Goal: Task Accomplishment & Management: Manage account settings

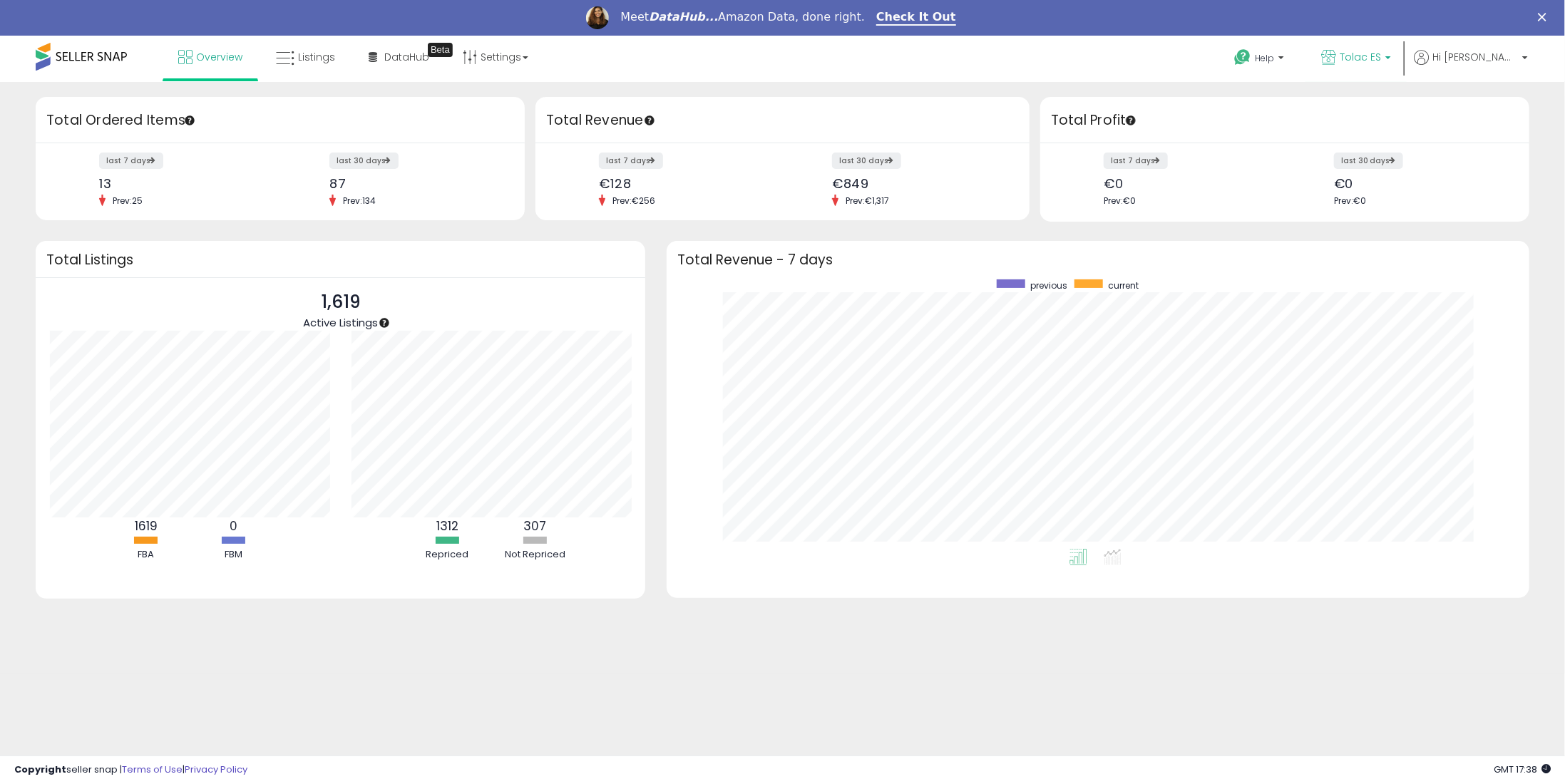
click at [1402, 39] on link "Tolac ES" at bounding box center [1355, 58] width 92 height 46
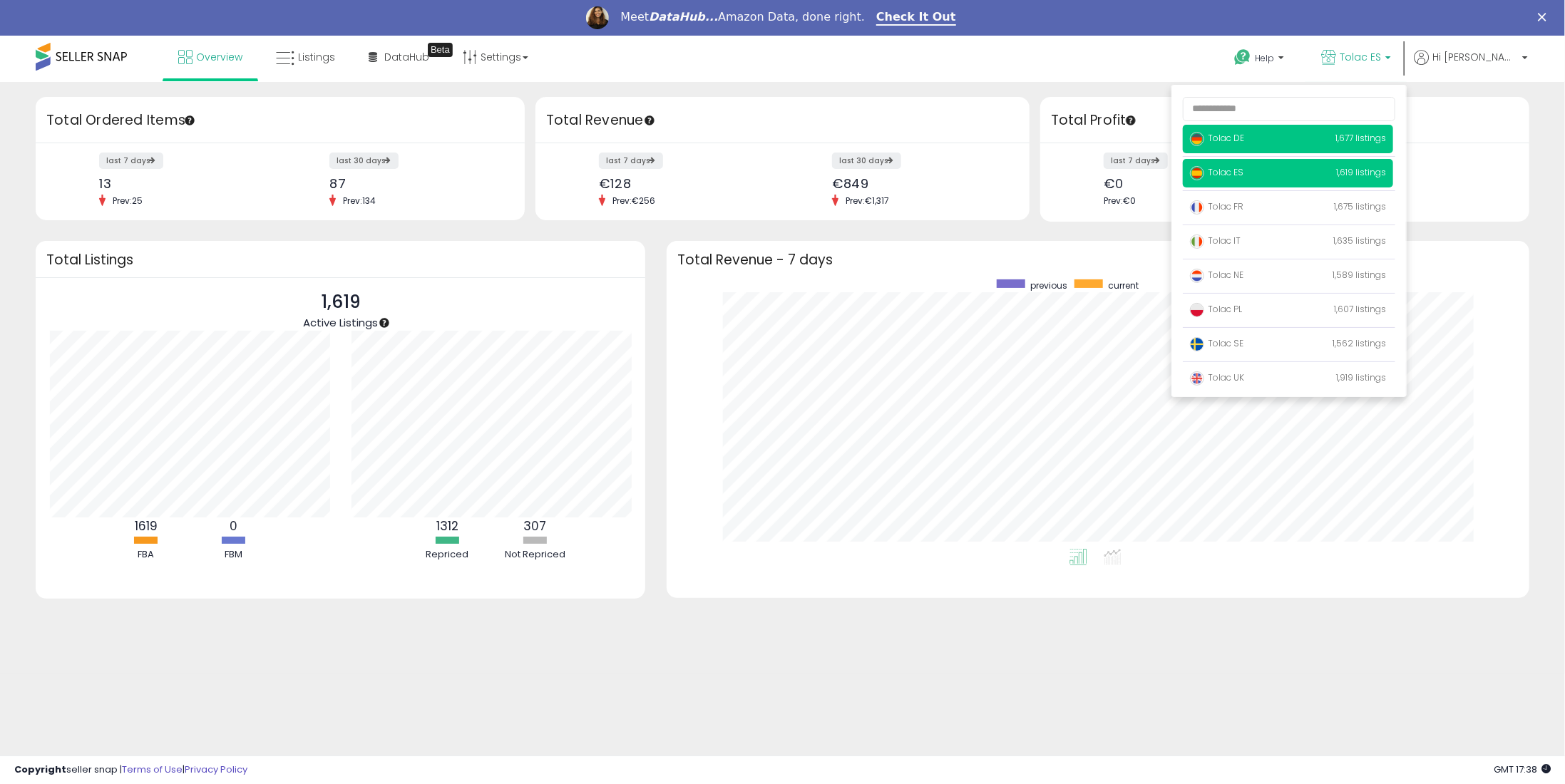
click at [1244, 144] on span "Tolac DE" at bounding box center [1217, 138] width 54 height 12
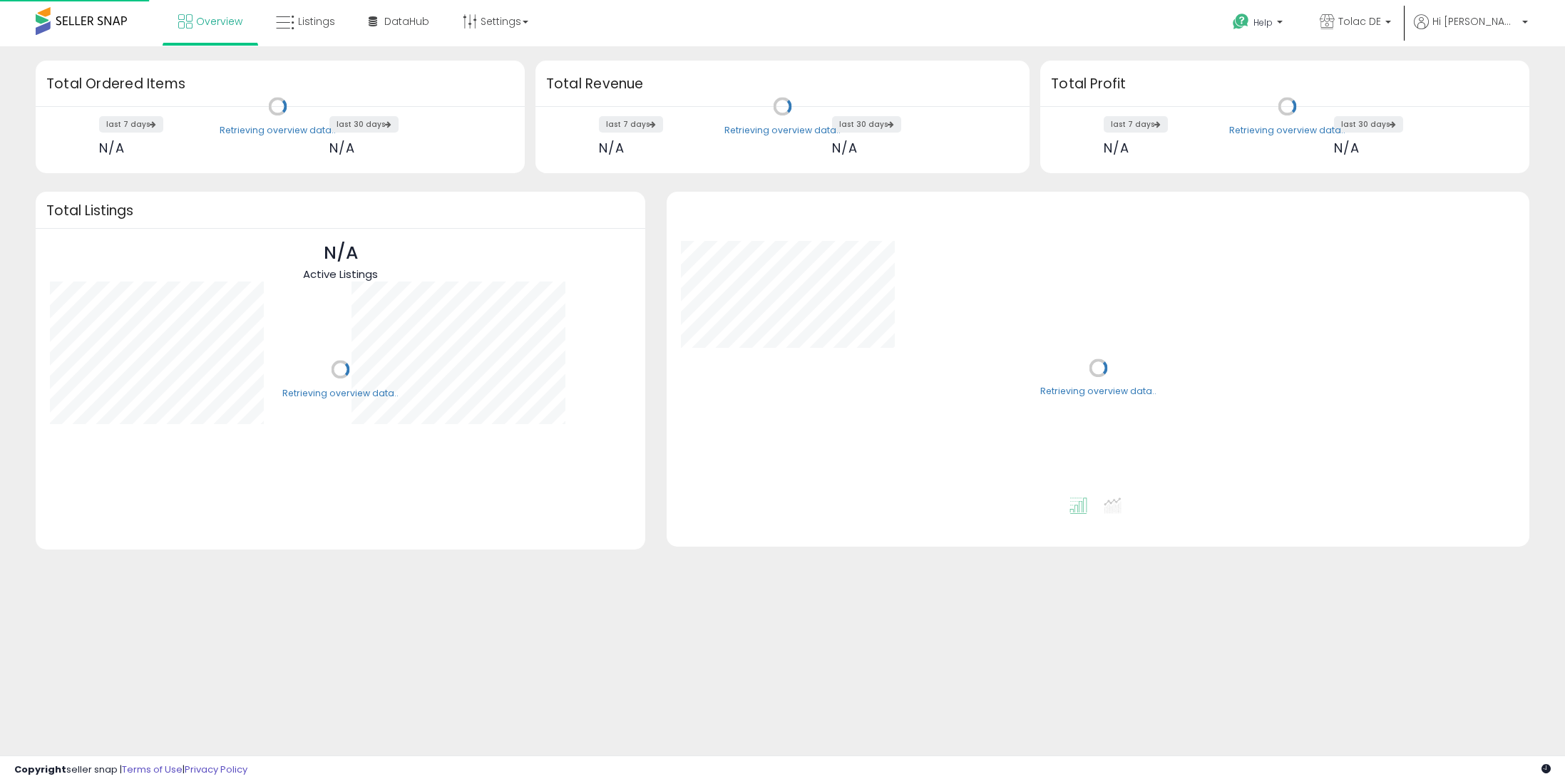
click at [1264, 139] on div "Retrieving overview data.." at bounding box center [1287, 117] width 505 height 112
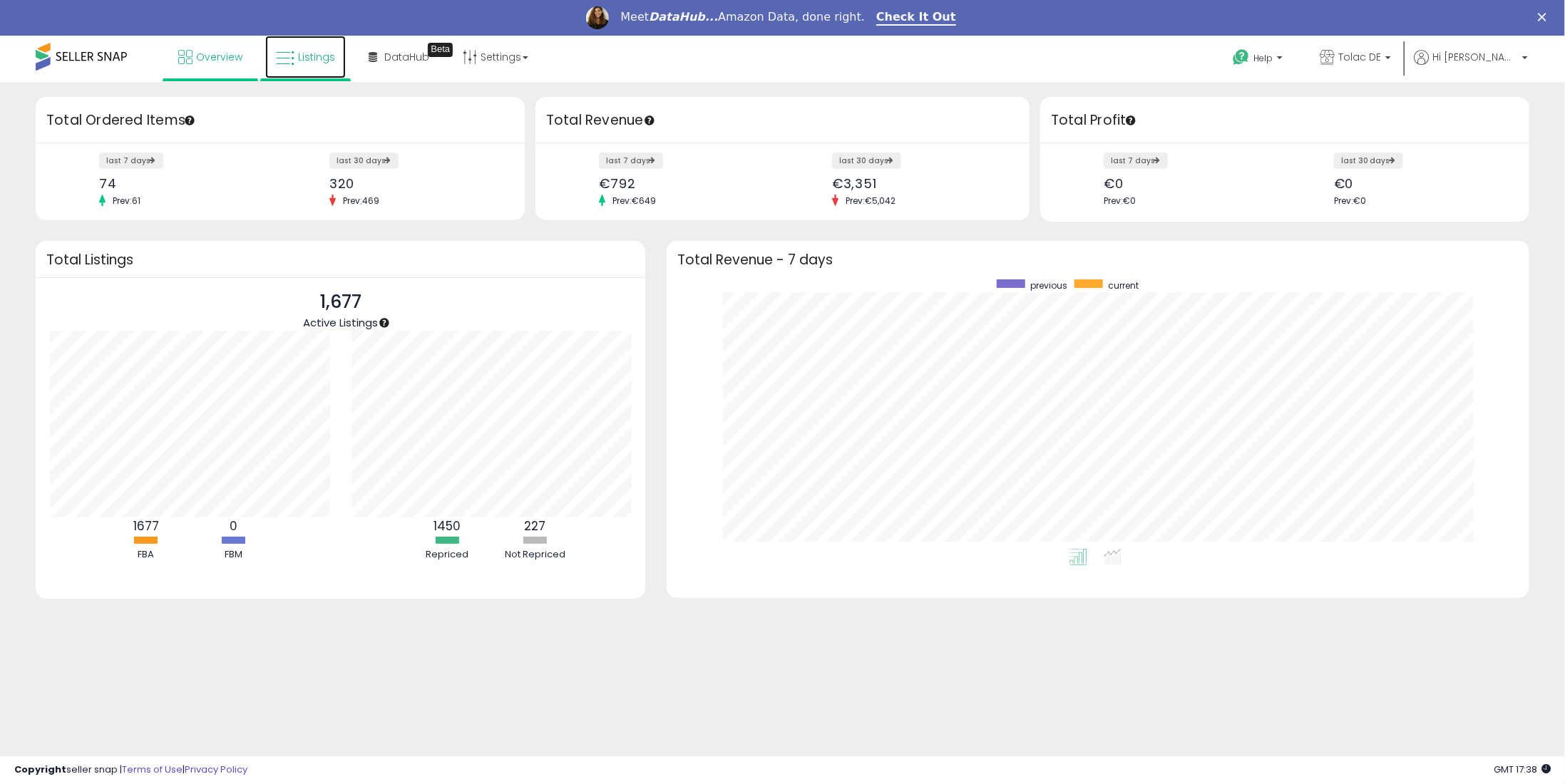
click at [303, 50] on span "Listings" at bounding box center [317, 57] width 37 height 14
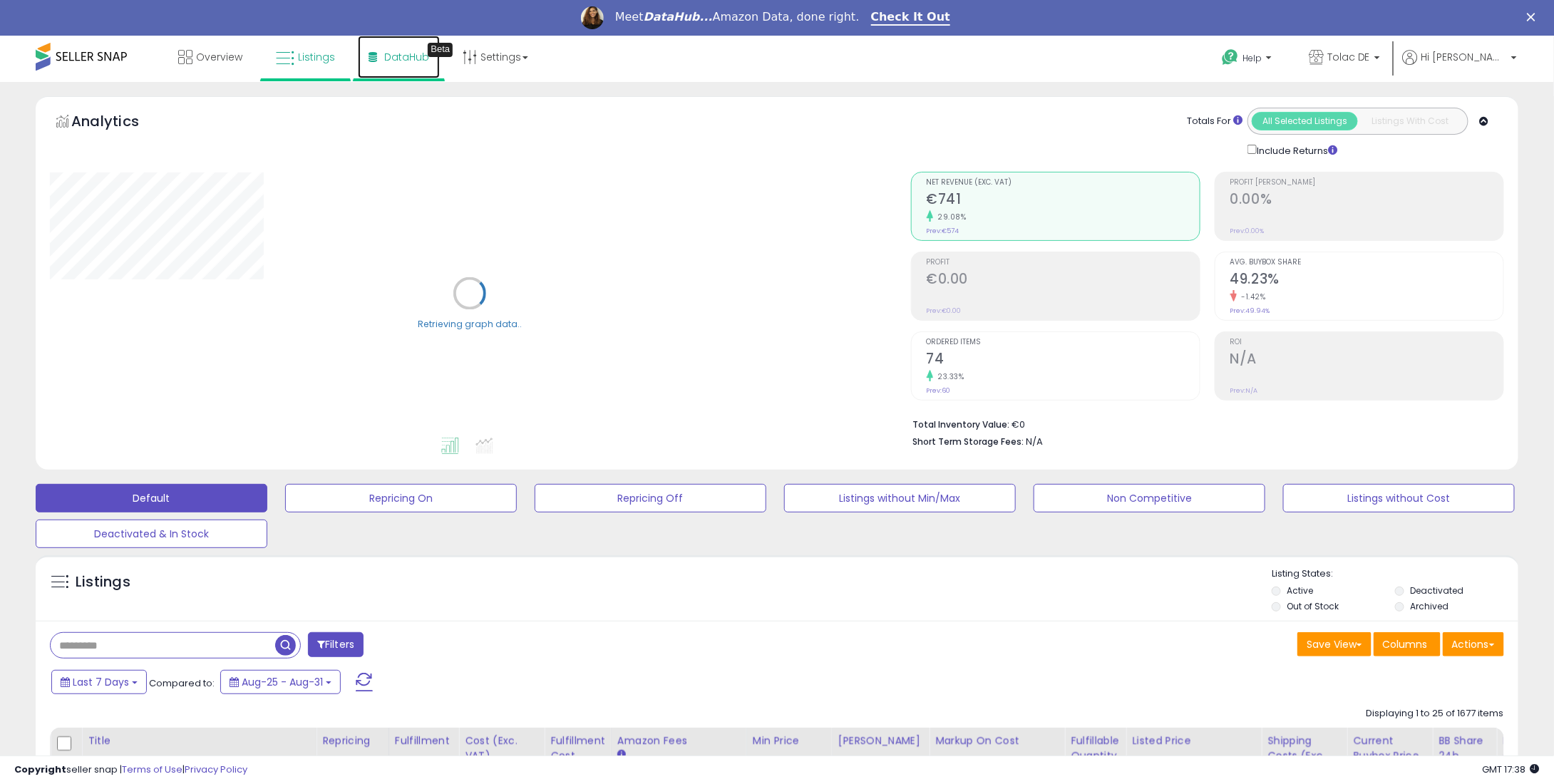
click at [391, 52] on span "DataHub" at bounding box center [406, 57] width 45 height 14
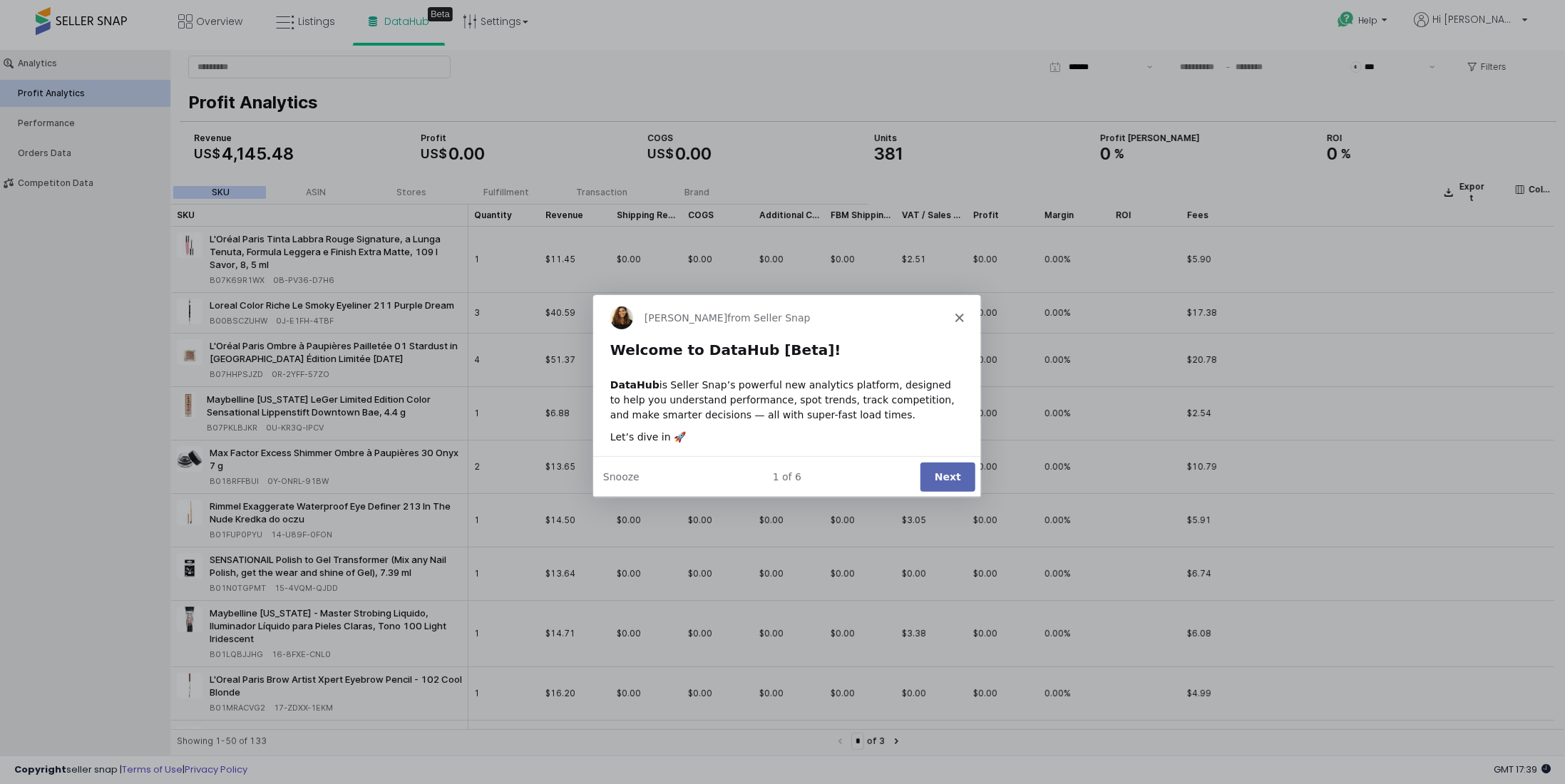
click at [955, 315] on icon "Close" at bounding box center [958, 317] width 9 height 9
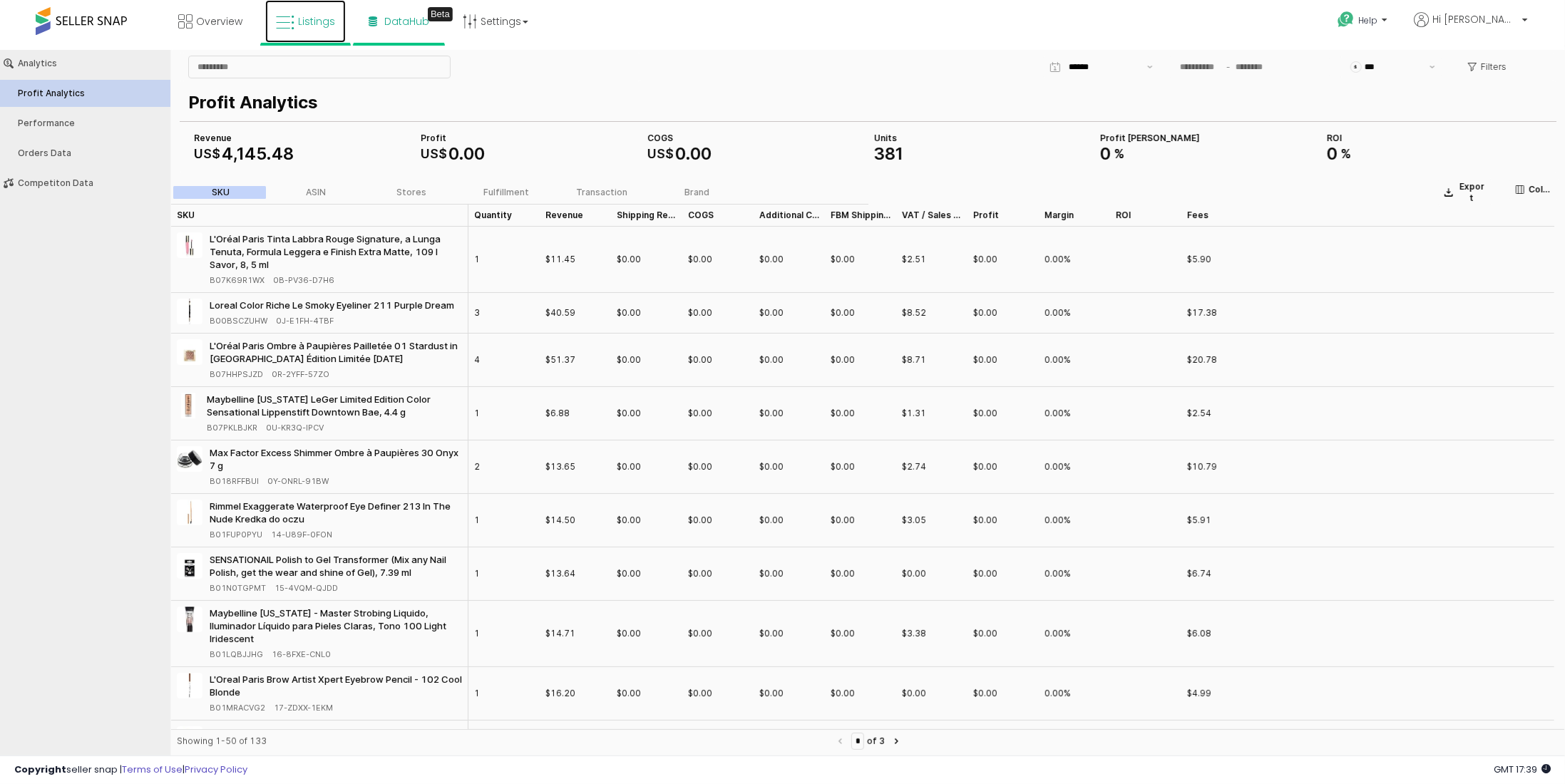
click at [319, 18] on span "Listings" at bounding box center [317, 21] width 37 height 14
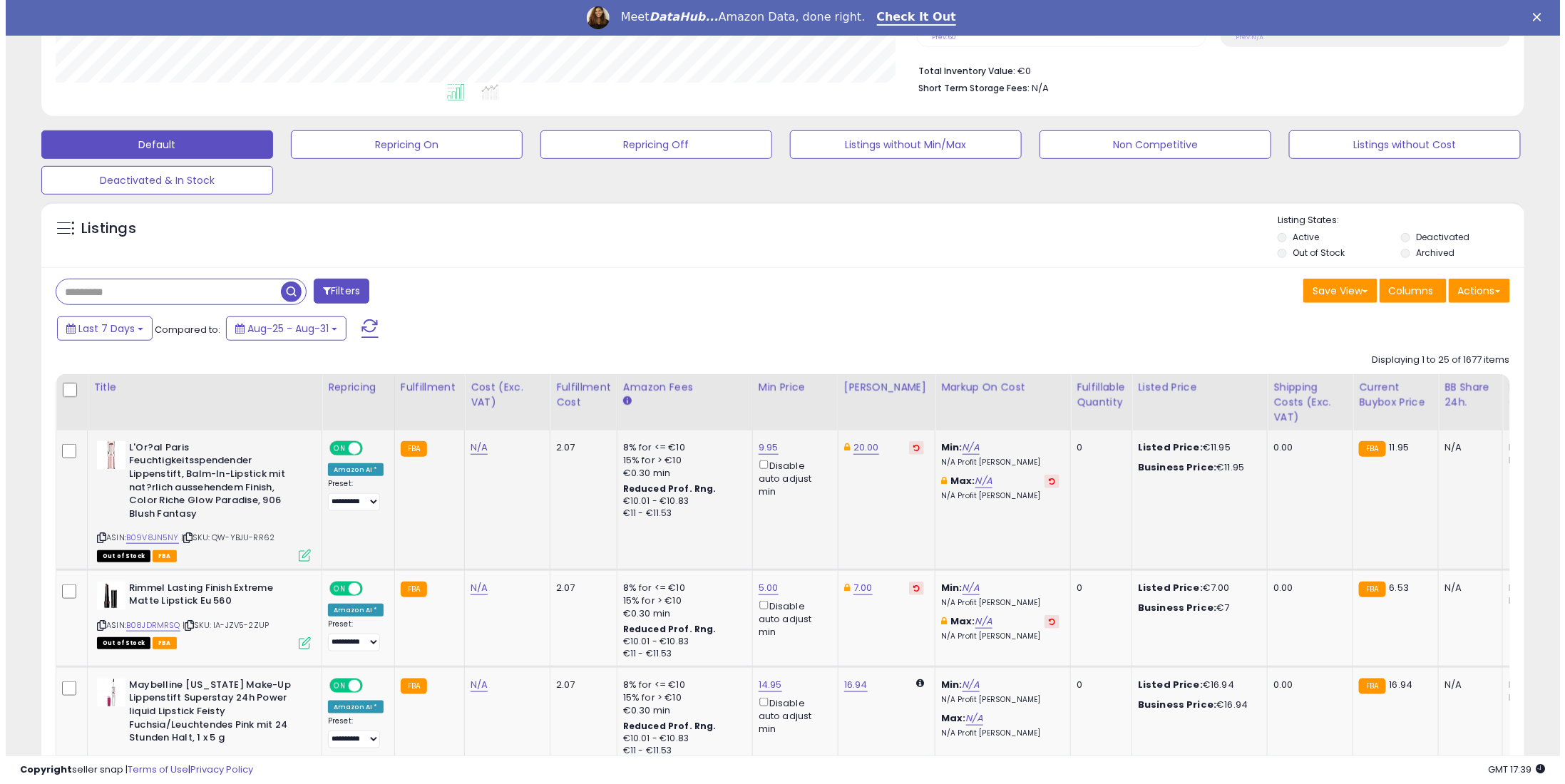
scroll to position [356, 0]
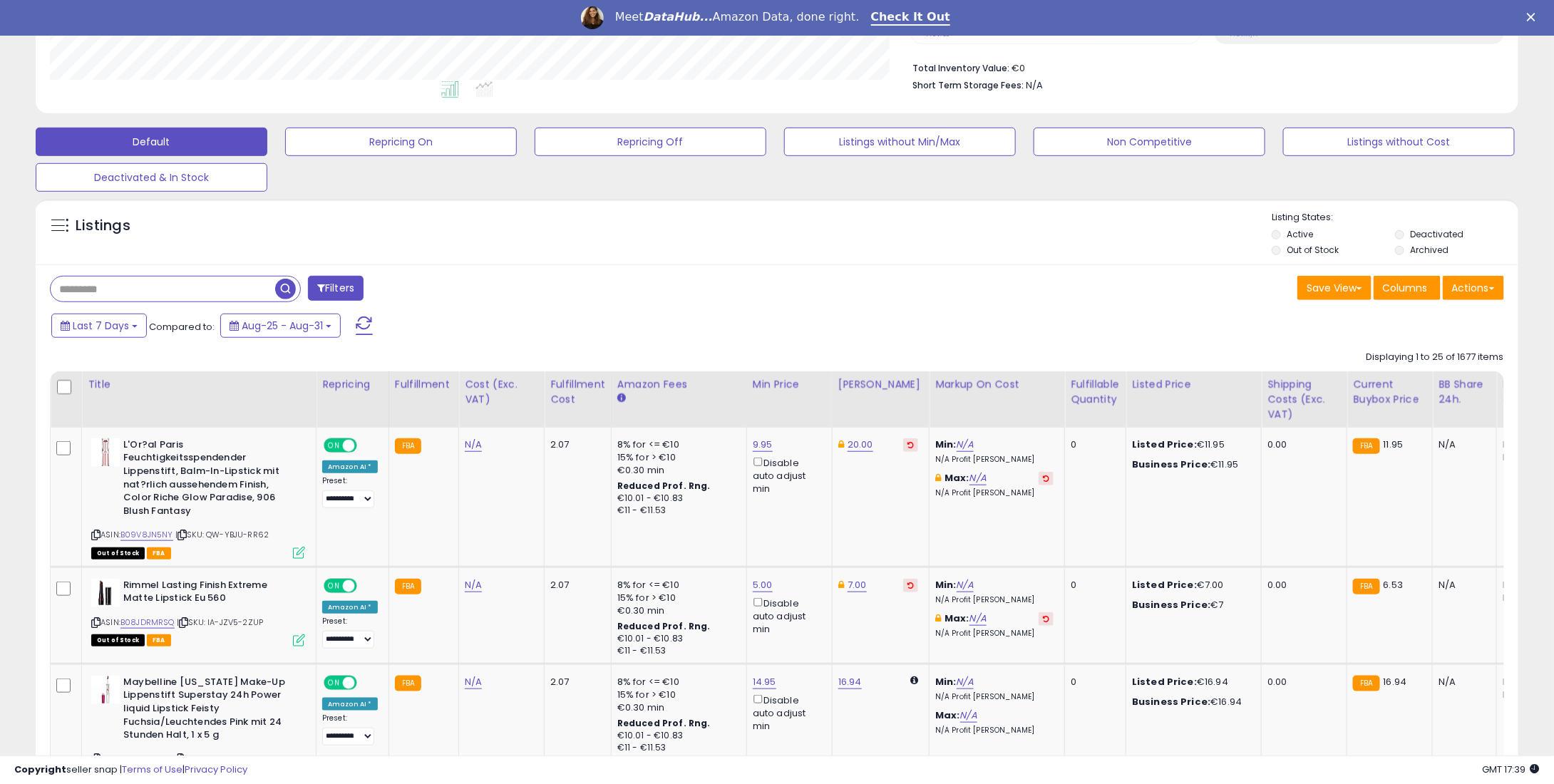
click at [337, 276] on button "Filters" at bounding box center [336, 287] width 56 height 25
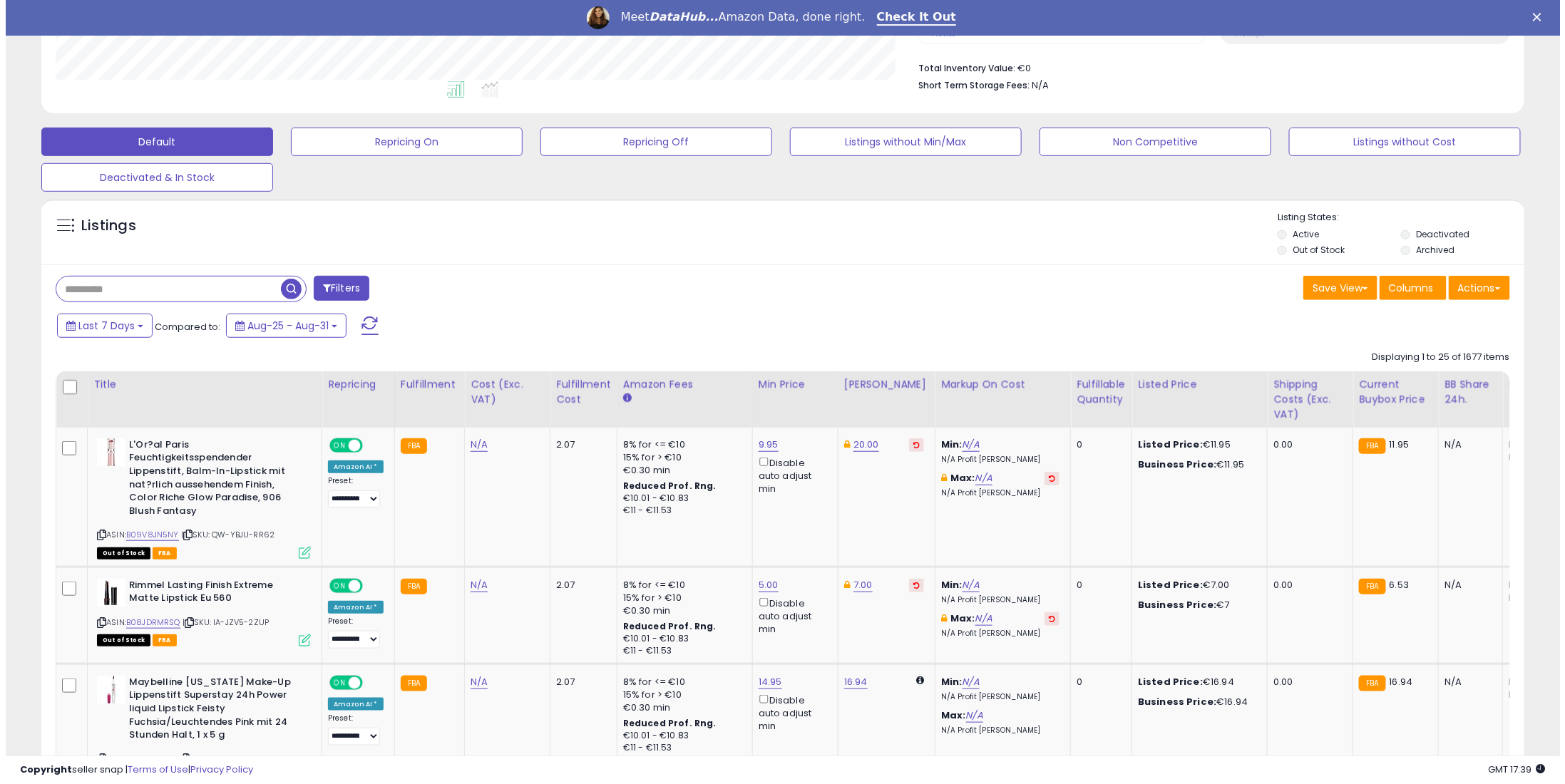
scroll to position [291, 867]
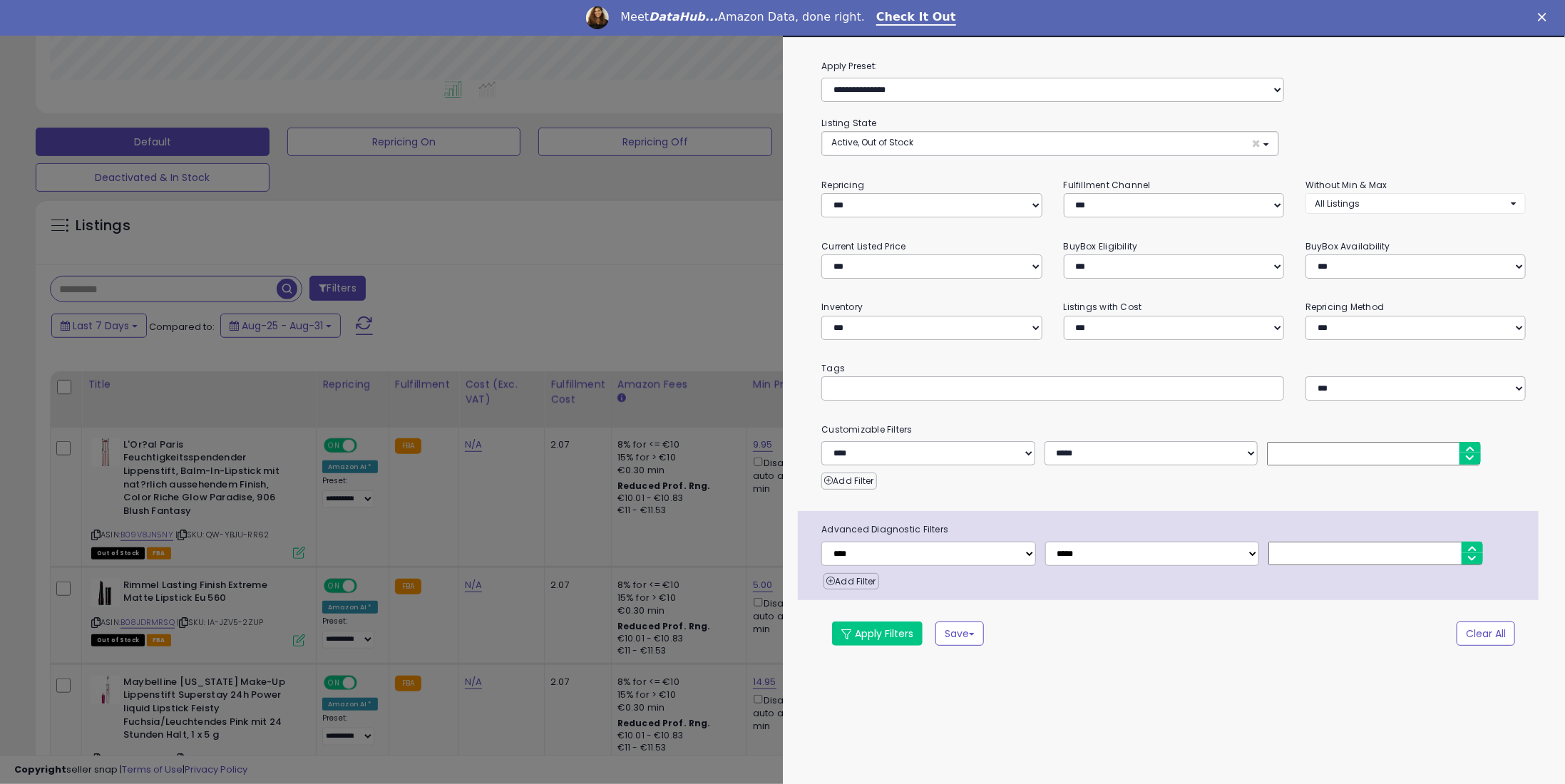
click at [596, 284] on div at bounding box center [782, 392] width 1565 height 784
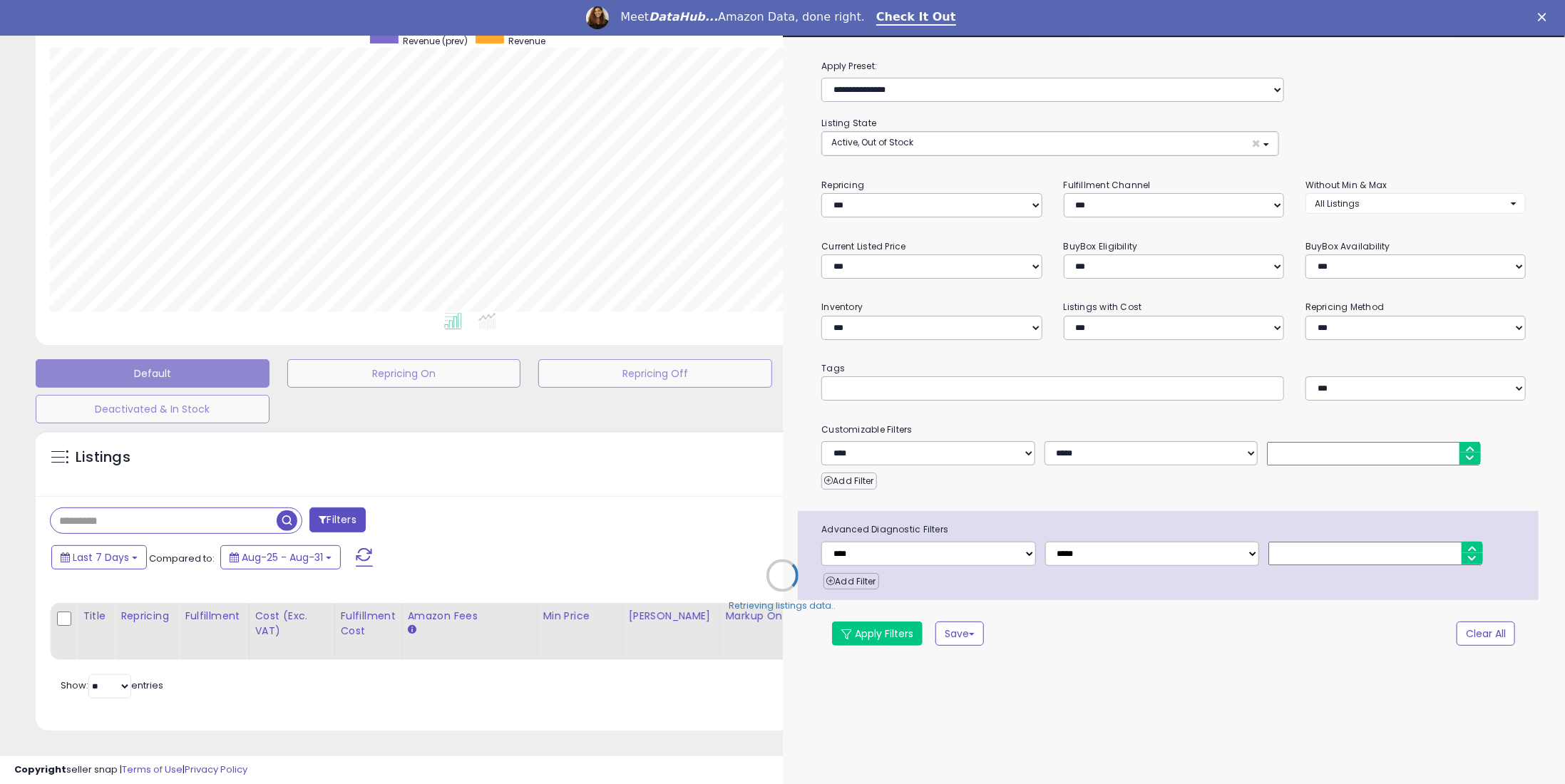
select select "*"
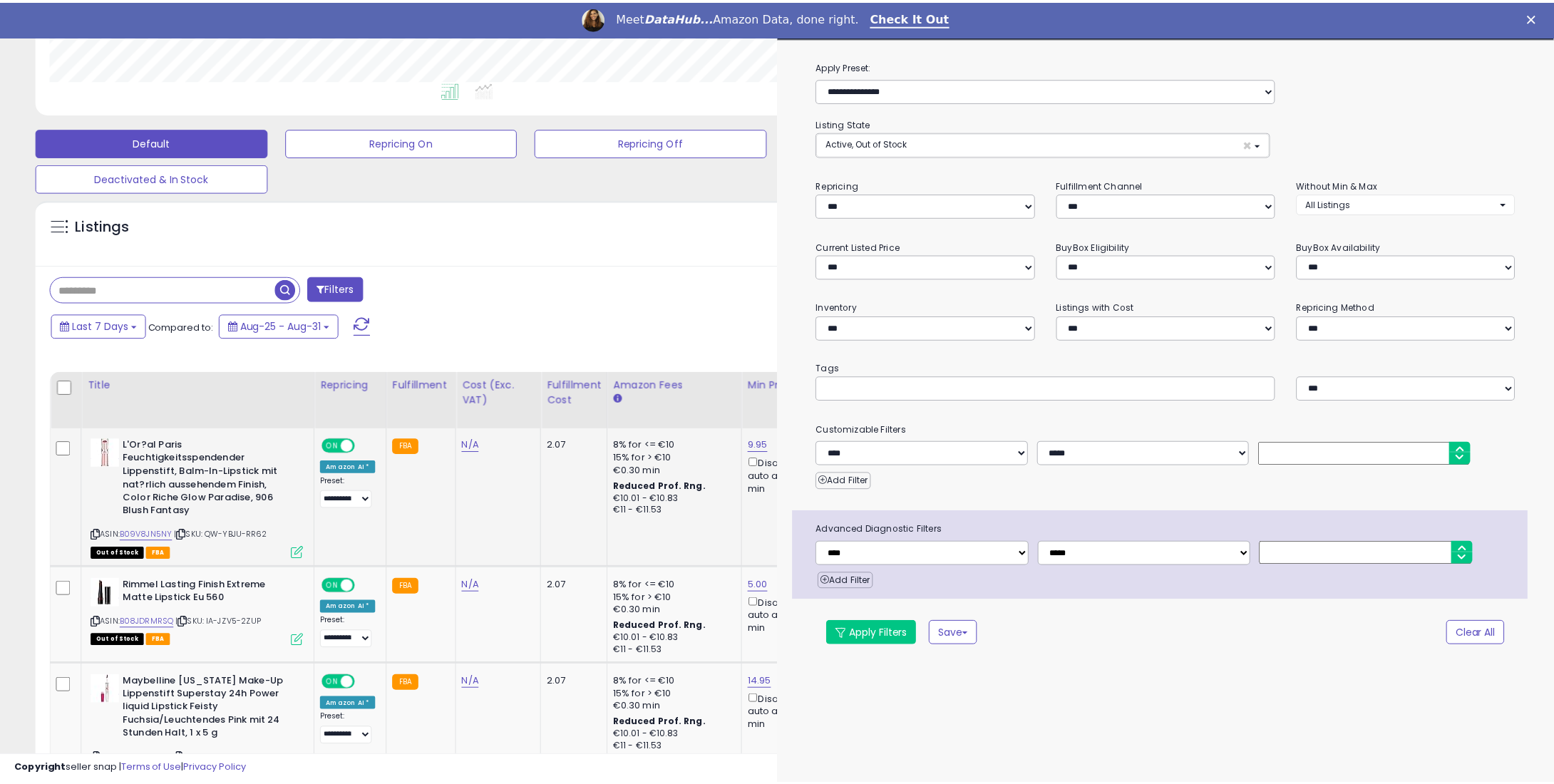
scroll to position [712289, 712068]
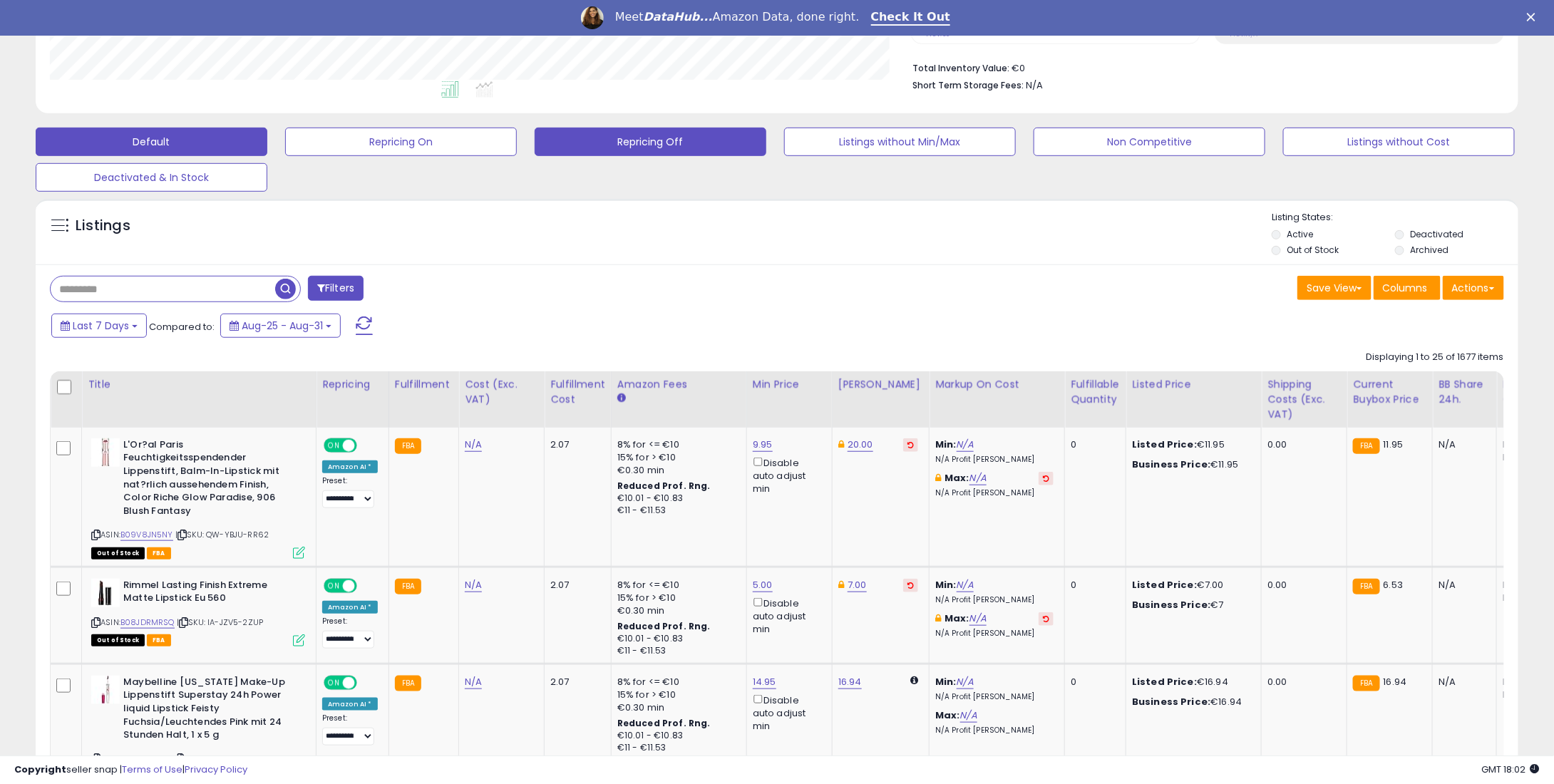
click at [686, 138] on button "Repricing Off" at bounding box center [650, 142] width 231 height 29
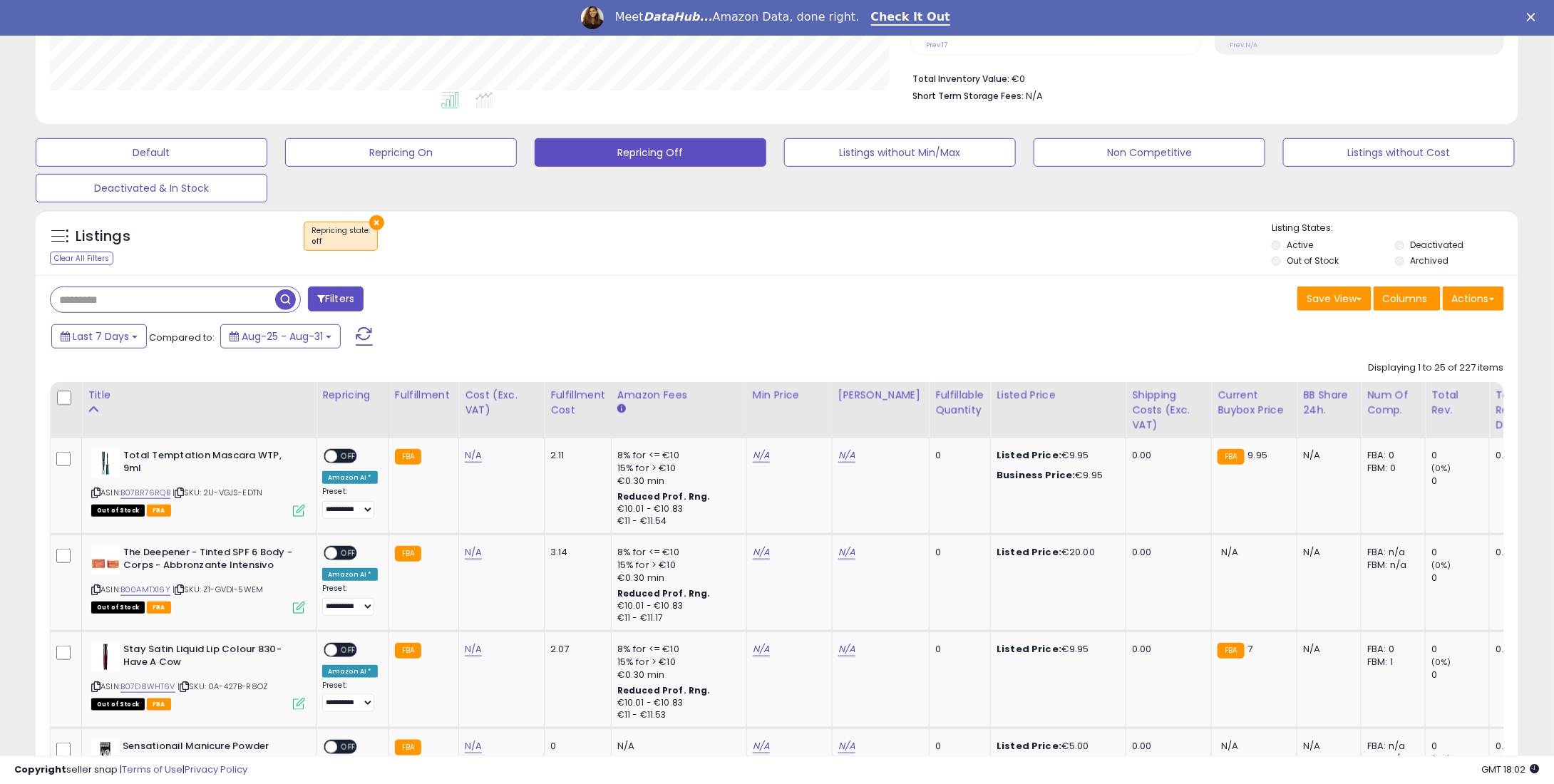
scroll to position [347, 0]
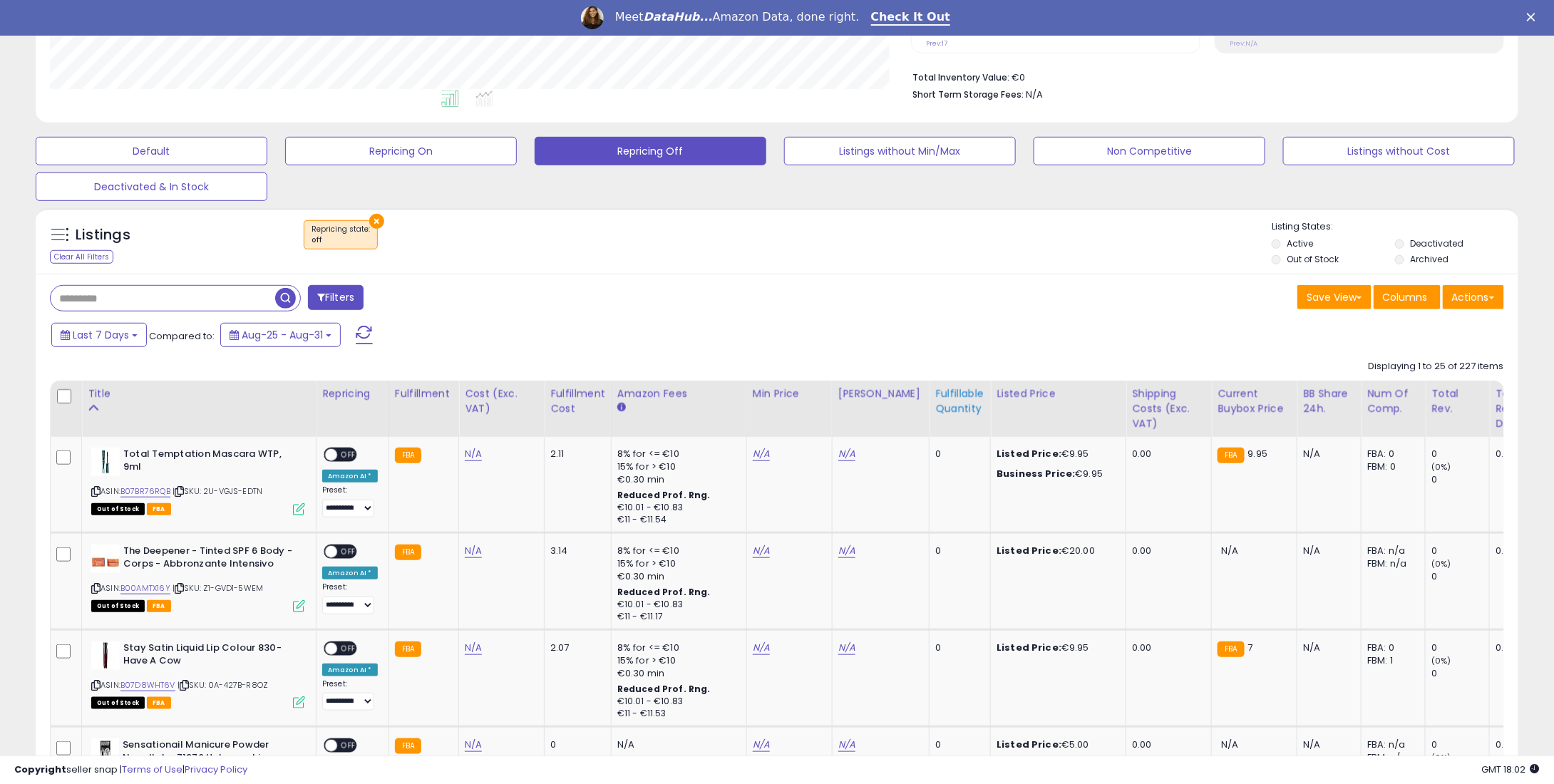
click at [935, 399] on div "Fulfillable Quantity" at bounding box center [960, 401] width 49 height 30
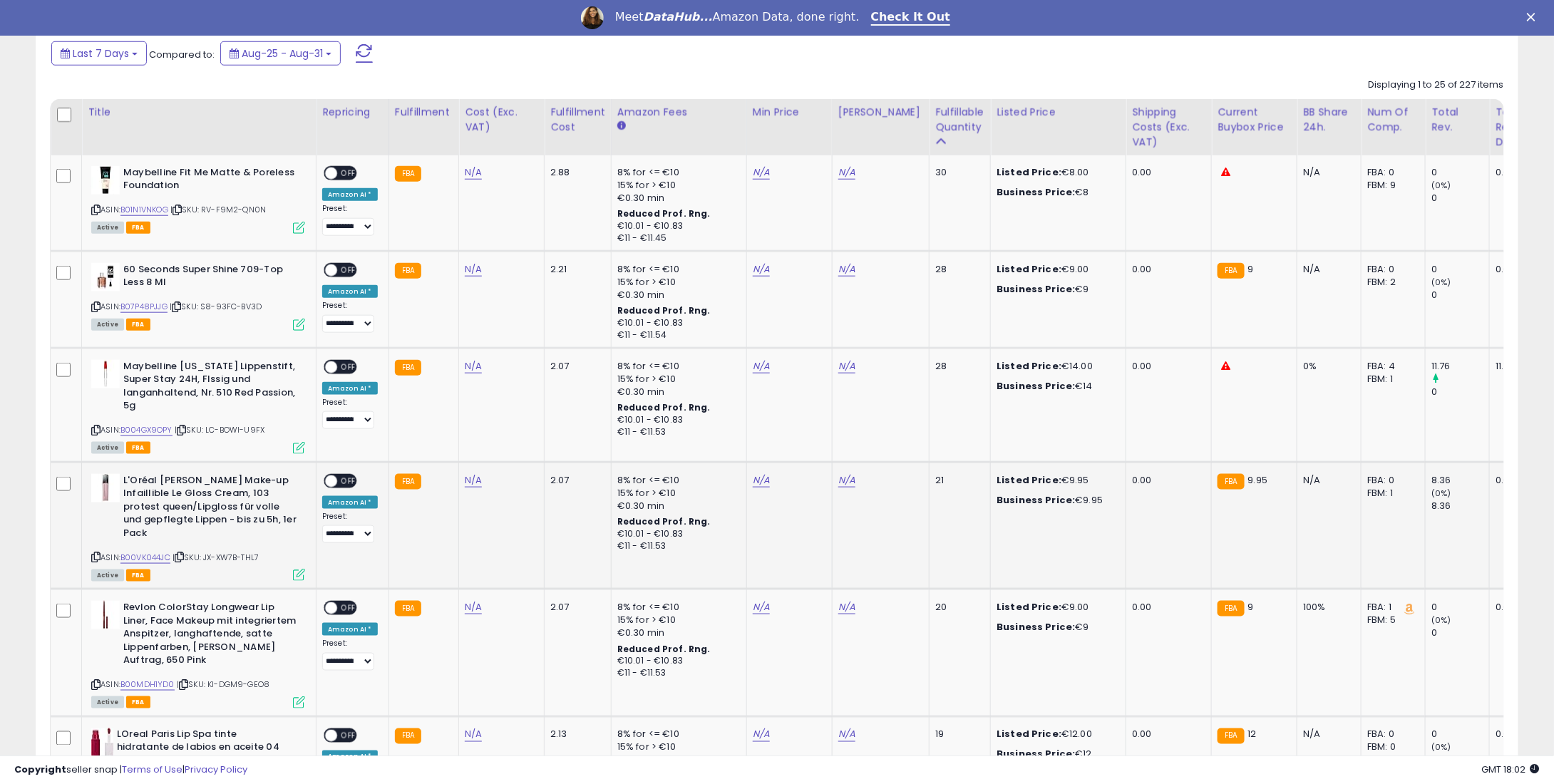
scroll to position [633, 0]
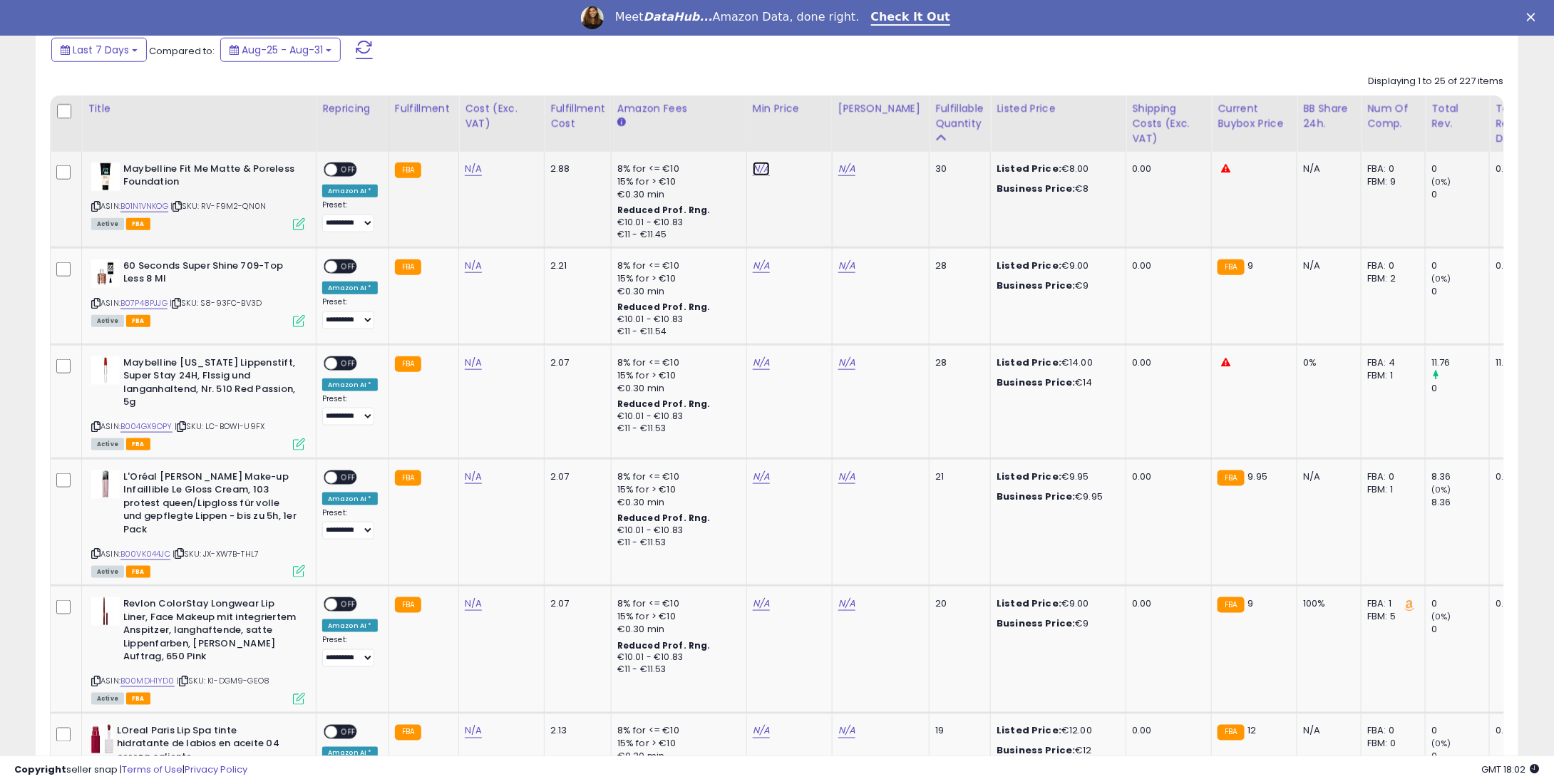
click at [753, 169] on link "N/A" at bounding box center [761, 168] width 17 height 14
type input "*"
click at [800, 121] on icon "submit" at bounding box center [795, 119] width 9 height 9
click at [760, 264] on link "N/A" at bounding box center [761, 266] width 17 height 14
type input "*"
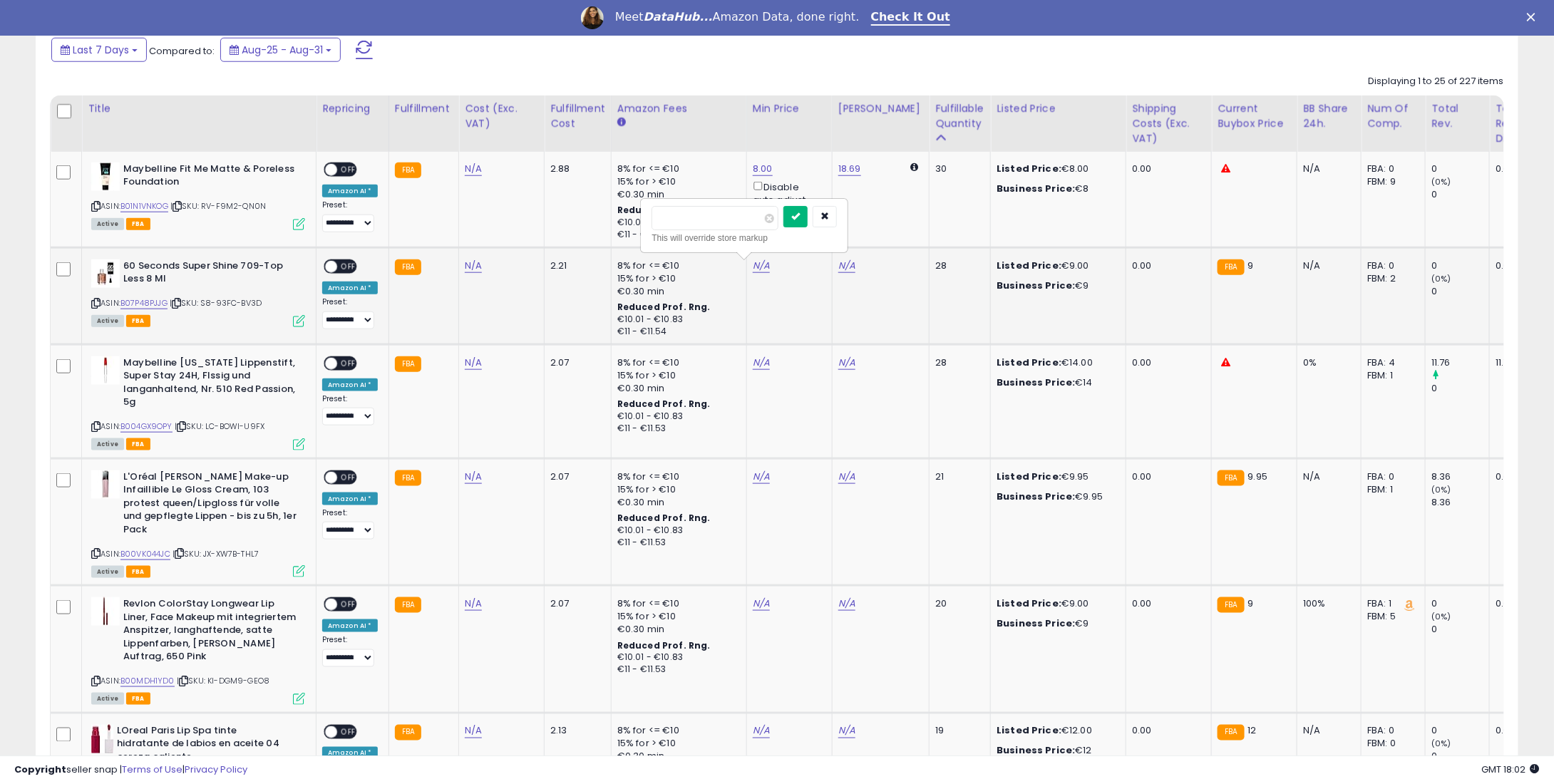
click at [800, 215] on icon "submit" at bounding box center [795, 215] width 9 height 9
click at [753, 361] on link "N/A" at bounding box center [761, 362] width 17 height 14
type input "**"
drag, startPoint x: 811, startPoint y: 307, endPoint x: 756, endPoint y: 477, distance: 178.7
click at [808, 308] on button "submit" at bounding box center [795, 314] width 25 height 22
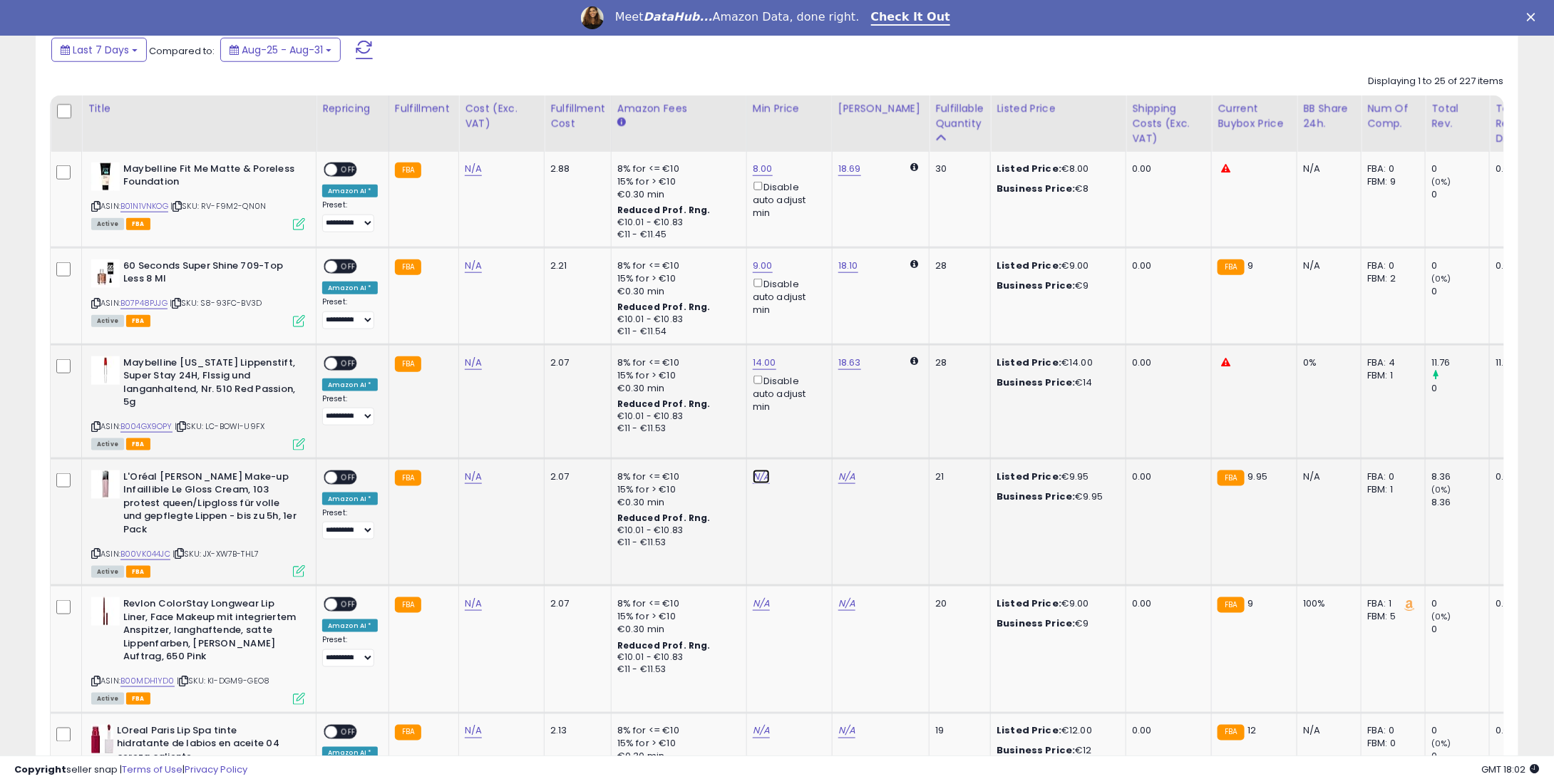
click at [753, 471] on link "N/A" at bounding box center [761, 476] width 17 height 14
type input "*"
type input "****"
drag, startPoint x: 819, startPoint y: 418, endPoint x: 762, endPoint y: 573, distance: 165.1
click at [808, 423] on button "submit" at bounding box center [795, 428] width 25 height 22
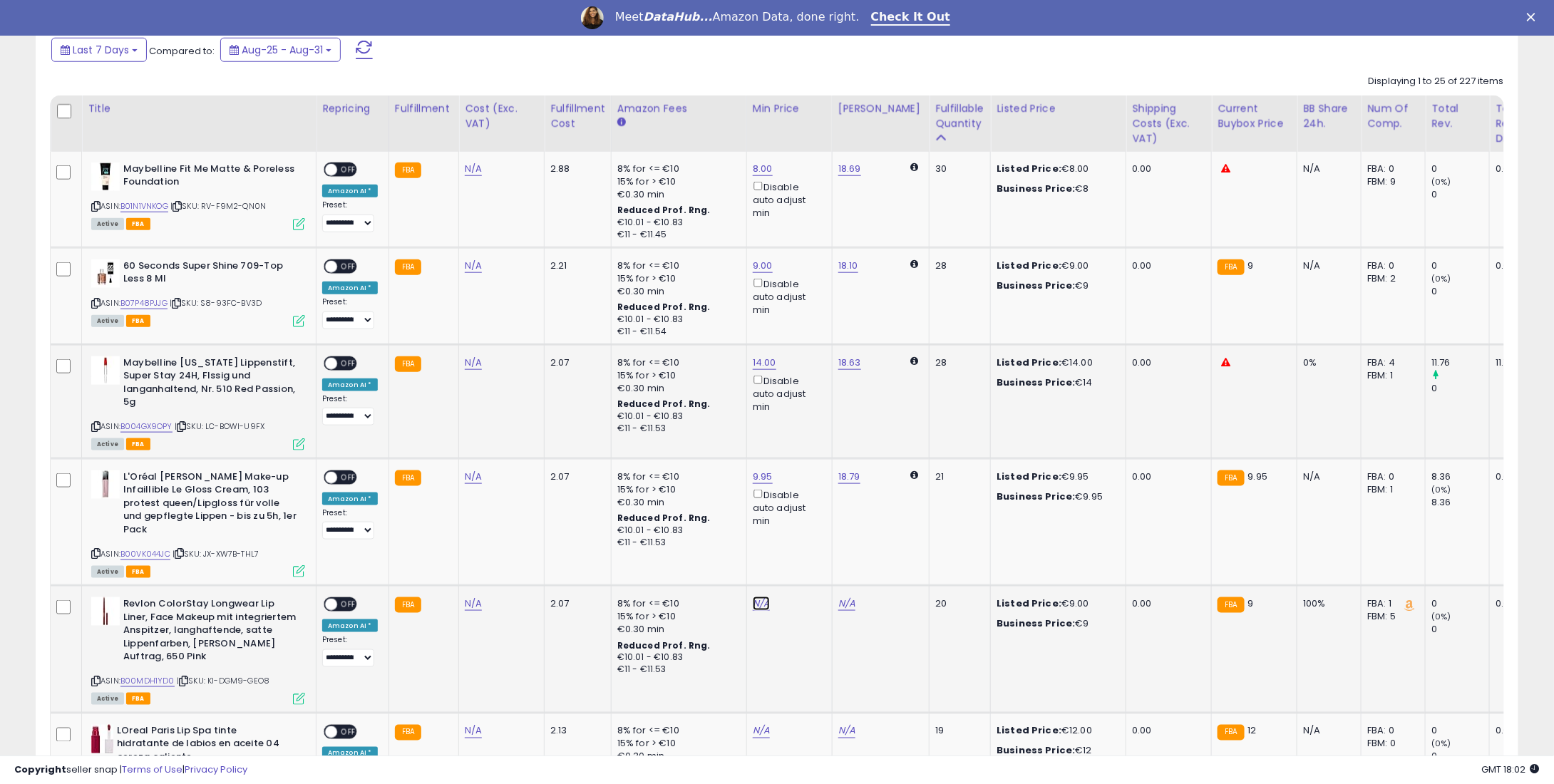
click at [754, 596] on link "N/A" at bounding box center [761, 603] width 17 height 14
type input "*"
click at [800, 555] on icon "submit" at bounding box center [795, 554] width 9 height 9
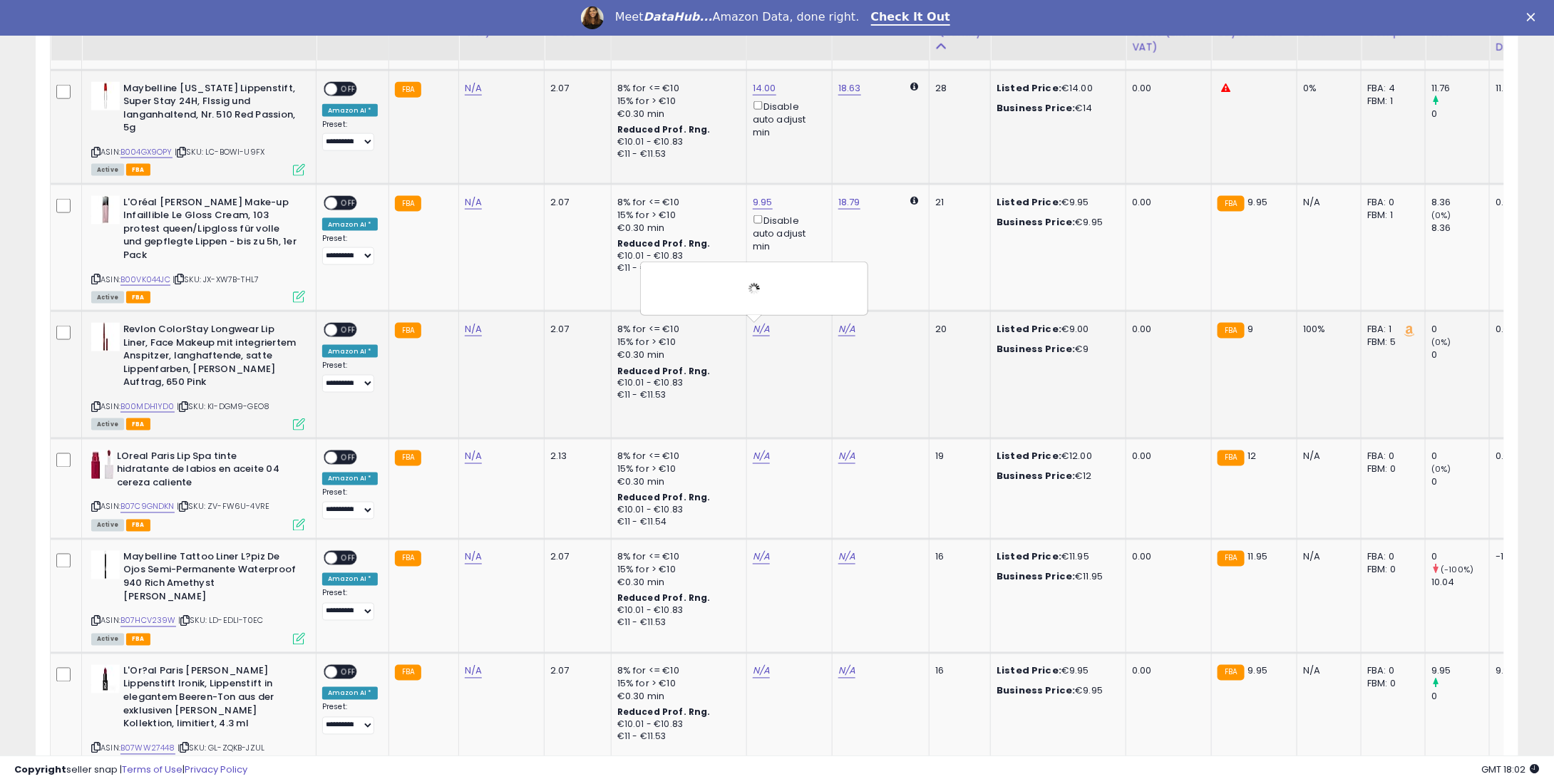
scroll to position [917, 0]
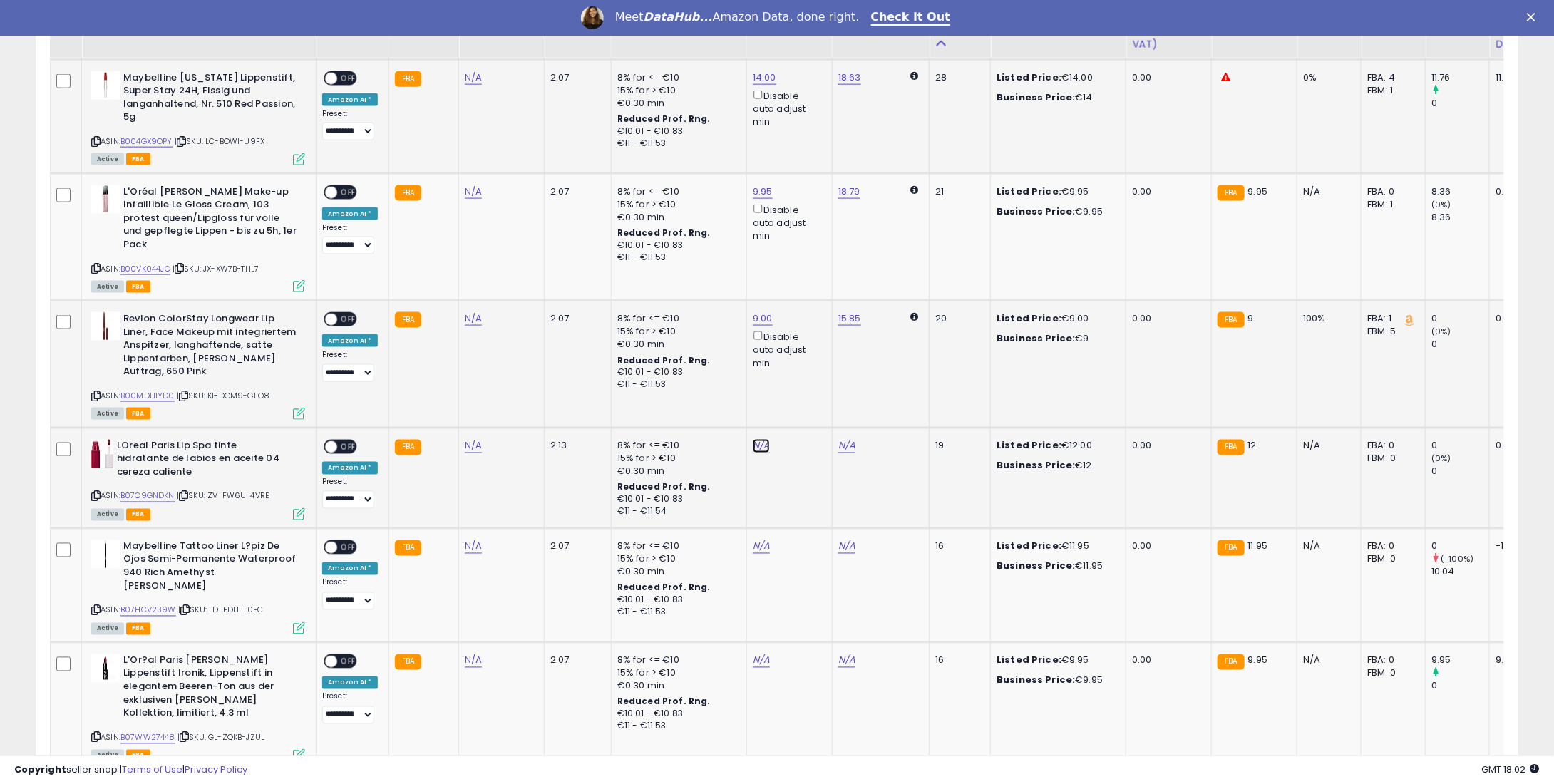
click at [757, 444] on link "N/A" at bounding box center [761, 446] width 17 height 14
type input "**"
click at [808, 395] on button "submit" at bounding box center [795, 396] width 25 height 22
click at [753, 543] on link "N/A" at bounding box center [761, 546] width 17 height 14
type input "**"
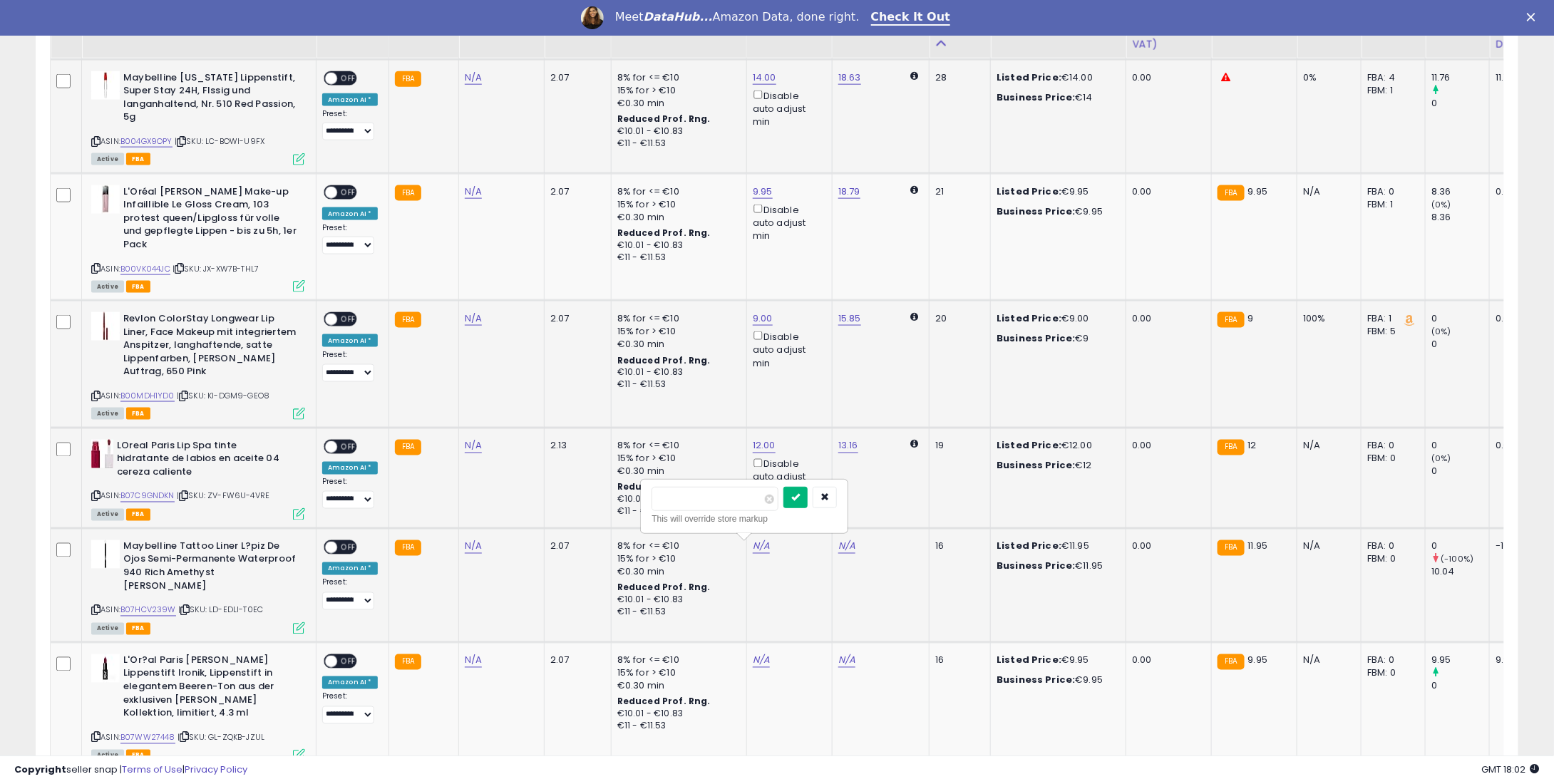
click at [808, 504] on div "*****" at bounding box center [744, 499] width 185 height 25
type input "*****"
click at [808, 503] on button "submit" at bounding box center [795, 498] width 25 height 22
click at [752, 652] on td "N/A" at bounding box center [788, 705] width 86 height 127
click at [753, 642] on td "N/A" at bounding box center [788, 705] width 86 height 127
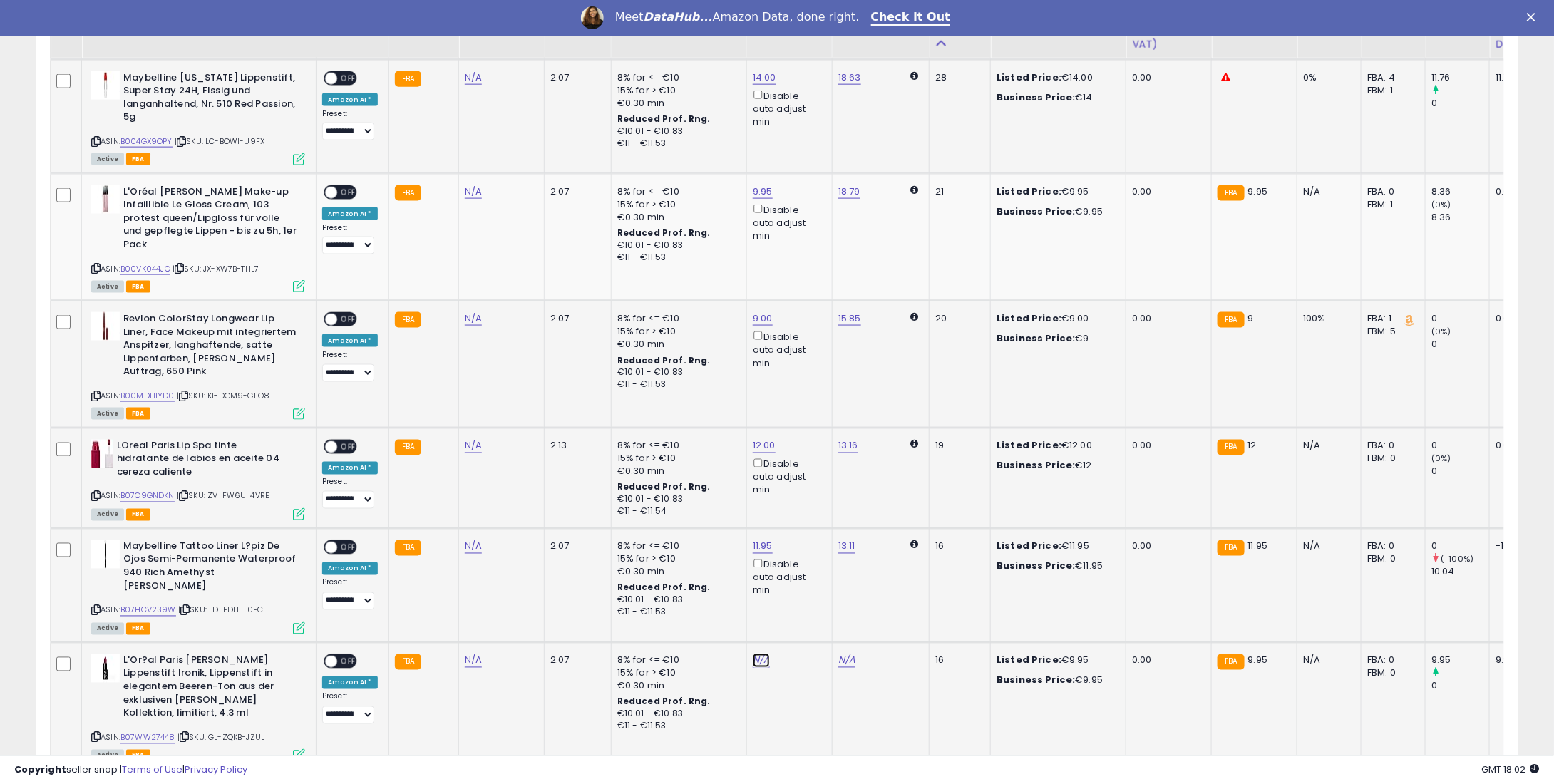
click at [756, 653] on link "N/A" at bounding box center [761, 660] width 17 height 14
type input "*"
type input "****"
click at [800, 598] on icon "submit" at bounding box center [795, 597] width 9 height 9
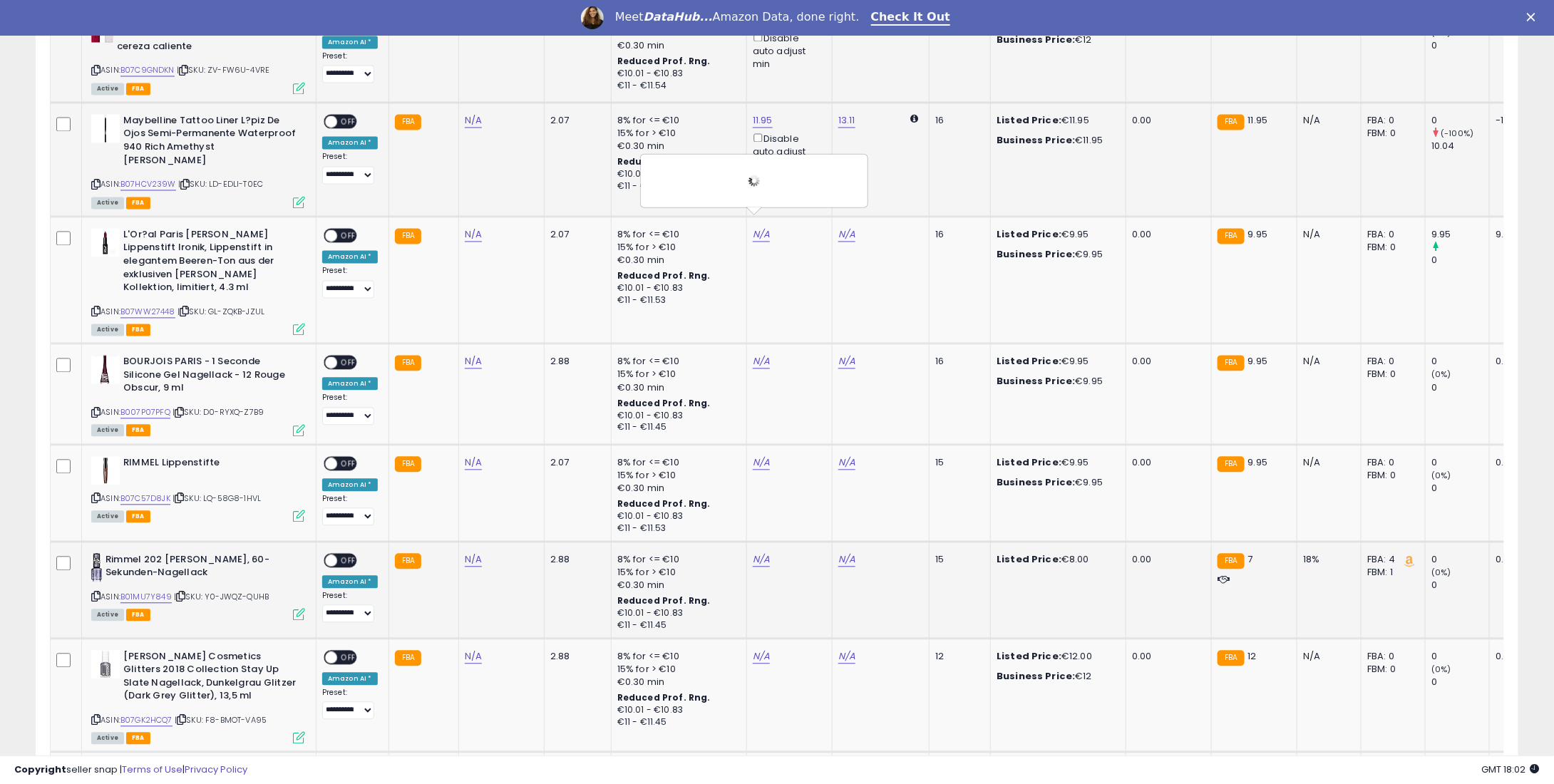
scroll to position [1345, 0]
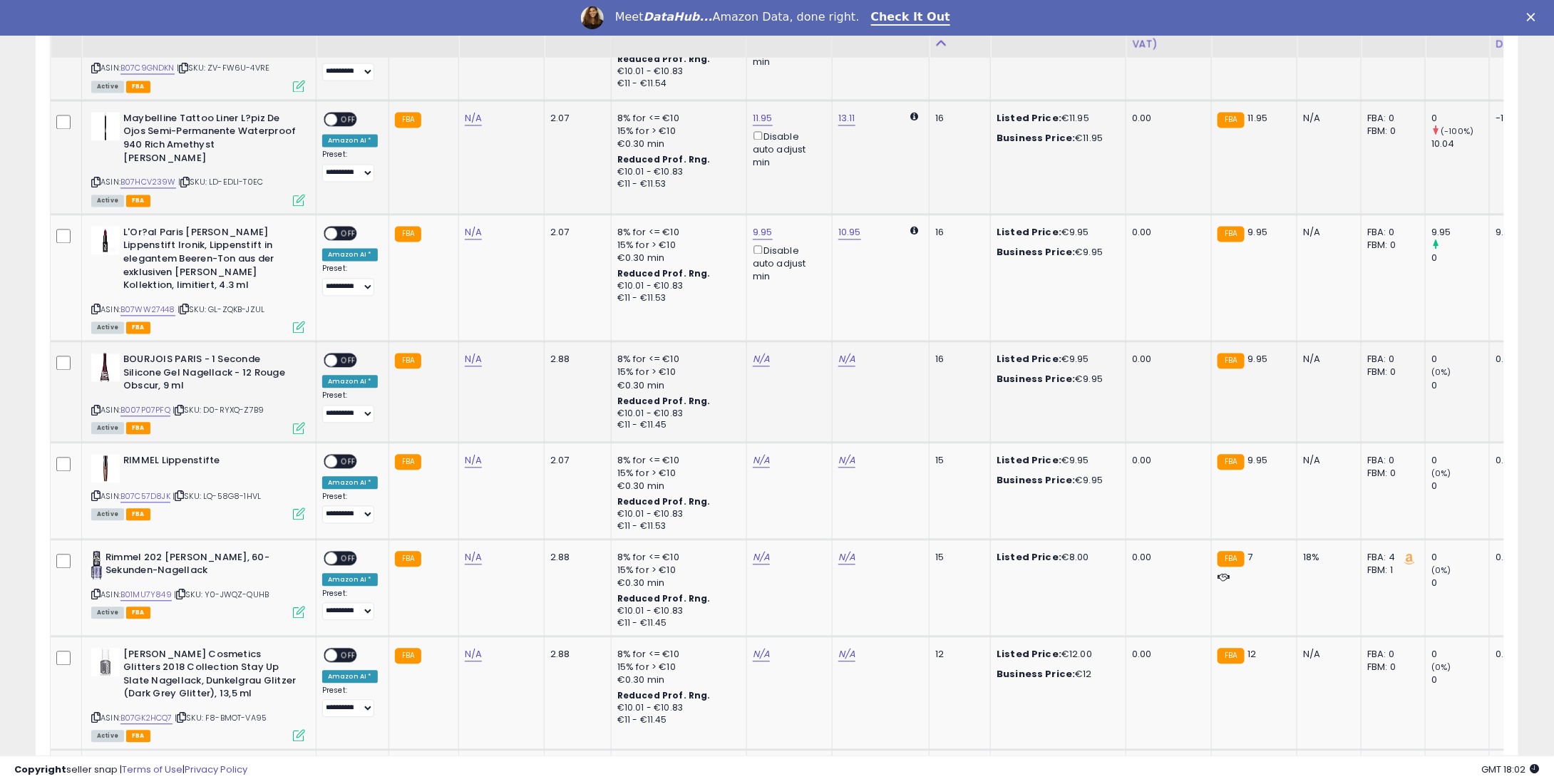
click at [747, 342] on td "N/A" at bounding box center [788, 392] width 86 height 100
drag, startPoint x: 733, startPoint y: 345, endPoint x: 767, endPoint y: 346, distance: 34.0
click at [739, 345] on tr "**********" at bounding box center [1118, 392] width 2136 height 100
click at [771, 353] on div "N/A" at bounding box center [787, 359] width 69 height 13
click at [759, 353] on link "N/A" at bounding box center [761, 360] width 17 height 14
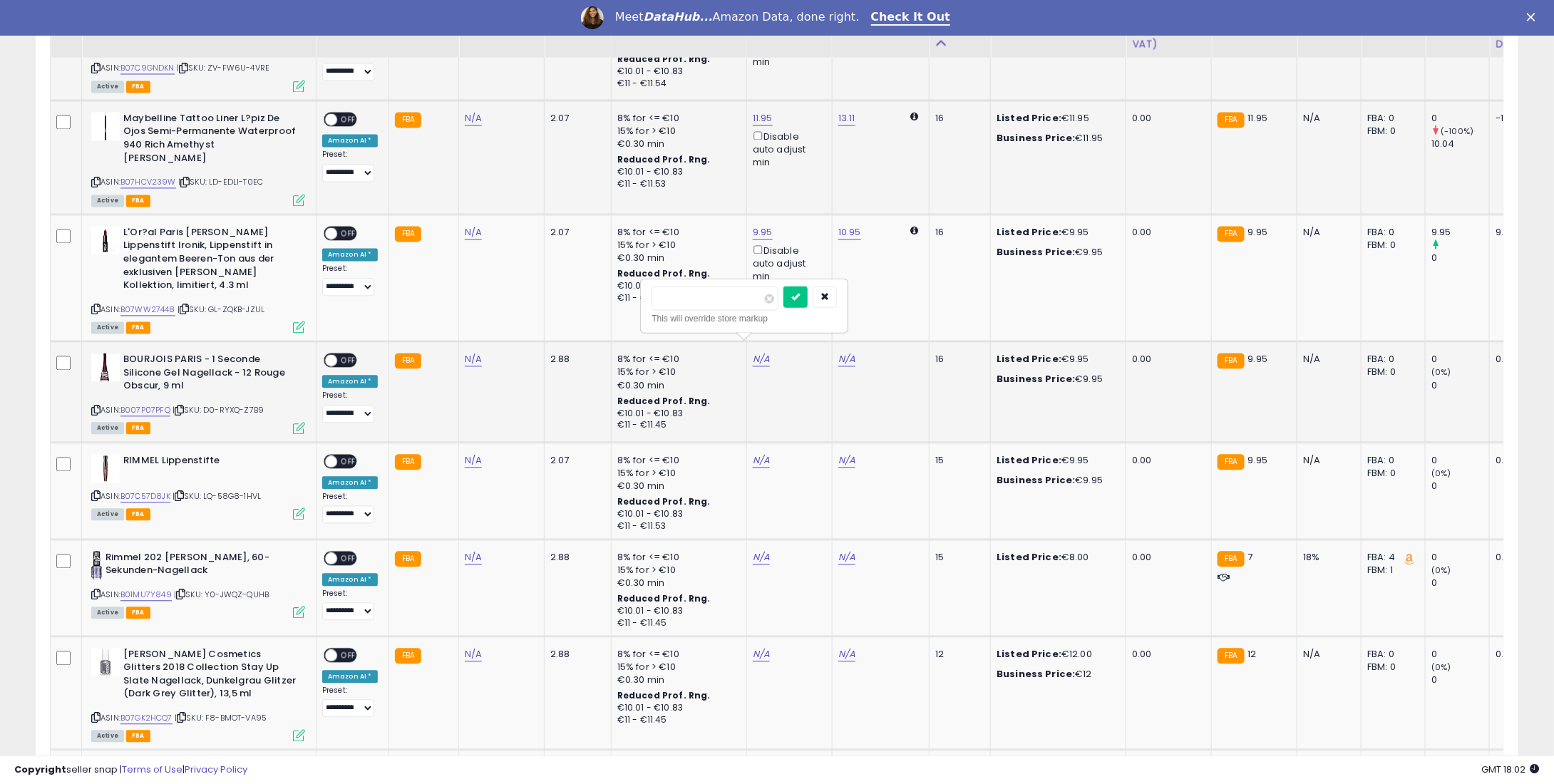
type input "*"
type input "****"
click at [816, 283] on div "**** This will override store markup" at bounding box center [744, 306] width 206 height 52
click at [800, 296] on icon "submit" at bounding box center [795, 296] width 9 height 9
click at [759, 453] on link "N/A" at bounding box center [761, 460] width 17 height 14
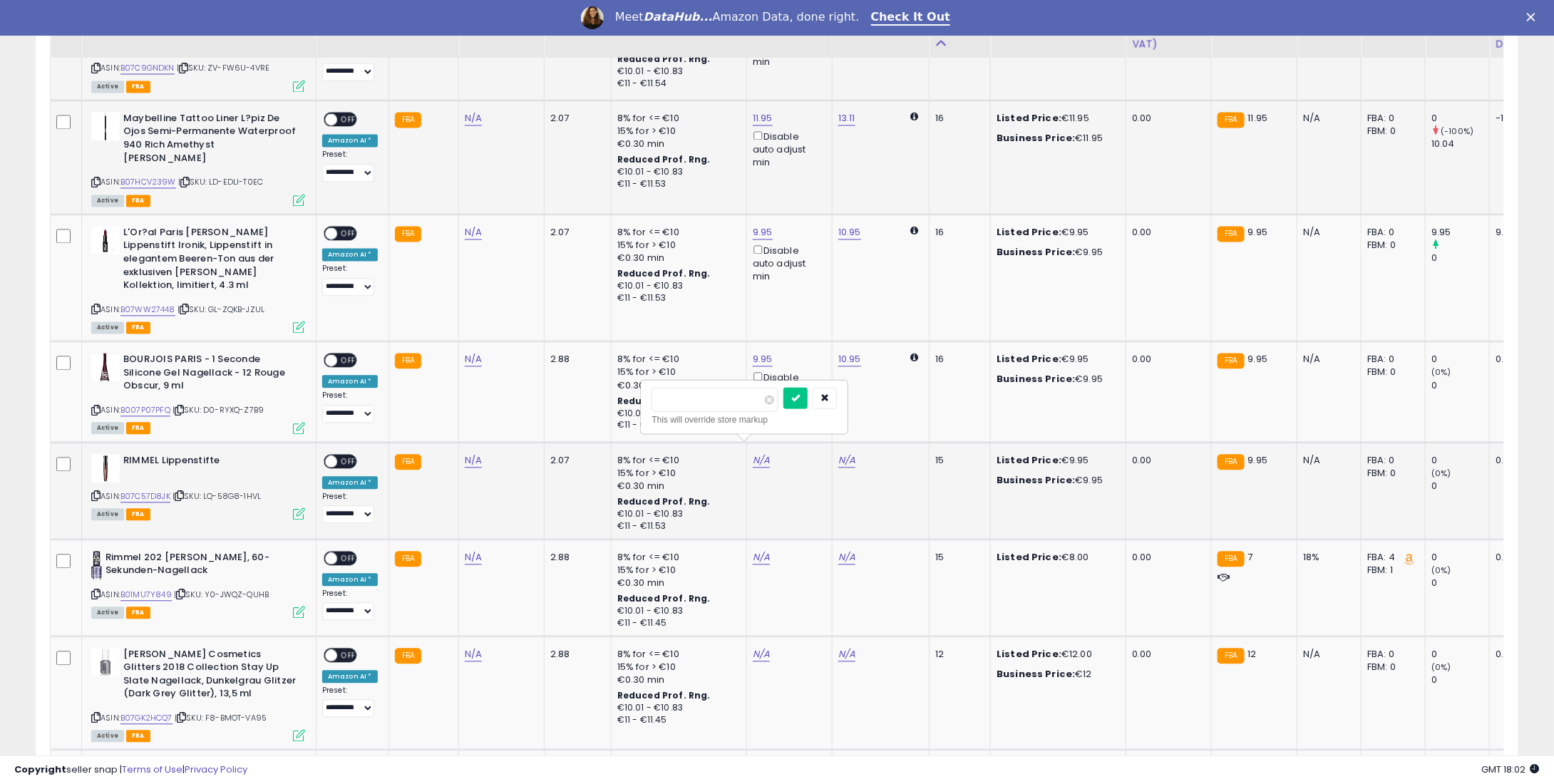
type input "*"
type input "****"
drag, startPoint x: 813, startPoint y: 392, endPoint x: 804, endPoint y: 415, distance: 24.7
click at [800, 393] on icon "submit" at bounding box center [795, 397] width 9 height 9
click at [757, 539] on td "N/A" at bounding box center [788, 587] width 86 height 97
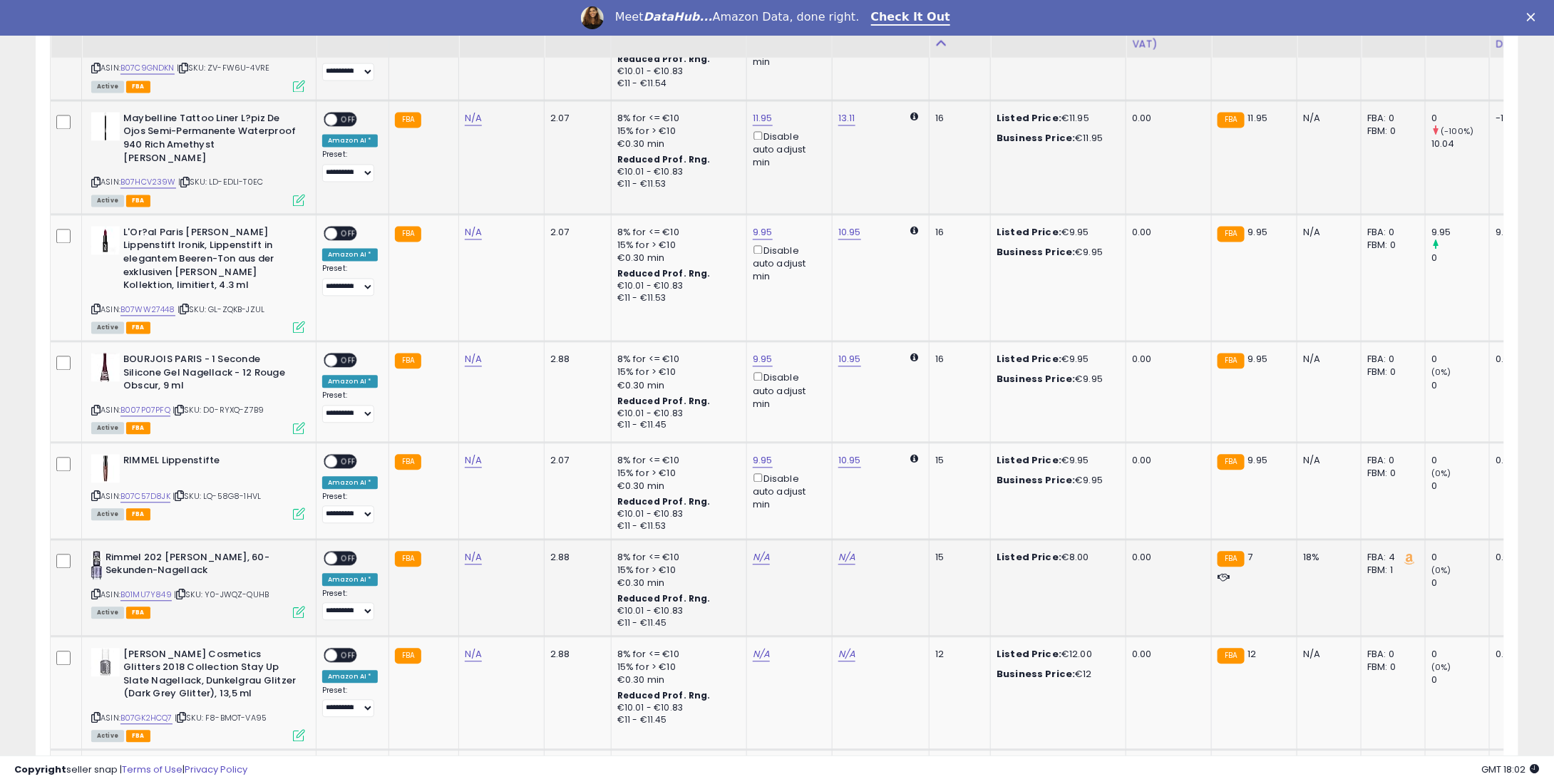
click at [765, 539] on td "N/A" at bounding box center [788, 587] width 86 height 97
click at [762, 552] on div "N/A" at bounding box center [787, 558] width 69 height 13
click at [759, 551] on link "N/A" at bounding box center [761, 558] width 17 height 14
type input "*"
click at [800, 491] on icon "submit" at bounding box center [795, 494] width 9 height 9
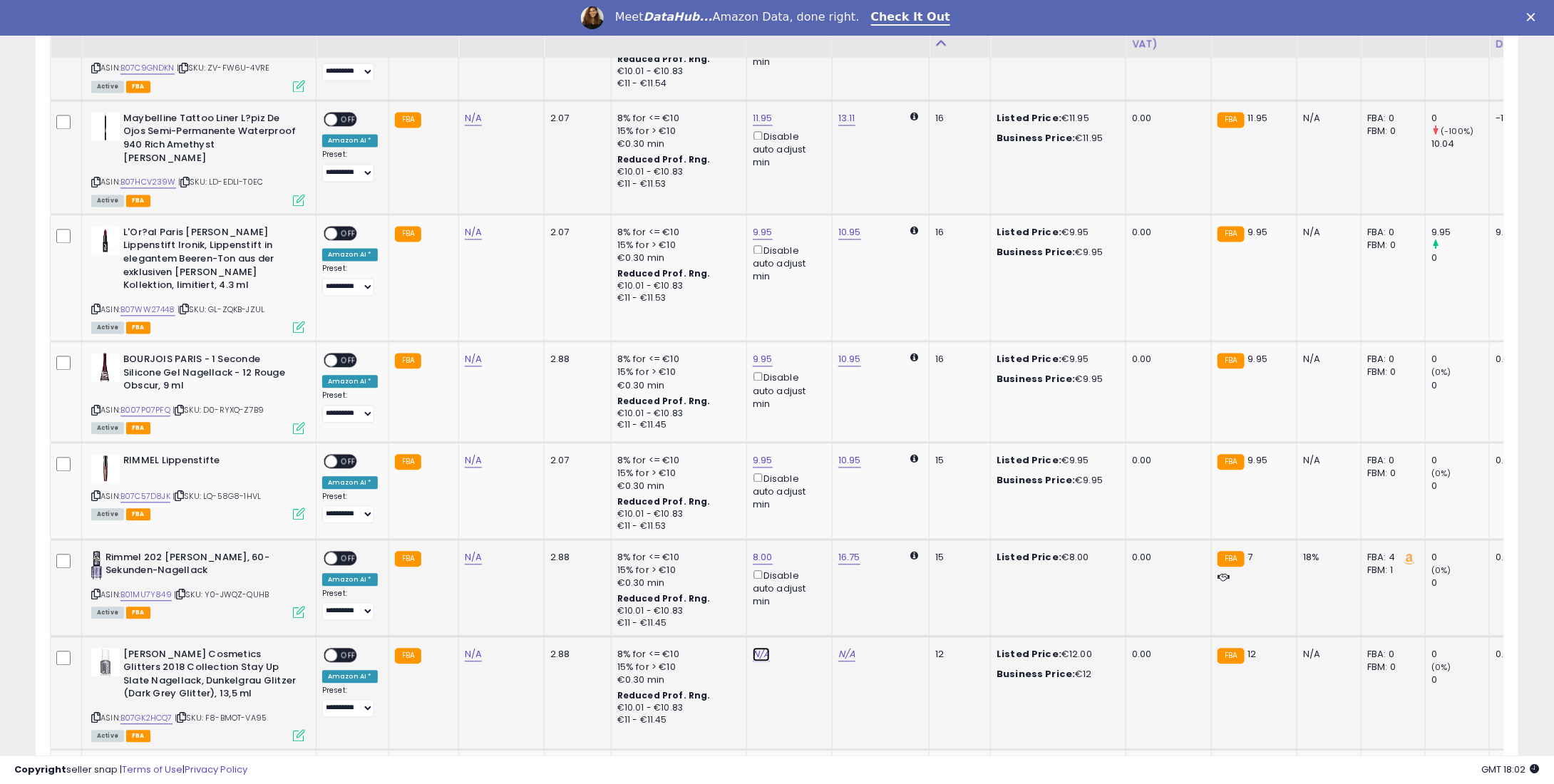
click at [753, 647] on link "N/A" at bounding box center [761, 654] width 17 height 14
type input "**"
click at [808, 594] on button "submit" at bounding box center [795, 591] width 25 height 22
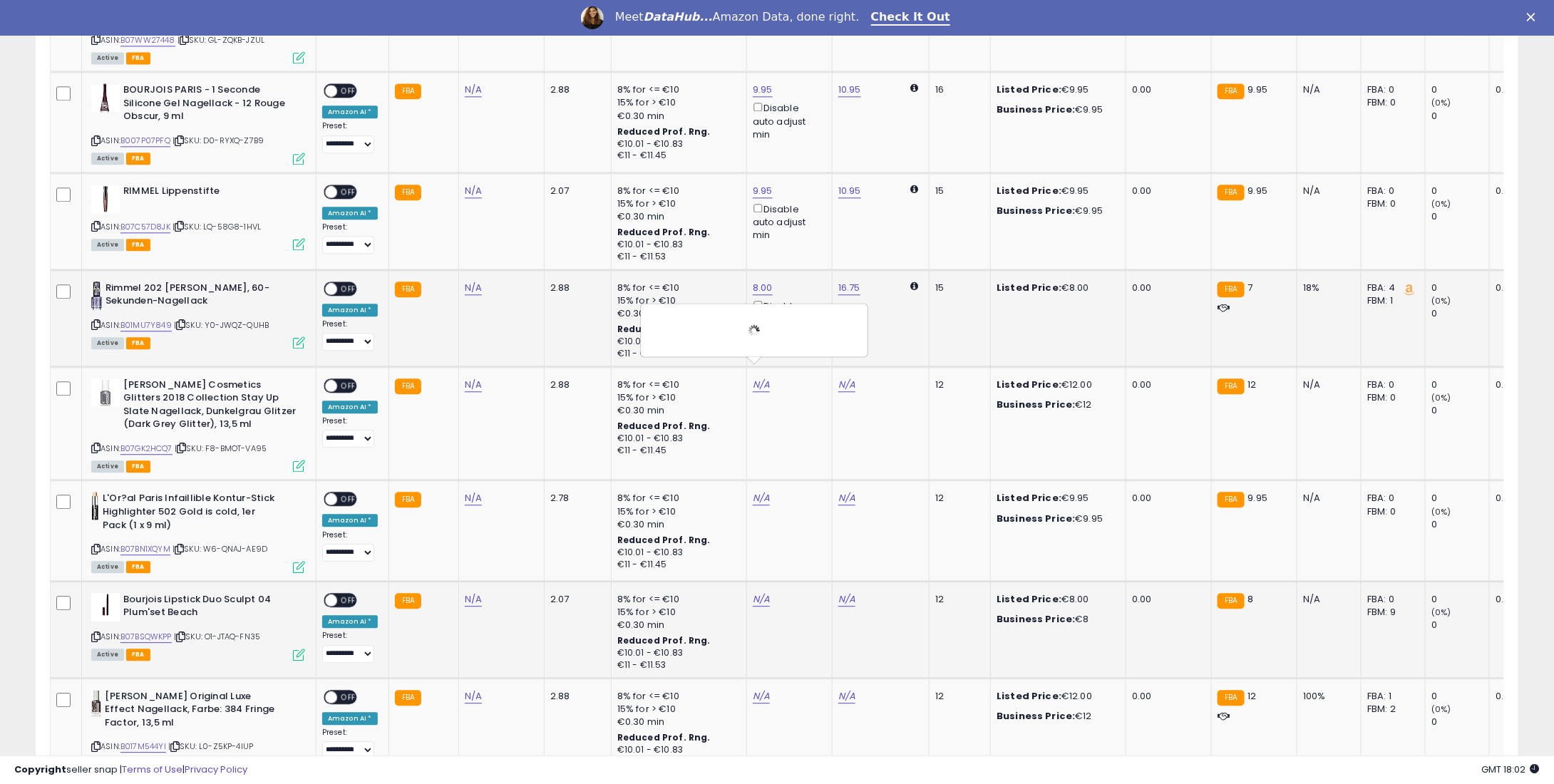
scroll to position [1773, 0]
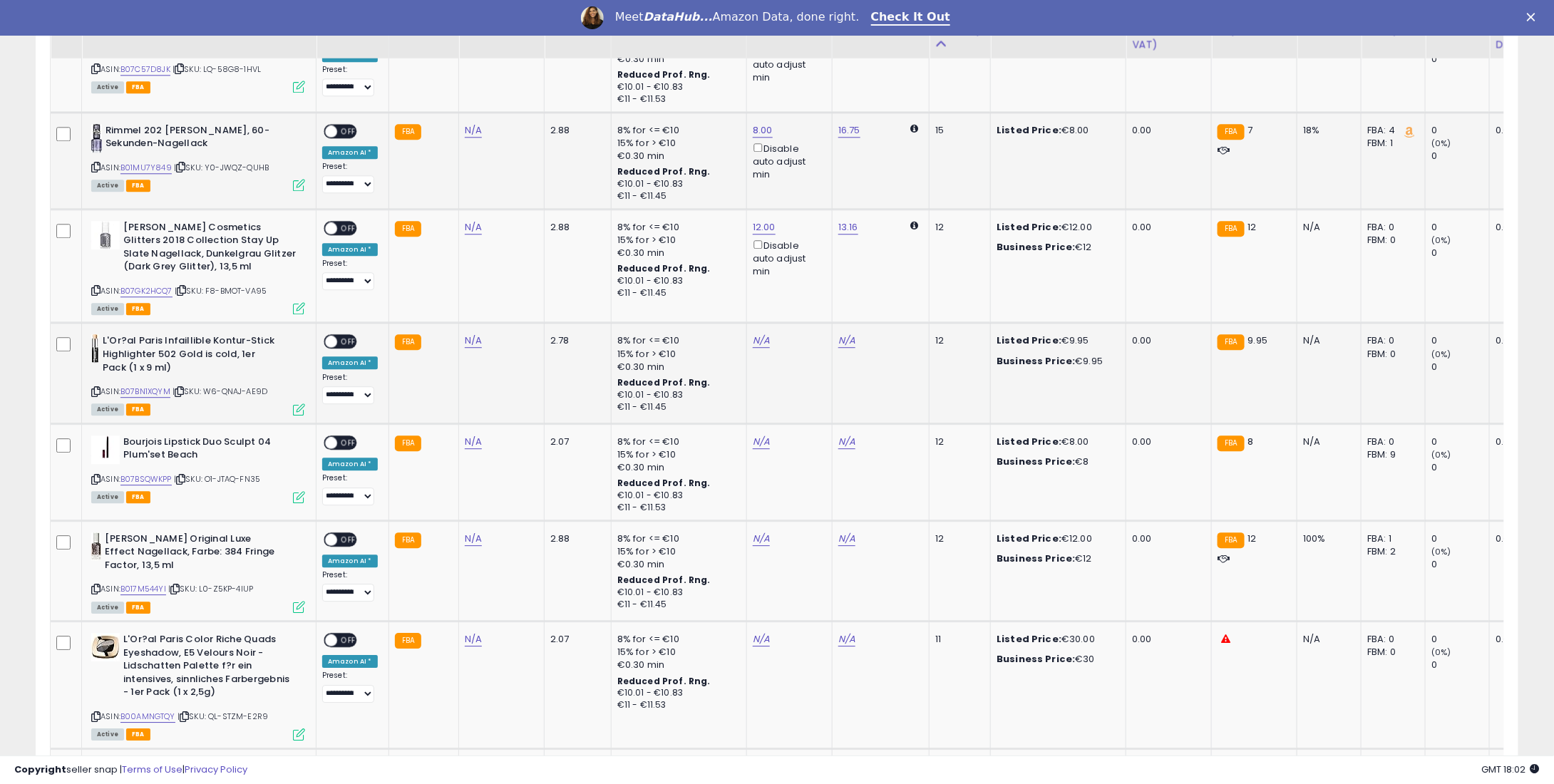
click at [765, 334] on div "N/A" at bounding box center [787, 340] width 69 height 13
click at [759, 333] on link "N/A" at bounding box center [761, 340] width 17 height 14
type input "*"
type input "****"
click at [808, 278] on button "submit" at bounding box center [795, 278] width 25 height 22
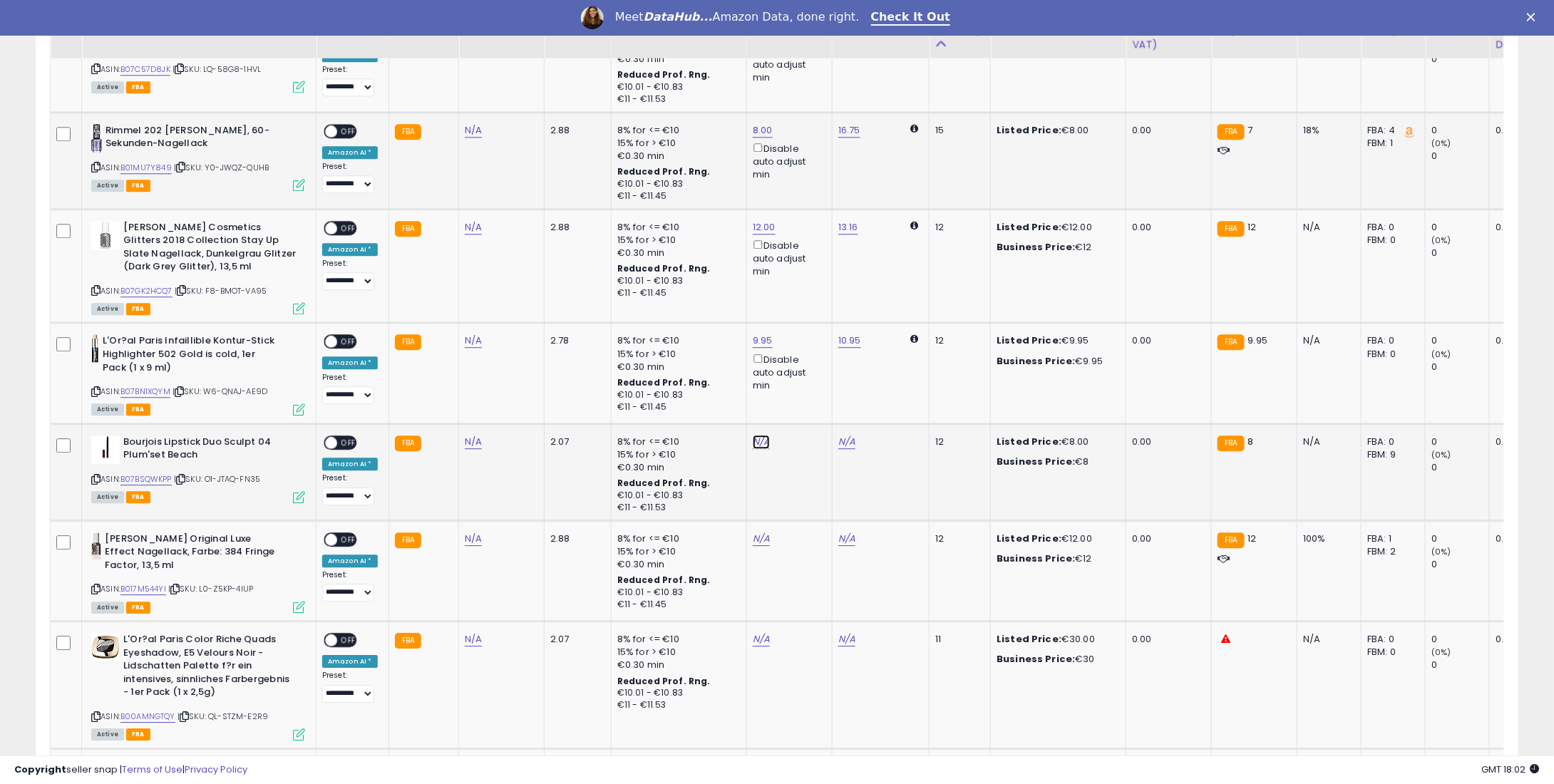
click at [753, 435] on link "N/A" at bounding box center [761, 442] width 17 height 14
type input "*"
click at [800, 376] on icon "submit" at bounding box center [795, 378] width 9 height 9
click at [753, 531] on link "N/A" at bounding box center [761, 538] width 17 height 14
type input "*"
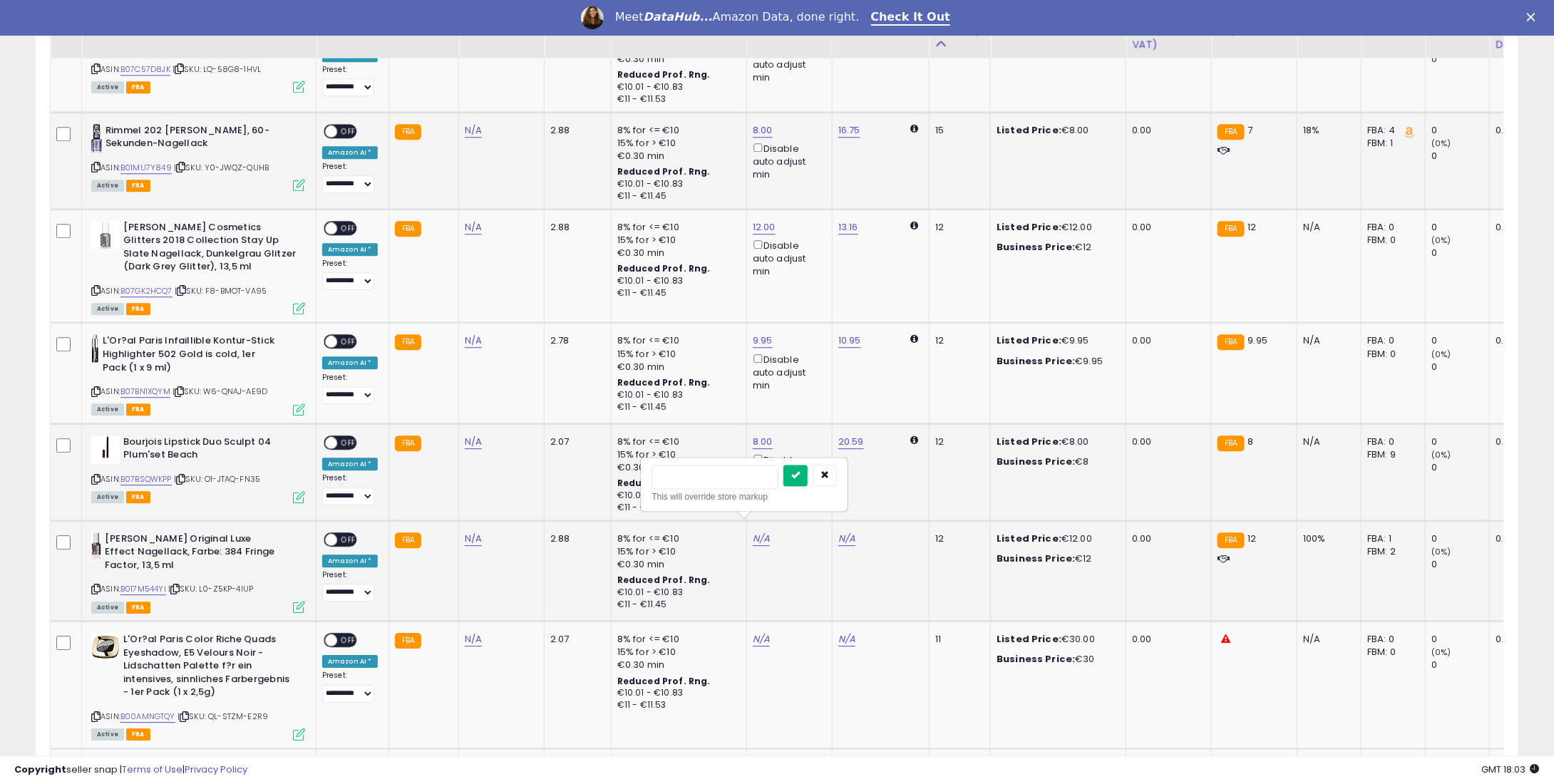
type input "**"
click at [800, 470] on icon "submit" at bounding box center [795, 474] width 9 height 9
click at [753, 633] on link "N/A" at bounding box center [761, 639] width 17 height 14
type input "**"
click at [808, 573] on button "submit" at bounding box center [795, 573] width 25 height 22
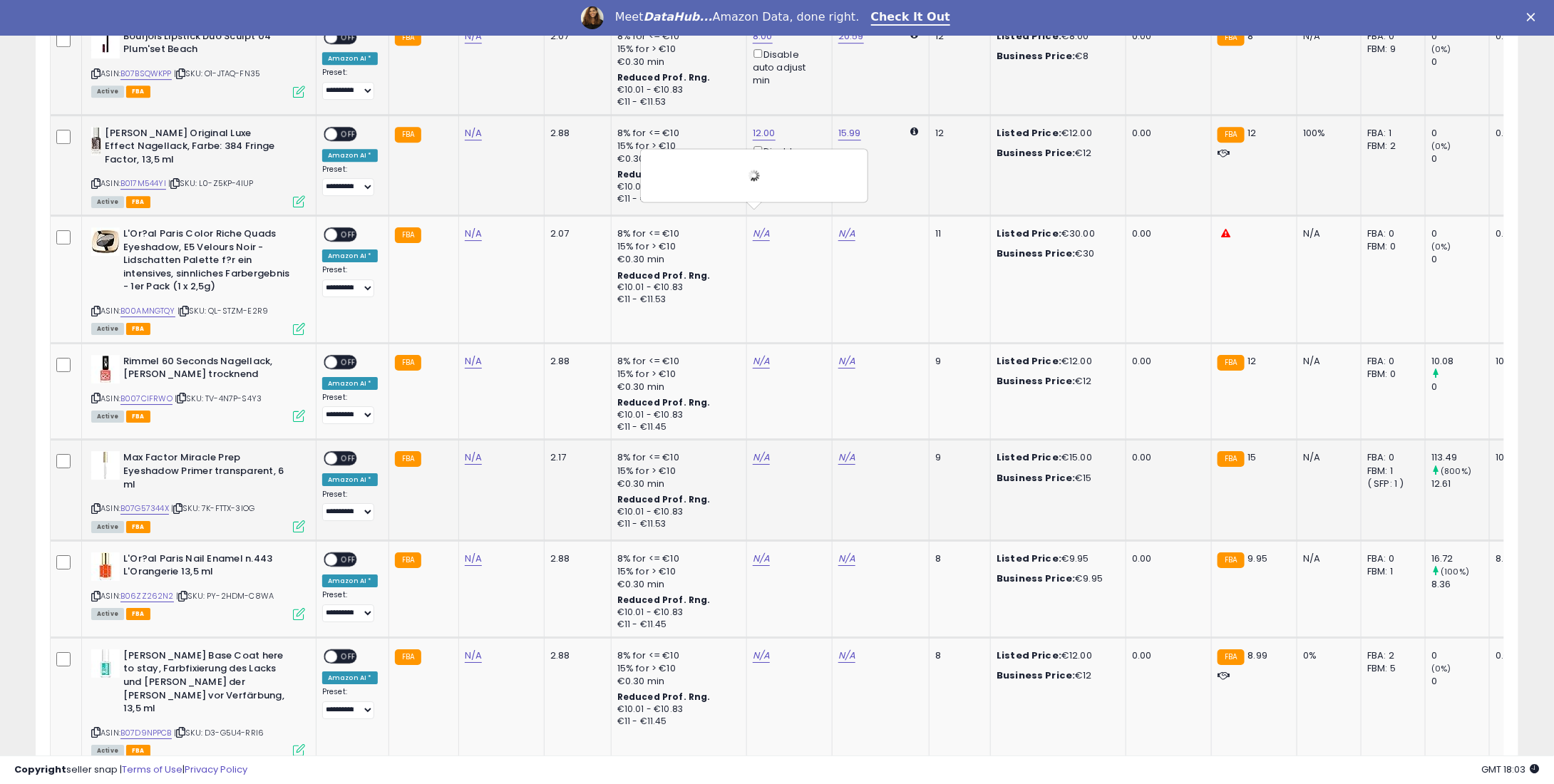
scroll to position [2200, 0]
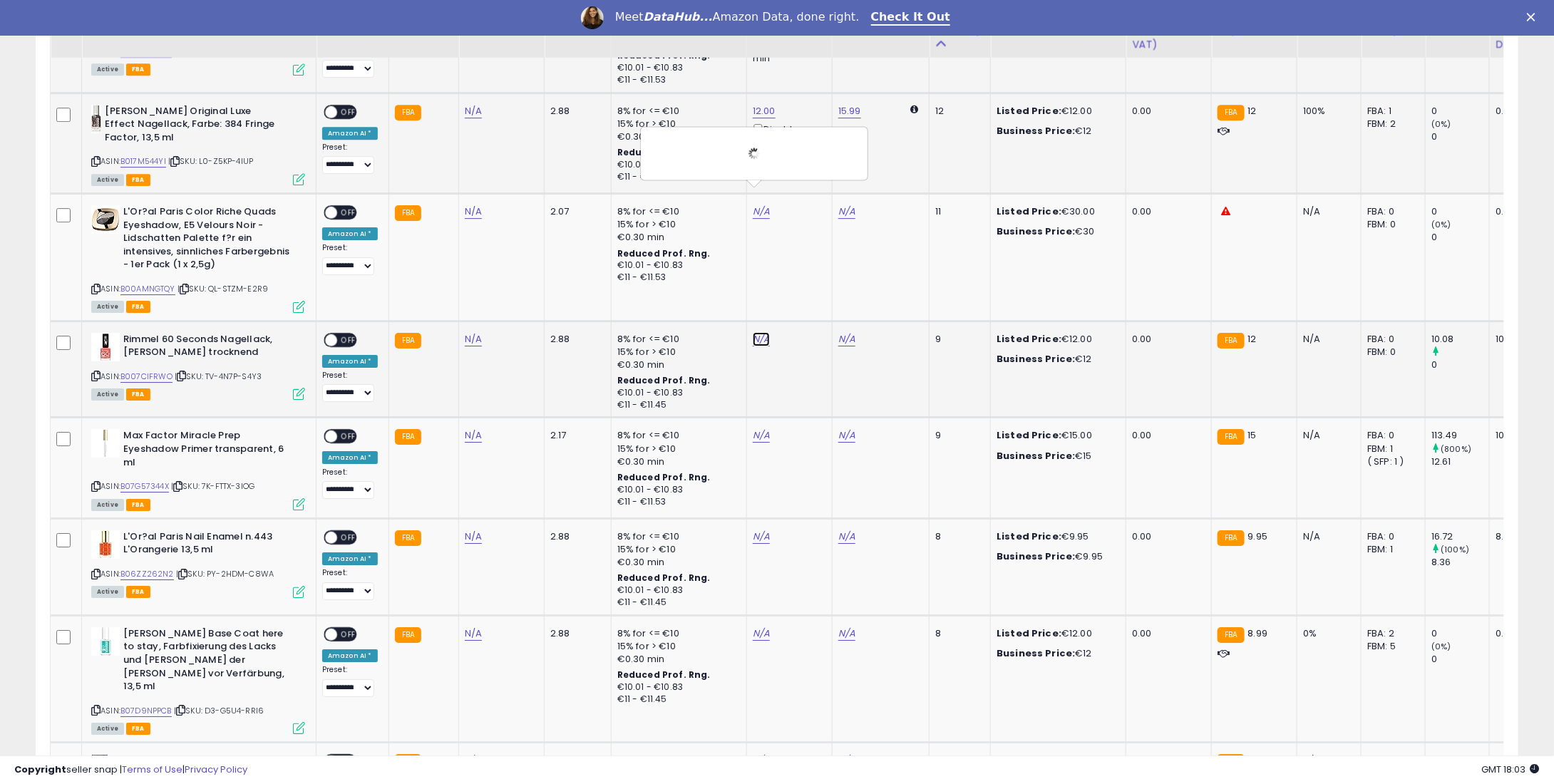
click at [753, 332] on link "N/A" at bounding box center [761, 339] width 17 height 14
type input "**"
click at [808, 275] on button "submit" at bounding box center [795, 271] width 25 height 22
click at [760, 428] on link "N/A" at bounding box center [761, 435] width 17 height 14
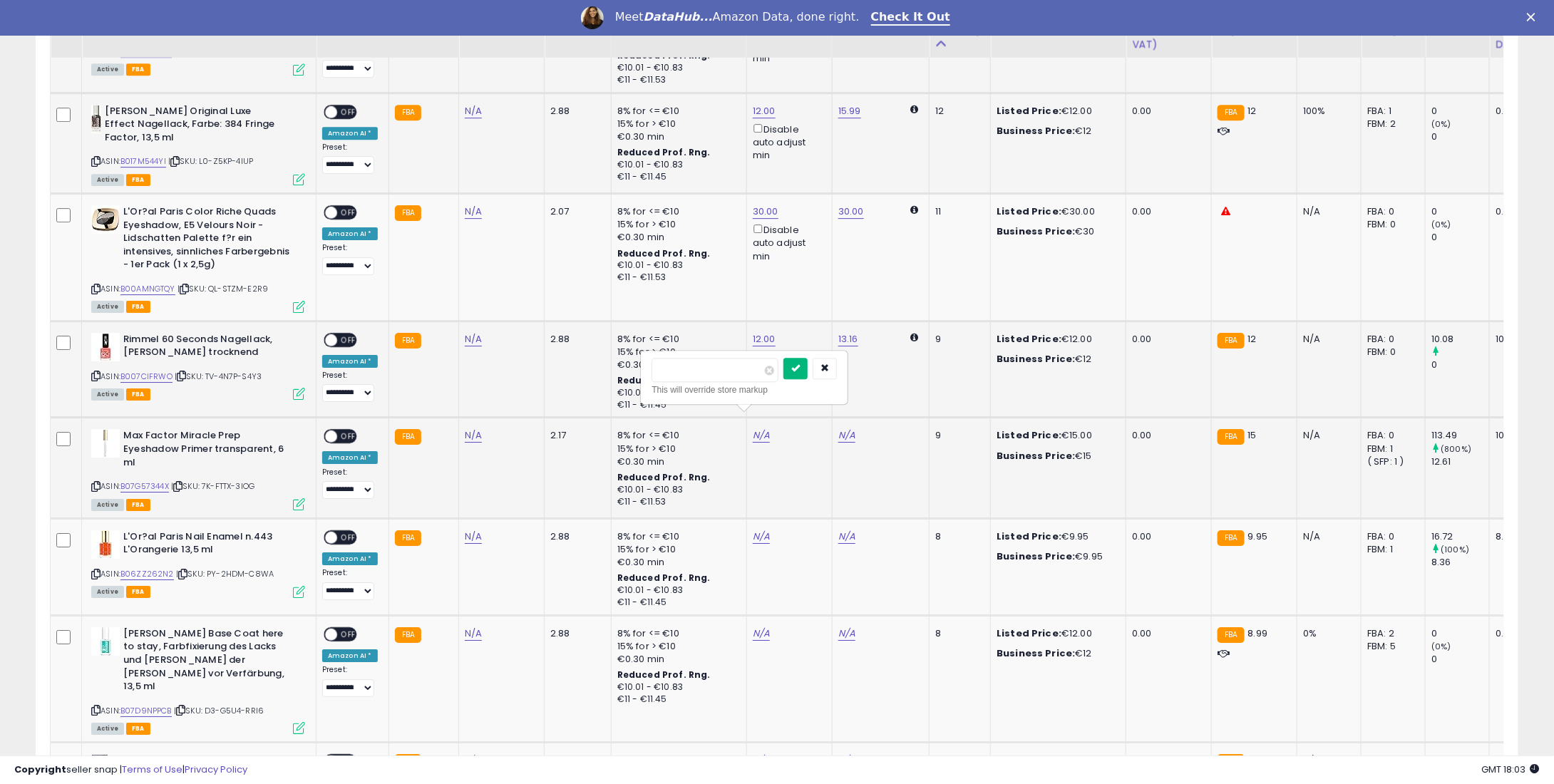
type input "**"
click at [800, 363] on icon "submit" at bounding box center [795, 367] width 9 height 9
click at [754, 529] on link "N/A" at bounding box center [761, 536] width 17 height 14
type input "*"
type input "****"
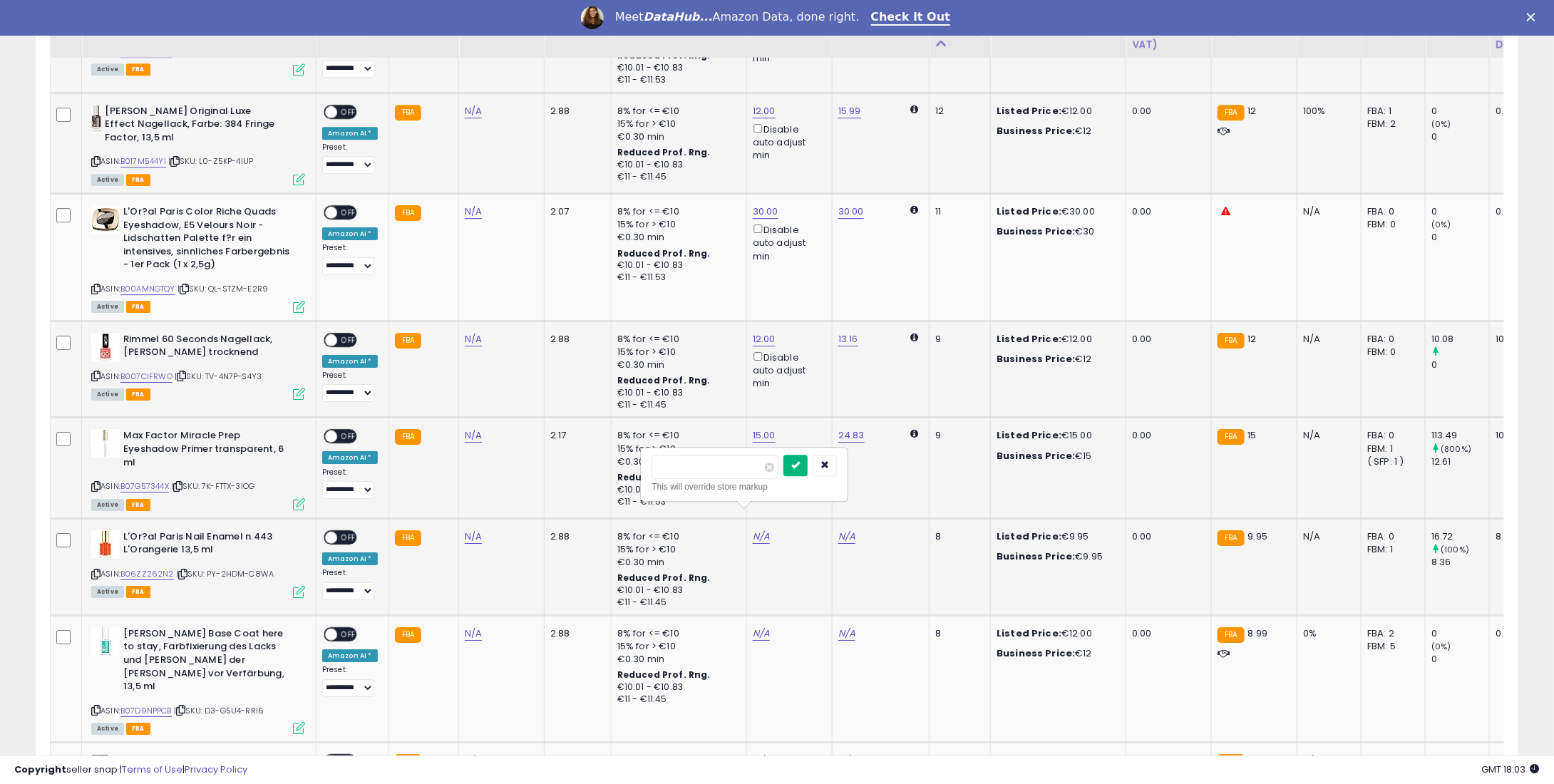
click at [800, 462] on icon "submit" at bounding box center [795, 464] width 9 height 9
click at [755, 627] on link "N/A" at bounding box center [761, 633] width 17 height 14
type input "**"
click at [800, 557] on icon "submit" at bounding box center [795, 561] width 9 height 9
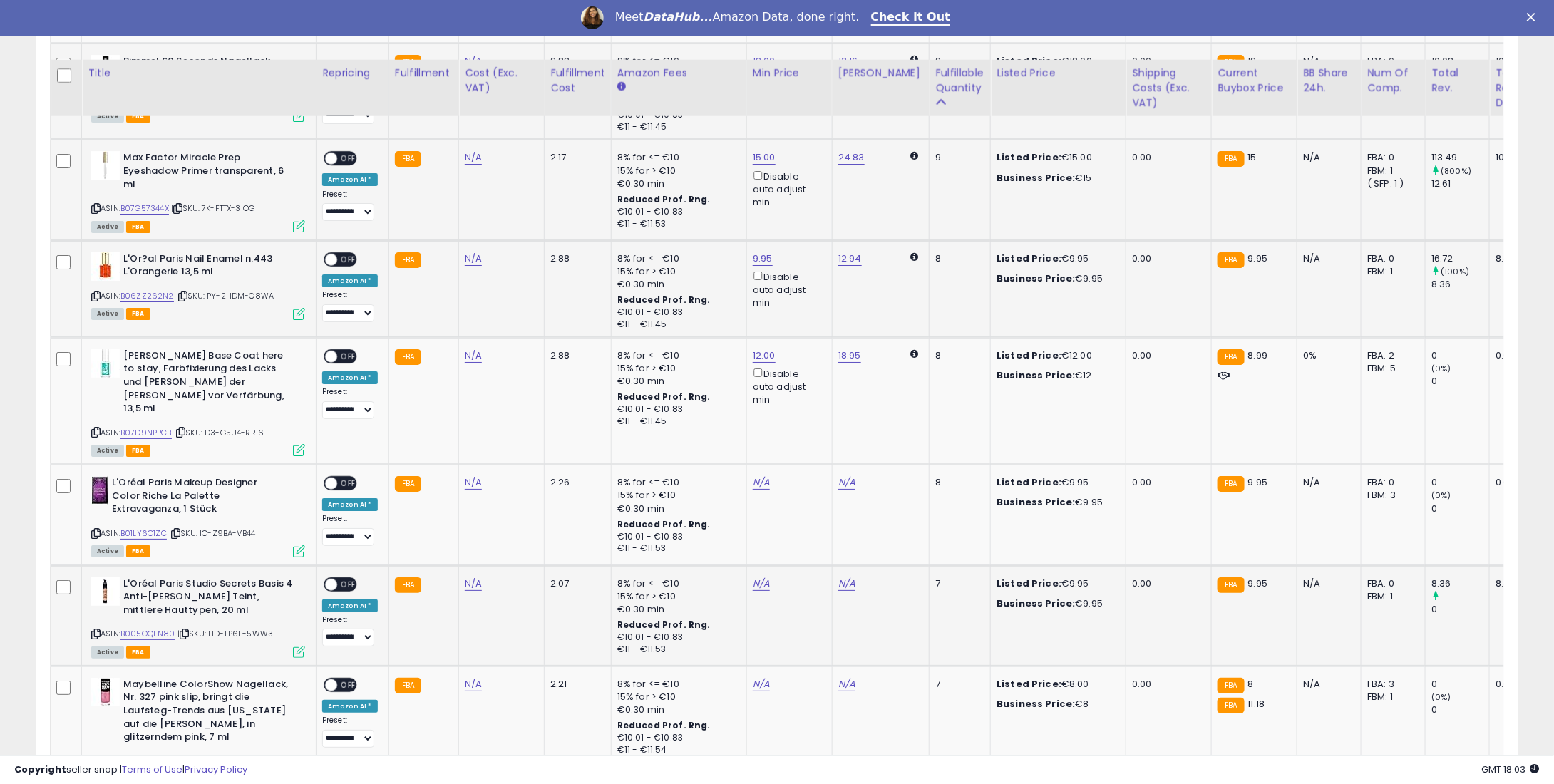
scroll to position [2556, 0]
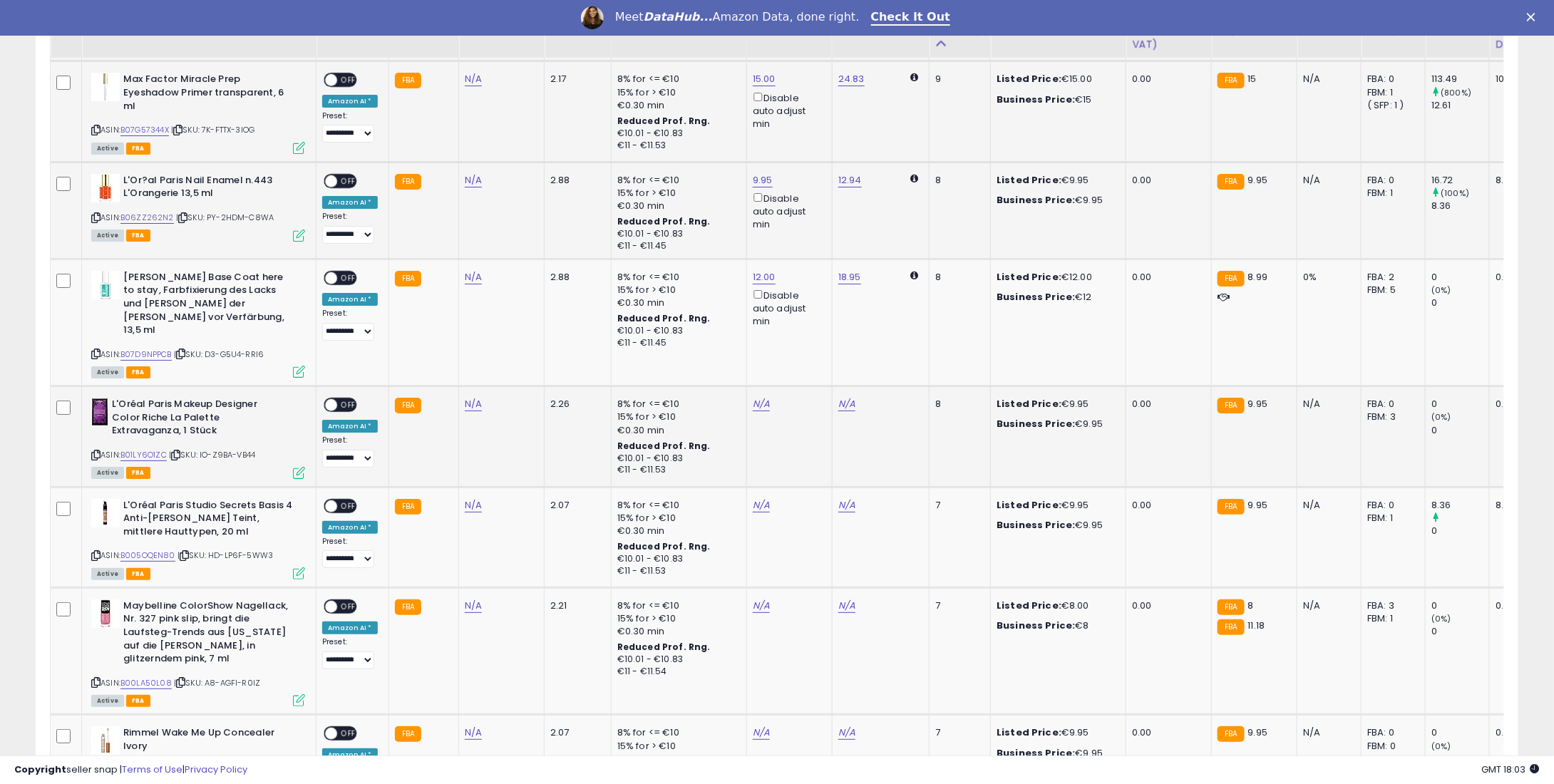
click at [740, 387] on tr "**********" at bounding box center [1118, 437] width 2136 height 100
click at [753, 396] on link "N/A" at bounding box center [761, 403] width 17 height 14
type input "*"
type input "****"
click at [808, 309] on button "submit" at bounding box center [795, 307] width 25 height 22
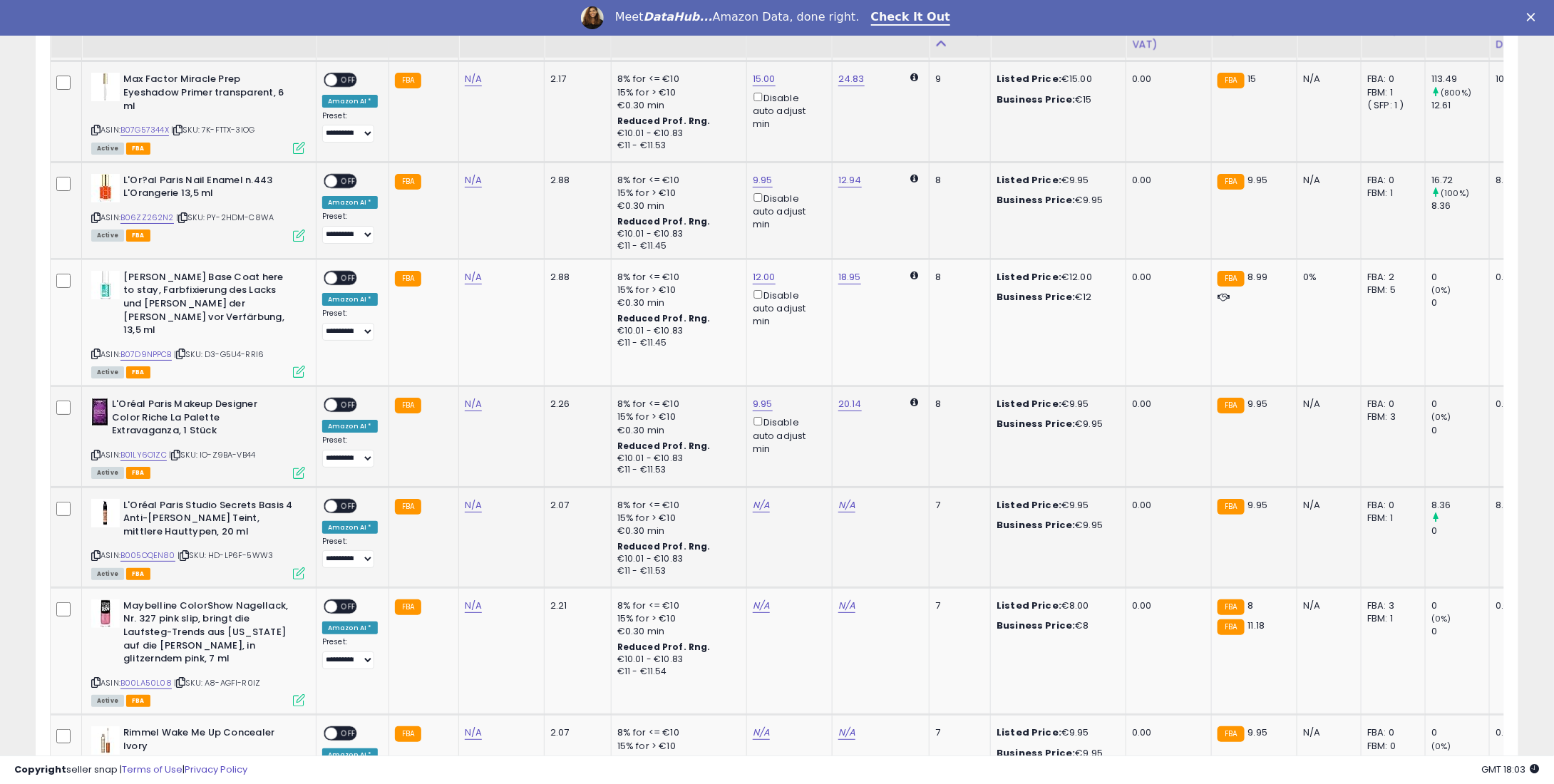
click at [757, 487] on td "N/A" at bounding box center [788, 537] width 86 height 100
click at [757, 498] on link "N/A" at bounding box center [761, 505] width 17 height 14
type input "*"
type input "****"
click at [808, 412] on button "submit" at bounding box center [795, 407] width 25 height 22
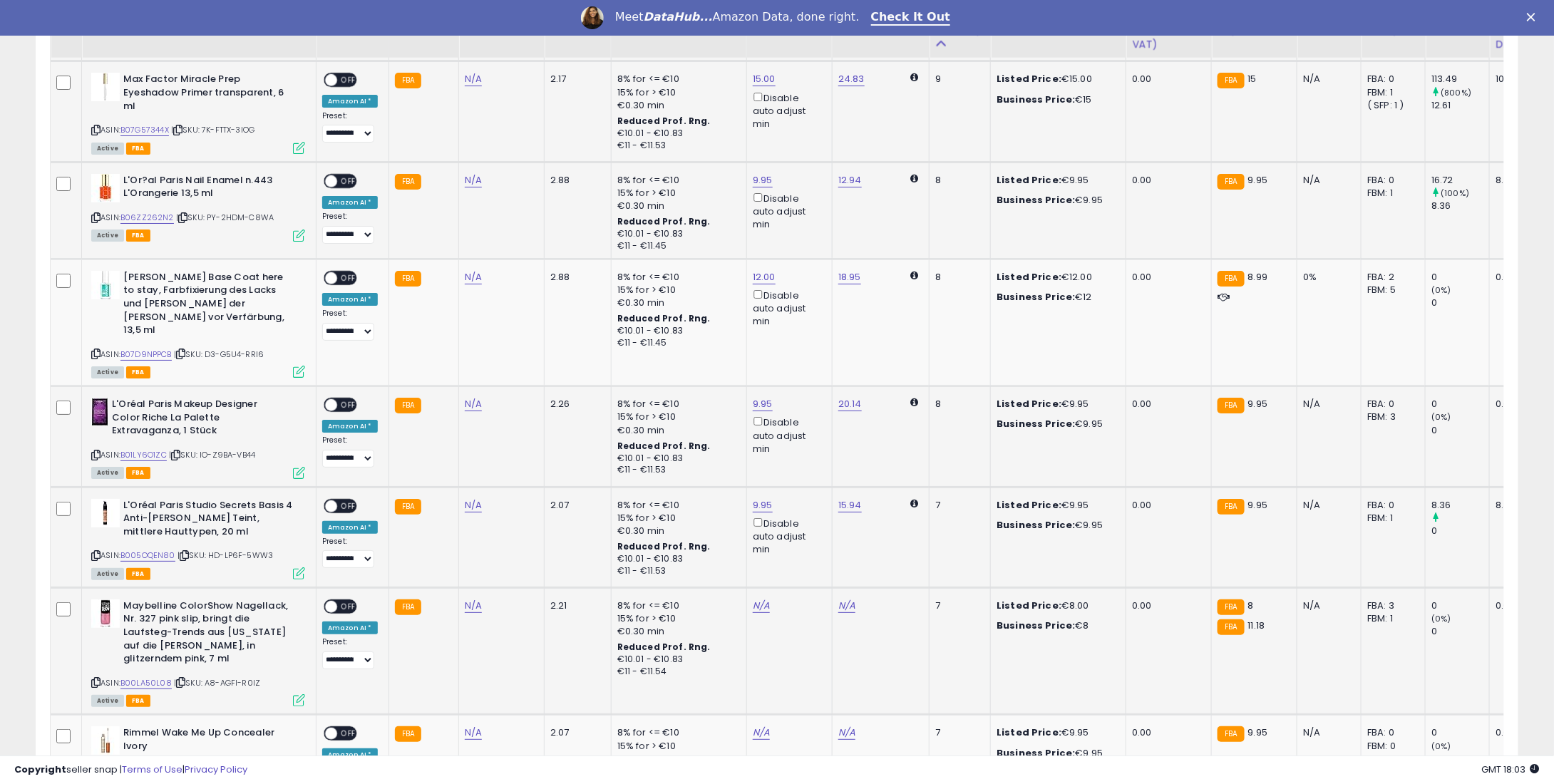
click at [738, 587] on td "8% for <= €10 15% for > €10 €0.30 min Reduced Prof. Rng. €10.01 - €10.83 €11 - …" at bounding box center [679, 650] width 136 height 127
click at [762, 587] on td "N/A" at bounding box center [788, 650] width 86 height 127
click at [756, 598] on link "N/A" at bounding box center [761, 605] width 17 height 14
type input "*"
click at [800, 507] on icon "submit" at bounding box center [795, 507] width 9 height 9
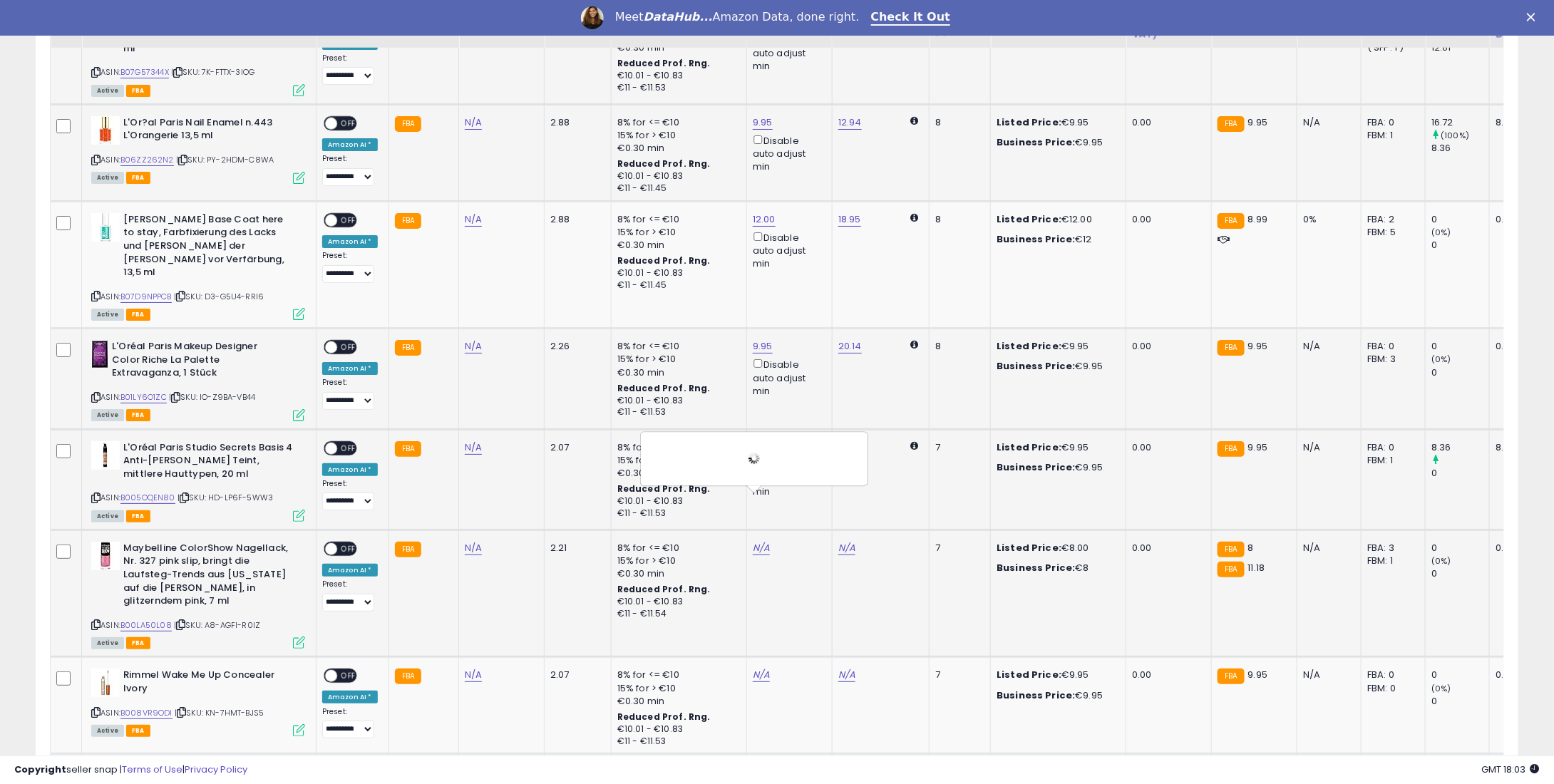
scroll to position [2752, 0]
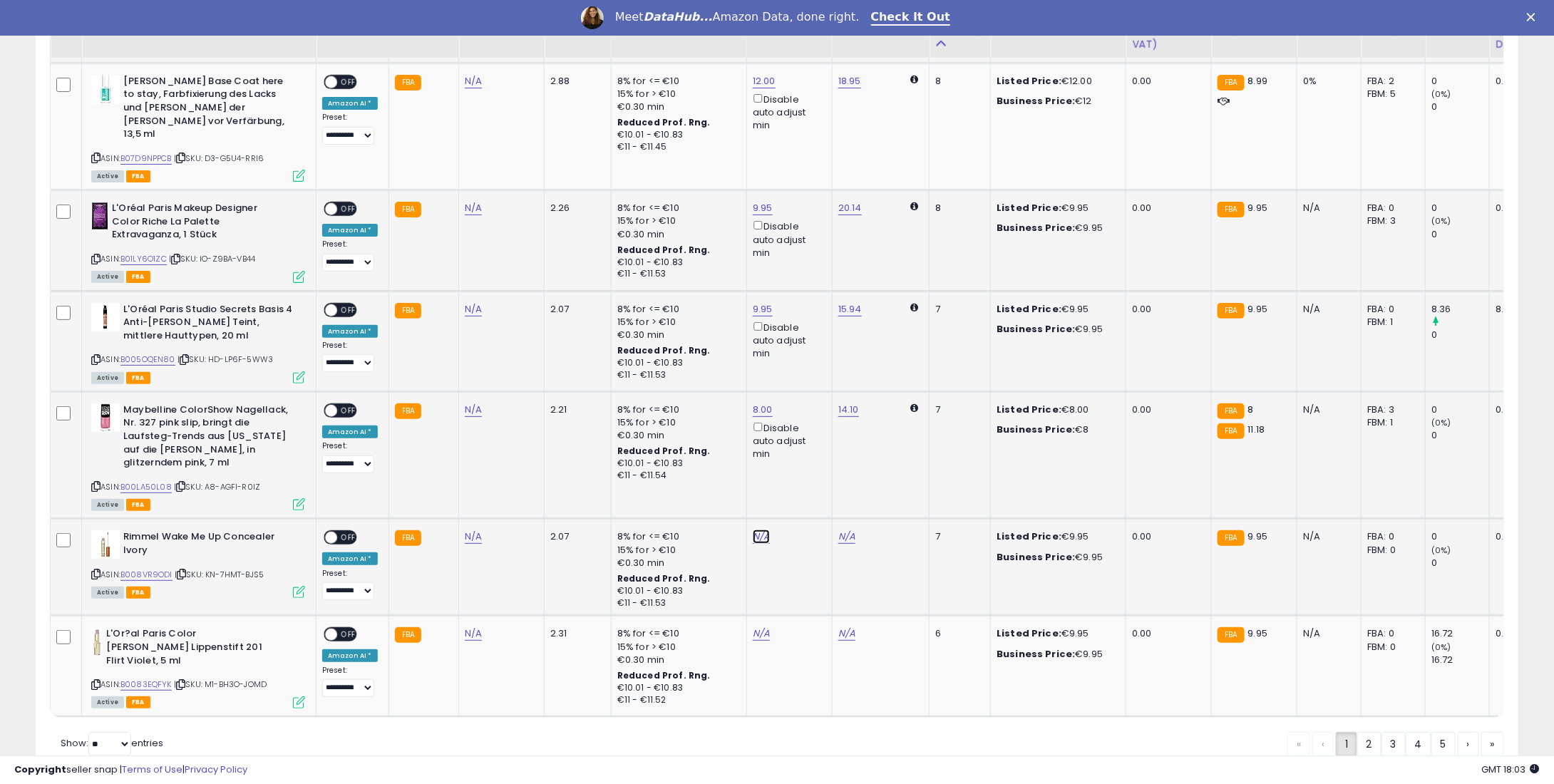
click at [756, 529] on link "N/A" at bounding box center [761, 536] width 17 height 14
type input "*"
type input "****"
click at [808, 424] on button "submit" at bounding box center [795, 426] width 25 height 22
click at [754, 627] on link "N/A" at bounding box center [761, 633] width 17 height 14
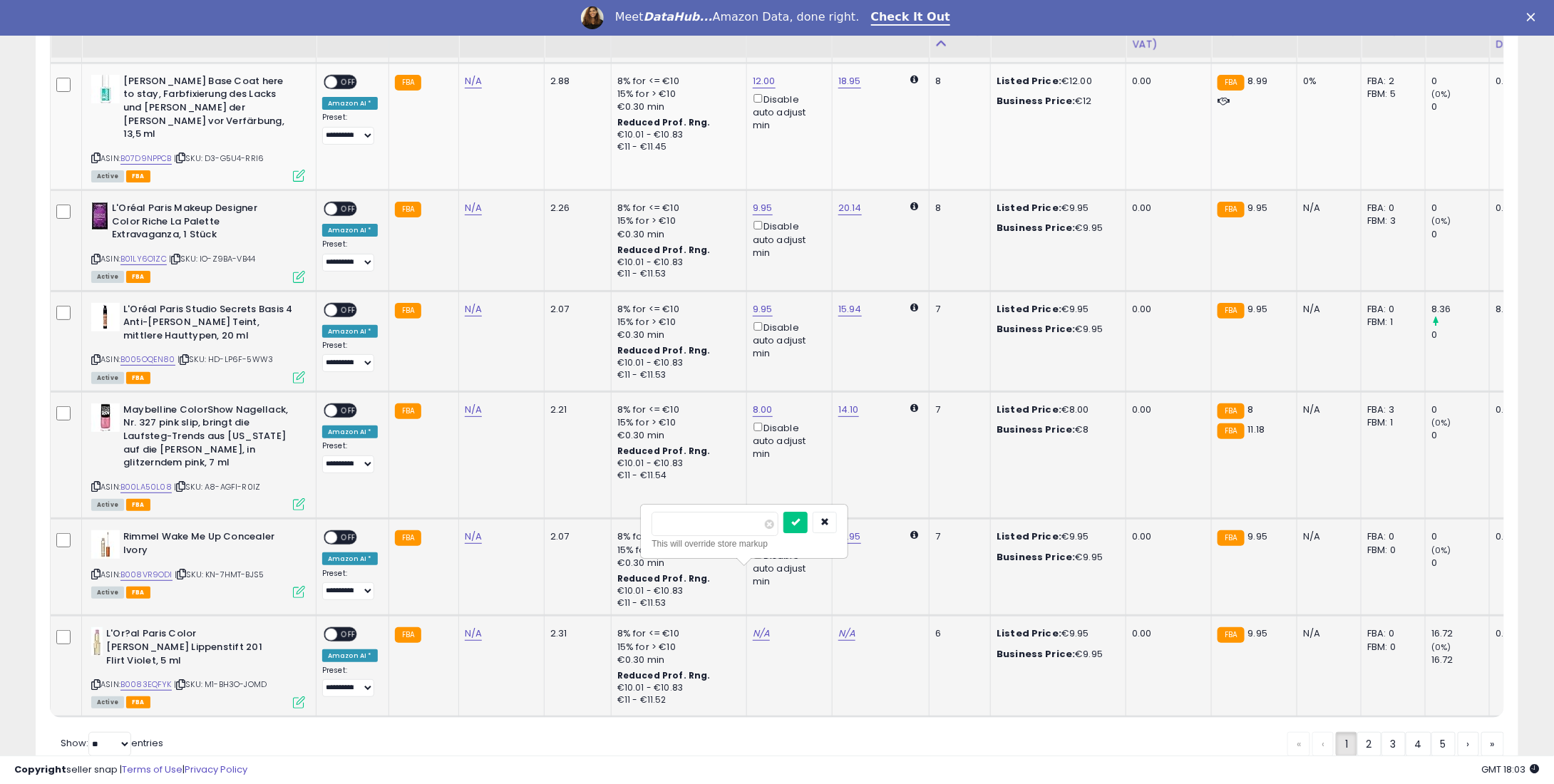
type input "*"
type input "****"
click at [808, 513] on button "submit" at bounding box center [795, 522] width 25 height 22
click at [343, 629] on span "OFF" at bounding box center [348, 634] width 23 height 12
click at [350, 531] on span "OFF" at bounding box center [348, 537] width 23 height 12
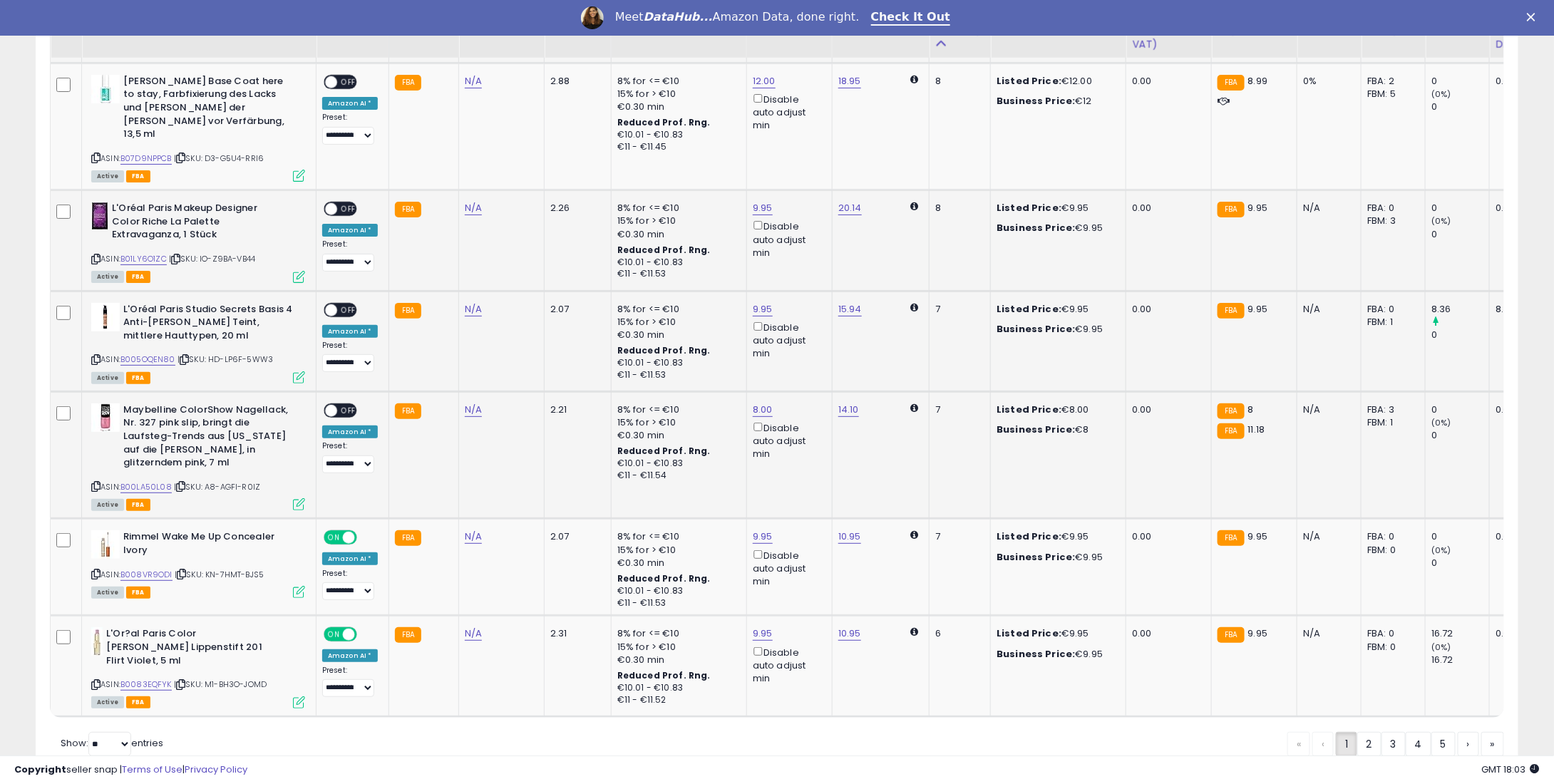
click at [345, 404] on span "OFF" at bounding box center [348, 410] width 23 height 12
click at [350, 304] on span "OFF" at bounding box center [348, 310] width 23 height 12
click at [352, 203] on span "OFF" at bounding box center [348, 209] width 23 height 12
click at [343, 76] on span "OFF" at bounding box center [348, 82] width 23 height 12
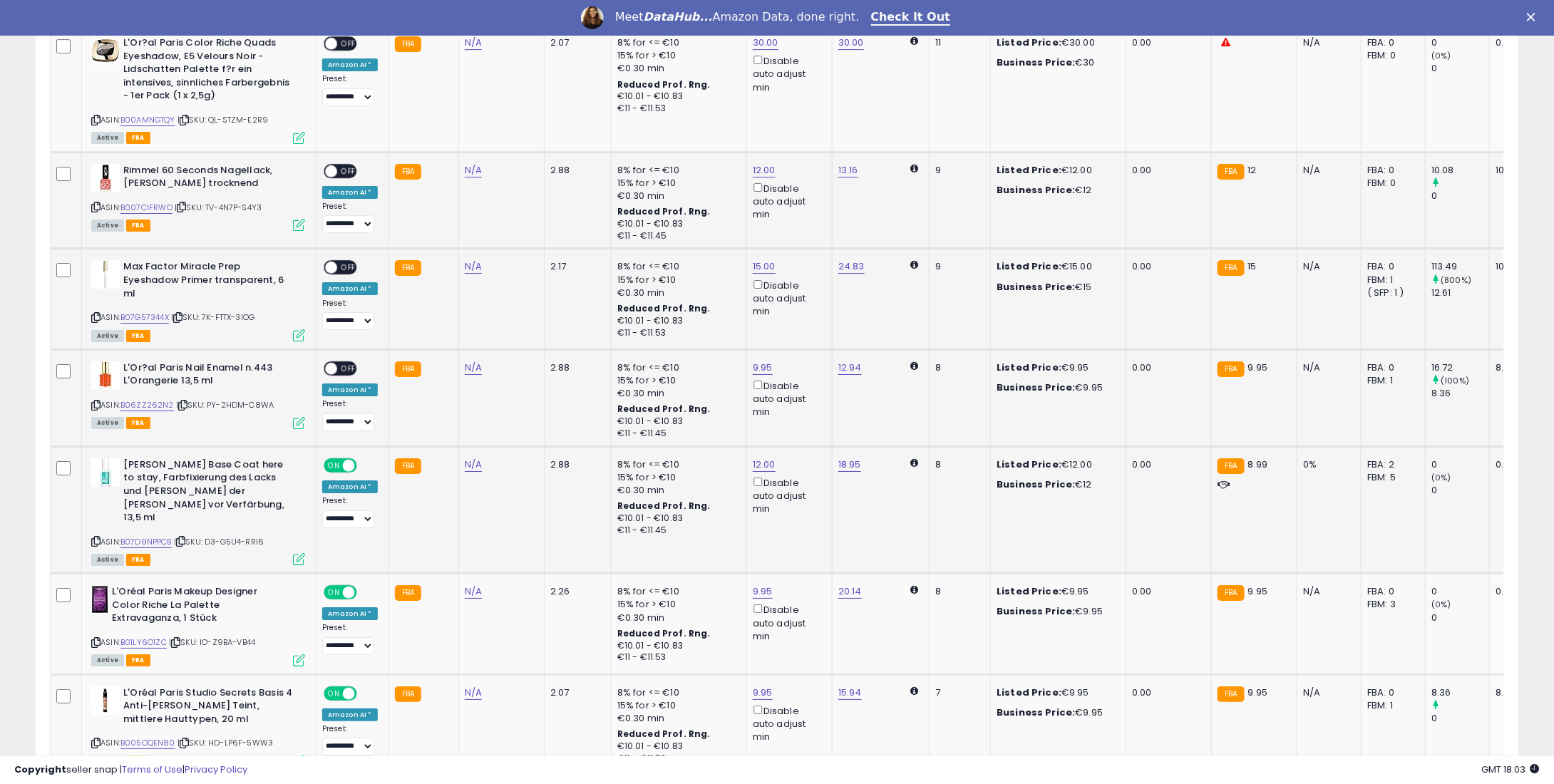
scroll to position [2254, 0]
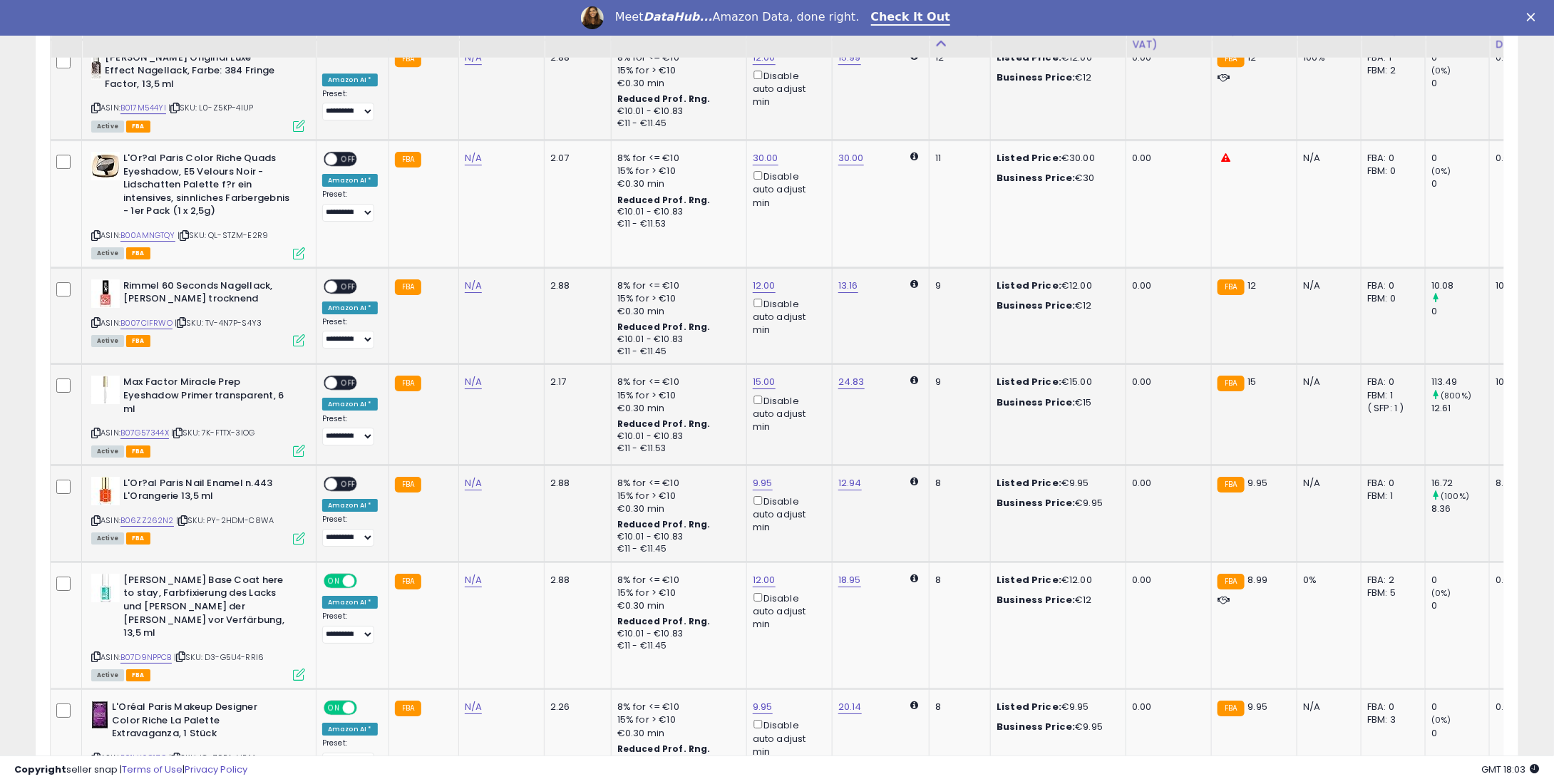
click at [348, 464] on td "**********" at bounding box center [353, 513] width 73 height 97
click at [349, 476] on div "ON OFF" at bounding box center [341, 483] width 33 height 15
click at [344, 477] on span "OFF" at bounding box center [348, 483] width 23 height 12
click at [341, 364] on td "**********" at bounding box center [353, 414] width 73 height 100
click at [345, 377] on span "OFF" at bounding box center [348, 383] width 23 height 12
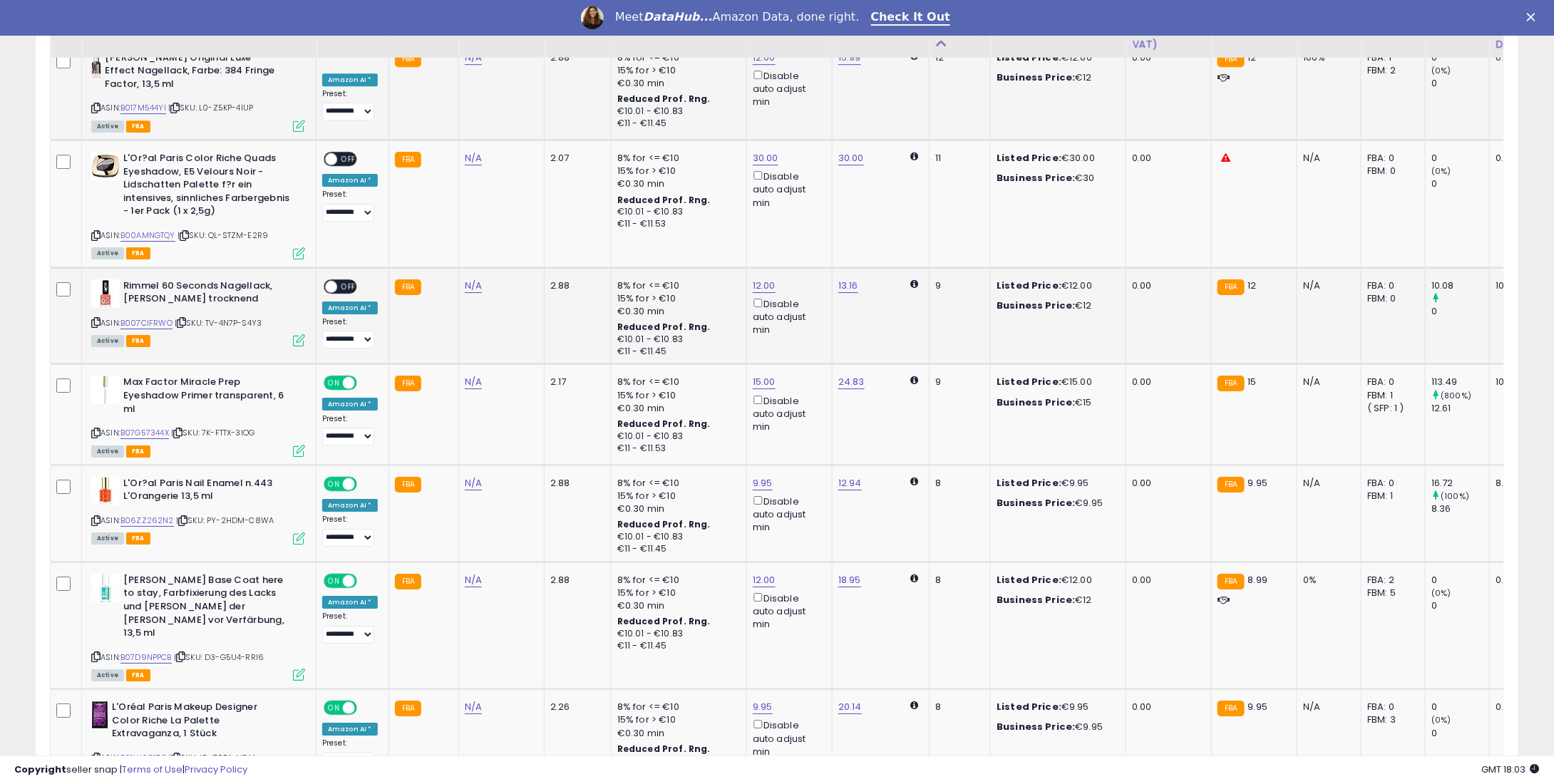
click at [346, 280] on span "OFF" at bounding box center [348, 286] width 23 height 12
drag, startPoint x: 342, startPoint y: 144, endPoint x: 343, endPoint y: 133, distance: 11.0
click at [343, 153] on span "OFF" at bounding box center [348, 159] width 23 height 12
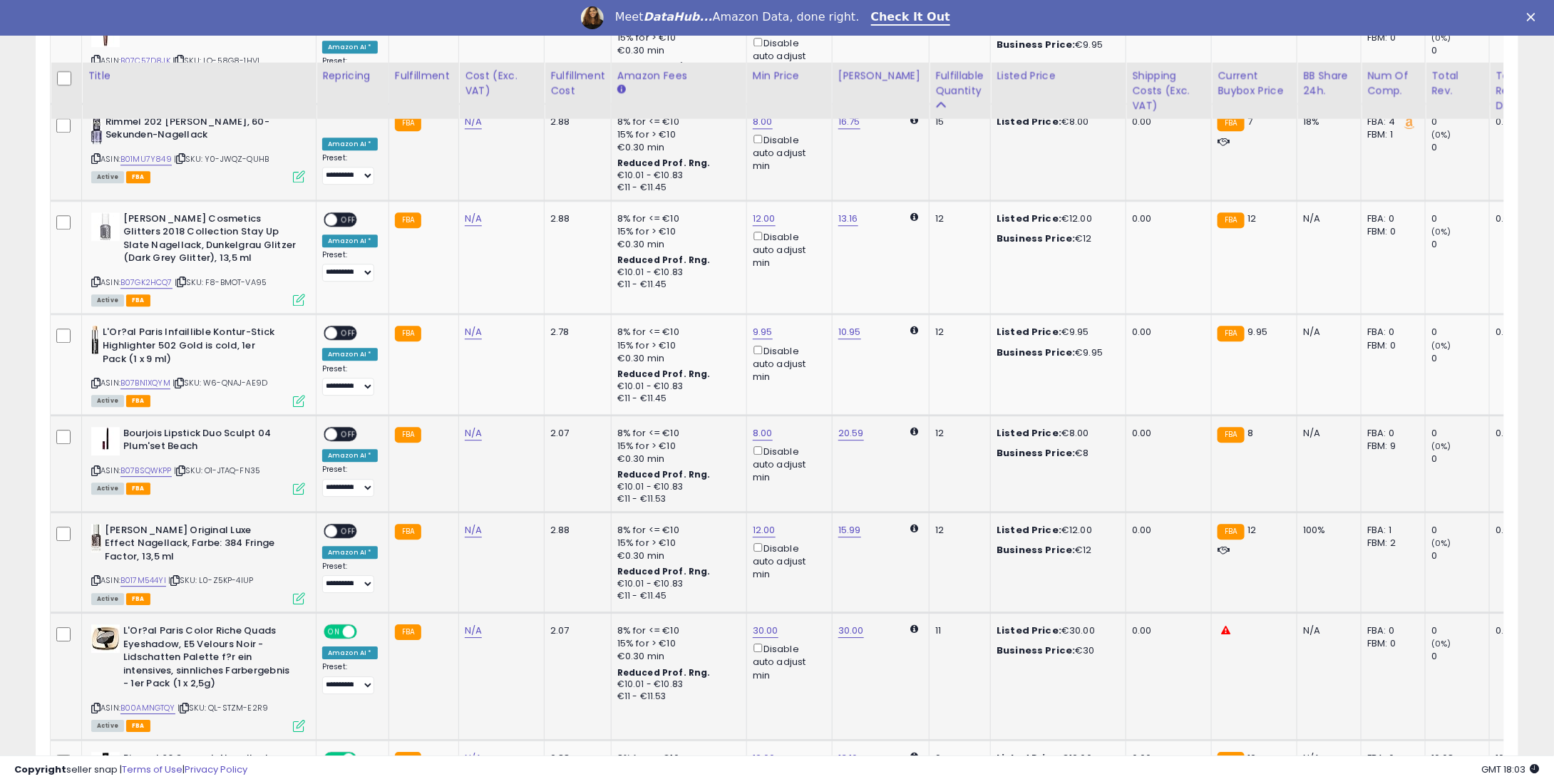
scroll to position [1683, 0]
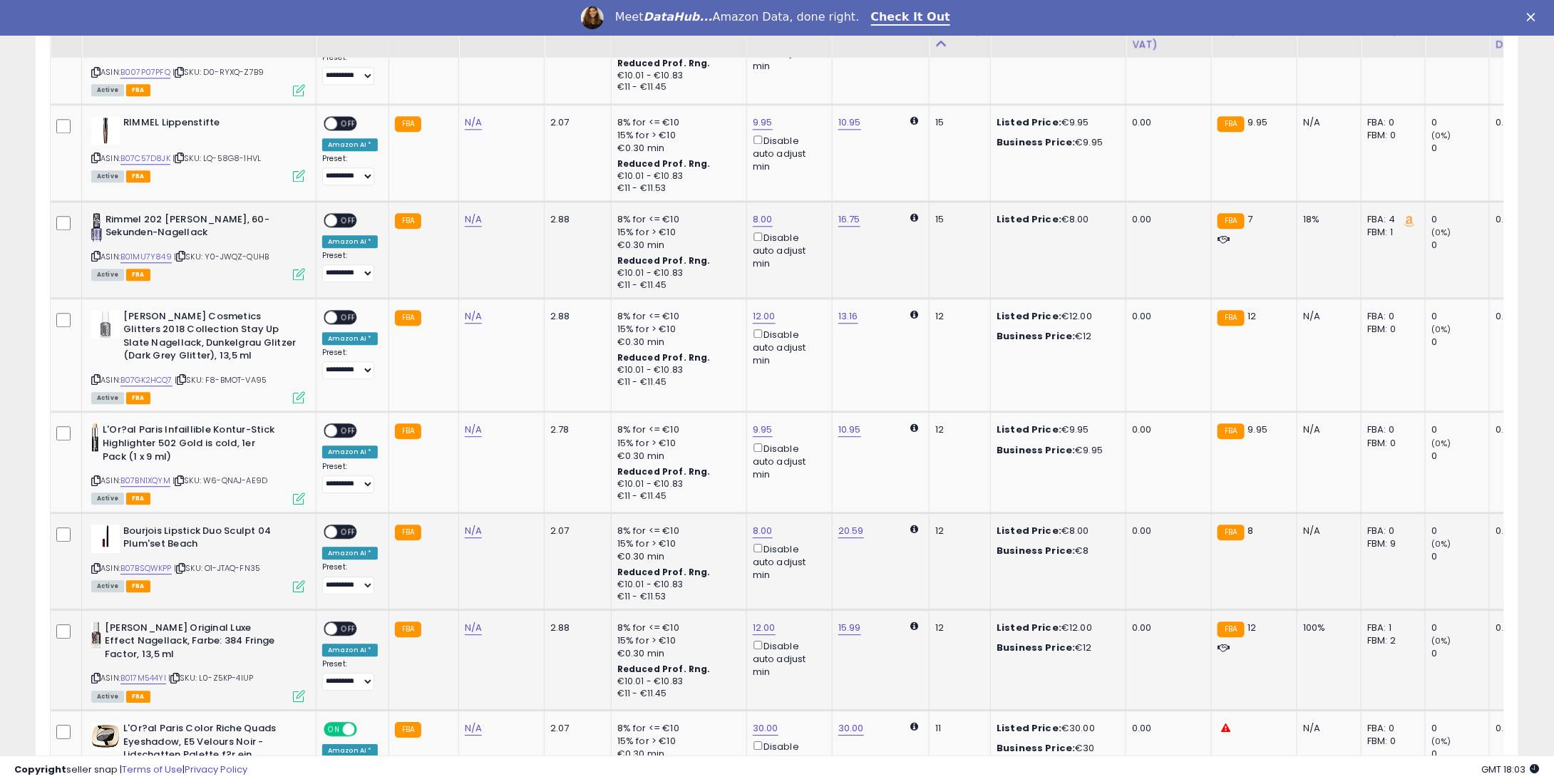
click at [335, 622] on span at bounding box center [331, 628] width 12 height 12
click at [345, 525] on span "OFF" at bounding box center [348, 531] width 23 height 12
click at [345, 425] on span "OFF" at bounding box center [348, 431] width 23 height 12
click at [356, 310] on div "**********" at bounding box center [349, 344] width 56 height 70
click at [350, 310] on div "**********" at bounding box center [349, 344] width 56 height 70
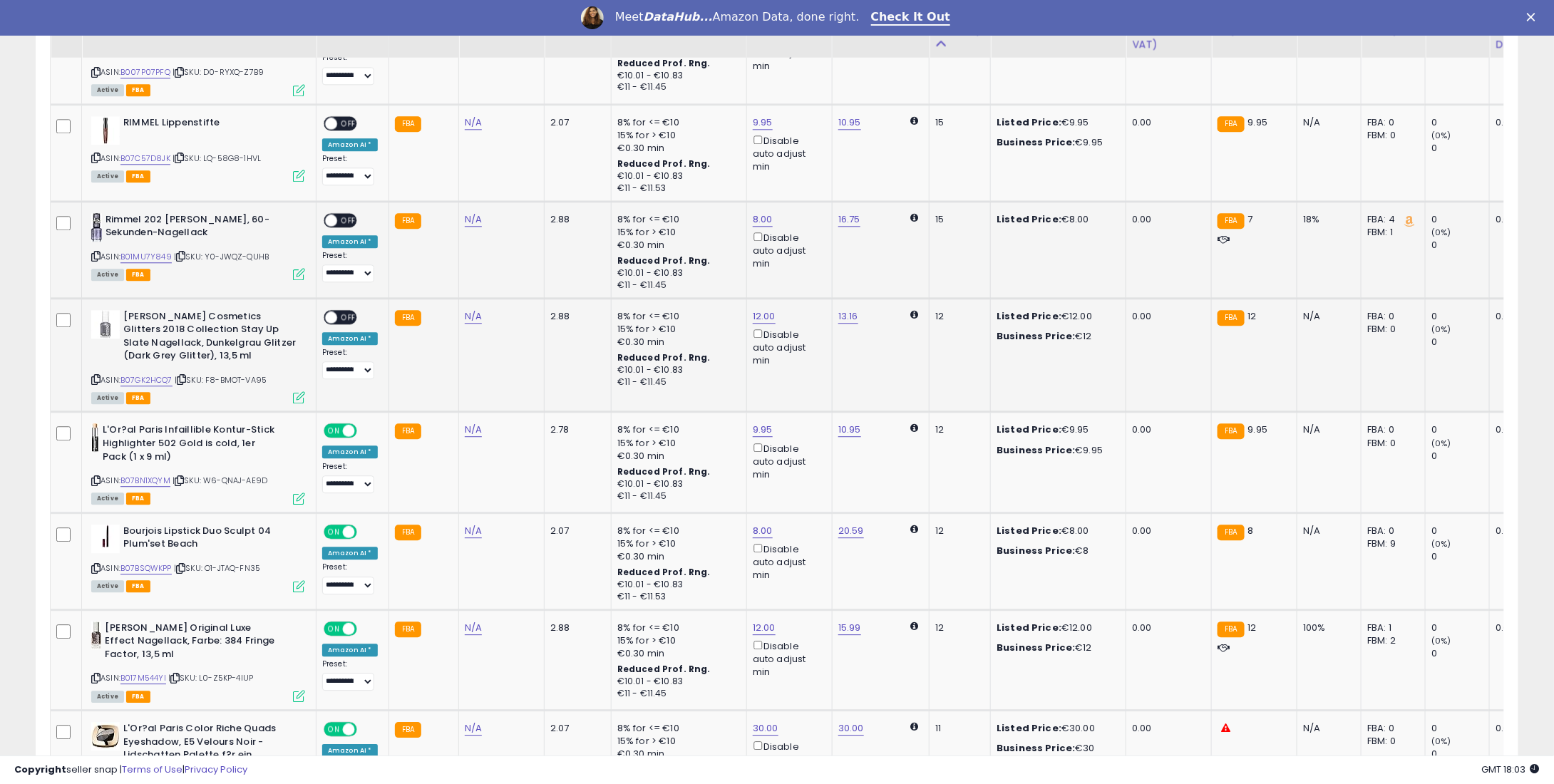
click at [348, 311] on span "OFF" at bounding box center [348, 317] width 23 height 12
click at [342, 201] on td "**********" at bounding box center [353, 249] width 73 height 97
click at [341, 213] on span "OFF" at bounding box center [348, 219] width 23 height 12
click at [335, 117] on span at bounding box center [331, 123] width 12 height 12
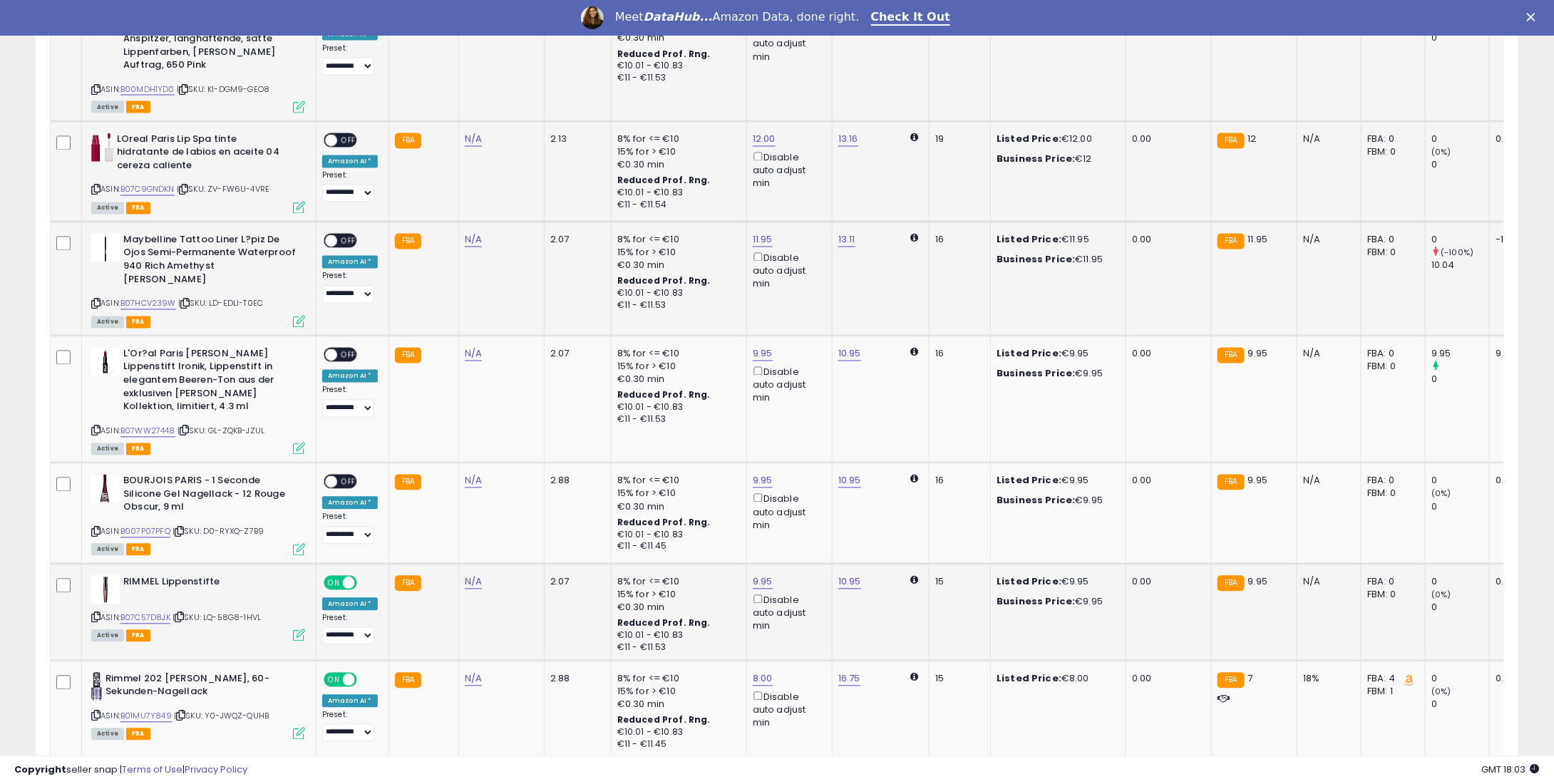
scroll to position [1184, 0]
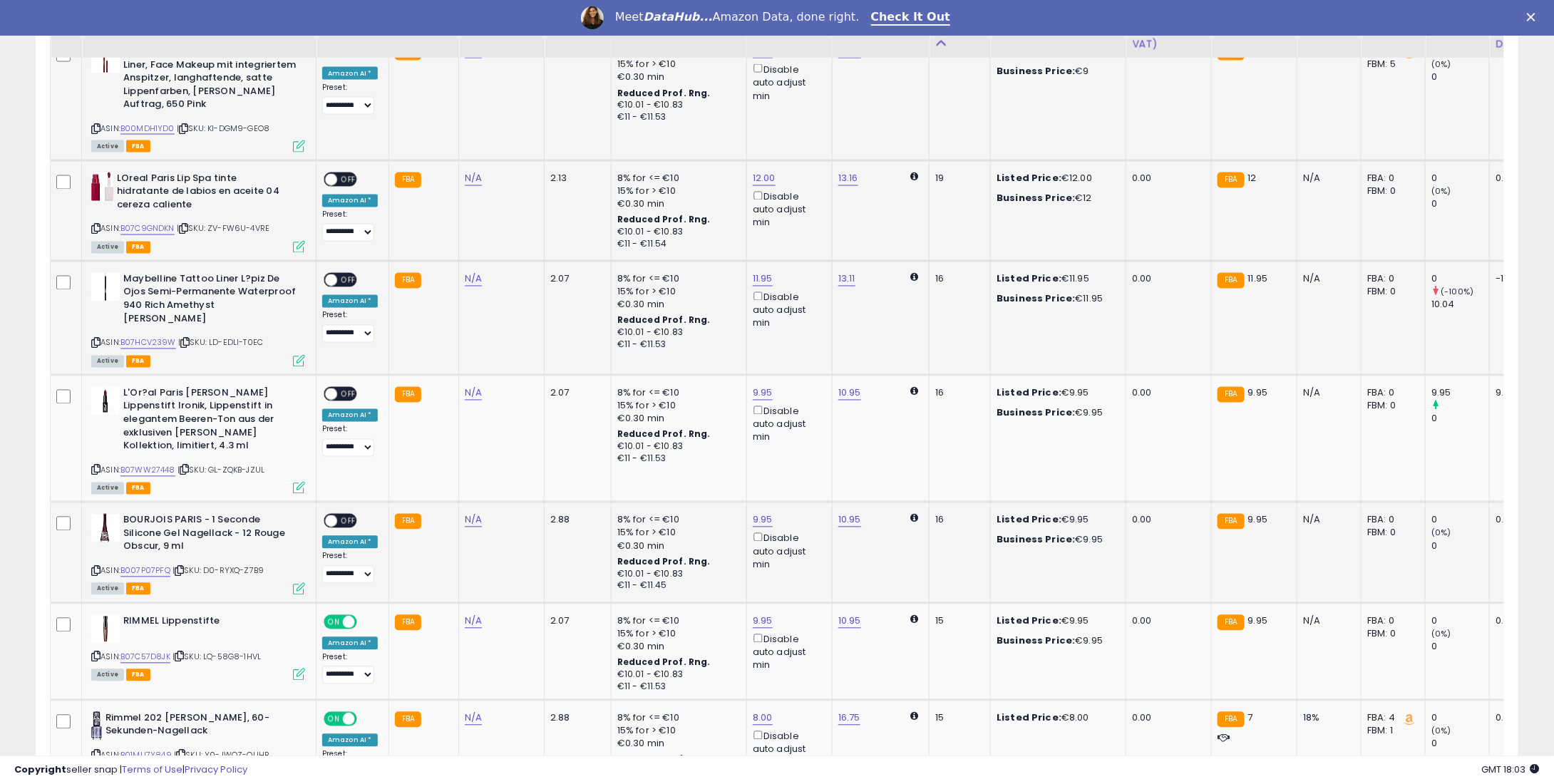
click at [343, 515] on span "OFF" at bounding box center [348, 521] width 23 height 12
click at [343, 375] on td "**********" at bounding box center [353, 438] width 73 height 127
drag, startPoint x: 346, startPoint y: 371, endPoint x: 345, endPoint y: 384, distance: 13.0
click at [348, 375] on td "**********" at bounding box center [353, 438] width 73 height 127
click at [346, 387] on div "ON OFF" at bounding box center [341, 393] width 33 height 15
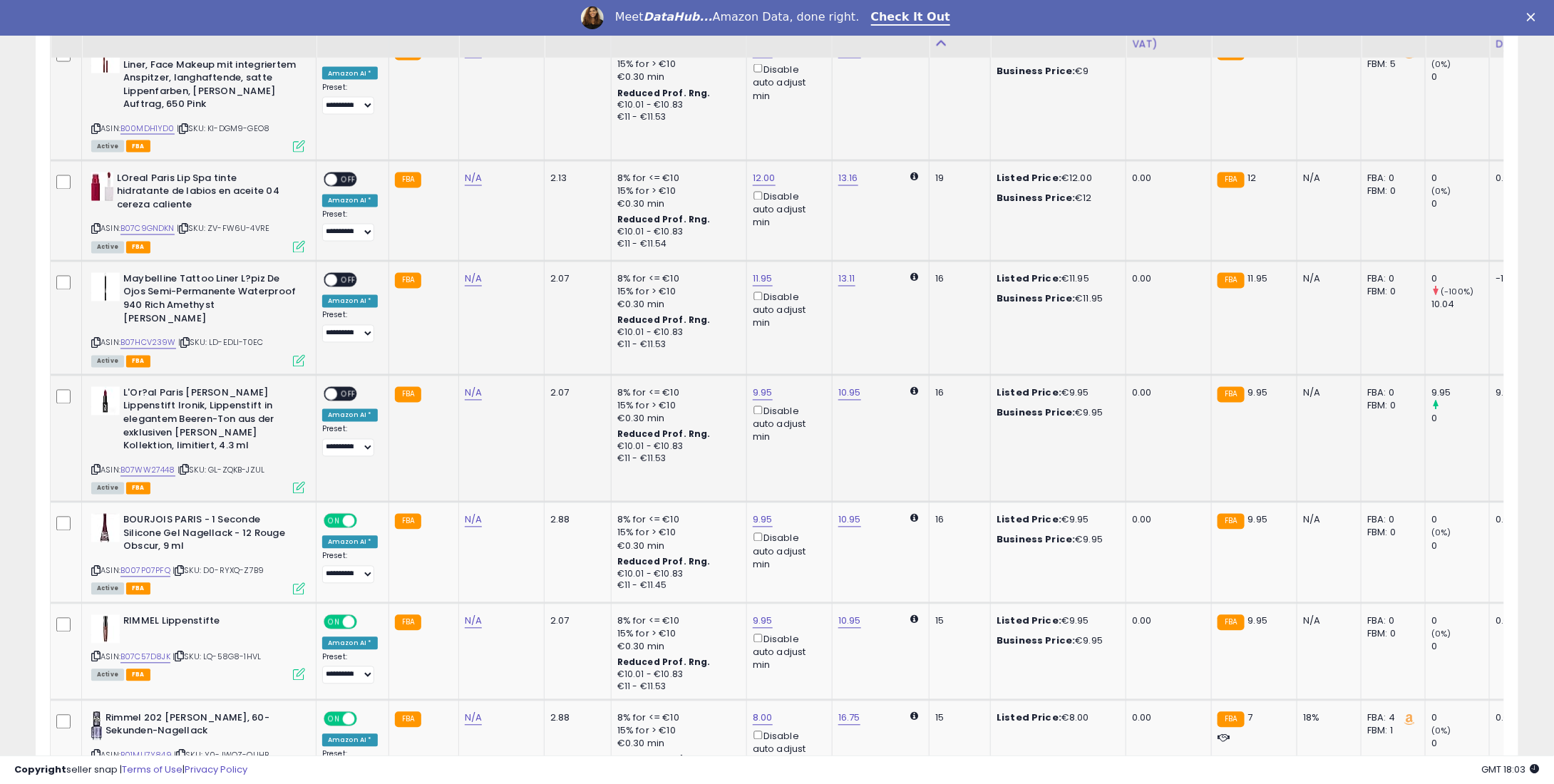
click at [342, 388] on span "OFF" at bounding box center [348, 393] width 23 height 12
click at [343, 281] on span "OFF" at bounding box center [348, 280] width 23 height 12
click at [341, 178] on span "OFF" at bounding box center [348, 179] width 23 height 12
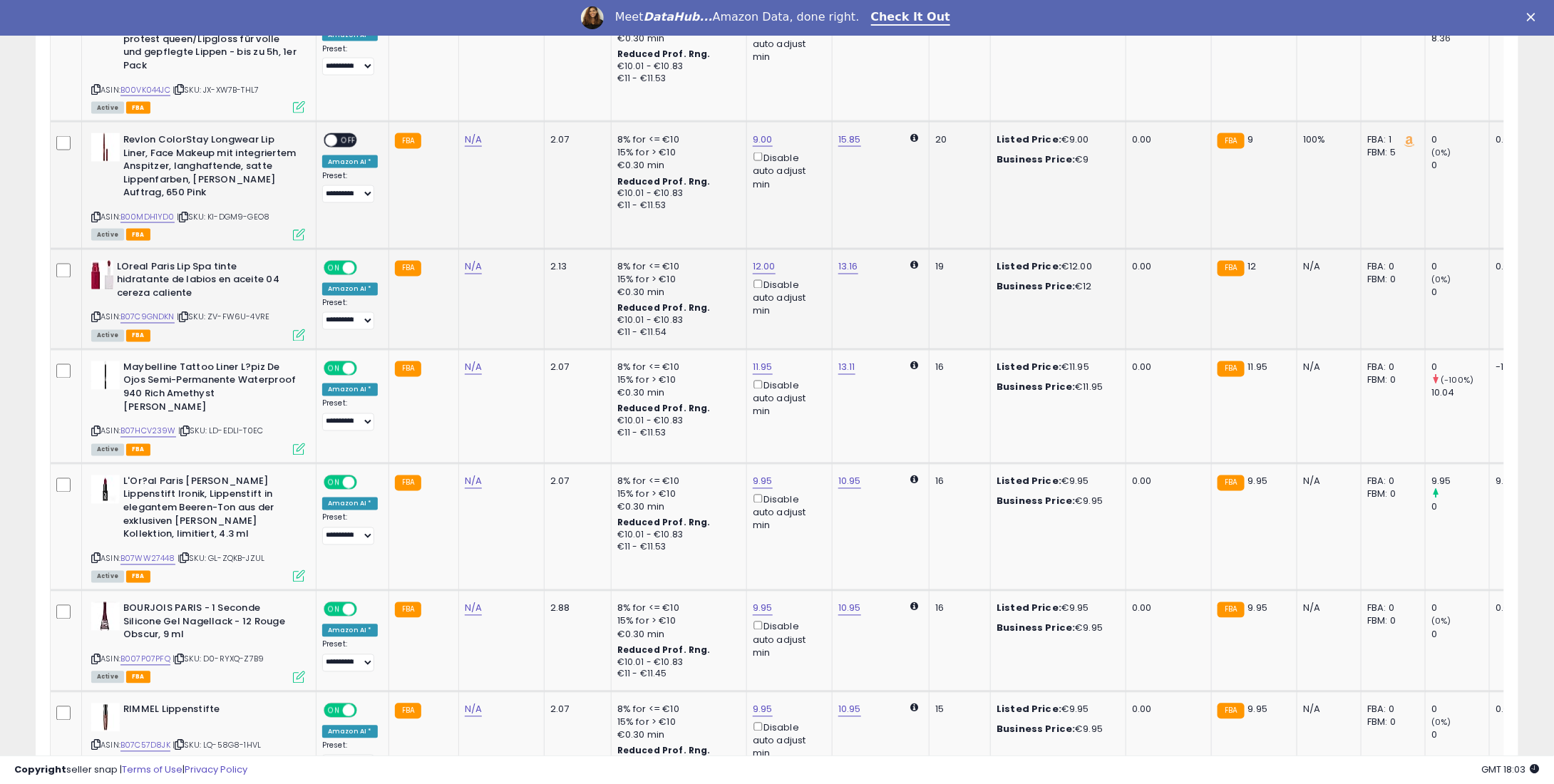
scroll to position [828, 0]
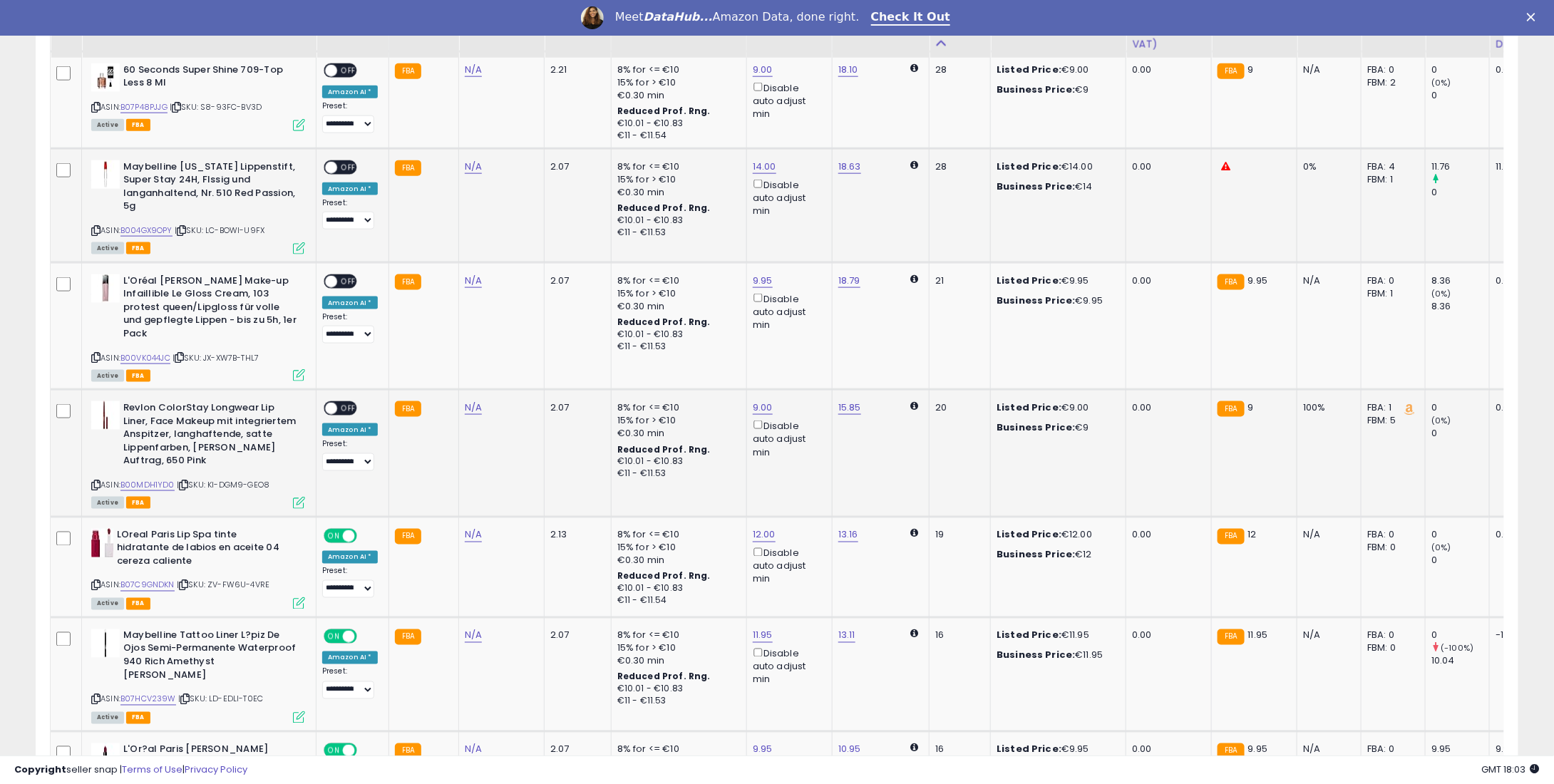
click at [346, 404] on span "OFF" at bounding box center [348, 408] width 23 height 12
click at [342, 273] on div "ON OFF" at bounding box center [341, 280] width 33 height 15
click at [342, 279] on span "OFF" at bounding box center [348, 281] width 23 height 12
click at [345, 166] on span "OFF" at bounding box center [348, 167] width 23 height 12
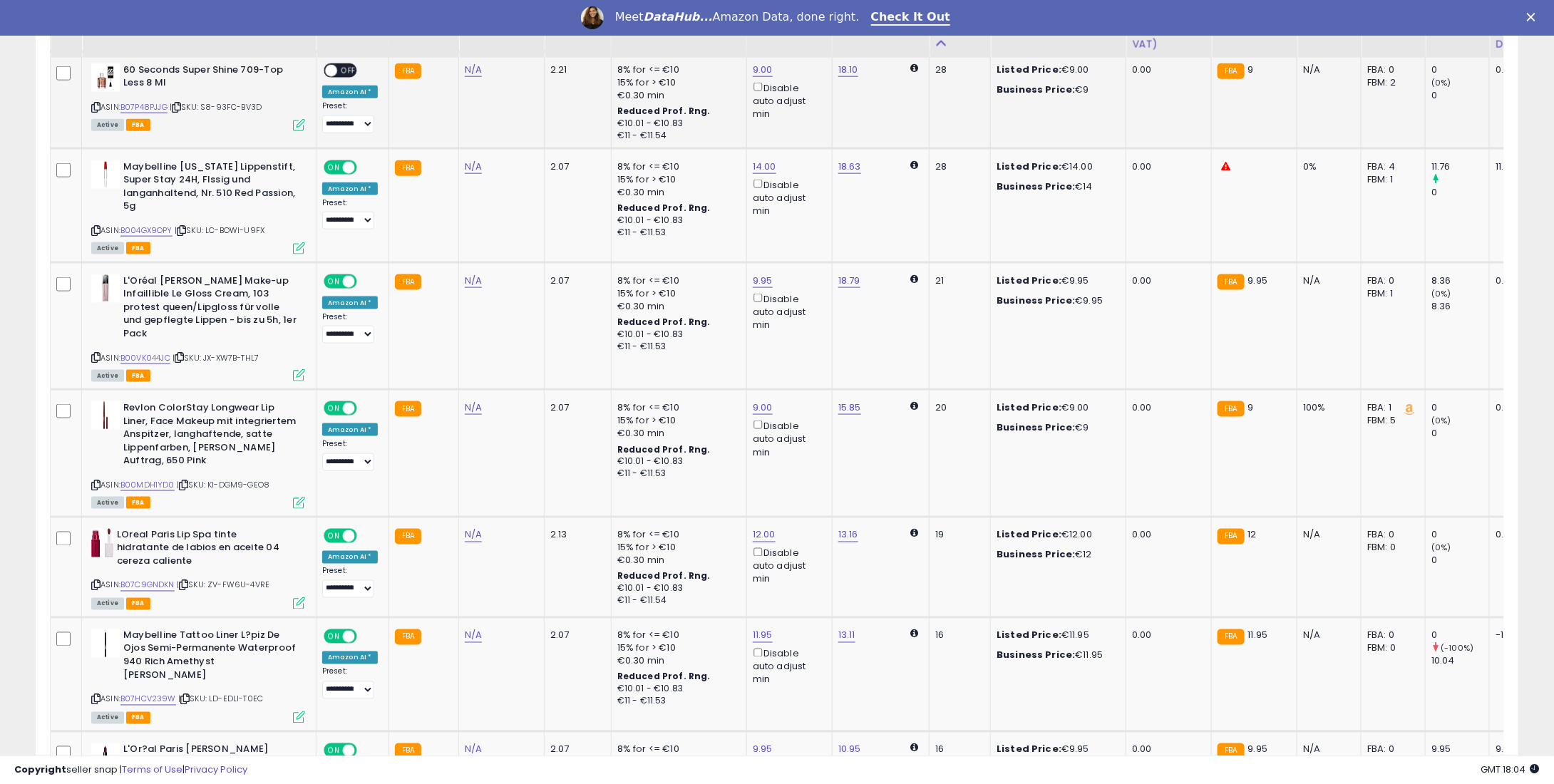
click at [345, 76] on div "ON OFF" at bounding box center [341, 70] width 33 height 15
click at [342, 68] on span "OFF" at bounding box center [348, 70] width 23 height 12
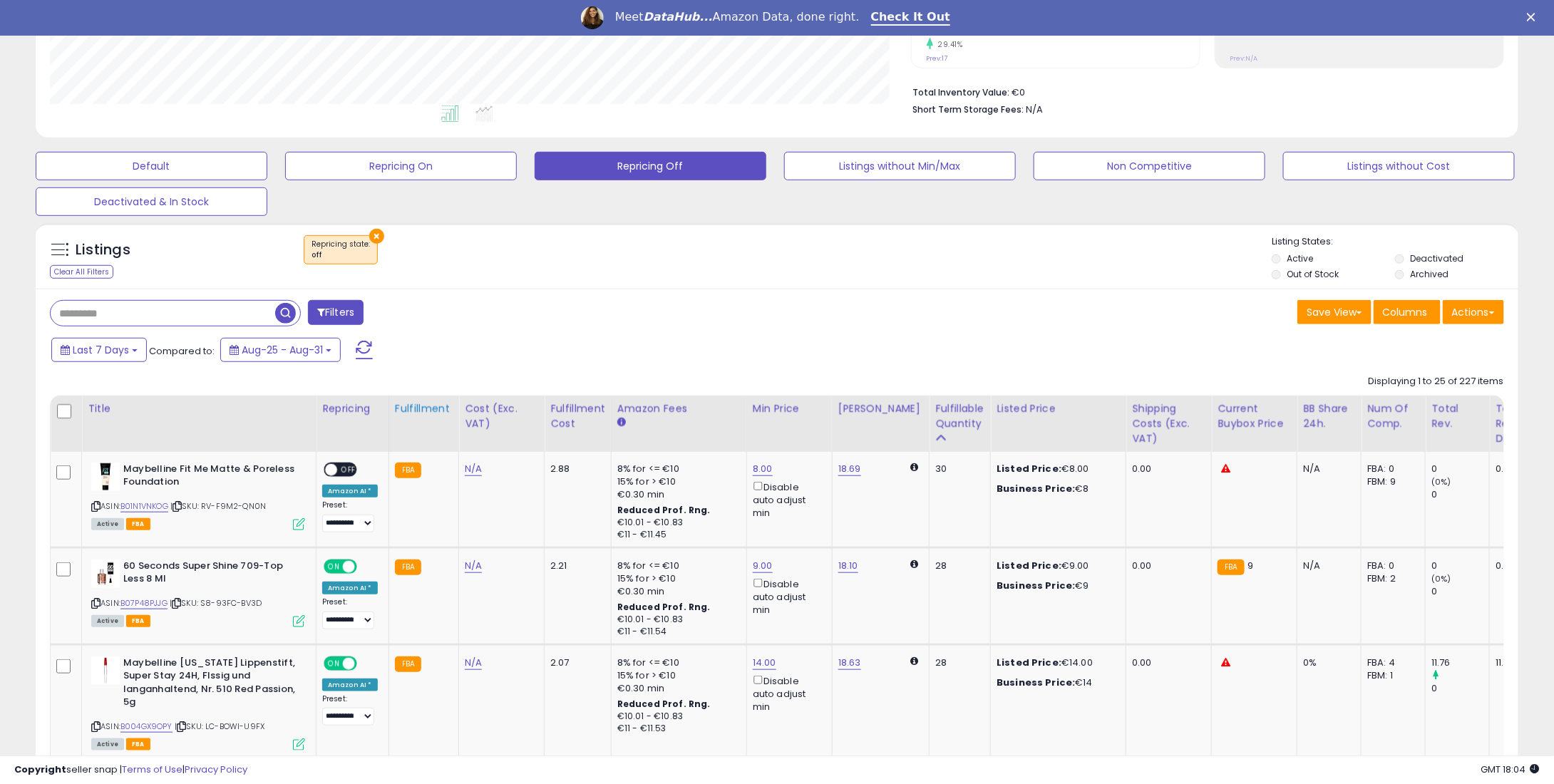
scroll to position [330, 0]
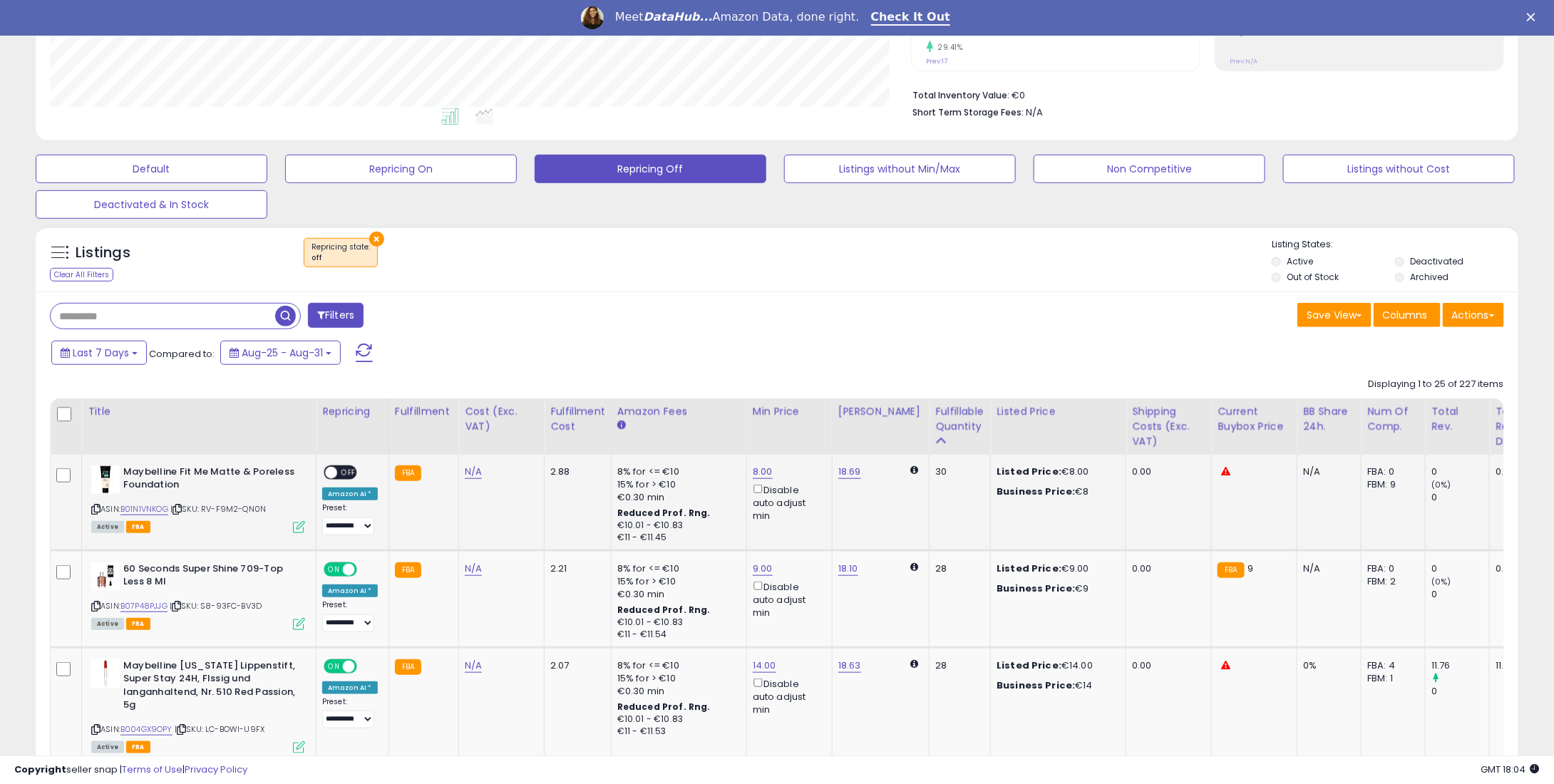
drag, startPoint x: 341, startPoint y: 458, endPoint x: 346, endPoint y: 469, distance: 12.1
click at [341, 459] on td "**********" at bounding box center [353, 502] width 73 height 95
click at [346, 469] on span "OFF" at bounding box center [348, 472] width 23 height 12
drag, startPoint x: 641, startPoint y: 223, endPoint x: 606, endPoint y: 371, distance: 152.1
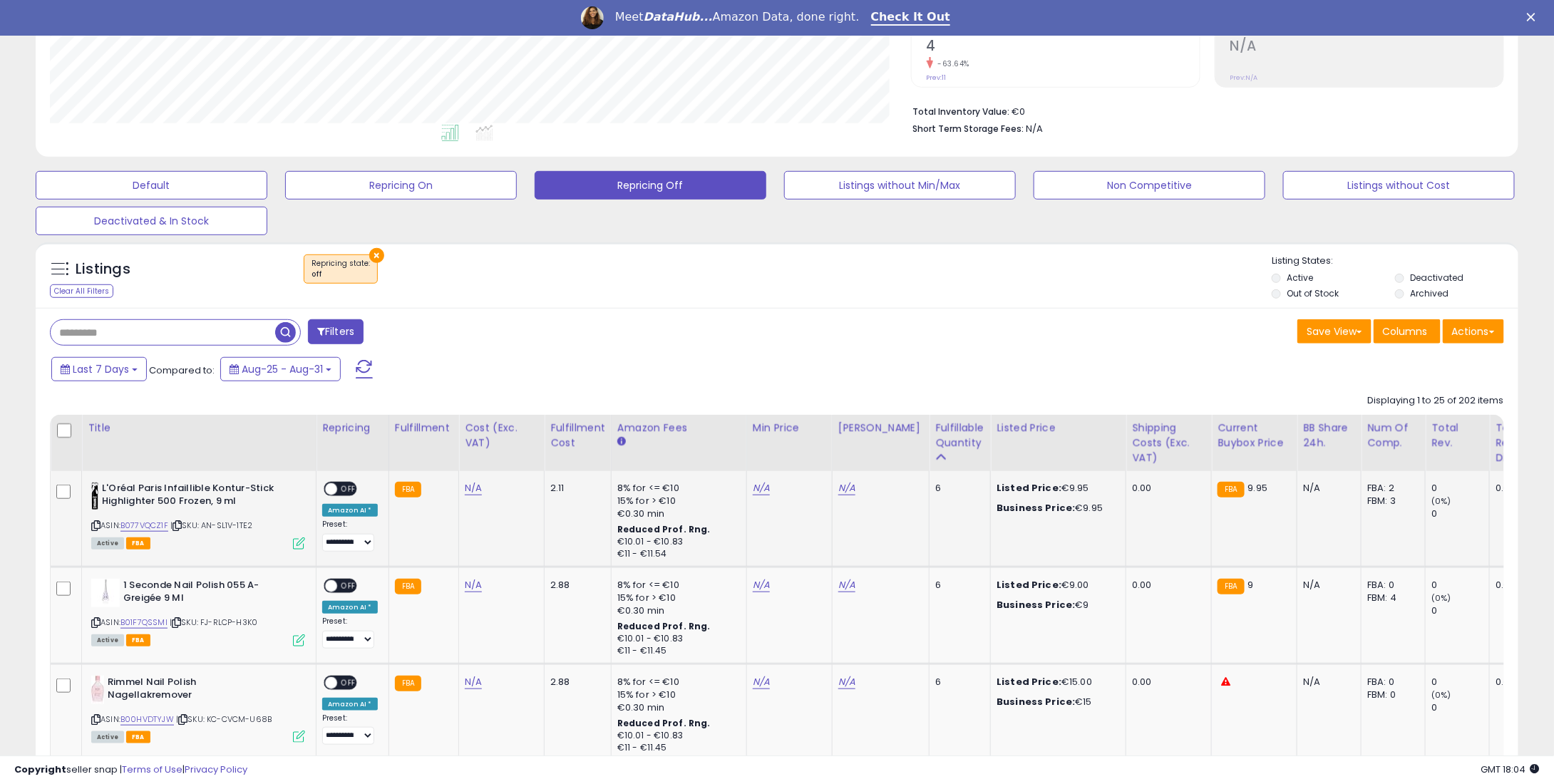
scroll to position [291, 860]
click at [765, 483] on div "N/A" at bounding box center [787, 488] width 69 height 13
click at [759, 482] on link "N/A" at bounding box center [761, 488] width 17 height 14
type input "*"
type input "****"
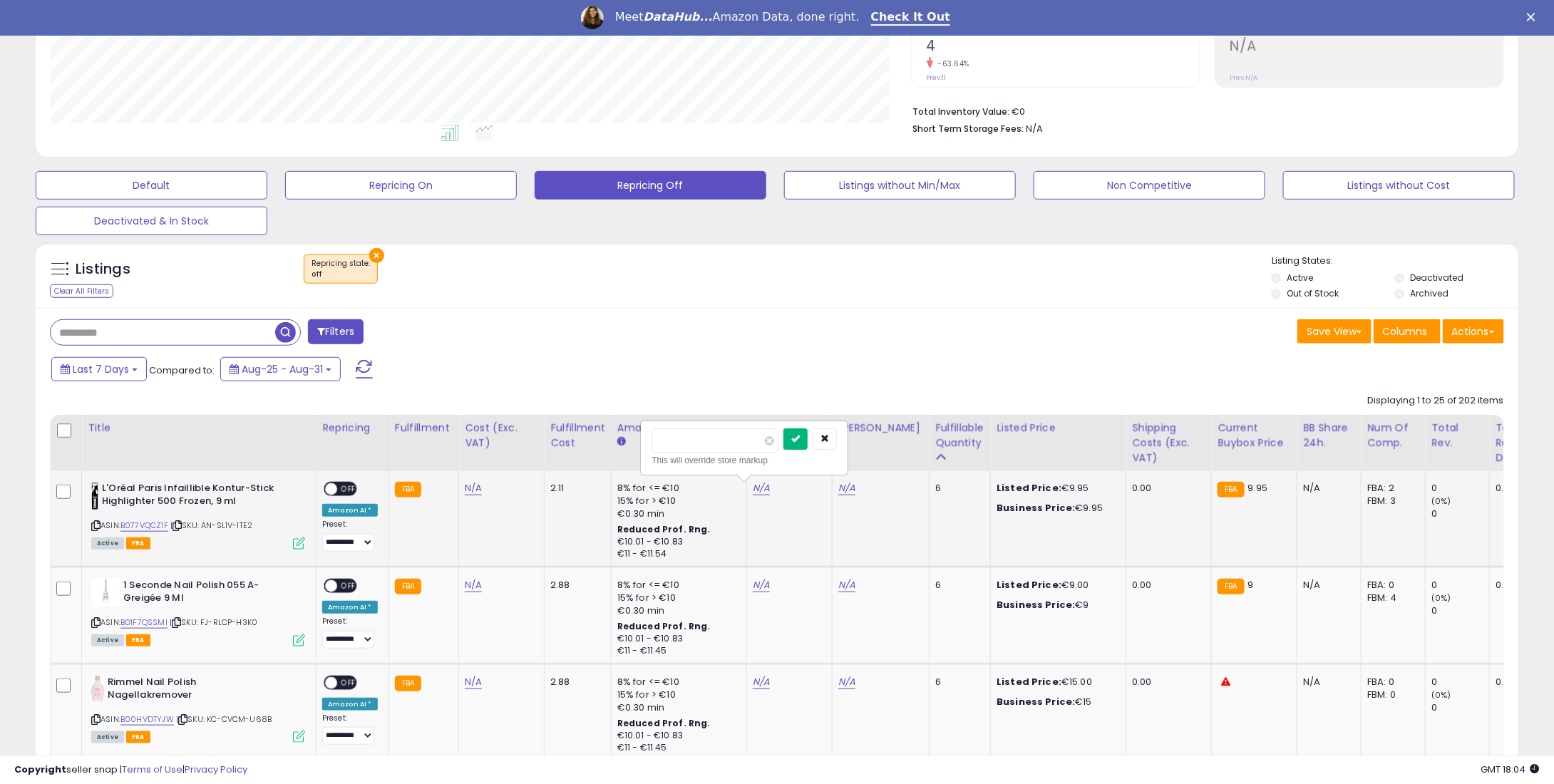
click at [800, 438] on icon "submit" at bounding box center [795, 438] width 9 height 9
click at [756, 582] on link "N/A" at bounding box center [761, 584] width 17 height 14
type input "*"
click at [800, 532] on icon "submit" at bounding box center [795, 535] width 9 height 9
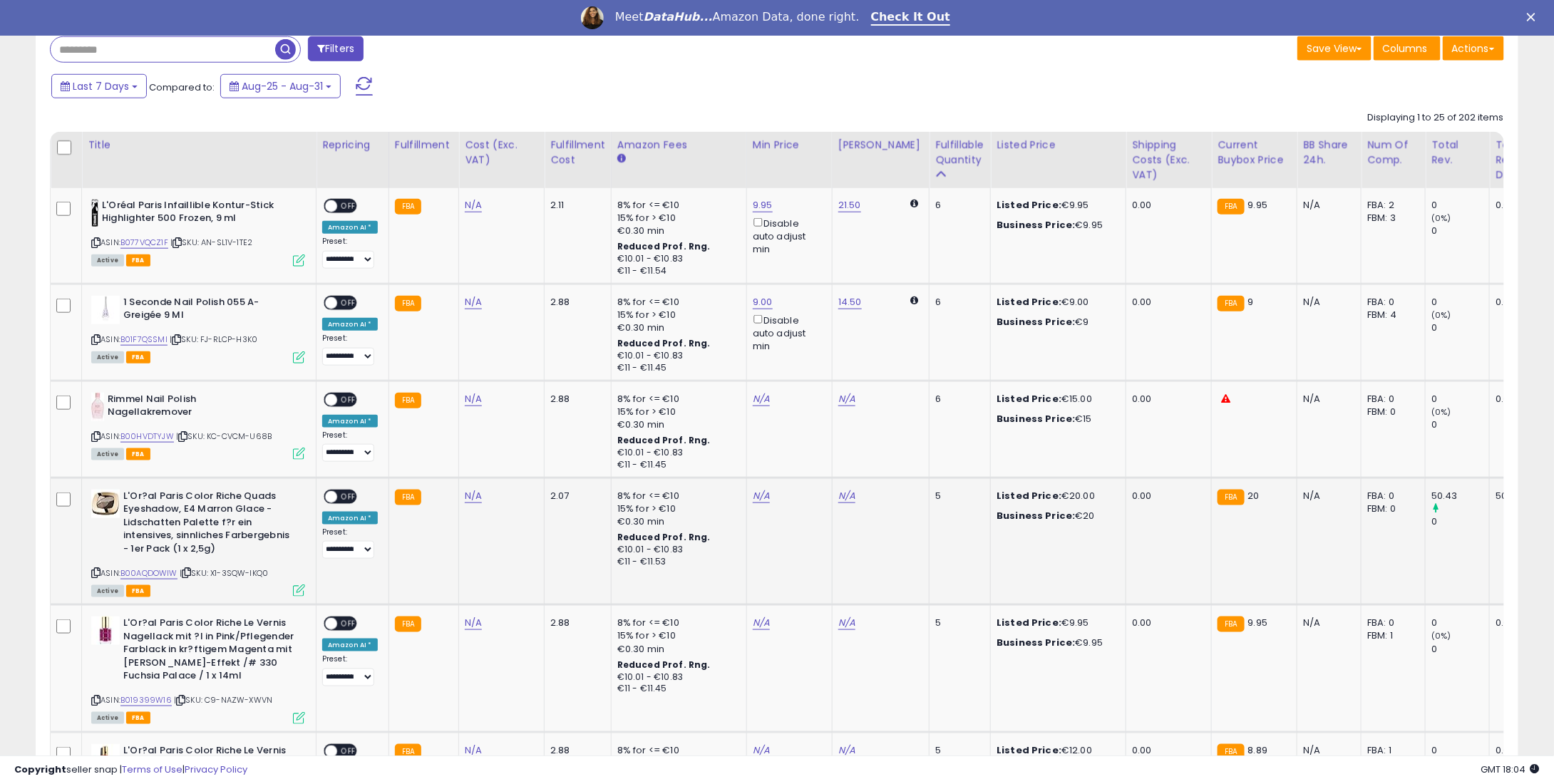
scroll to position [598, 0]
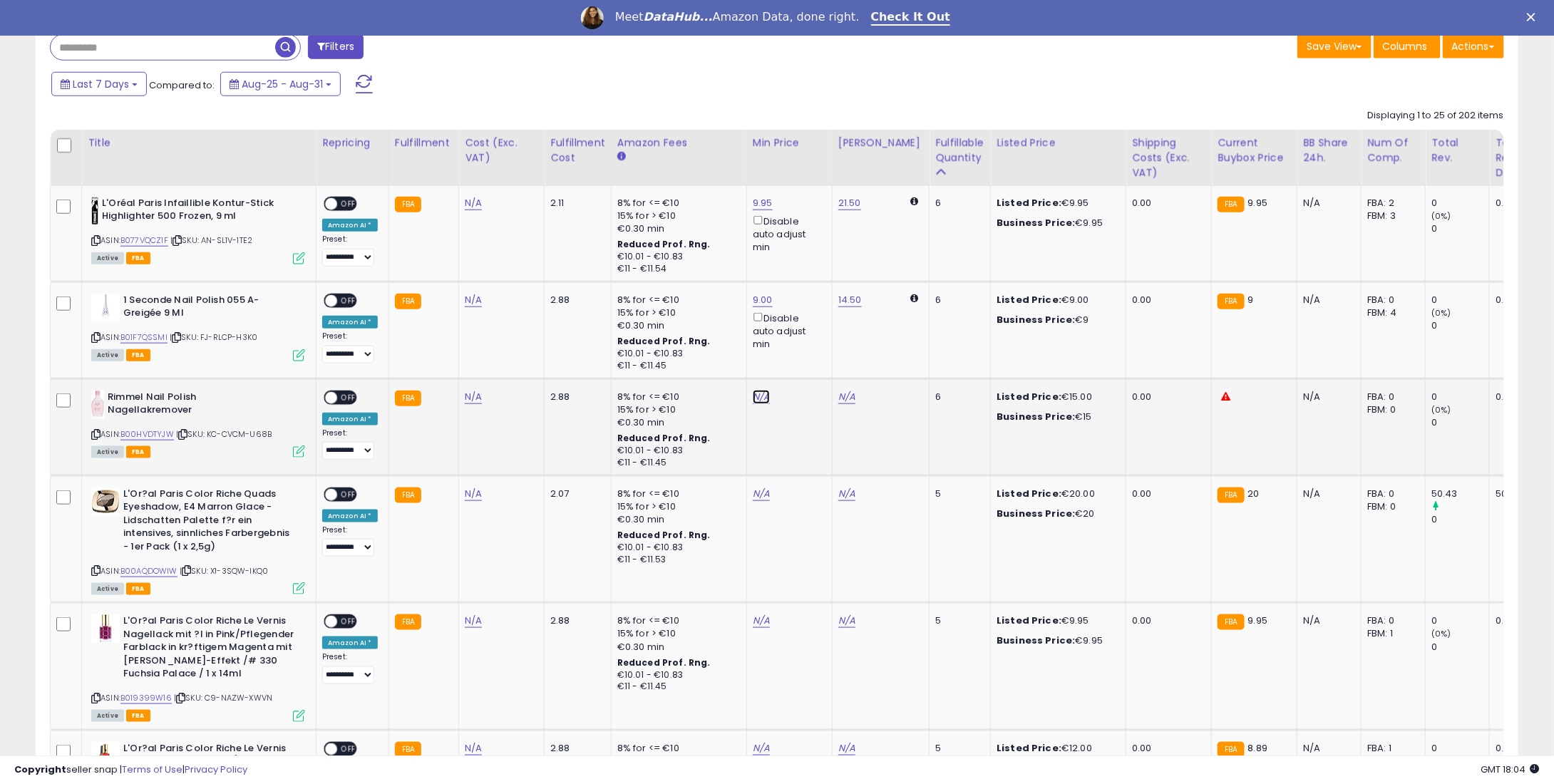
click at [753, 390] on link "N/A" at bounding box center [761, 396] width 17 height 14
type input "**"
click at [800, 342] on icon "submit" at bounding box center [795, 346] width 9 height 9
click at [759, 491] on link "N/A" at bounding box center [761, 494] width 17 height 14
type input "**"
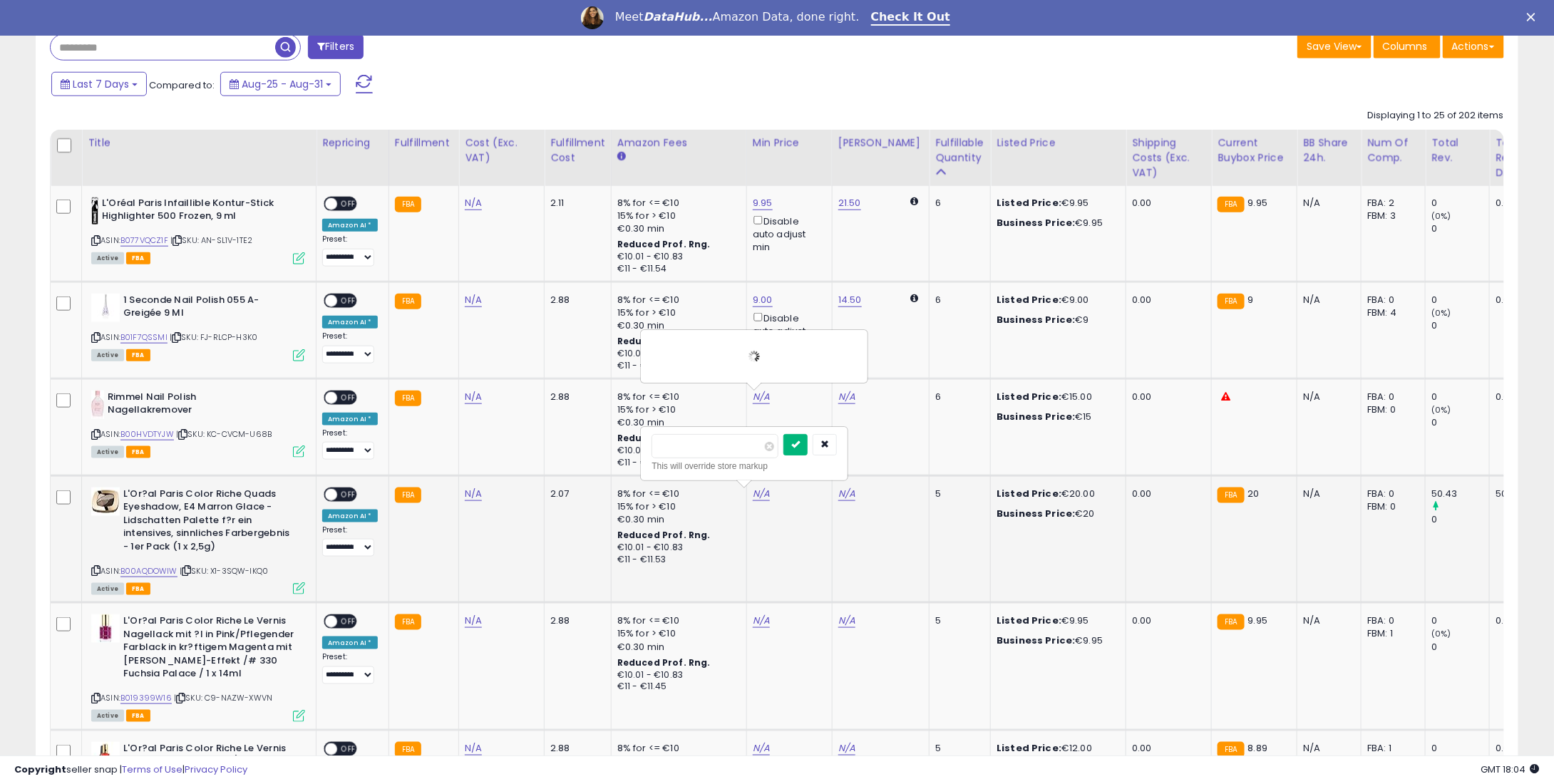
click at [800, 441] on icon "submit" at bounding box center [795, 444] width 9 height 9
click at [754, 617] on link "N/A" at bounding box center [761, 621] width 17 height 14
type input "*"
type input "****"
click at [800, 568] on icon "submit" at bounding box center [795, 571] width 9 height 9
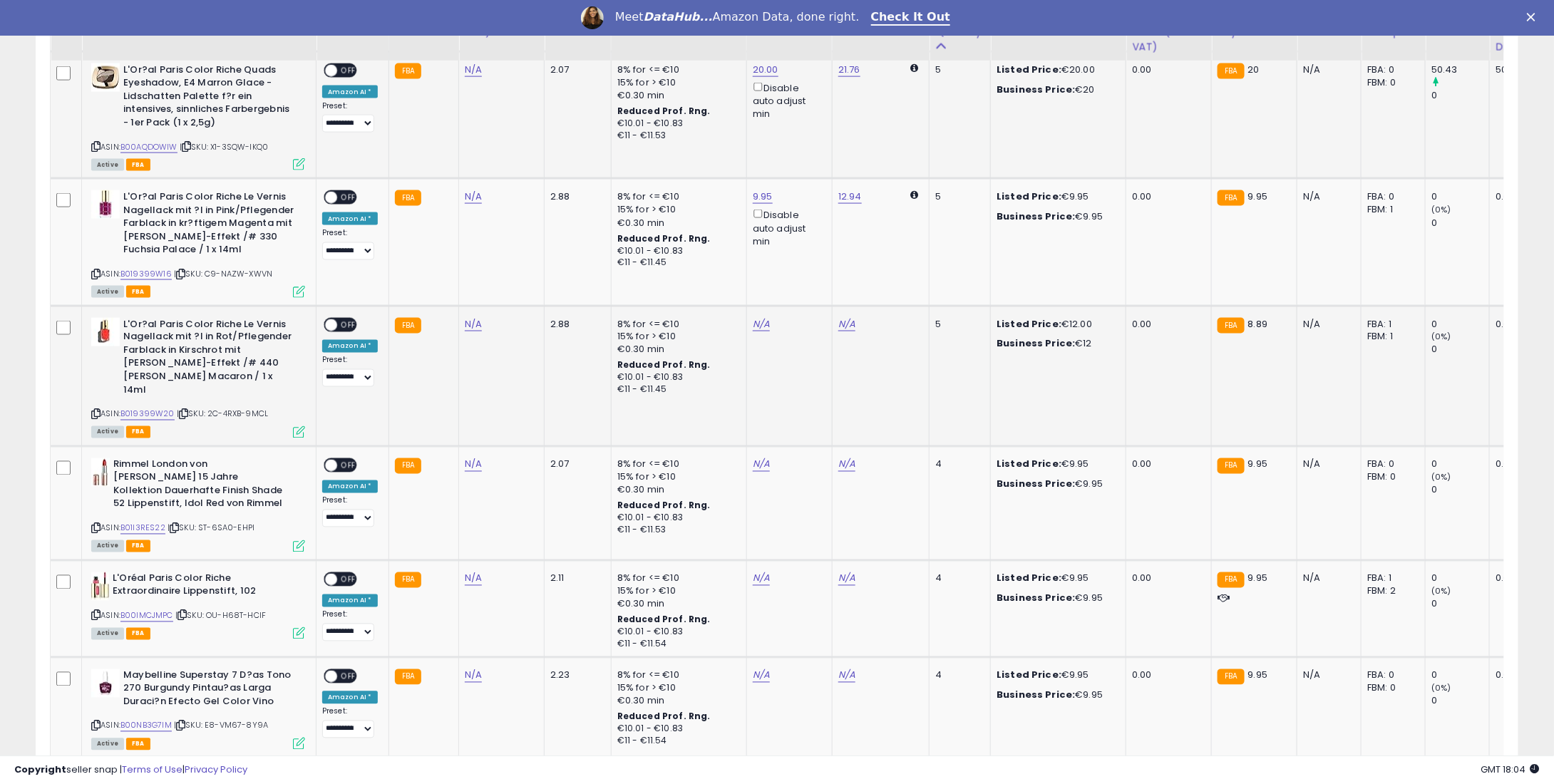
scroll to position [1025, 0]
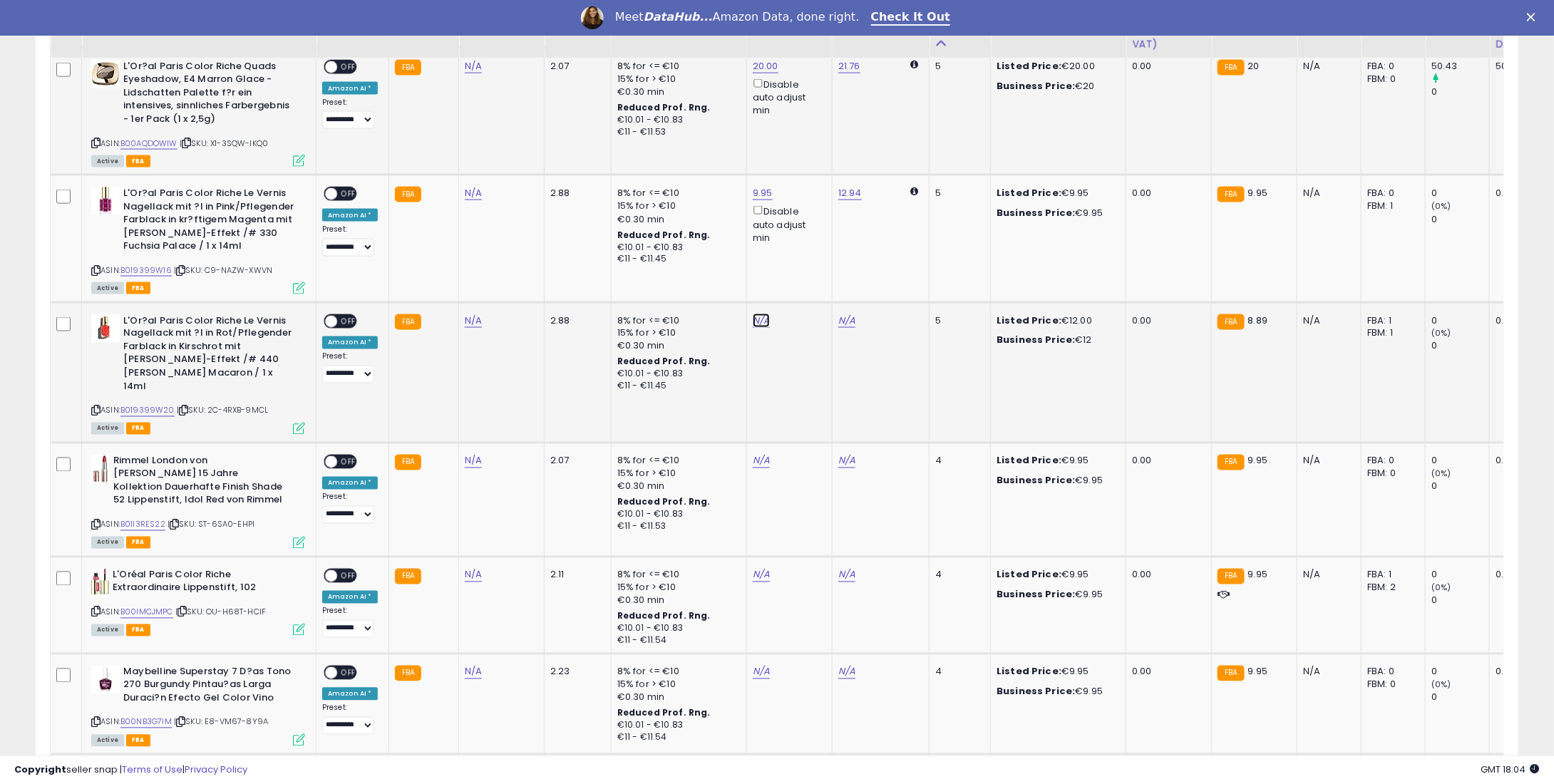
click at [753, 319] on link "N/A" at bounding box center [761, 321] width 17 height 14
type input "**"
click at [817, 281] on div at bounding box center [810, 272] width 53 height 25
click at [808, 275] on button "submit" at bounding box center [795, 271] width 25 height 22
drag, startPoint x: 754, startPoint y: 453, endPoint x: 753, endPoint y: 441, distance: 12.0
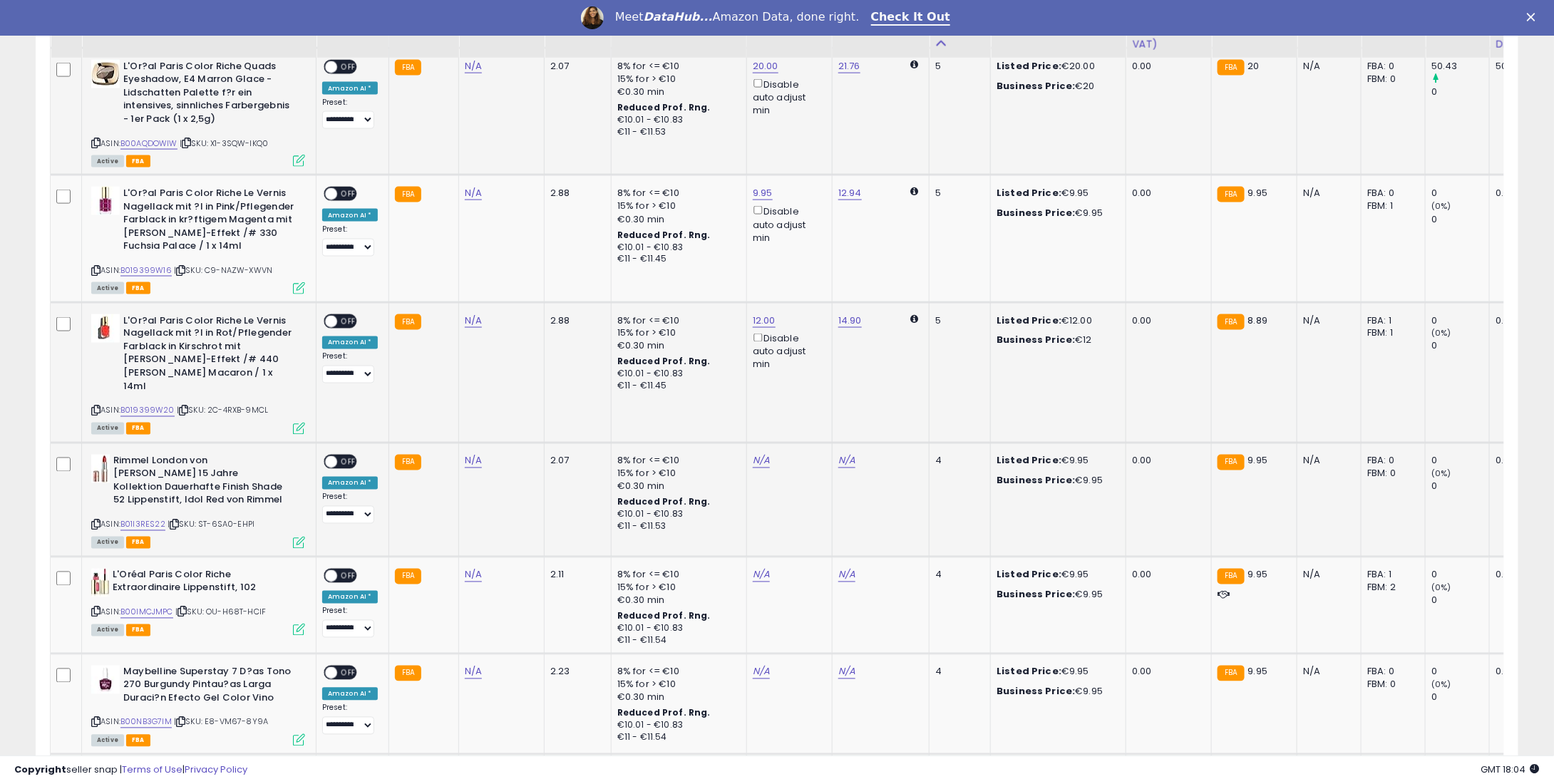
click at [754, 452] on td "N/A" at bounding box center [788, 500] width 86 height 114
click at [753, 453] on link "N/A" at bounding box center [761, 460] width 17 height 14
type input "*"
type input "****"
click at [800, 393] on icon "submit" at bounding box center [795, 397] width 9 height 9
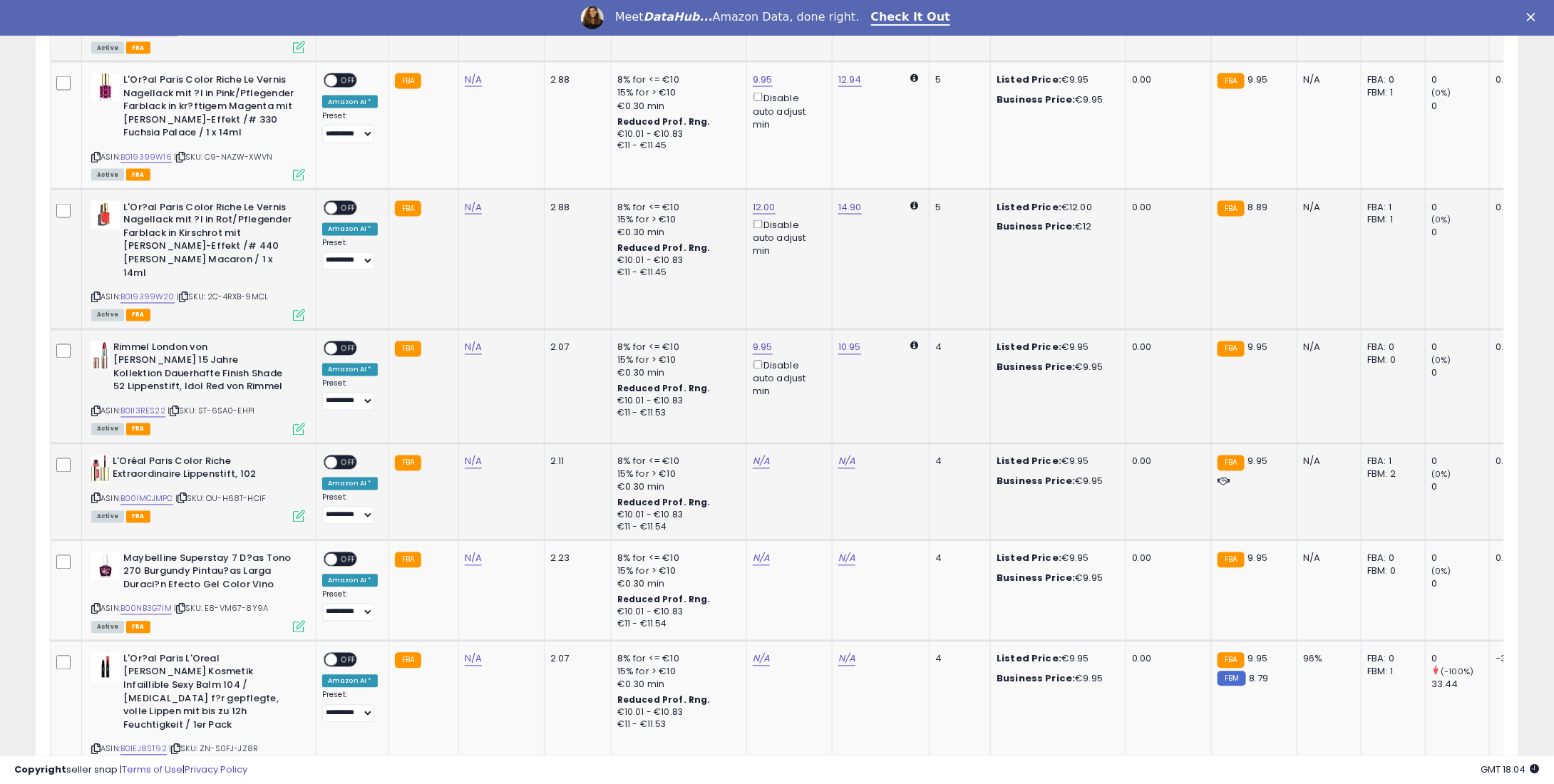
scroll to position [1168, 0]
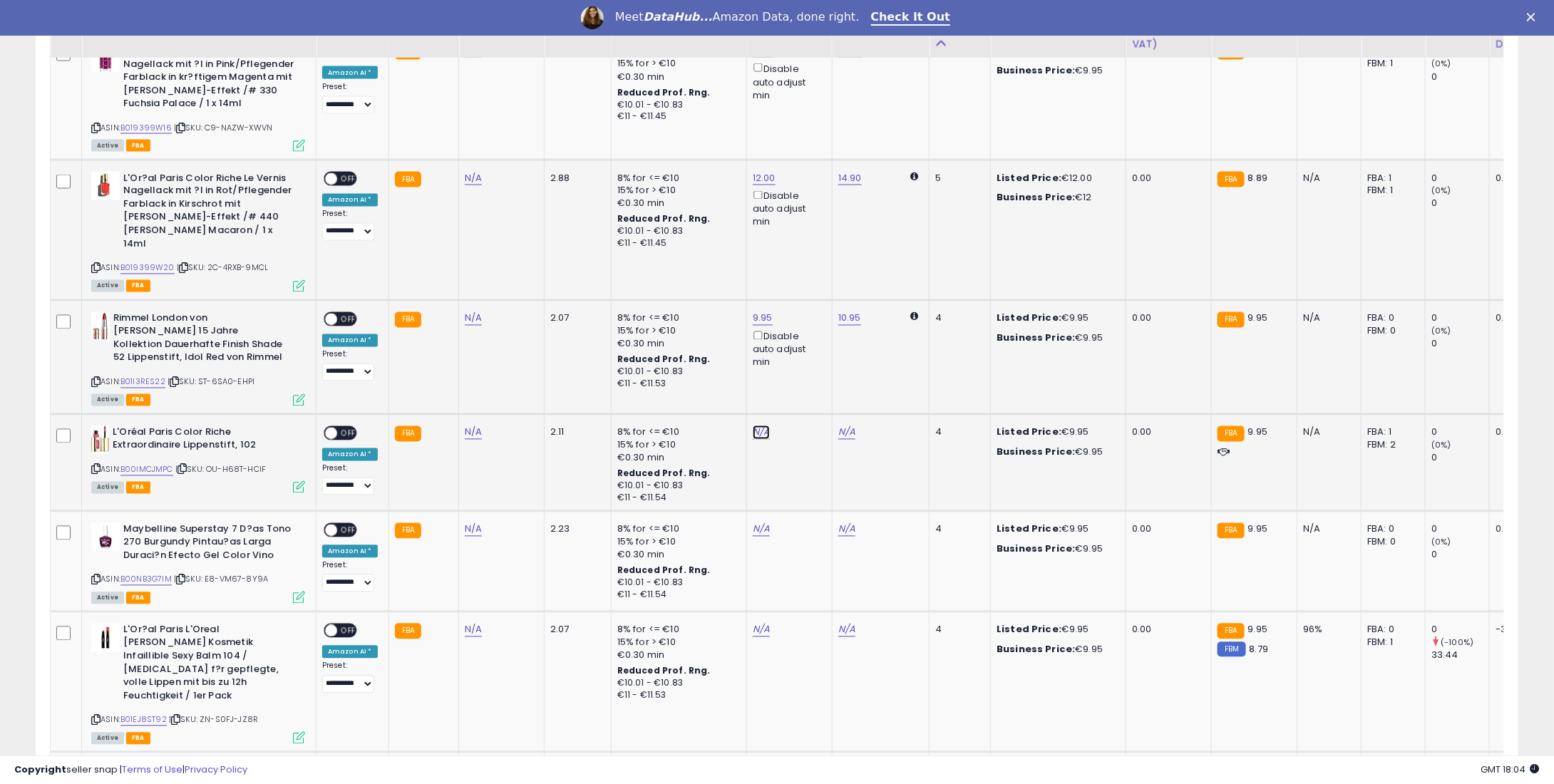
click at [753, 425] on link "N/A" at bounding box center [761, 432] width 17 height 14
type input "*"
type input "****"
click at [808, 358] on button "submit" at bounding box center [795, 356] width 25 height 22
drag, startPoint x: 762, startPoint y: 490, endPoint x: 762, endPoint y: 501, distance: 11.0
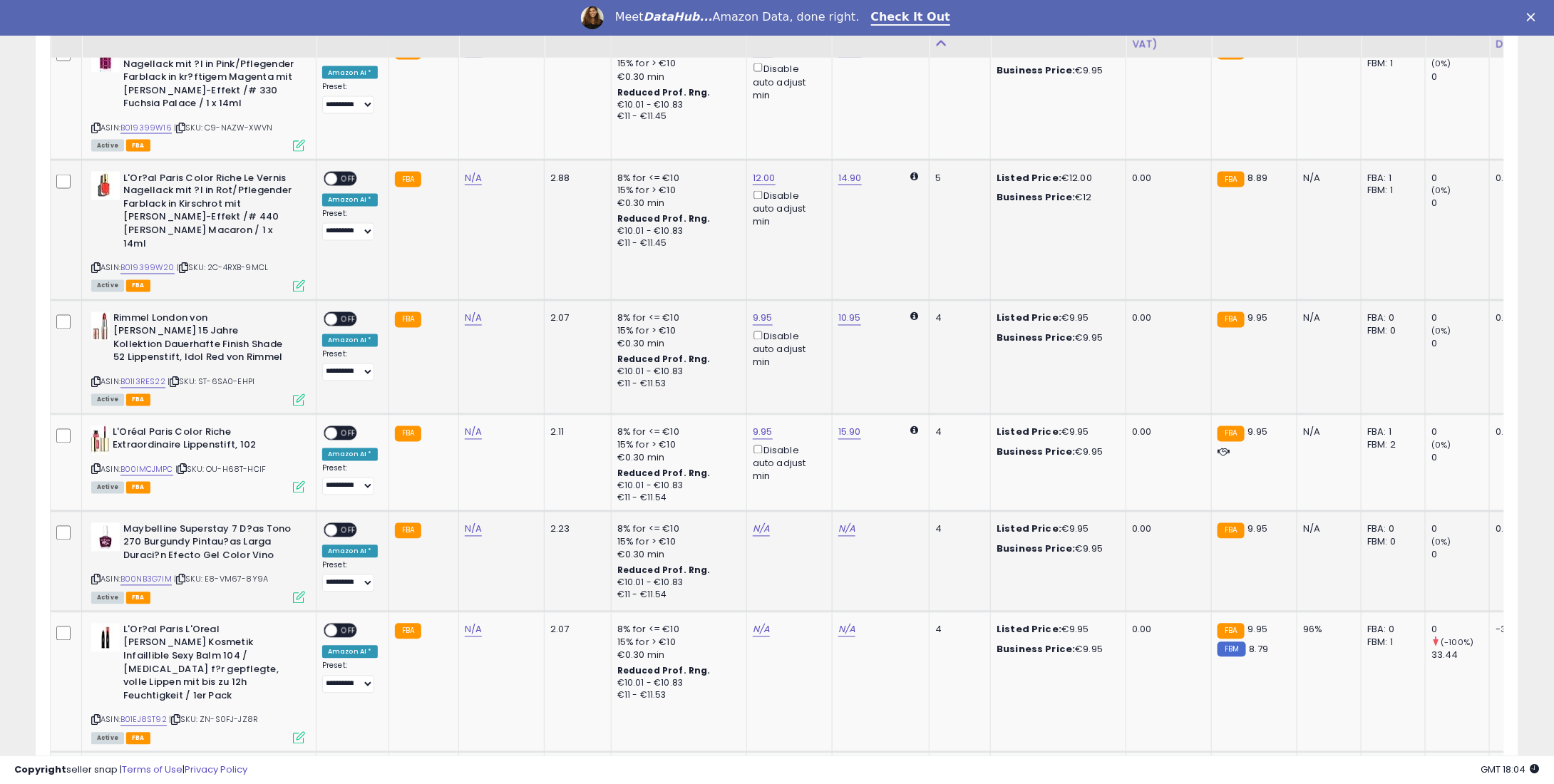
click at [762, 511] on td "N/A" at bounding box center [788, 561] width 86 height 100
click at [762, 522] on link "N/A" at bounding box center [761, 529] width 17 height 14
type input "*"
type input "****"
click at [808, 455] on button "submit" at bounding box center [795, 453] width 25 height 22
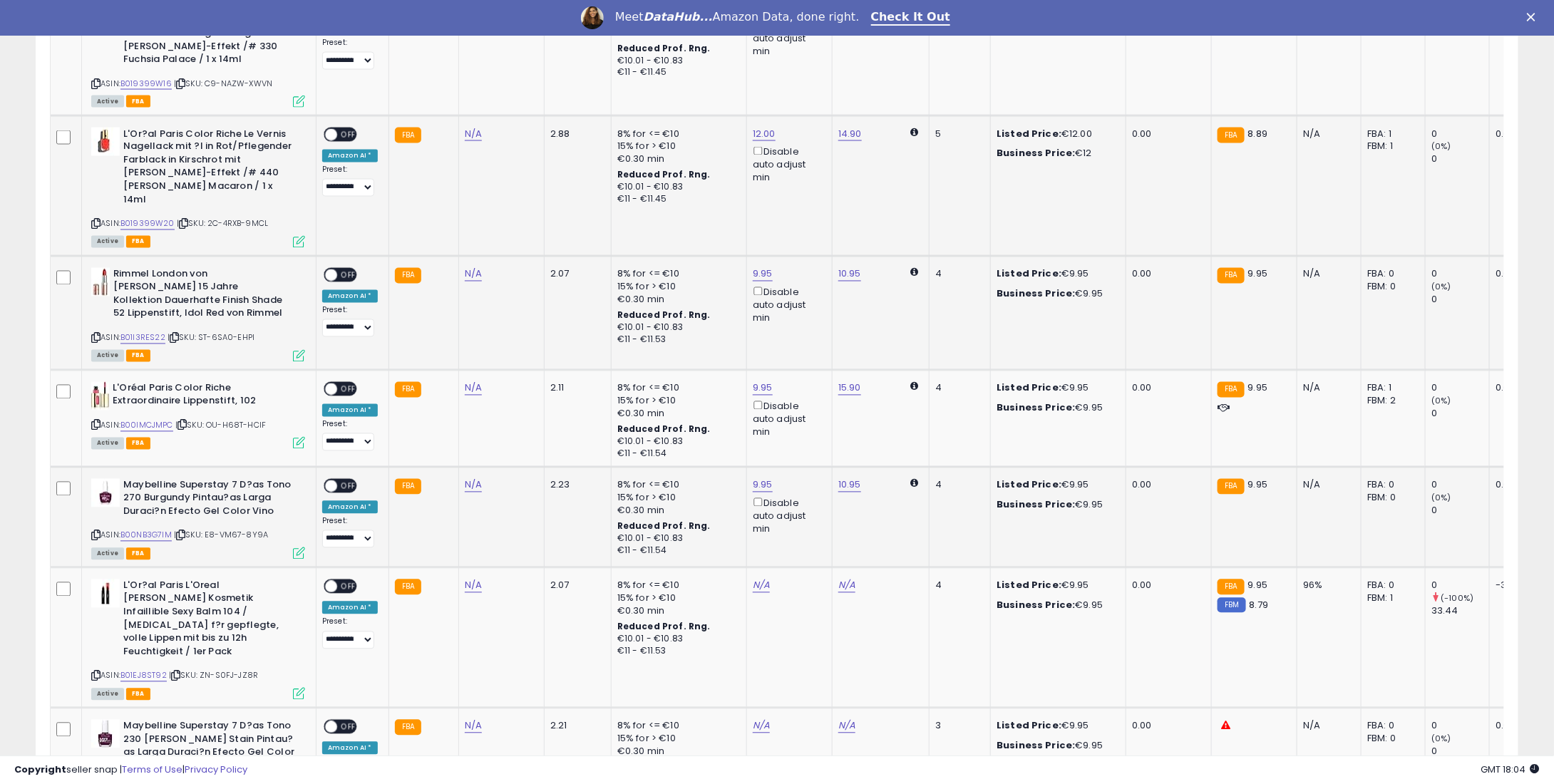
scroll to position [1453, 0]
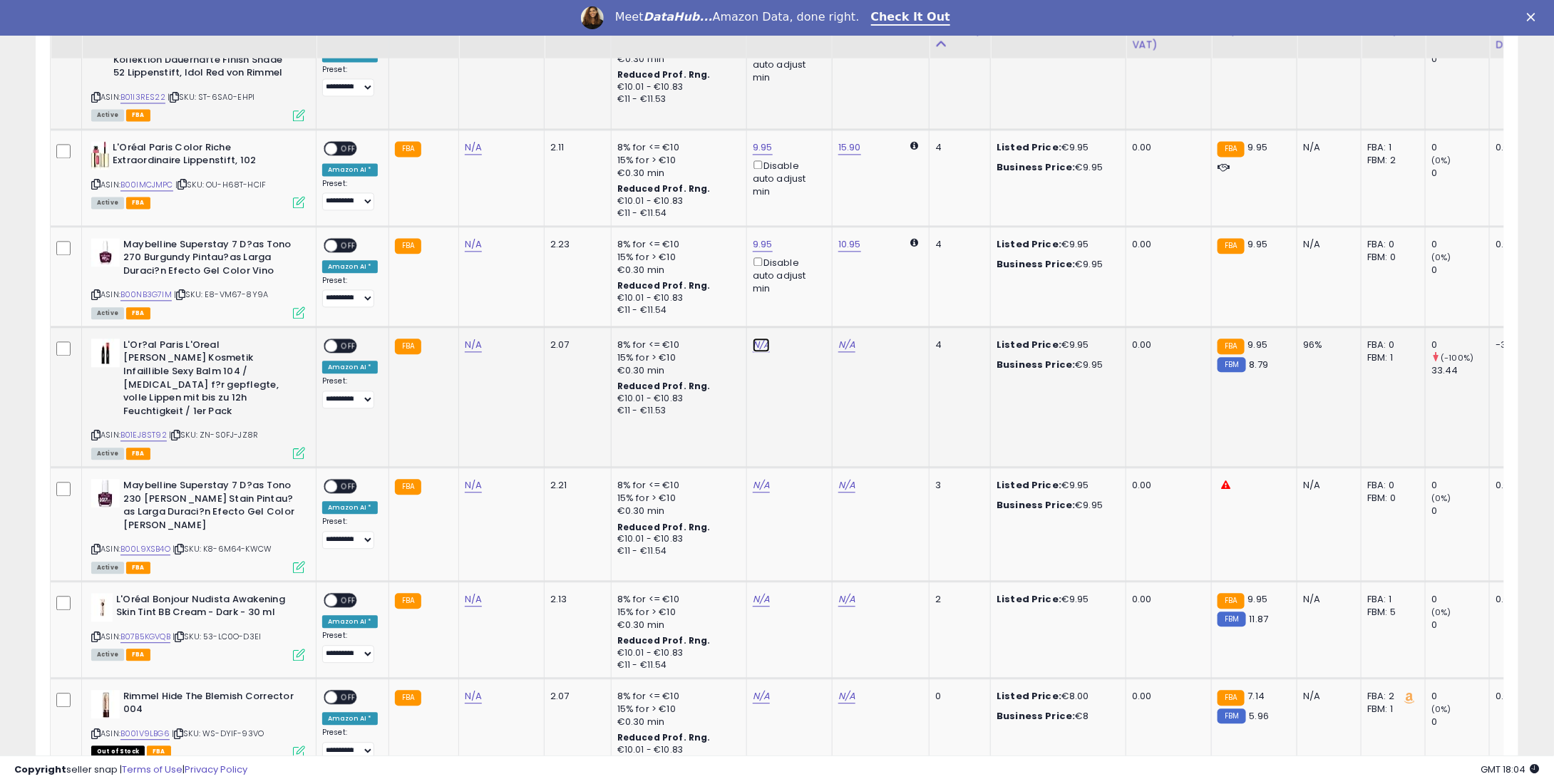
click at [753, 337] on link "N/A" at bounding box center [761, 344] width 17 height 14
type input "*"
type input "****"
click at [800, 268] on icon "submit" at bounding box center [795, 268] width 9 height 9
click at [759, 466] on td "N/A" at bounding box center [788, 523] width 86 height 114
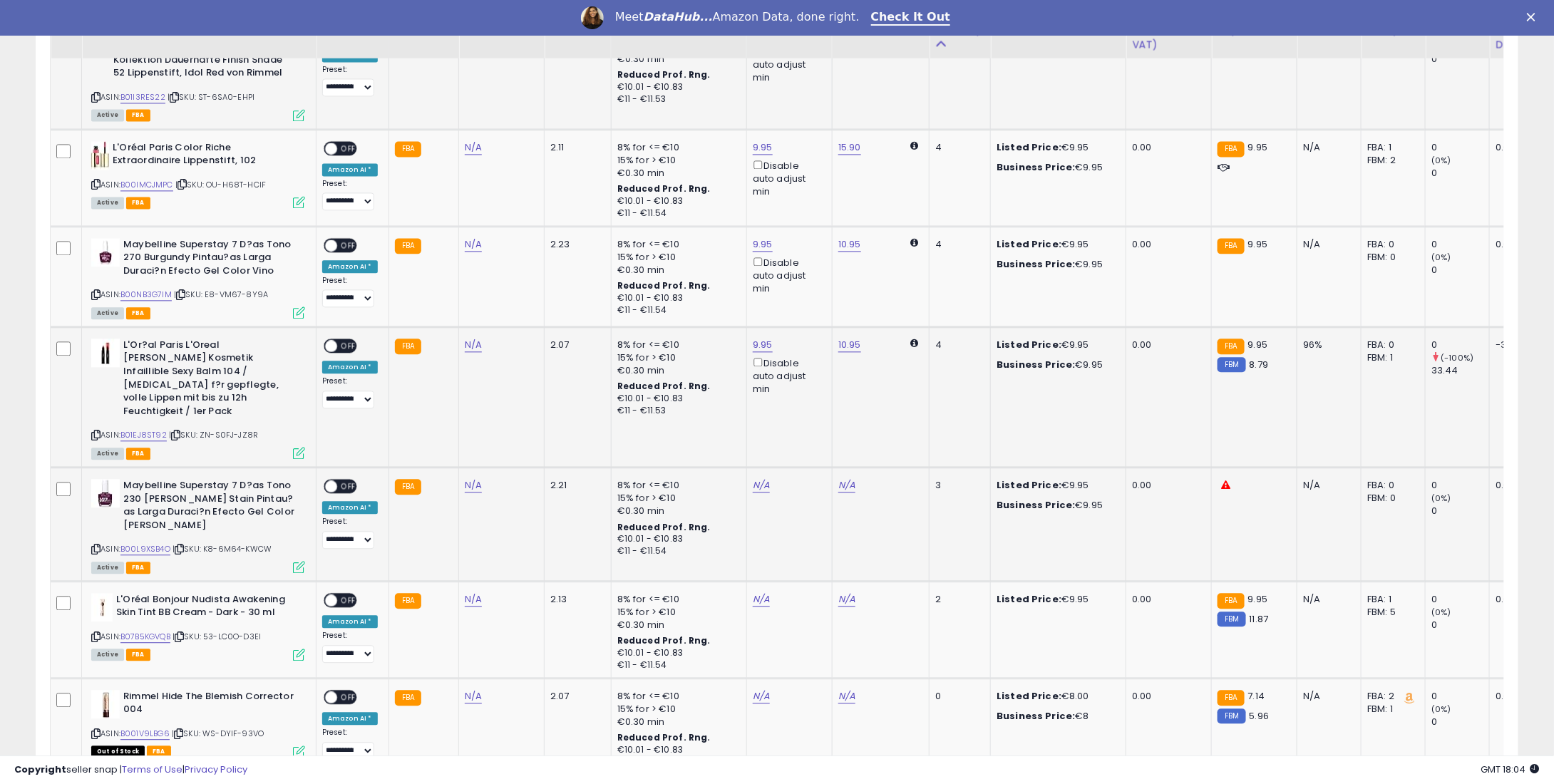
click at [765, 466] on td "N/A" at bounding box center [788, 523] width 86 height 114
click at [753, 478] on link "N/A" at bounding box center [761, 485] width 17 height 14
type input "*"
type input "****"
drag, startPoint x: 816, startPoint y: 388, endPoint x: 837, endPoint y: 382, distance: 21.8
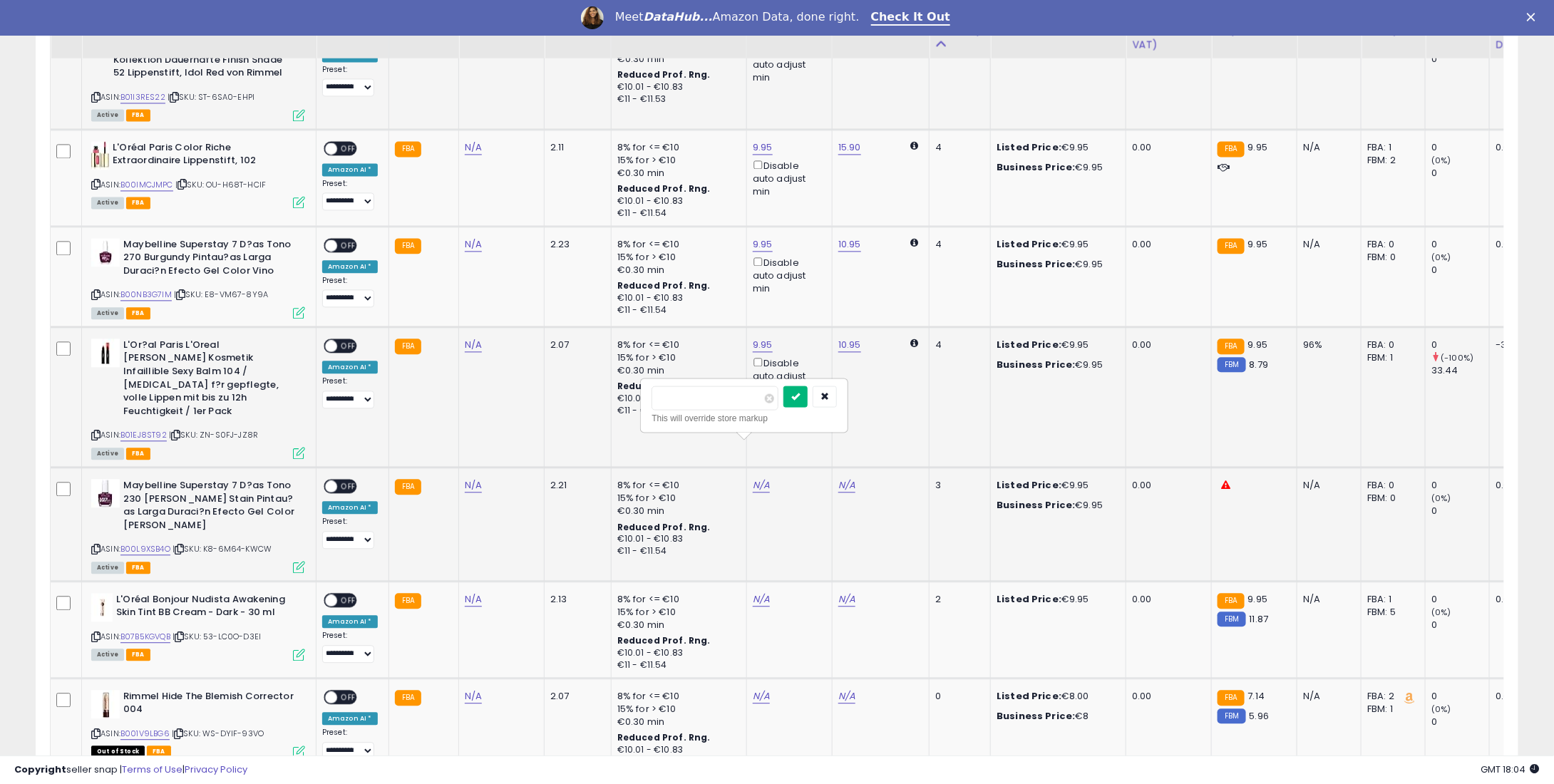
click at [808, 394] on button "submit" at bounding box center [795, 396] width 25 height 22
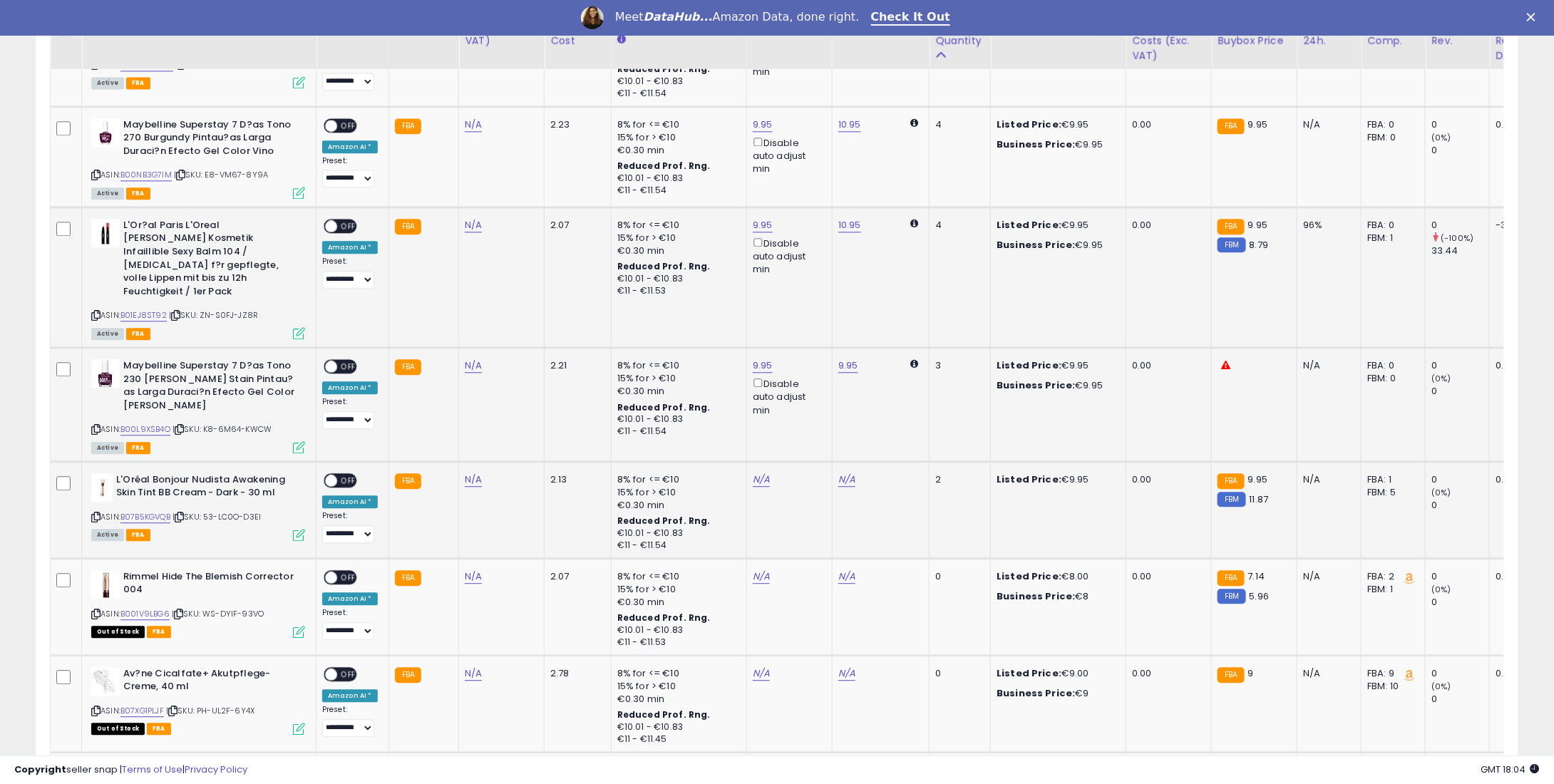
scroll to position [1596, 0]
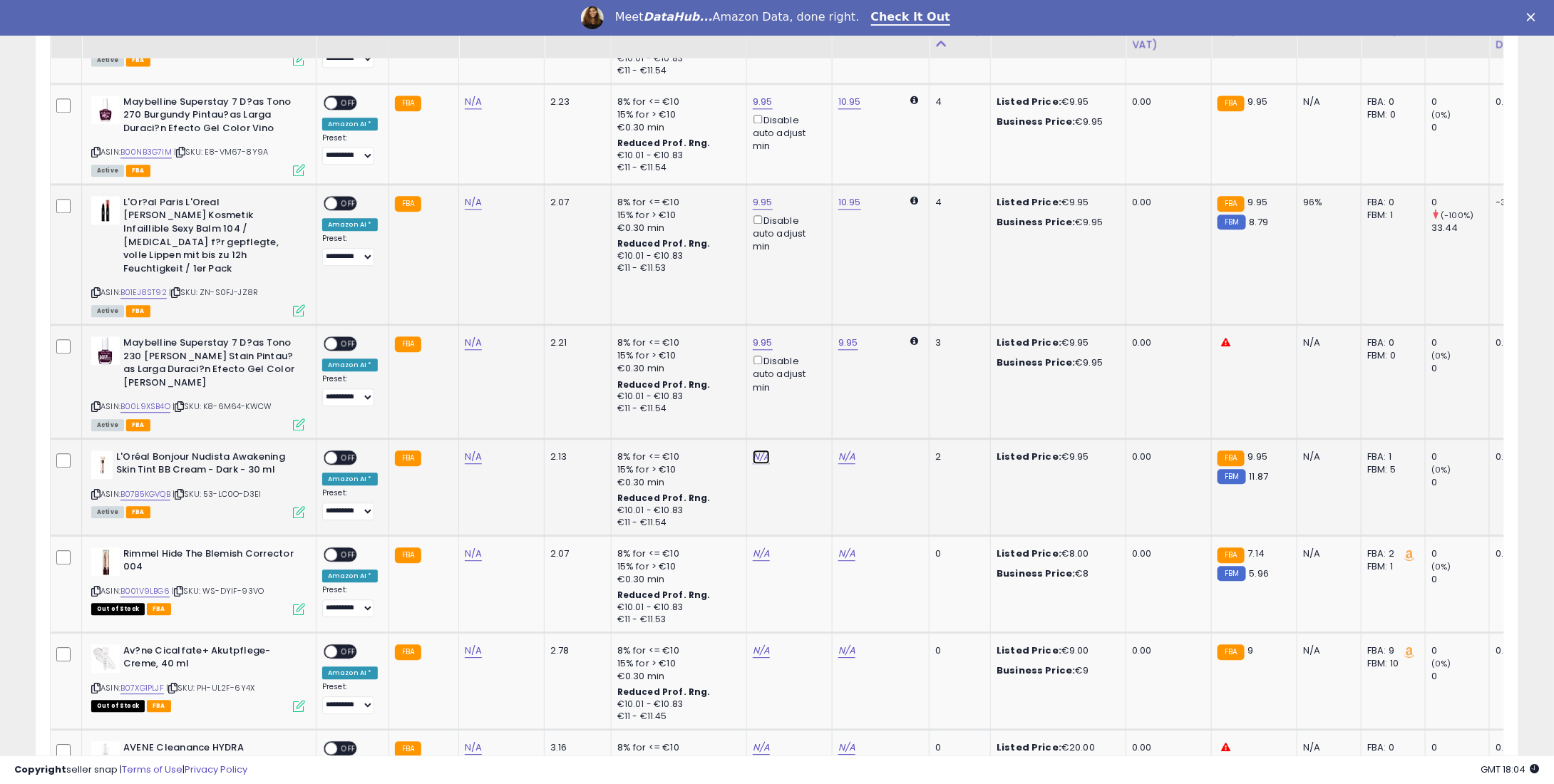
click at [757, 450] on link "N/A" at bounding box center [761, 456] width 17 height 14
type input "*"
type input "****"
click at [808, 352] on button "submit" at bounding box center [795, 354] width 25 height 22
click at [334, 452] on span at bounding box center [331, 457] width 12 height 12
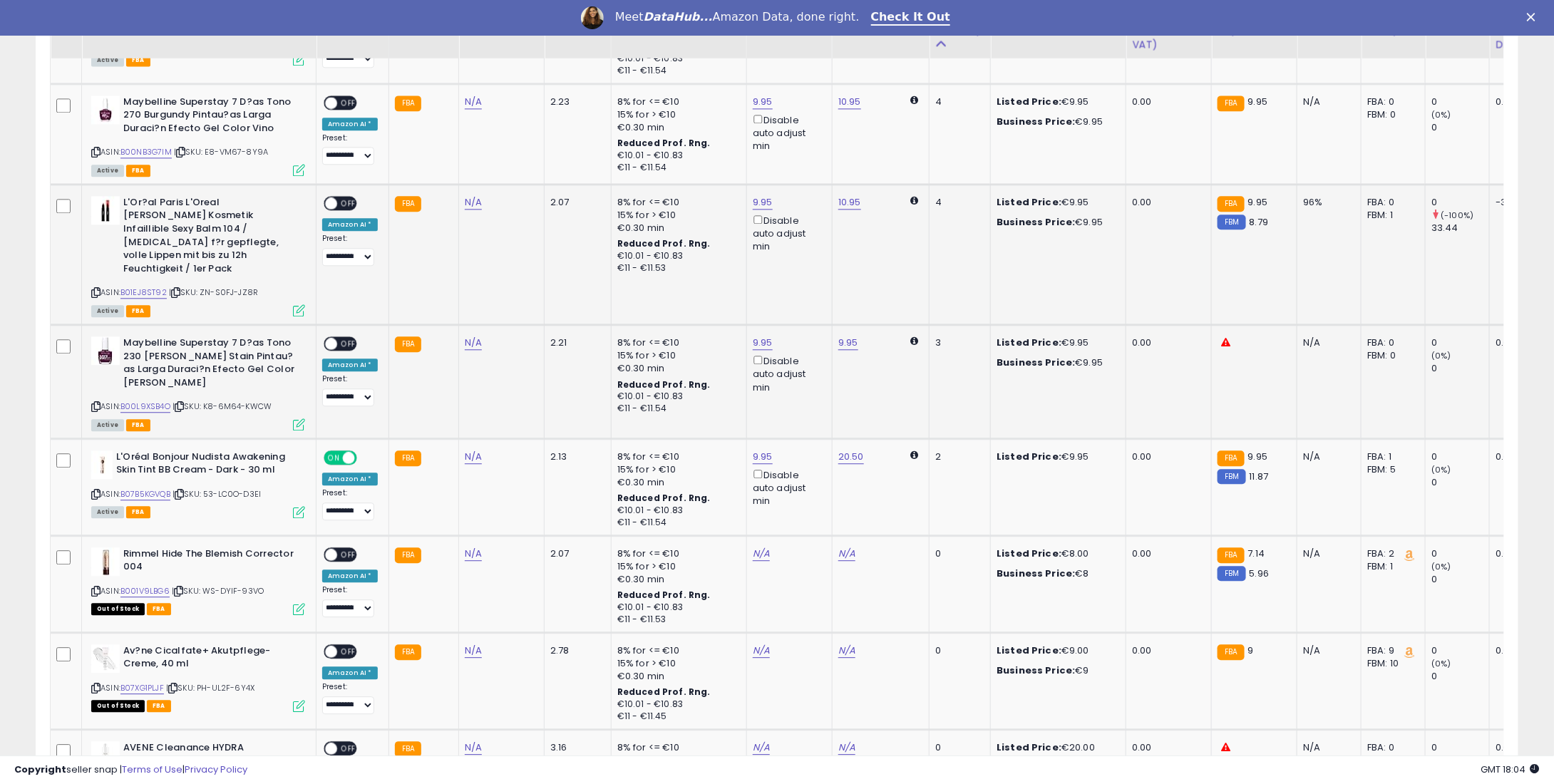
click at [354, 281] on td "**********" at bounding box center [353, 254] width 73 height 141
click at [350, 325] on td "**********" at bounding box center [353, 382] width 73 height 114
click at [346, 335] on div "ON OFF" at bounding box center [341, 342] width 33 height 15
click at [345, 197] on span "OFF" at bounding box center [348, 203] width 23 height 12
click at [345, 337] on span "OFF" at bounding box center [348, 343] width 23 height 12
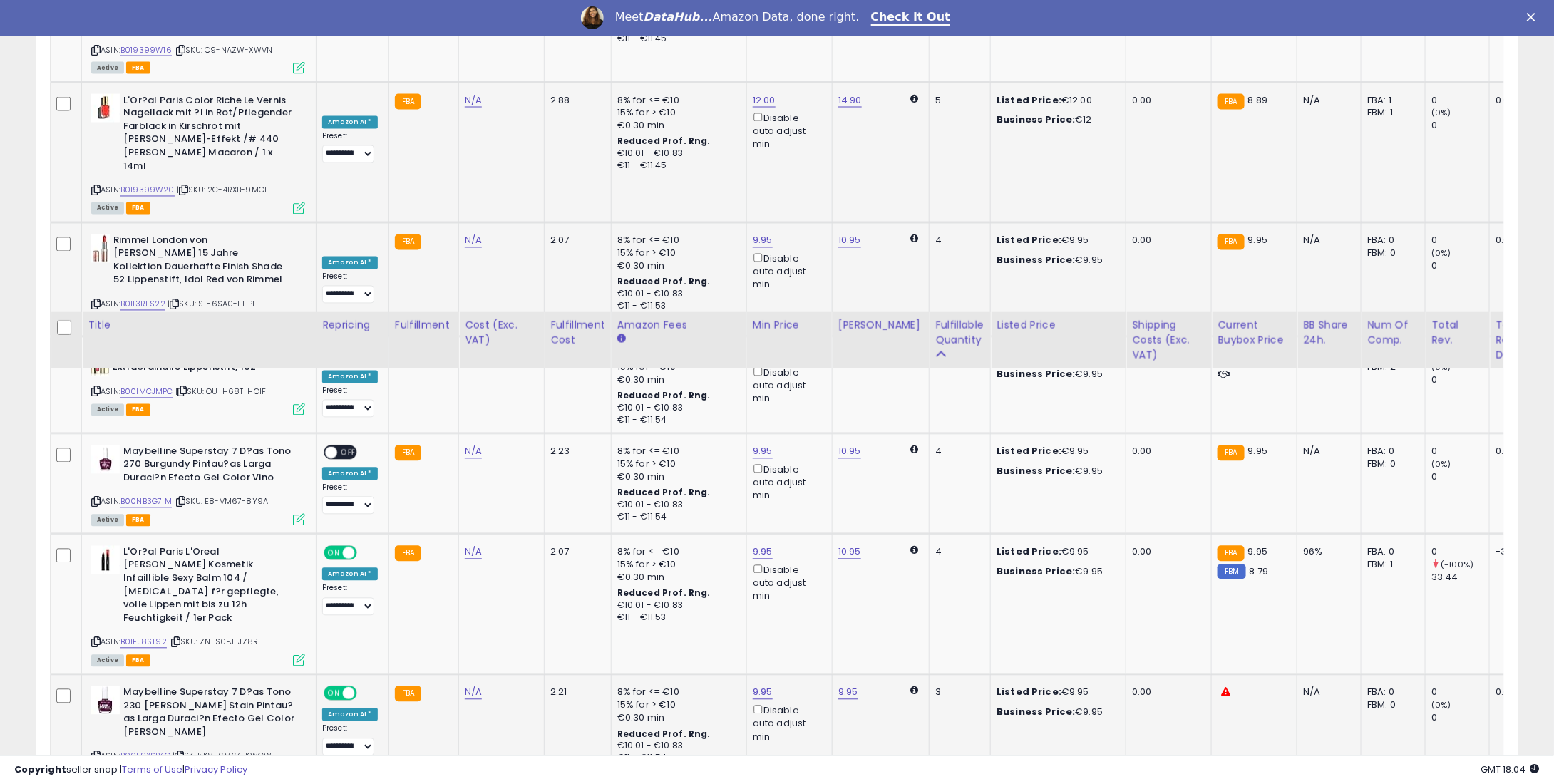
scroll to position [1239, 0]
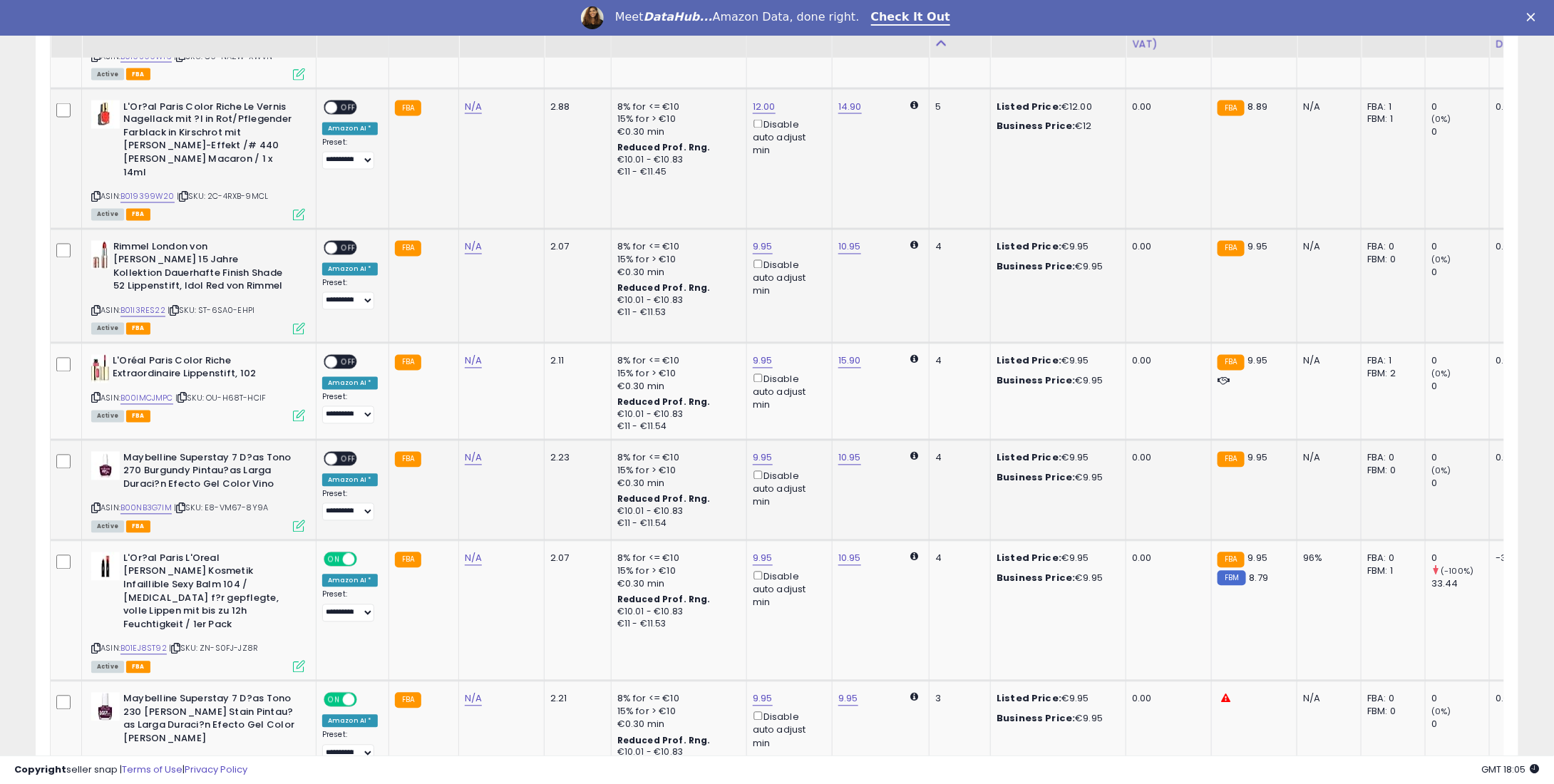
click at [341, 452] on span "OFF" at bounding box center [348, 458] width 23 height 12
click at [341, 355] on div "ON OFF" at bounding box center [325, 361] width 33 height 12
click at [342, 355] on div "ON OFF" at bounding box center [325, 361] width 33 height 12
click at [346, 355] on span "OFF" at bounding box center [348, 361] width 23 height 12
click at [338, 242] on div "ON OFF" at bounding box center [325, 248] width 33 height 12
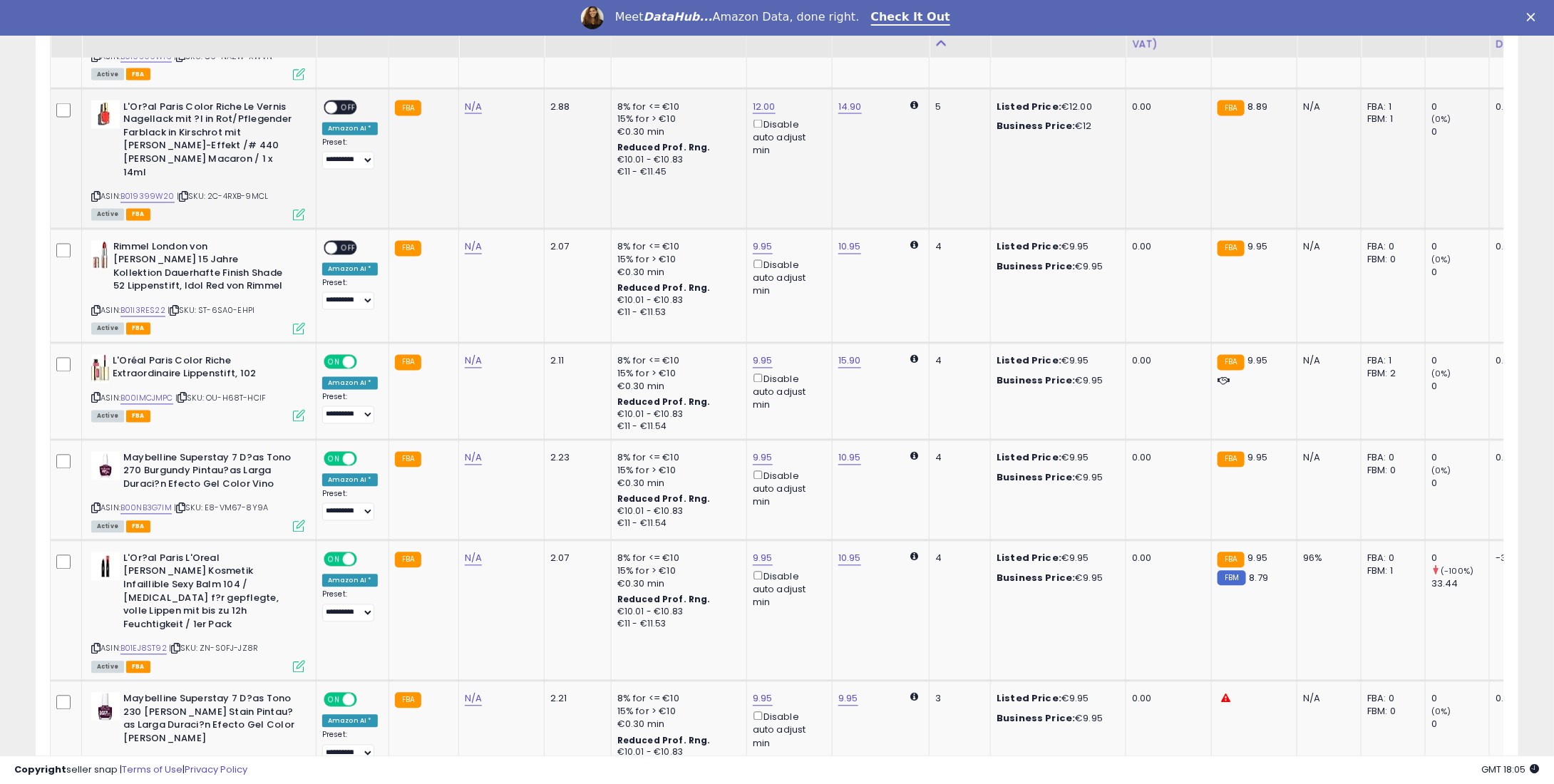
click at [350, 104] on span "OFF" at bounding box center [348, 107] width 23 height 12
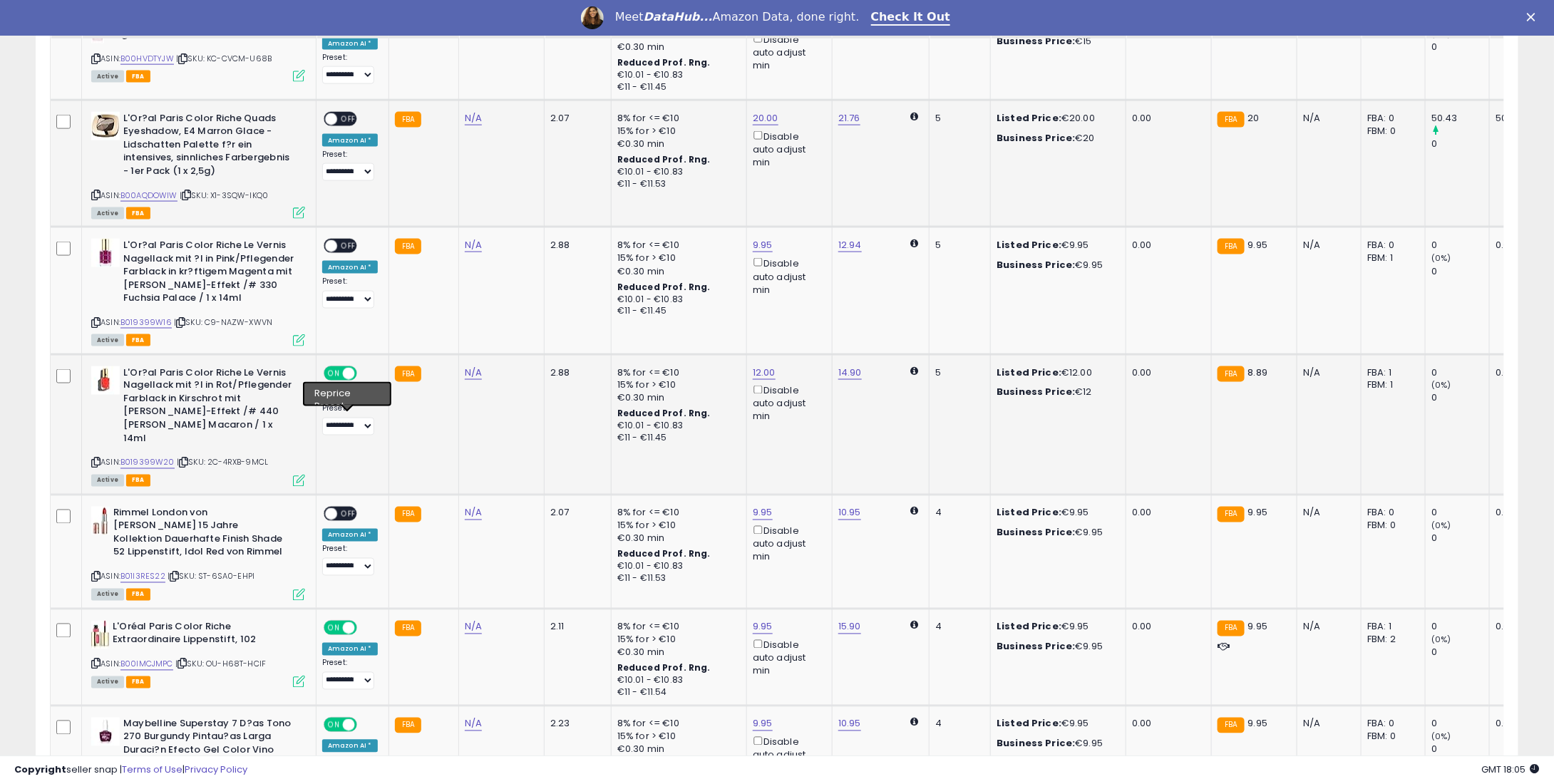
scroll to position [954, 0]
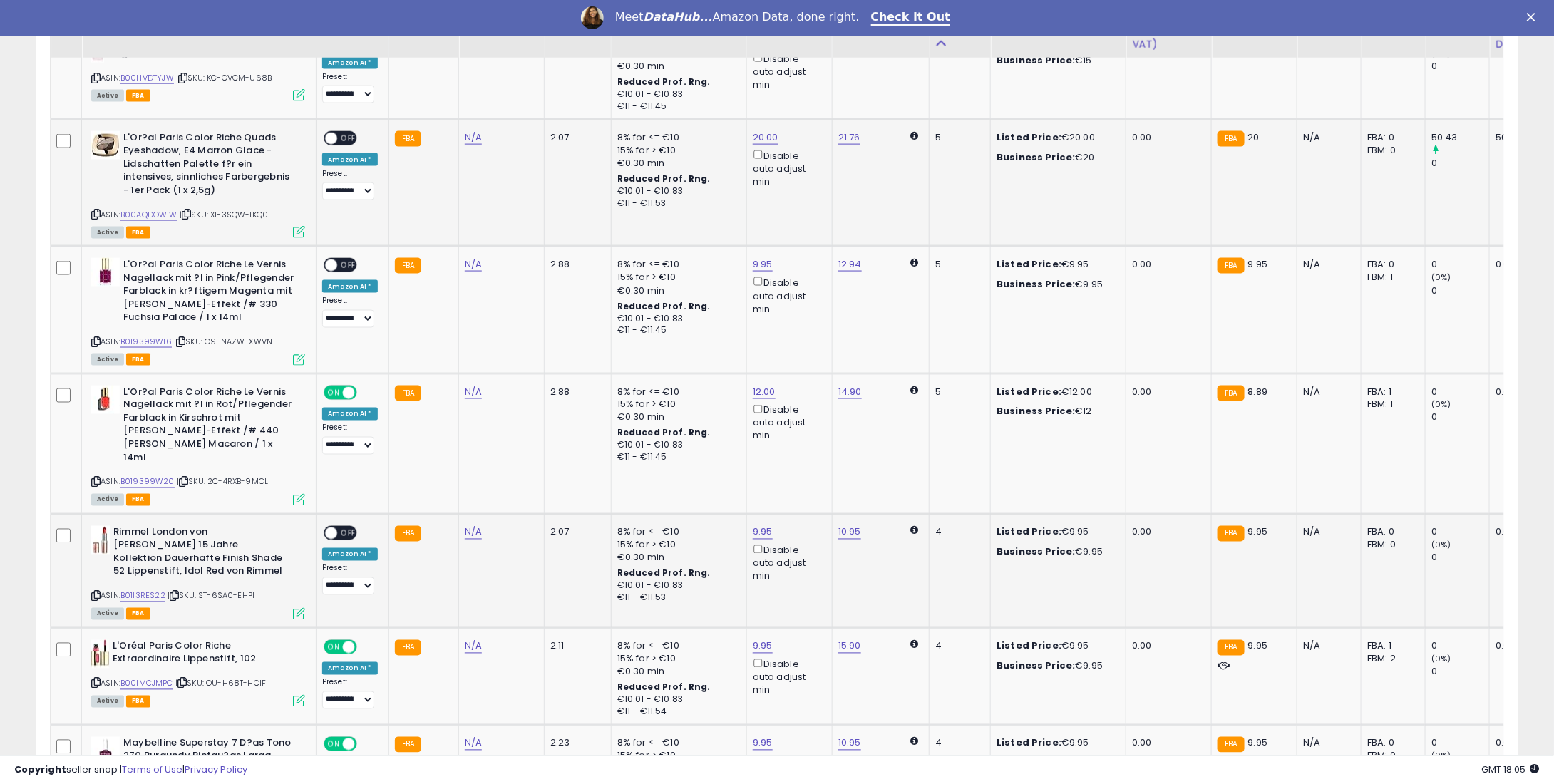
click at [346, 513] on td "**********" at bounding box center [353, 571] width 73 height 114
click at [349, 526] on span "OFF" at bounding box center [348, 532] width 23 height 12
click at [350, 260] on span "OFF" at bounding box center [348, 266] width 23 height 12
click at [341, 120] on td "**********" at bounding box center [353, 182] width 73 height 127
click at [342, 135] on span "OFF" at bounding box center [348, 138] width 23 height 12
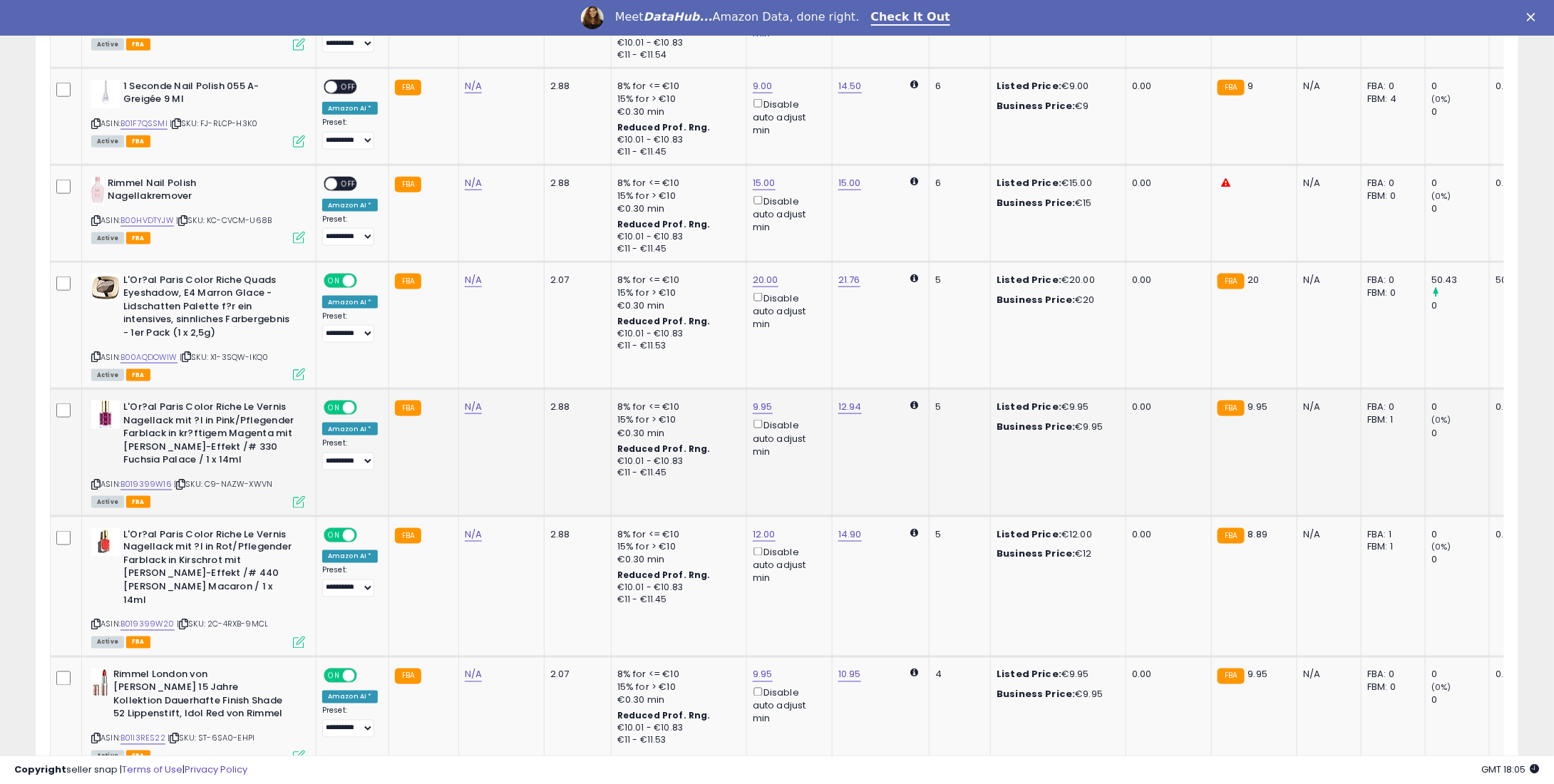
scroll to position [598, 0]
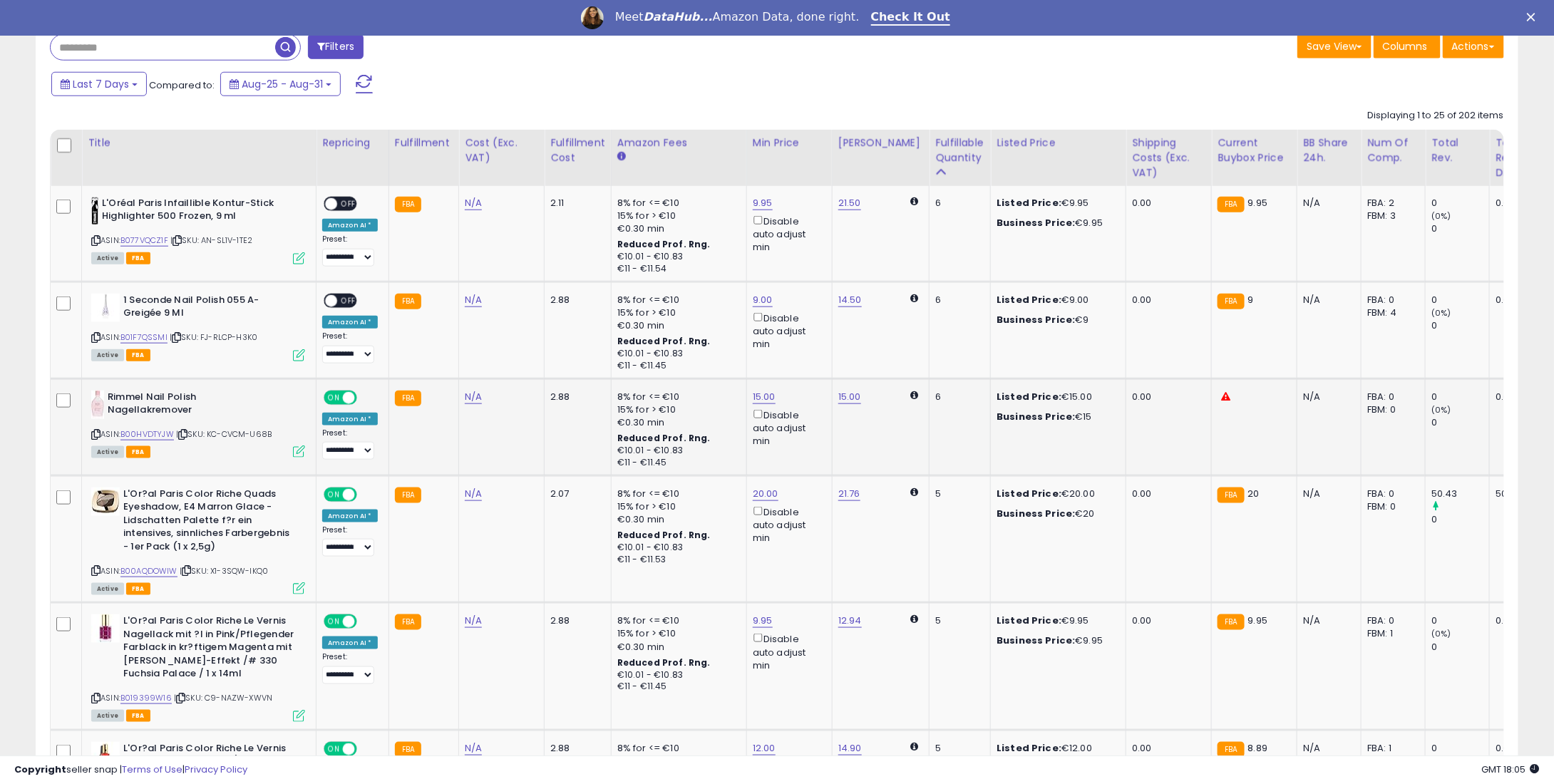
click at [342, 395] on span at bounding box center [348, 397] width 12 height 12
drag, startPoint x: 345, startPoint y: 304, endPoint x: 340, endPoint y: 287, distance: 17.7
click at [341, 294] on span "OFF" at bounding box center [348, 300] width 23 height 12
click at [340, 287] on td "**********" at bounding box center [353, 330] width 73 height 97
click at [341, 203] on span "OFF" at bounding box center [348, 204] width 23 height 12
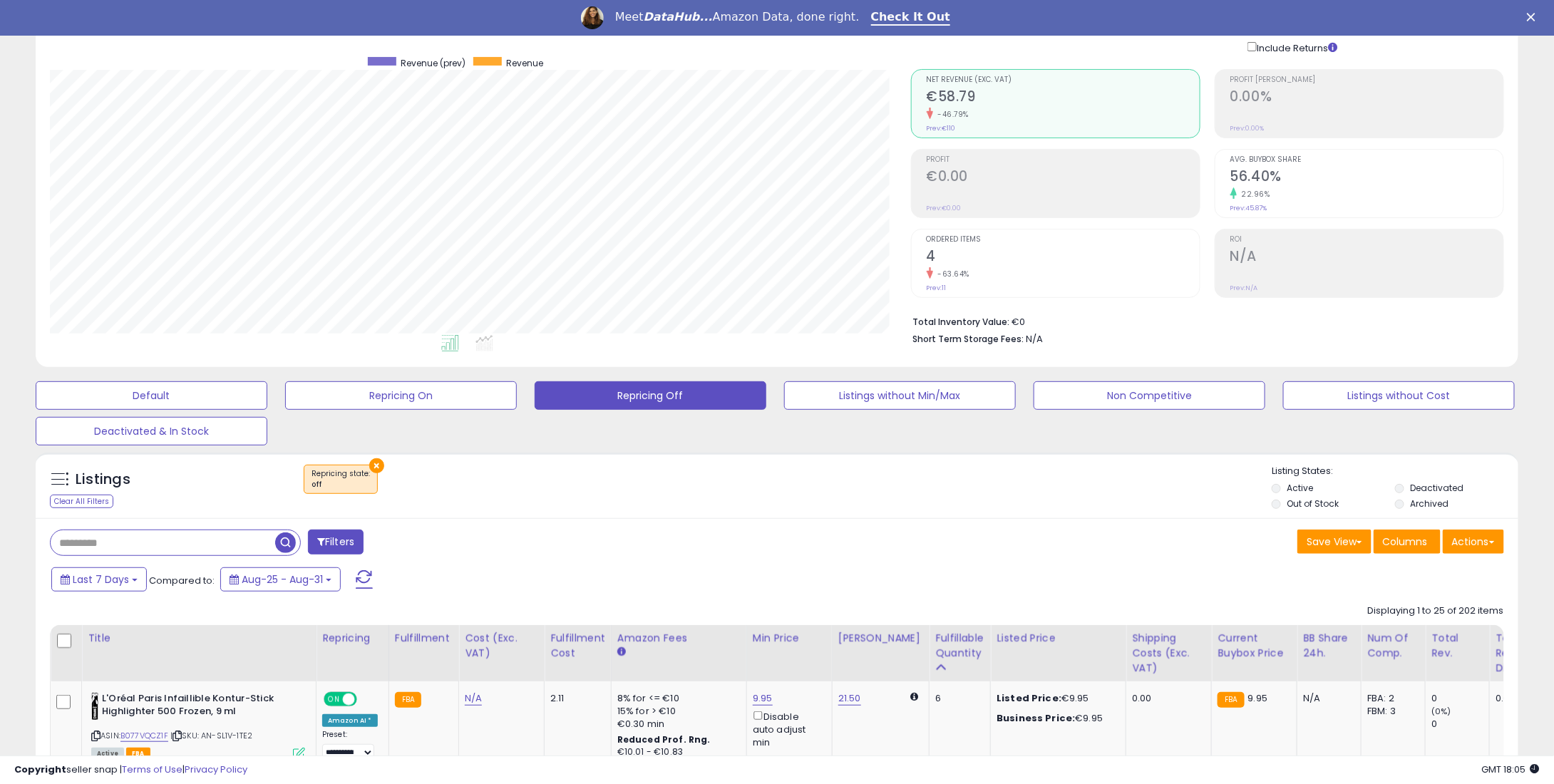
scroll to position [0, 0]
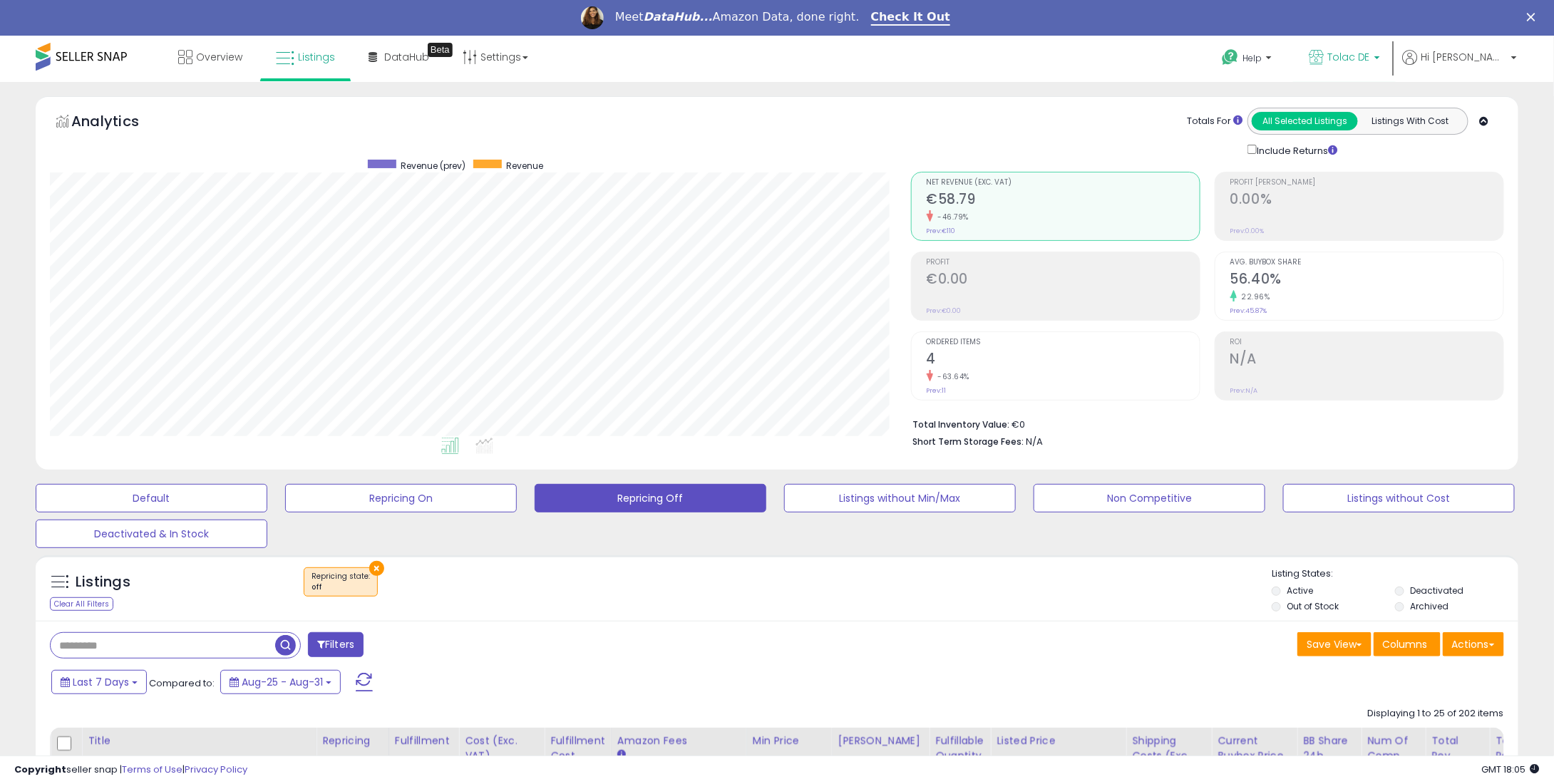
click at [1391, 42] on link "Tolac DE" at bounding box center [1344, 58] width 93 height 46
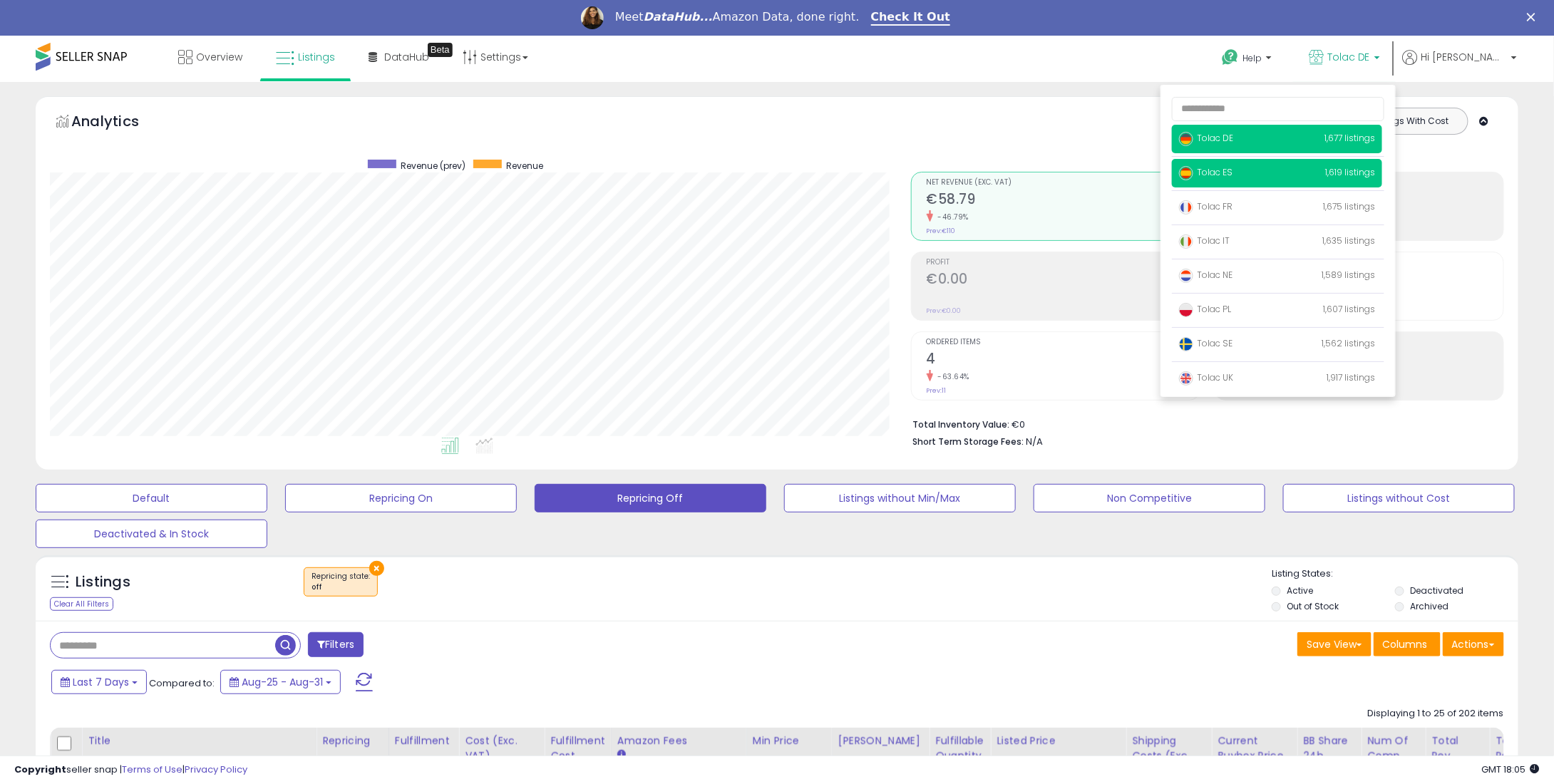
click at [1232, 166] on span "Tolac ES" at bounding box center [1206, 172] width 53 height 12
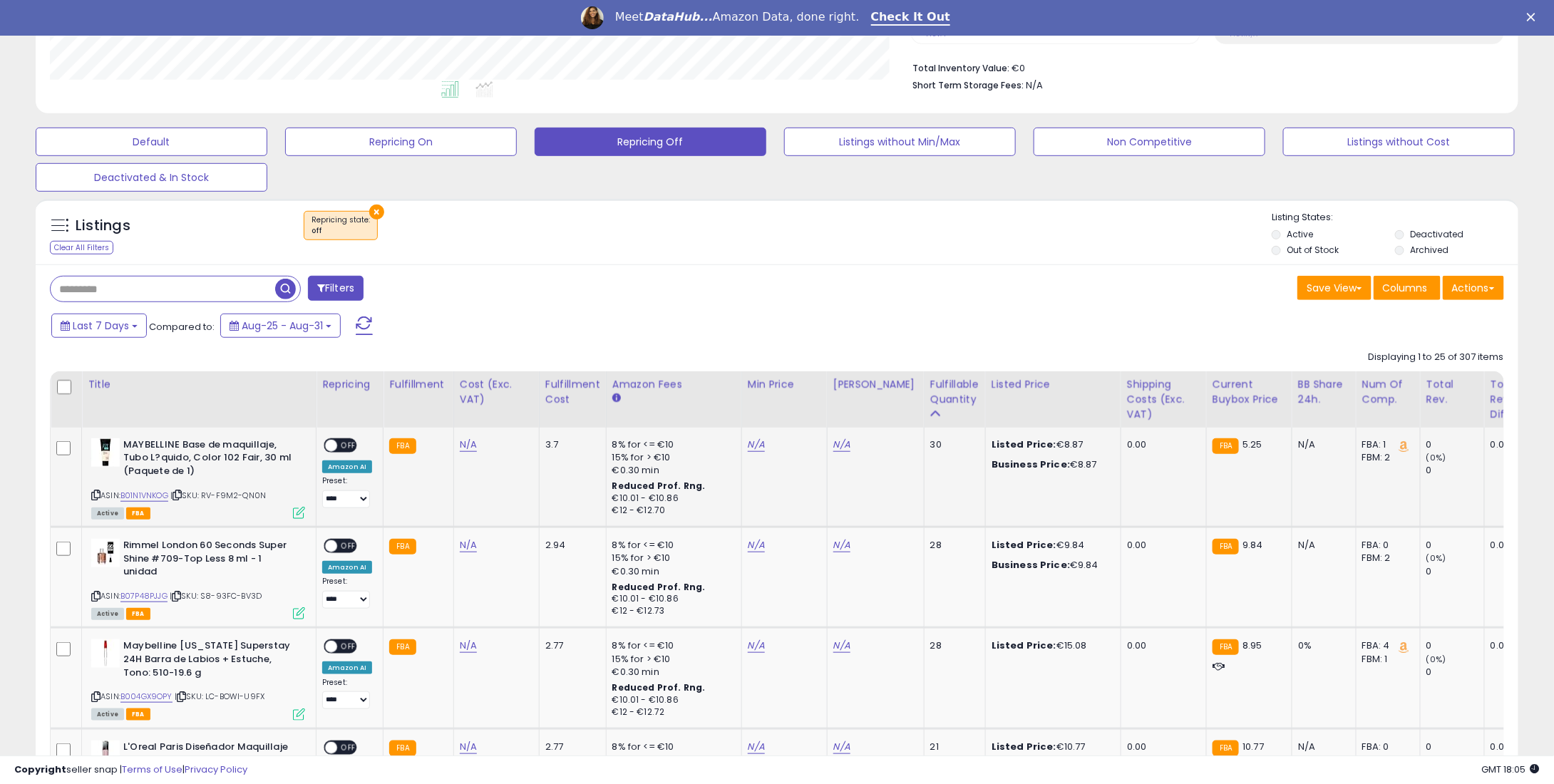
scroll to position [291, 860]
click at [748, 444] on link "N/A" at bounding box center [756, 445] width 17 height 14
type input "*"
click at [803, 387] on button "submit" at bounding box center [791, 395] width 25 height 22
click at [754, 550] on link "N/A" at bounding box center [756, 545] width 17 height 14
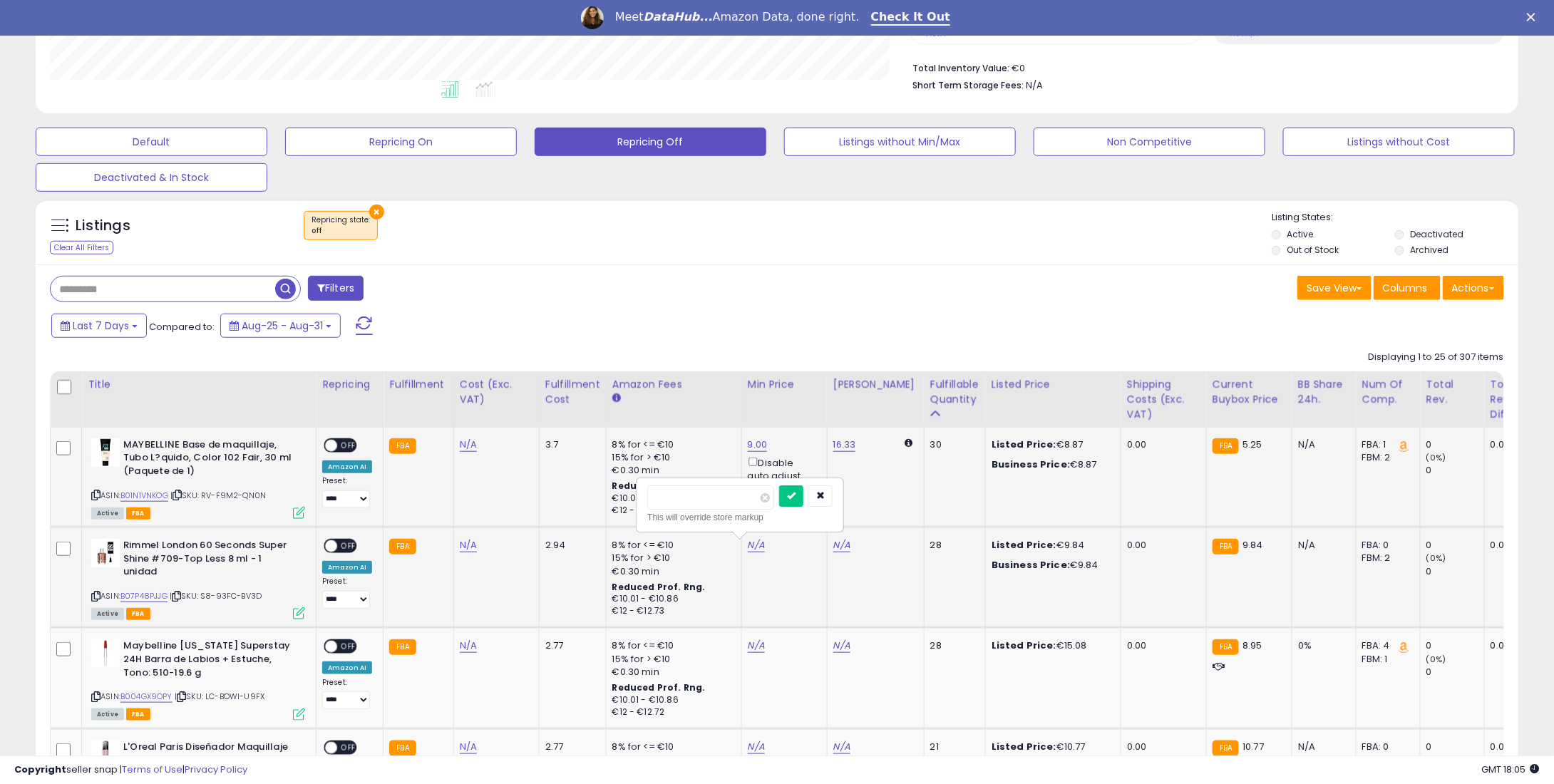
type input "*"
type input "****"
click at [795, 495] on icon "submit" at bounding box center [791, 495] width 9 height 9
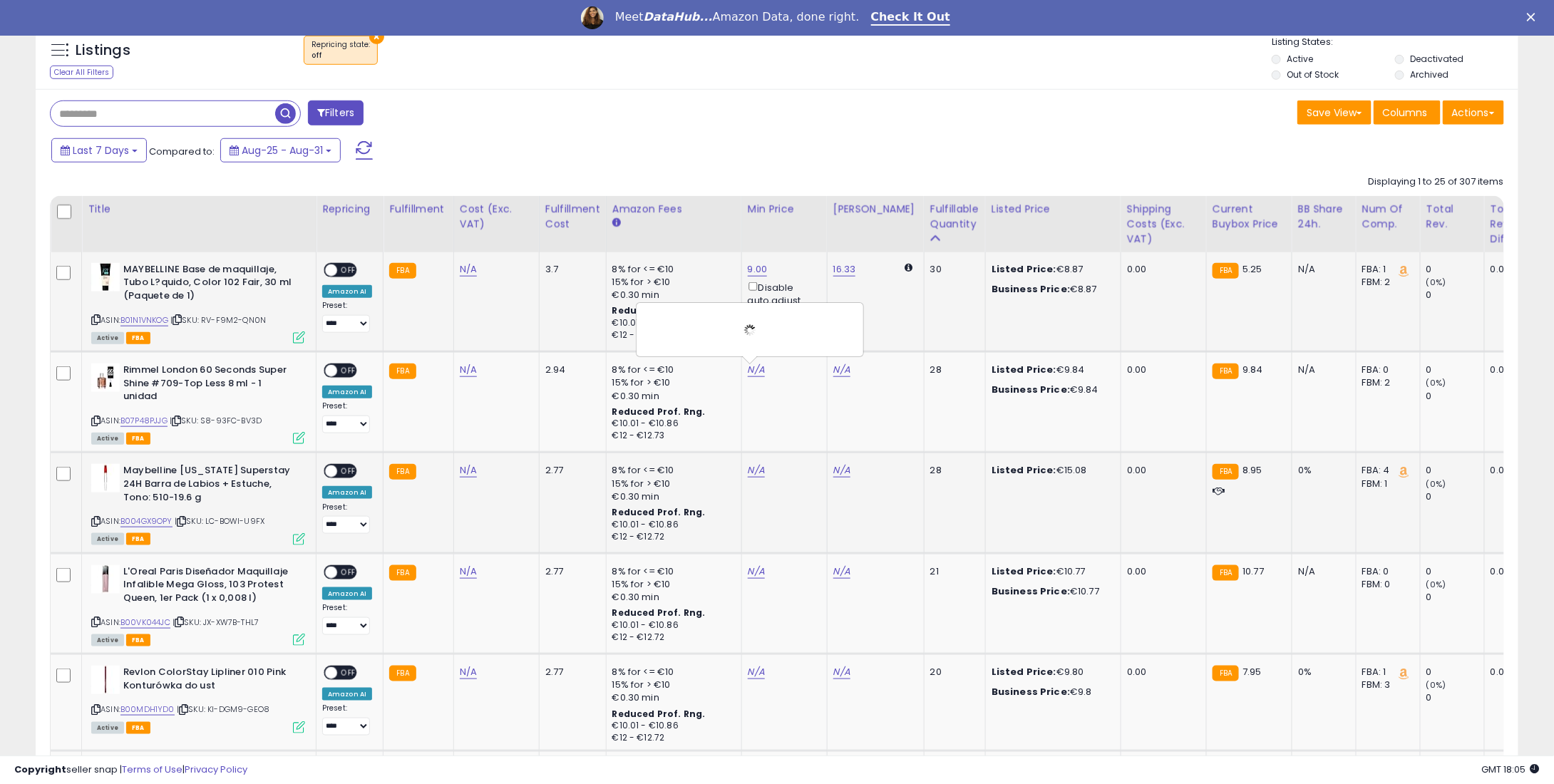
scroll to position [571, 0]
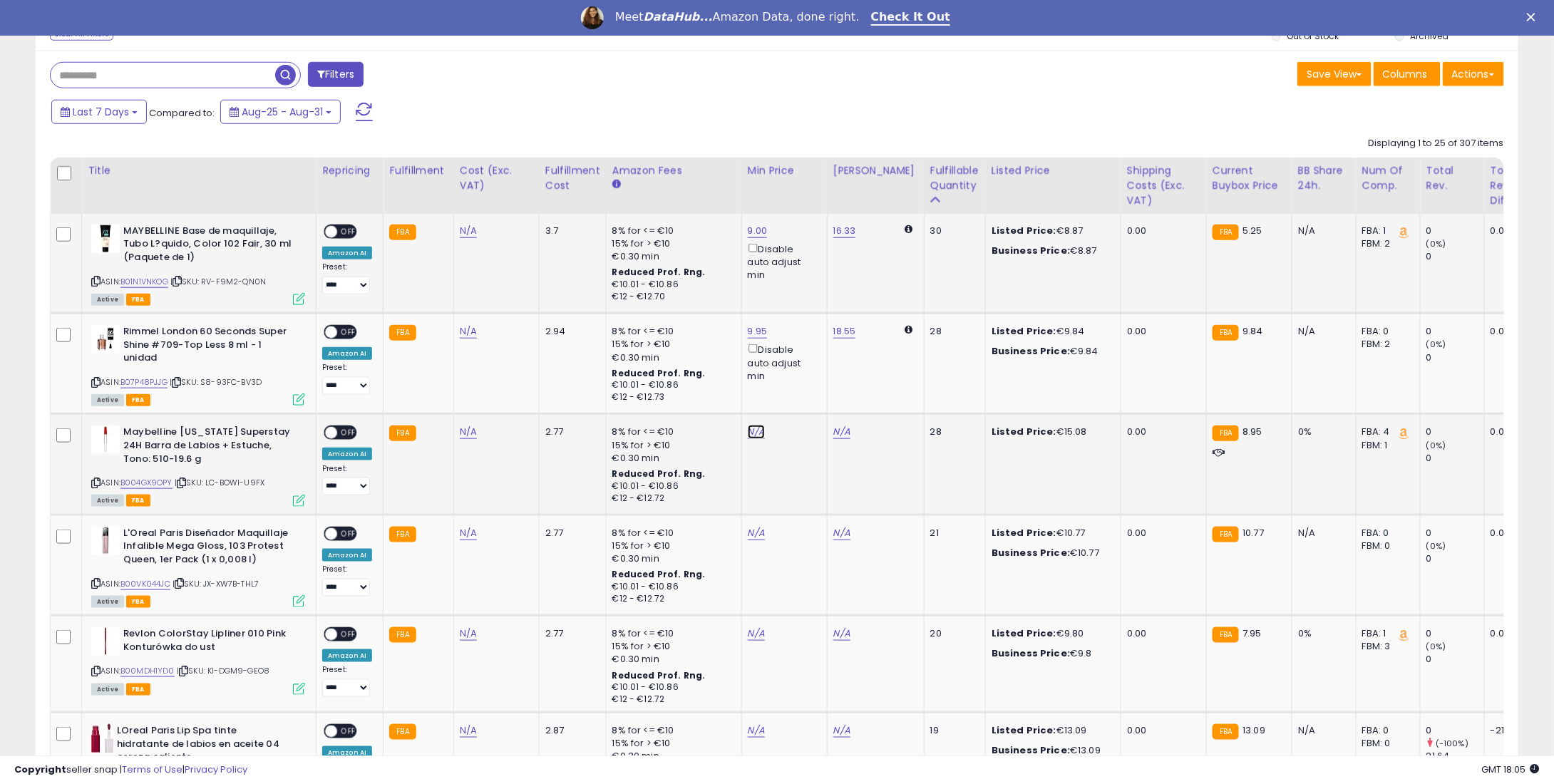
click at [748, 436] on link "N/A" at bounding box center [756, 432] width 17 height 14
type input "**"
click at [803, 384] on button "submit" at bounding box center [791, 384] width 25 height 22
click at [754, 531] on link "N/A" at bounding box center [756, 533] width 17 height 14
type input "*"
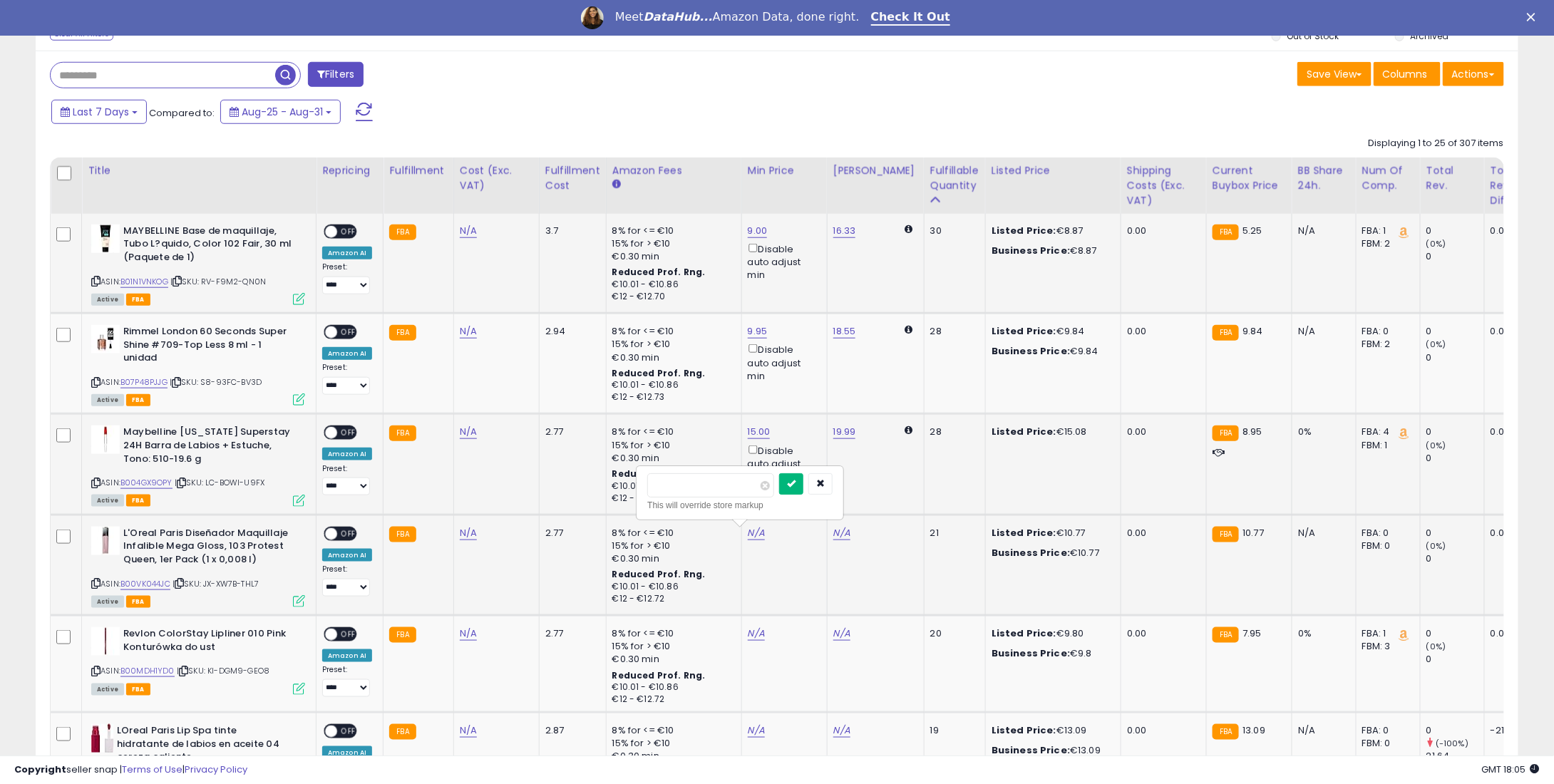
click at [803, 487] on button "submit" at bounding box center [791, 484] width 25 height 22
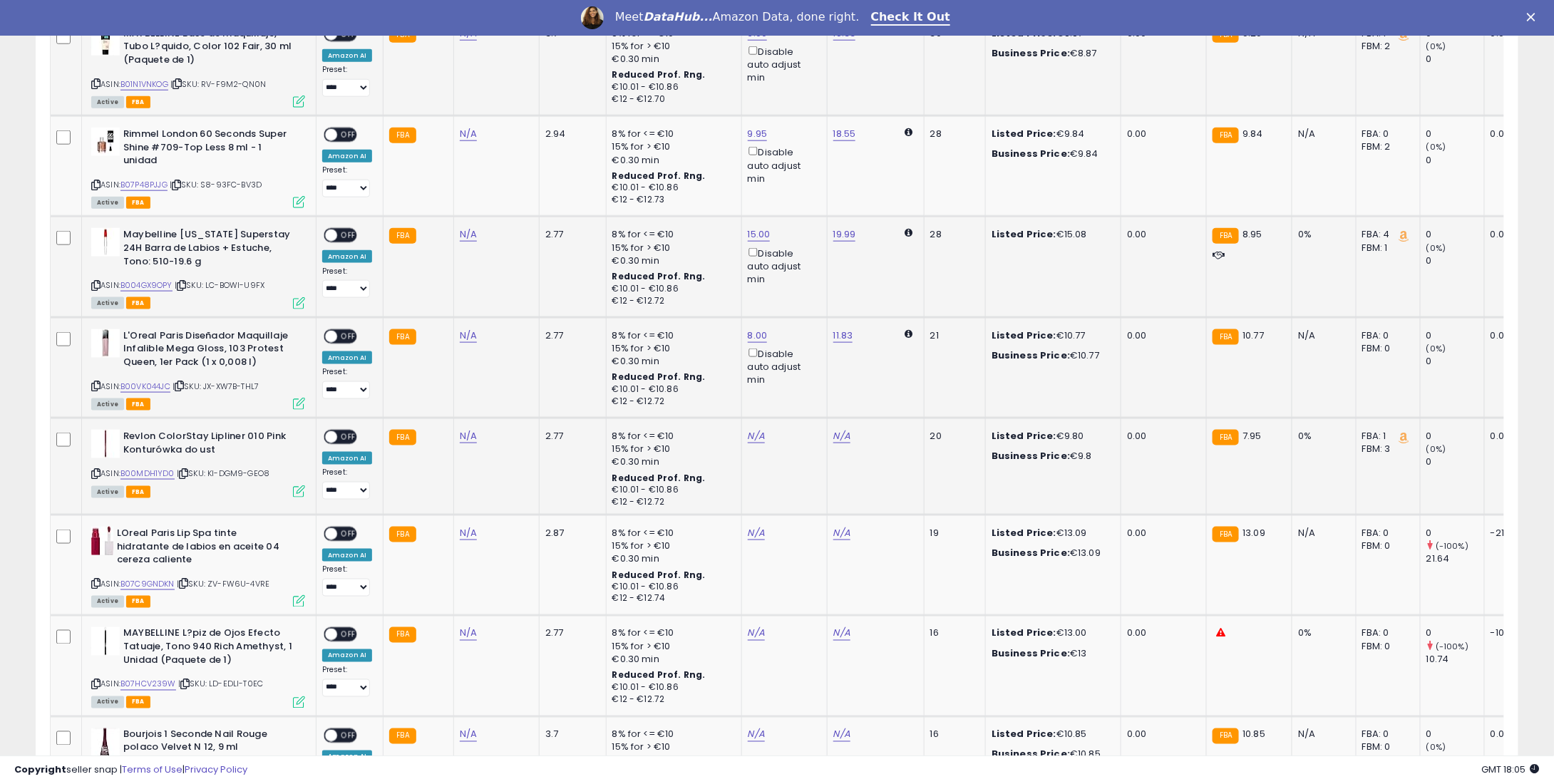
scroll to position [784, 0]
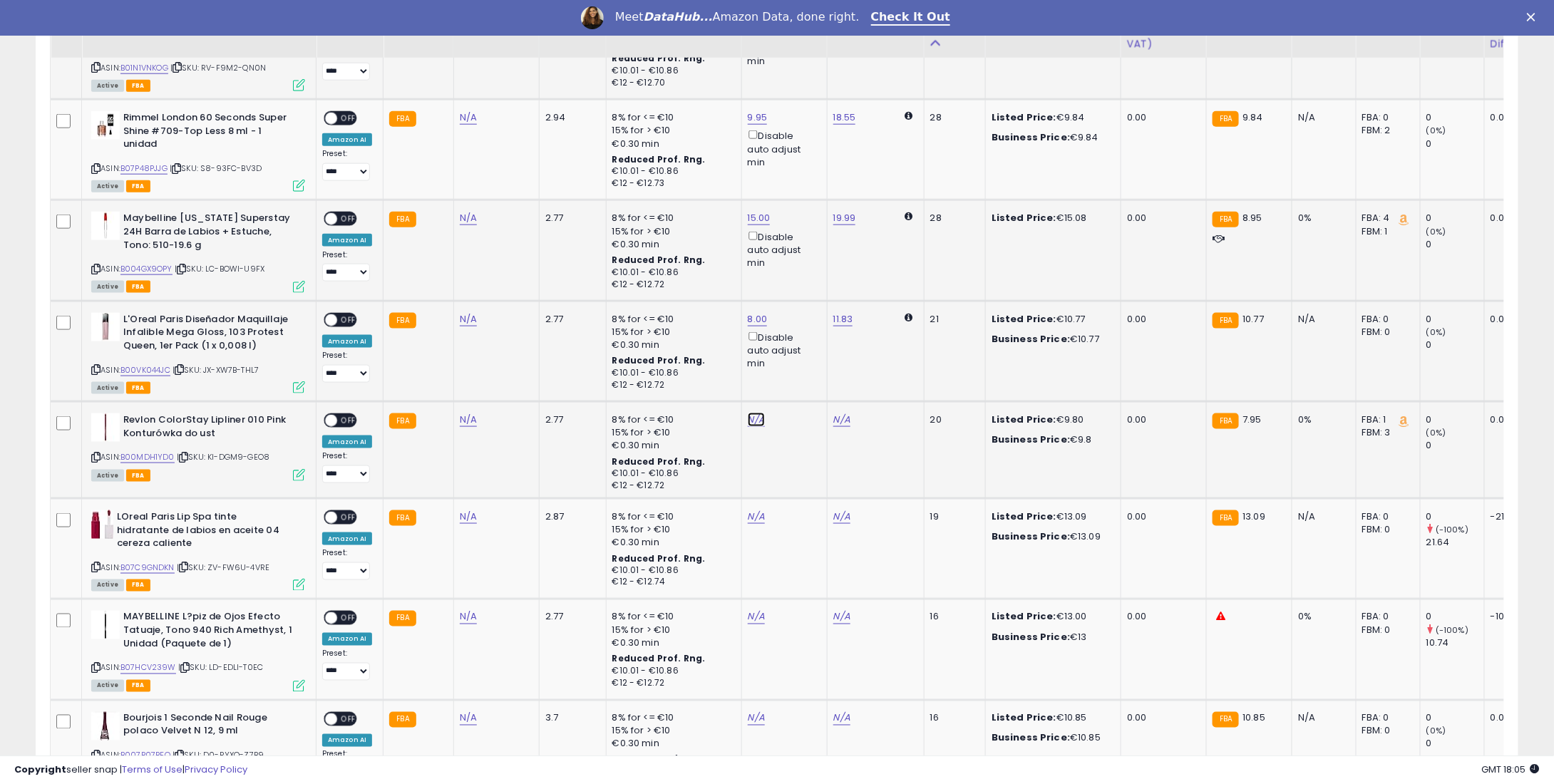
click at [757, 423] on link "N/A" at bounding box center [756, 419] width 17 height 14
click at [752, 412] on link "N/A" at bounding box center [756, 419] width 17 height 14
type input "*"
type input "****"
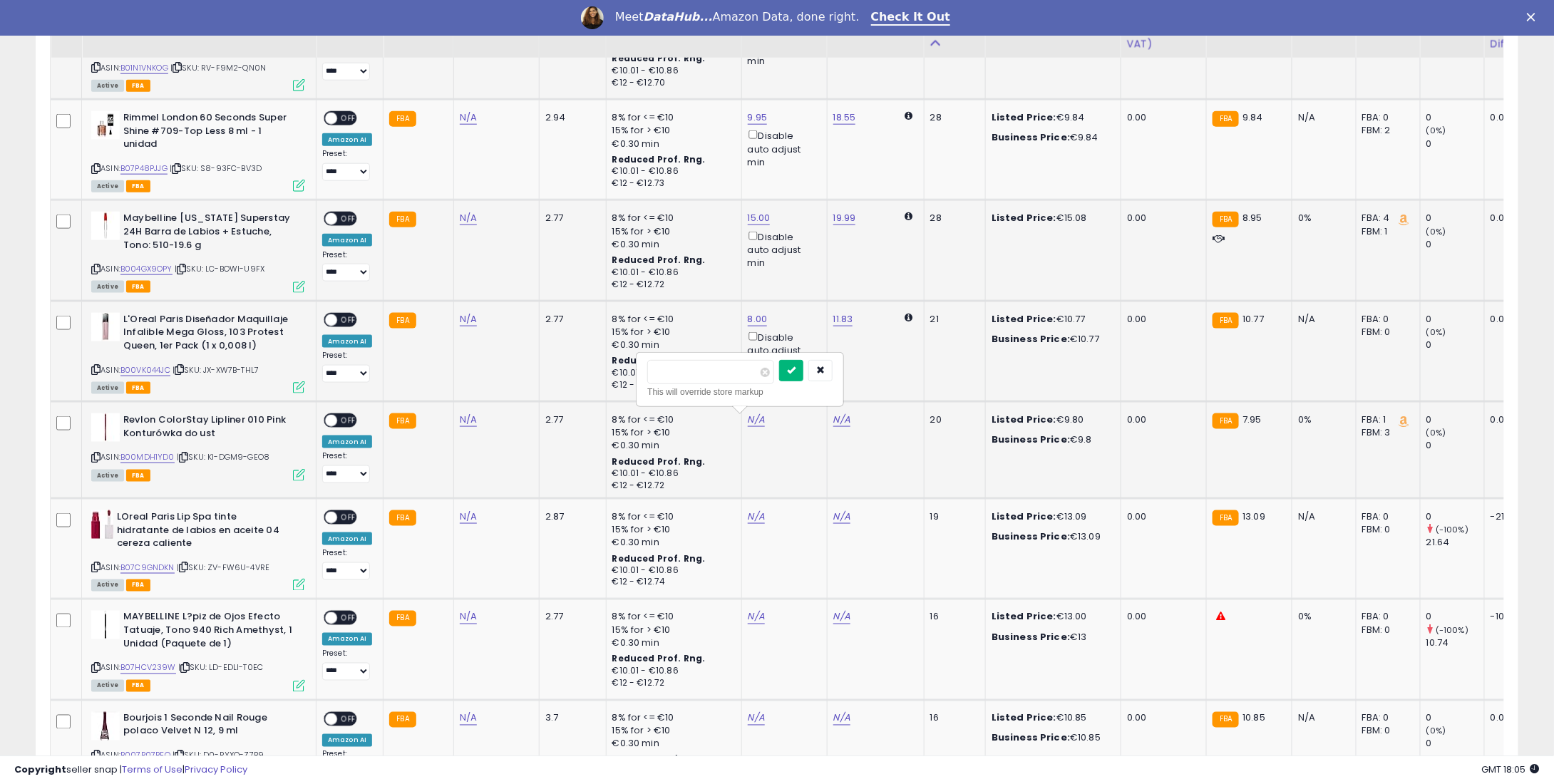
click at [803, 376] on button "submit" at bounding box center [791, 371] width 25 height 22
drag, startPoint x: 744, startPoint y: 523, endPoint x: 757, endPoint y: 515, distance: 15.3
click at [750, 521] on td "N/A" at bounding box center [783, 549] width 86 height 100
click at [757, 515] on link "N/A" at bounding box center [756, 516] width 17 height 14
type input "*"
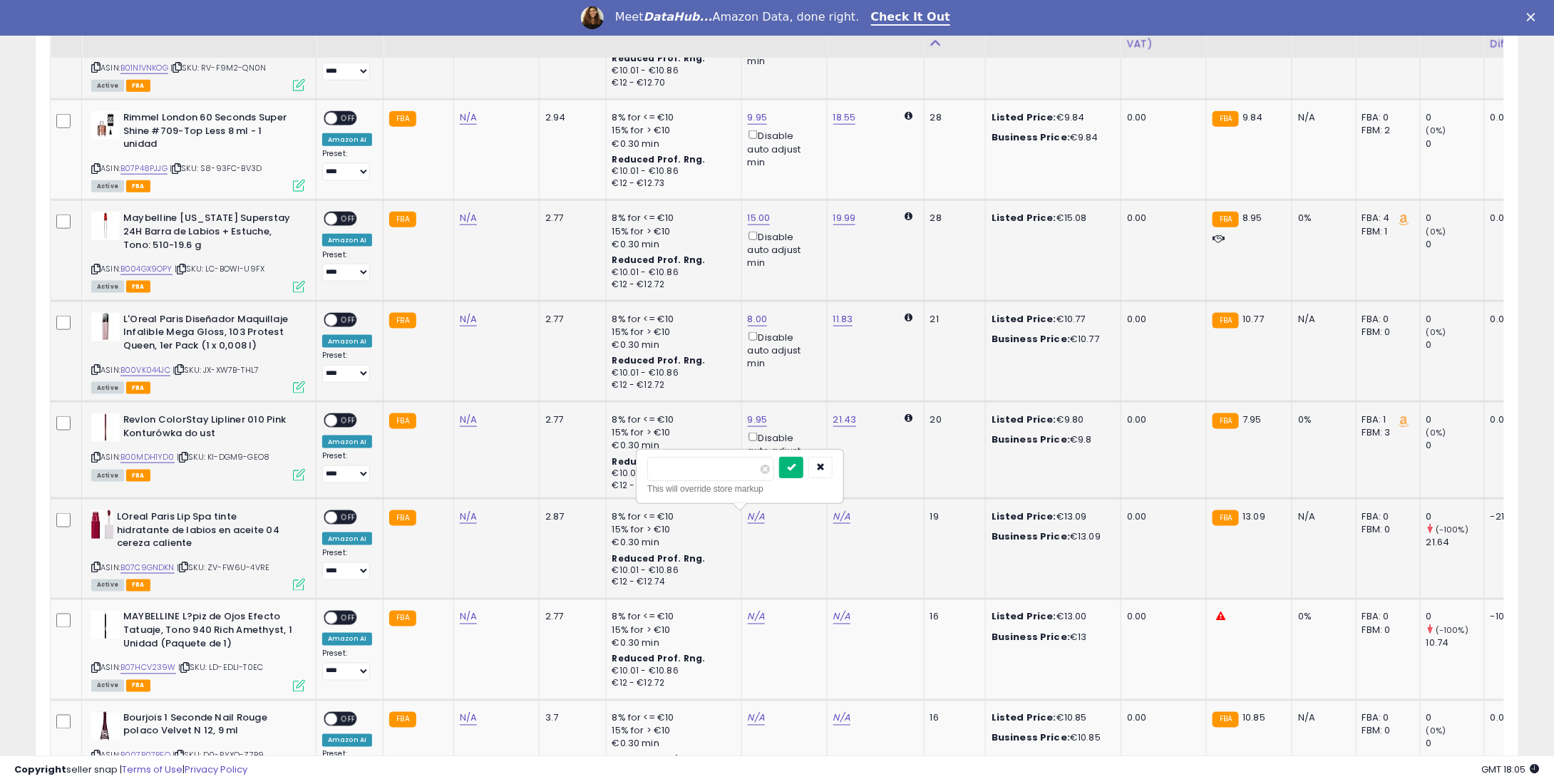
type input "****"
click at [803, 459] on button "submit" at bounding box center [791, 467] width 25 height 22
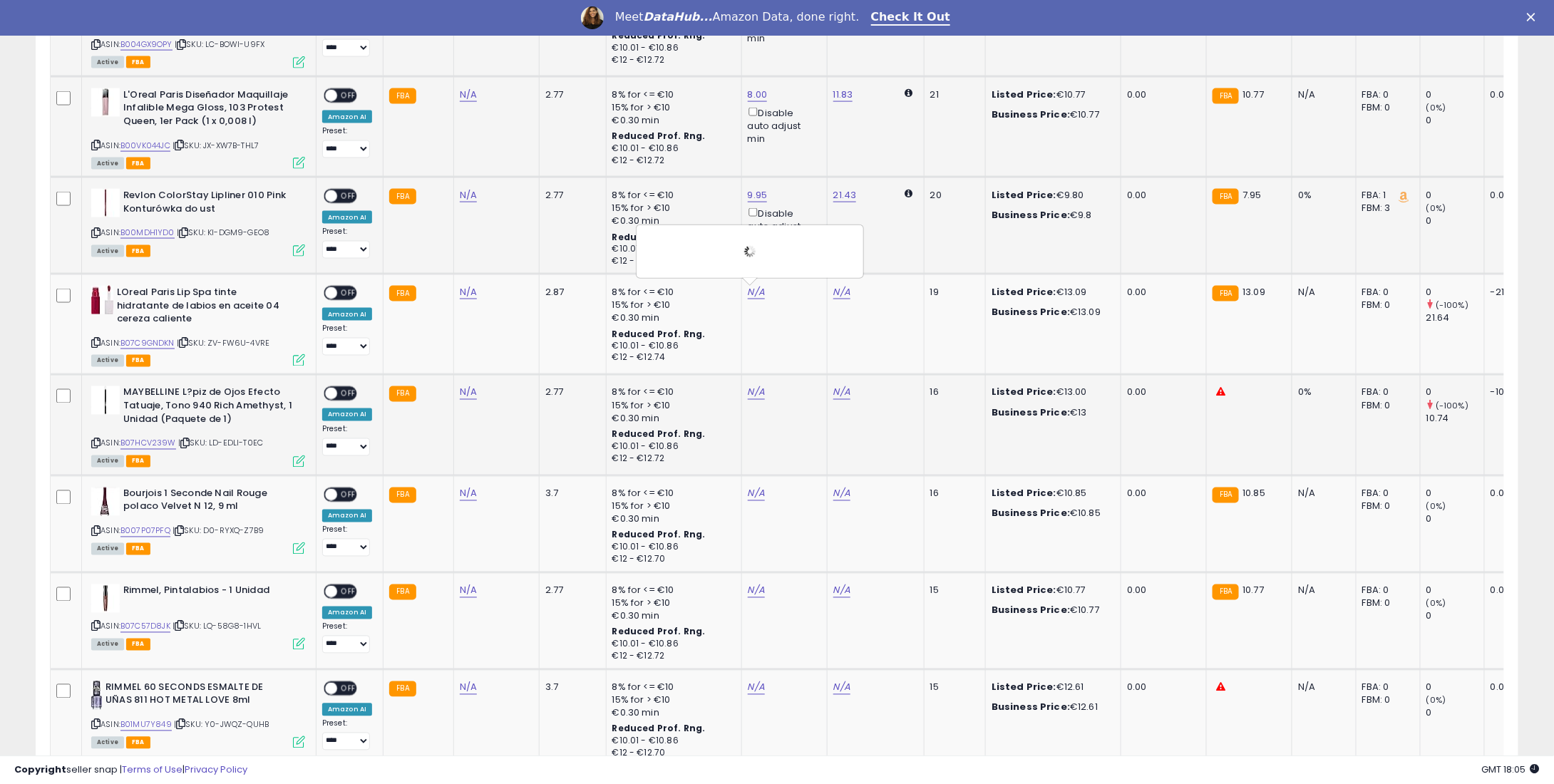
scroll to position [1069, 0]
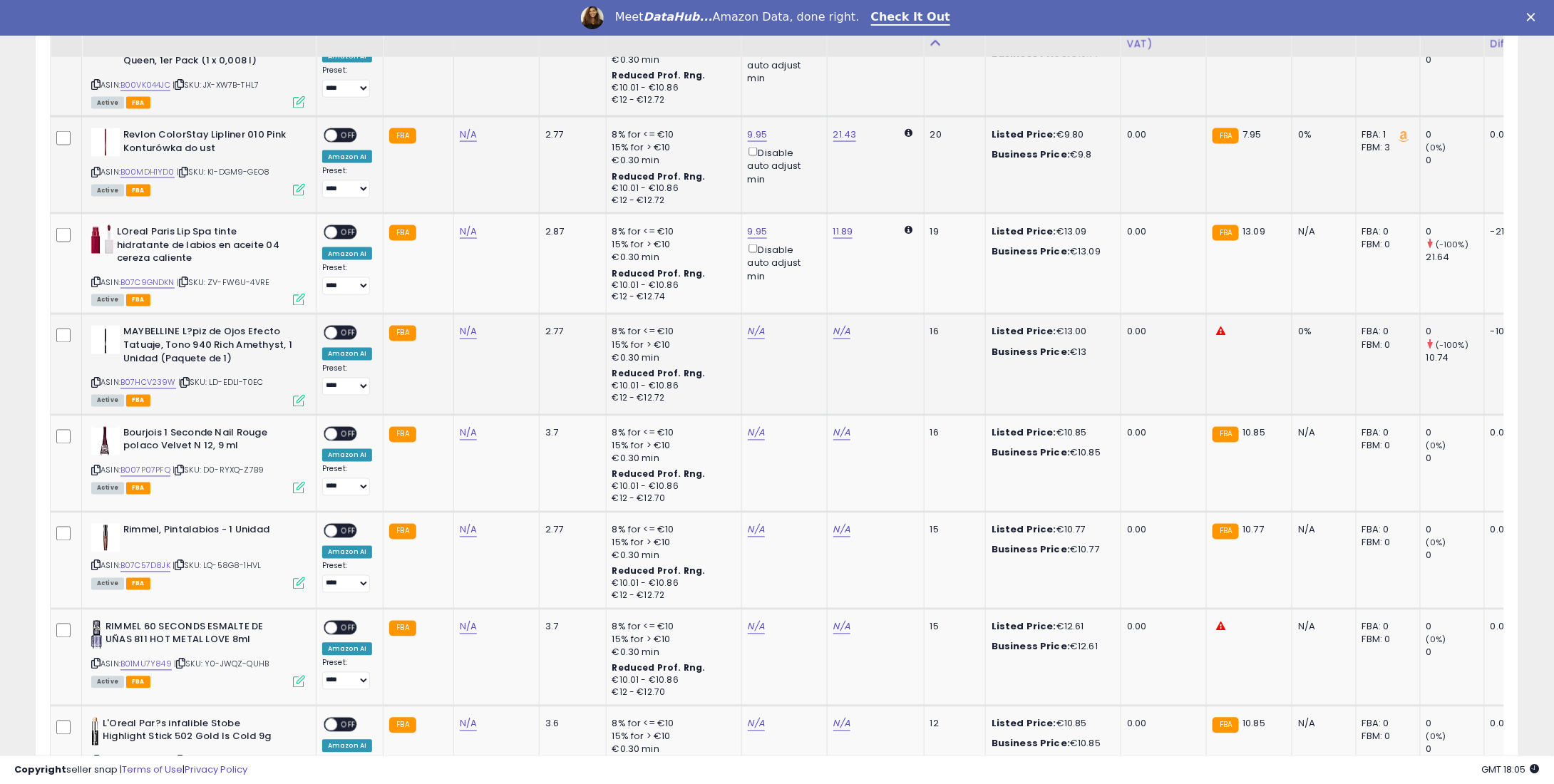
click at [741, 337] on td "N/A" at bounding box center [783, 364] width 86 height 100
click at [762, 340] on td "N/A" at bounding box center [783, 364] width 86 height 100
click at [768, 334] on div "N/A" at bounding box center [782, 332] width 69 height 13
click at [754, 334] on link "N/A" at bounding box center [756, 332] width 17 height 14
type input "**"
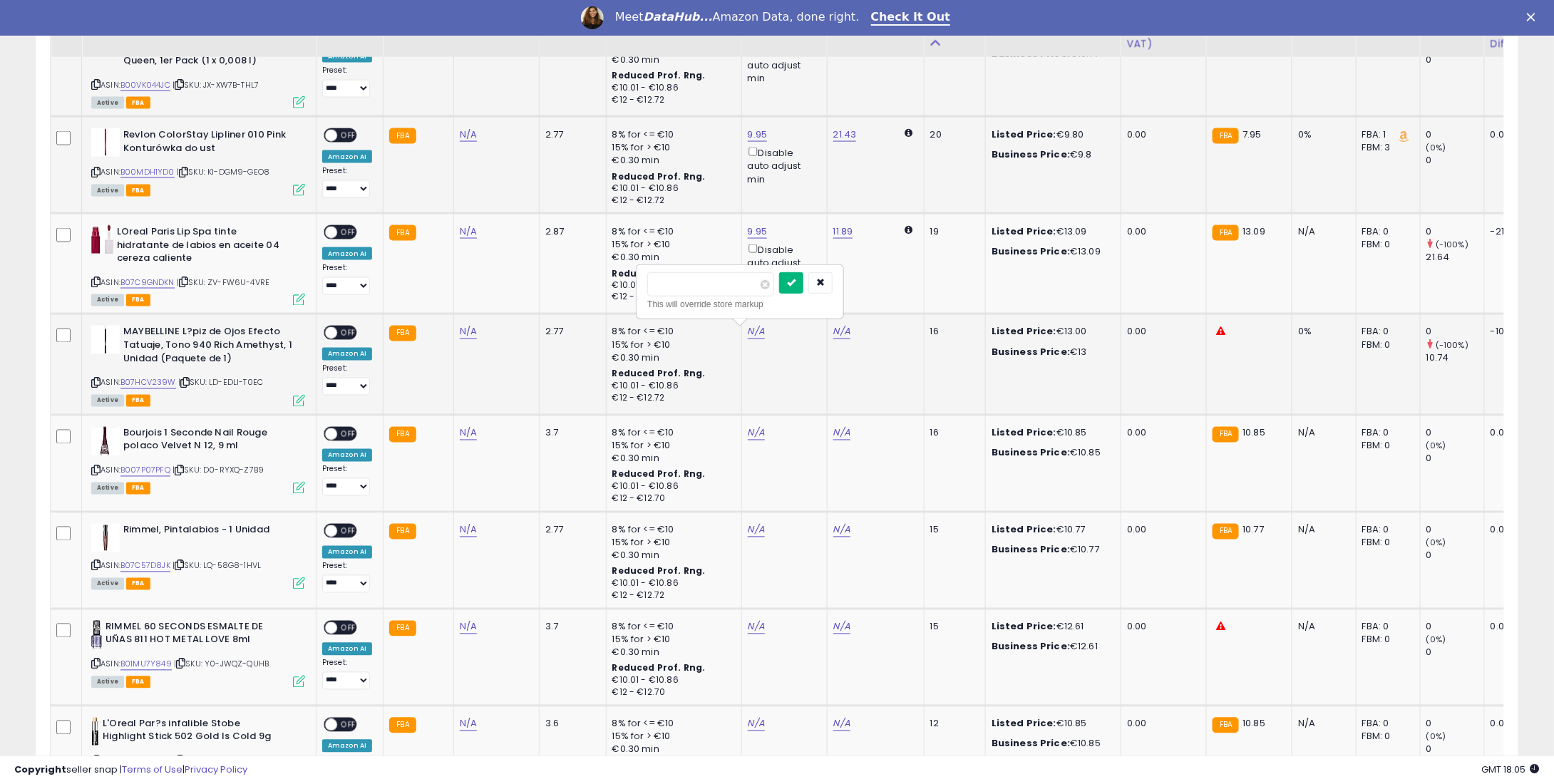
click at [803, 281] on button "submit" at bounding box center [791, 283] width 25 height 22
click at [750, 436] on link "N/A" at bounding box center [756, 433] width 17 height 14
type input "*"
type input "****"
click at [795, 383] on icon "submit" at bounding box center [791, 383] width 9 height 9
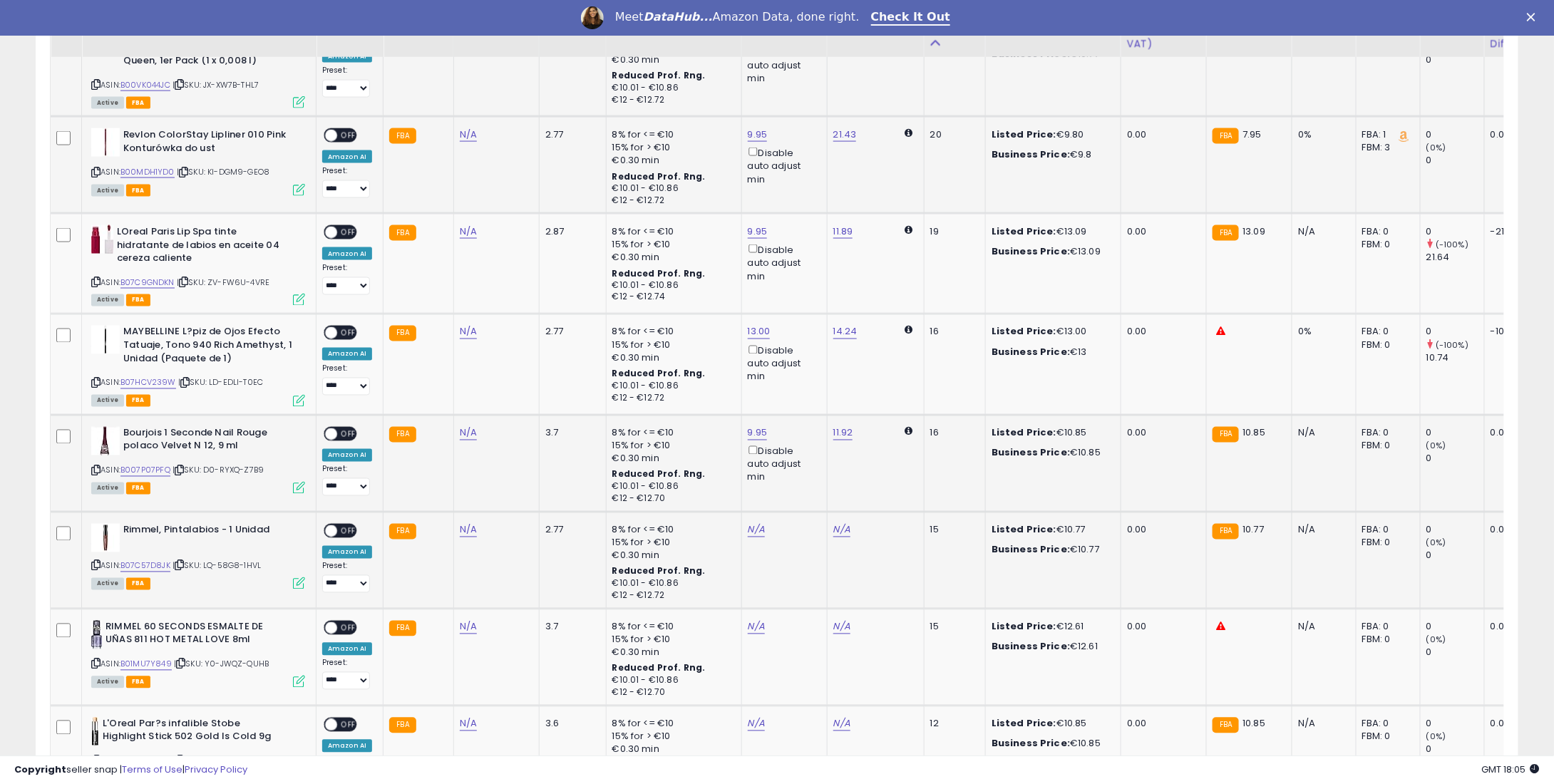
click at [762, 525] on div "N/A" at bounding box center [782, 529] width 69 height 13
click at [750, 526] on link "N/A" at bounding box center [756, 530] width 17 height 14
type input "*"
type input "****"
click at [795, 480] on icon "submit" at bounding box center [791, 479] width 9 height 9
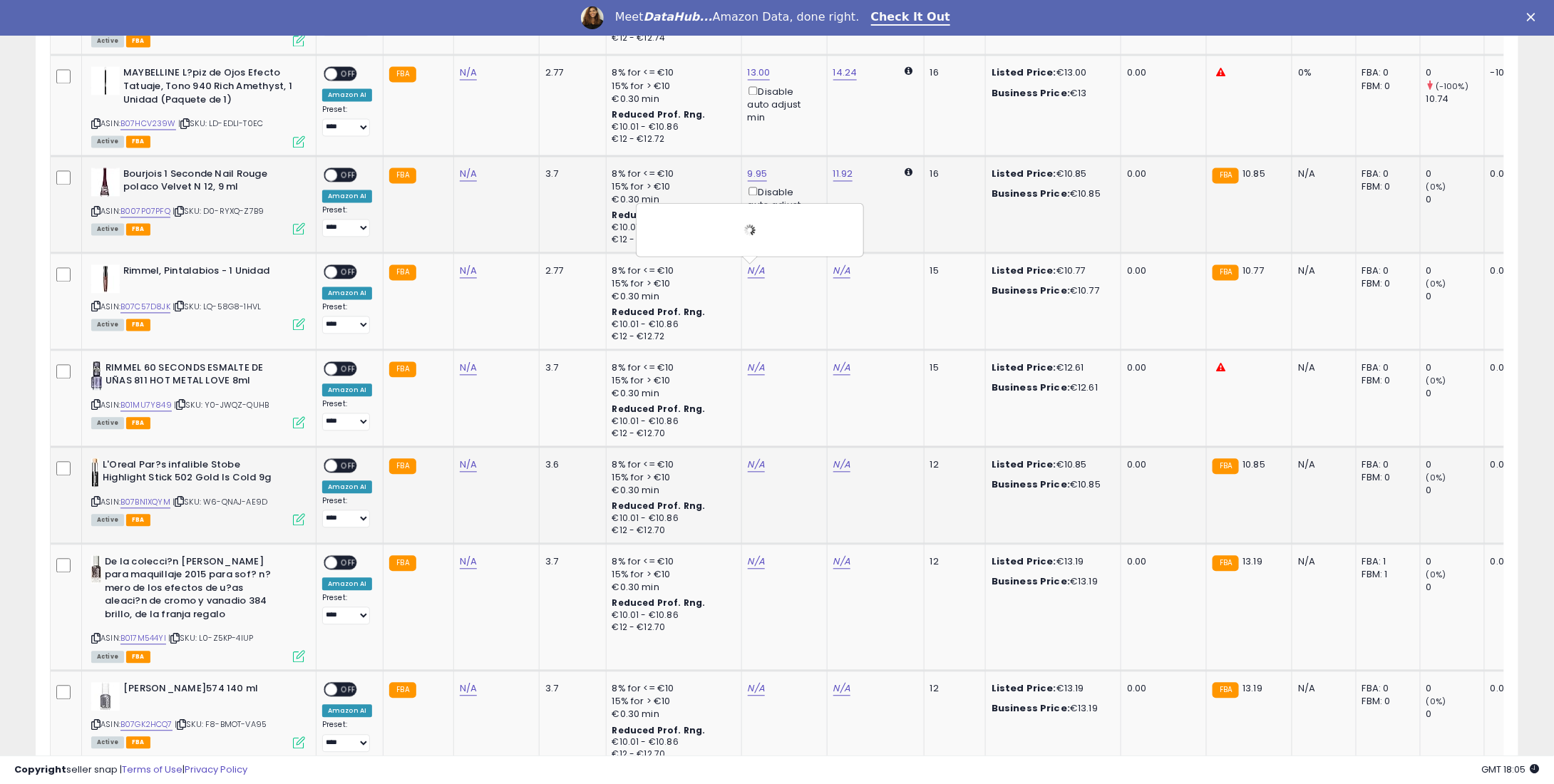
scroll to position [1354, 0]
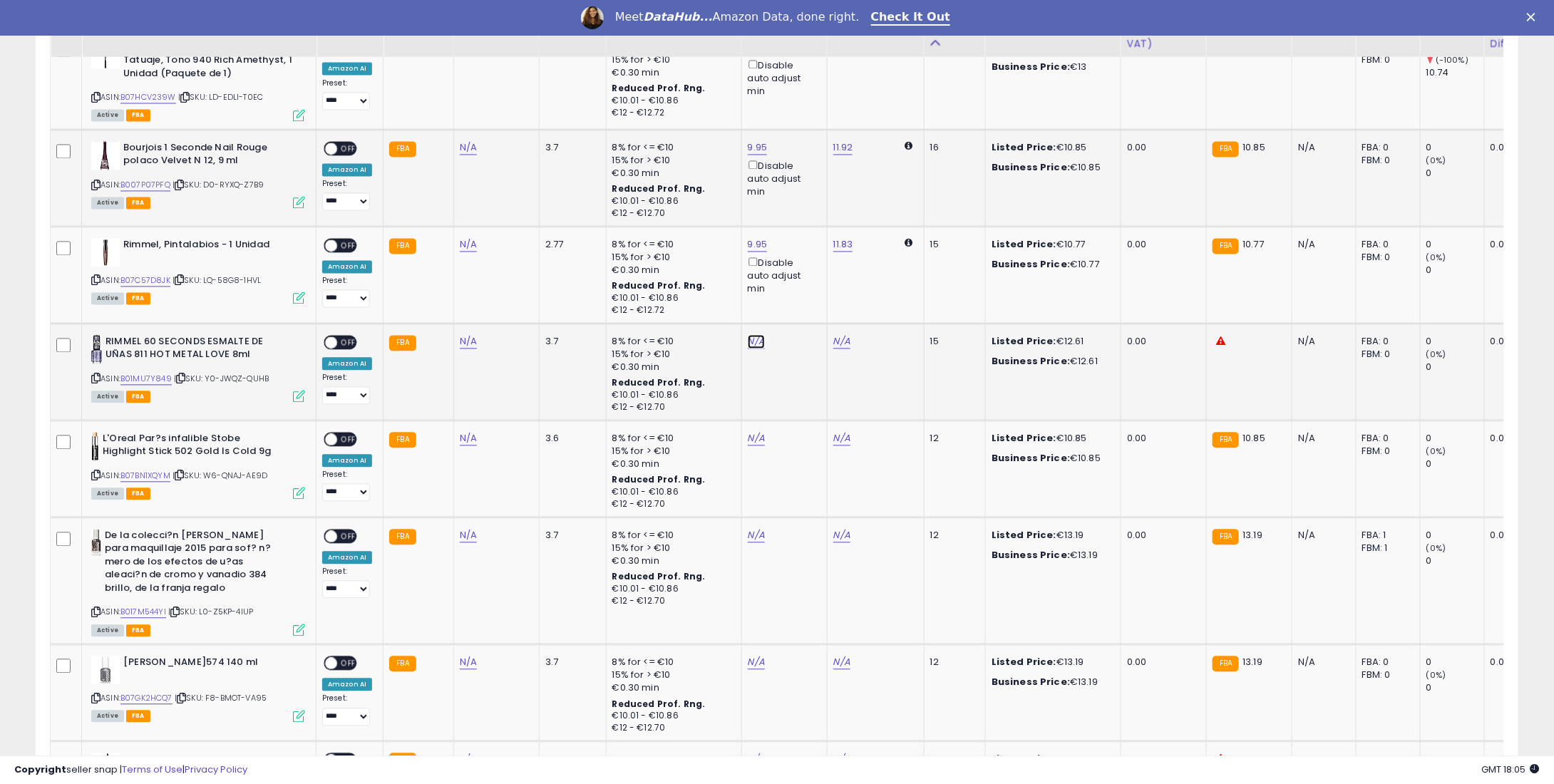
click at [748, 344] on link "N/A" at bounding box center [756, 341] width 17 height 14
type input "**"
click at [795, 292] on icon "submit" at bounding box center [791, 291] width 9 height 9
click at [758, 428] on td "N/A" at bounding box center [783, 468] width 86 height 97
click at [761, 433] on div "N/A" at bounding box center [782, 439] width 69 height 13
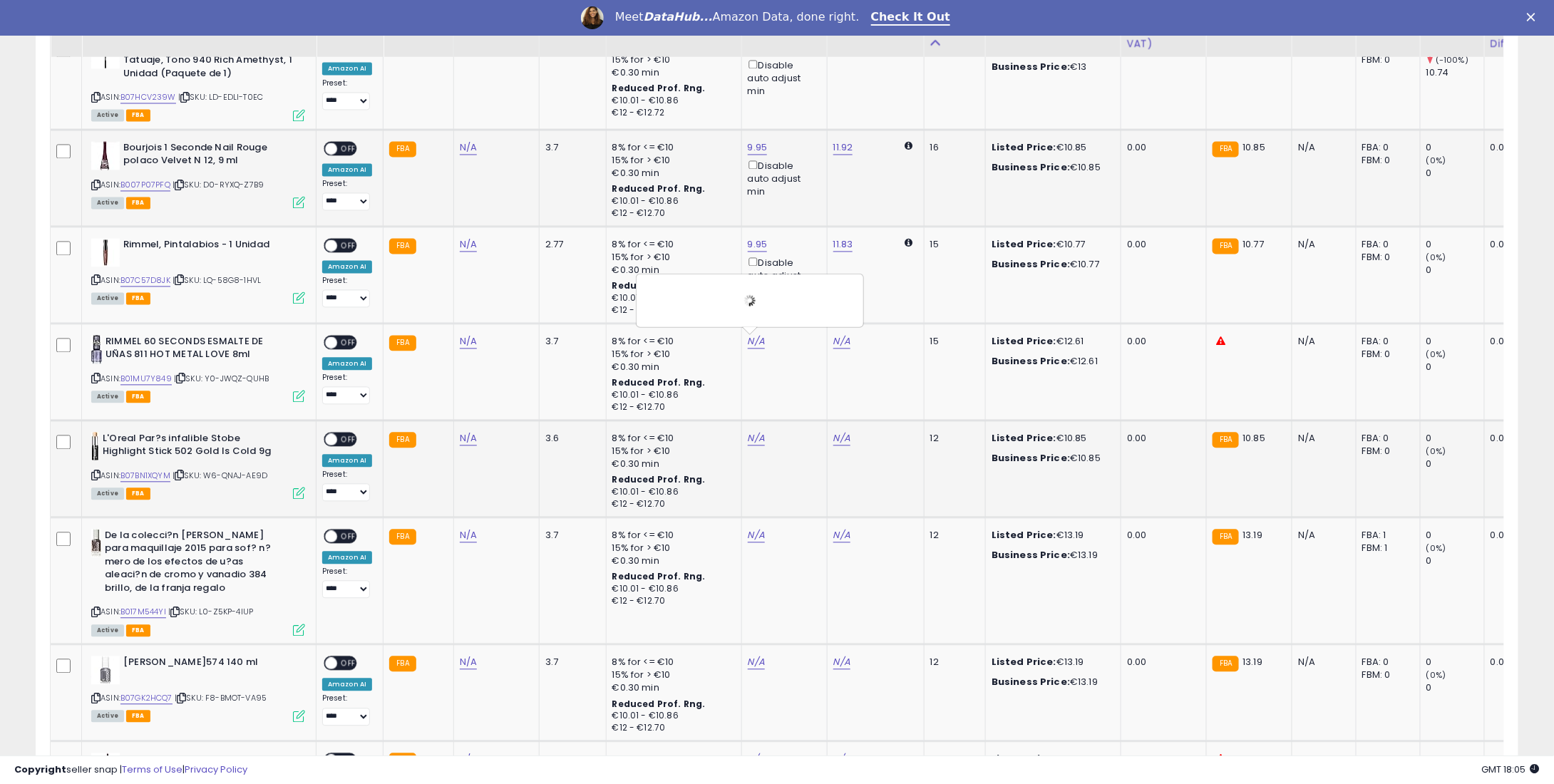
click at [762, 430] on td "N/A" at bounding box center [783, 468] width 86 height 97
click at [759, 433] on div "N/A" at bounding box center [782, 439] width 69 height 13
click at [757, 436] on link "N/A" at bounding box center [756, 439] width 17 height 14
type input "*"
type input "****"
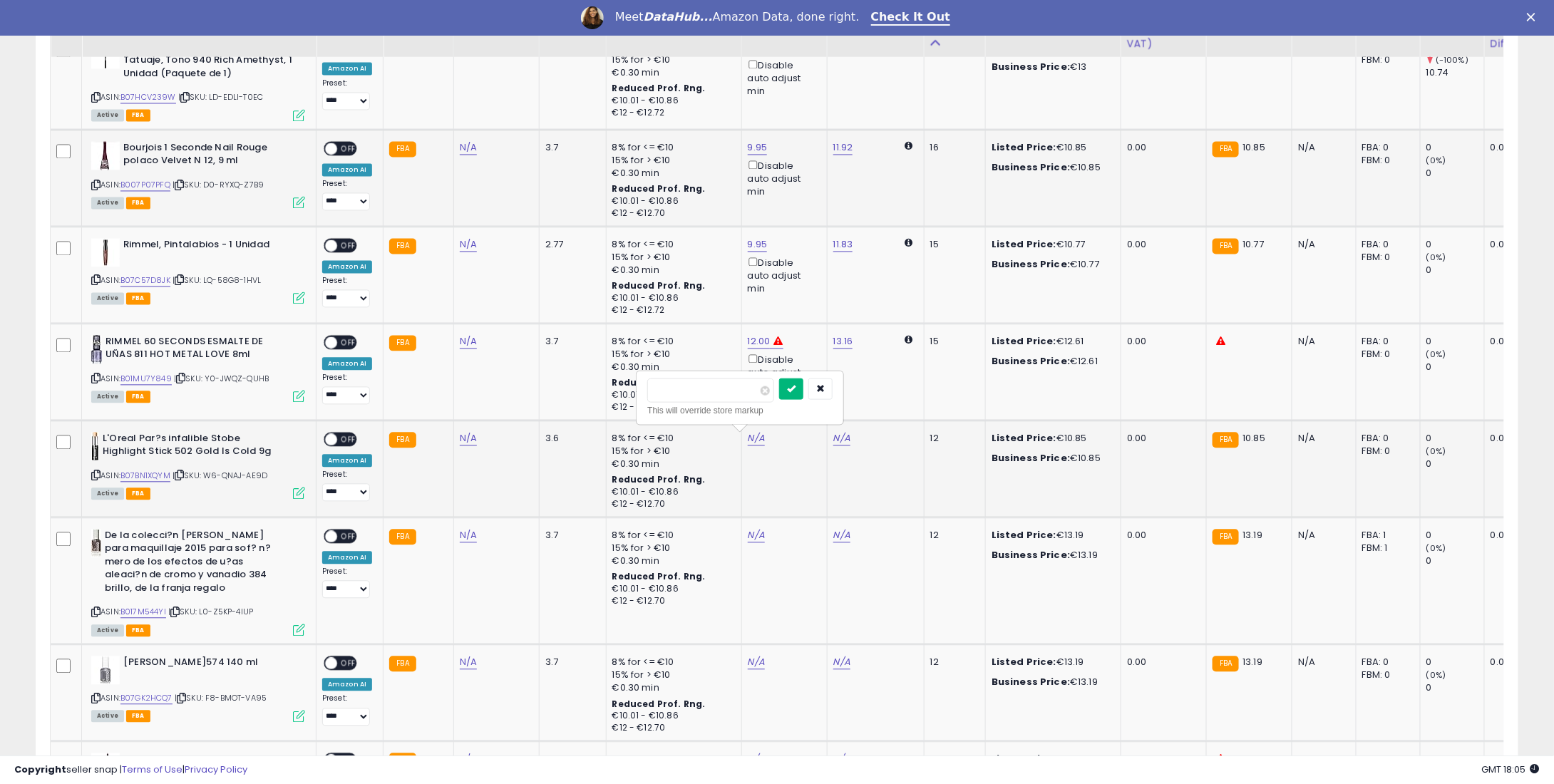
click at [795, 387] on icon "submit" at bounding box center [791, 388] width 9 height 9
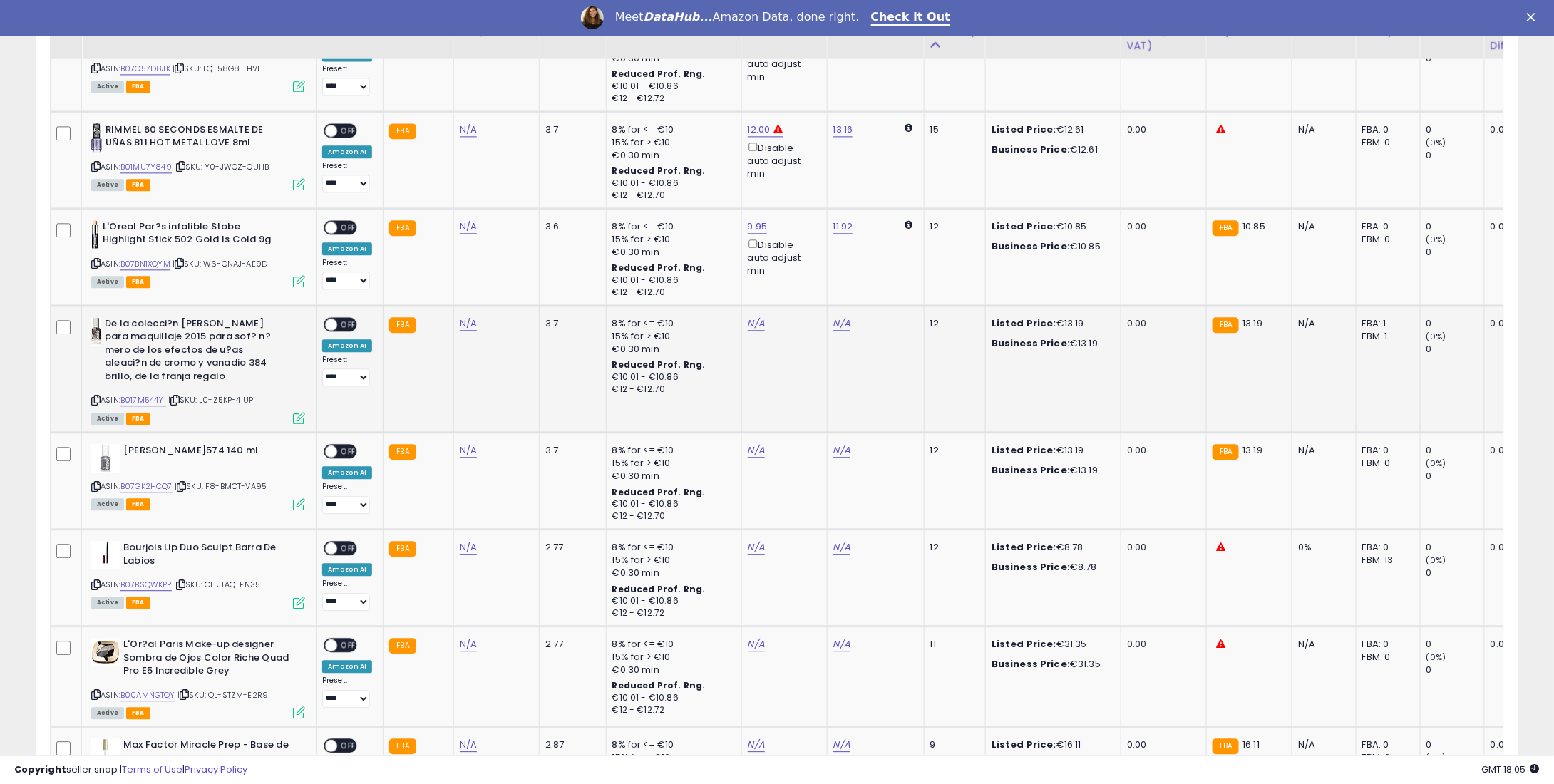
scroll to position [1568, 0]
click at [751, 324] on link "N/A" at bounding box center [756, 322] width 17 height 14
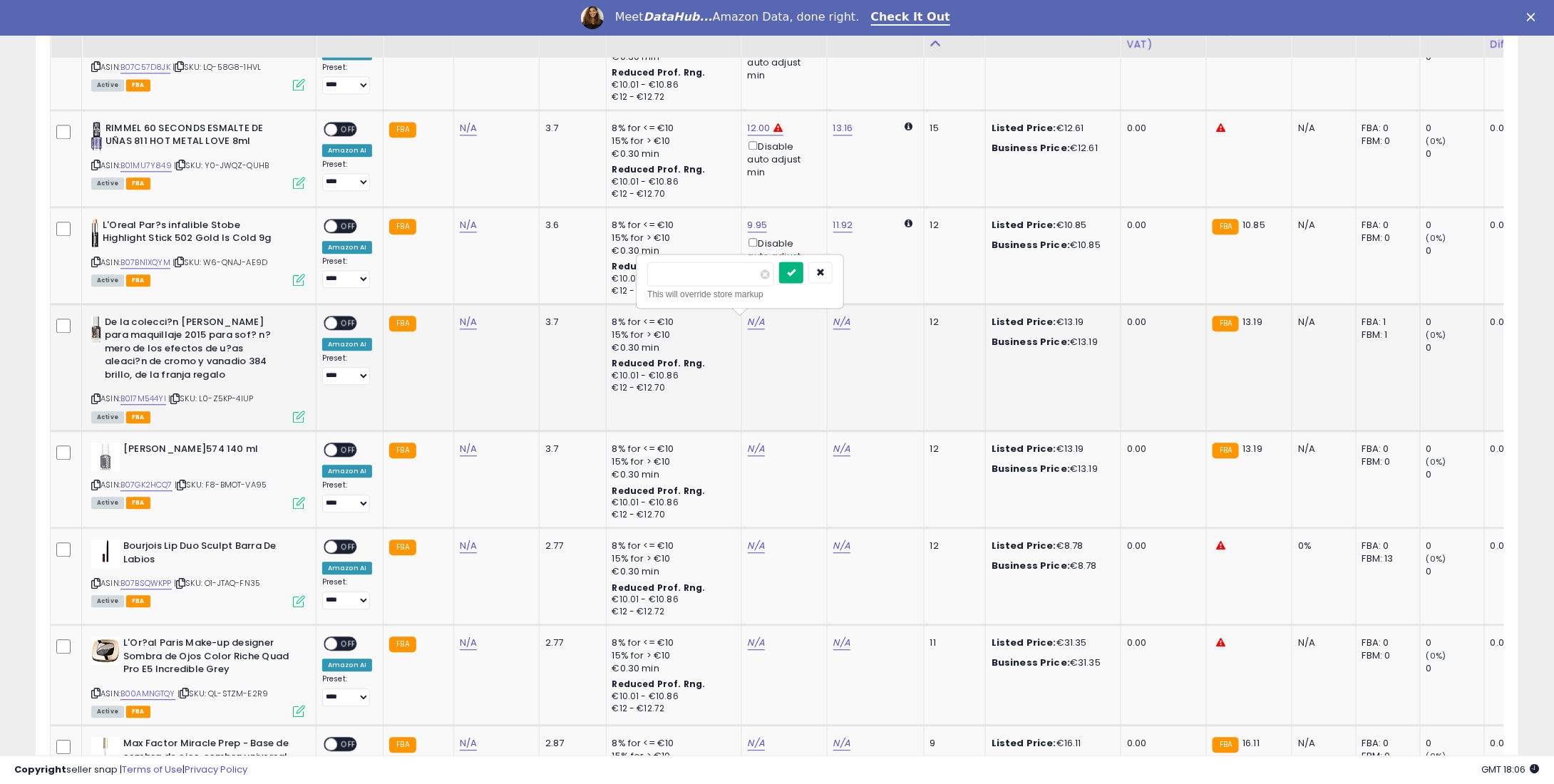
type input "**"
click at [795, 272] on icon "submit" at bounding box center [791, 271] width 9 height 9
click at [741, 446] on td "N/A" at bounding box center [783, 479] width 86 height 97
click at [748, 446] on link "N/A" at bounding box center [756, 449] width 17 height 14
type input "**"
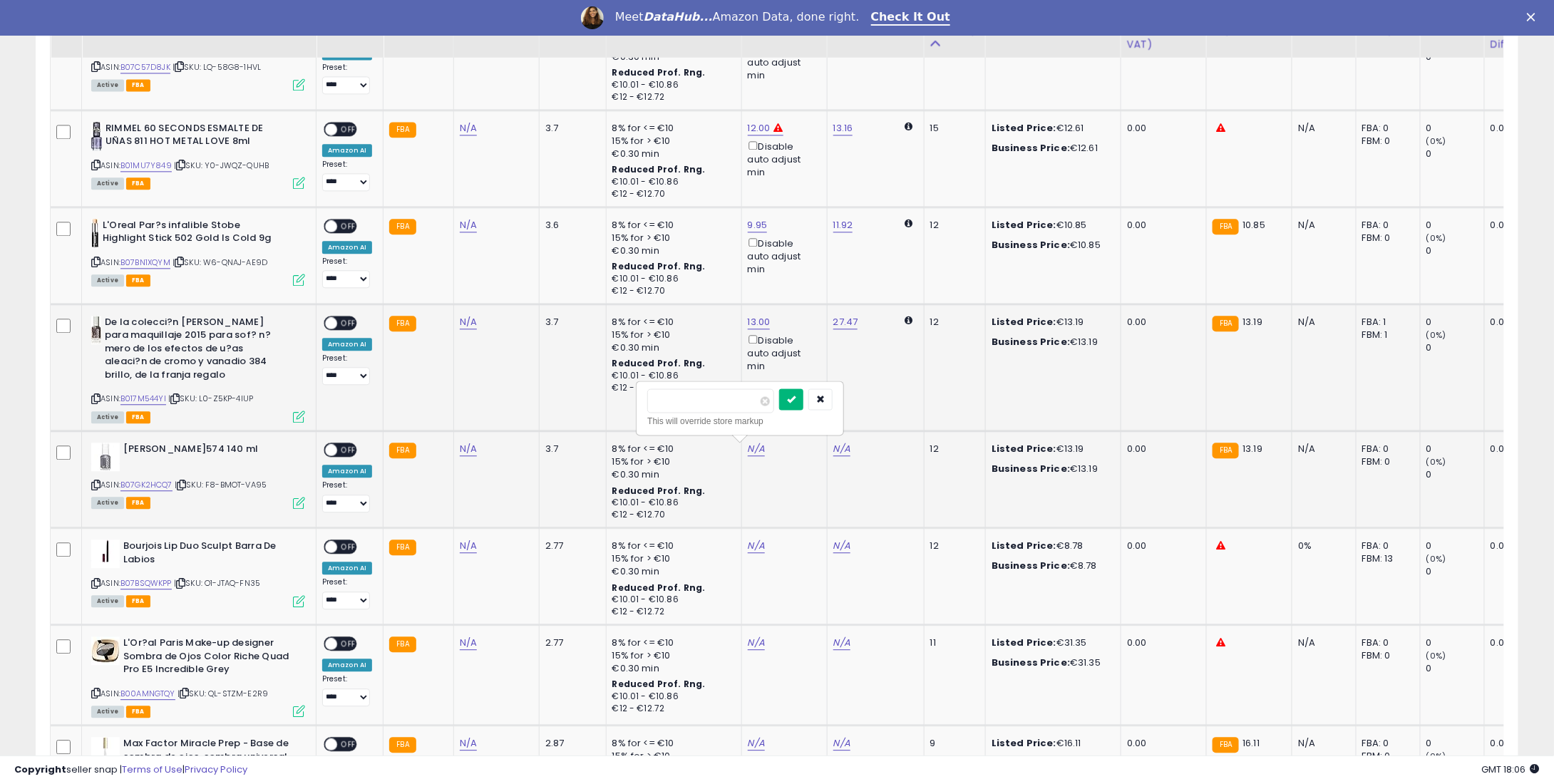
click at [803, 402] on button "submit" at bounding box center [791, 399] width 25 height 22
click at [750, 539] on link "N/A" at bounding box center [756, 546] width 17 height 14
type input "*"
click at [795, 491] on icon "submit" at bounding box center [791, 495] width 9 height 9
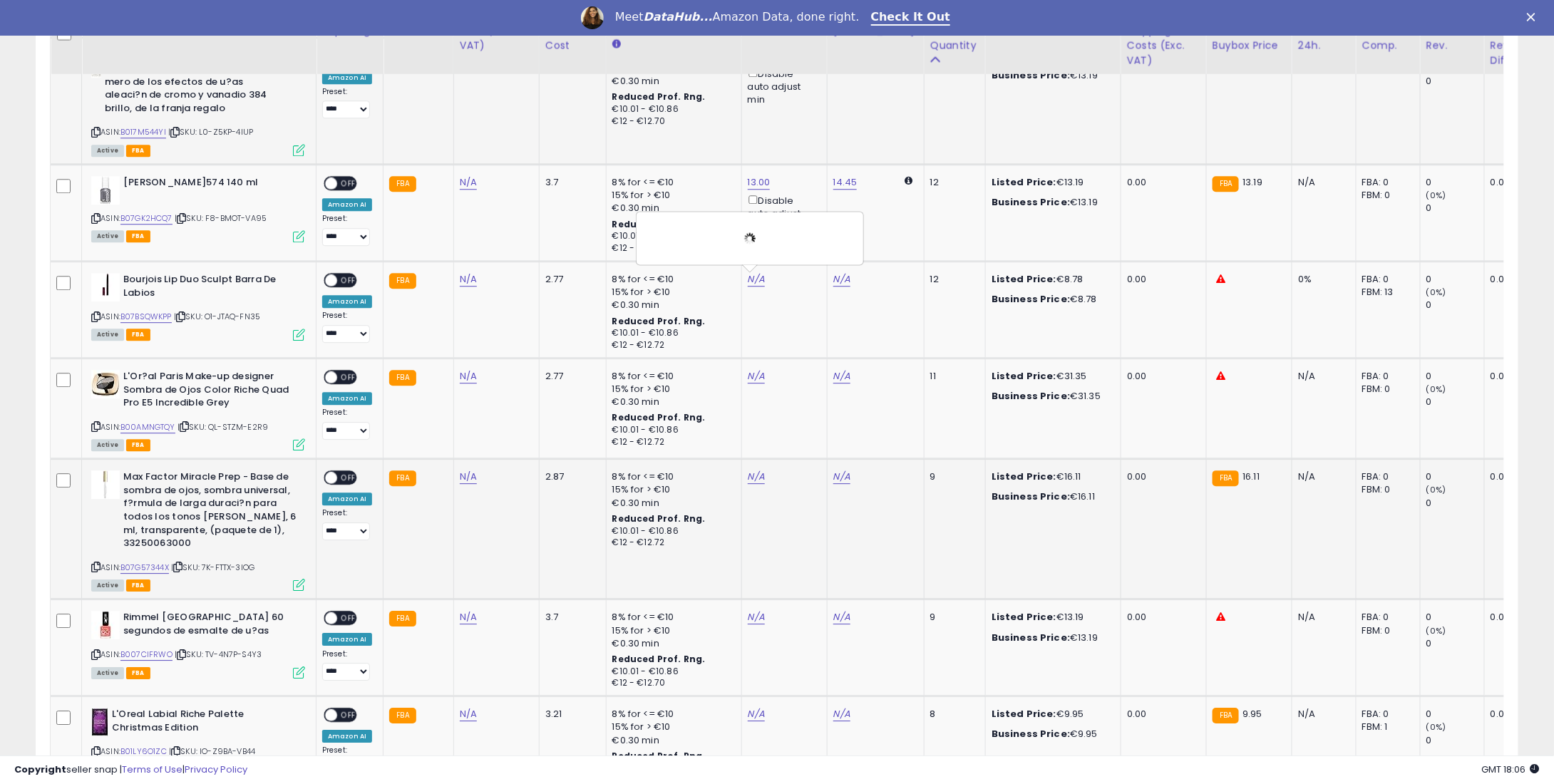
scroll to position [1852, 0]
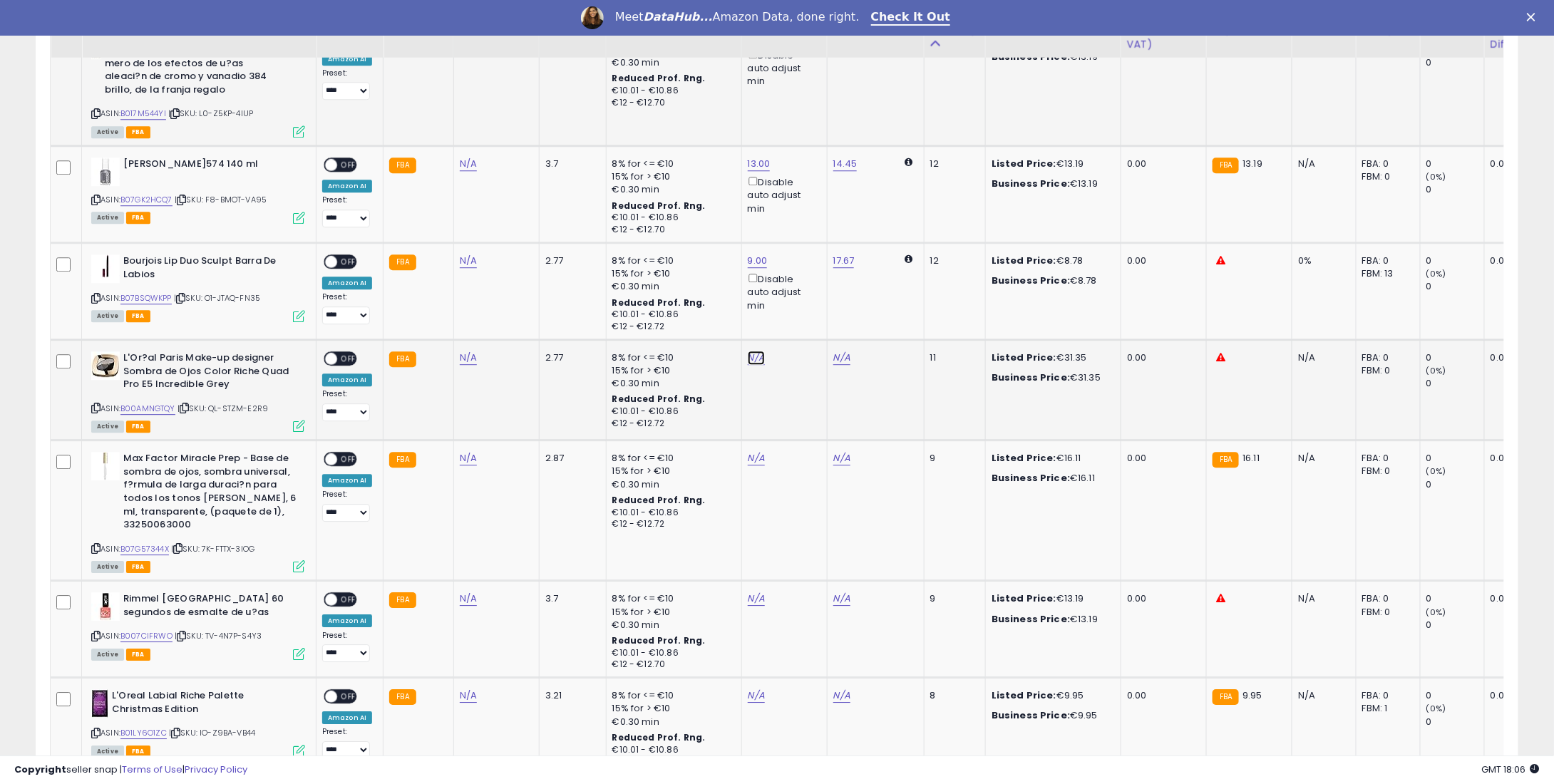
click at [751, 353] on link "N/A" at bounding box center [756, 357] width 17 height 14
type input "**"
drag, startPoint x: 821, startPoint y: 310, endPoint x: 816, endPoint y: 323, distance: 13.9
click at [803, 310] on button "submit" at bounding box center [791, 308] width 25 height 22
click at [752, 452] on link "N/A" at bounding box center [756, 458] width 17 height 14
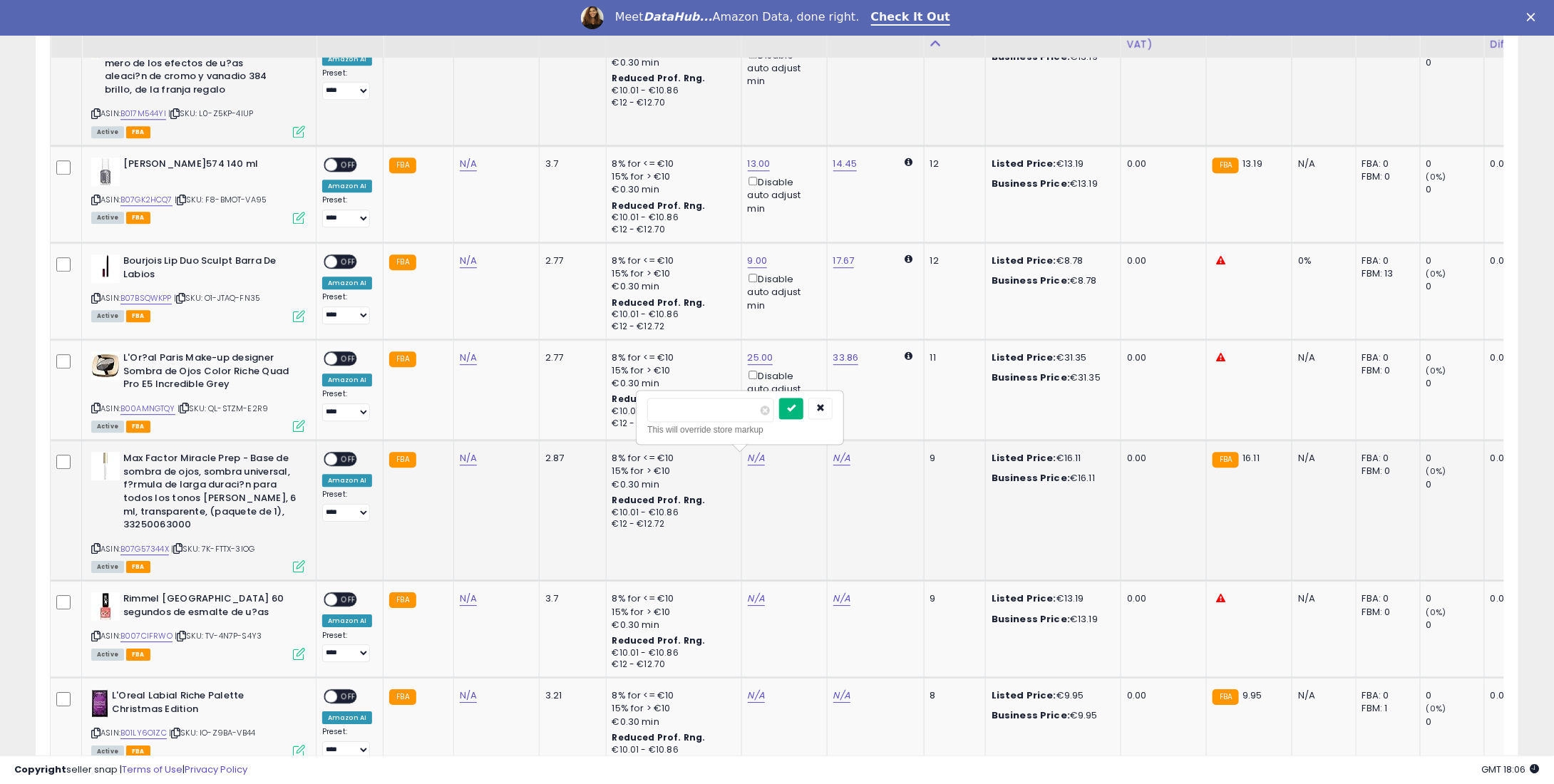
type input "**"
click at [803, 407] on button "submit" at bounding box center [791, 408] width 25 height 22
click at [754, 592] on link "N/A" at bounding box center [756, 598] width 17 height 14
type input "**"
click at [795, 544] on icon "submit" at bounding box center [791, 548] width 9 height 9
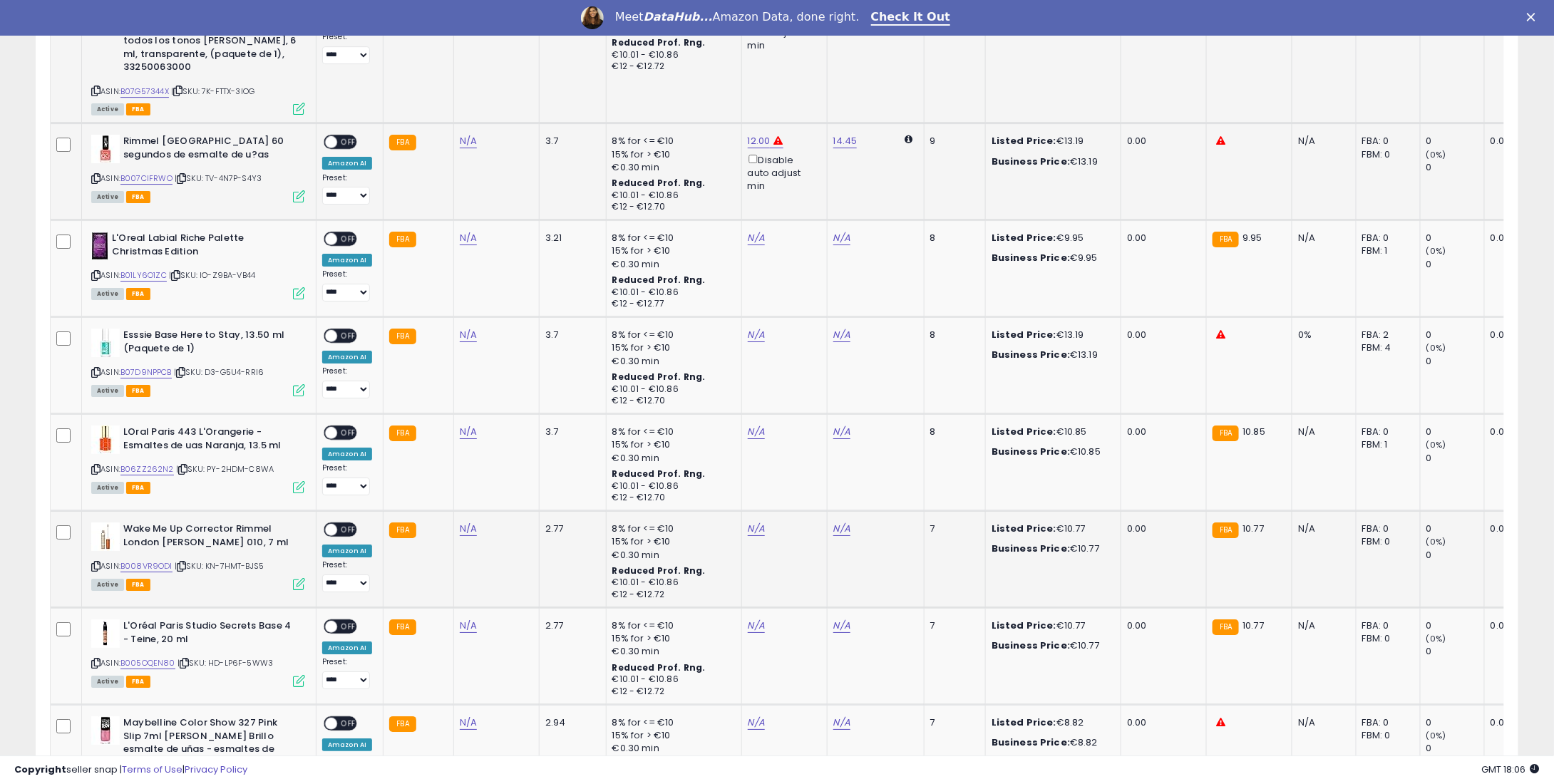
scroll to position [2352, 0]
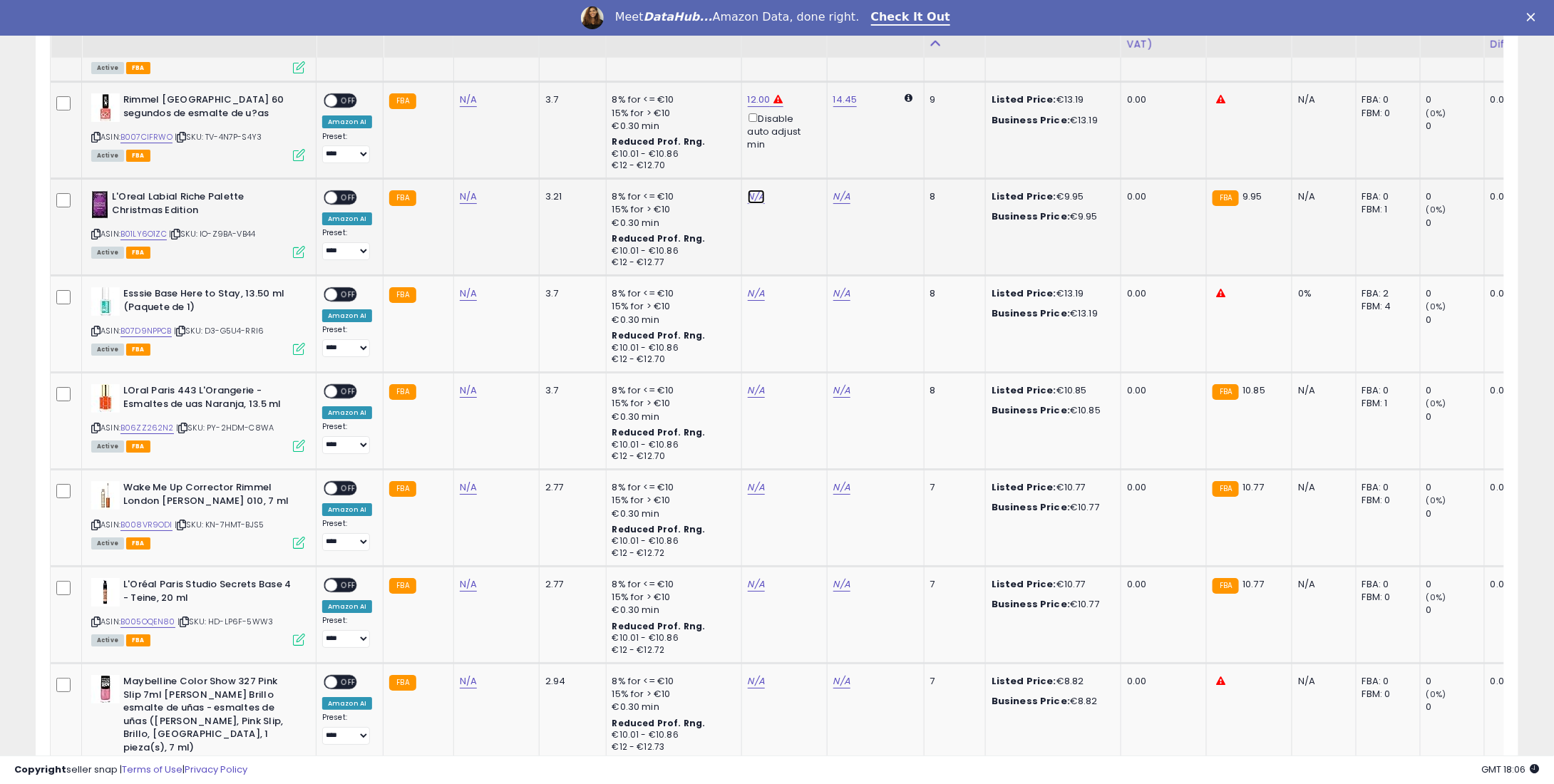
click at [752, 193] on link "N/A" at bounding box center [756, 197] width 17 height 14
type input "*"
type input "****"
click at [803, 150] on button "submit" at bounding box center [791, 147] width 25 height 22
drag, startPoint x: 767, startPoint y: 280, endPoint x: 752, endPoint y: 289, distance: 17.5
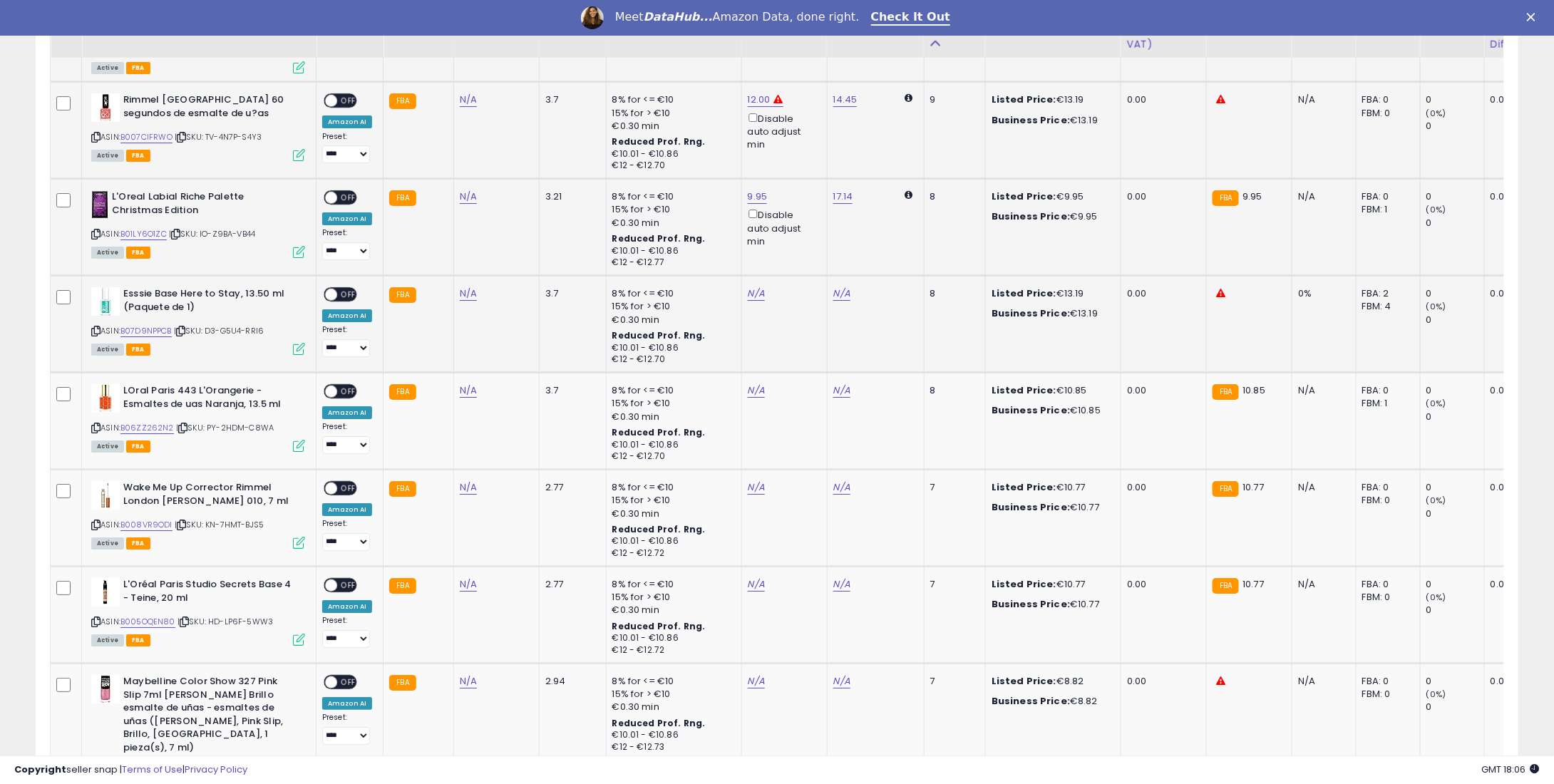
click at [754, 288] on td "N/A" at bounding box center [783, 324] width 86 height 97
click at [752, 289] on link "N/A" at bounding box center [756, 293] width 17 height 14
type input "**"
click at [803, 250] on button "submit" at bounding box center [791, 244] width 25 height 22
click at [748, 393] on link "N/A" at bounding box center [756, 391] width 17 height 14
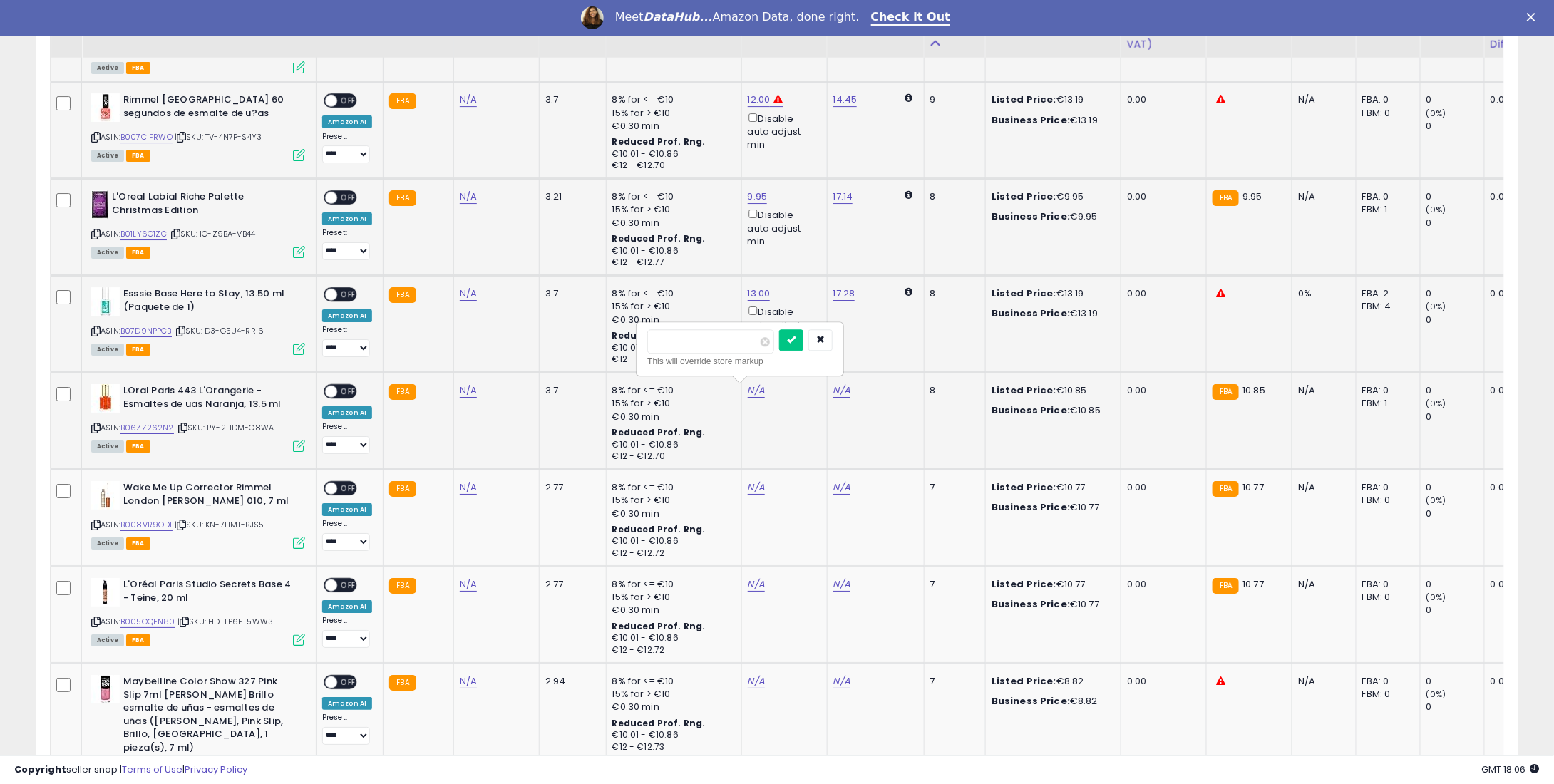
type input "*"
type input "****"
click at [802, 335] on button "submit" at bounding box center [791, 340] width 25 height 22
click at [751, 491] on link "N/A" at bounding box center [756, 487] width 17 height 14
type input "*"
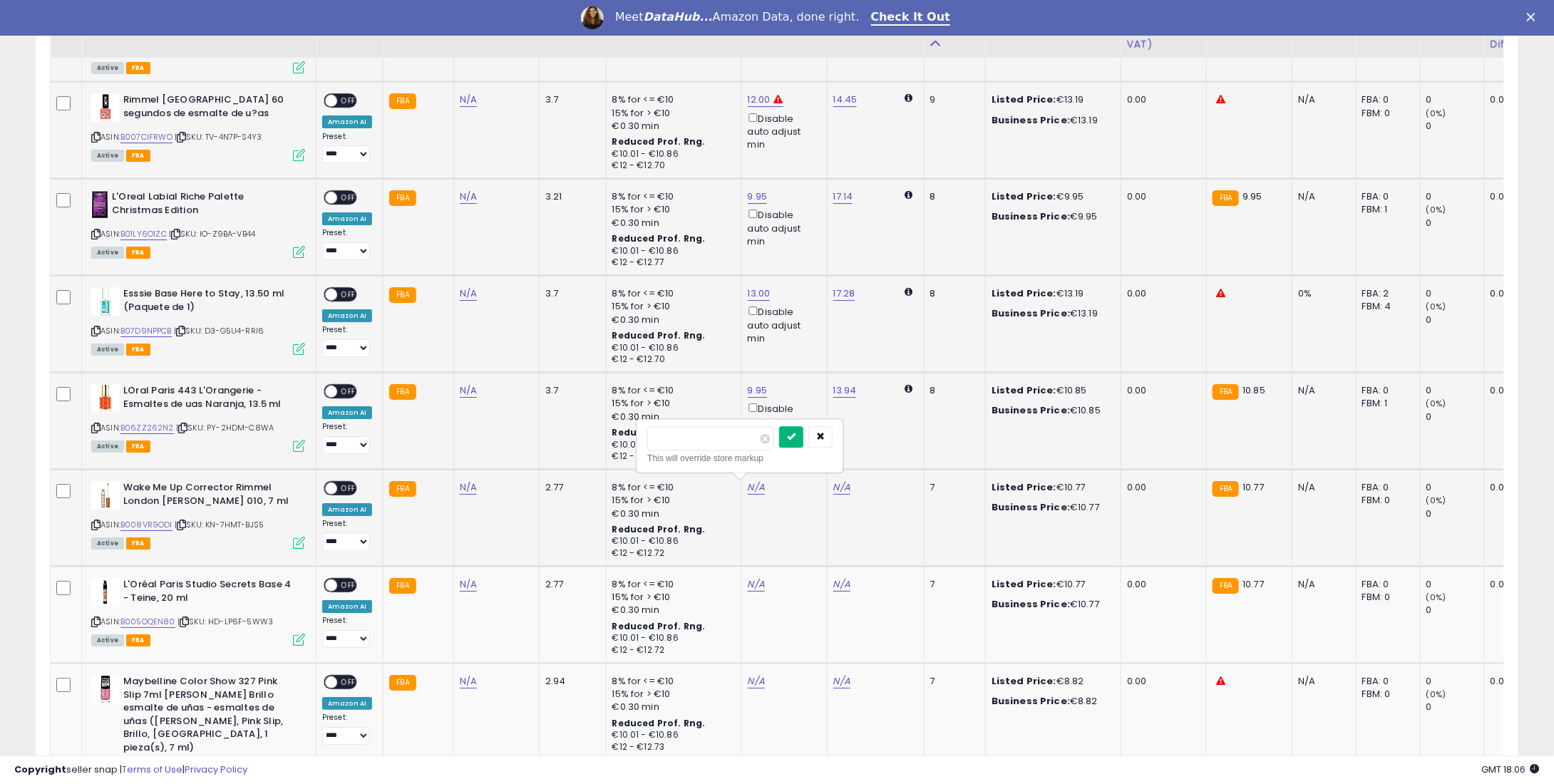
type input "****"
click at [803, 444] on button "submit" at bounding box center [791, 437] width 25 height 22
click at [748, 580] on link "N/A" at bounding box center [756, 584] width 17 height 14
type input "*"
type input "****"
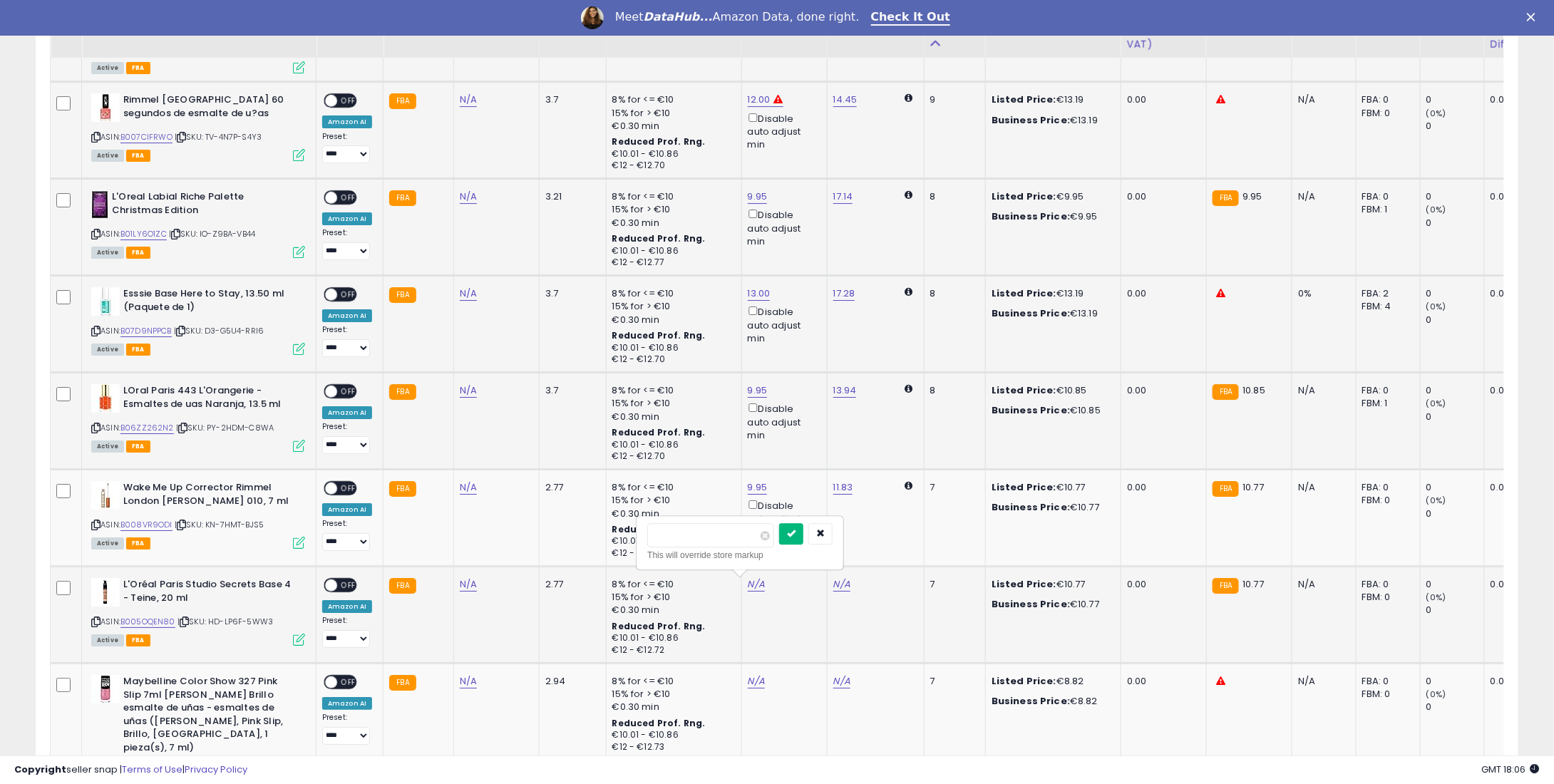
click at [803, 541] on button "submit" at bounding box center [791, 534] width 25 height 22
click at [741, 678] on td "N/A" at bounding box center [783, 733] width 86 height 141
click at [761, 677] on div "N/A" at bounding box center [782, 681] width 69 height 13
click at [743, 669] on td "N/A" at bounding box center [783, 733] width 86 height 141
click at [748, 681] on link "N/A" at bounding box center [756, 681] width 17 height 14
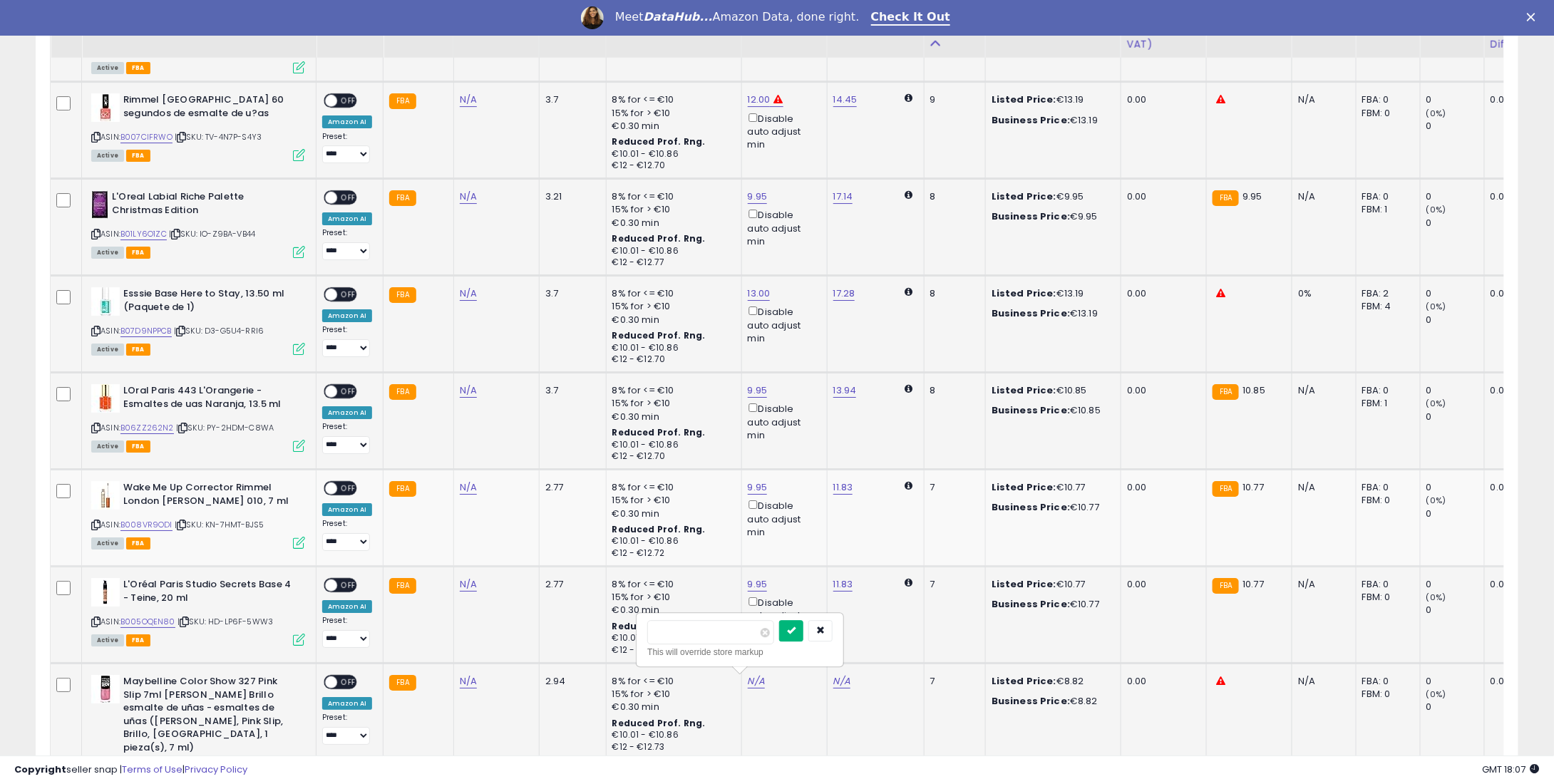
type input "*"
click at [795, 627] on icon "submit" at bounding box center [791, 630] width 9 height 9
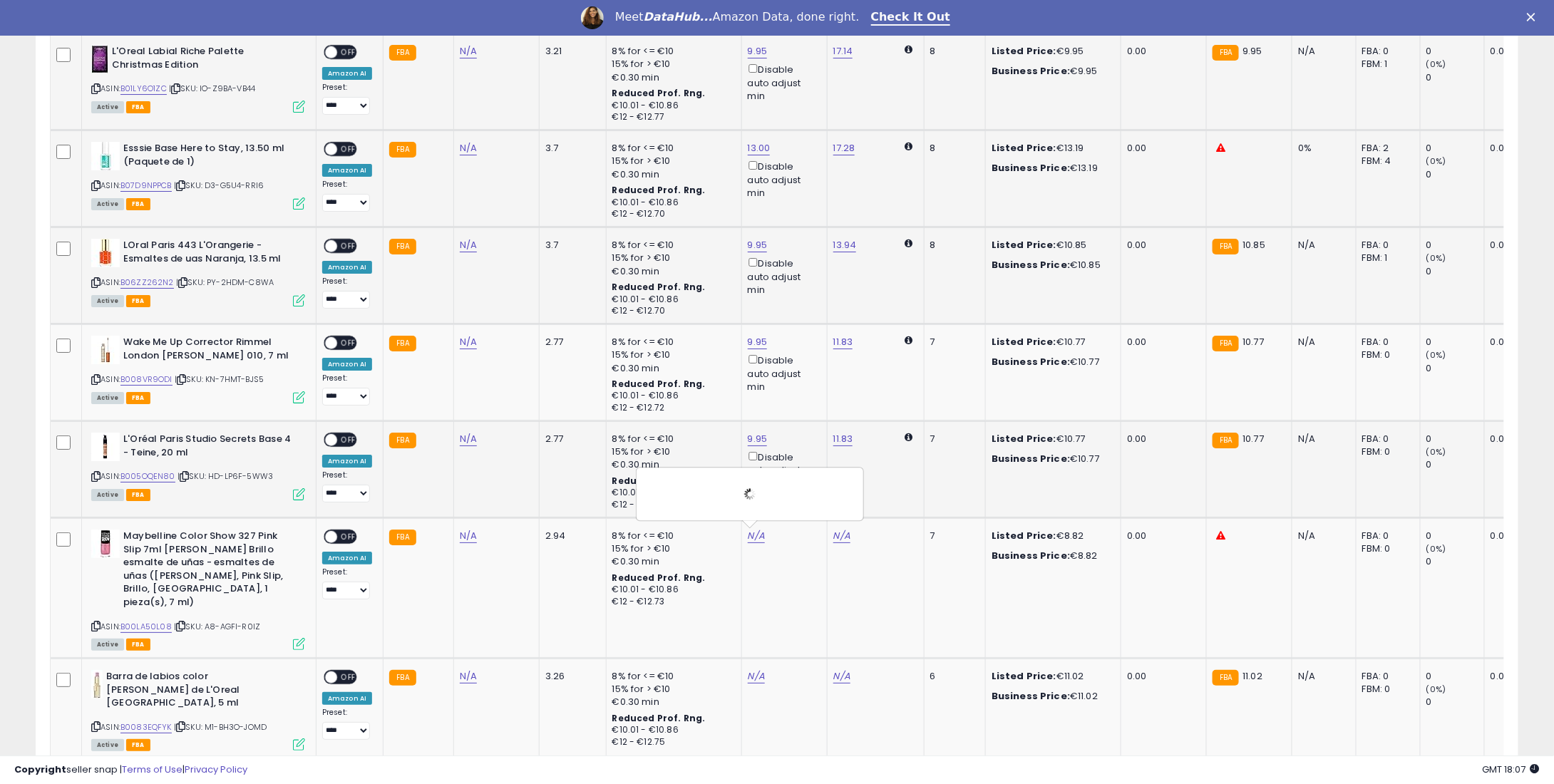
scroll to position [2671, 0]
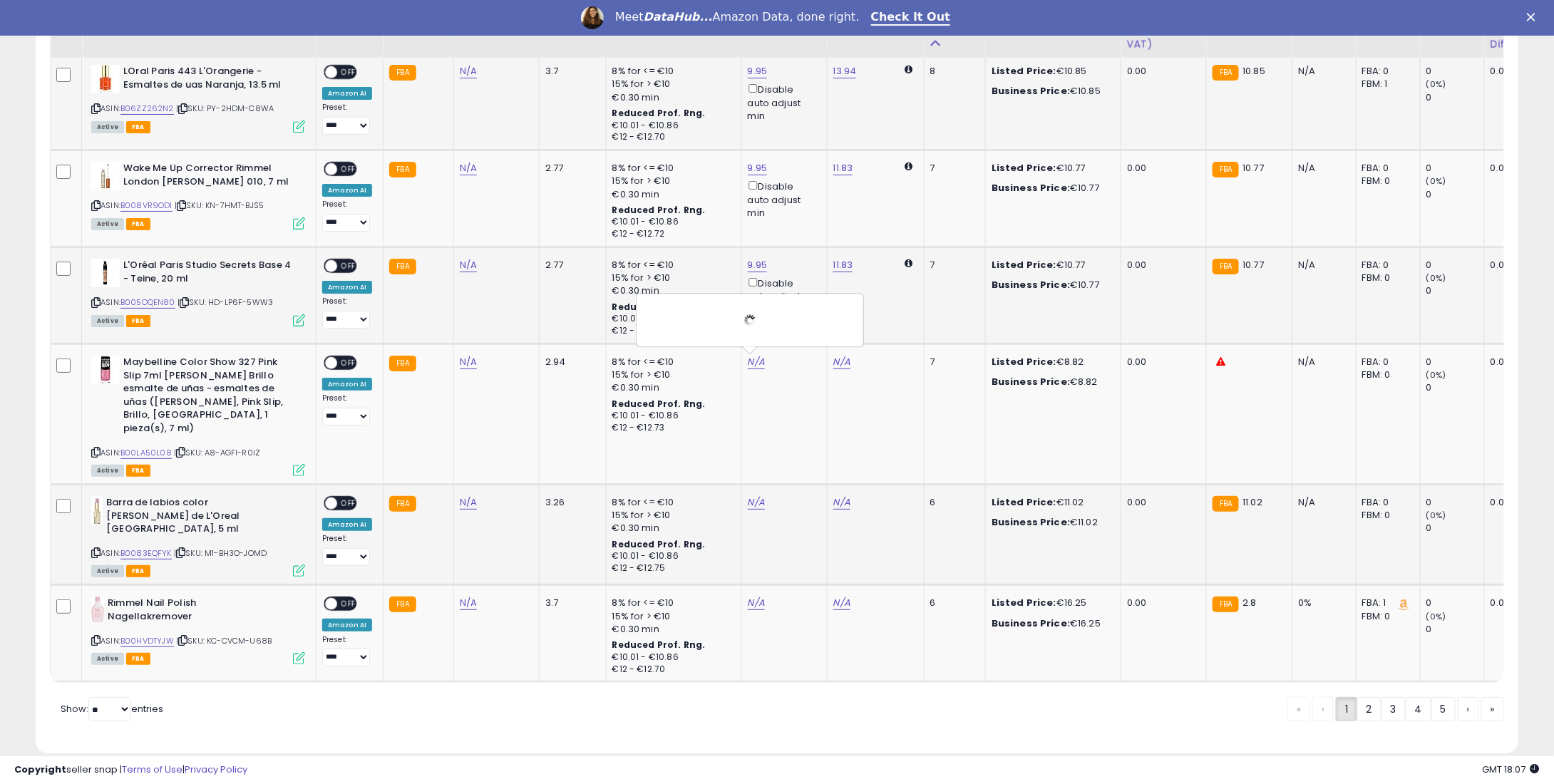
click at [753, 485] on td "N/A" at bounding box center [783, 535] width 86 height 100
click at [757, 495] on link "N/A" at bounding box center [756, 502] width 17 height 14
type input "*"
type input "****"
click at [795, 424] on icon "submit" at bounding box center [791, 424] width 9 height 9
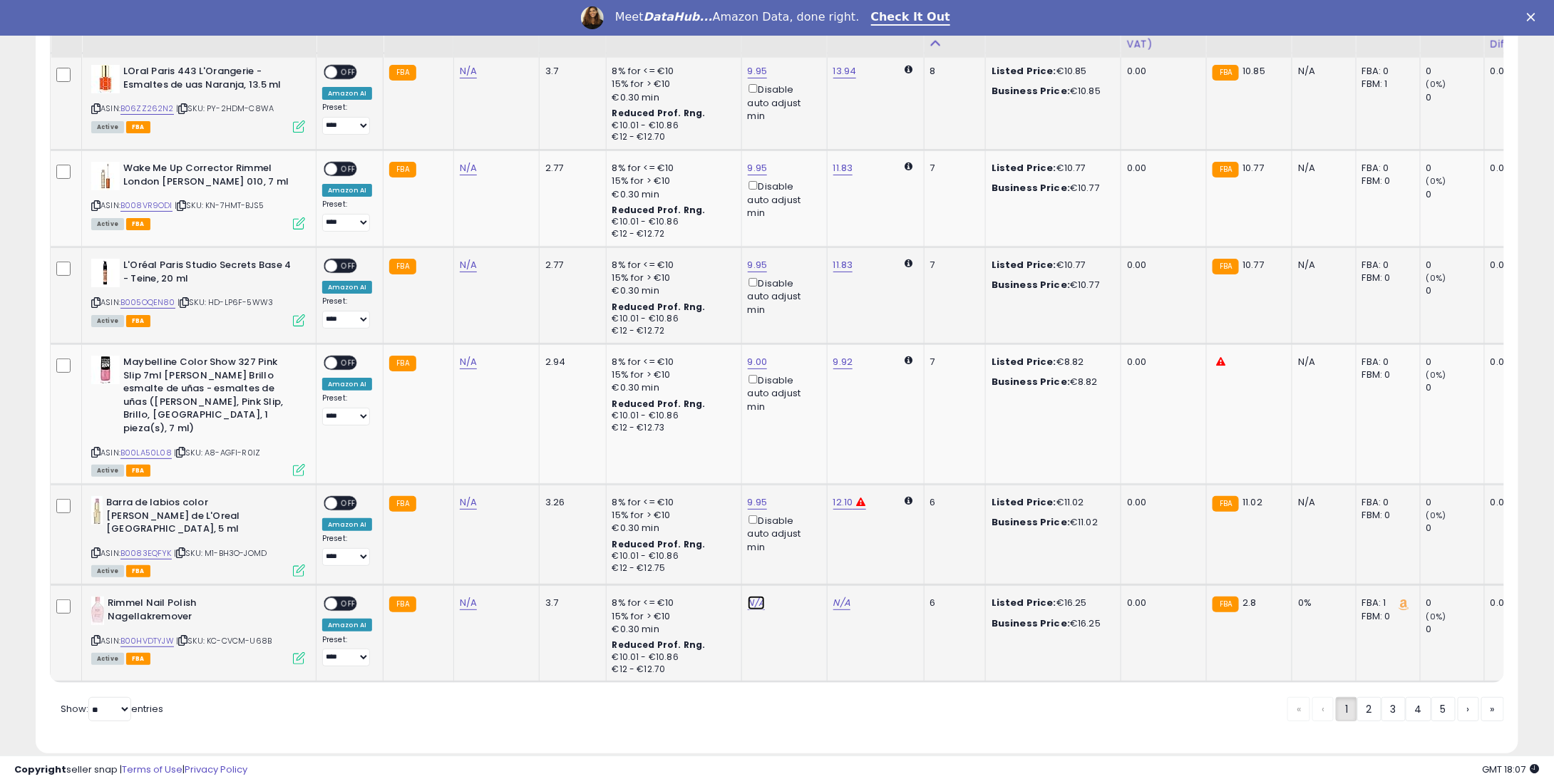
click at [755, 596] on link "N/A" at bounding box center [756, 603] width 17 height 14
type input "**"
click at [803, 514] on button "submit" at bounding box center [791, 522] width 25 height 22
click at [346, 596] on div "ON OFF" at bounding box center [341, 603] width 33 height 15
drag, startPoint x: 358, startPoint y: 575, endPoint x: 343, endPoint y: 574, distance: 15.0
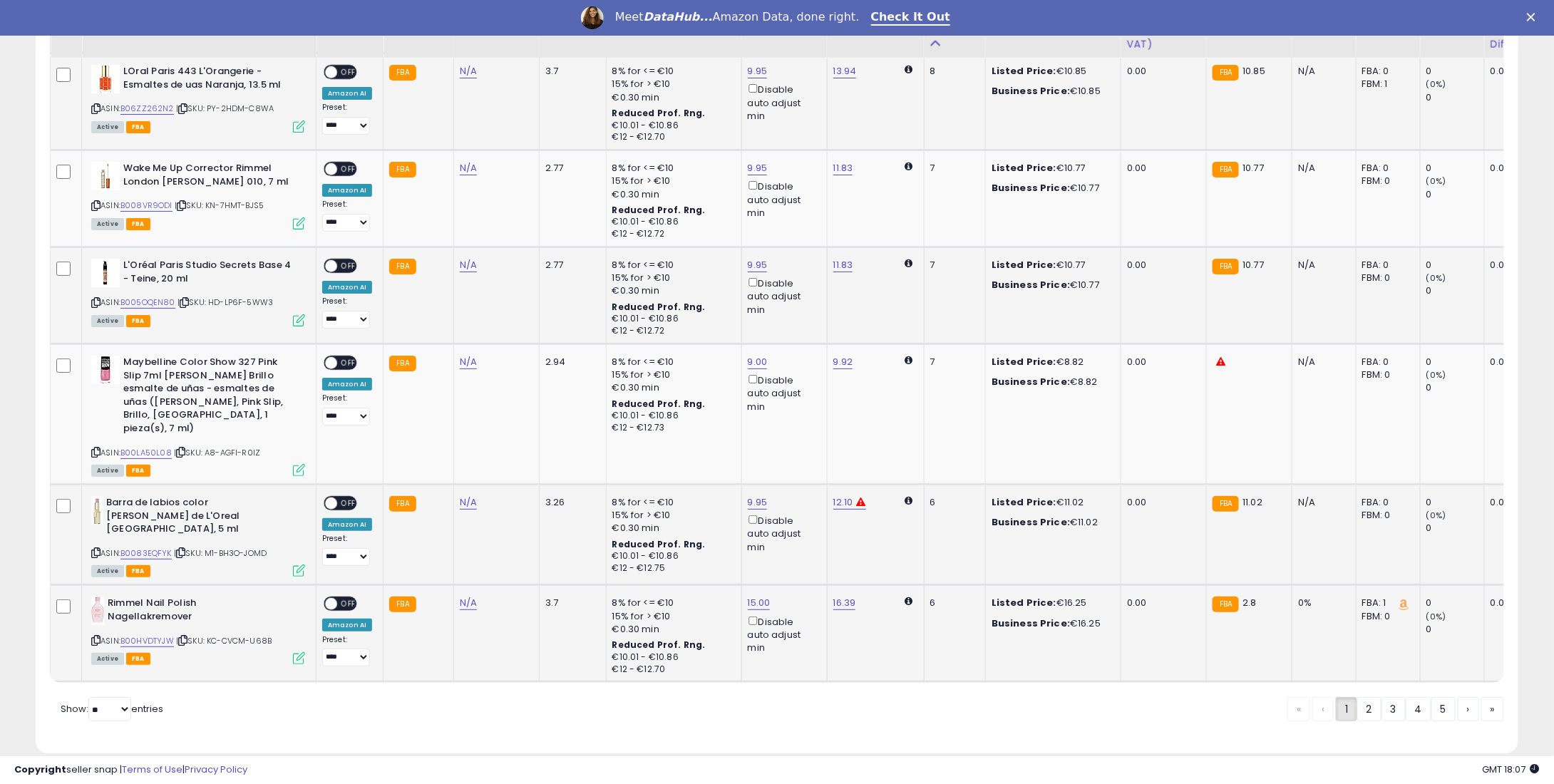
click at [358, 596] on div "**********" at bounding box center [346, 631] width 50 height 70
drag, startPoint x: 343, startPoint y: 574, endPoint x: 348, endPoint y: 544, distance: 30.4
click at [343, 598] on span "OFF" at bounding box center [348, 604] width 23 height 12
click at [338, 498] on span "OFF" at bounding box center [348, 504] width 23 height 12
click at [349, 364] on span "OFF" at bounding box center [348, 363] width 23 height 12
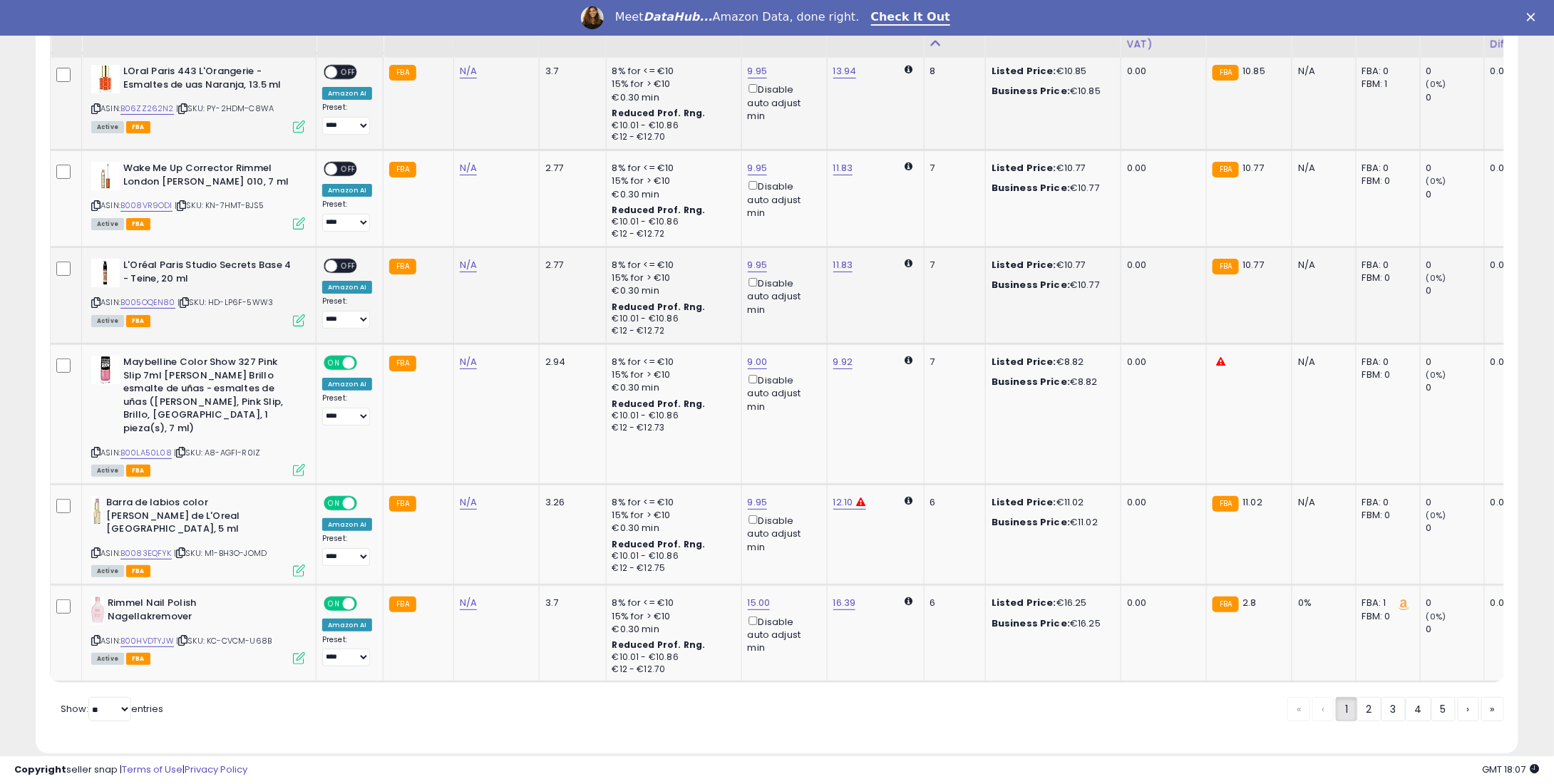
click at [345, 263] on span "OFF" at bounding box center [348, 266] width 23 height 12
click at [341, 167] on span "OFF" at bounding box center [348, 169] width 23 height 12
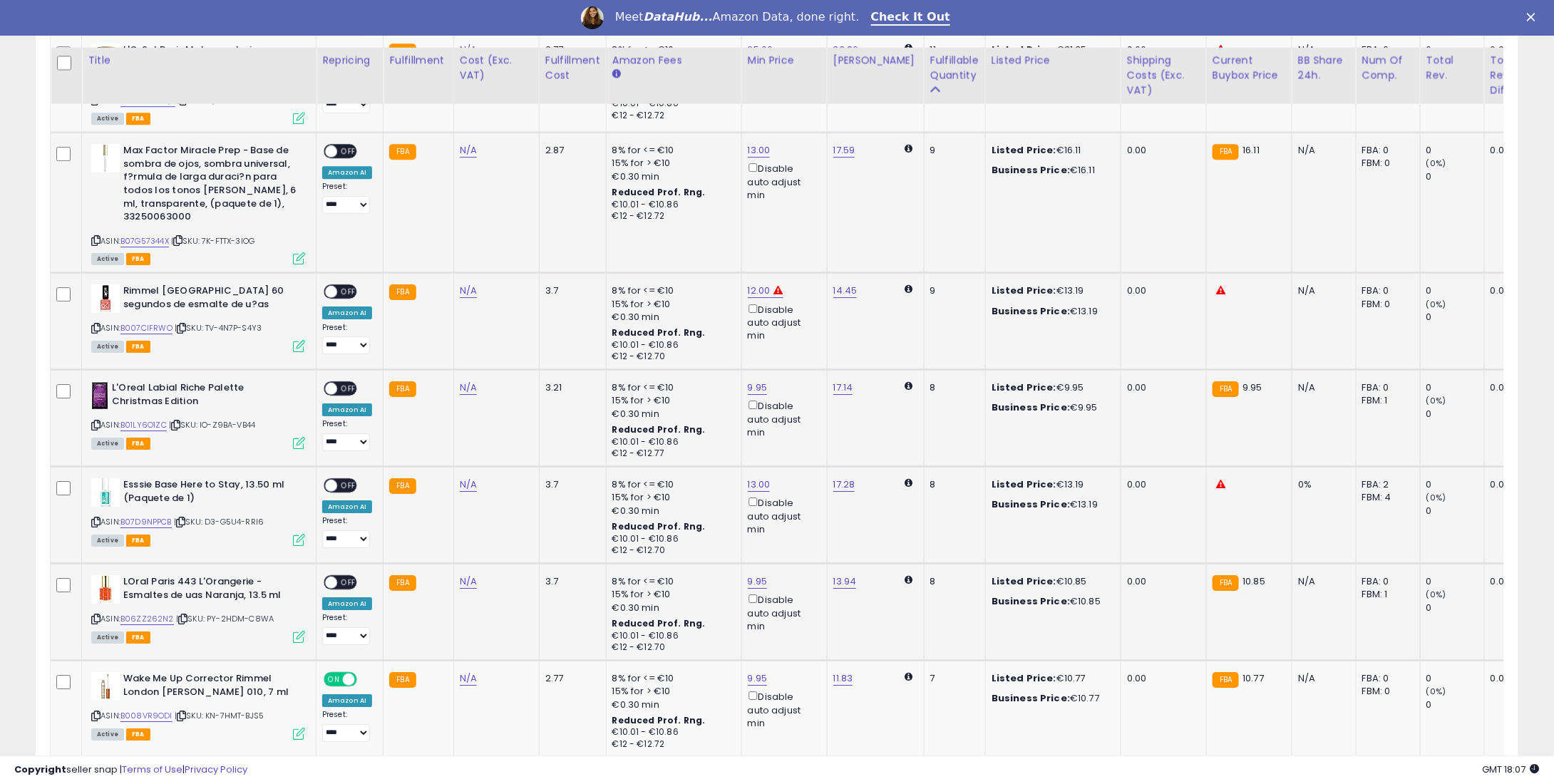
scroll to position [2101, 0]
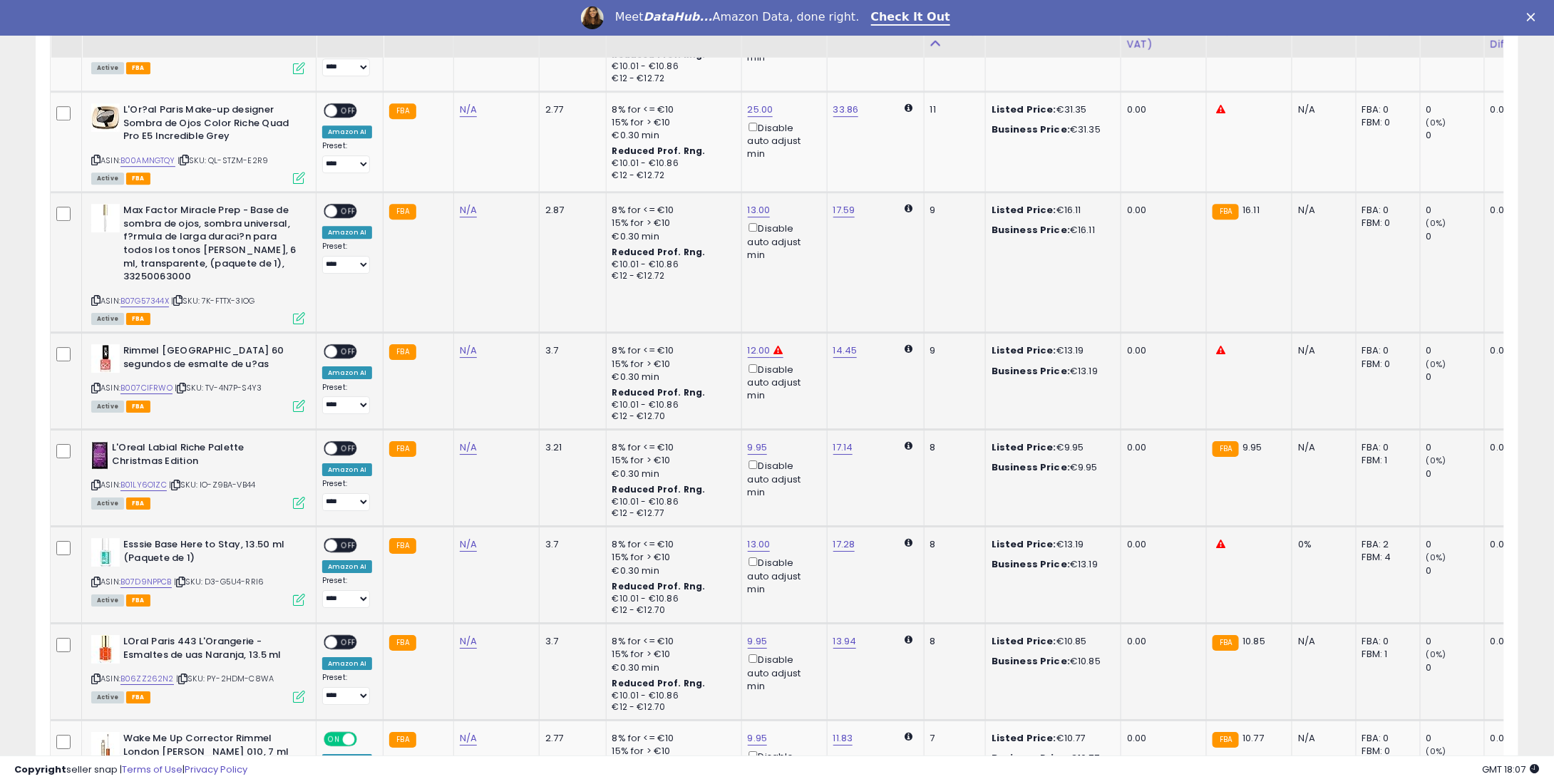
click at [345, 637] on span "OFF" at bounding box center [348, 642] width 23 height 12
click at [341, 544] on span "OFF" at bounding box center [348, 545] width 23 height 12
drag, startPoint x: 328, startPoint y: 444, endPoint x: 341, endPoint y: 441, distance: 13.3
click at [331, 444] on span at bounding box center [331, 449] width 12 height 12
click at [345, 449] on span "OFF" at bounding box center [348, 449] width 23 height 12
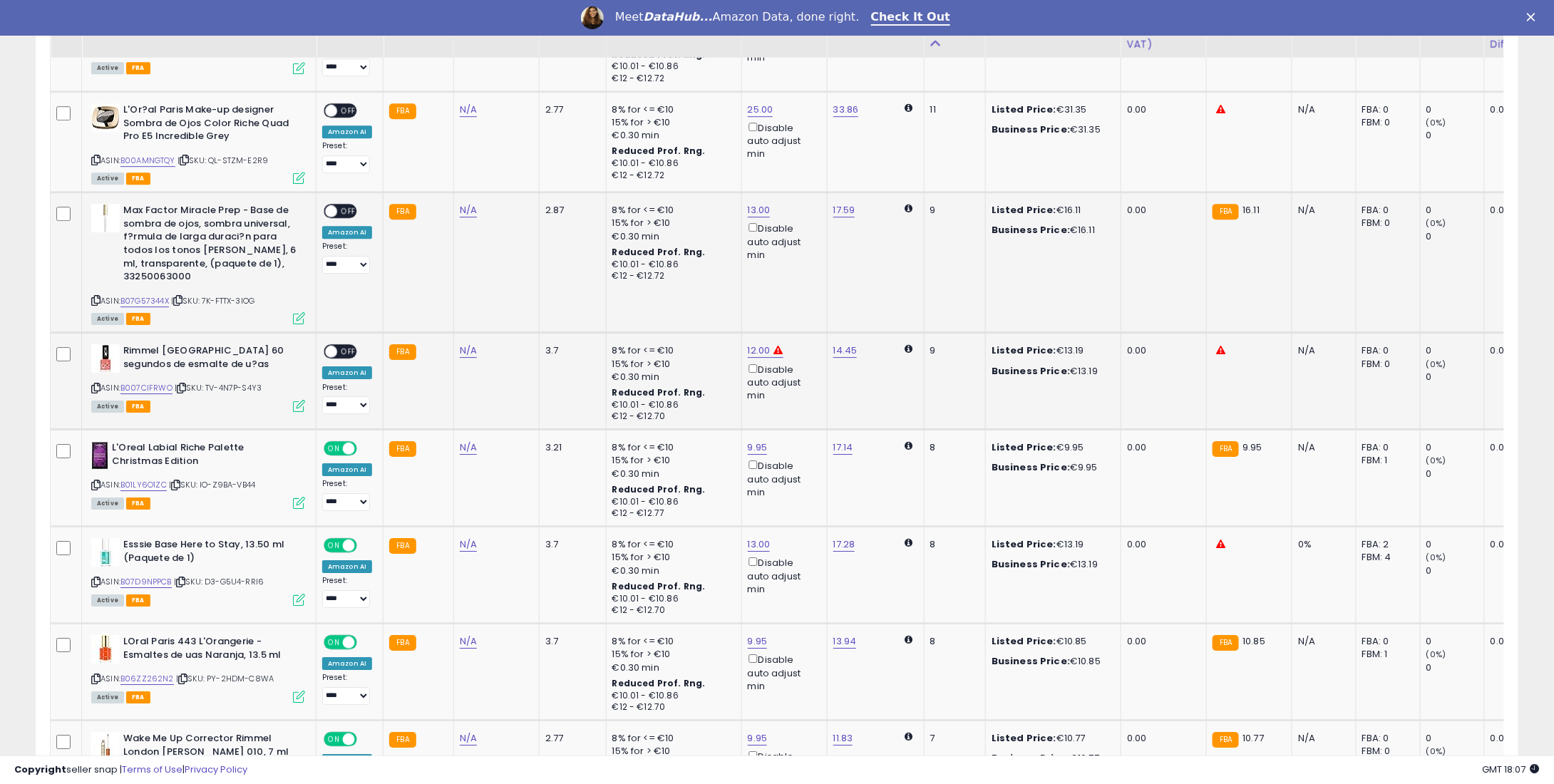
click at [351, 353] on span "OFF" at bounding box center [348, 351] width 23 height 12
drag, startPoint x: 356, startPoint y: 206, endPoint x: 345, endPoint y: 208, distance: 11.2
click at [352, 207] on div "**********" at bounding box center [346, 238] width 50 height 70
click at [345, 208] on span "OFF" at bounding box center [348, 211] width 23 height 12
click at [342, 104] on span "OFF" at bounding box center [348, 110] width 23 height 12
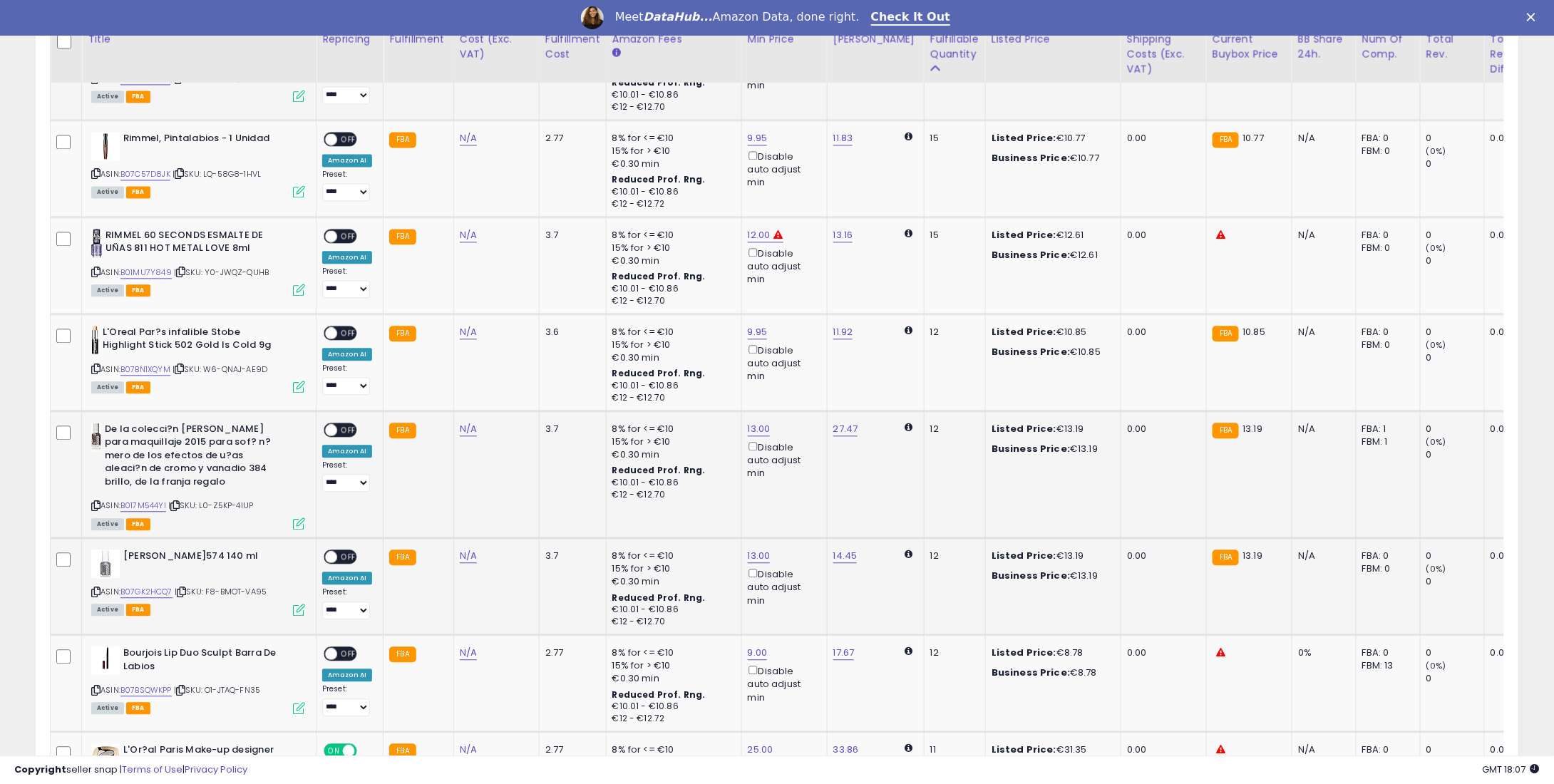
scroll to position [1388, 0]
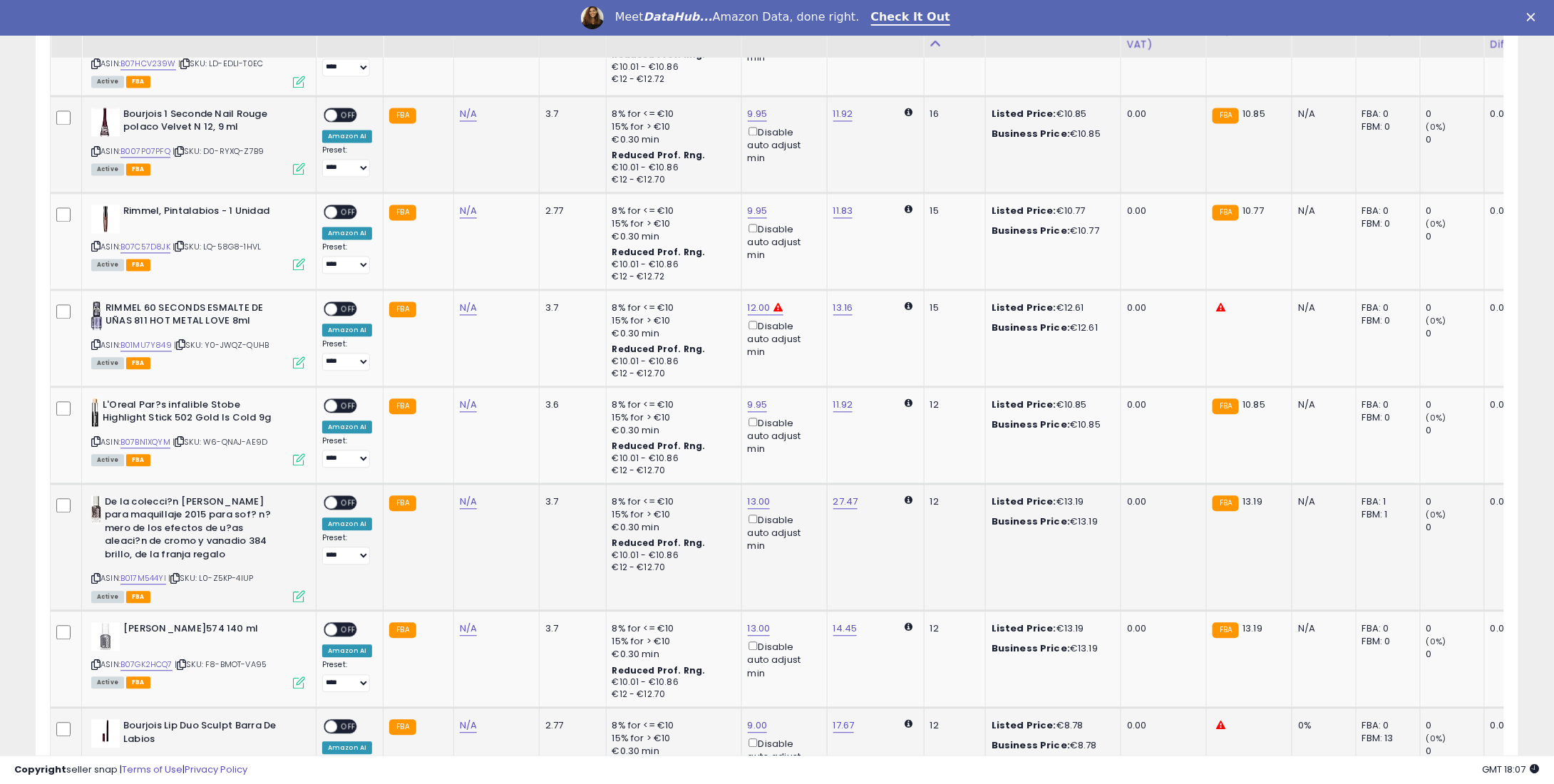
click at [333, 718] on div "ON OFF" at bounding box center [341, 725] width 33 height 15
click at [342, 720] on span "OFF" at bounding box center [348, 726] width 23 height 12
click at [348, 625] on span "OFF" at bounding box center [348, 630] width 23 height 12
click at [342, 503] on span "OFF" at bounding box center [348, 502] width 23 height 12
drag, startPoint x: 341, startPoint y: 415, endPoint x: 335, endPoint y: 407, distance: 10.0
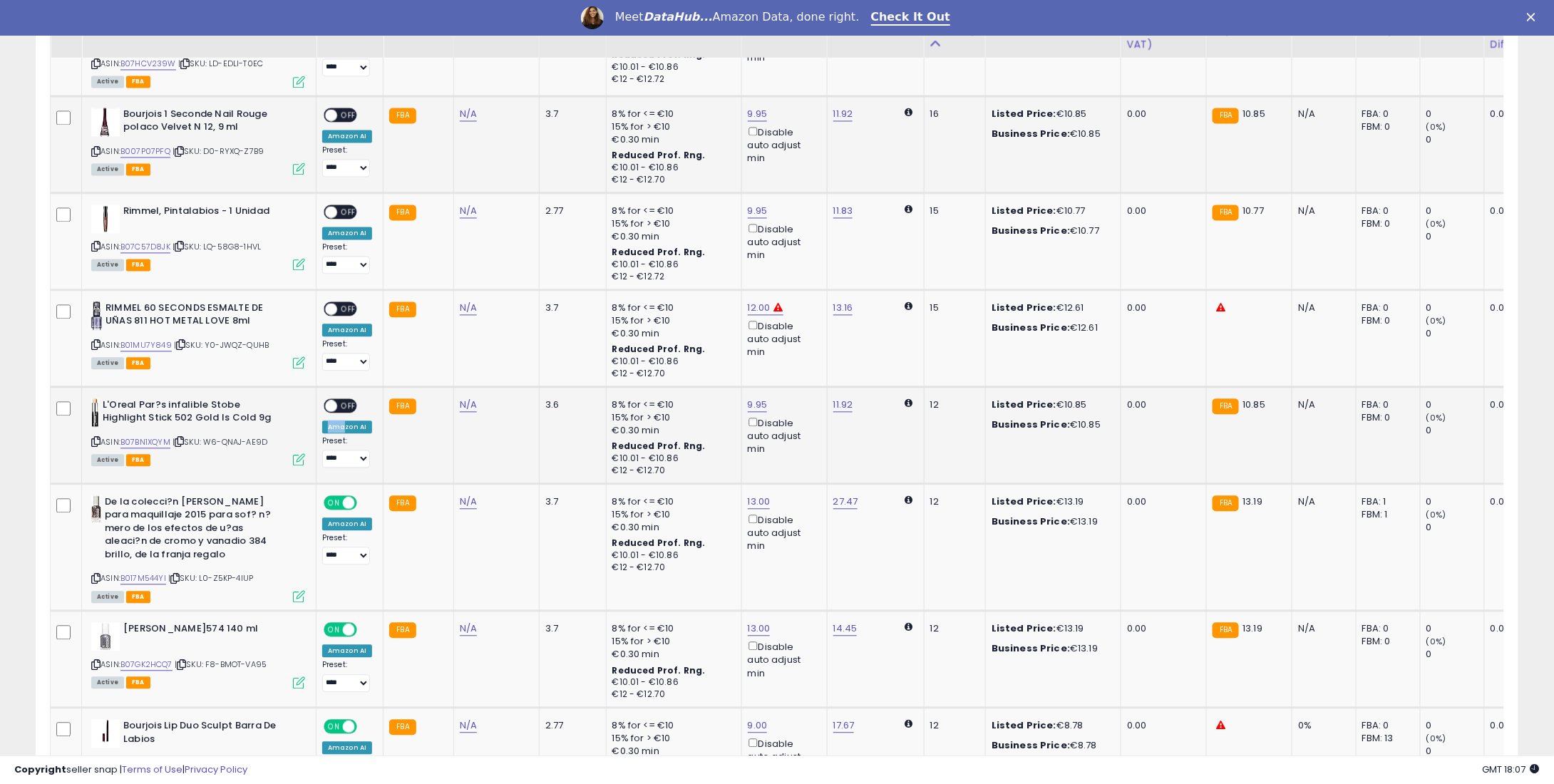
click at [335, 410] on div "**********" at bounding box center [346, 433] width 50 height 70
click at [338, 401] on span "OFF" at bounding box center [348, 405] width 23 height 12
click at [346, 302] on span "OFF" at bounding box center [348, 308] width 23 height 12
click at [338, 198] on td "**********" at bounding box center [350, 241] width 67 height 97
click at [342, 207] on span "OFF" at bounding box center [348, 211] width 23 height 12
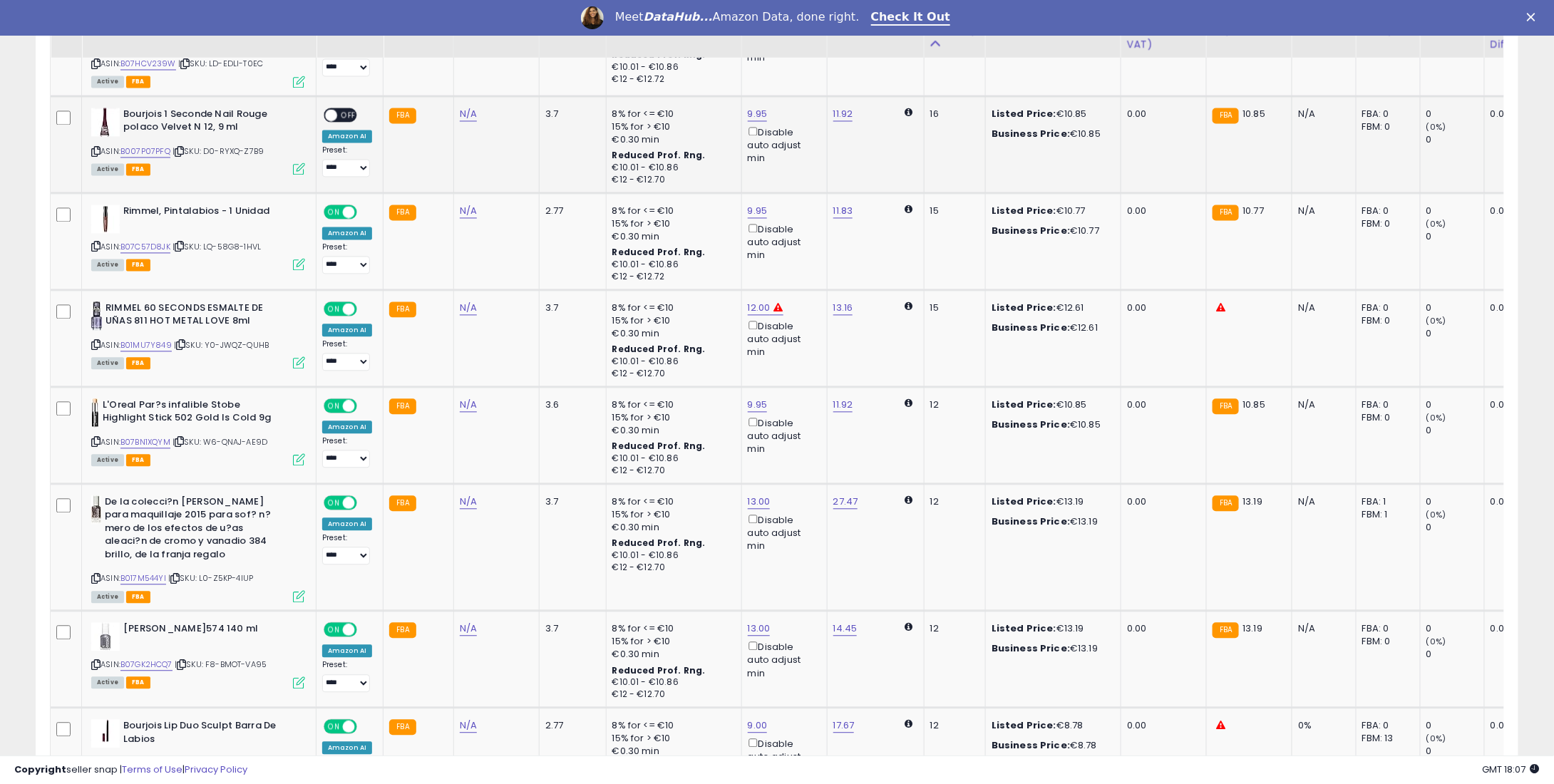
click at [335, 113] on span at bounding box center [331, 114] width 12 height 12
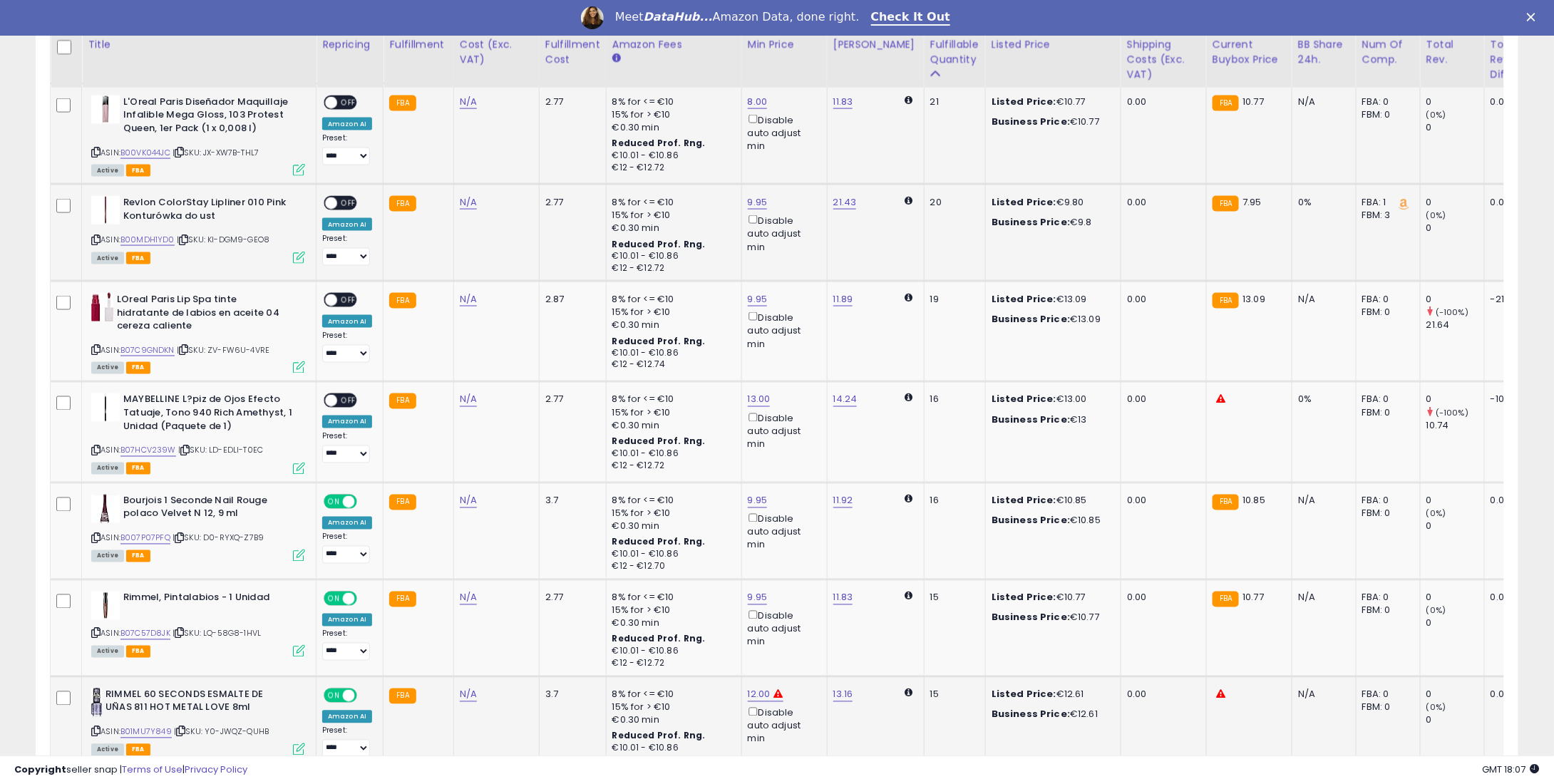
scroll to position [818, 0]
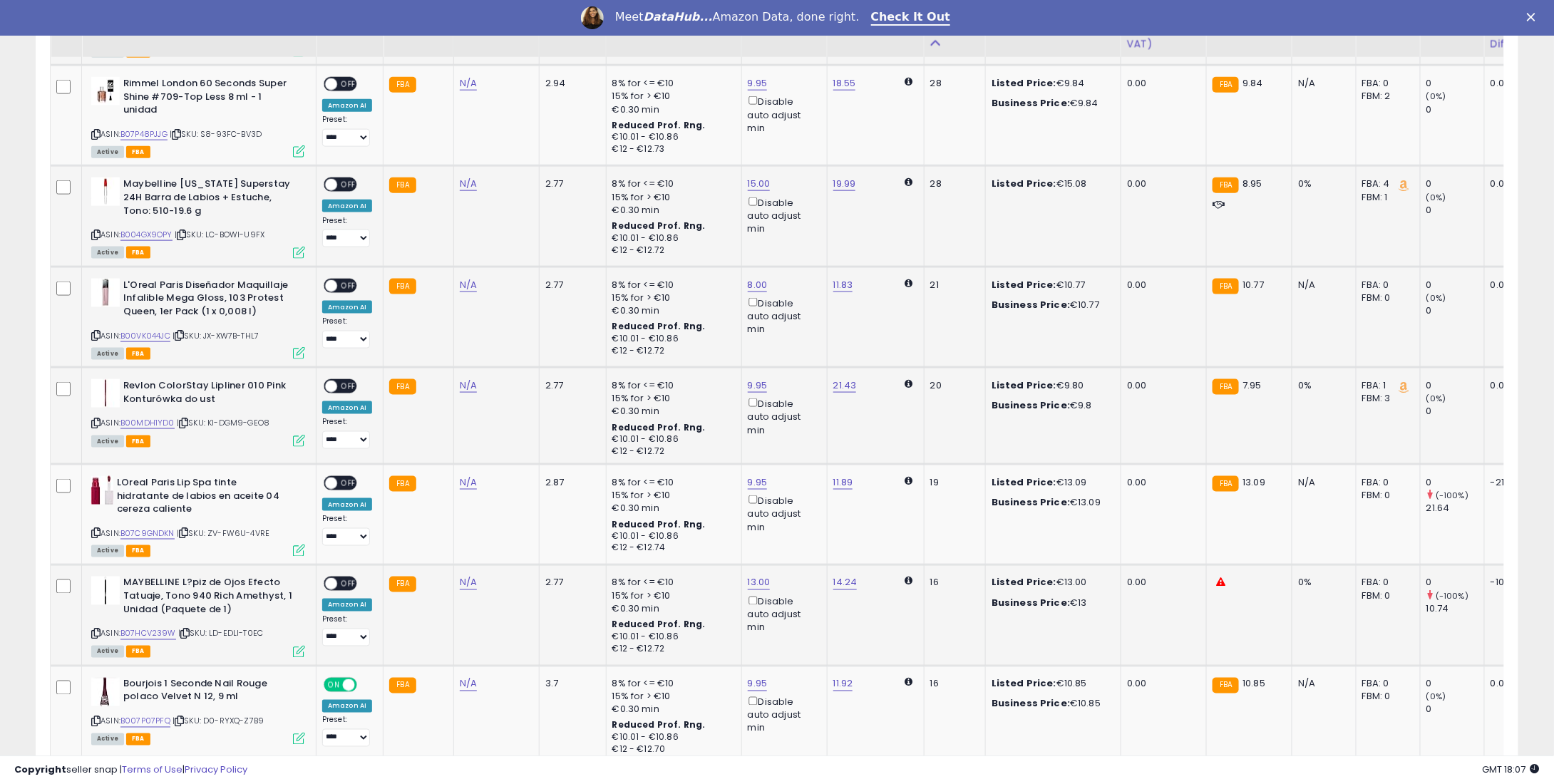
click at [338, 571] on td "**********" at bounding box center [350, 615] width 67 height 100
click at [348, 577] on span "OFF" at bounding box center [348, 583] width 23 height 12
click at [349, 472] on td "**********" at bounding box center [350, 514] width 67 height 100
click at [348, 477] on span "OFF" at bounding box center [348, 483] width 23 height 12
click at [343, 376] on td "**********" at bounding box center [350, 416] width 67 height 97
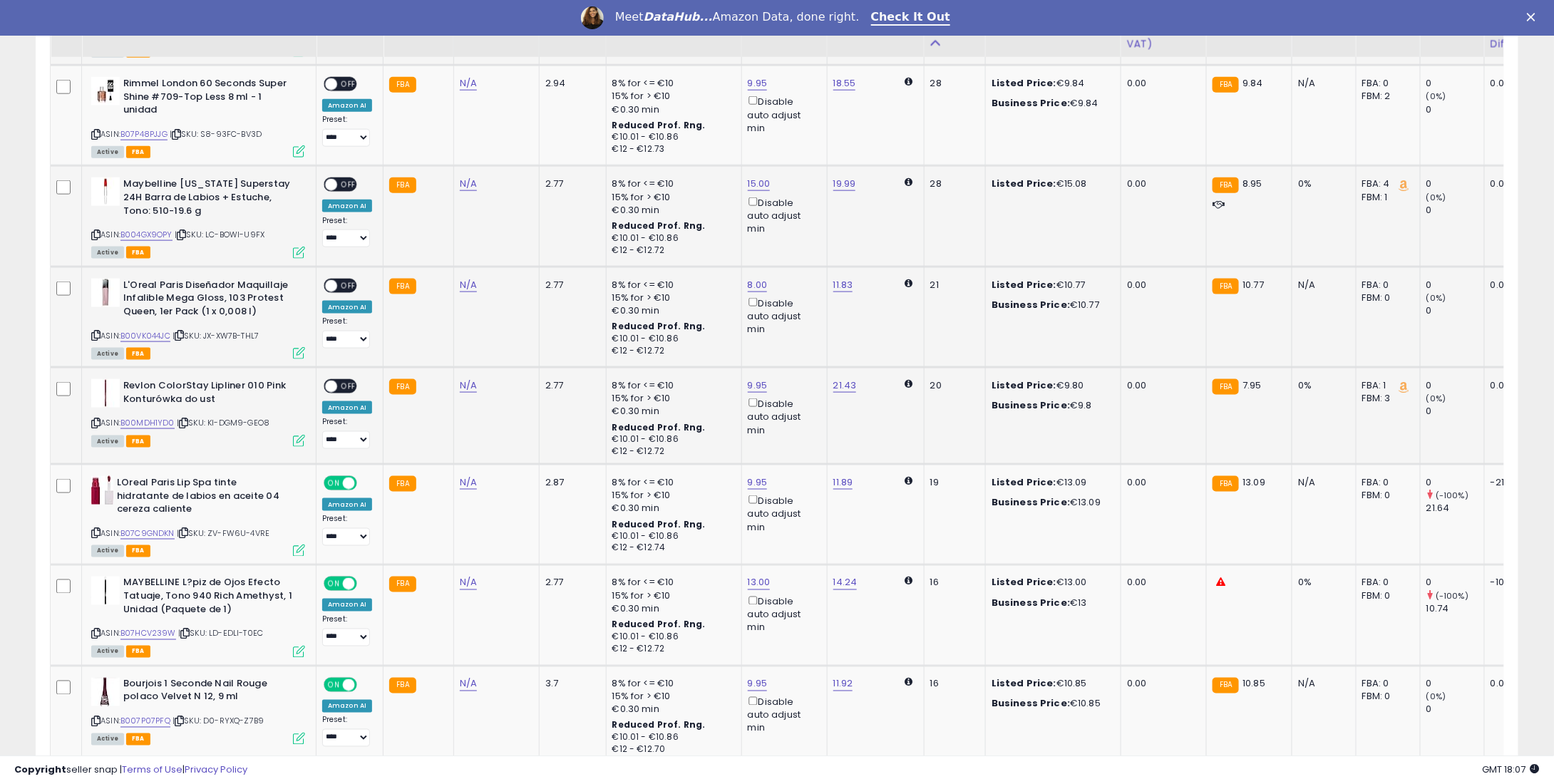
click at [345, 381] on span "OFF" at bounding box center [348, 387] width 23 height 12
click at [340, 279] on div "ON OFF" at bounding box center [325, 285] width 33 height 12
click at [348, 285] on span "OFF" at bounding box center [348, 285] width 23 height 12
click at [346, 182] on span "OFF" at bounding box center [348, 185] width 23 height 12
drag, startPoint x: 346, startPoint y: 82, endPoint x: 324, endPoint y: 84, distance: 22.1
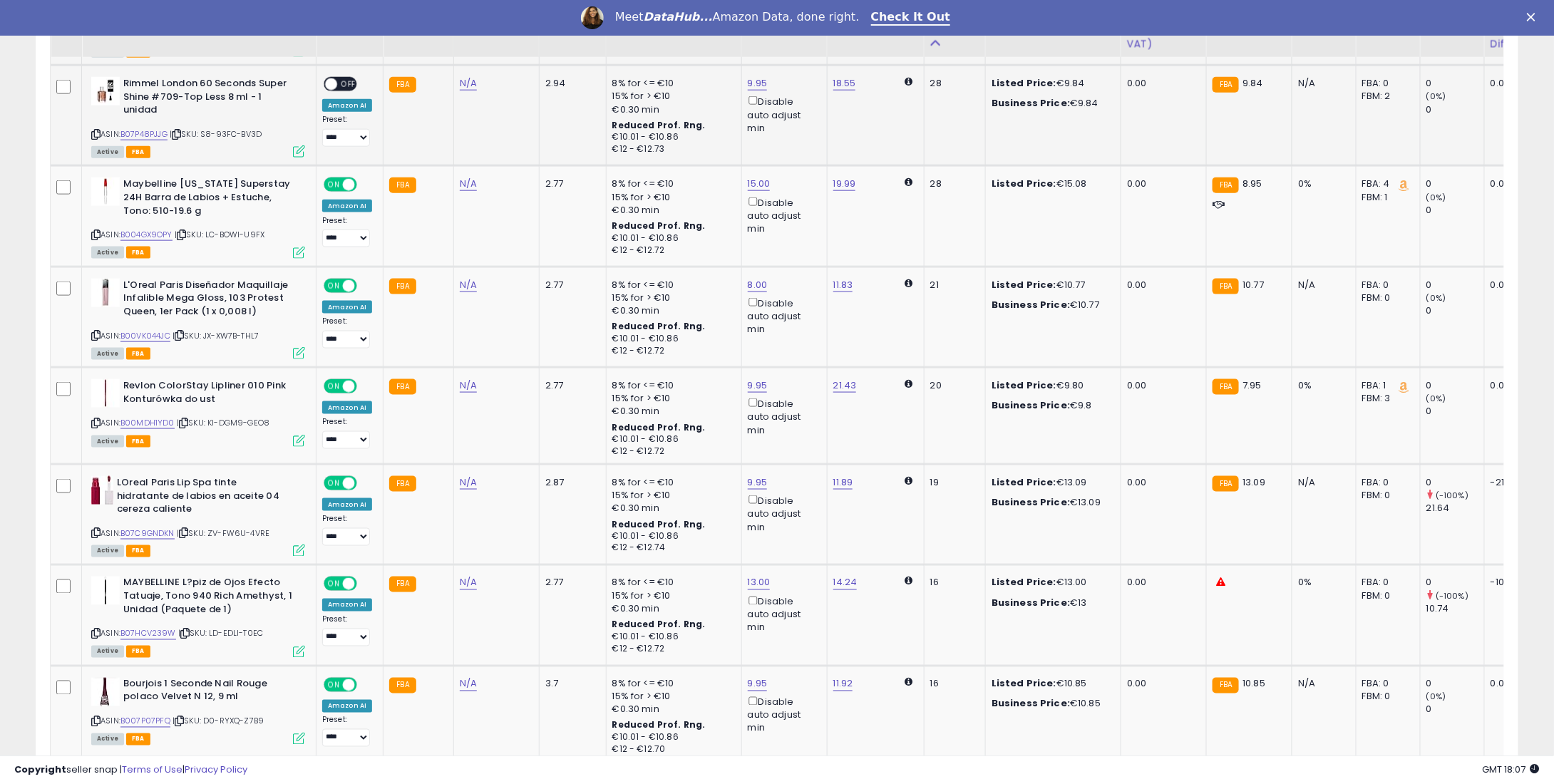
click at [324, 84] on div "ON OFF" at bounding box center [325, 85] width 33 height 12
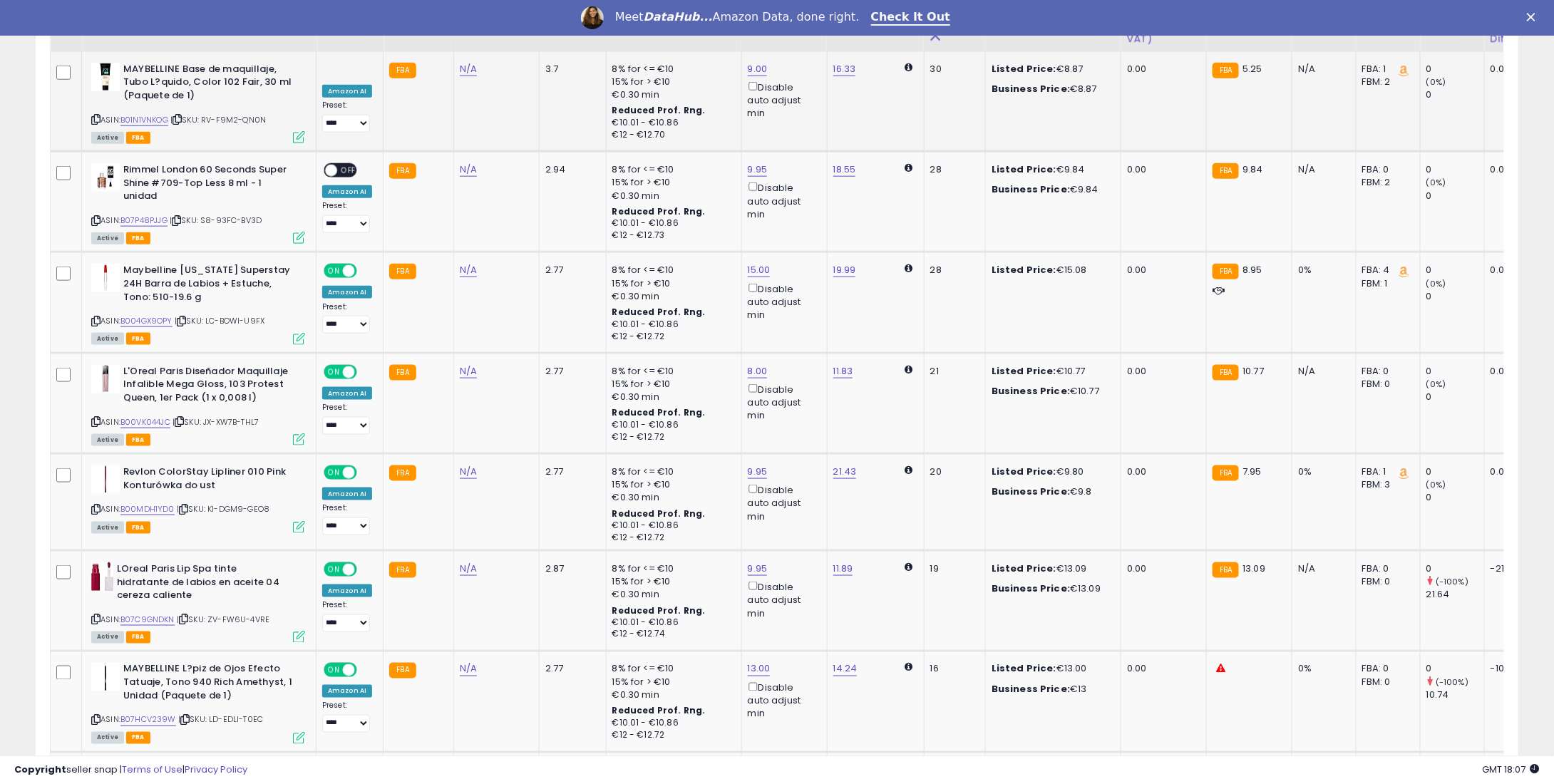
scroll to position [461, 0]
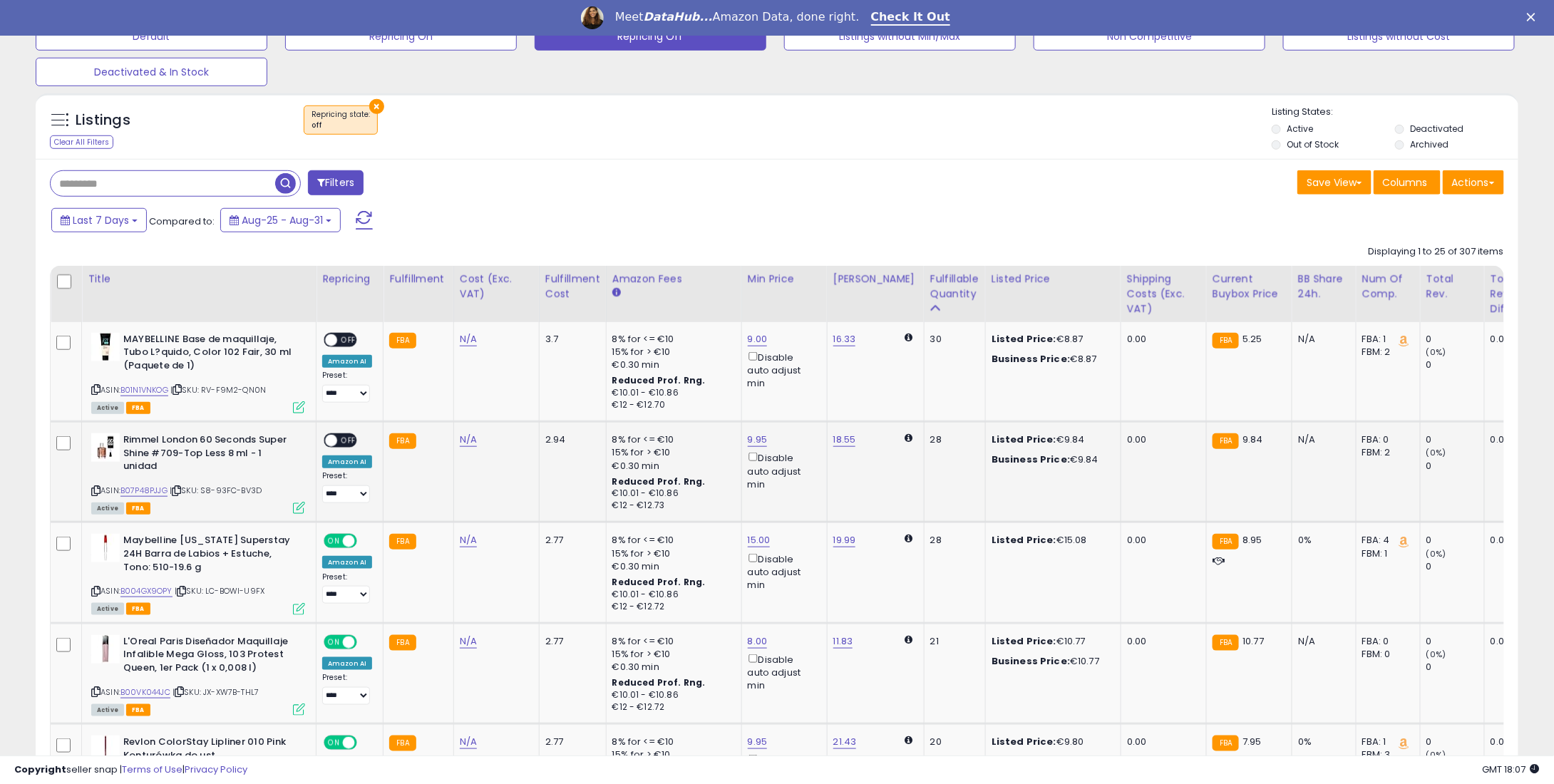
drag, startPoint x: 341, startPoint y: 437, endPoint x: 342, endPoint y: 426, distance: 11.0
click at [342, 437] on span "OFF" at bounding box center [348, 441] width 23 height 12
drag, startPoint x: 346, startPoint y: 319, endPoint x: 348, endPoint y: 328, distance: 9.2
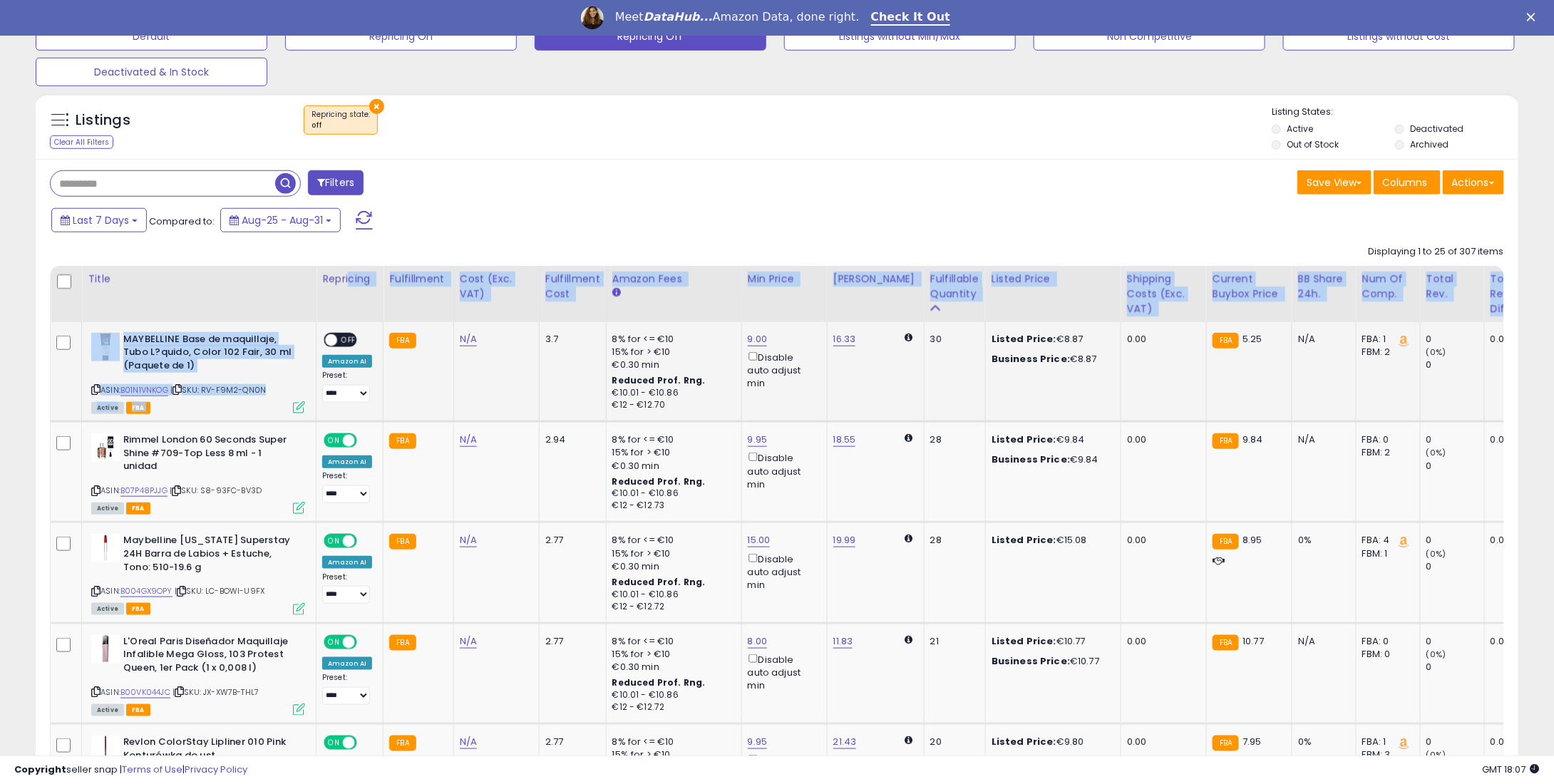
click at [348, 334] on span "OFF" at bounding box center [348, 339] width 23 height 12
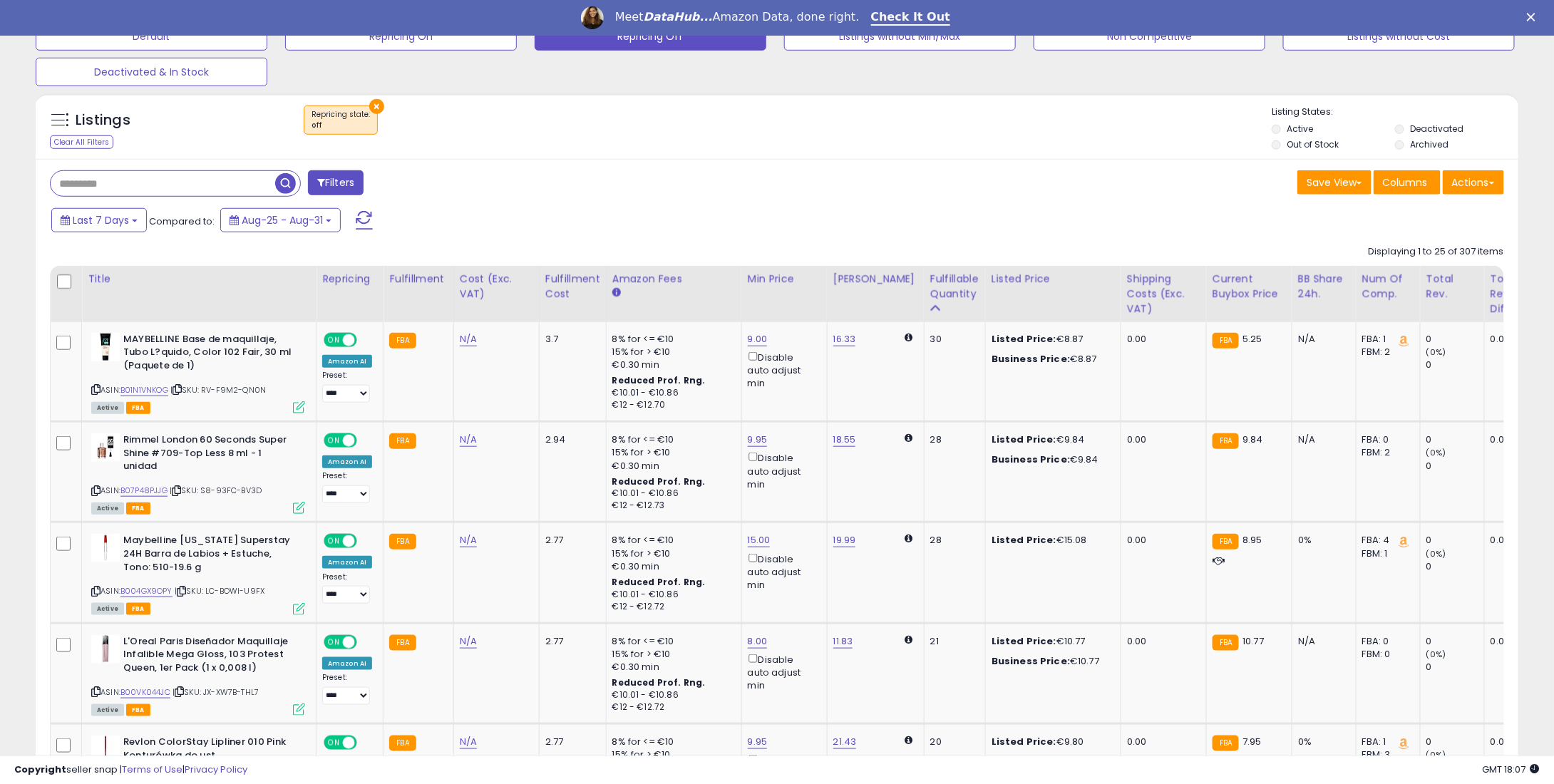
drag, startPoint x: 520, startPoint y: 122, endPoint x: 542, endPoint y: 190, distance: 71.5
click at [524, 135] on div "× Repricing state : off" at bounding box center [778, 125] width 986 height 40
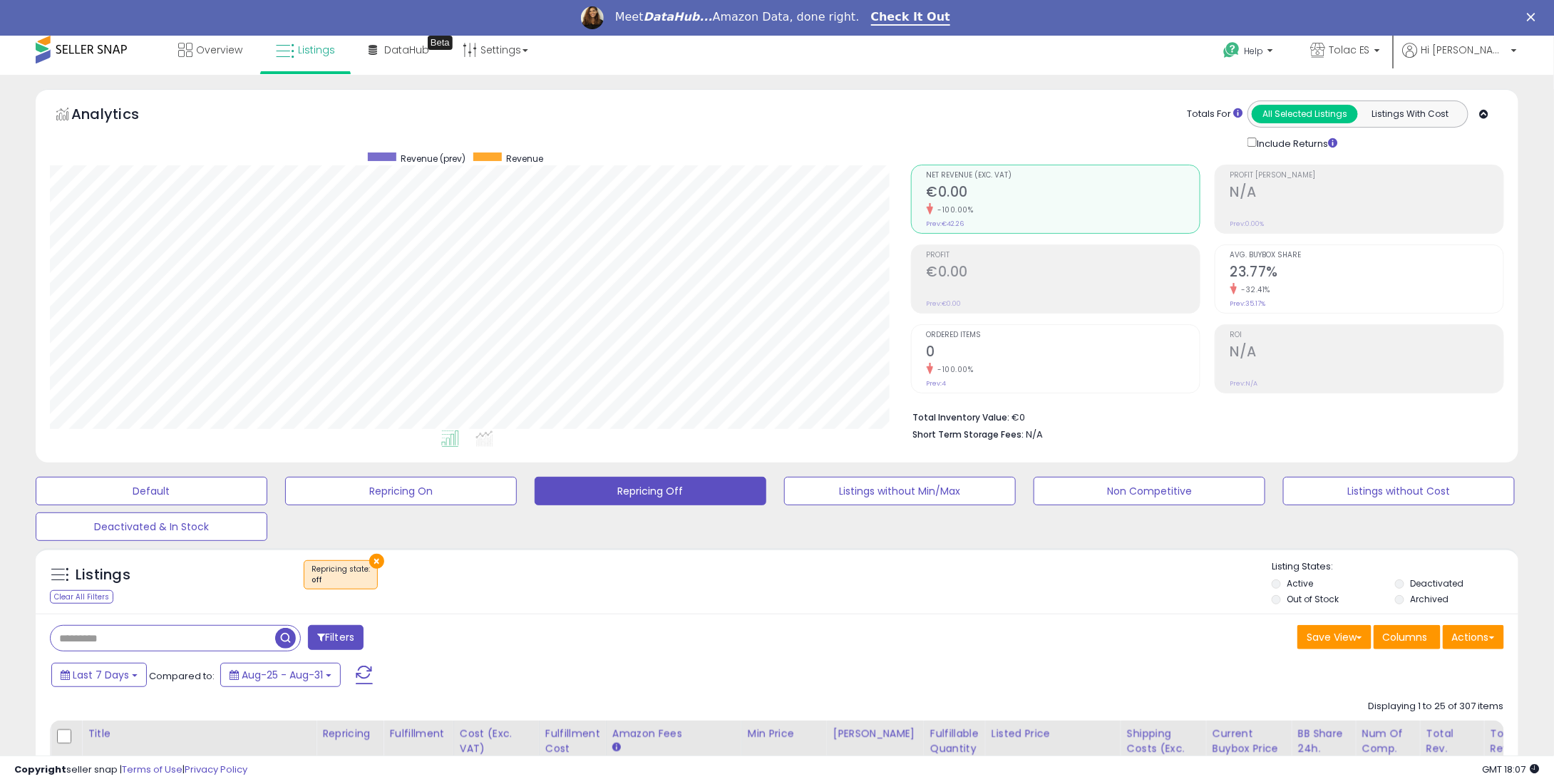
scroll to position [356, 0]
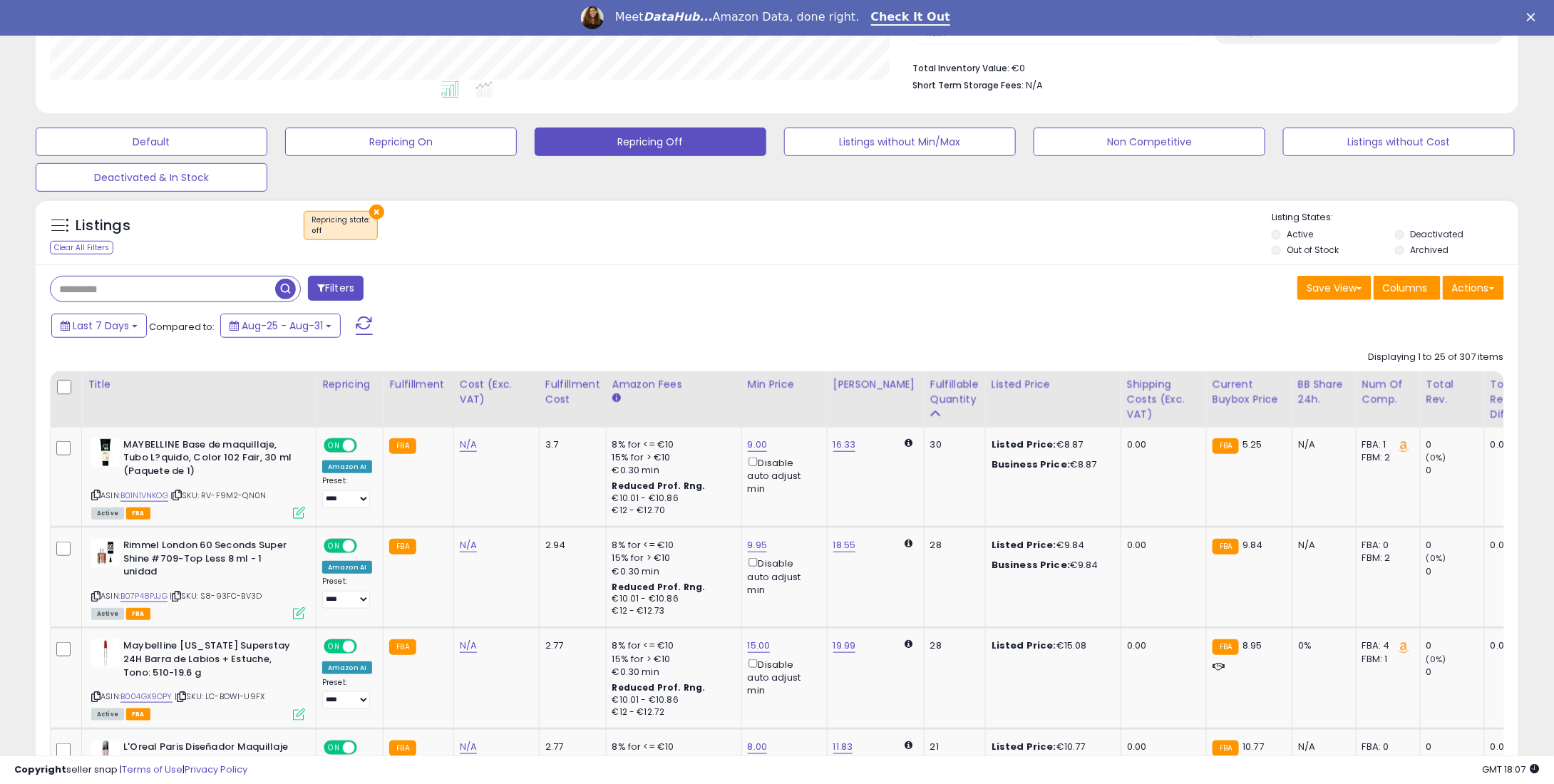
click at [627, 340] on div "Last 7 Days Compared to: Aug-25 - Aug-31" at bounding box center [593, 328] width 1090 height 32
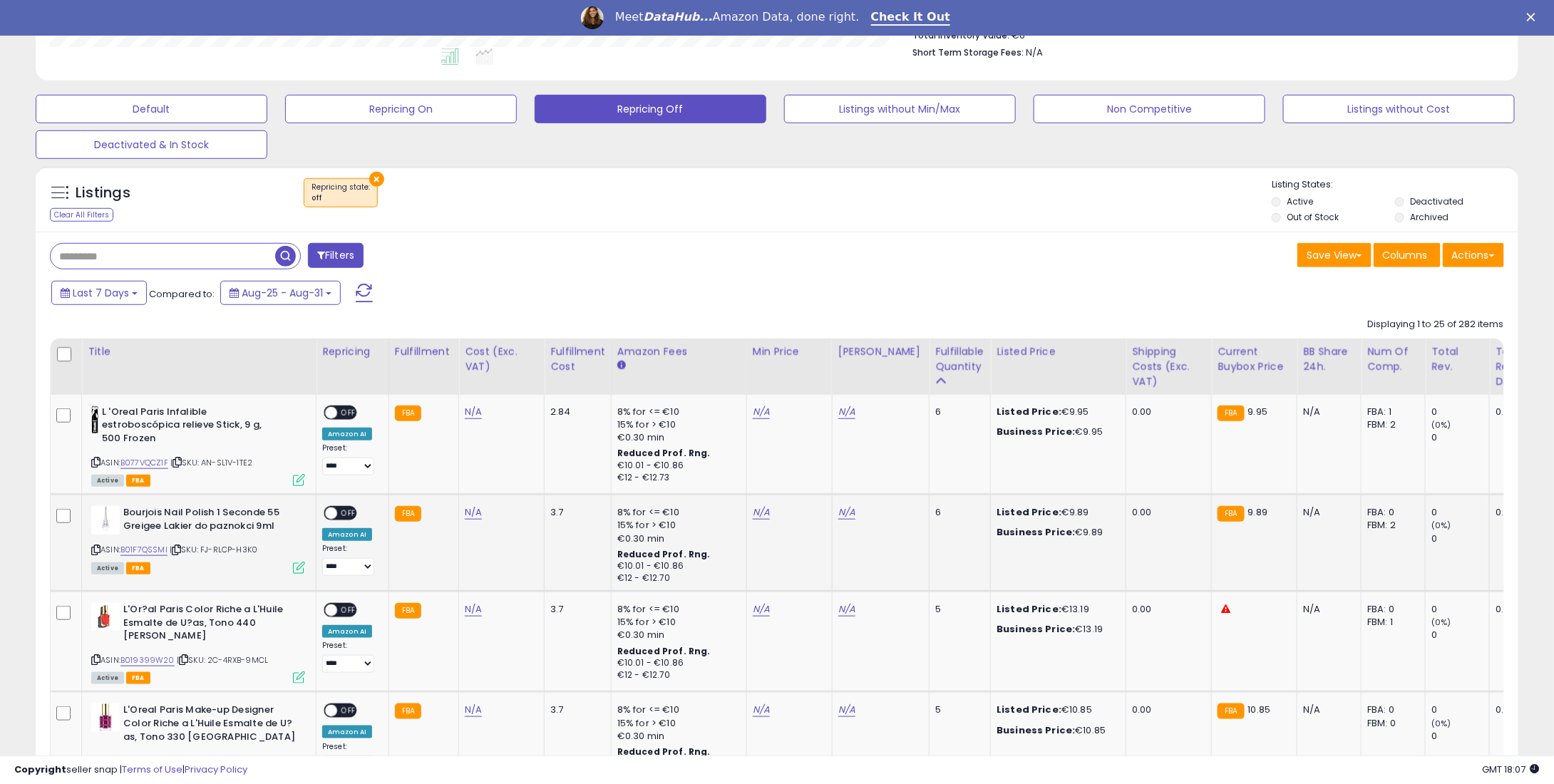
scroll to position [455, 0]
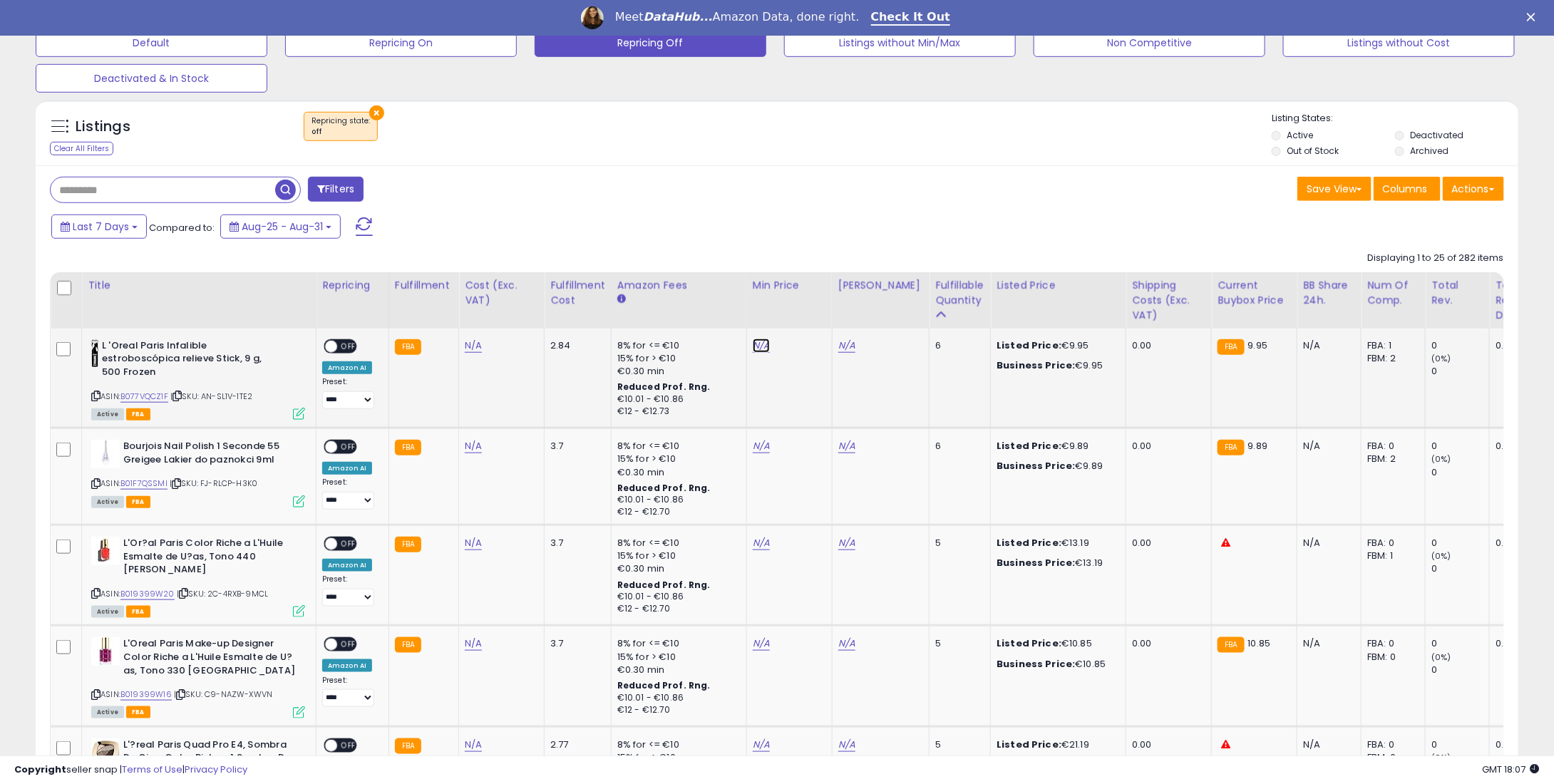
click at [760, 339] on link "N/A" at bounding box center [761, 345] width 17 height 14
click at [756, 342] on link "N/A" at bounding box center [761, 345] width 17 height 14
type input "*"
type input "****"
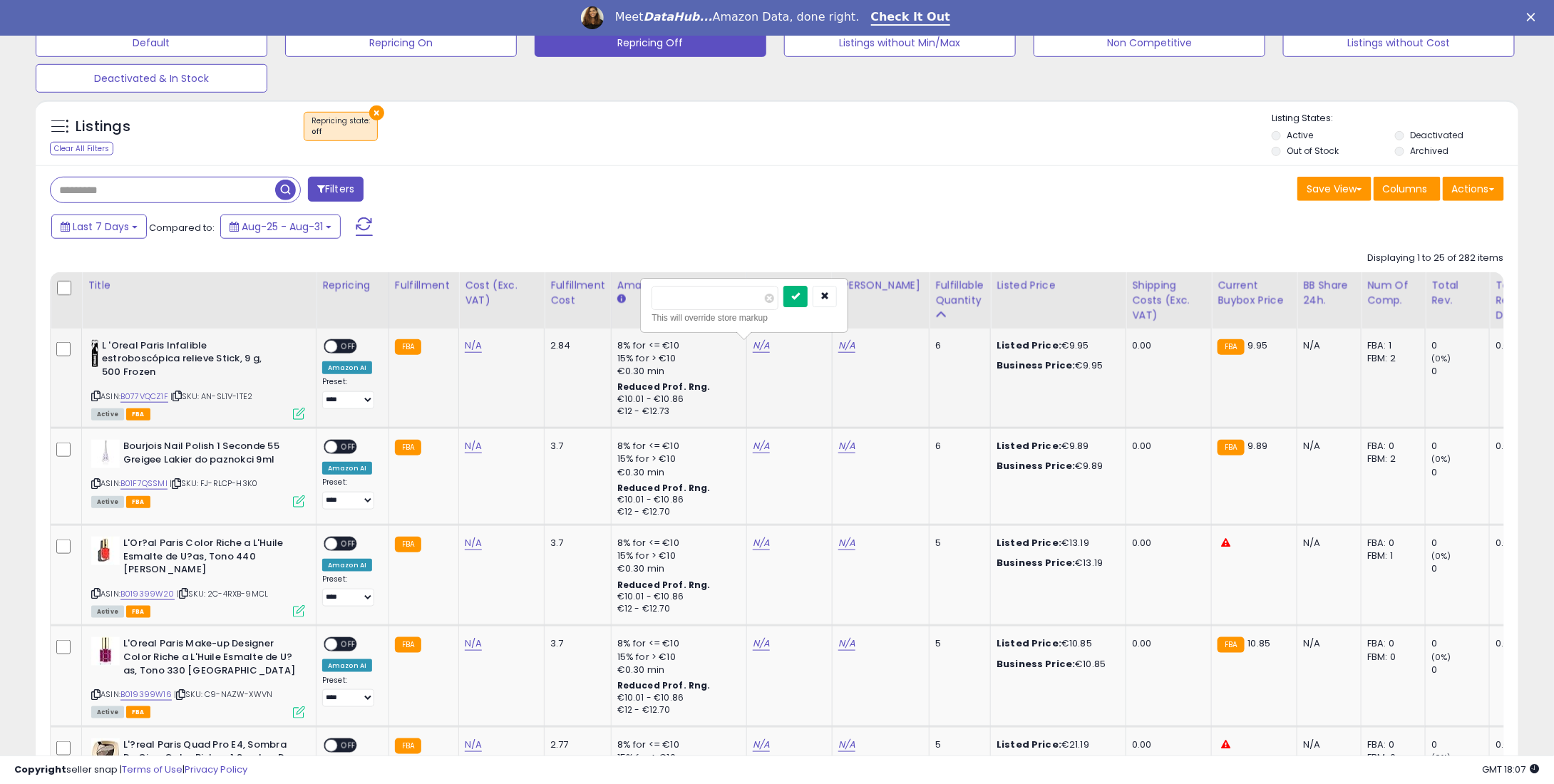
click at [808, 299] on button "submit" at bounding box center [795, 296] width 25 height 22
click at [757, 439] on link "N/A" at bounding box center [761, 446] width 17 height 14
type input "*"
type input "****"
click at [800, 395] on icon "submit" at bounding box center [795, 395] width 9 height 9
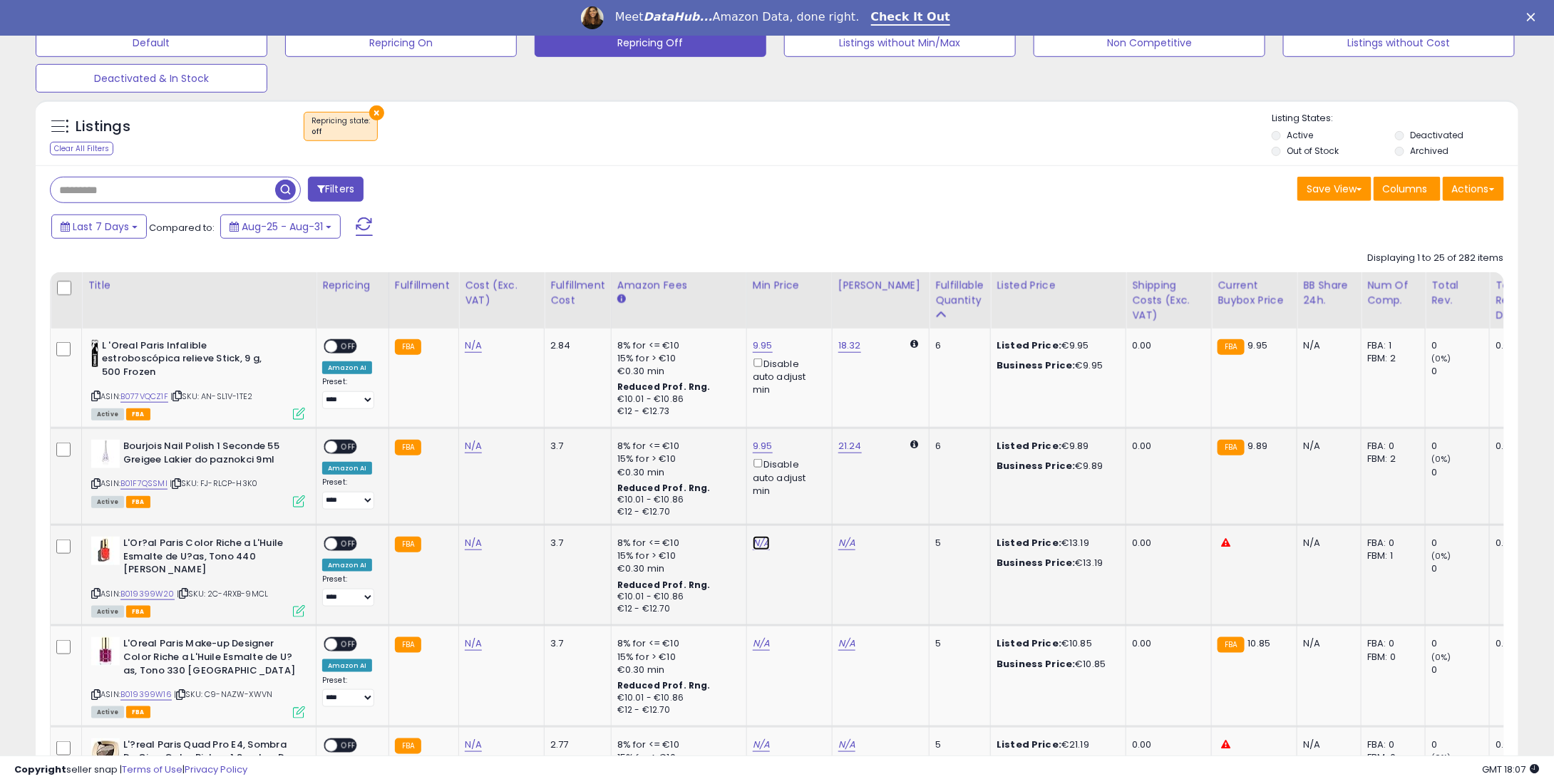
click at [753, 541] on link "N/A" at bounding box center [761, 543] width 17 height 14
type input "**"
click at [800, 490] on icon "submit" at bounding box center [795, 493] width 9 height 9
click at [757, 651] on td "N/A" at bounding box center [788, 676] width 86 height 100
click at [753, 640] on link "N/A" at bounding box center [761, 643] width 17 height 14
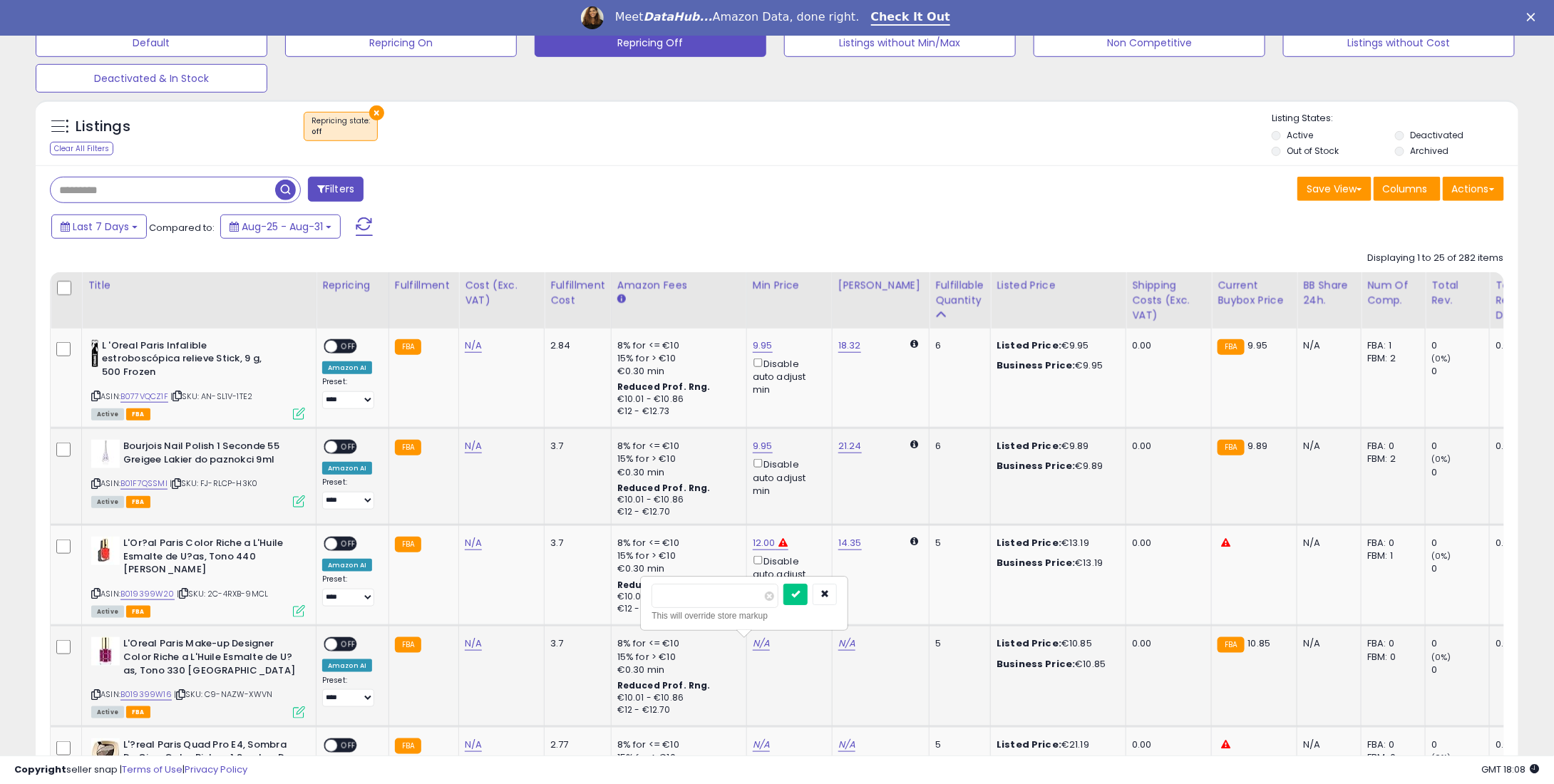
type input "*"
type input "****"
click at [800, 591] on icon "submit" at bounding box center [795, 593] width 9 height 9
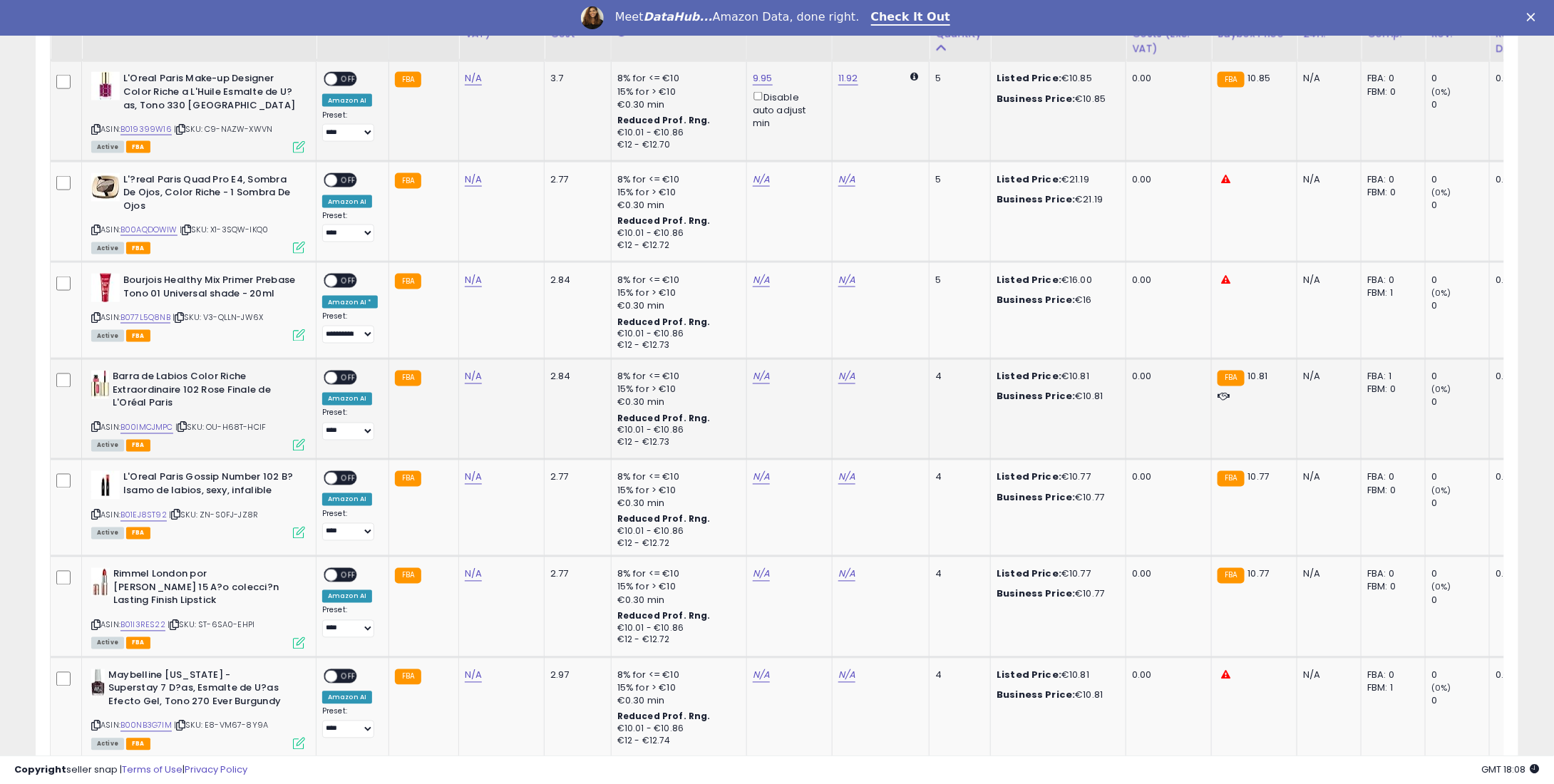
scroll to position [1025, 0]
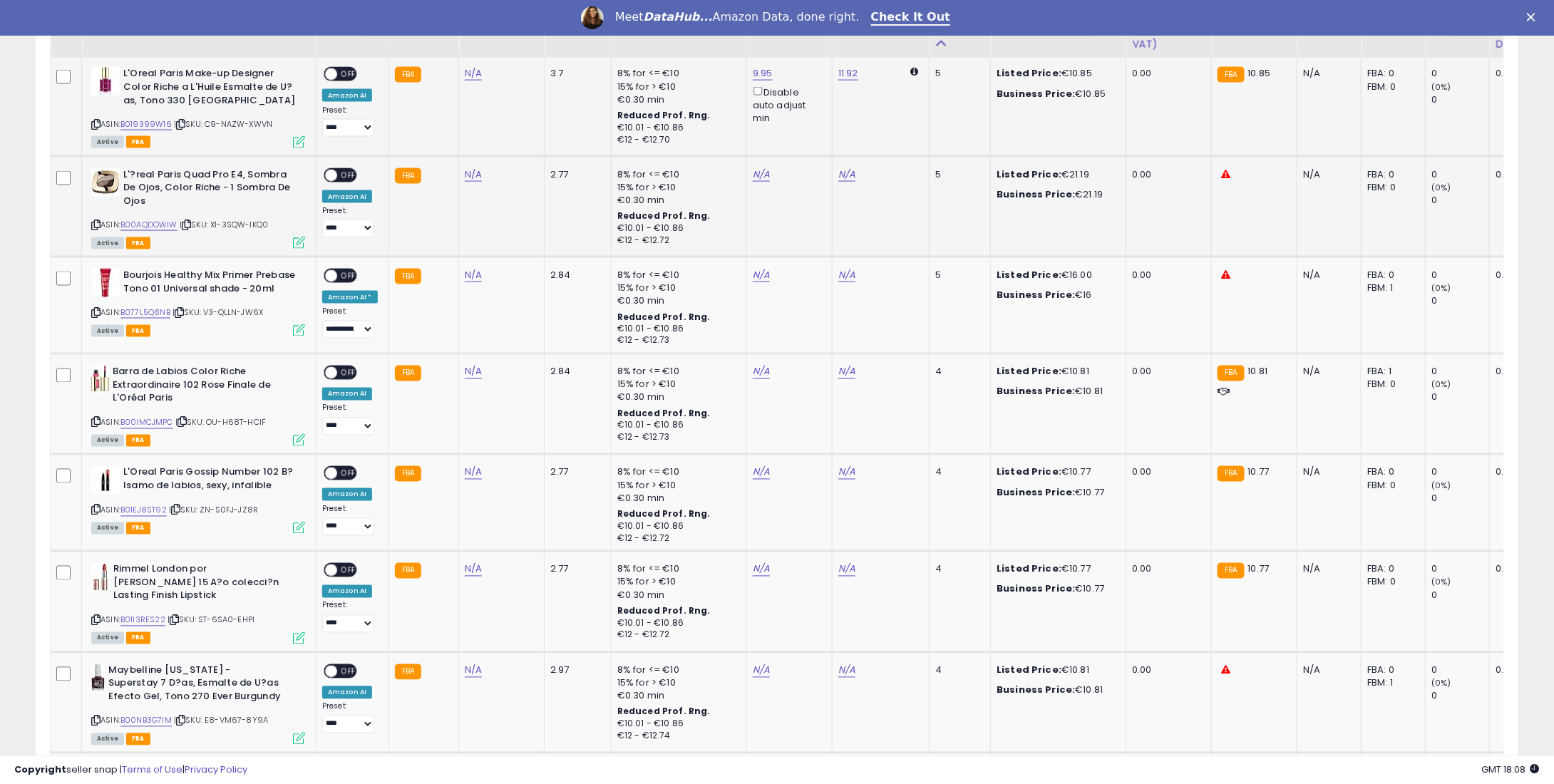
click at [752, 164] on td "N/A" at bounding box center [788, 207] width 86 height 100
click at [754, 170] on link "N/A" at bounding box center [761, 174] width 17 height 14
type input "**"
click at [800, 125] on icon "submit" at bounding box center [795, 124] width 9 height 9
click at [760, 271] on link "N/A" at bounding box center [761, 274] width 17 height 14
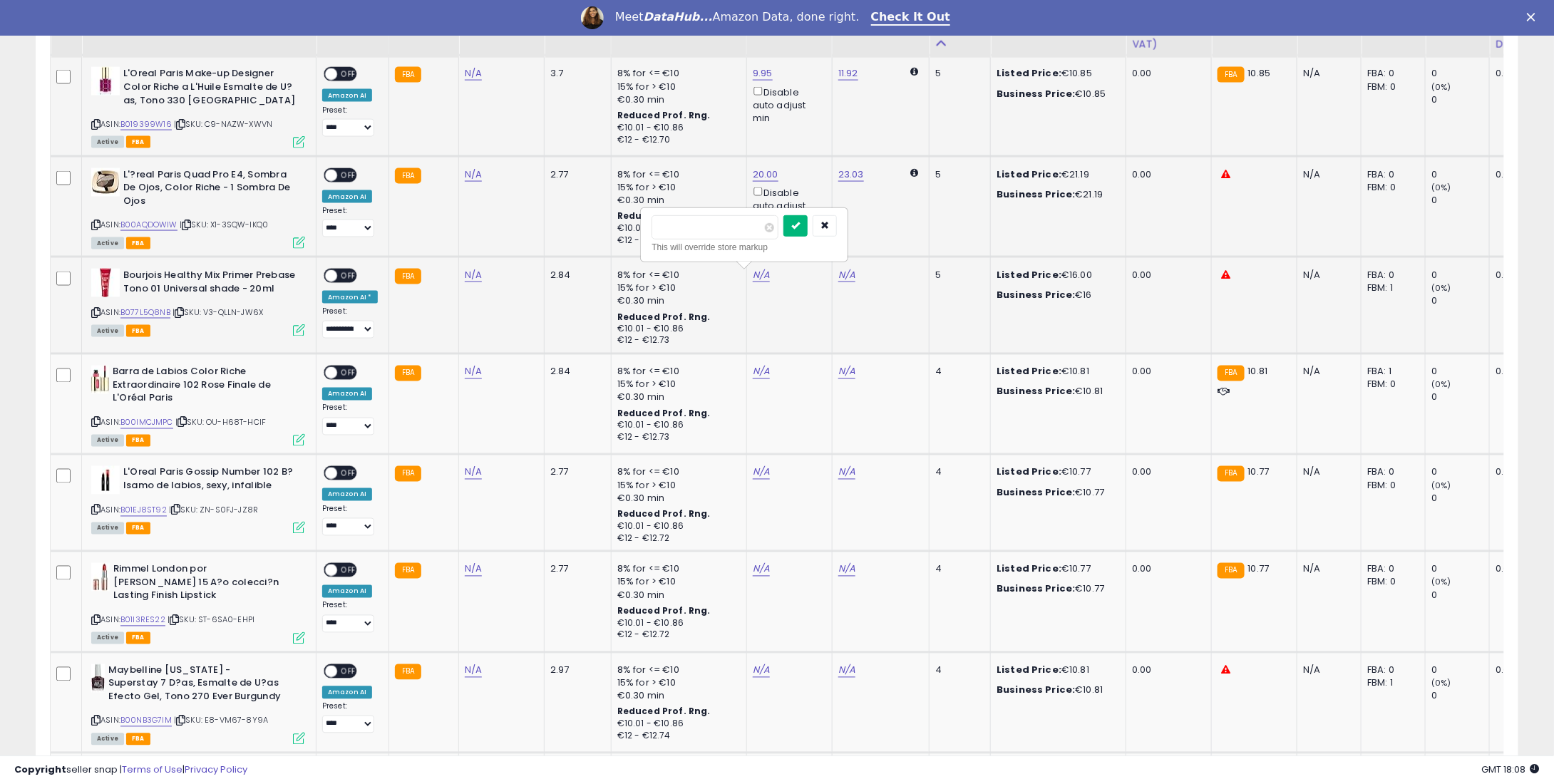
type input "**"
click at [800, 224] on icon "submit" at bounding box center [795, 225] width 9 height 9
click at [760, 371] on link "N/A" at bounding box center [761, 372] width 17 height 14
type input "*"
type input "****"
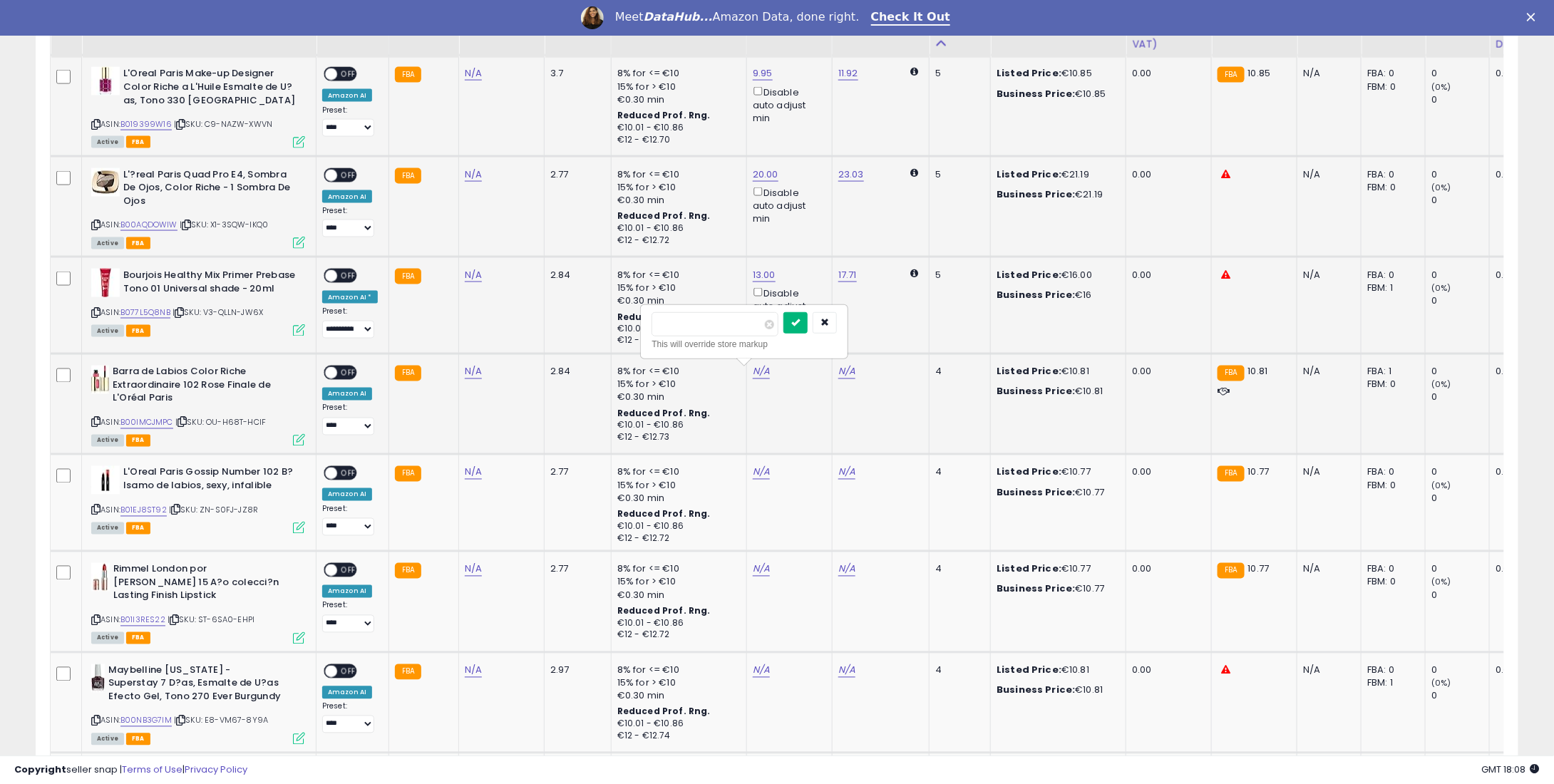
click at [808, 327] on button "submit" at bounding box center [795, 323] width 25 height 22
click at [754, 465] on link "N/A" at bounding box center [761, 472] width 17 height 14
click at [765, 472] on div "N/A This will override store markup" at bounding box center [787, 472] width 69 height 13
click at [751, 418] on input "number" at bounding box center [715, 424] width 127 height 25
type input "*"
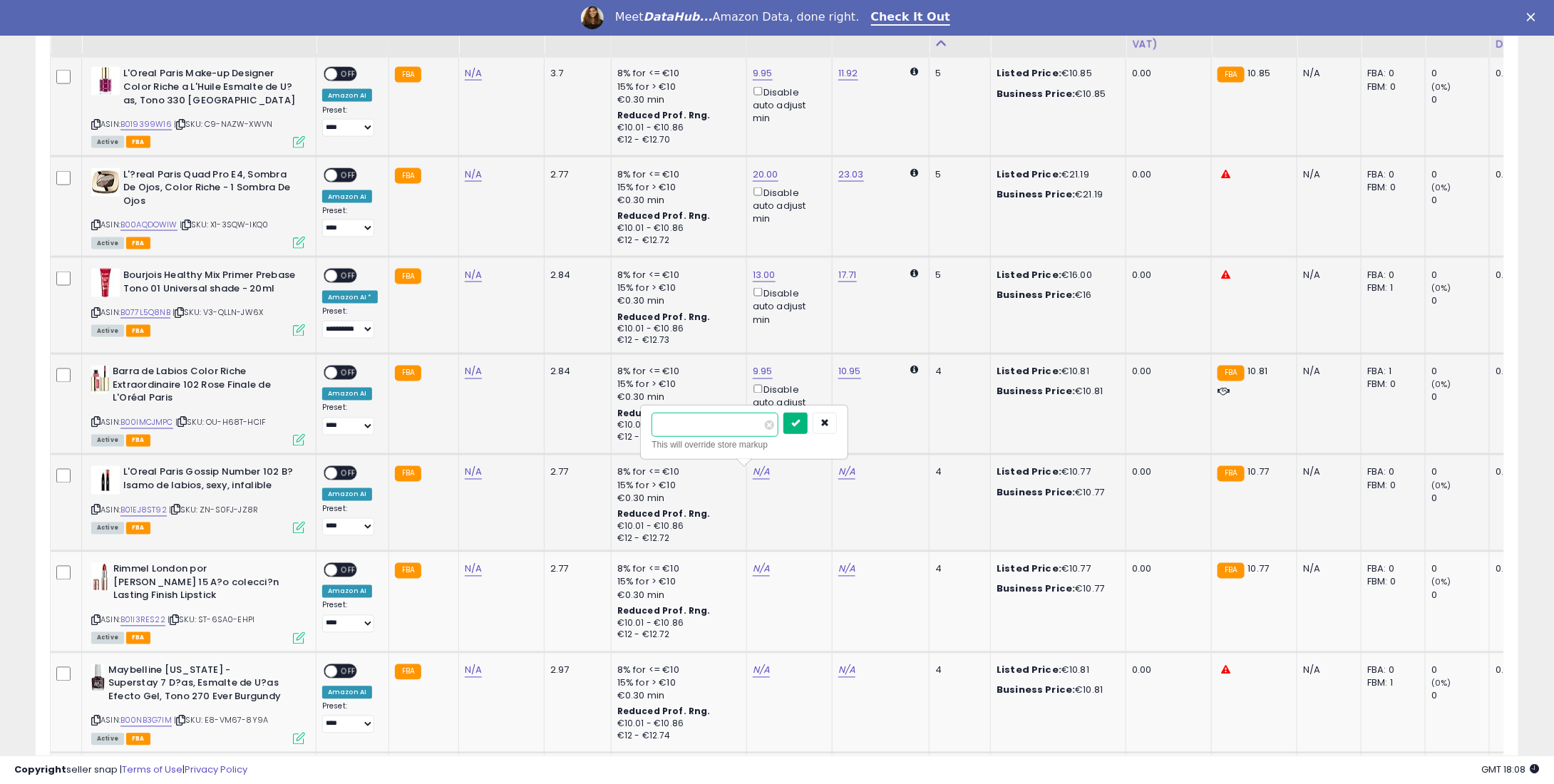
type input "****"
click at [800, 418] on icon "submit" at bounding box center [795, 422] width 9 height 9
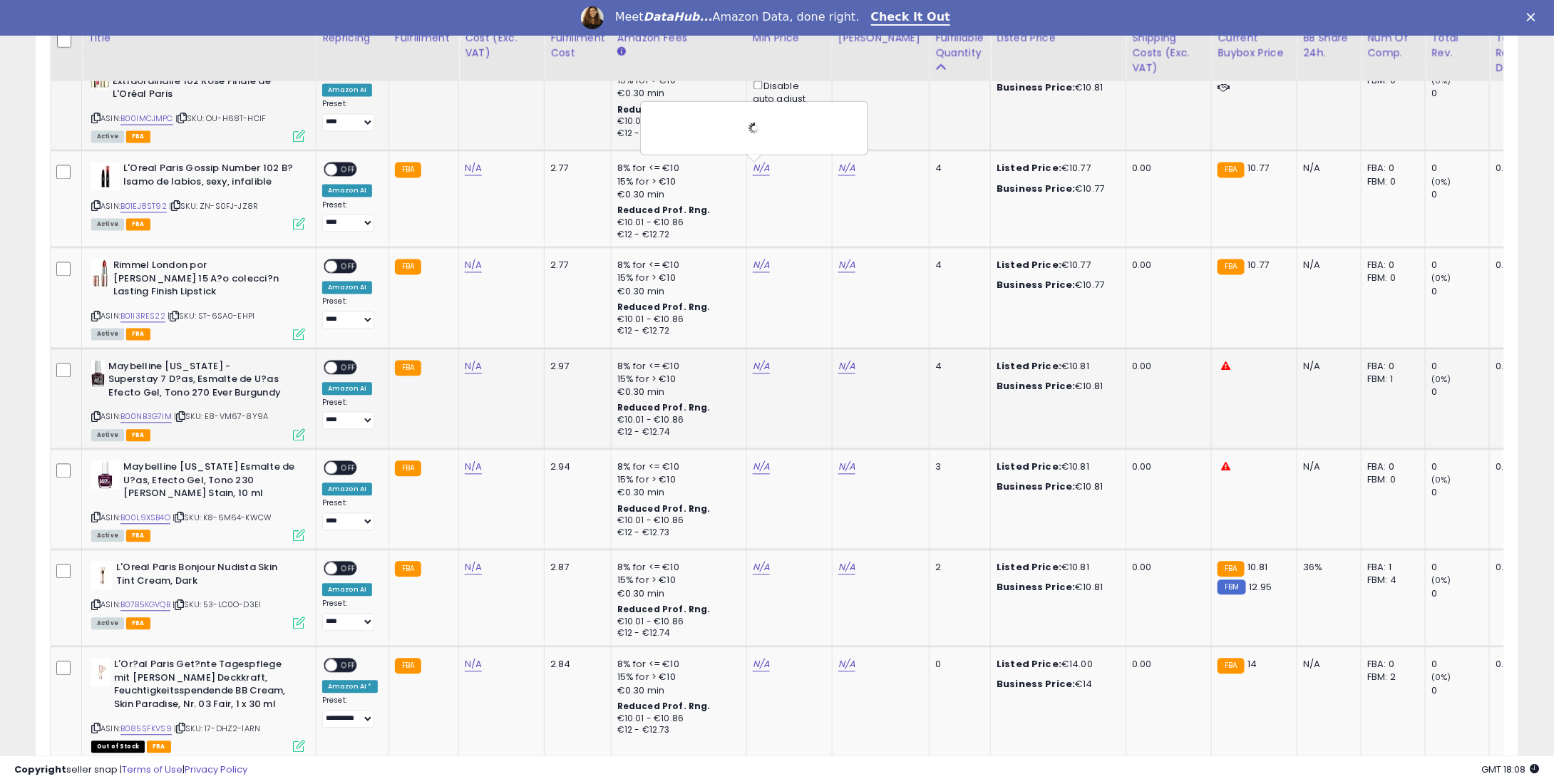
scroll to position [1382, 0]
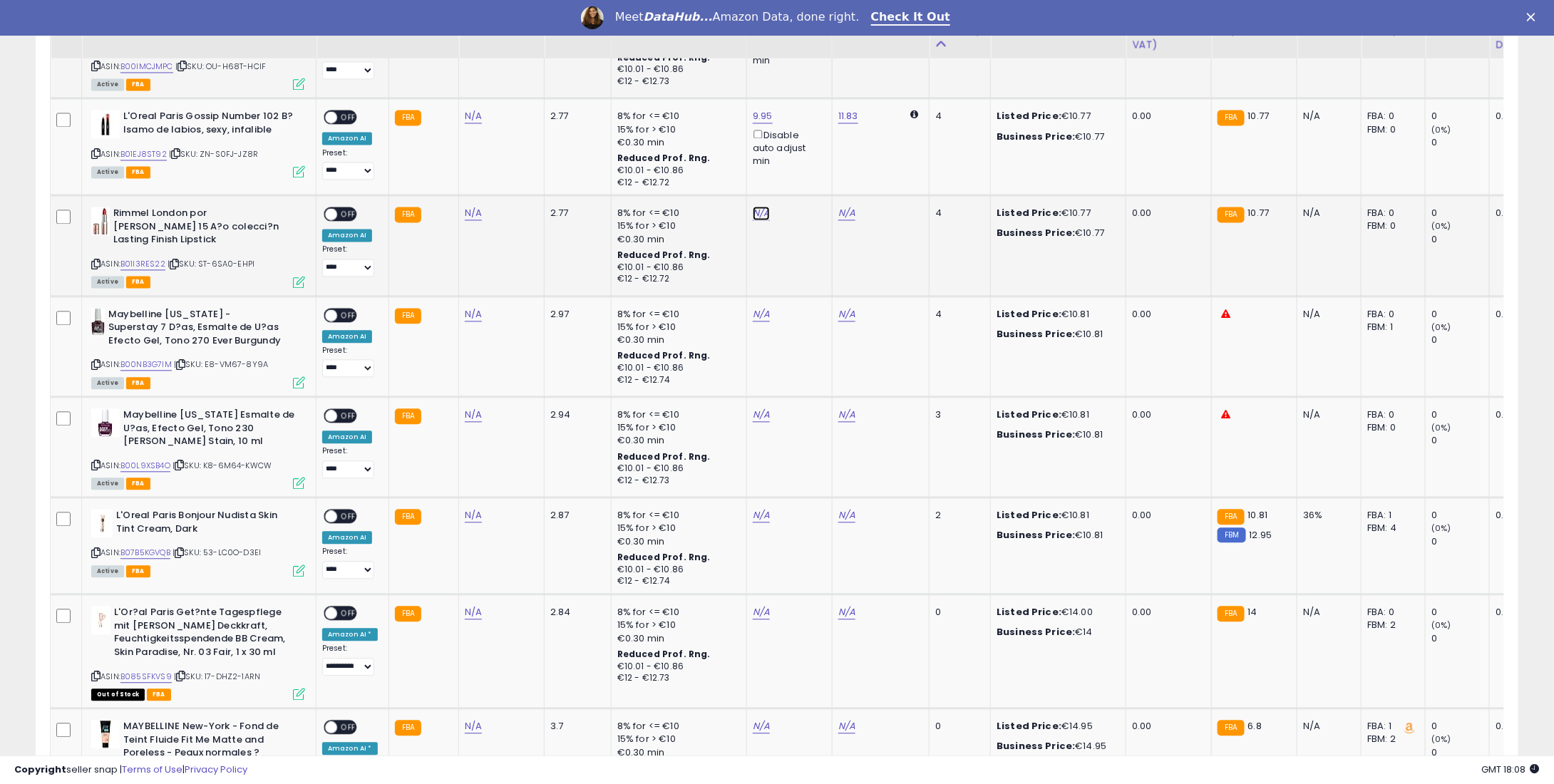
click at [753, 214] on link "N/A" at bounding box center [761, 212] width 17 height 14
type input "*"
type input "****"
click at [806, 161] on button "submit" at bounding box center [795, 164] width 25 height 22
click at [752, 314] on td "N/A" at bounding box center [788, 346] width 86 height 100
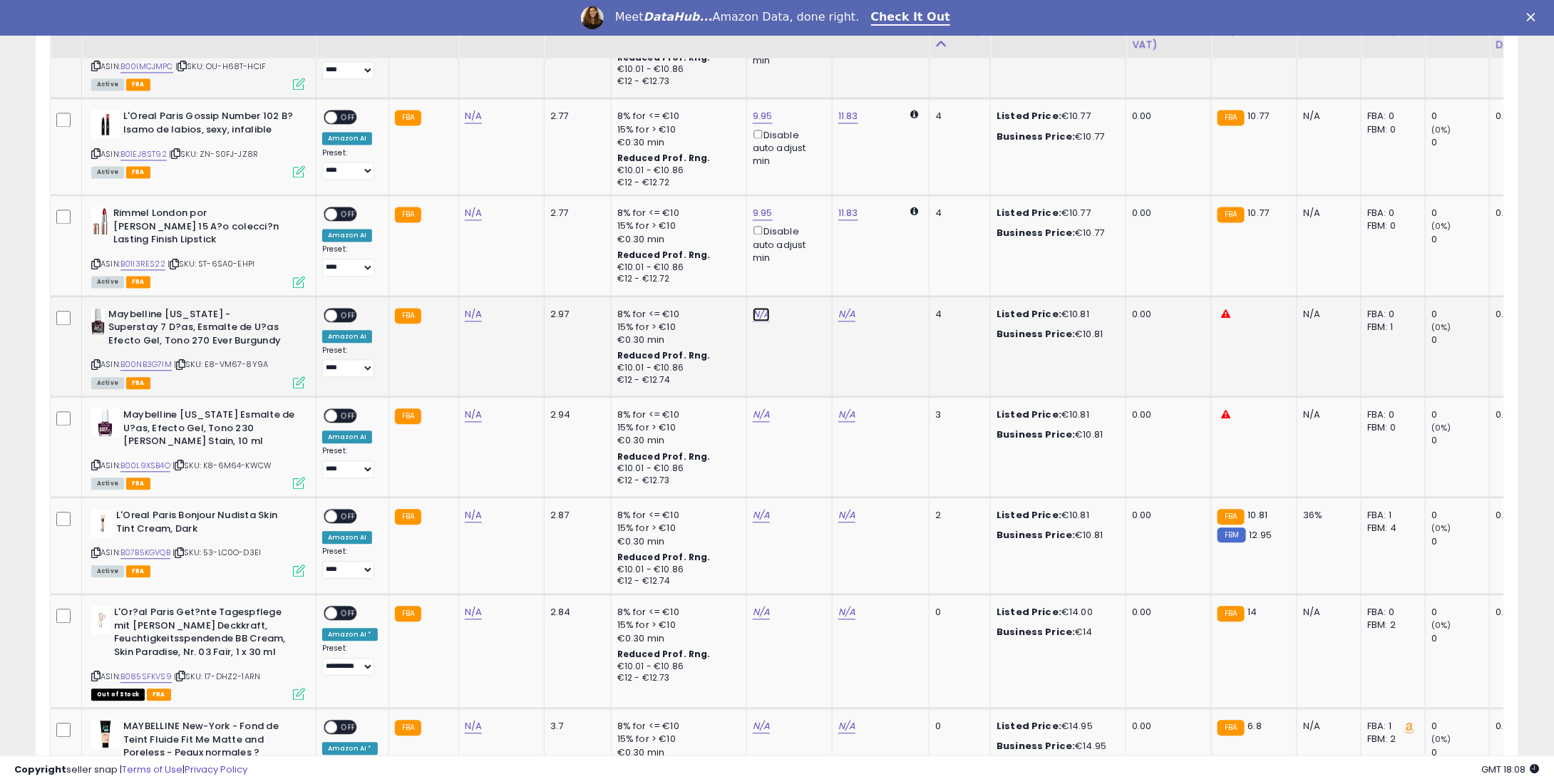
click at [753, 307] on link "N/A" at bounding box center [761, 314] width 17 height 14
type input "*"
type input "****"
click at [808, 260] on button "submit" at bounding box center [795, 261] width 25 height 22
click at [757, 398] on td "N/A" at bounding box center [788, 447] width 86 height 100
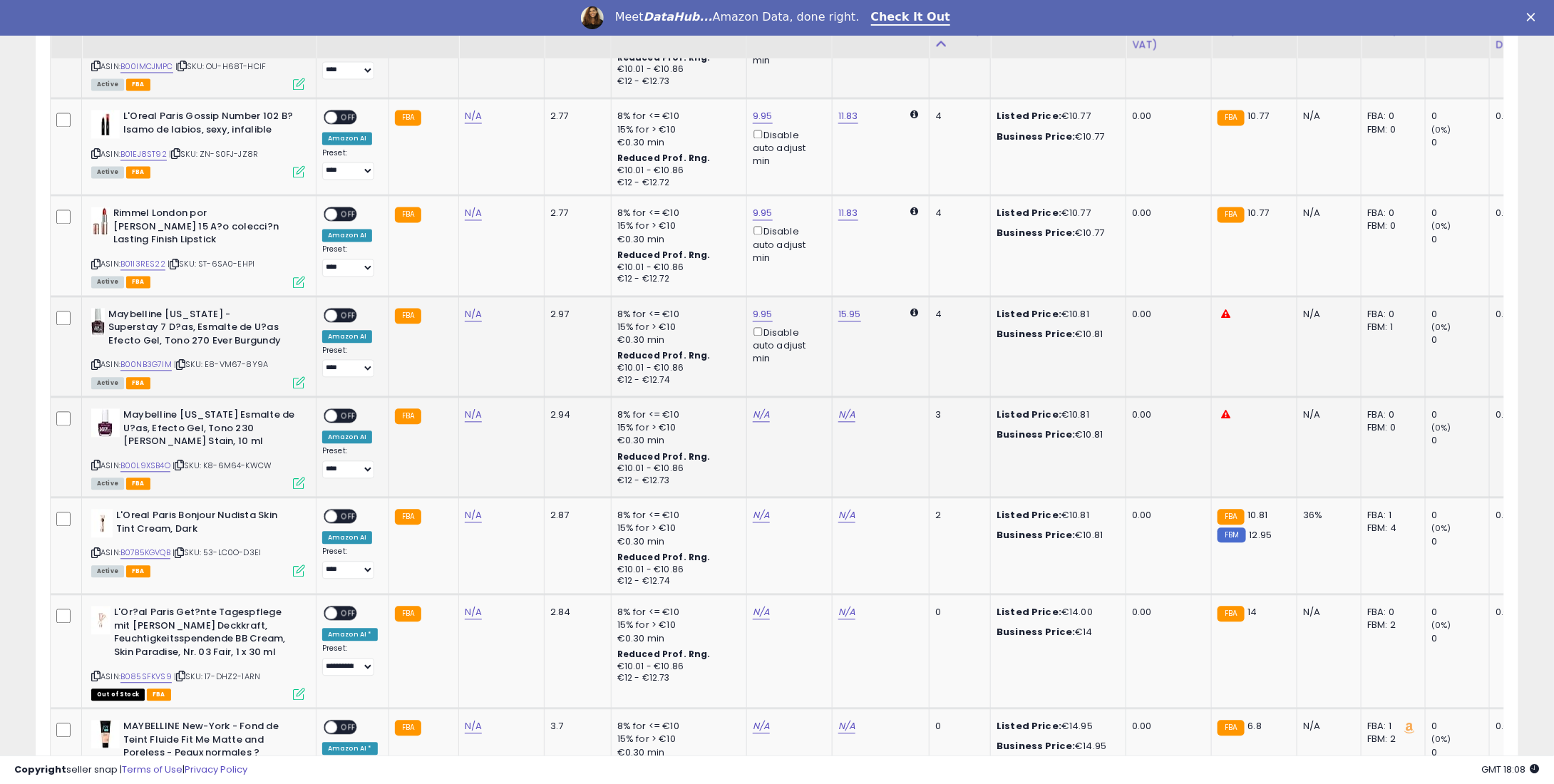
click at [757, 398] on td "N/A" at bounding box center [788, 447] width 86 height 100
click at [763, 423] on td "N/A" at bounding box center [788, 447] width 86 height 100
click at [757, 407] on link "N/A" at bounding box center [761, 414] width 17 height 14
type input "*"
type input "****"
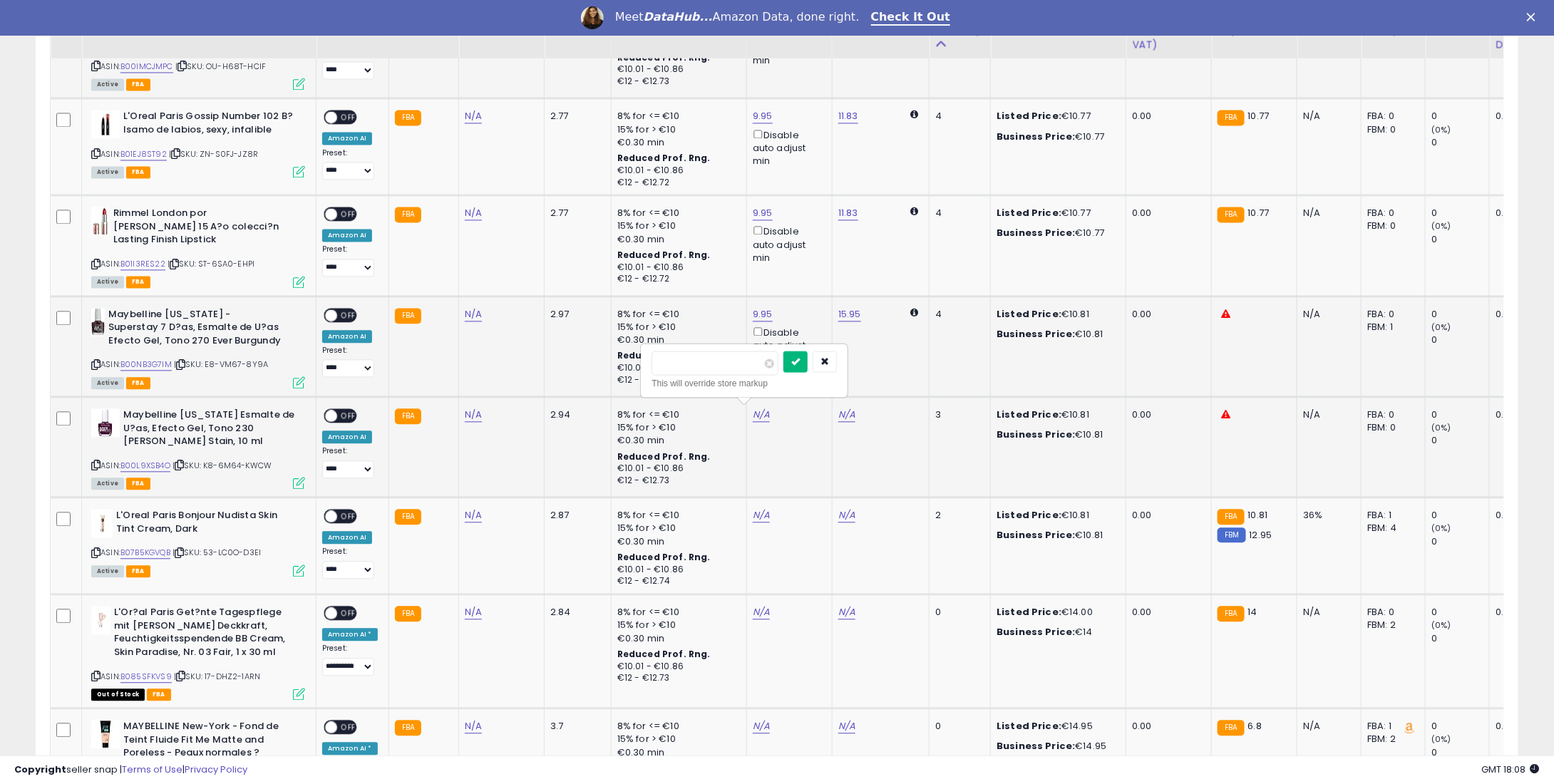
click at [800, 361] on icon "submit" at bounding box center [795, 360] width 9 height 9
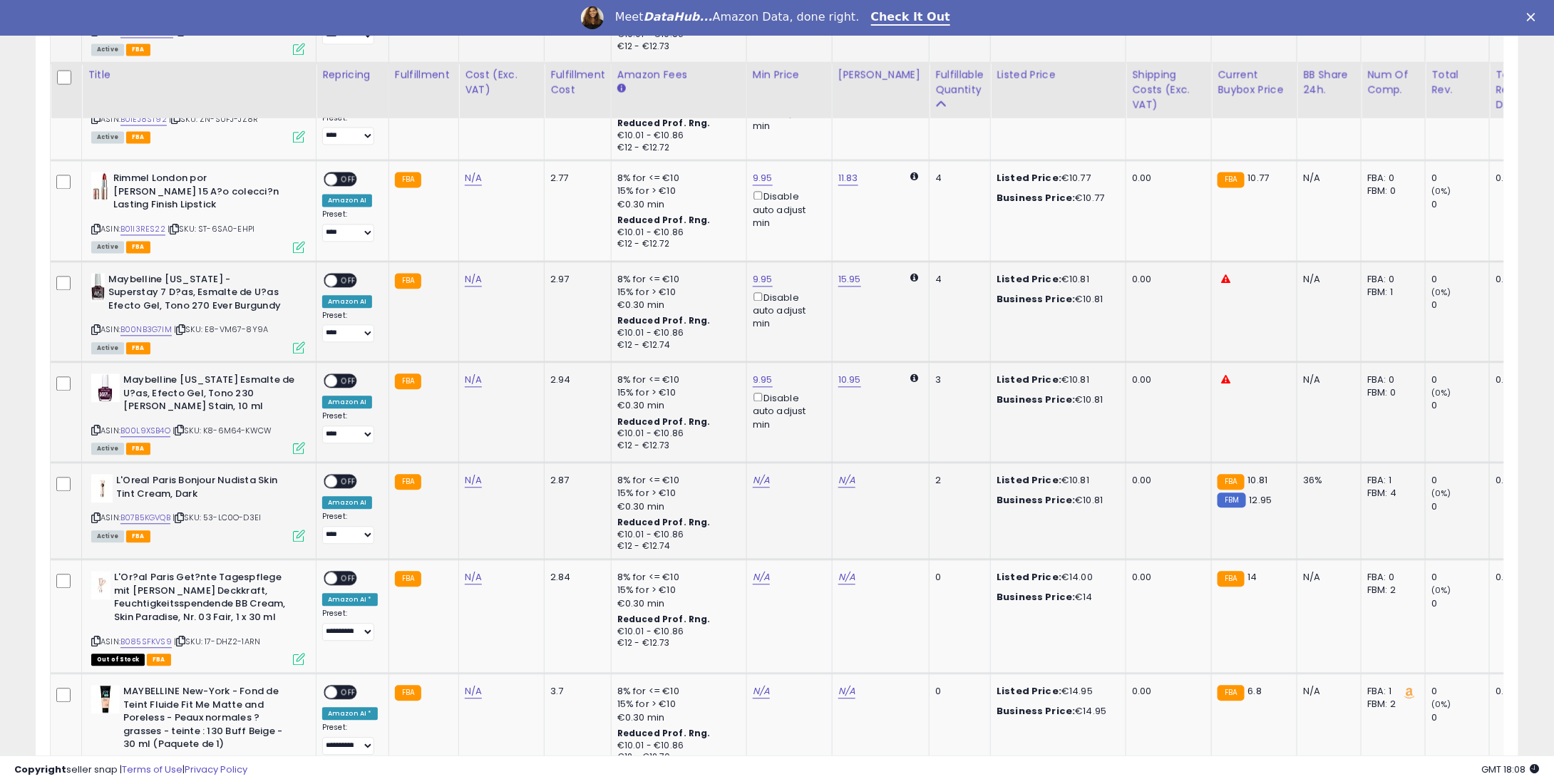
scroll to position [1524, 0]
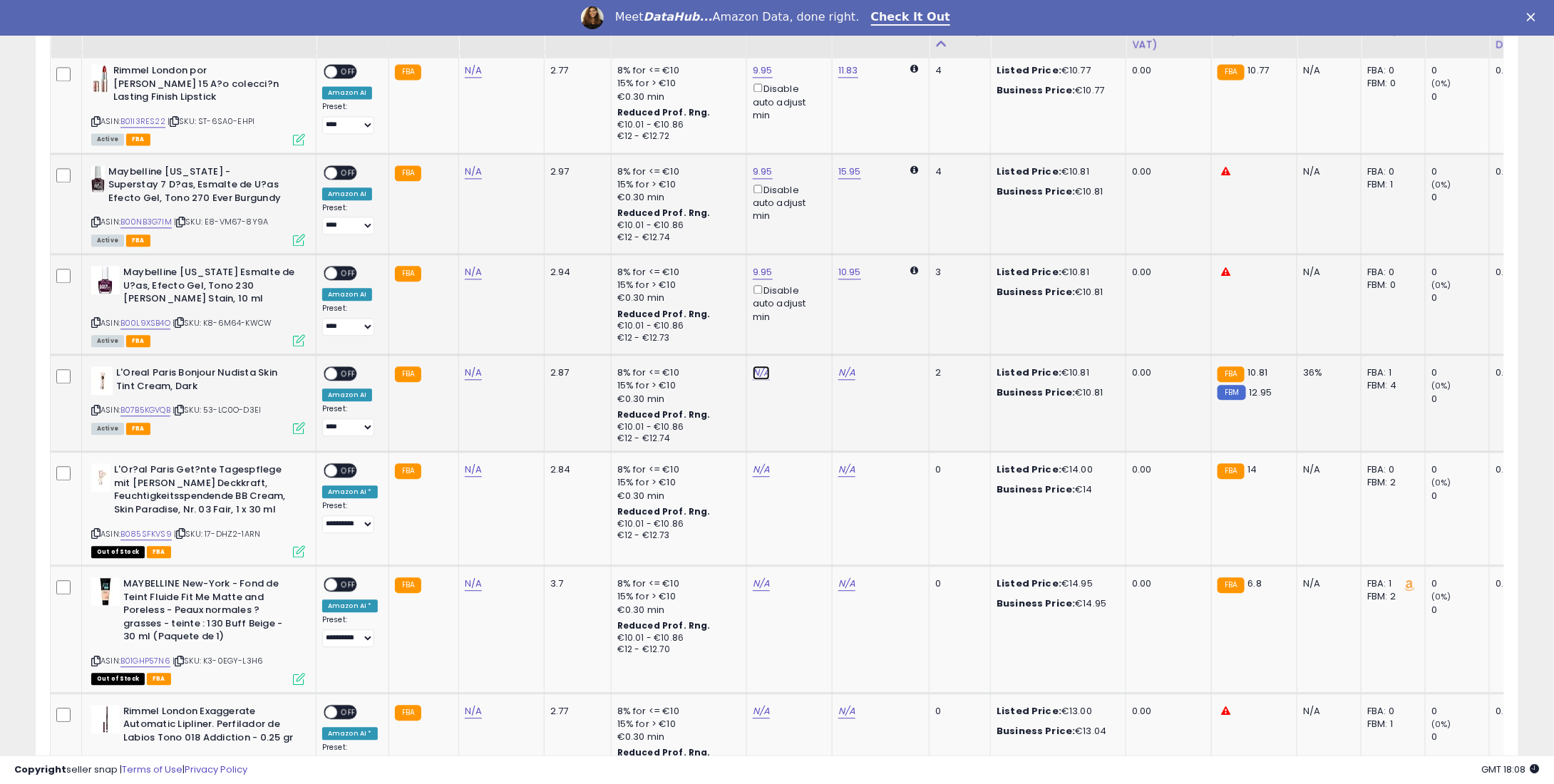
click at [757, 367] on link "N/A" at bounding box center [761, 373] width 17 height 14
type input "*"
type input "****"
drag, startPoint x: 816, startPoint y: 314, endPoint x: 794, endPoint y: 318, distance: 22.4
click at [800, 314] on icon "submit" at bounding box center [795, 318] width 9 height 9
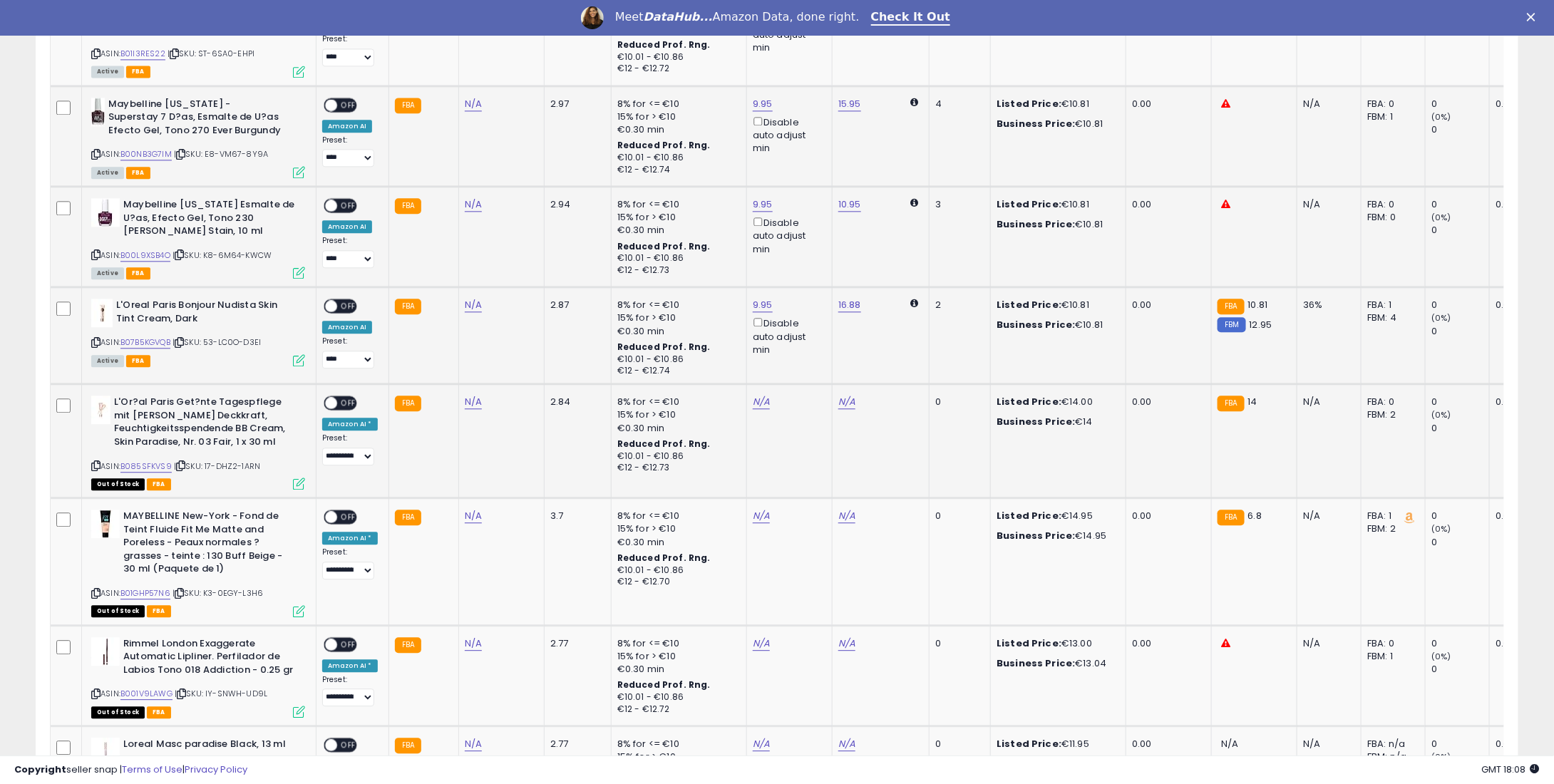
scroll to position [1596, 0]
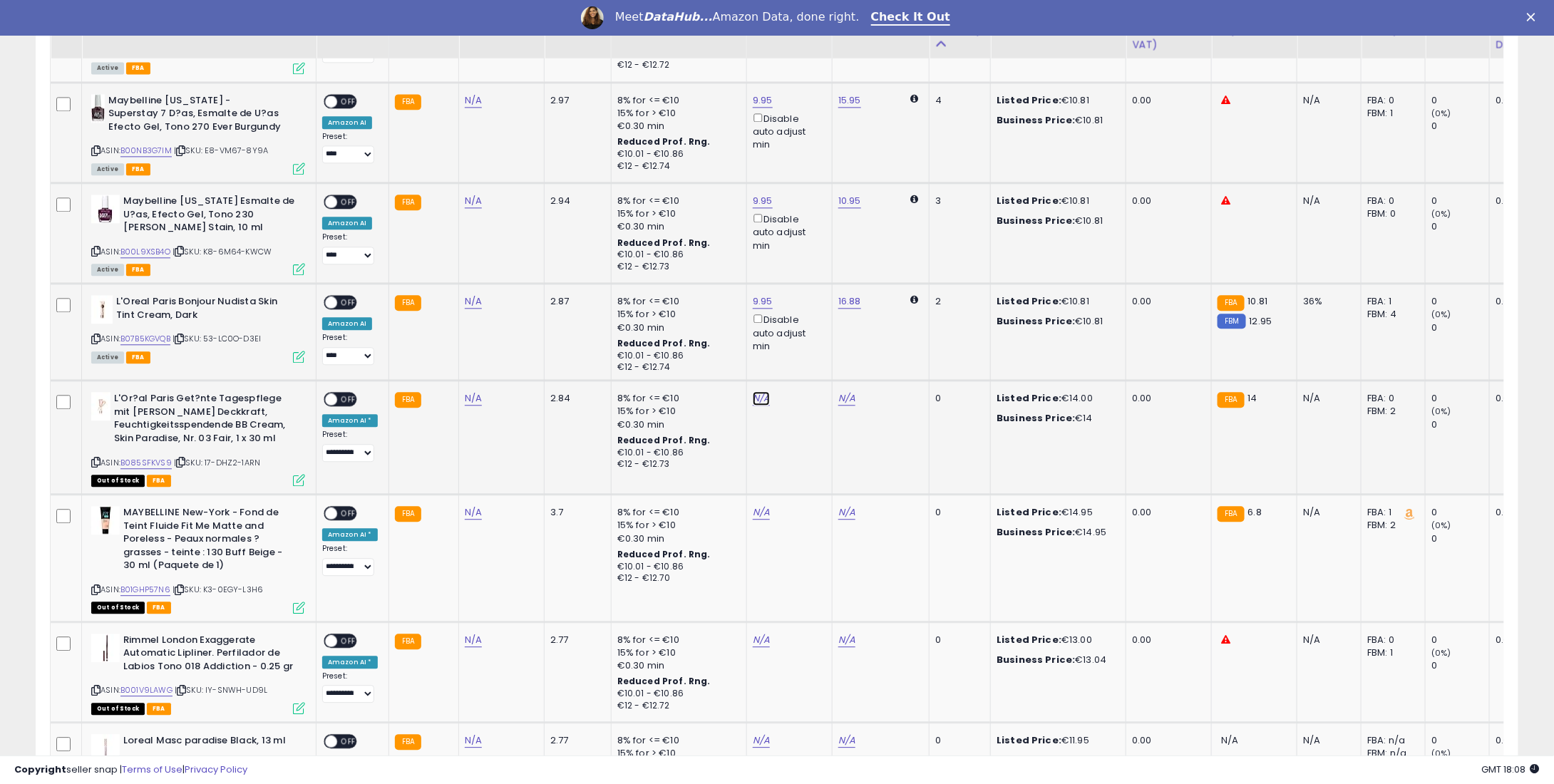
click at [753, 394] on link "N/A" at bounding box center [761, 398] width 17 height 14
type input "**"
click at [808, 348] on button "submit" at bounding box center [795, 345] width 25 height 22
click at [753, 506] on link "N/A" at bounding box center [761, 513] width 17 height 14
type input "**"
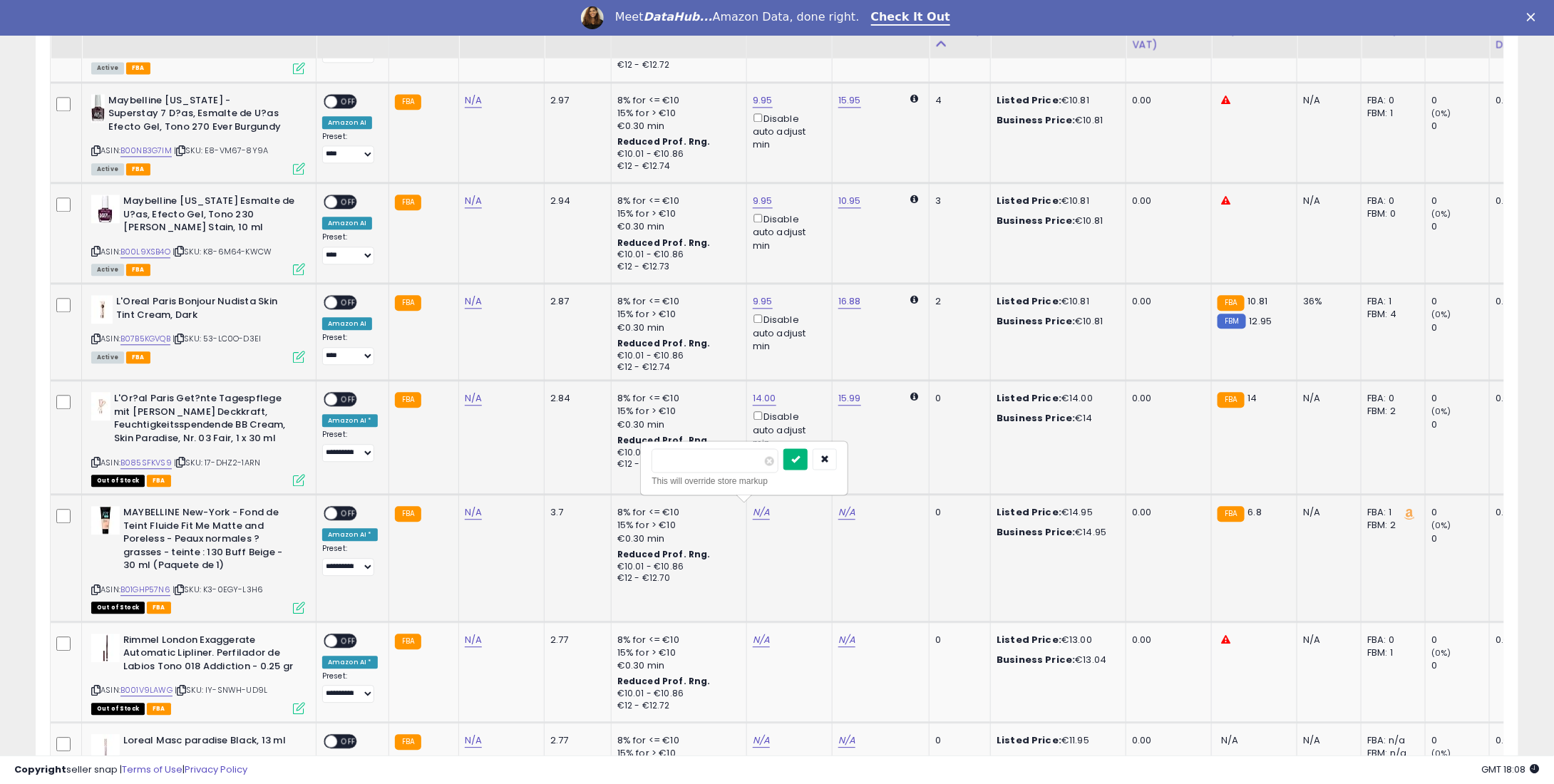
click at [808, 460] on button "submit" at bounding box center [795, 459] width 25 height 22
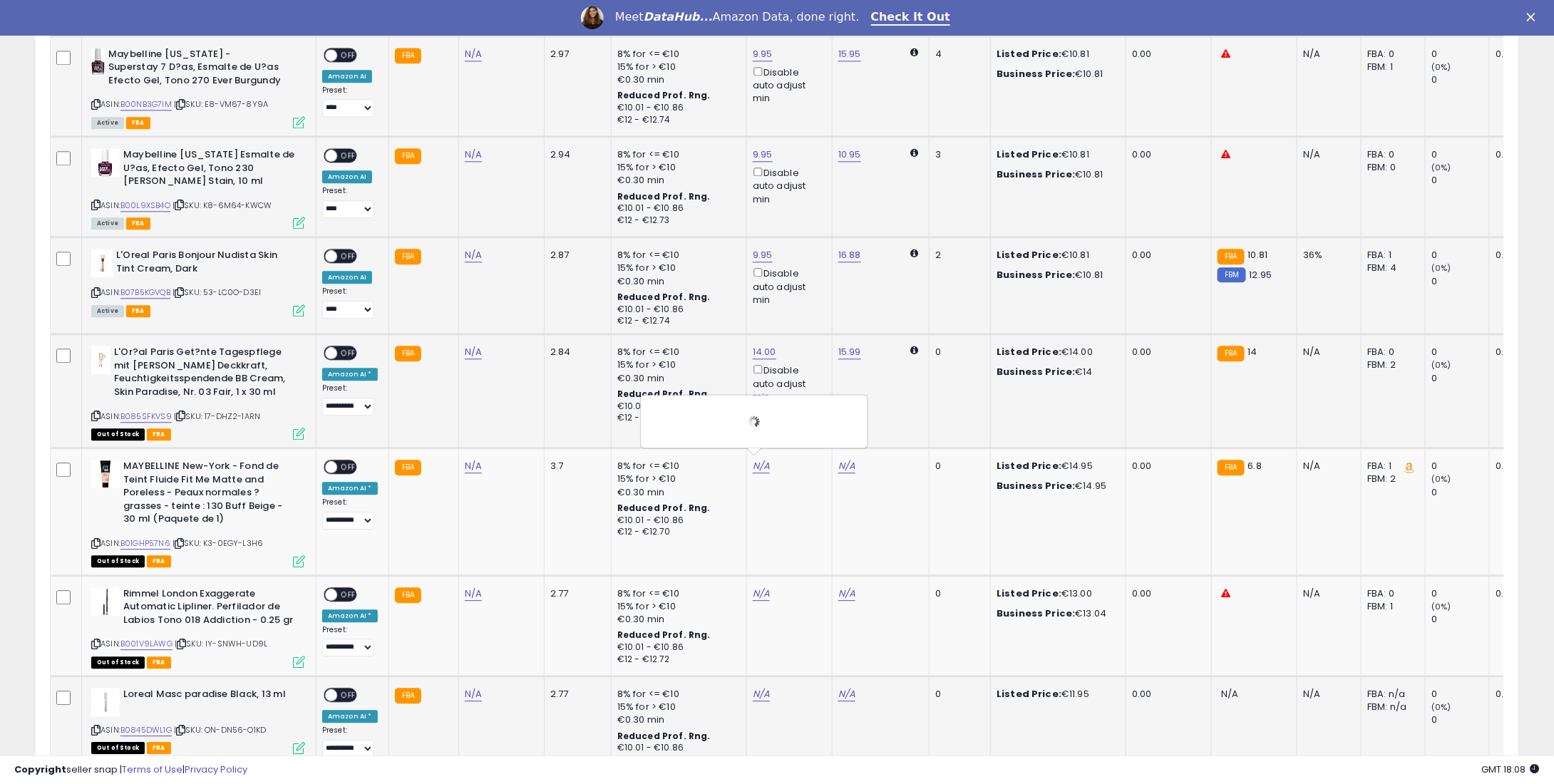
scroll to position [1809, 0]
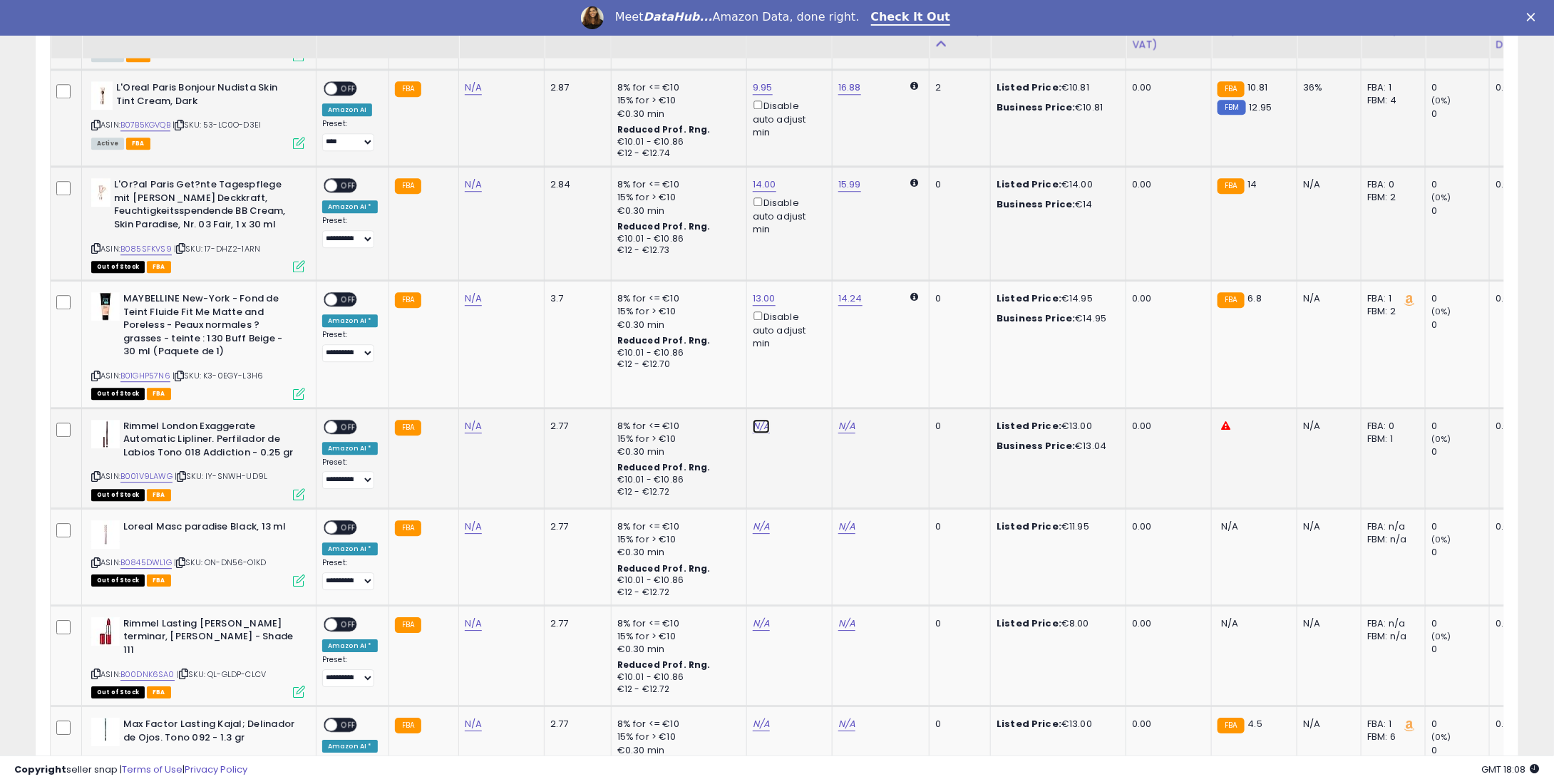
click at [753, 424] on link "N/A" at bounding box center [761, 426] width 17 height 14
type input "**"
click at [804, 376] on button "submit" at bounding box center [795, 372] width 25 height 22
click at [754, 519] on link "N/A" at bounding box center [761, 526] width 17 height 14
type input "**"
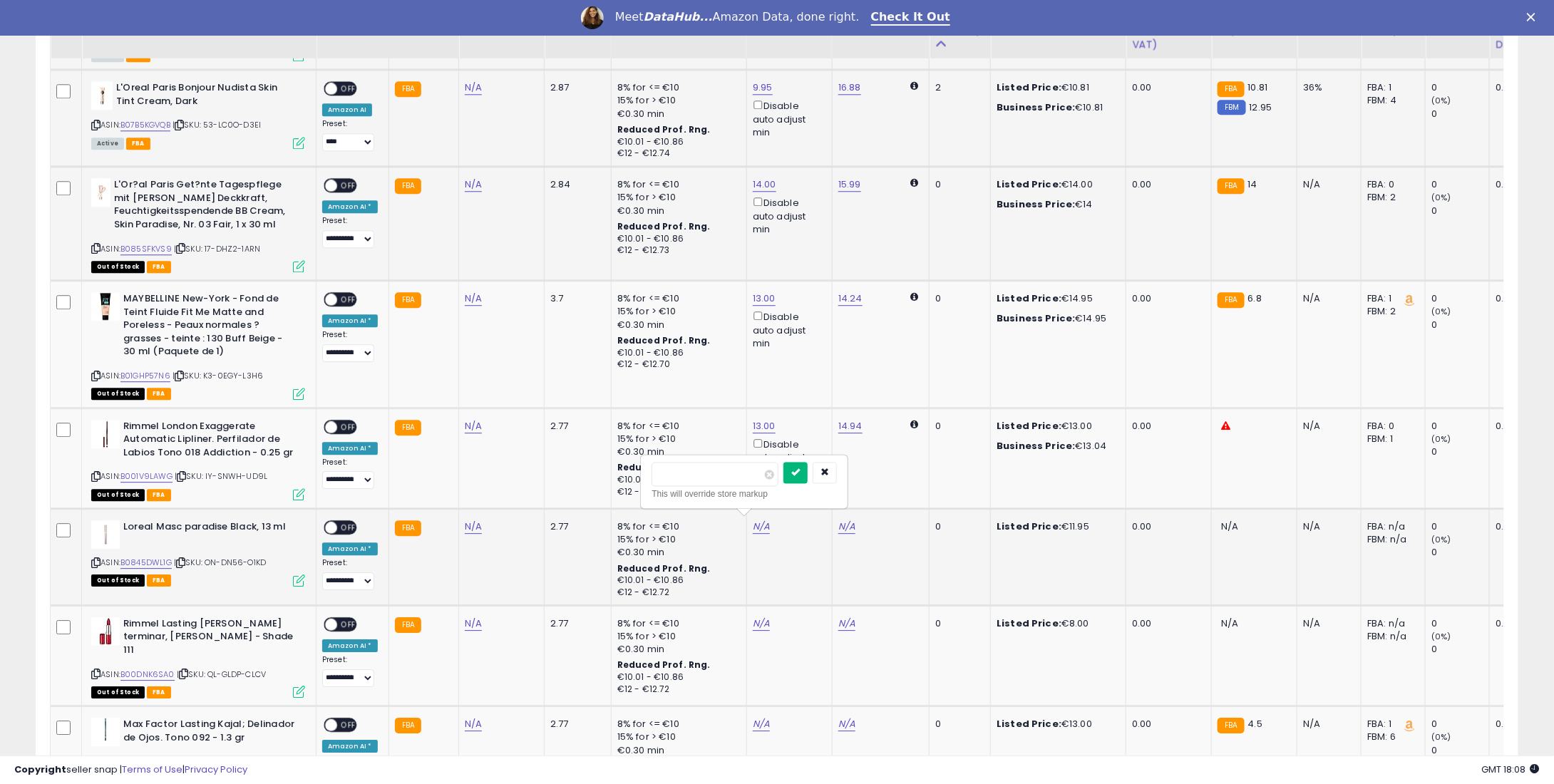
click at [808, 477] on button "submit" at bounding box center [795, 472] width 25 height 22
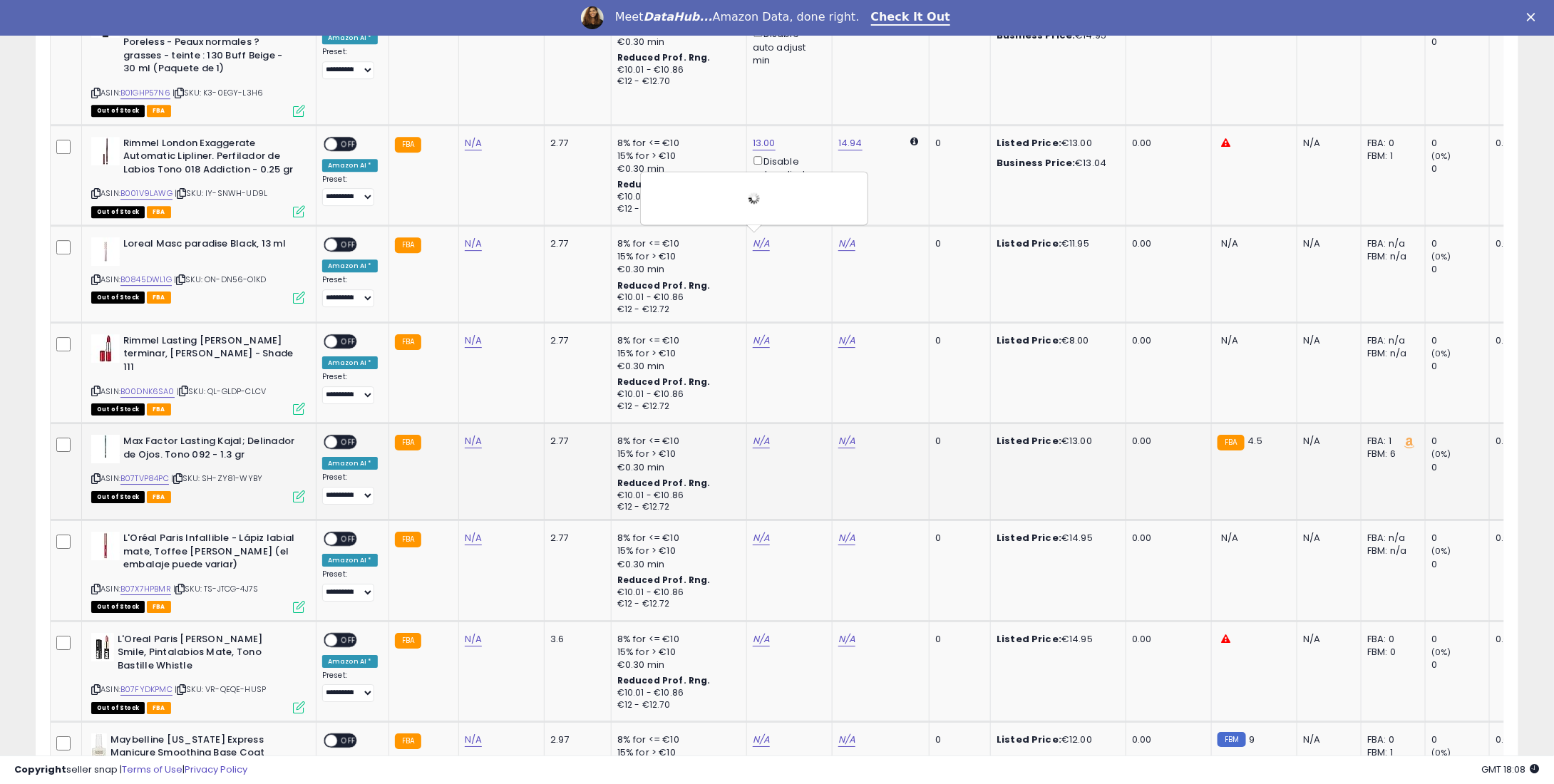
scroll to position [2094, 0]
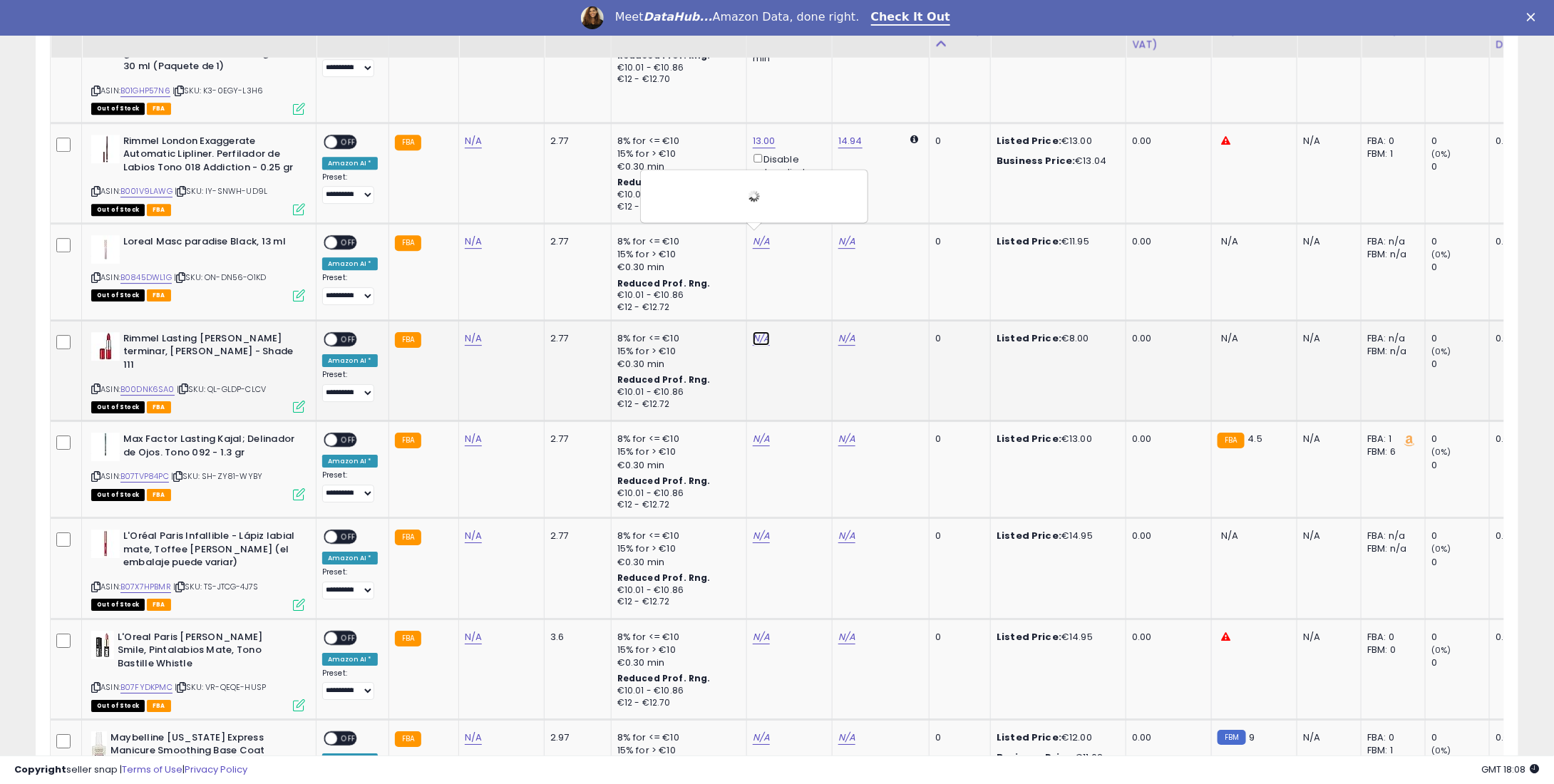
click at [753, 332] on link "N/A" at bounding box center [761, 338] width 17 height 14
type input "*"
click at [819, 293] on div at bounding box center [810, 285] width 53 height 25
click at [808, 291] on button "submit" at bounding box center [795, 284] width 25 height 22
click at [754, 432] on link "N/A" at bounding box center [761, 439] width 17 height 14
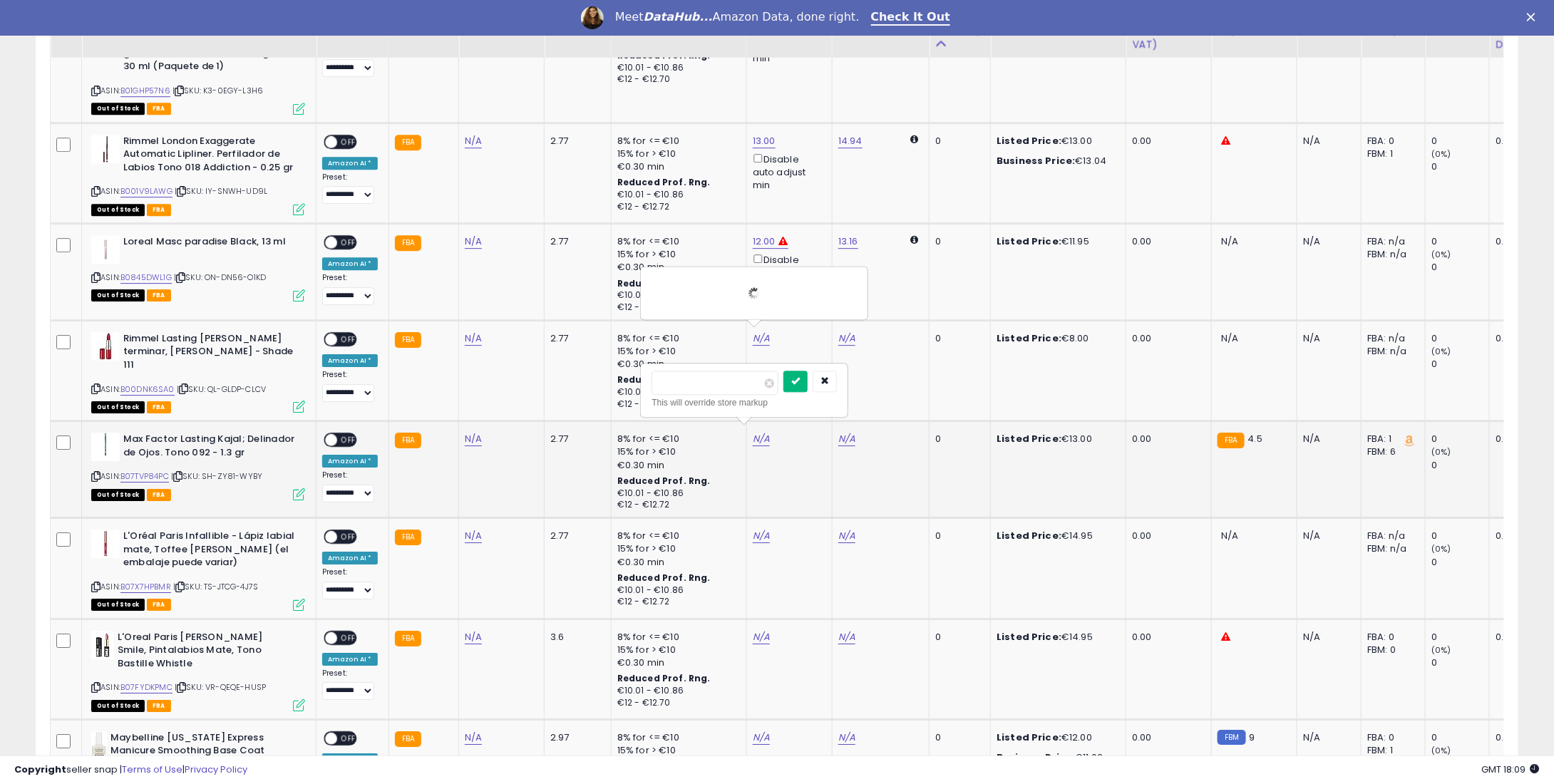
type input "**"
click at [808, 386] on button "submit" at bounding box center [795, 382] width 25 height 22
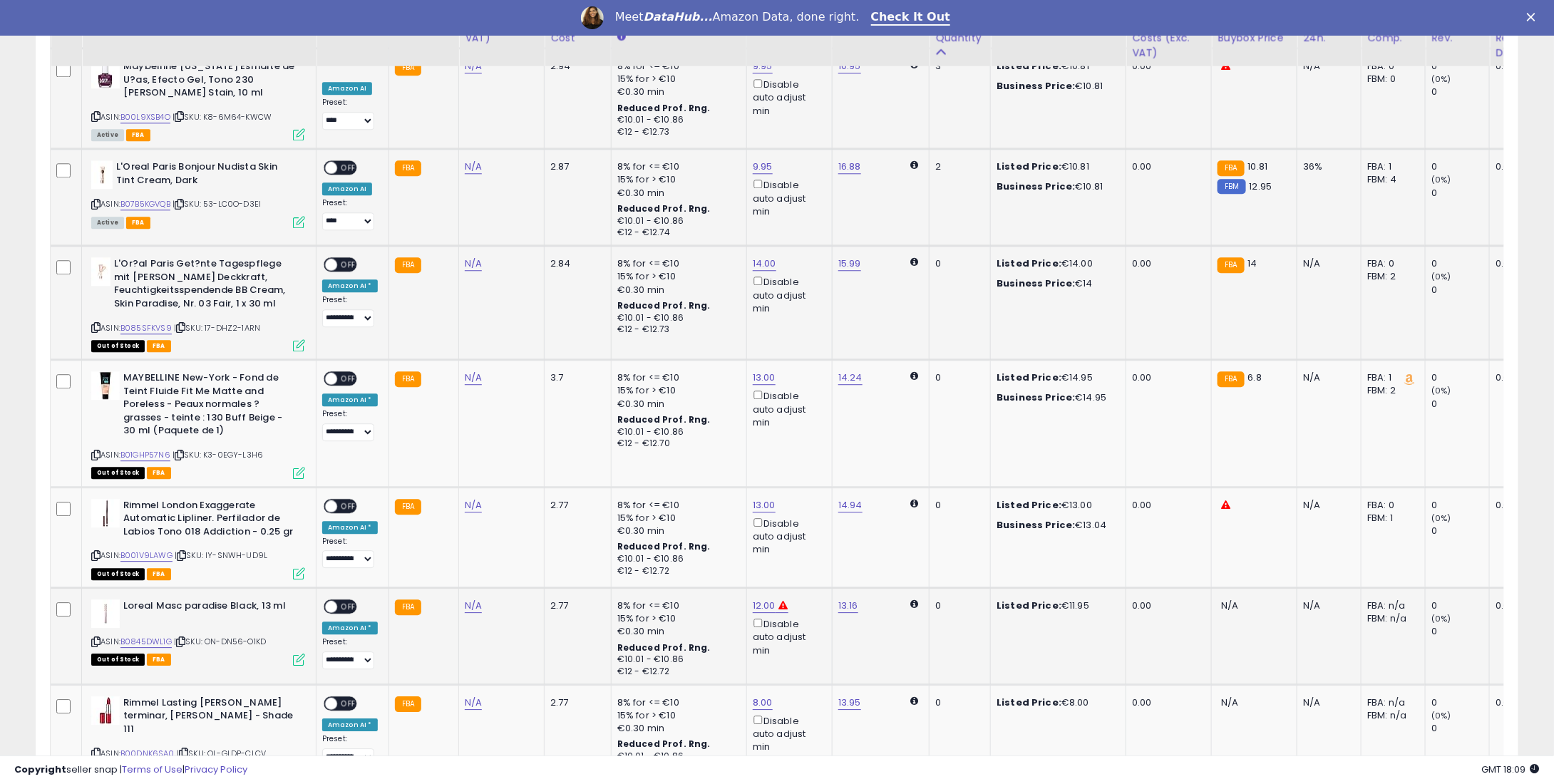
scroll to position [1666, 0]
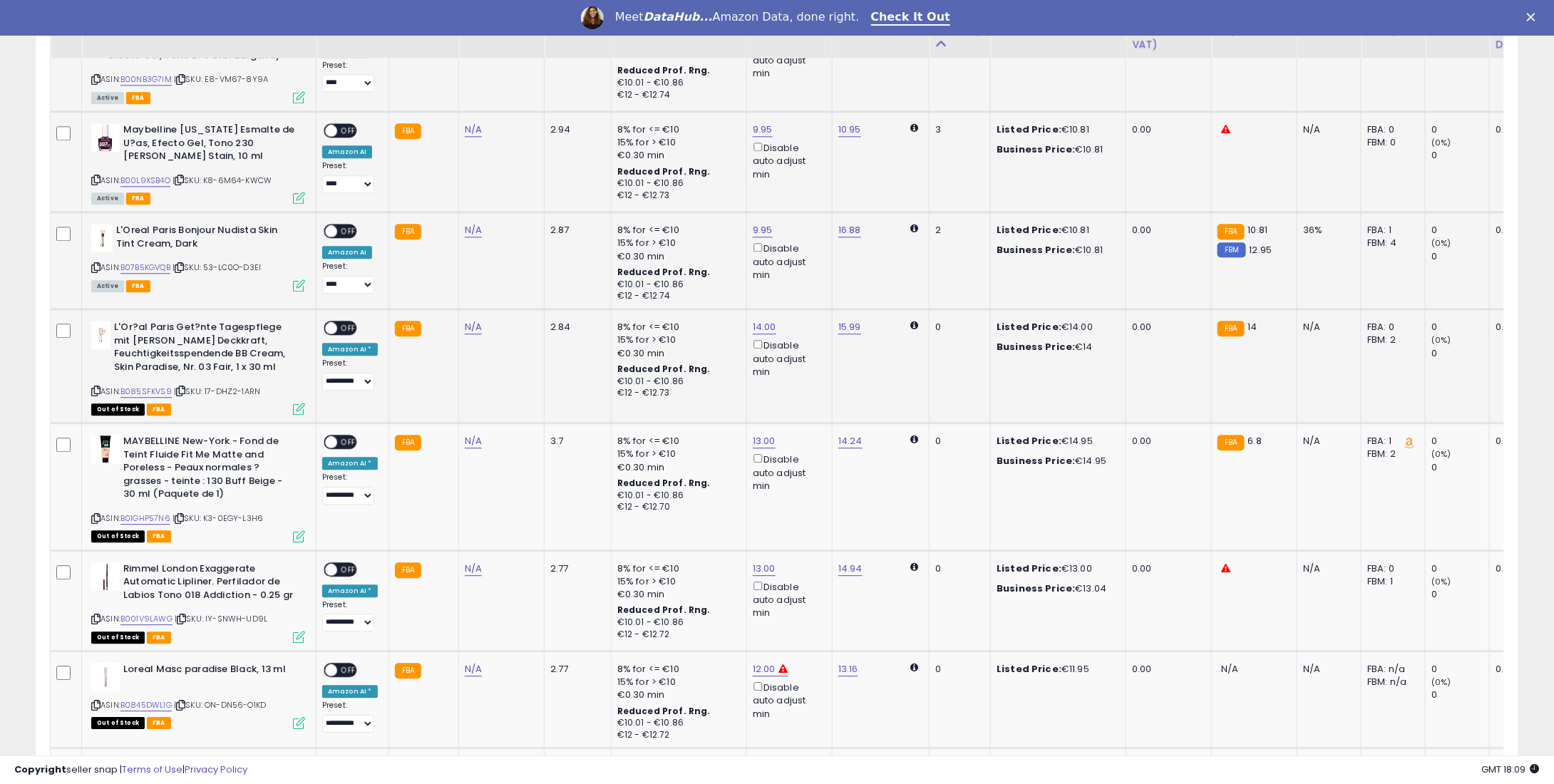
click at [340, 228] on span "OFF" at bounding box center [348, 231] width 23 height 12
drag, startPoint x: 345, startPoint y: 133, endPoint x: 351, endPoint y: 115, distance: 19.0
click at [341, 131] on div "**********" at bounding box center [349, 157] width 56 height 70
click at [351, 114] on td "**********" at bounding box center [353, 161] width 73 height 100
click at [351, 116] on td "**********" at bounding box center [353, 161] width 73 height 100
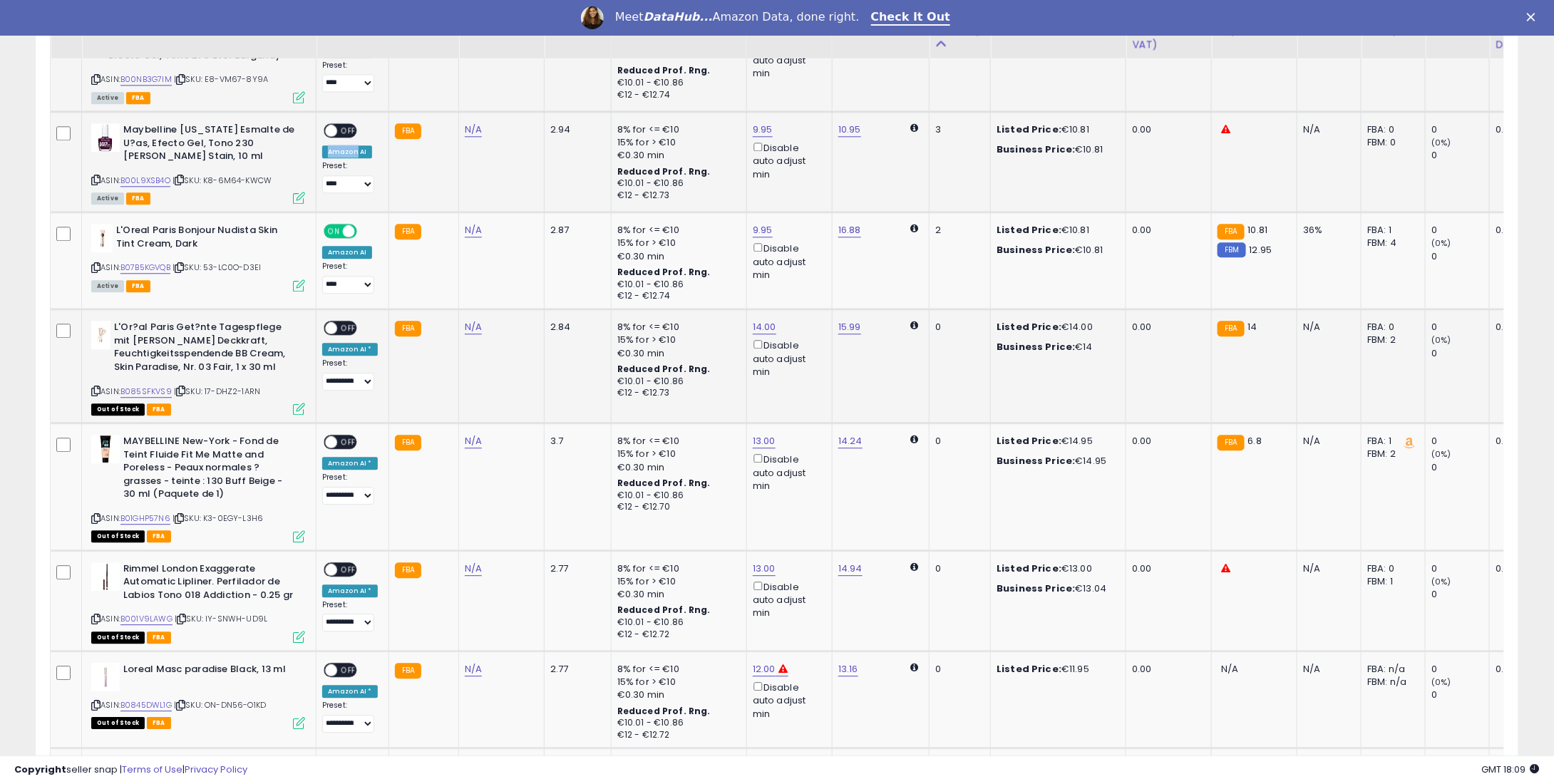
click at [348, 125] on span "OFF" at bounding box center [348, 131] width 23 height 12
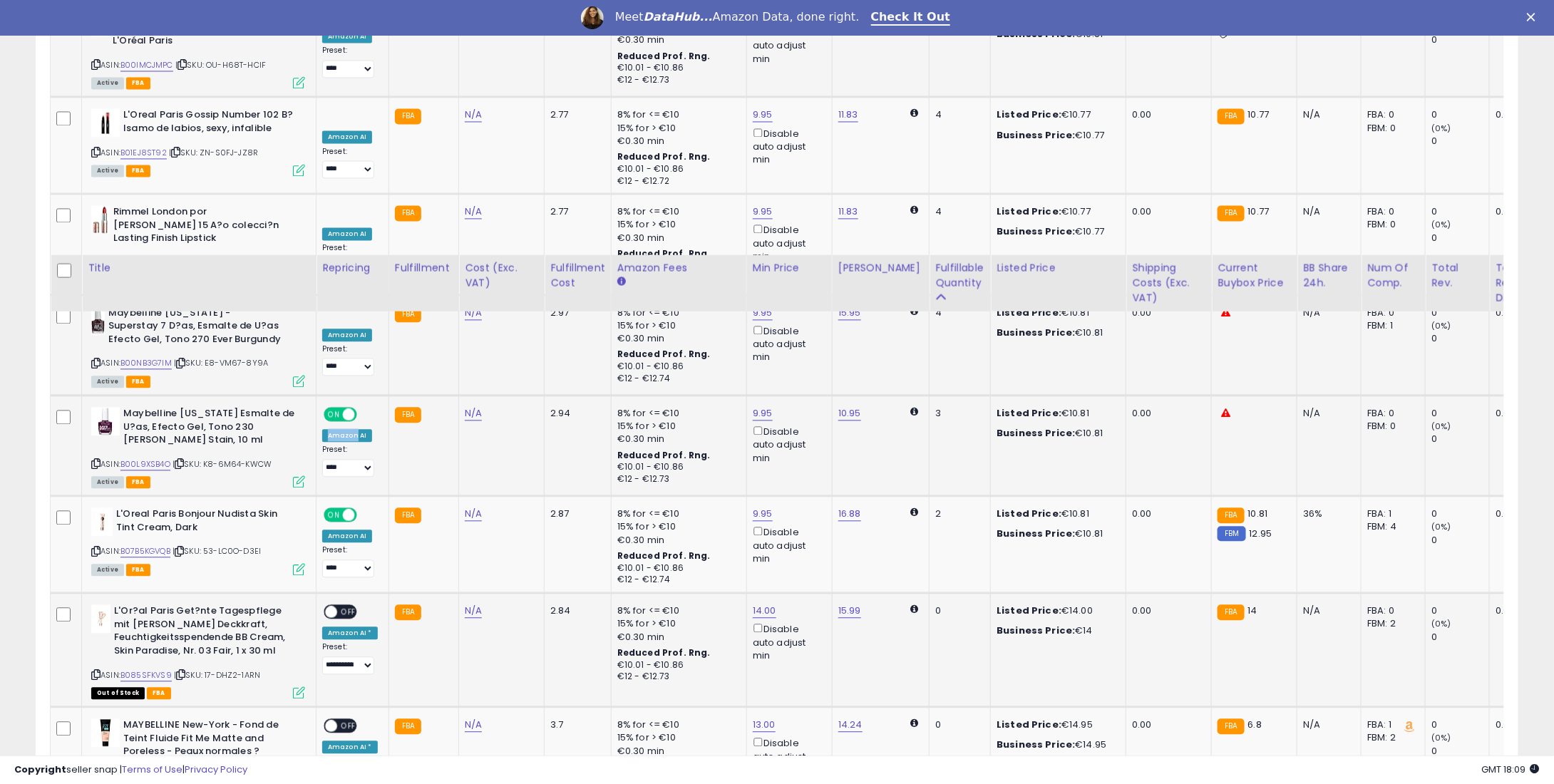
scroll to position [1310, 0]
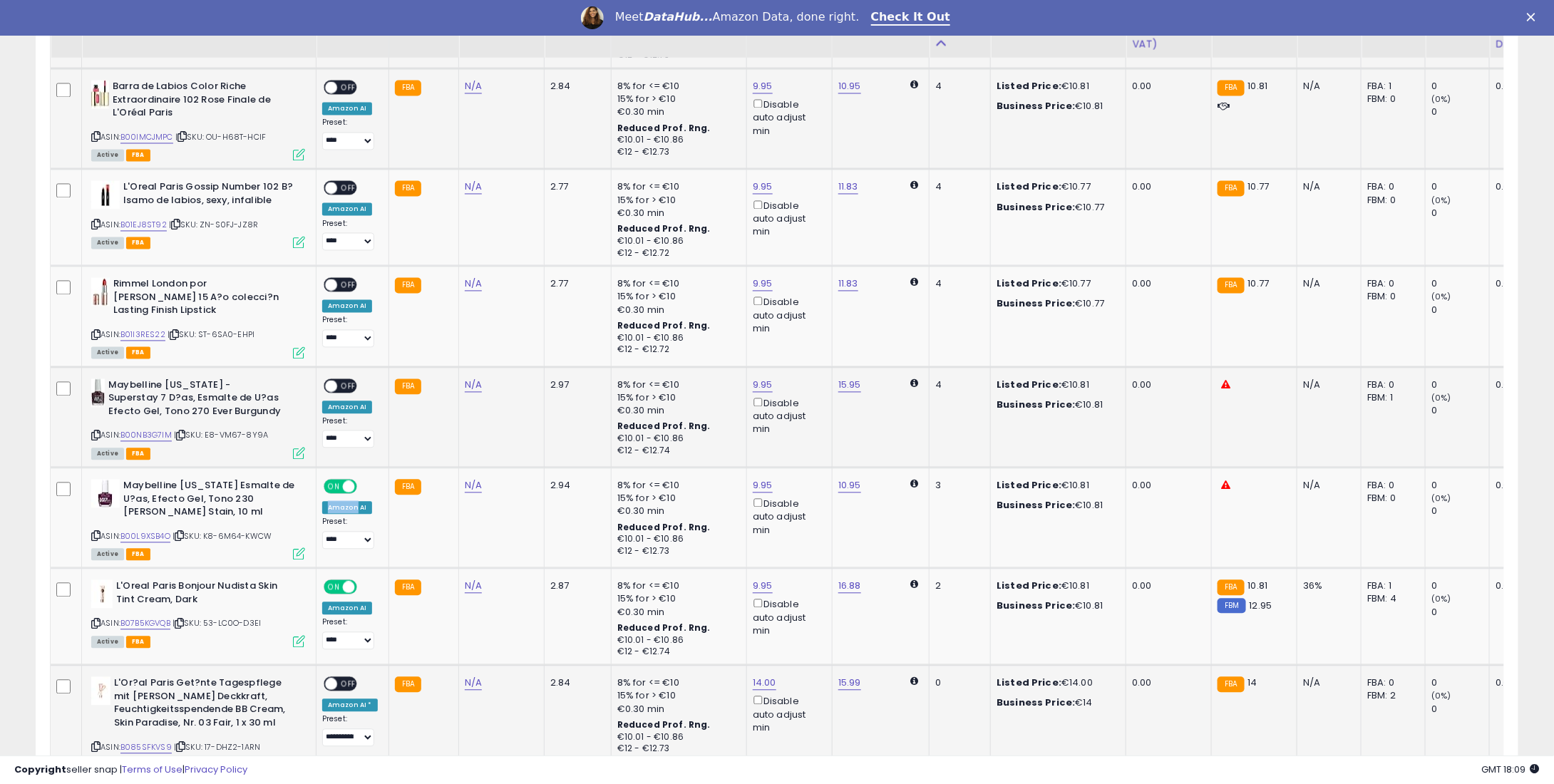
click at [335, 382] on span at bounding box center [331, 386] width 12 height 12
click at [342, 380] on span "OFF" at bounding box center [348, 386] width 23 height 12
click at [348, 281] on span "OFF" at bounding box center [348, 285] width 23 height 12
click at [338, 192] on div "ON OFF" at bounding box center [341, 188] width 33 height 15
click at [341, 190] on span "OFF" at bounding box center [348, 188] width 23 height 12
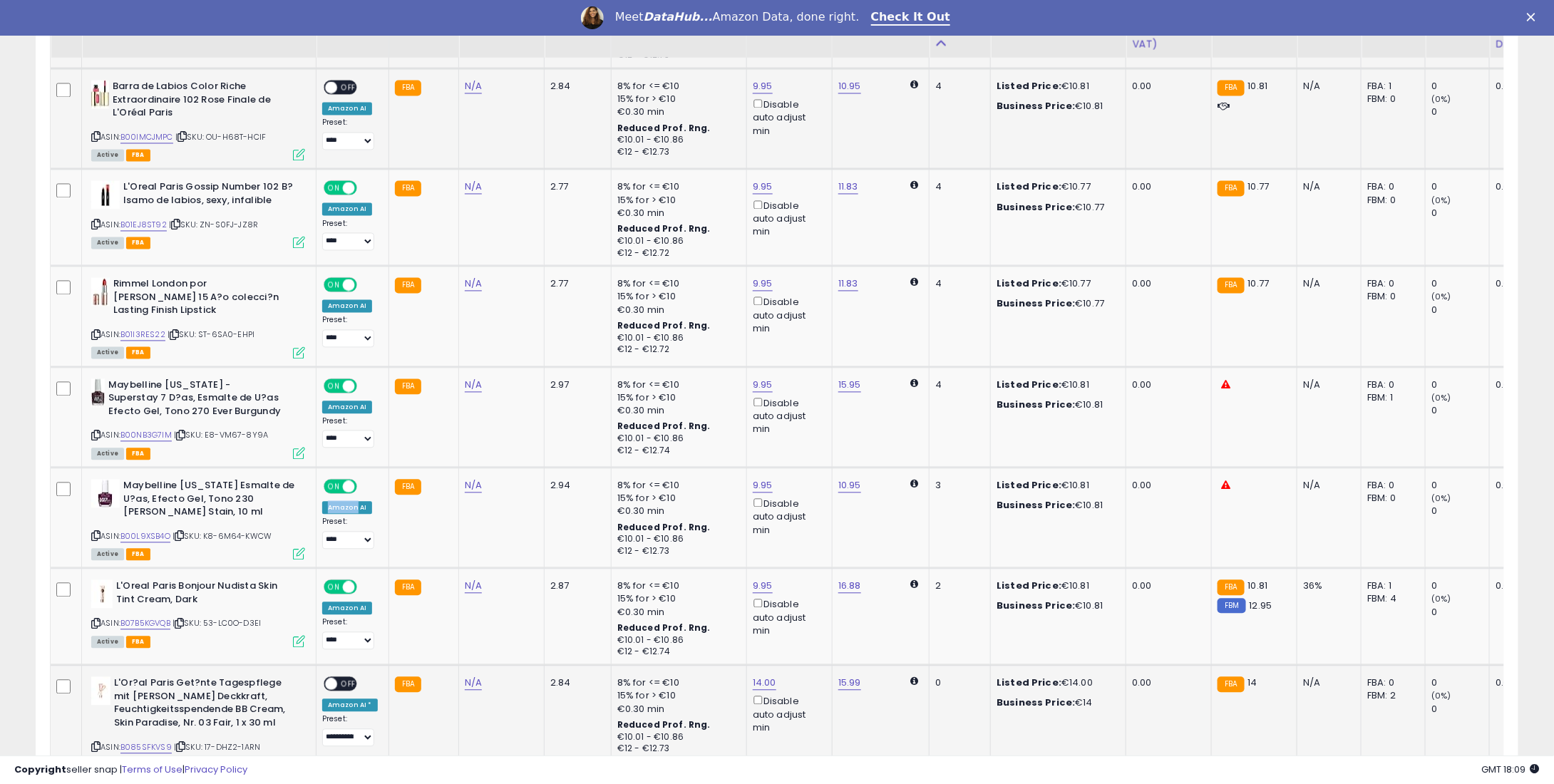
click at [340, 88] on span "OFF" at bounding box center [348, 88] width 23 height 12
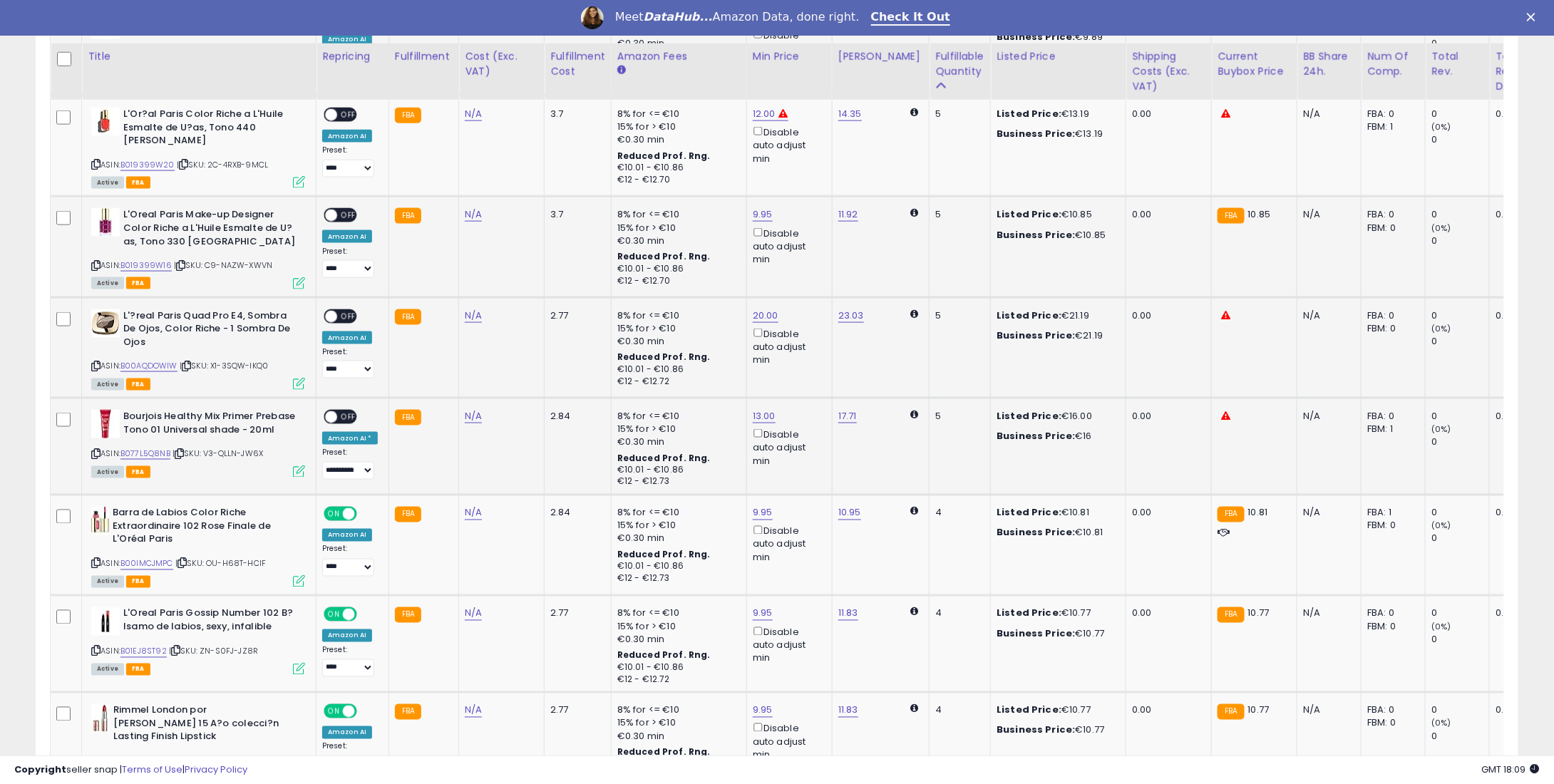
scroll to position [669, 0]
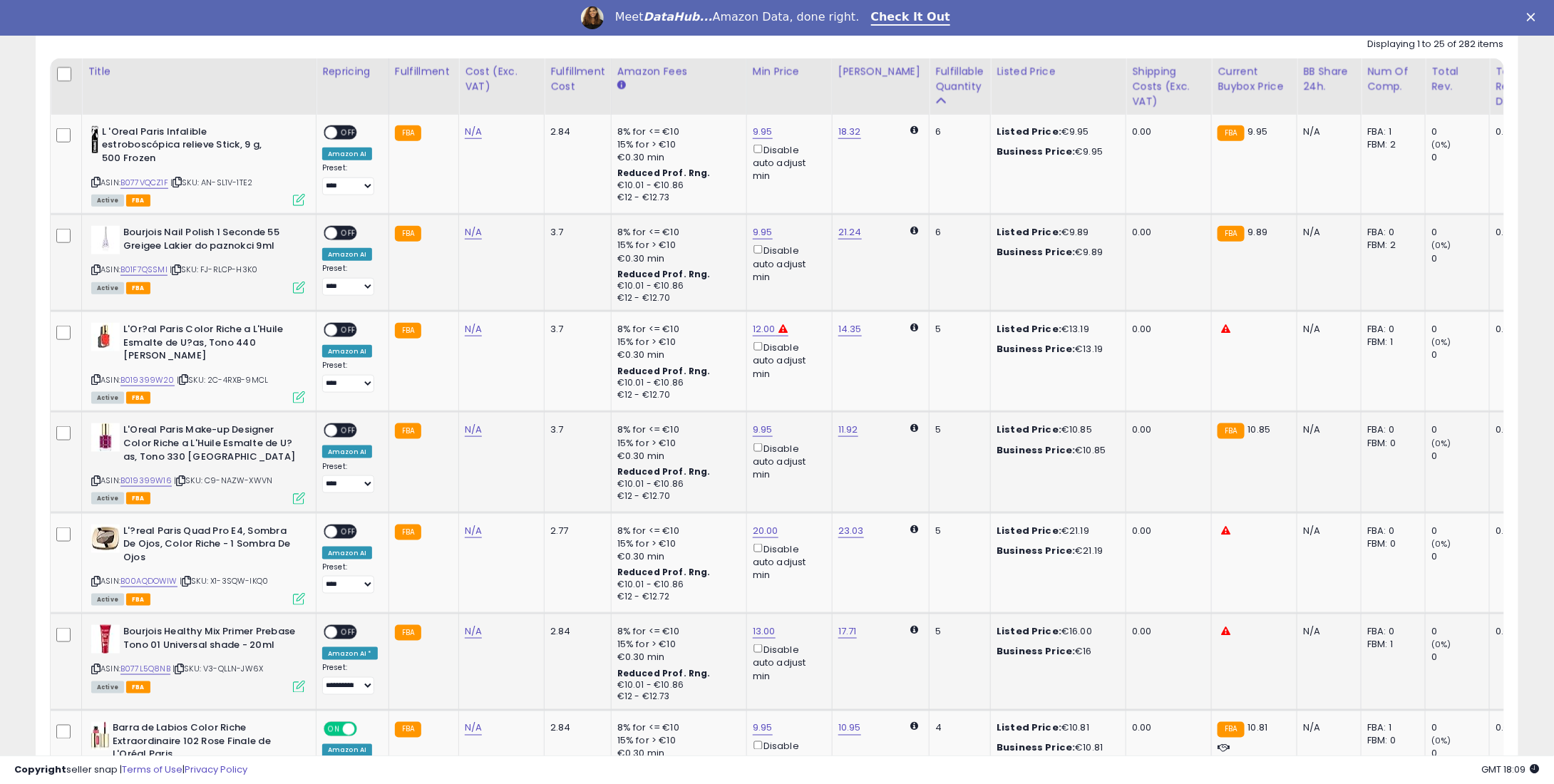
click at [342, 627] on div "ON OFF" at bounding box center [325, 633] width 33 height 12
click at [348, 625] on div "ON OFF" at bounding box center [341, 632] width 33 height 15
click at [346, 627] on span "OFF" at bounding box center [348, 633] width 23 height 12
click at [348, 531] on span "OFF" at bounding box center [348, 531] width 23 height 12
click at [343, 431] on span "OFF" at bounding box center [348, 431] width 23 height 12
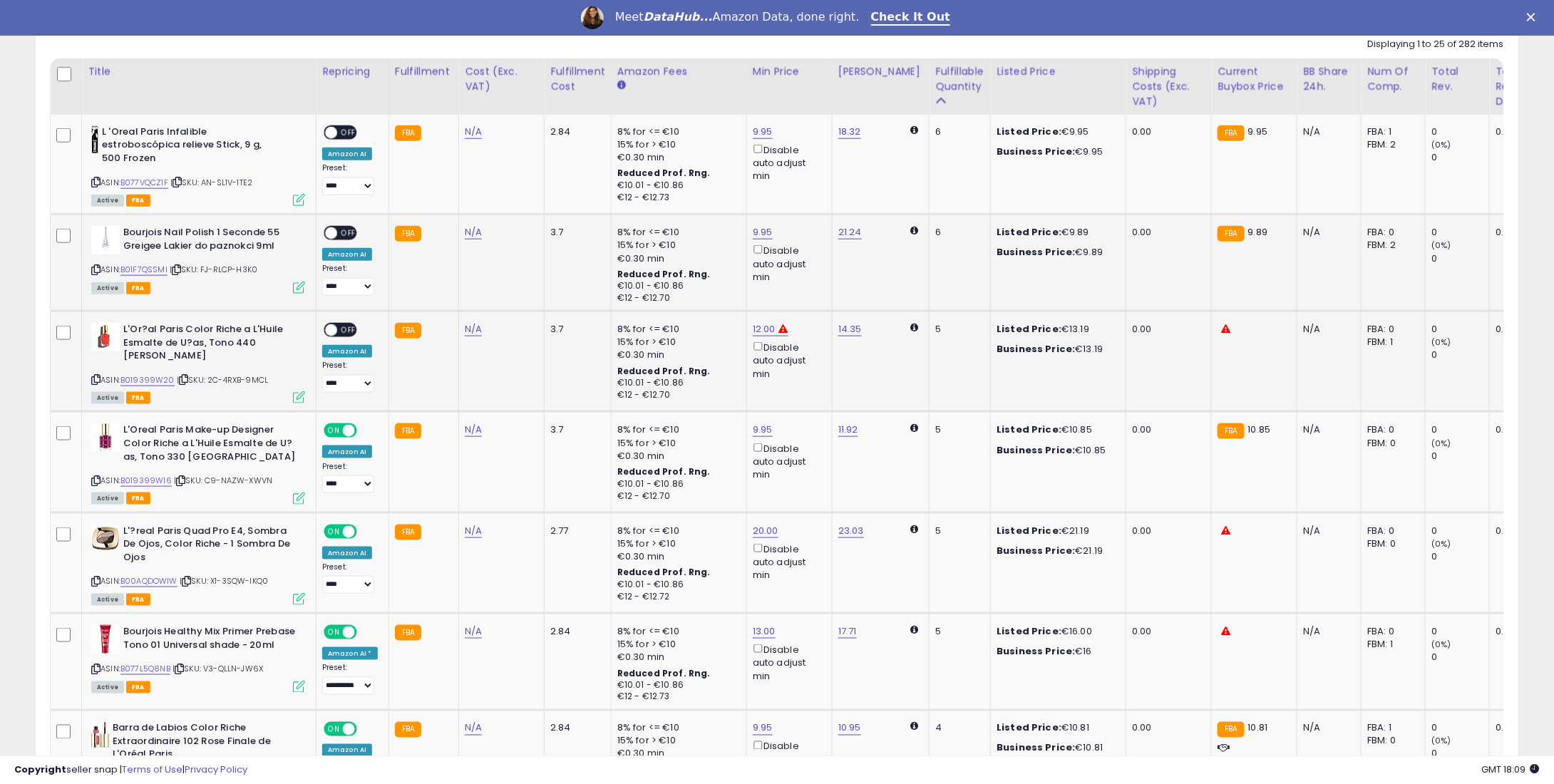
drag, startPoint x: 352, startPoint y: 323, endPoint x: 346, endPoint y: 329, distance: 8.5
click at [351, 325] on span "OFF" at bounding box center [348, 331] width 23 height 12
click at [350, 229] on span "OFF" at bounding box center [348, 233] width 23 height 12
click at [346, 134] on span "OFF" at bounding box center [348, 132] width 23 height 12
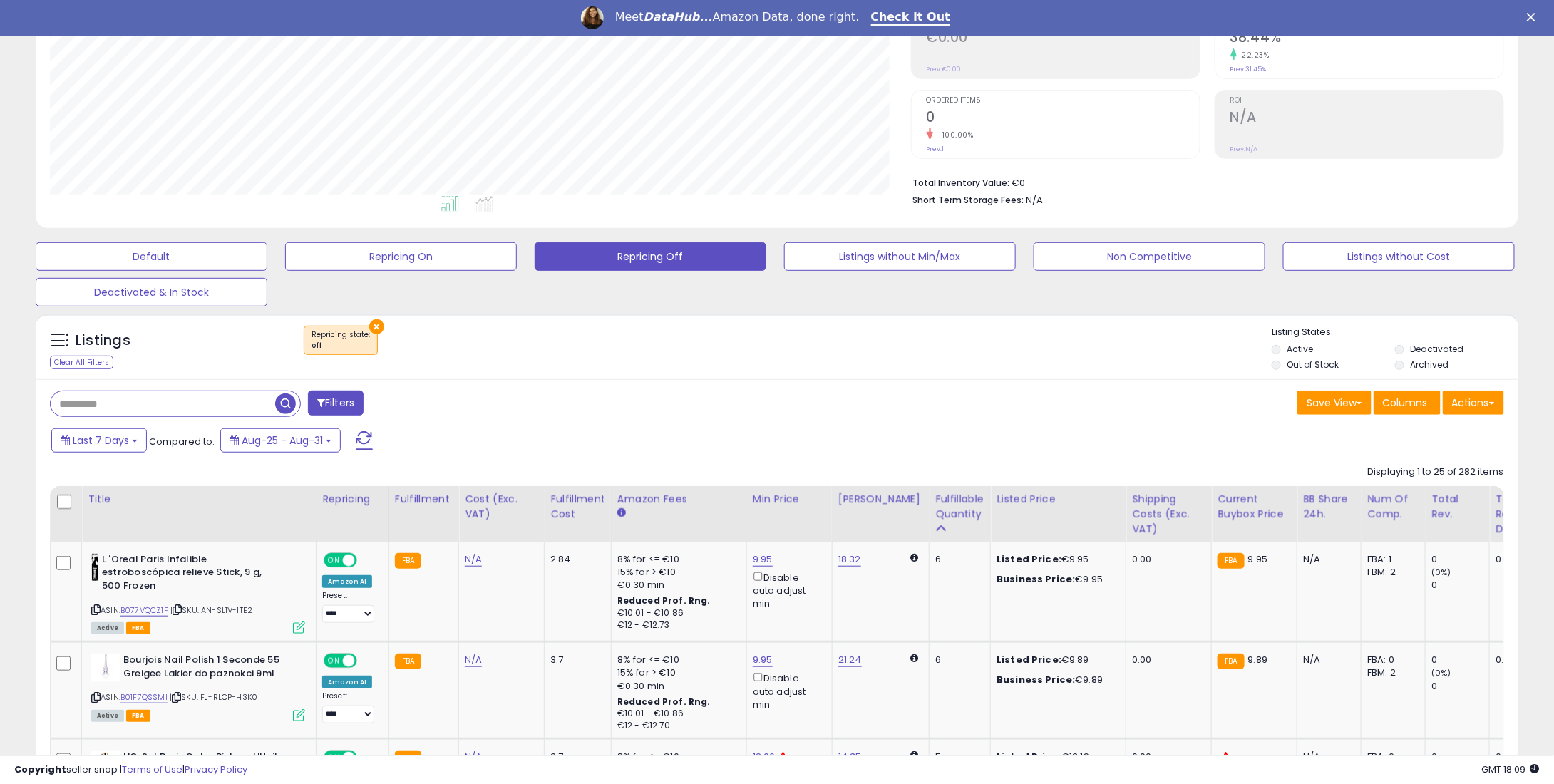
scroll to position [0, 0]
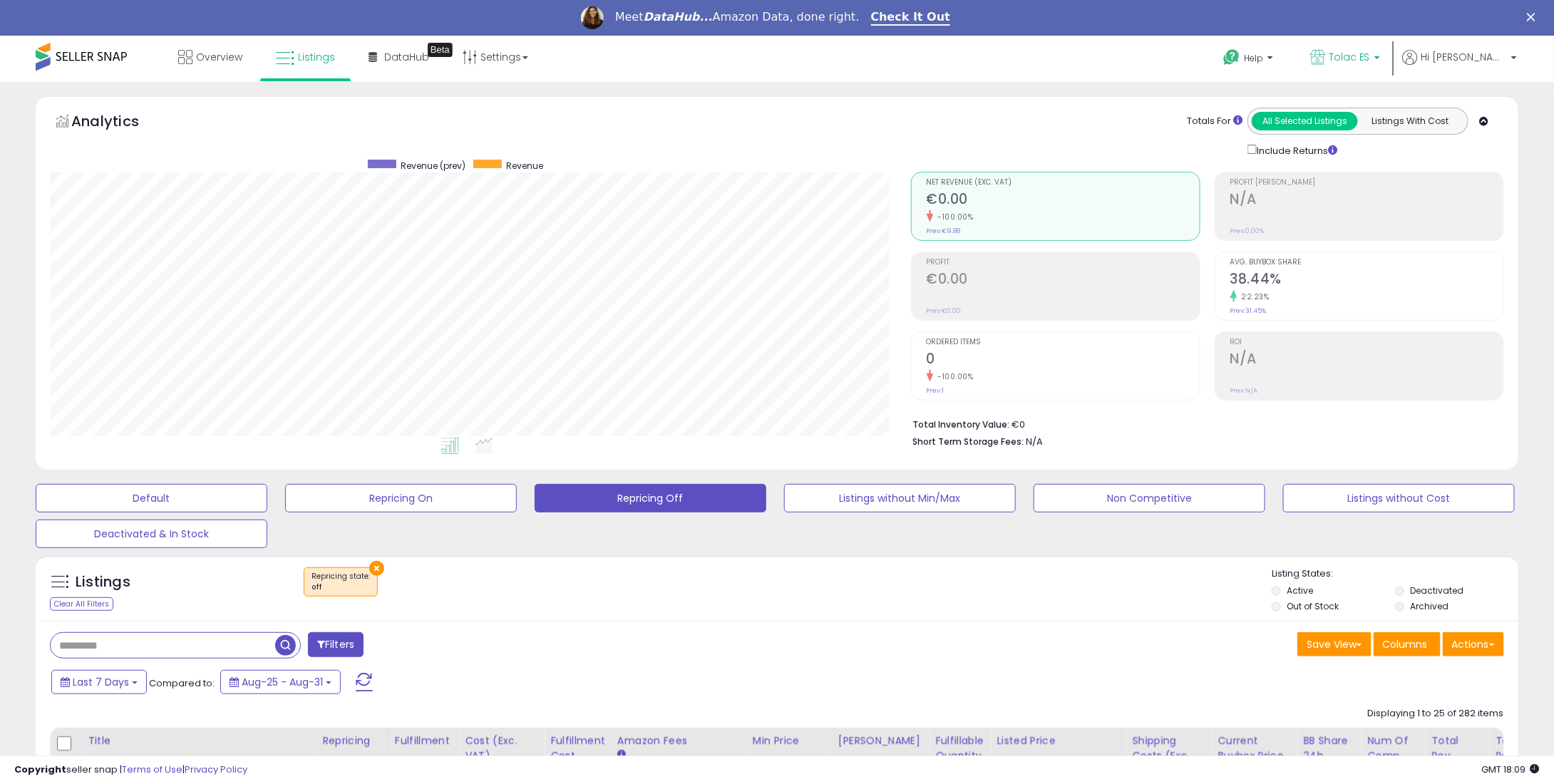
click at [1370, 50] on span "Tolac ES" at bounding box center [1349, 57] width 41 height 14
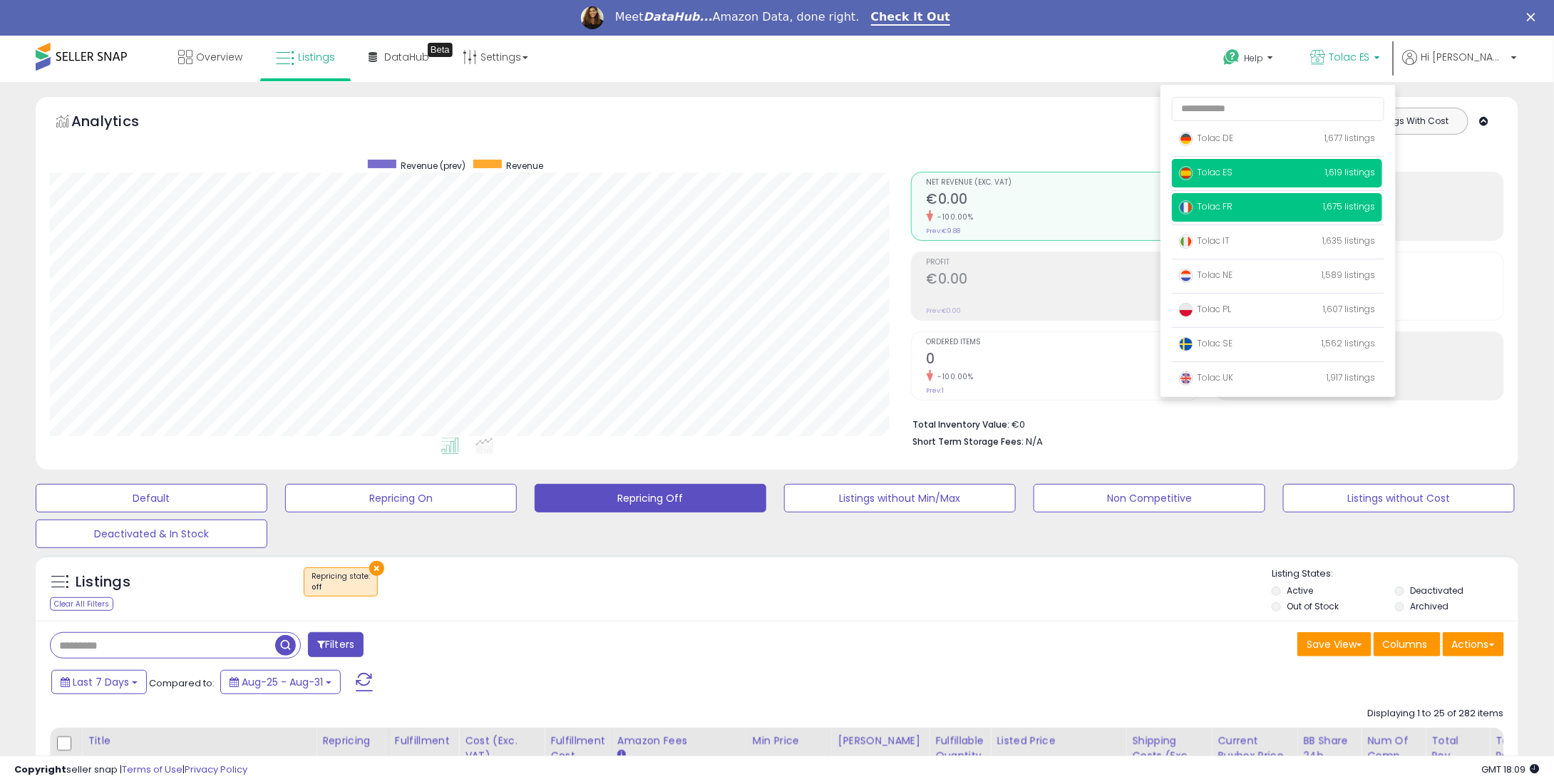
click at [1232, 205] on span "Tolac FR" at bounding box center [1206, 207] width 53 height 12
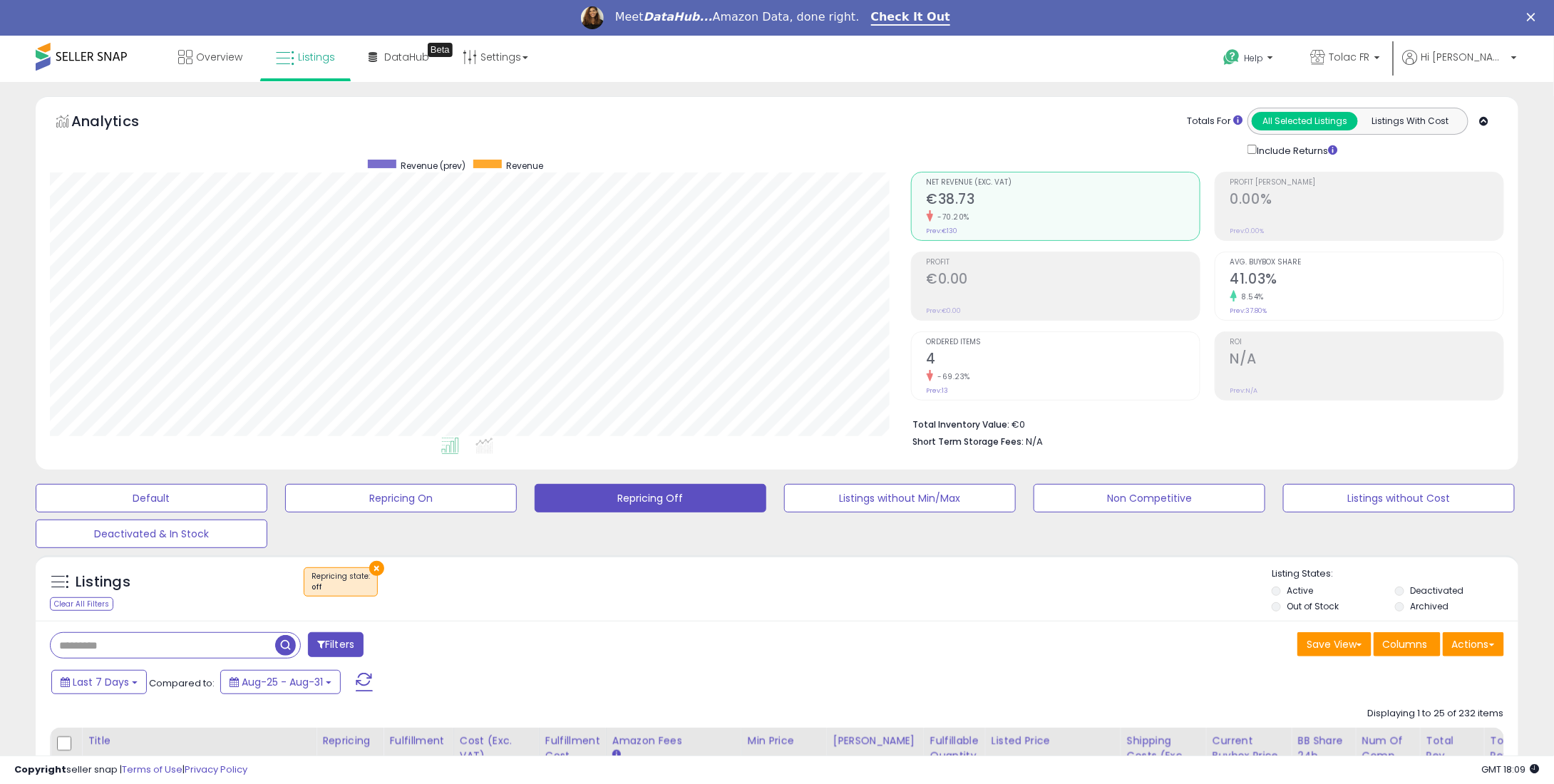
scroll to position [291, 860]
click at [1061, 102] on div "Analytics Totals For All Selected Listings Listings With Cost Include Returns" at bounding box center [777, 283] width 1483 height 374
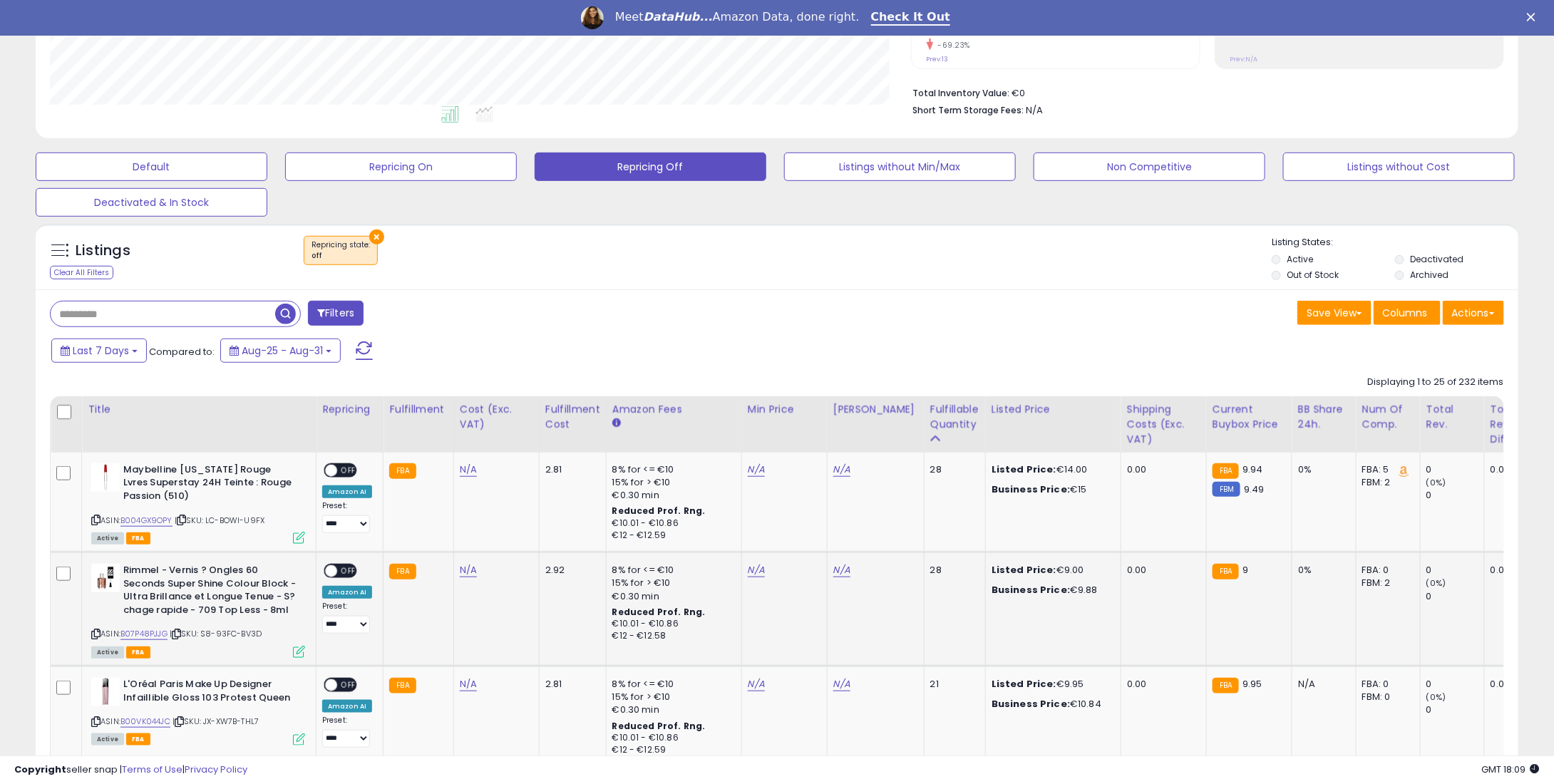
scroll to position [356, 0]
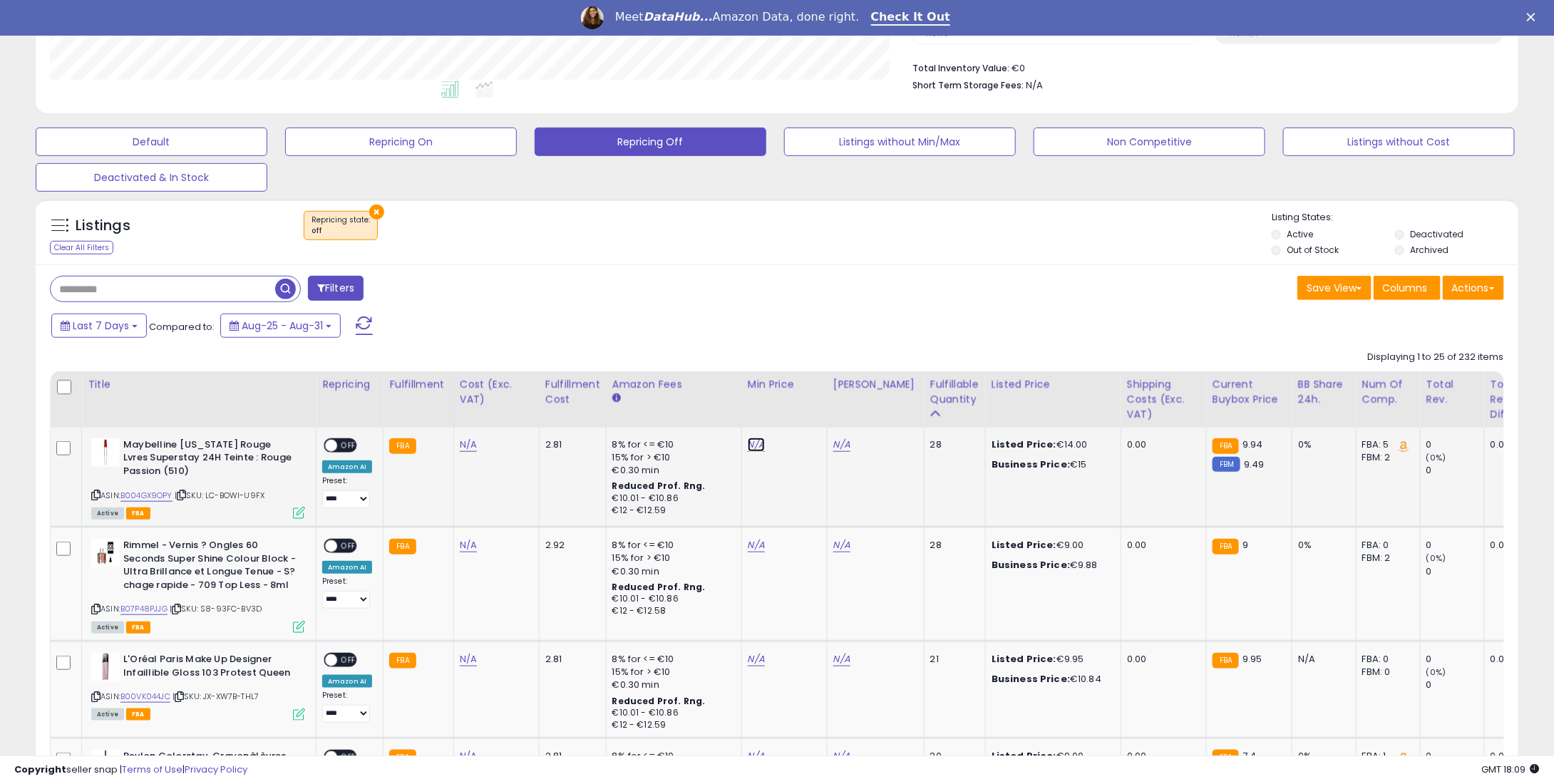
click at [757, 444] on link "N/A" at bounding box center [756, 445] width 17 height 14
type input "**"
click at [795, 392] on icon "submit" at bounding box center [791, 394] width 9 height 9
click at [752, 542] on link "N/A" at bounding box center [756, 545] width 17 height 14
type input "*"
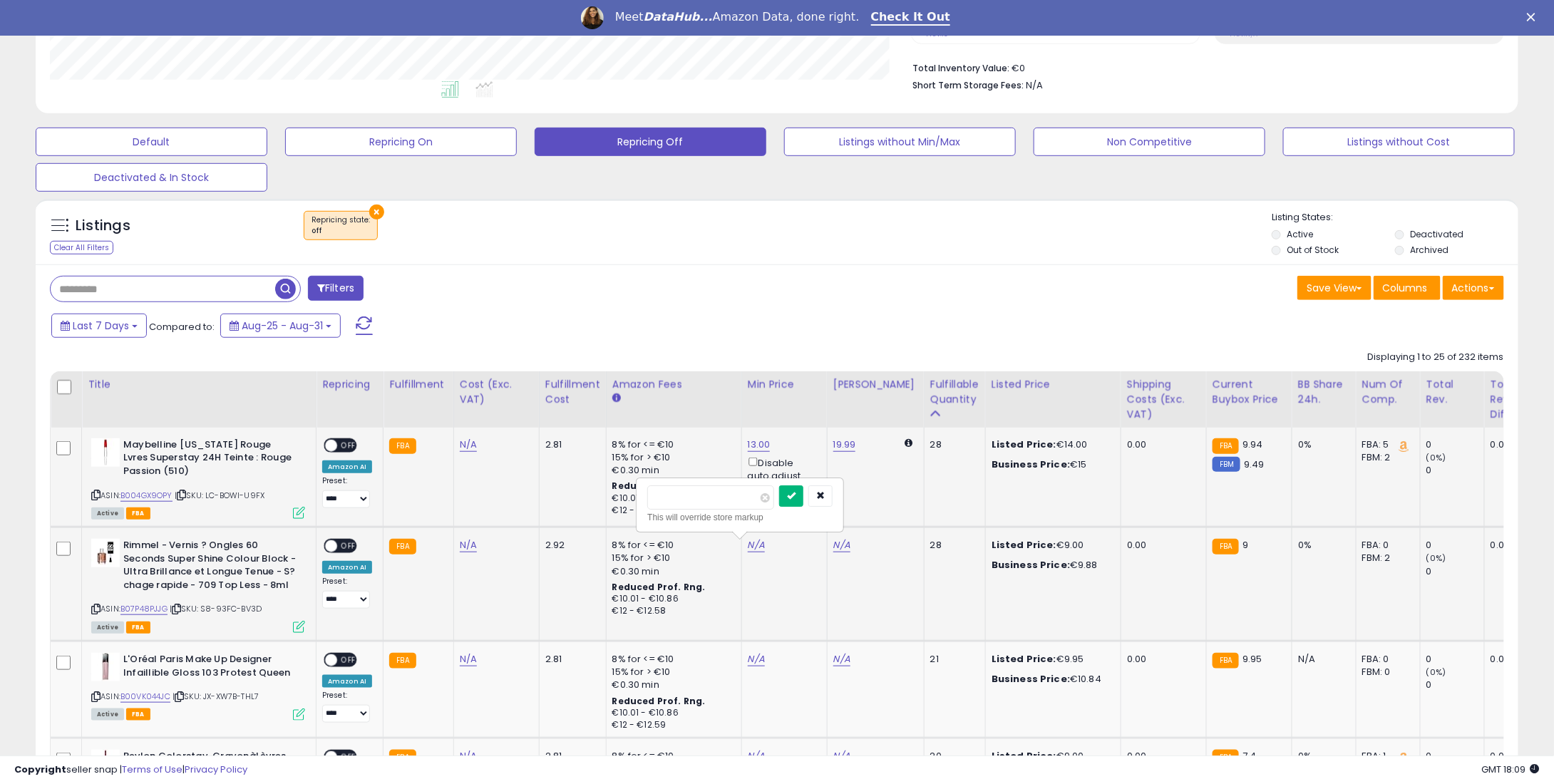
click at [795, 495] on icon "submit" at bounding box center [791, 495] width 9 height 9
click at [756, 648] on td "N/A" at bounding box center [783, 690] width 86 height 97
click at [754, 652] on link "N/A" at bounding box center [756, 659] width 17 height 14
type input "*"
type input "****"
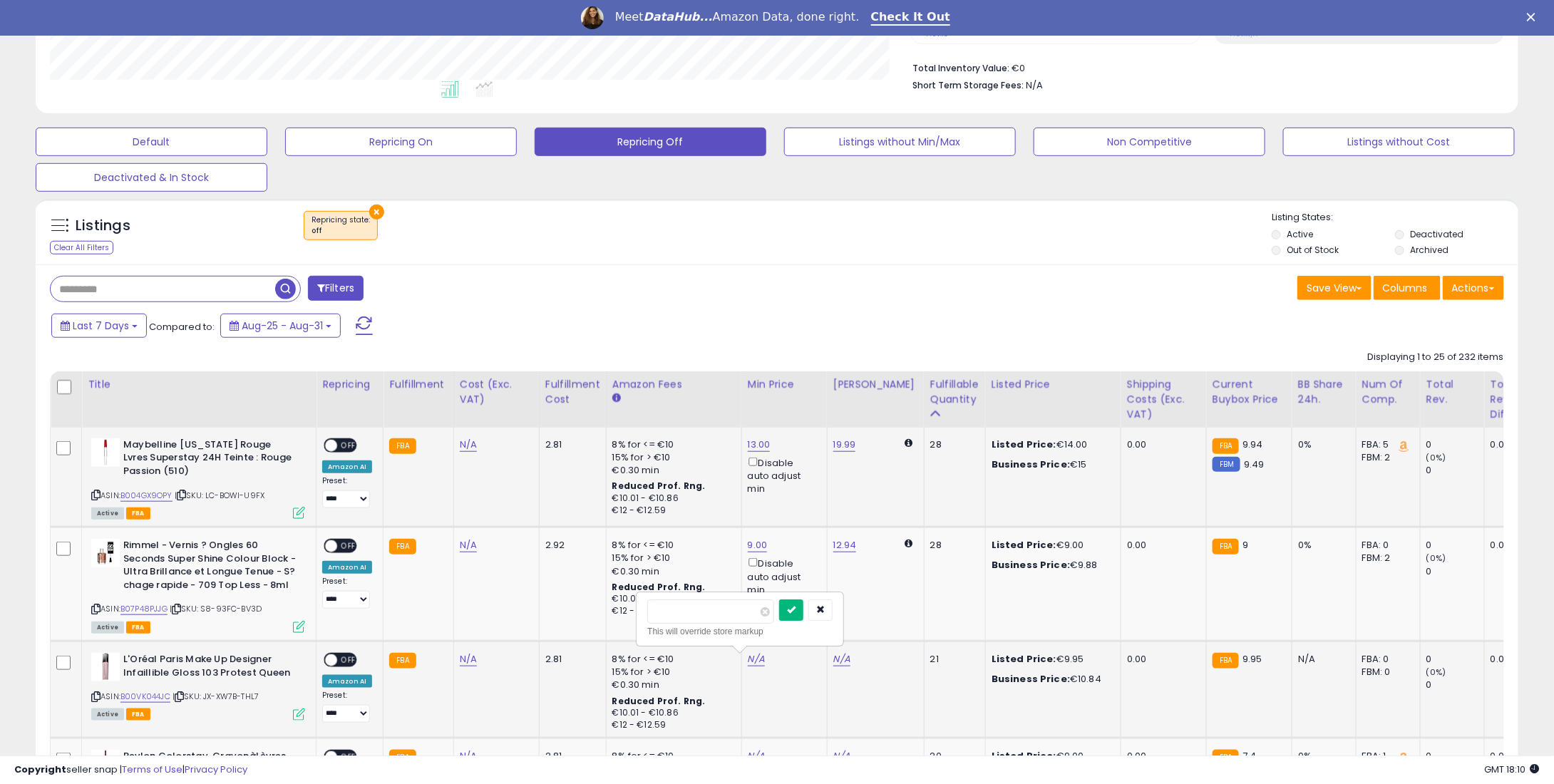
drag, startPoint x: 810, startPoint y: 603, endPoint x: 818, endPoint y: 594, distance: 12.0
click at [803, 602] on button "submit" at bounding box center [791, 610] width 25 height 22
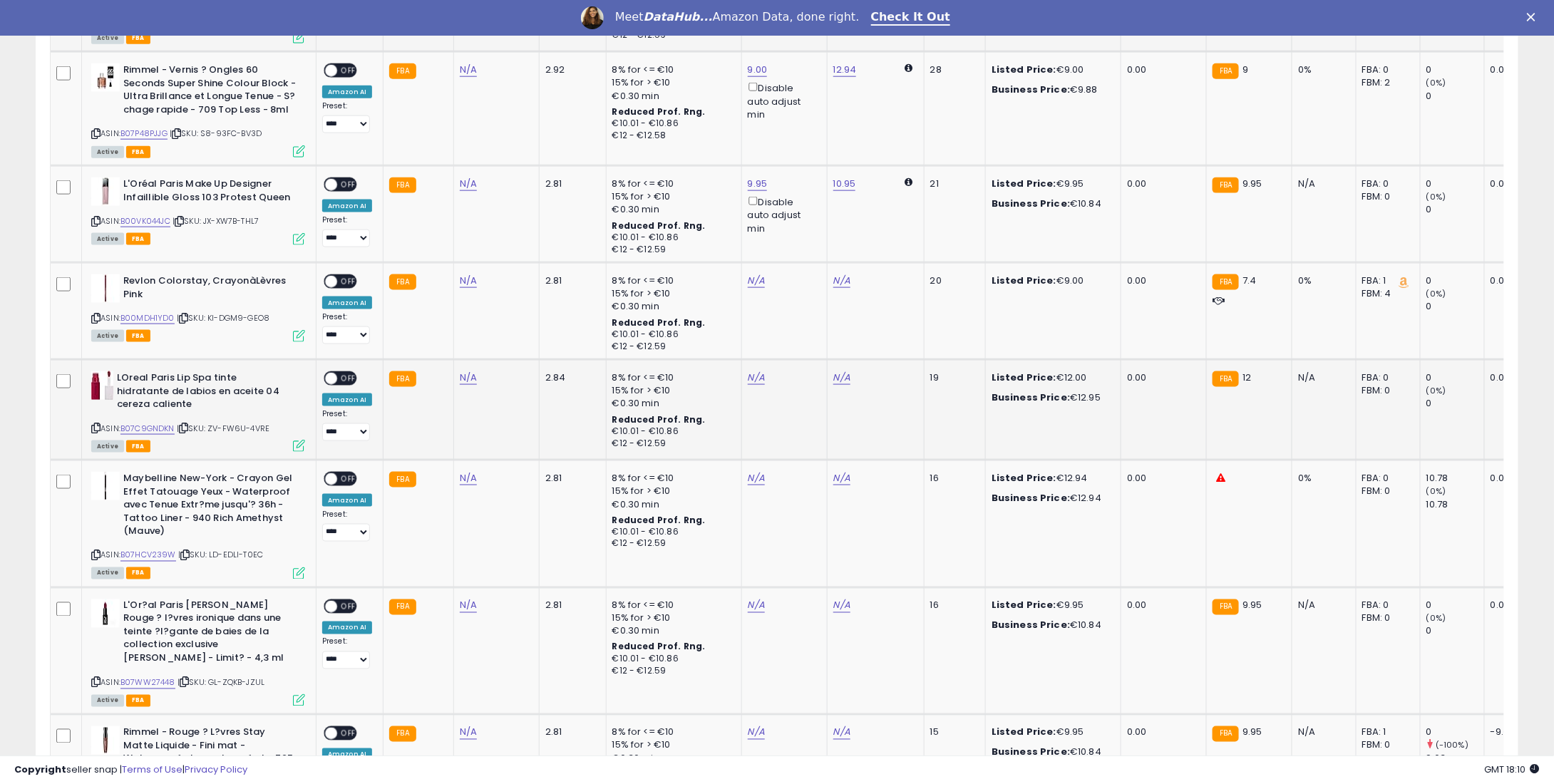
scroll to position [855, 0]
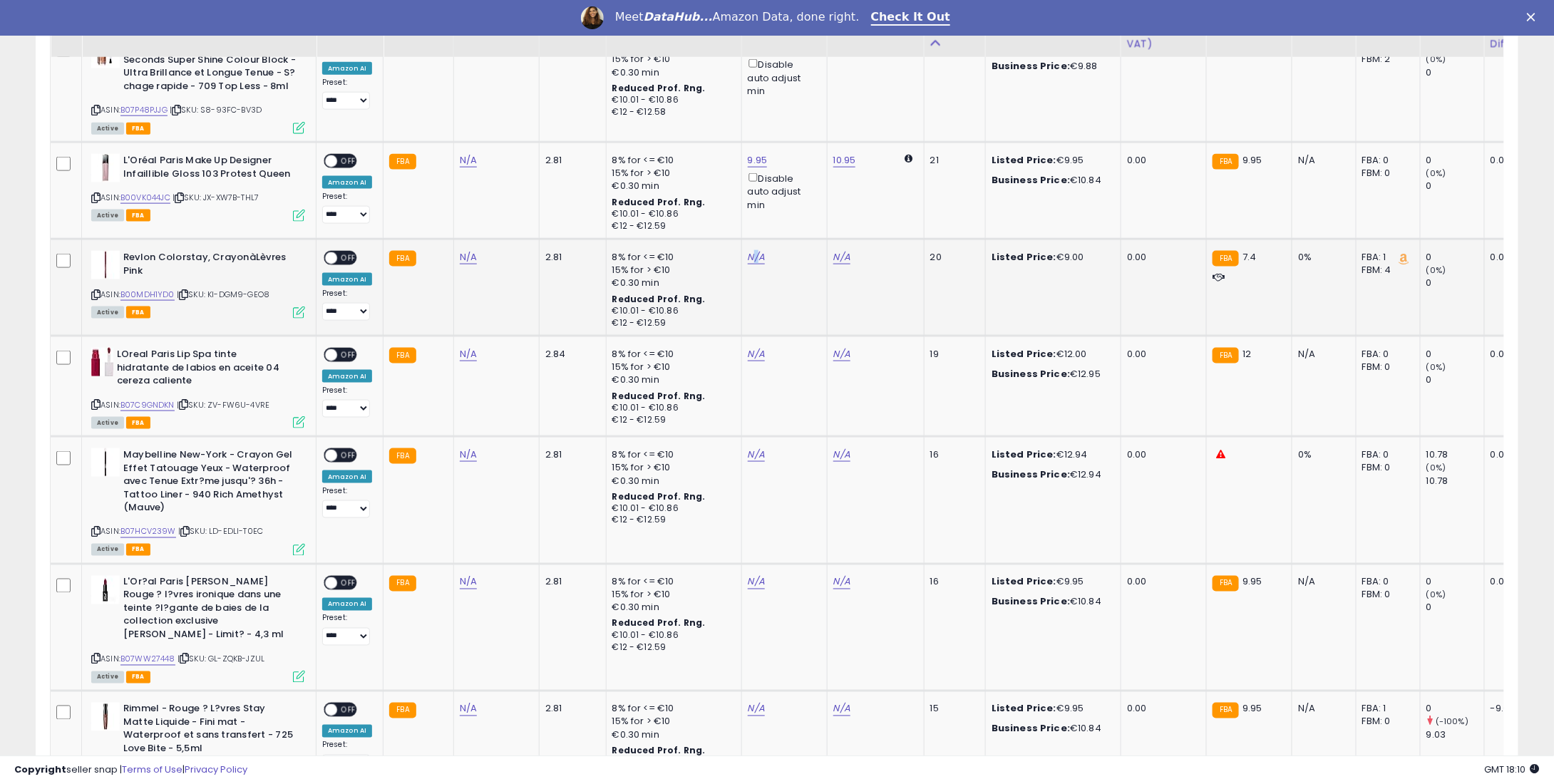
drag, startPoint x: 749, startPoint y: 243, endPoint x: 752, endPoint y: 250, distance: 7.6
click at [750, 243] on td "N/A" at bounding box center [783, 287] width 86 height 97
click at [753, 262] on link "N/A" at bounding box center [756, 257] width 17 height 14
type input "*"
click at [795, 210] on icon "submit" at bounding box center [791, 207] width 9 height 9
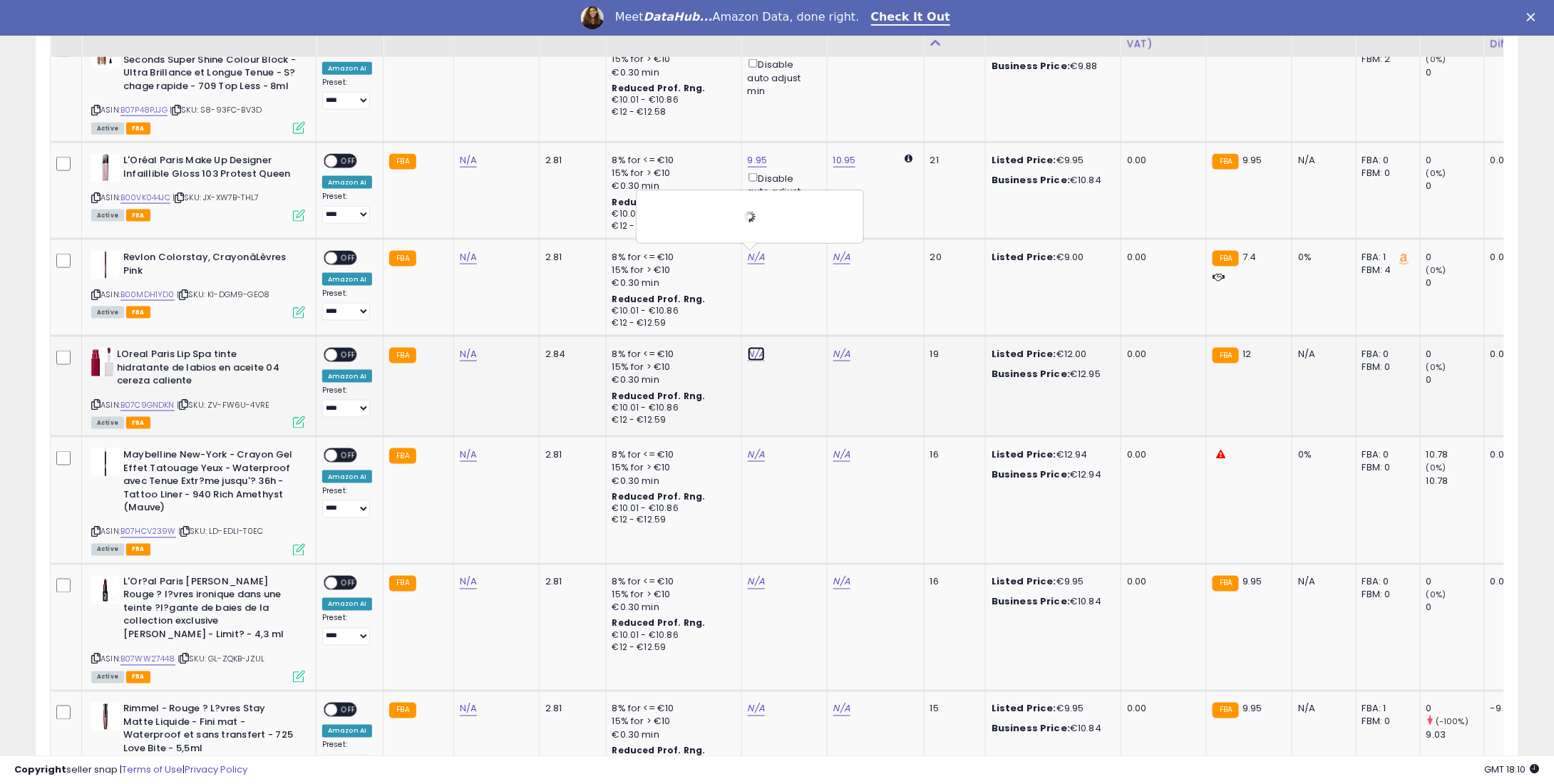
click at [754, 350] on link "N/A" at bounding box center [756, 354] width 17 height 14
type input "*"
type input "****"
drag, startPoint x: 808, startPoint y: 296, endPoint x: 773, endPoint y: 459, distance: 166.7
click at [803, 296] on button "submit" at bounding box center [791, 305] width 25 height 22
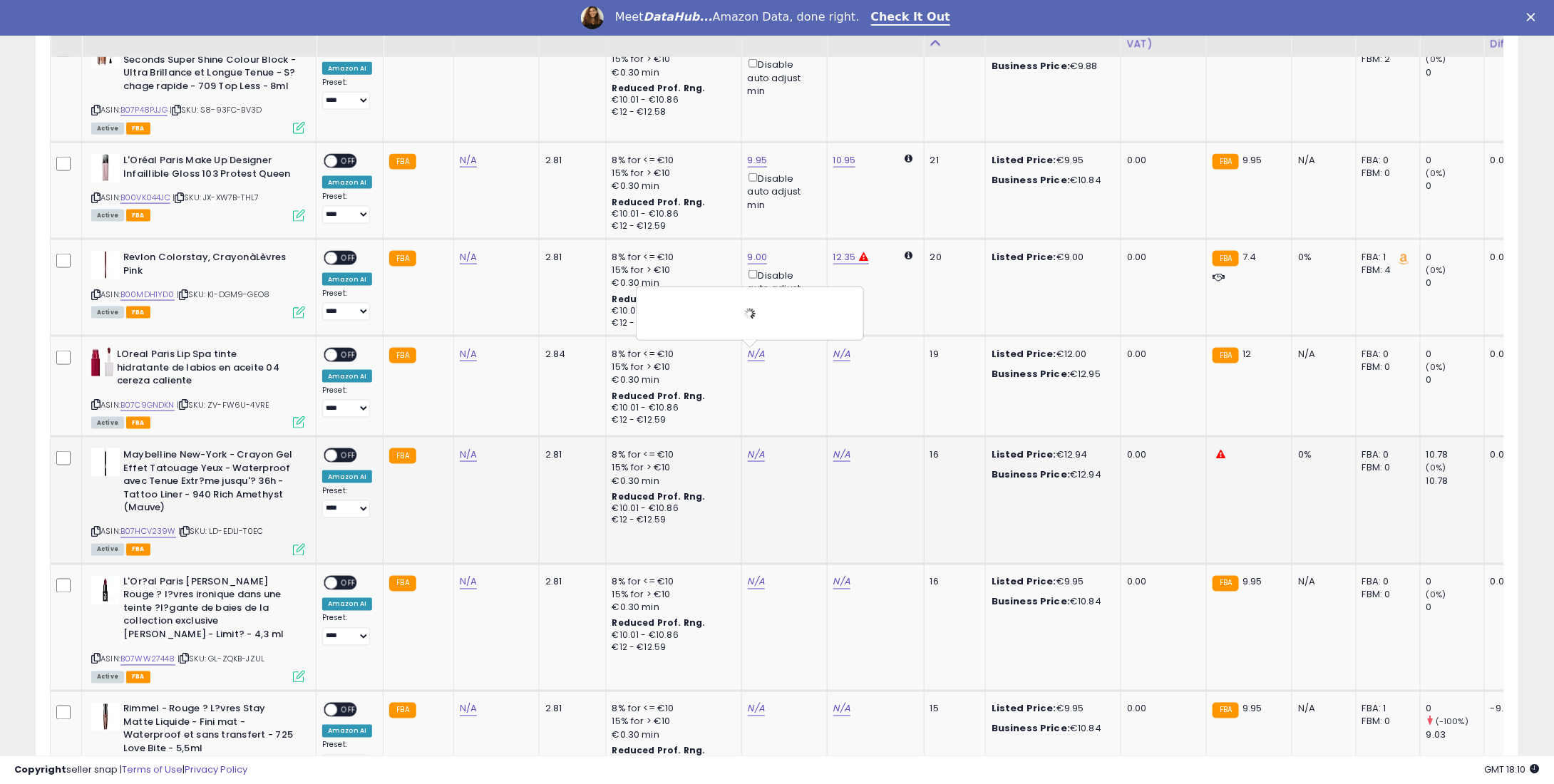
click at [751, 459] on td "N/A" at bounding box center [783, 500] width 86 height 127
click at [751, 457] on link "N/A" at bounding box center [756, 454] width 17 height 14
type input "**"
click at [795, 402] on icon "submit" at bounding box center [791, 404] width 9 height 9
click at [754, 575] on link "N/A" at bounding box center [756, 582] width 17 height 14
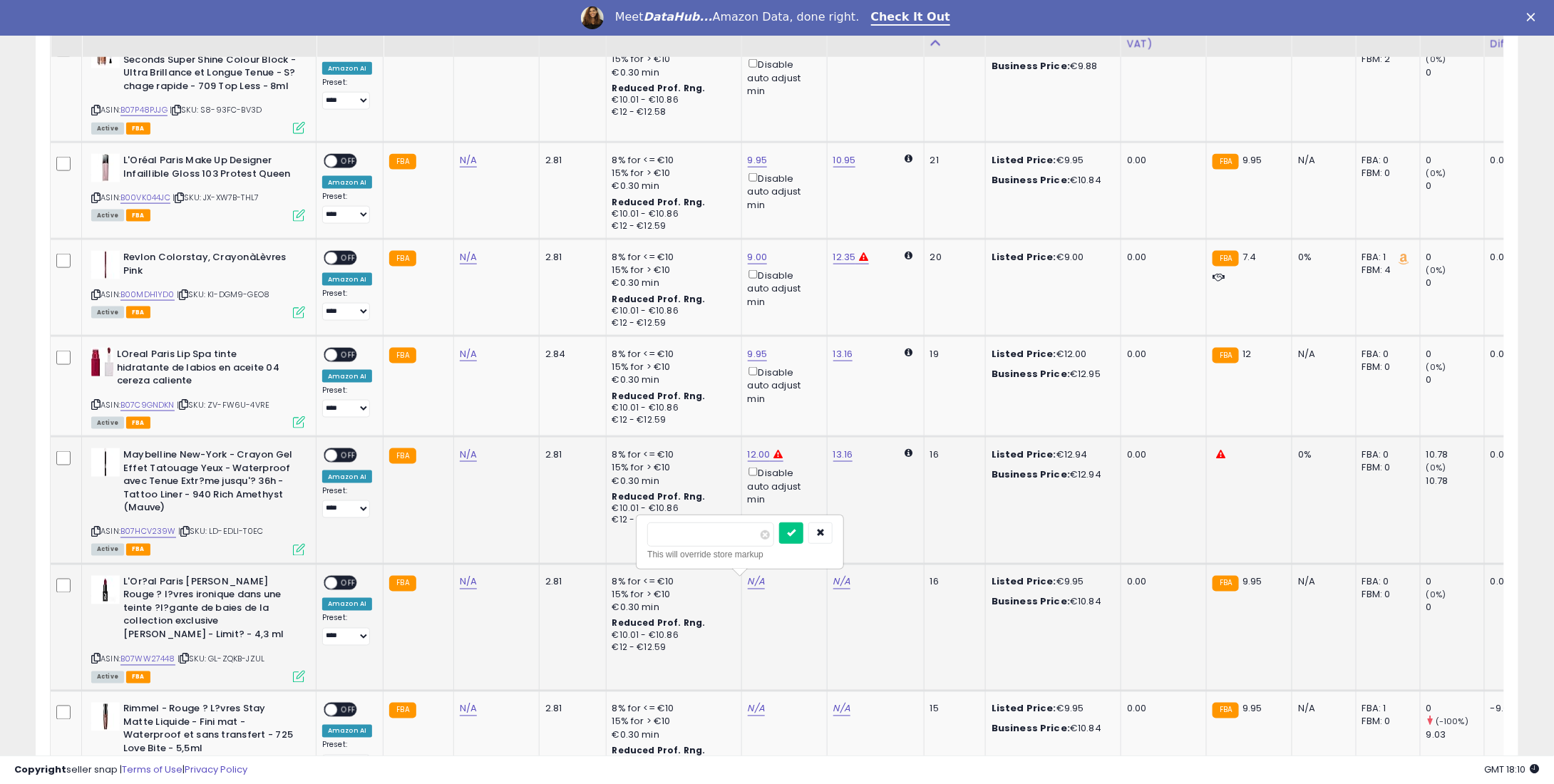
type input "*"
type input "****"
click at [803, 538] on button "submit" at bounding box center [791, 533] width 25 height 22
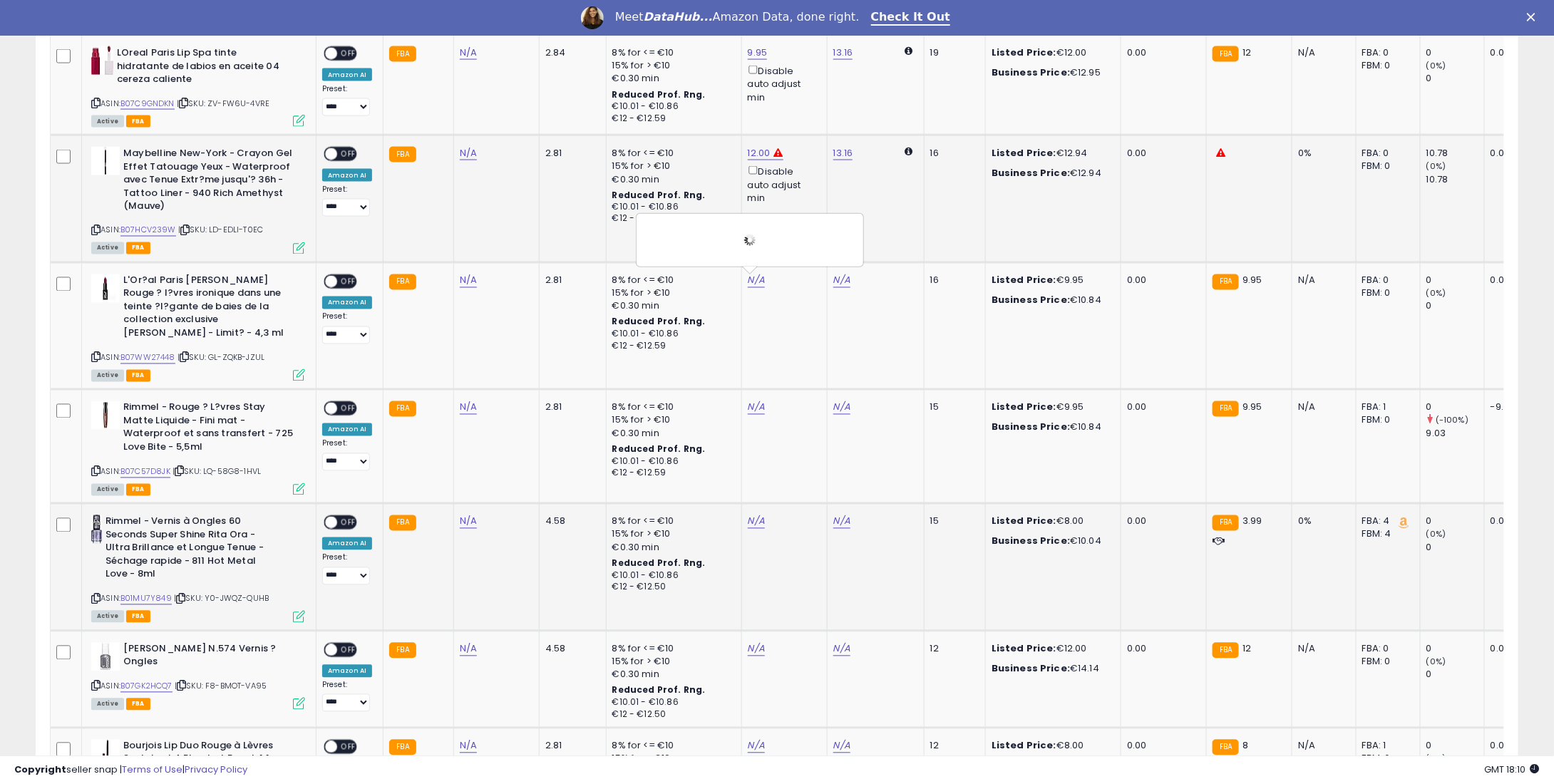
scroll to position [1211, 0]
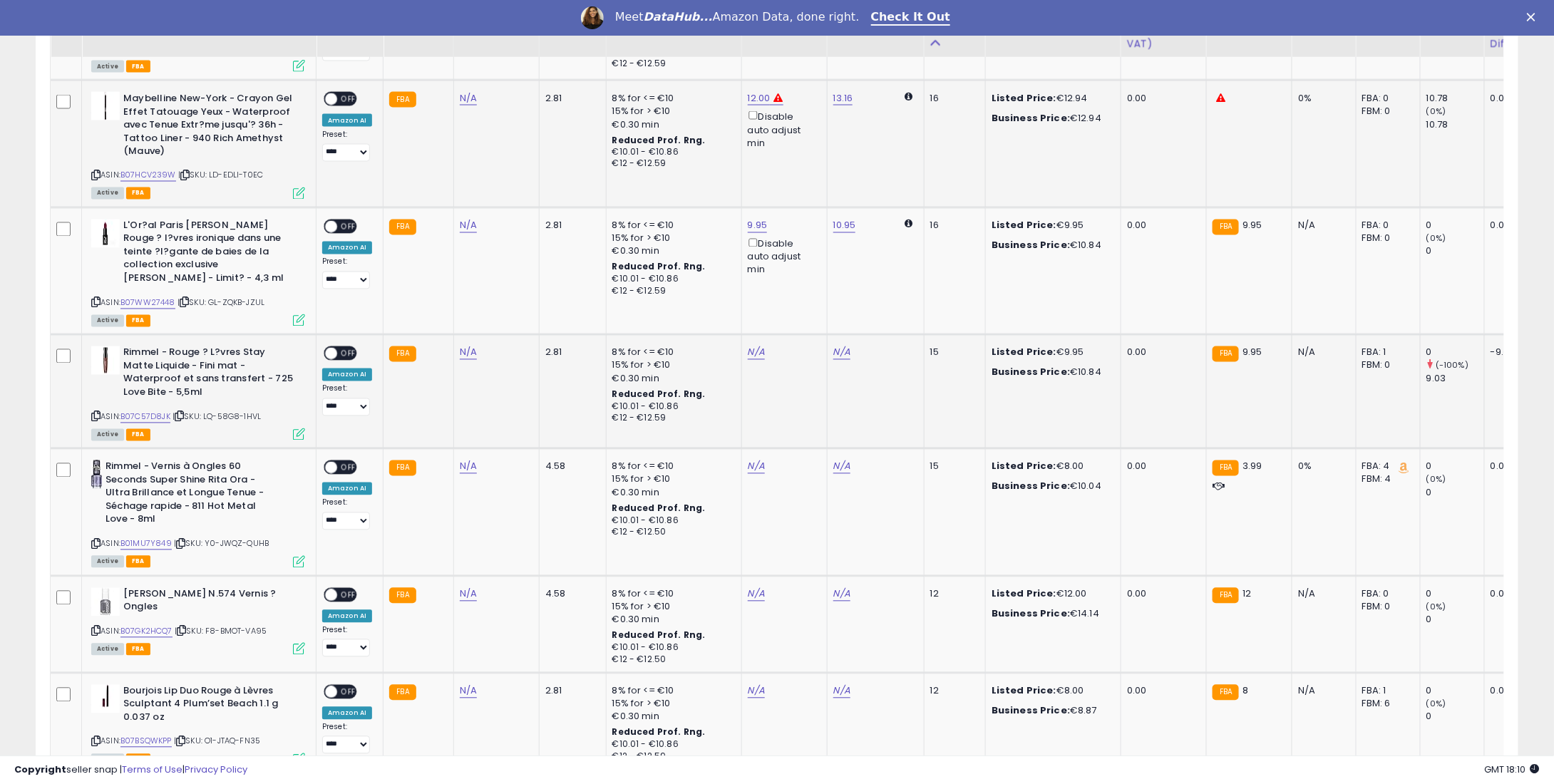
click at [760, 334] on td "N/A" at bounding box center [783, 392] width 86 height 114
click at [754, 352] on link "N/A" at bounding box center [756, 352] width 17 height 14
type input "*"
type input "****"
click at [795, 304] on icon "submit" at bounding box center [791, 303] width 9 height 9
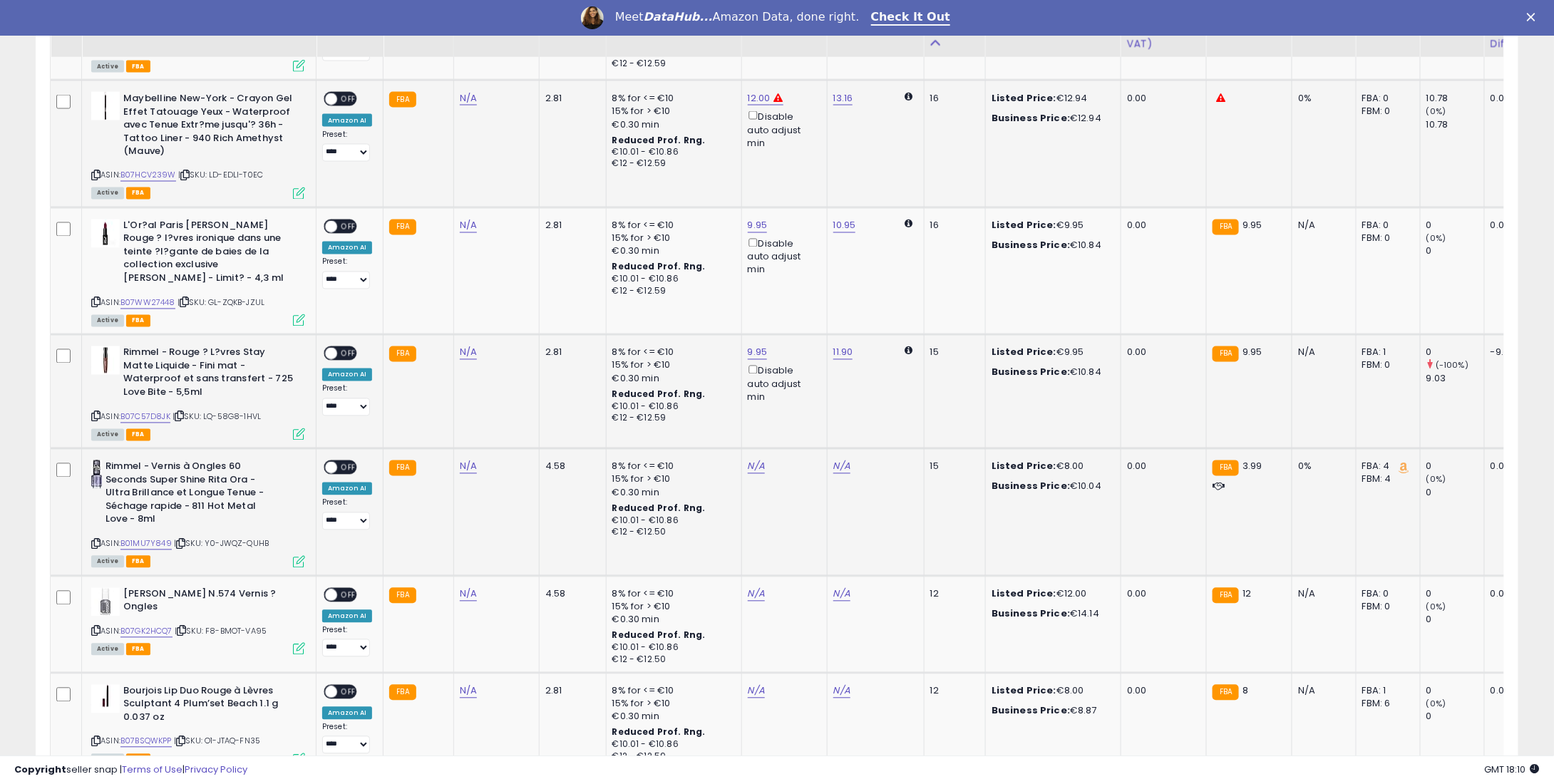
click at [766, 461] on div "N/A" at bounding box center [782, 466] width 69 height 13
click at [757, 461] on link "N/A" at bounding box center [756, 466] width 17 height 14
type input "*"
click at [803, 411] on button "submit" at bounding box center [791, 418] width 25 height 22
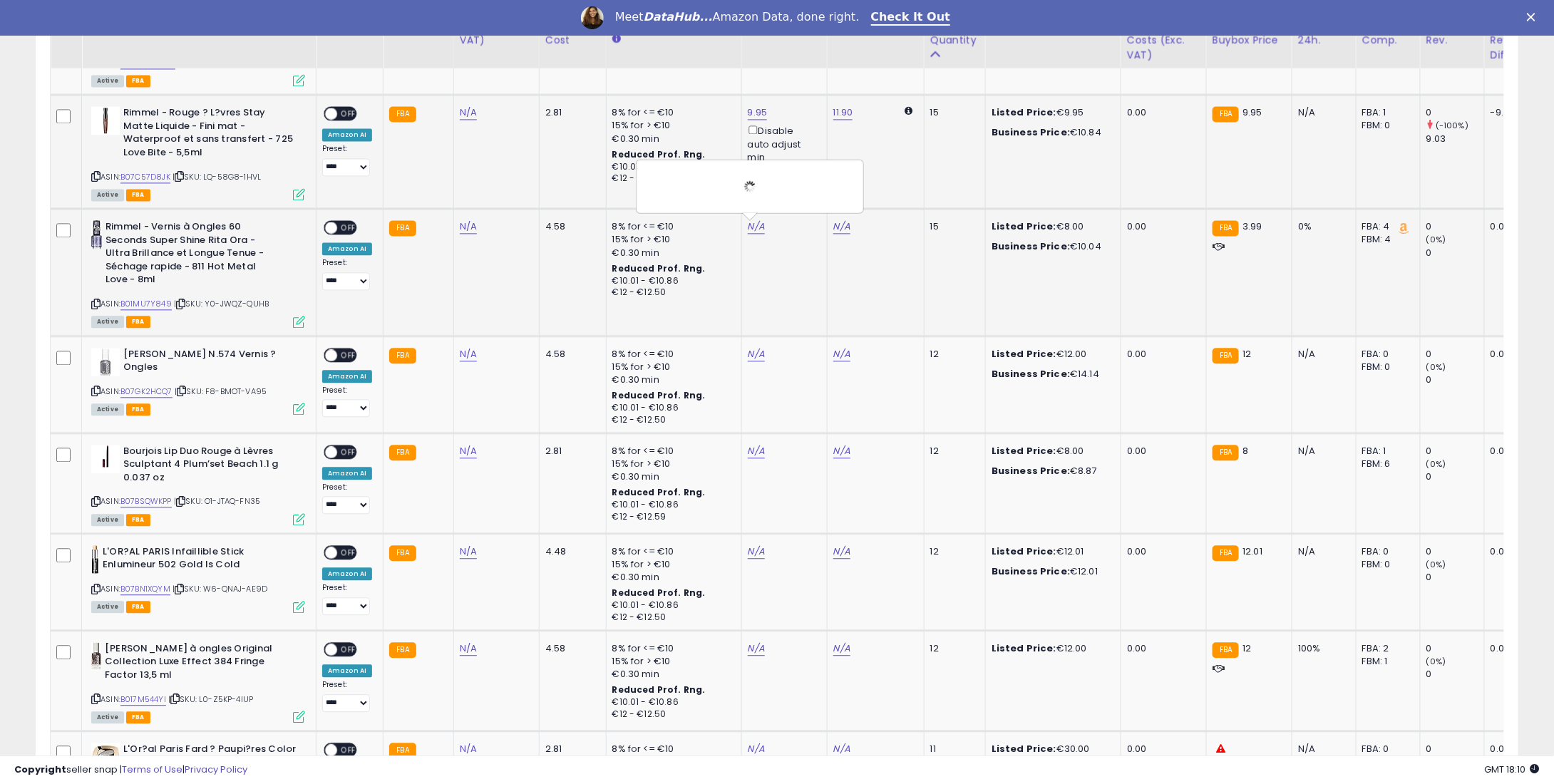
scroll to position [1496, 0]
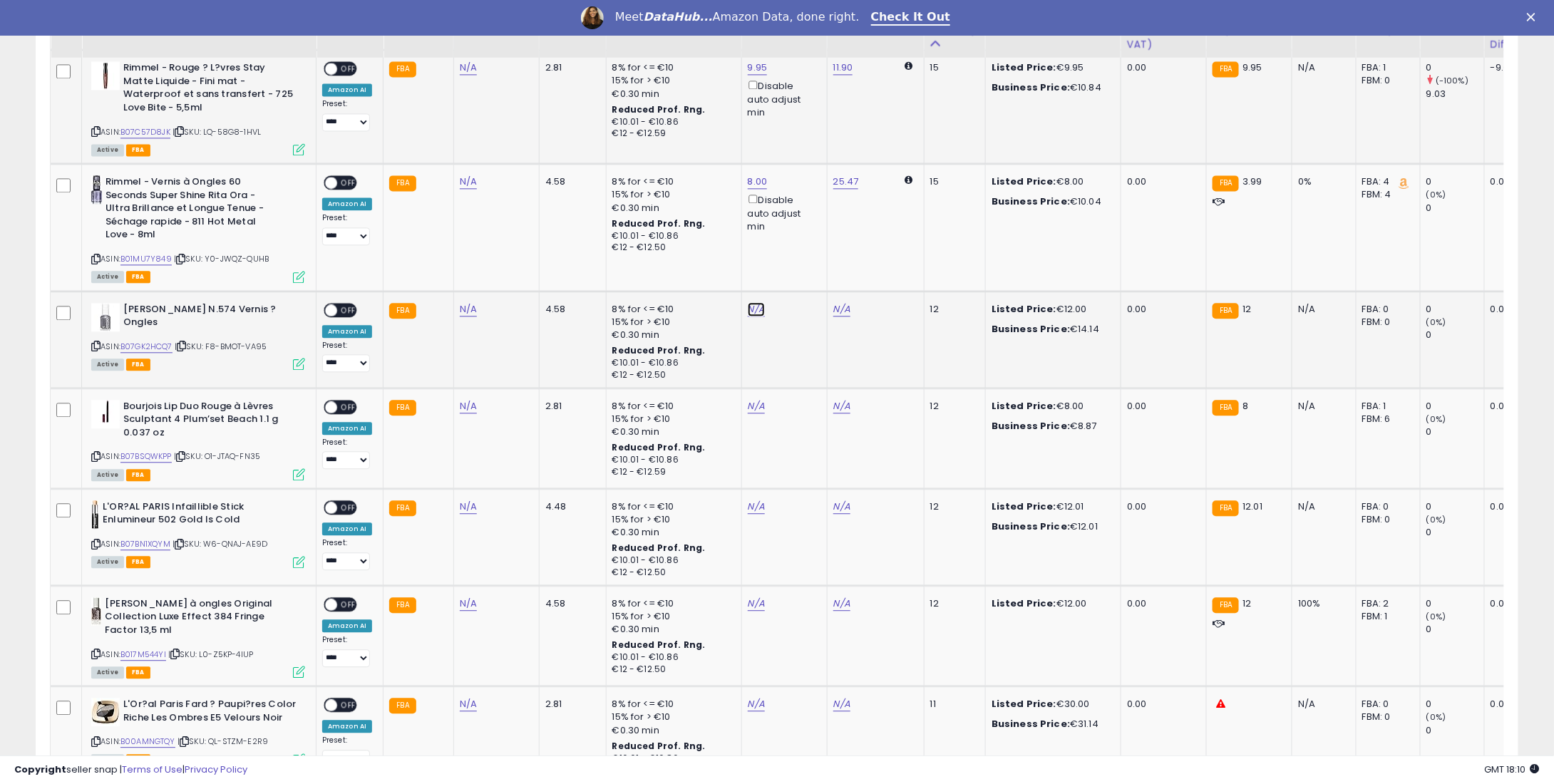
click at [757, 310] on link "N/A" at bounding box center [756, 309] width 17 height 14
type input "**"
click at [803, 259] on button "submit" at bounding box center [791, 260] width 25 height 22
click at [757, 404] on link "N/A" at bounding box center [756, 406] width 17 height 14
type input "*"
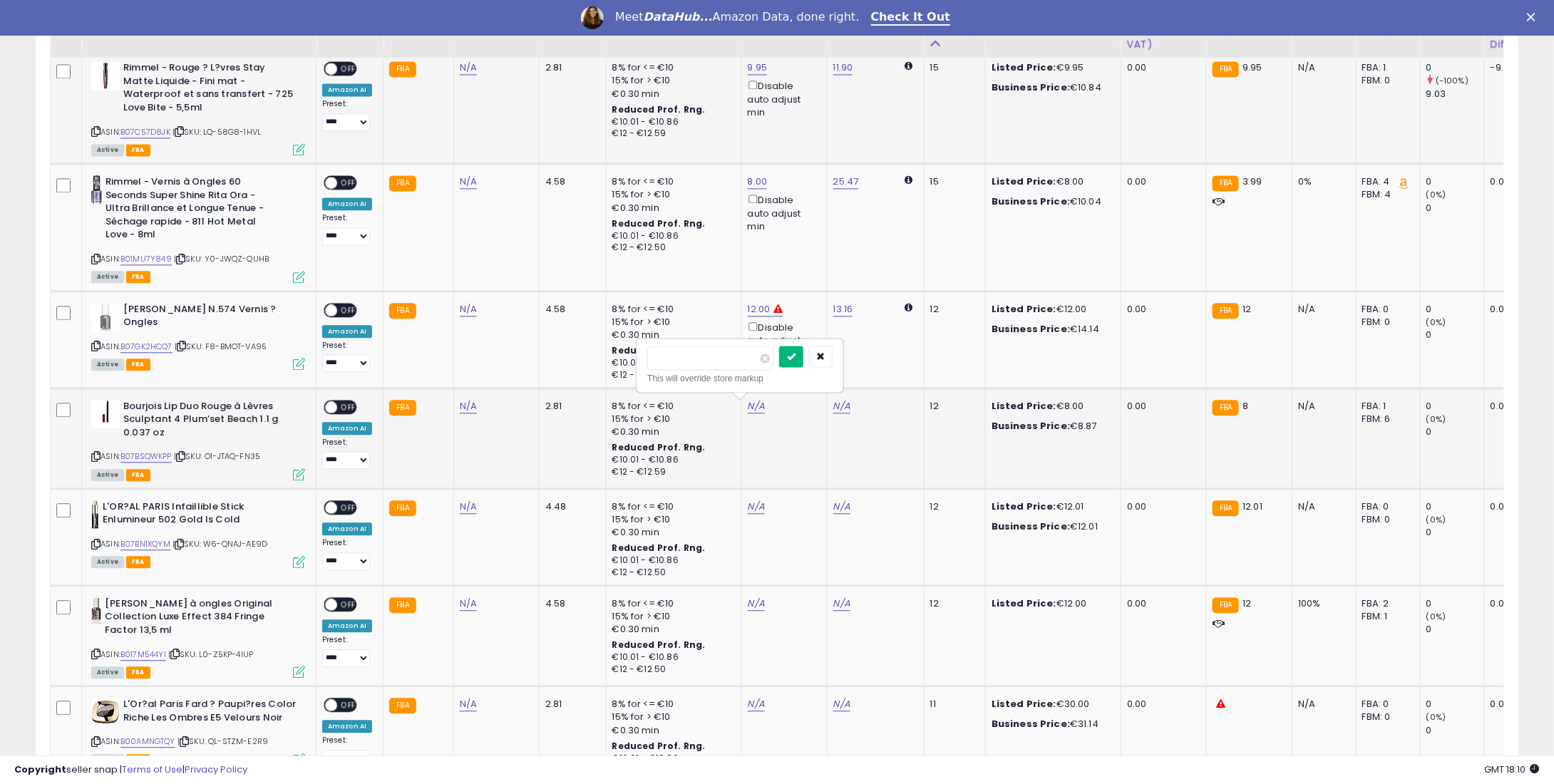
click at [803, 361] on button "submit" at bounding box center [791, 356] width 25 height 22
click at [759, 492] on td "N/A" at bounding box center [783, 536] width 86 height 97
click at [760, 496] on td "N/A" at bounding box center [783, 536] width 86 height 97
click at [760, 498] on td "N/A" at bounding box center [783, 536] width 86 height 97
click at [756, 504] on link "N/A" at bounding box center [756, 507] width 17 height 14
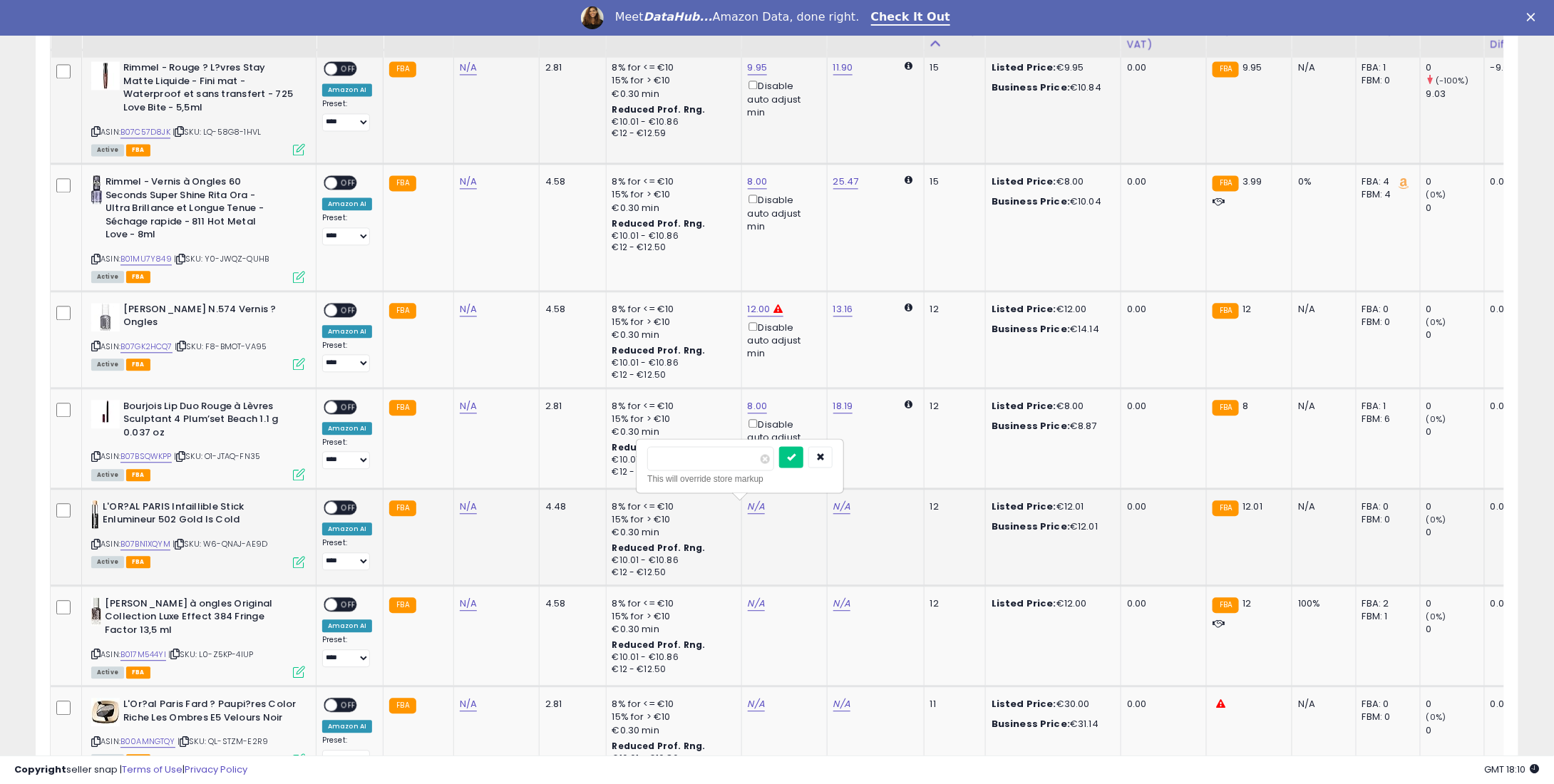
type input "*"
type input "****"
click at [803, 460] on button "submit" at bounding box center [791, 456] width 25 height 22
click at [749, 592] on td "N/A" at bounding box center [783, 635] width 86 height 100
click at [749, 599] on link "N/A" at bounding box center [756, 603] width 17 height 14
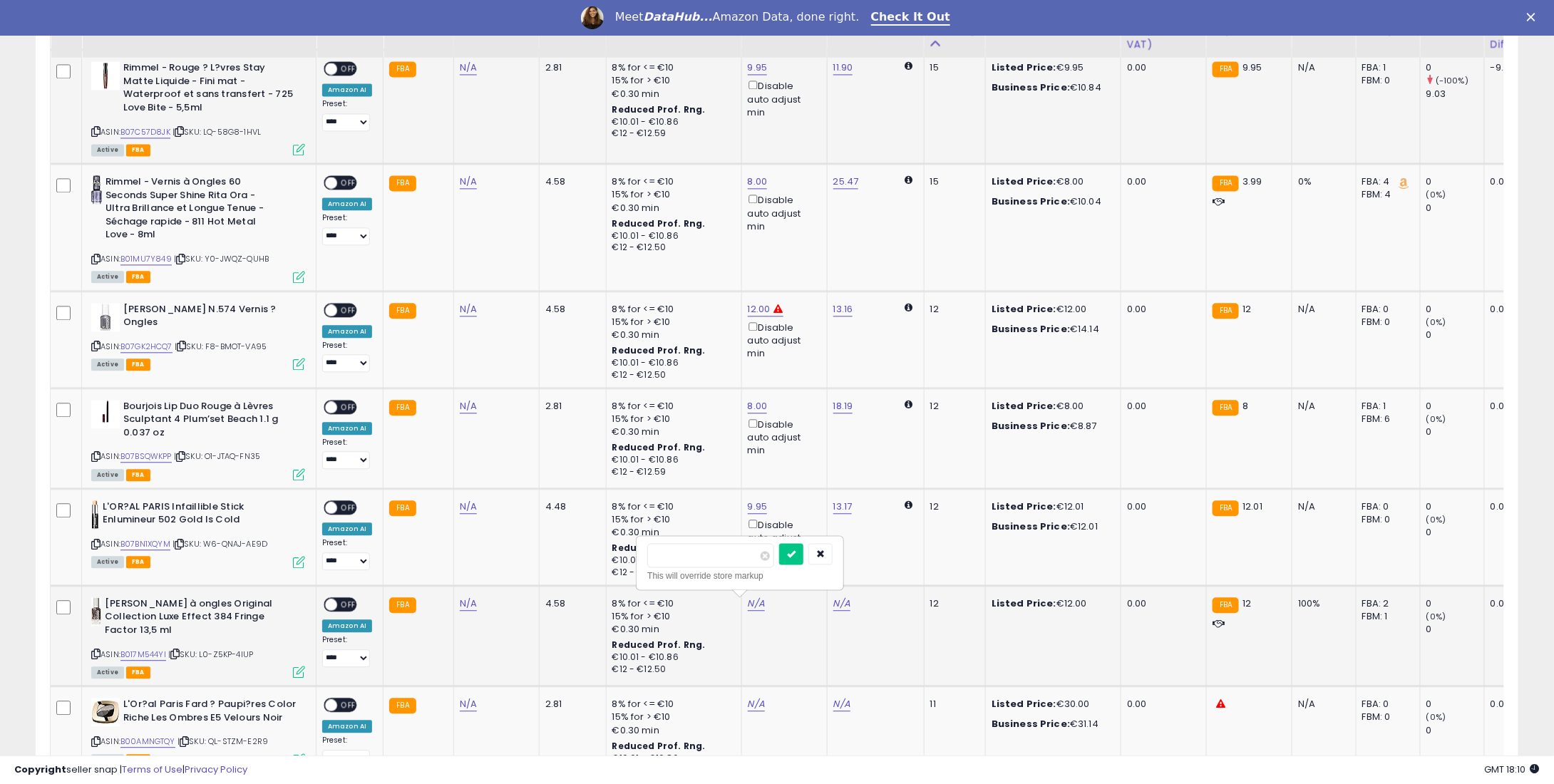
type input "**"
click at [802, 552] on div "**" at bounding box center [740, 555] width 185 height 25
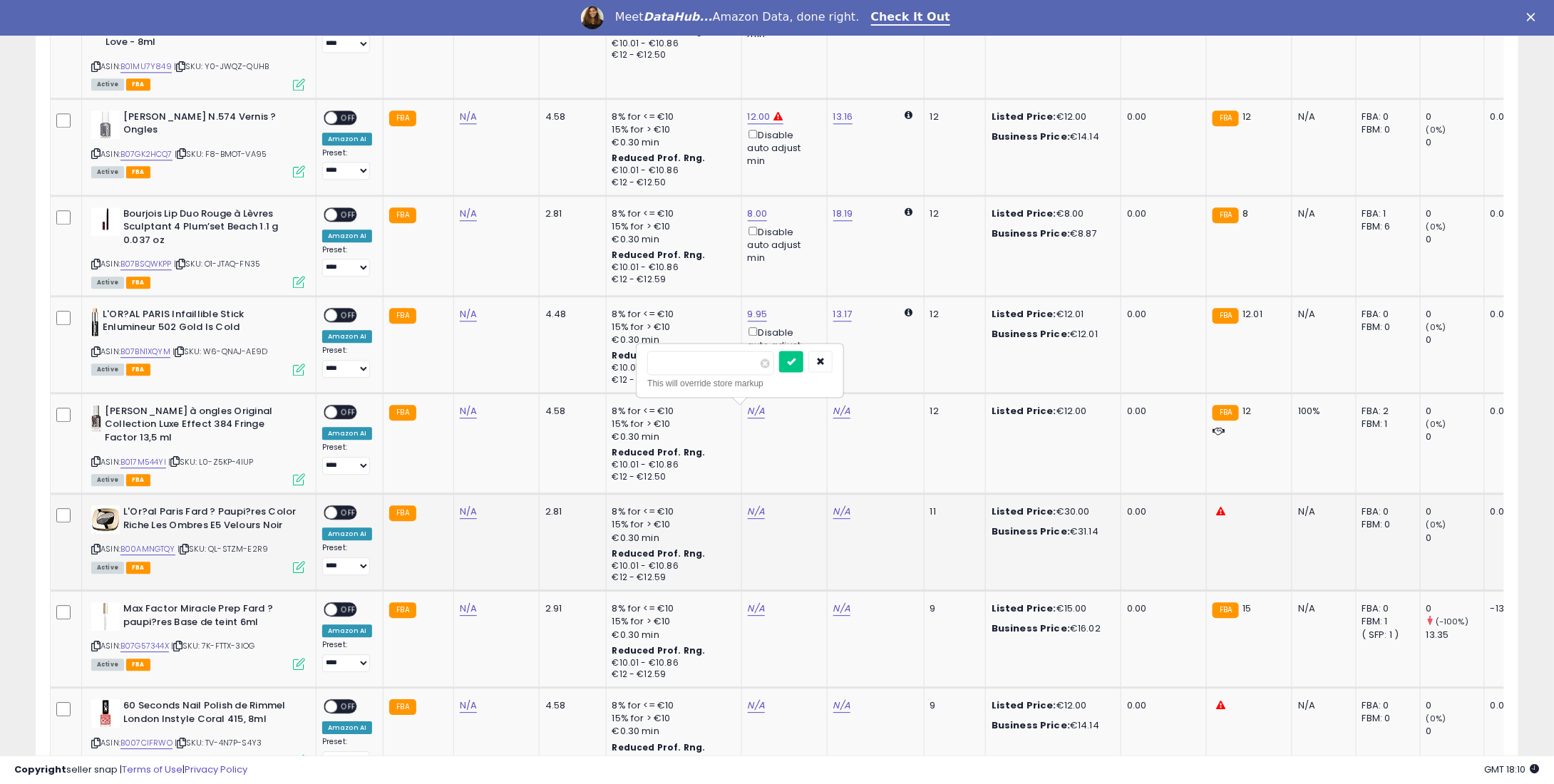
scroll to position [1781, 0]
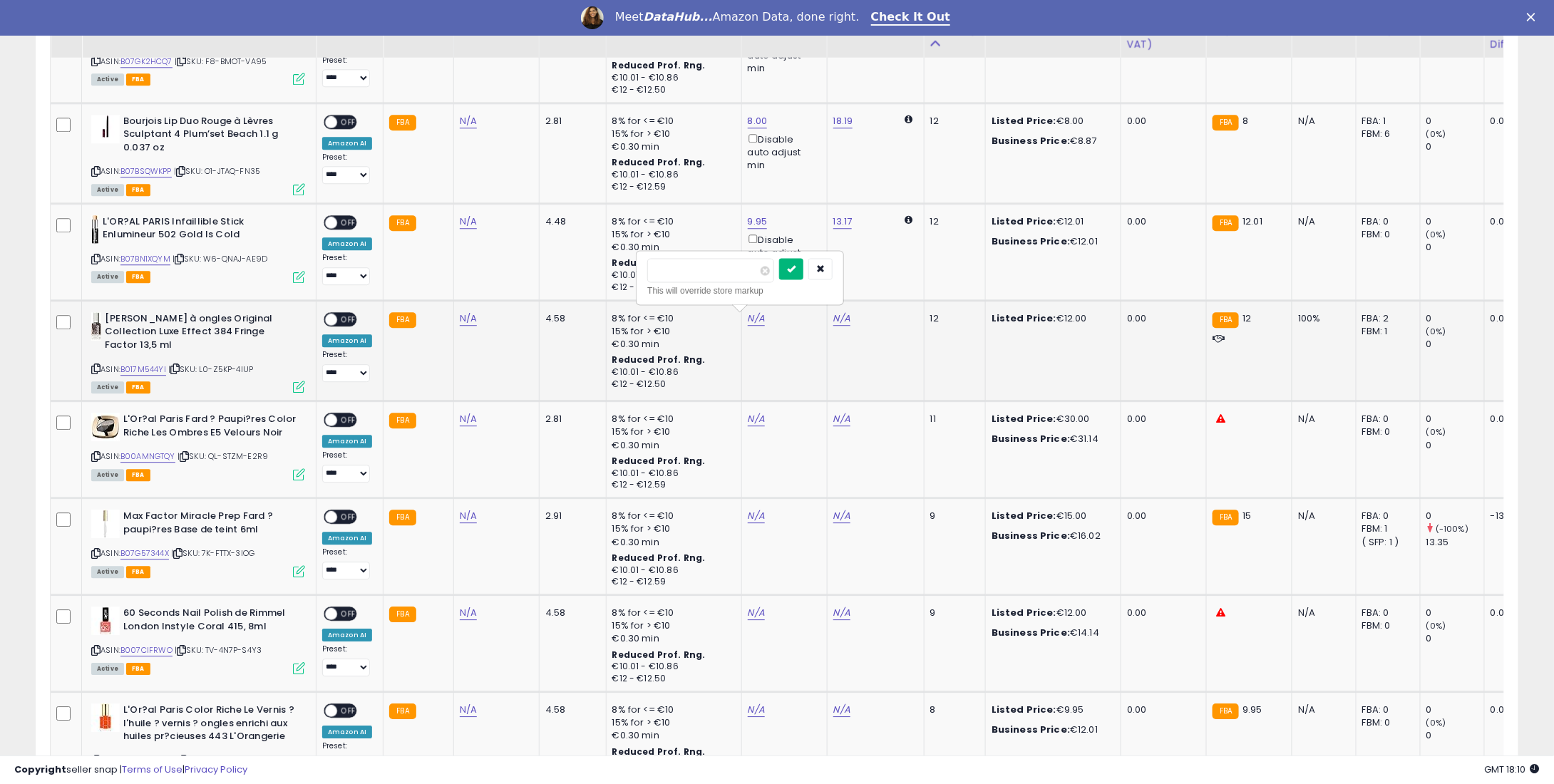
click at [795, 268] on icon "submit" at bounding box center [791, 268] width 9 height 9
click at [756, 417] on link "N/A" at bounding box center [756, 419] width 17 height 14
type input "**"
click at [795, 364] on icon "submit" at bounding box center [791, 368] width 9 height 9
click at [752, 502] on td "N/A" at bounding box center [783, 546] width 86 height 97
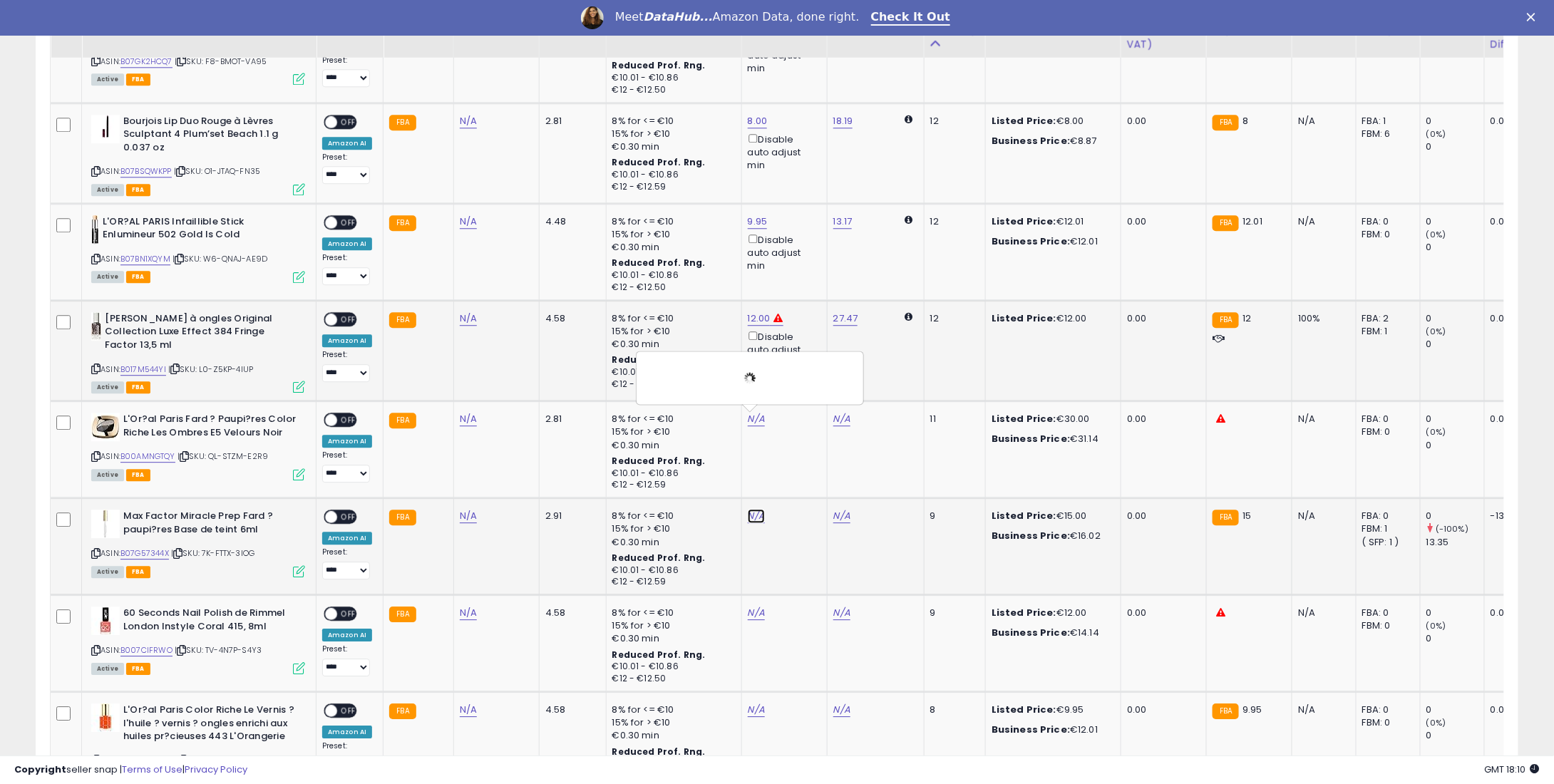
click at [749, 515] on link "N/A" at bounding box center [756, 515] width 17 height 14
type input "**"
click at [795, 466] on icon "submit" at bounding box center [791, 465] width 9 height 9
click at [748, 607] on link "N/A" at bounding box center [756, 613] width 17 height 14
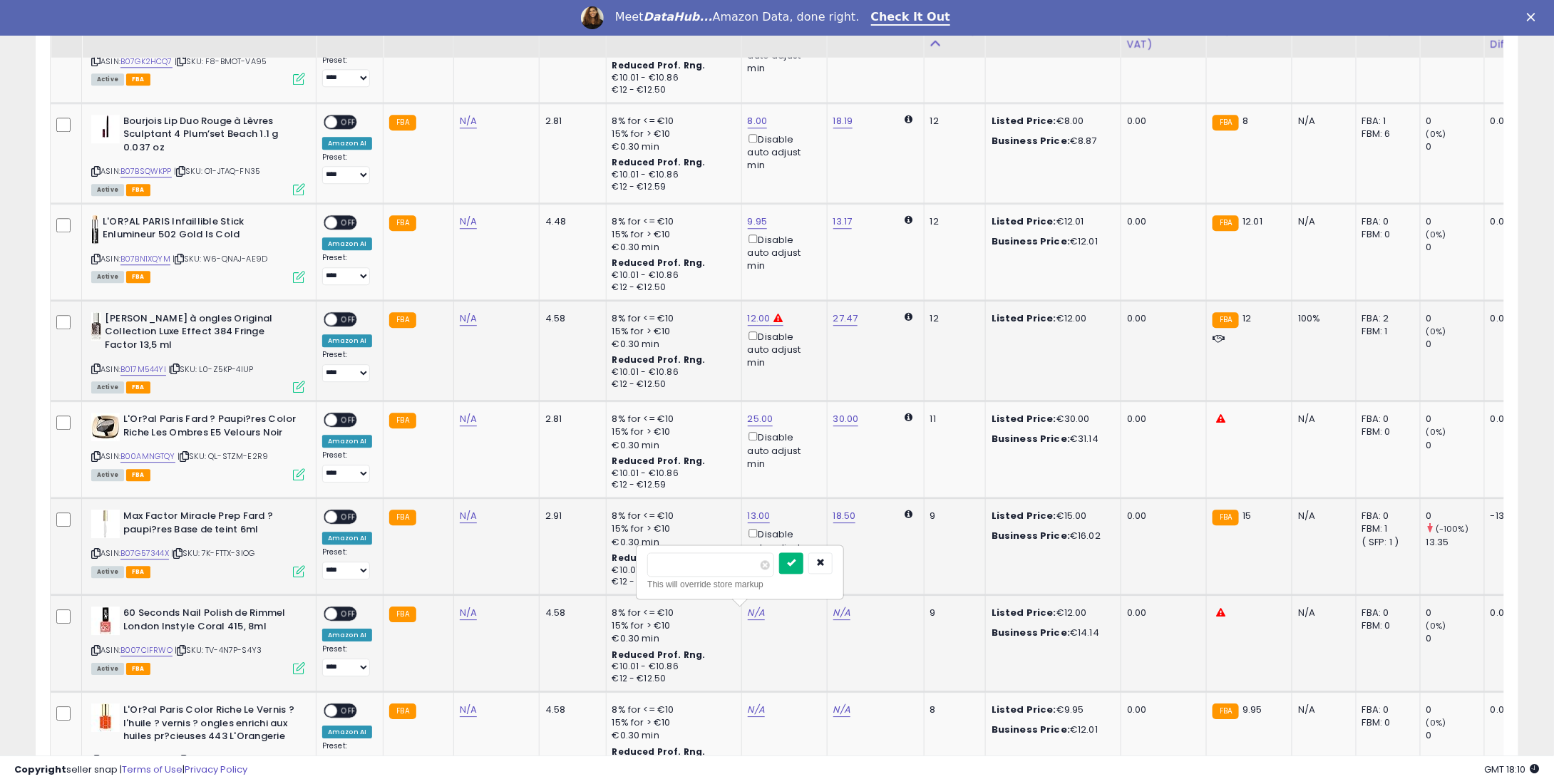
type input "**"
click at [803, 552] on button "submit" at bounding box center [791, 563] width 25 height 22
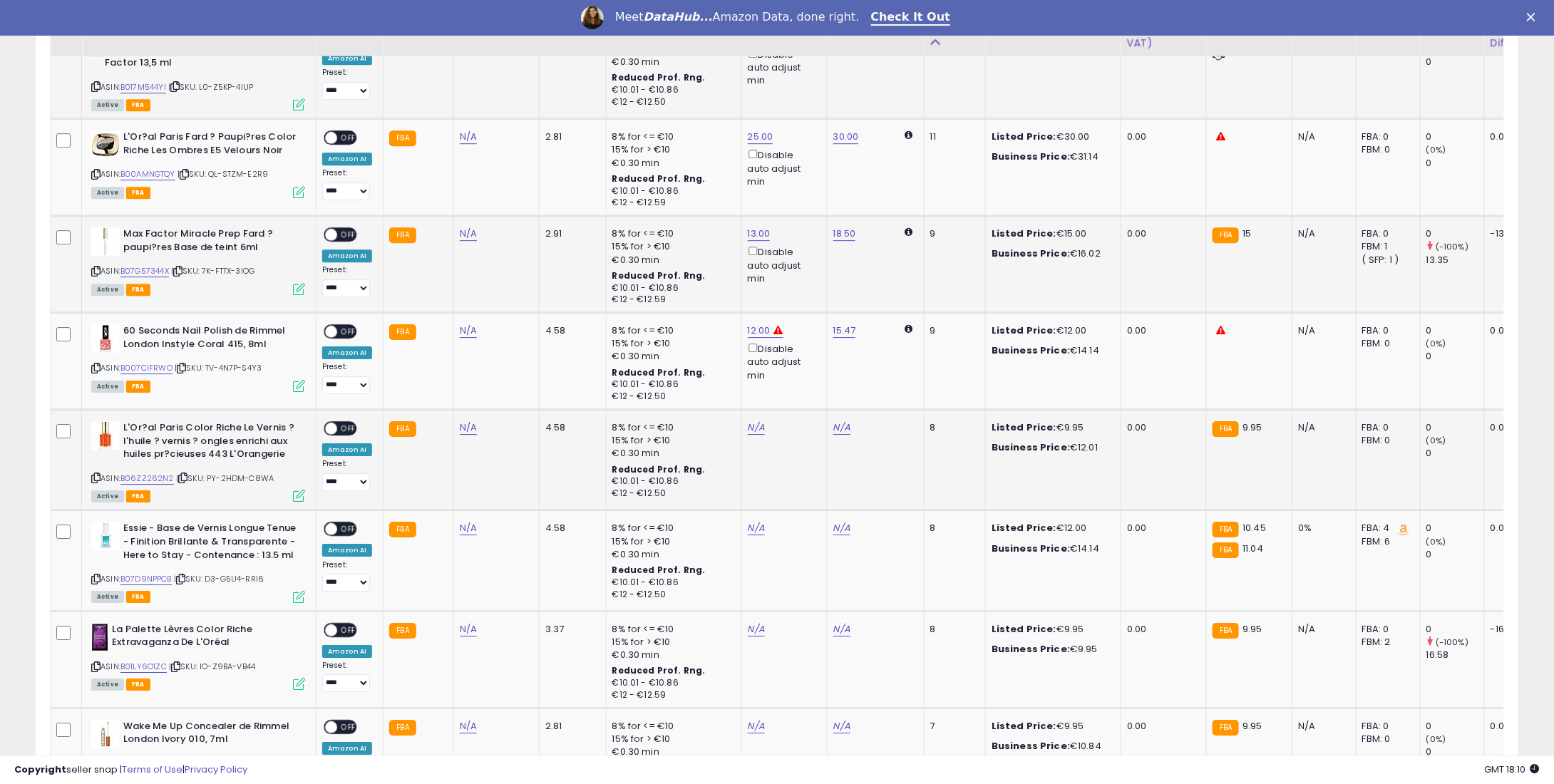
scroll to position [2067, 0]
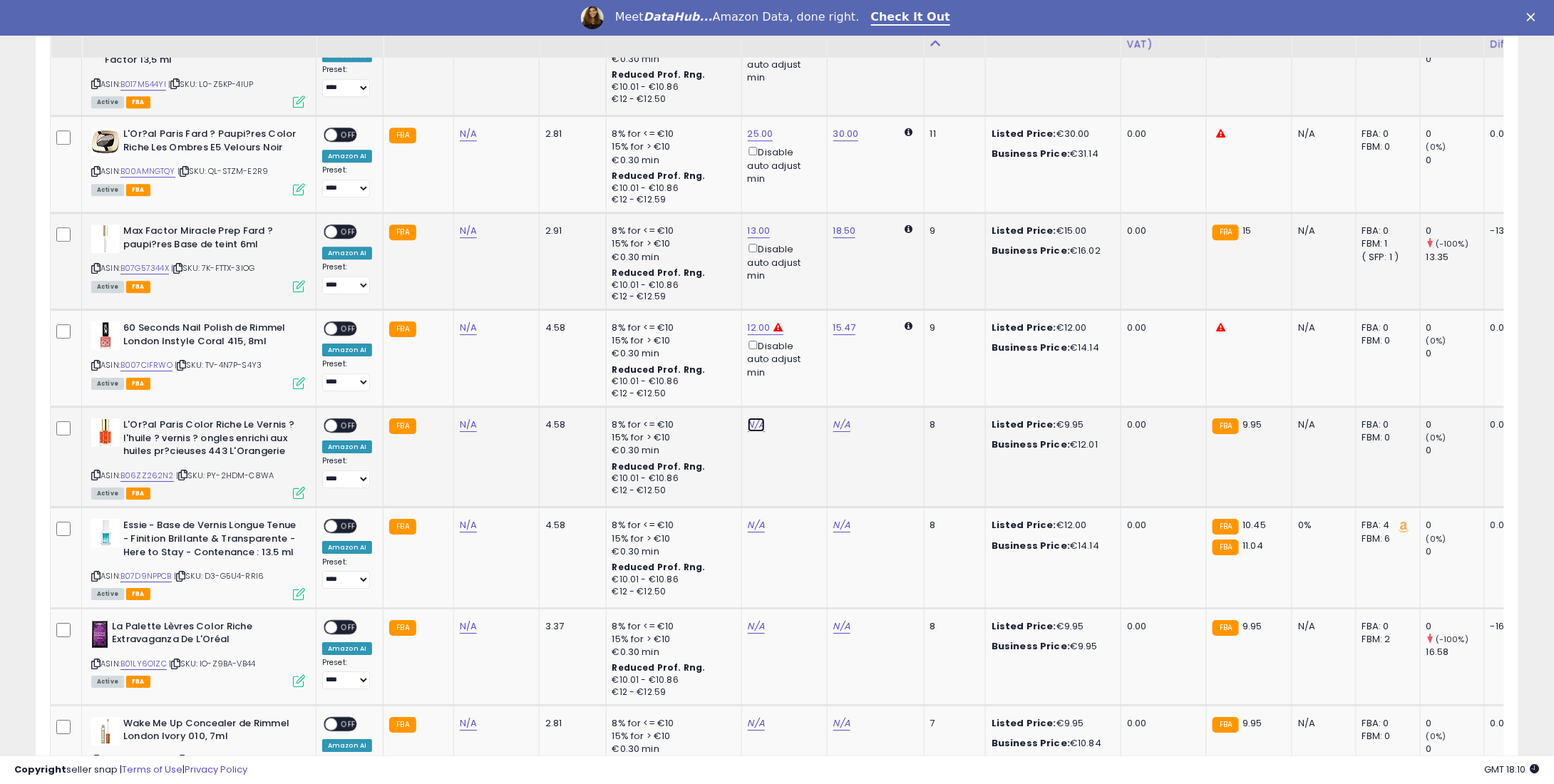
click at [754, 417] on link "N/A" at bounding box center [756, 424] width 17 height 14
type input "*"
type input "****"
click at [803, 366] on button "submit" at bounding box center [791, 375] width 25 height 22
click at [764, 512] on td "N/A" at bounding box center [783, 558] width 86 height 100
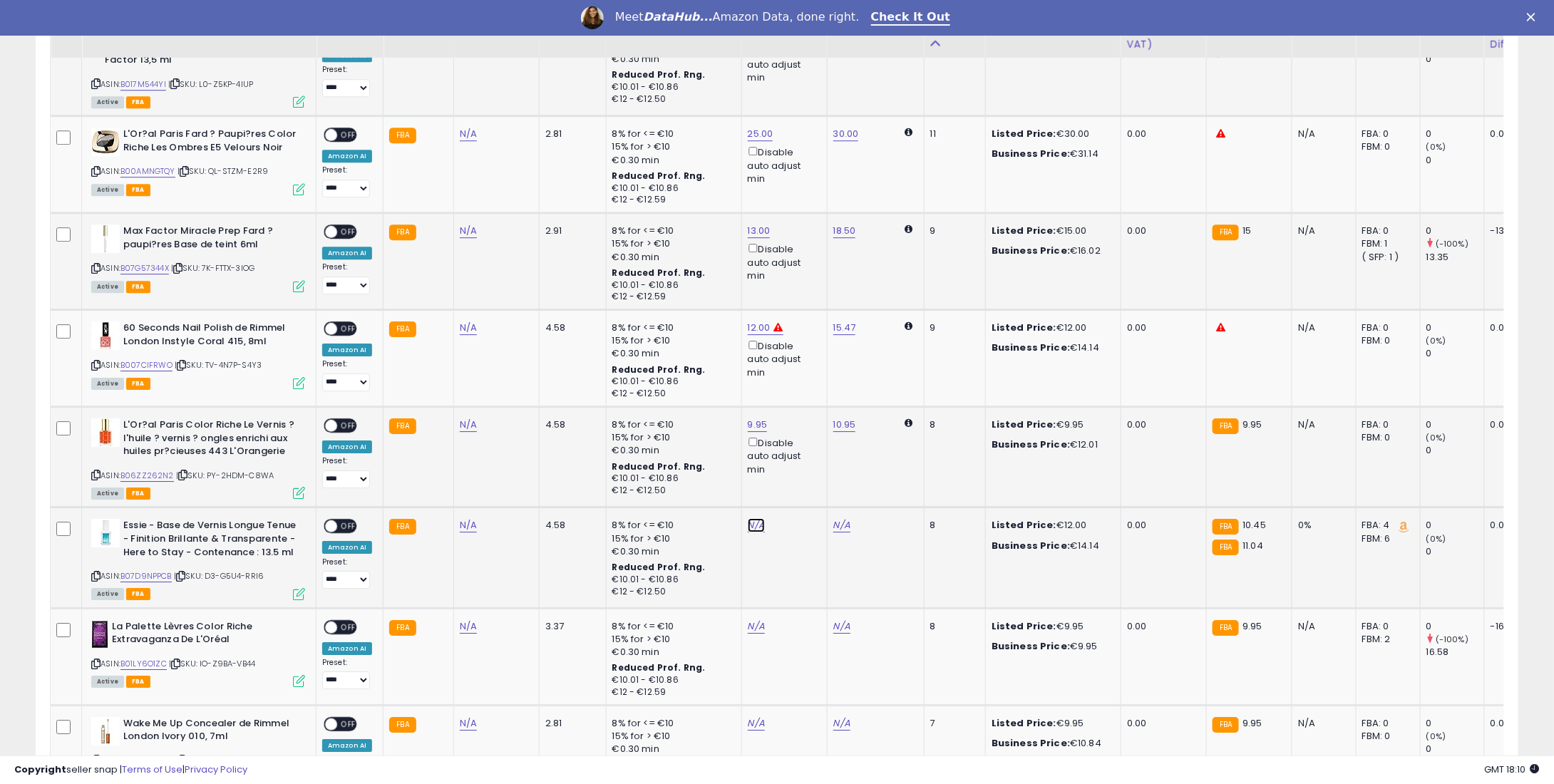
click at [753, 525] on link "N/A" at bounding box center [756, 525] width 17 height 14
type input "**"
click at [800, 474] on button "submit" at bounding box center [791, 475] width 25 height 22
click at [808, 474] on div at bounding box center [750, 483] width 206 height 38
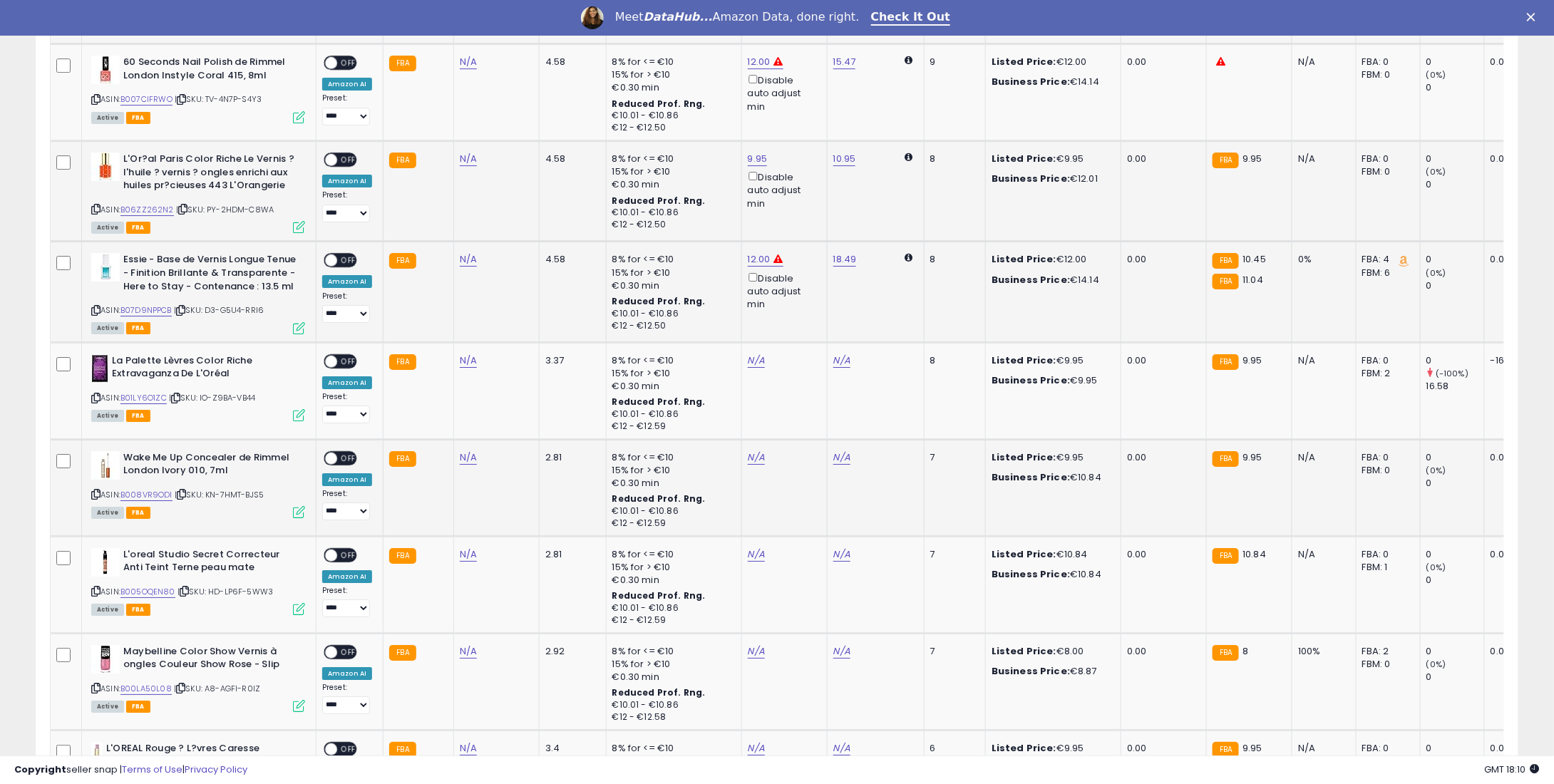
scroll to position [2352, 0]
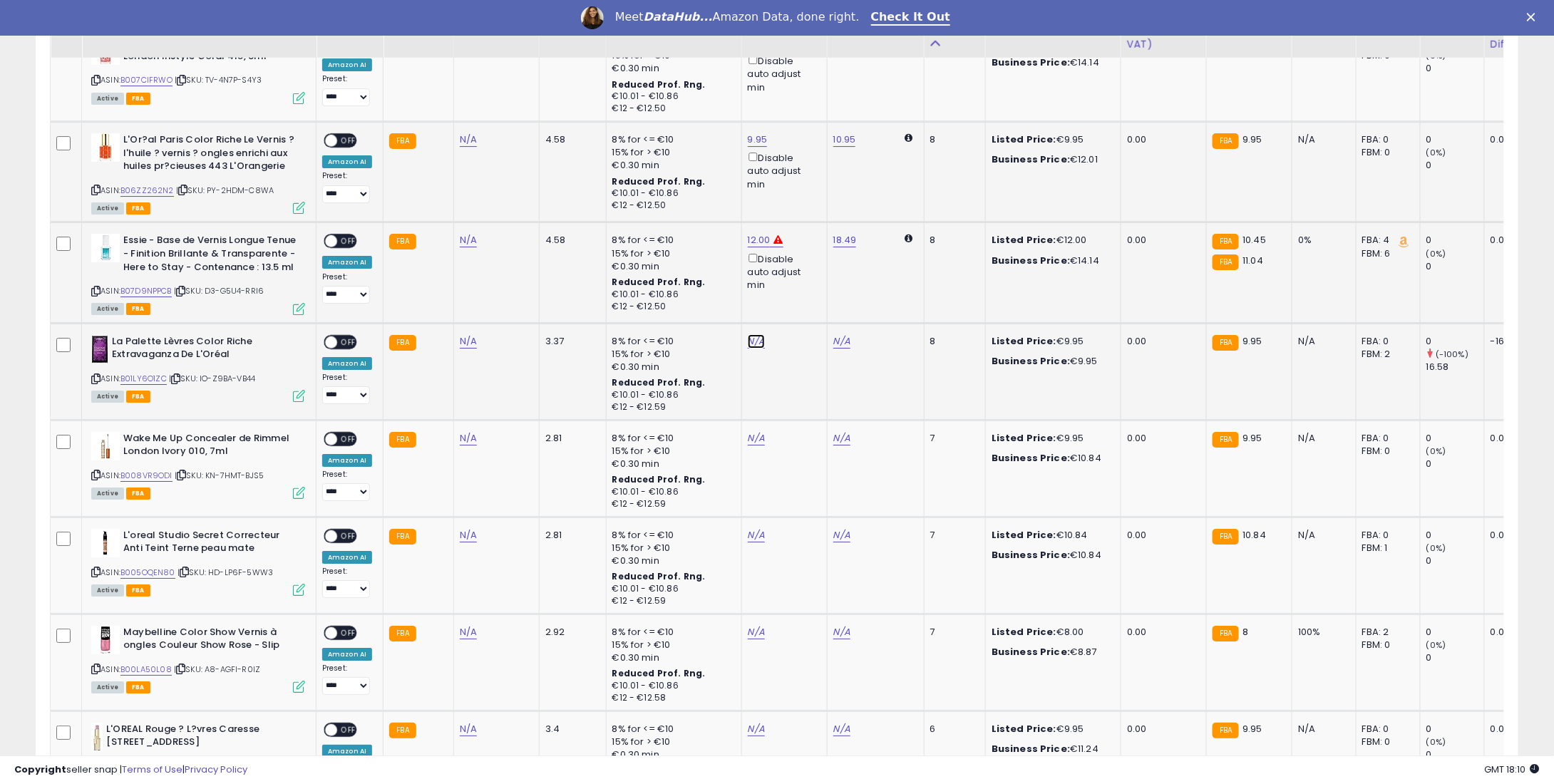
click at [749, 348] on link "N/A" at bounding box center [756, 341] width 17 height 14
type input "*"
type input "****"
click at [803, 309] on button "submit" at bounding box center [791, 304] width 25 height 22
click at [752, 446] on link "N/A" at bounding box center [756, 438] width 17 height 14
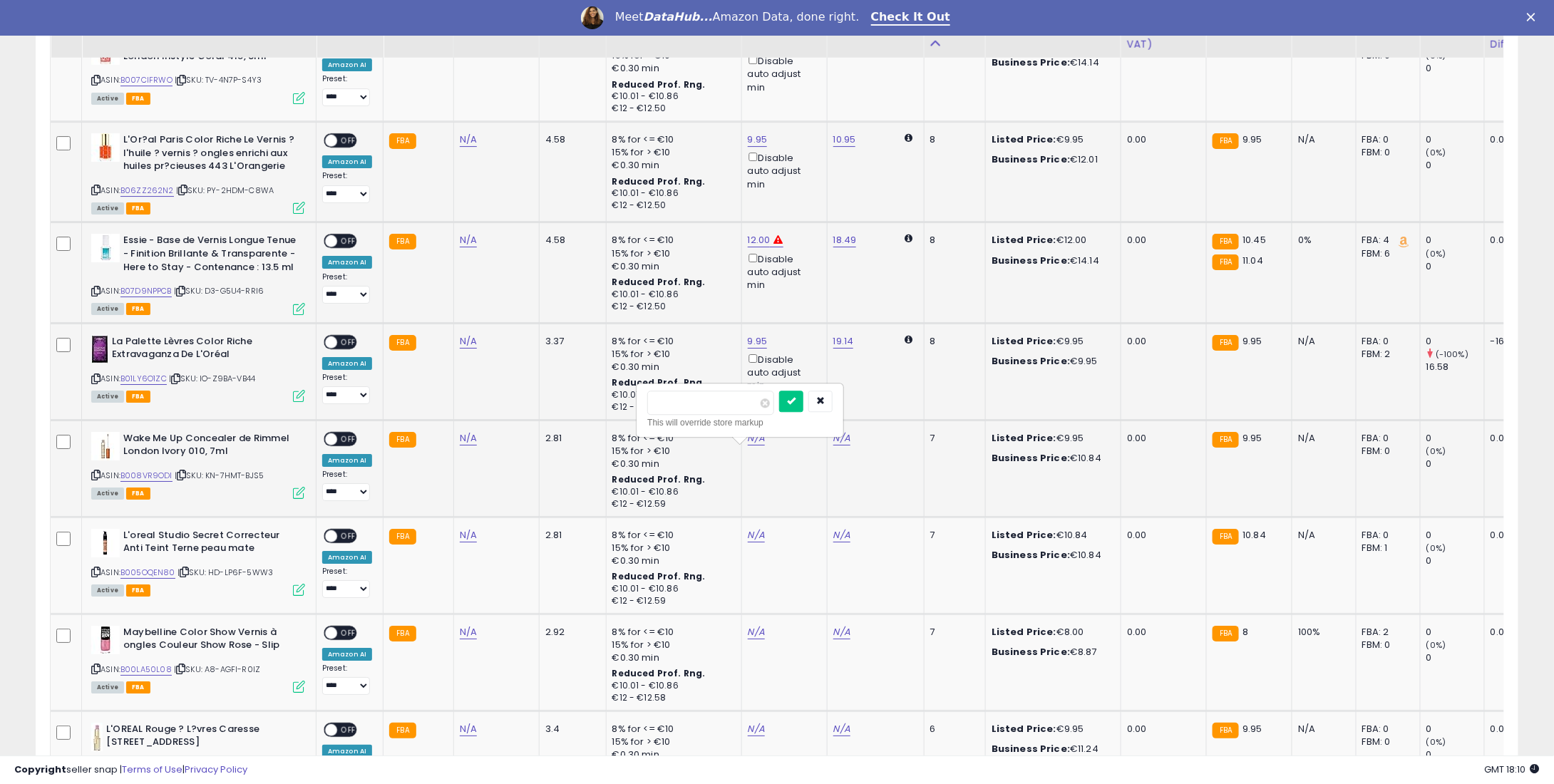
type input "*"
type input "****"
click at [795, 396] on icon "submit" at bounding box center [791, 400] width 9 height 9
click at [759, 542] on div "N/A" at bounding box center [782, 535] width 69 height 13
click at [750, 555] on td "N/A" at bounding box center [783, 565] width 86 height 97
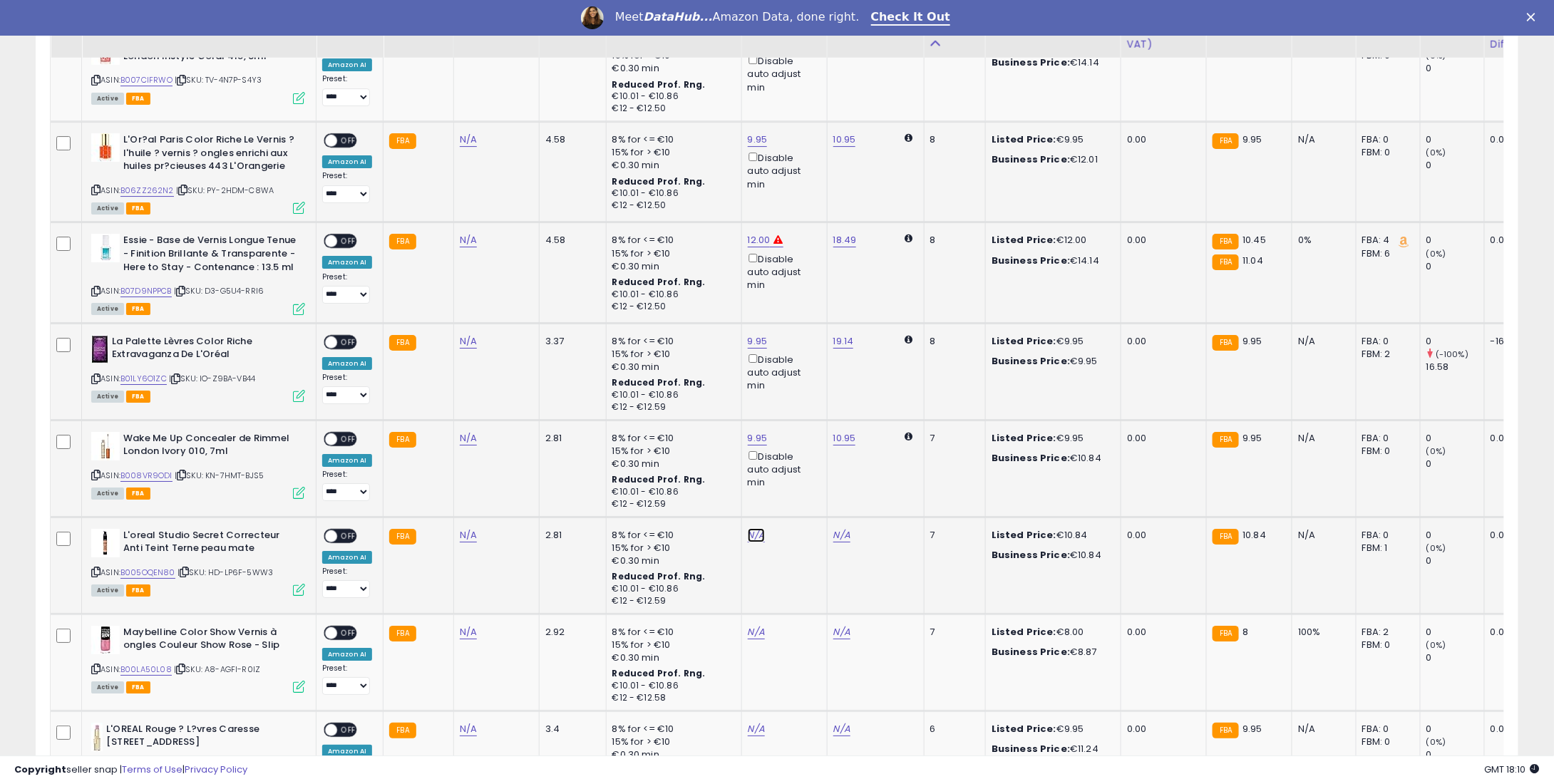
click at [748, 542] on link "N/A" at bounding box center [756, 535] width 17 height 14
type input "*"
type input "****"
click at [795, 495] on icon "submit" at bounding box center [791, 497] width 9 height 9
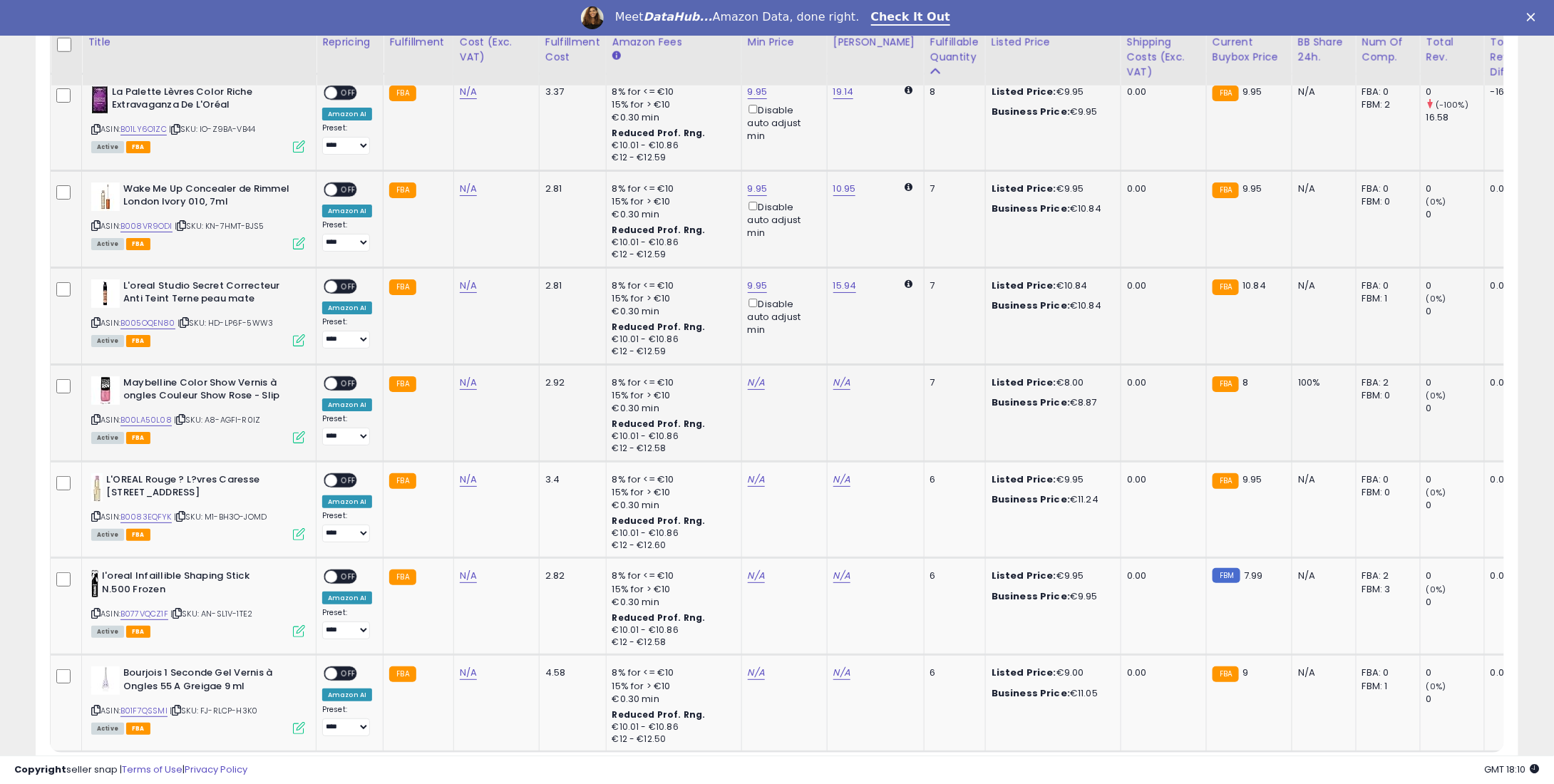
scroll to position [2565, 0]
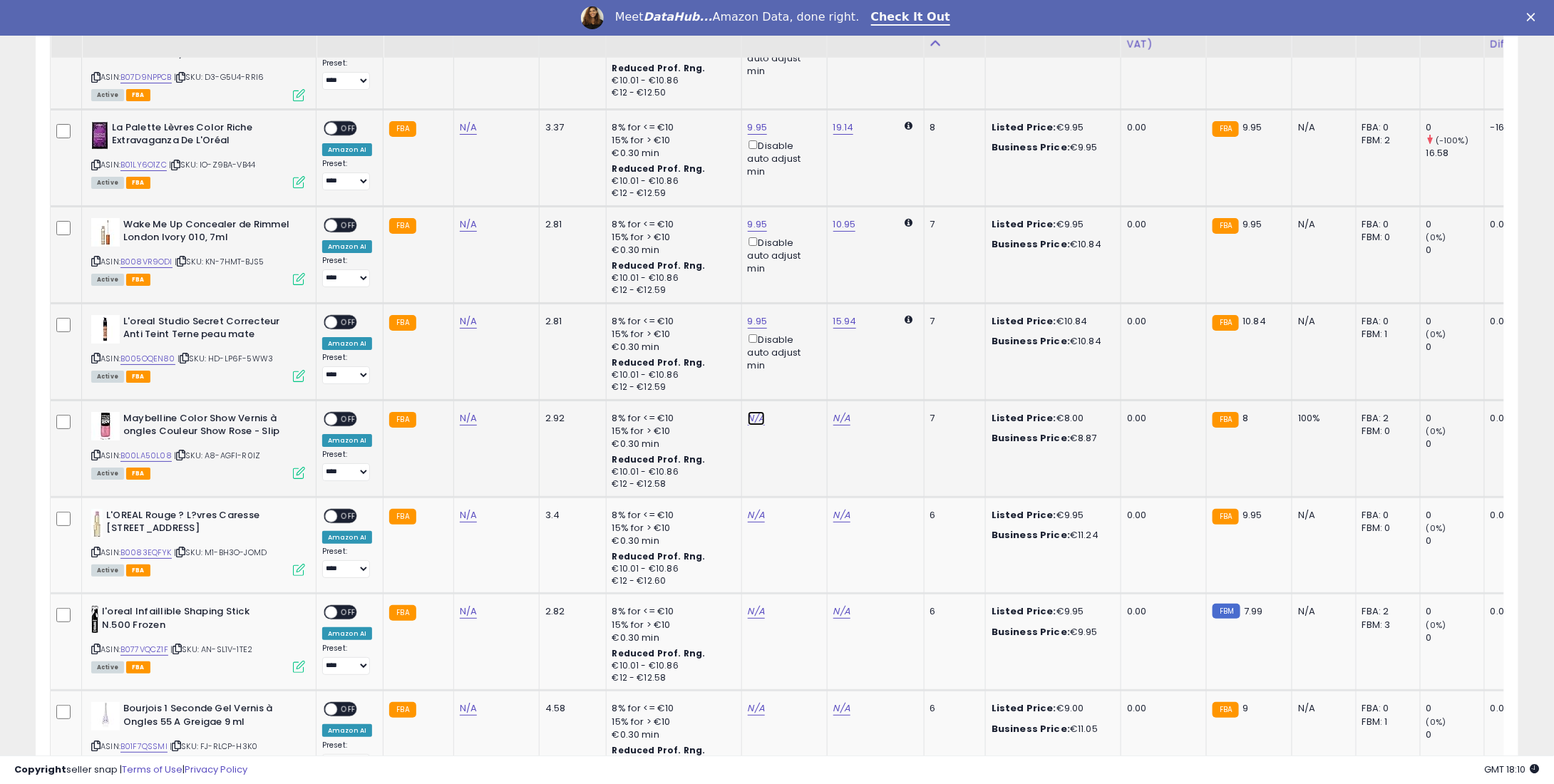
click at [751, 425] on link "N/A" at bounding box center [756, 418] width 17 height 14
type input "*"
click at [803, 384] on button "submit" at bounding box center [791, 381] width 25 height 22
click at [759, 518] on td "N/A" at bounding box center [783, 545] width 86 height 97
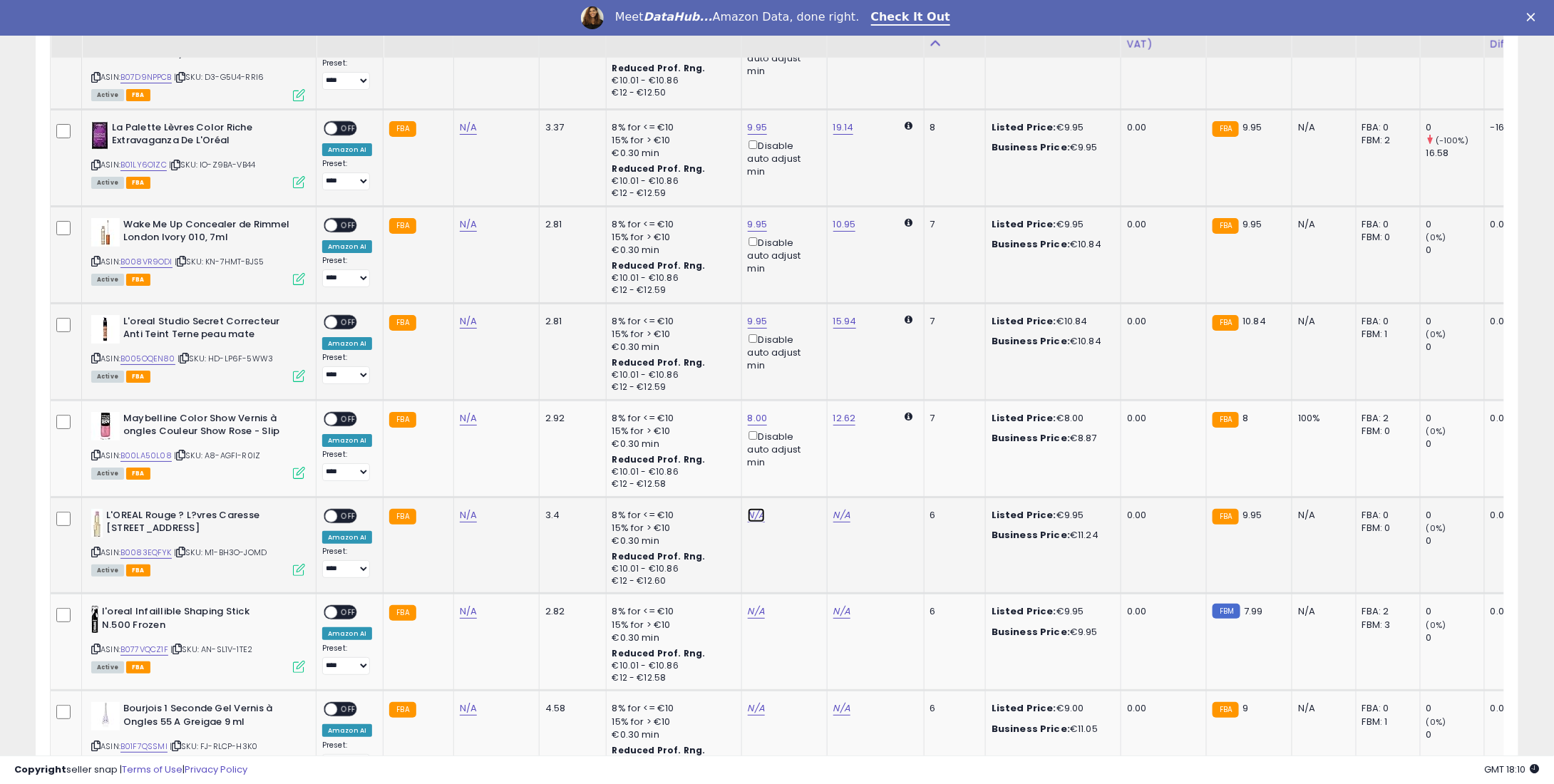
click at [757, 519] on link "N/A" at bounding box center [756, 514] width 17 height 14
type input "*"
type input "****"
drag, startPoint x: 812, startPoint y: 477, endPoint x: 803, endPoint y: 498, distance: 22.8
click at [795, 477] on icon "submit" at bounding box center [791, 476] width 9 height 9
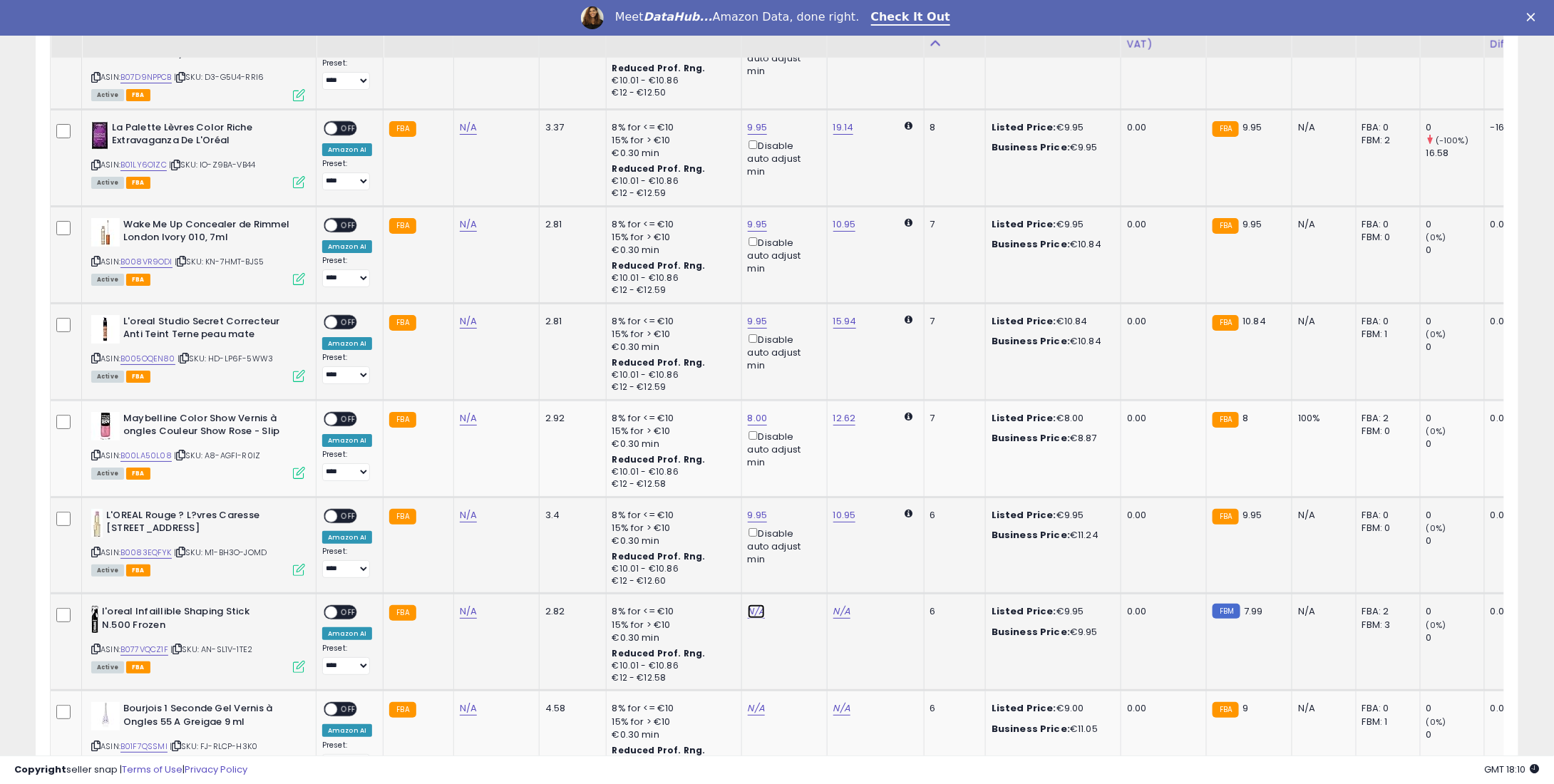
click at [753, 617] on link "N/A" at bounding box center [756, 611] width 17 height 14
type input "*"
type input "****"
click at [795, 573] on icon "submit" at bounding box center [791, 573] width 9 height 9
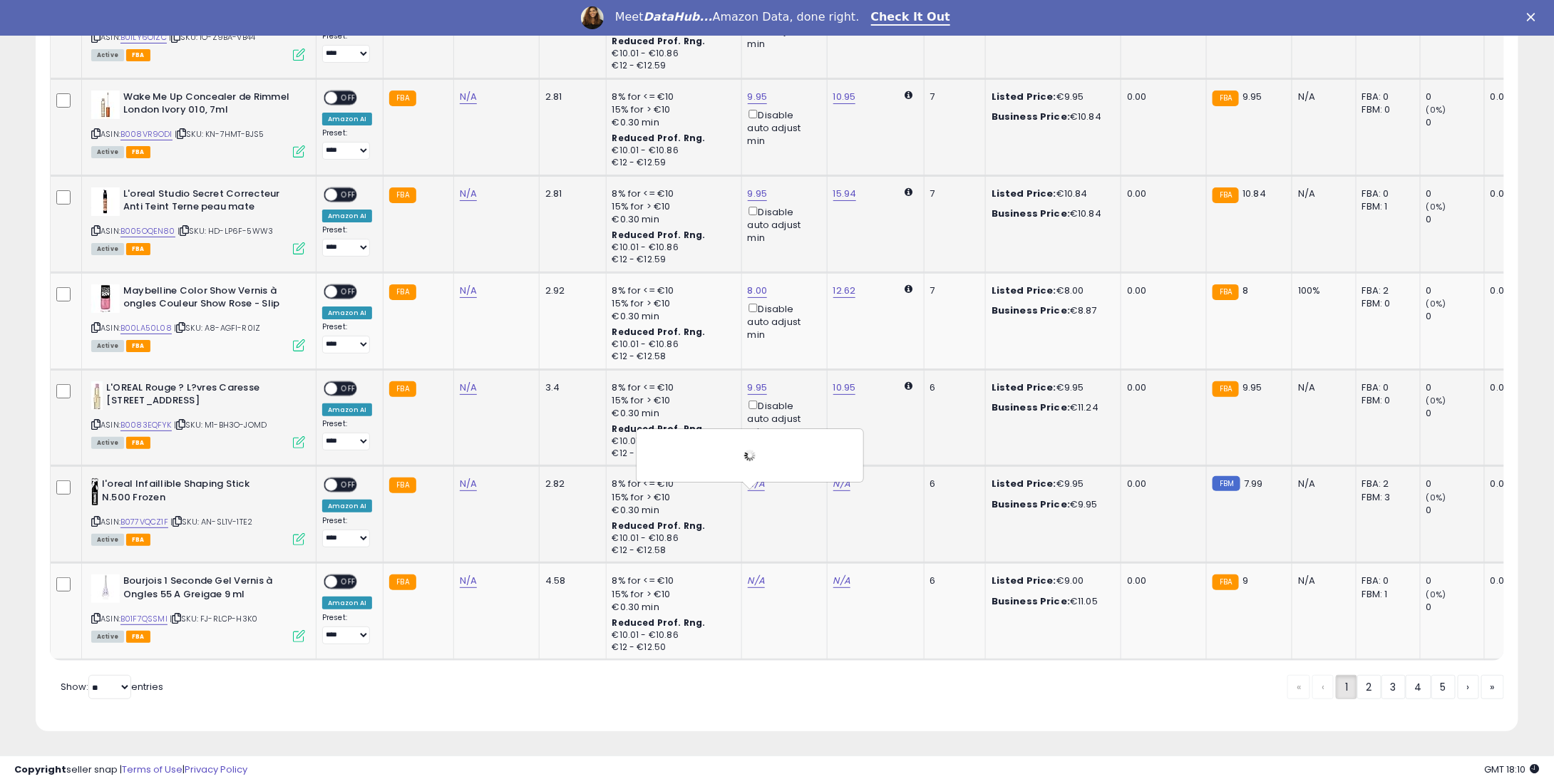
scroll to position [2714, 0]
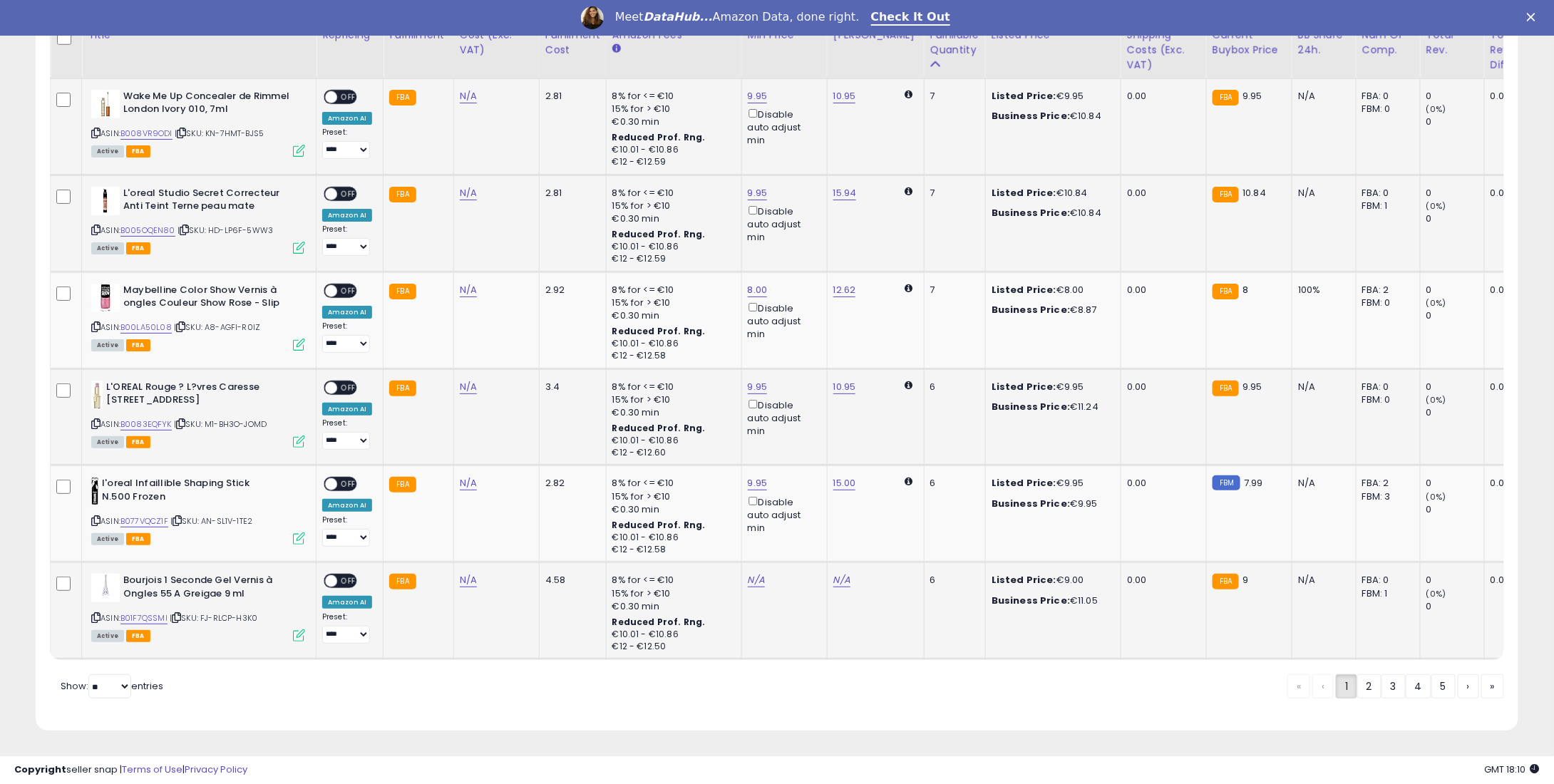
click at [752, 563] on td "N/A" at bounding box center [783, 611] width 86 height 97
click at [753, 573] on link "N/A" at bounding box center [756, 579] width 17 height 14
type input "*"
click at [795, 538] on icon "submit" at bounding box center [791, 542] width 9 height 9
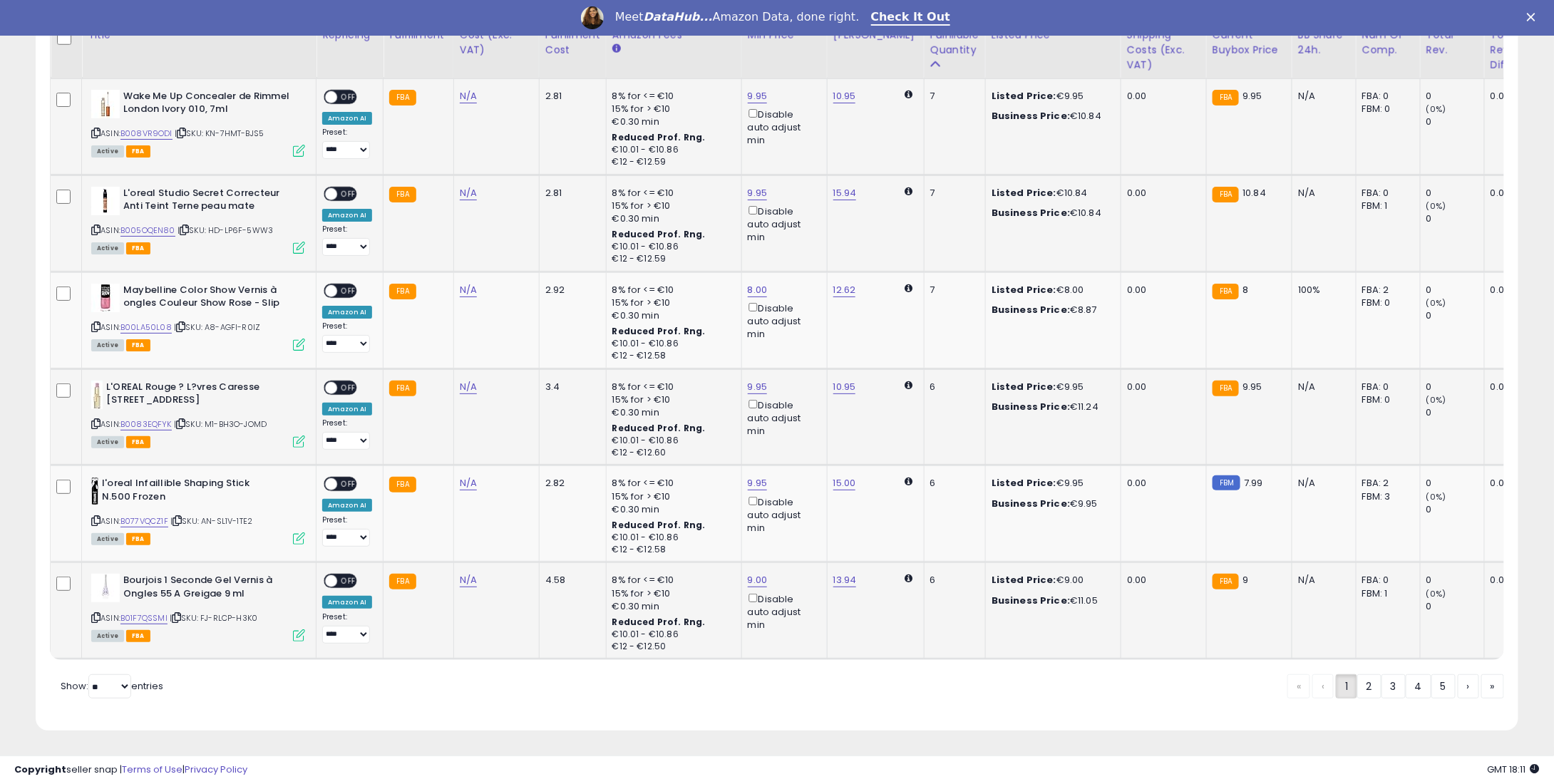
click at [342, 575] on div "ON OFF" at bounding box center [325, 581] width 33 height 12
click at [347, 575] on span "OFF" at bounding box center [348, 581] width 23 height 12
click at [342, 482] on div "**********" at bounding box center [346, 512] width 50 height 70
click at [344, 478] on span "OFF" at bounding box center [348, 484] width 23 height 12
click at [342, 383] on div "ON OFF" at bounding box center [325, 388] width 33 height 12
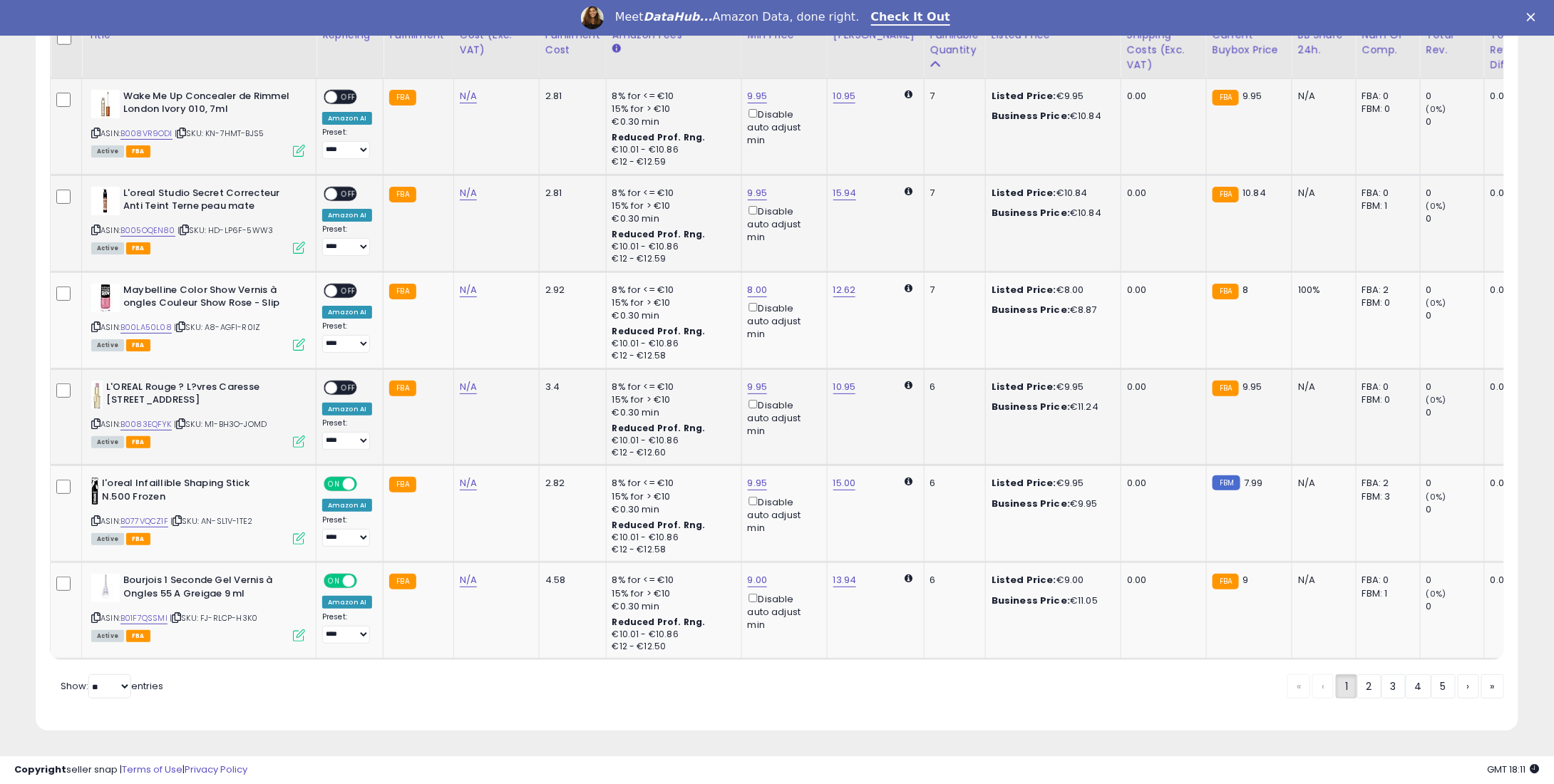
click at [350, 382] on span "OFF" at bounding box center [348, 388] width 23 height 12
click at [342, 284] on span "OFF" at bounding box center [348, 290] width 23 height 12
click at [341, 193] on div "**********" at bounding box center [346, 221] width 50 height 70
click at [345, 188] on span "OFF" at bounding box center [348, 194] width 23 height 12
click at [335, 90] on span at bounding box center [331, 96] width 12 height 12
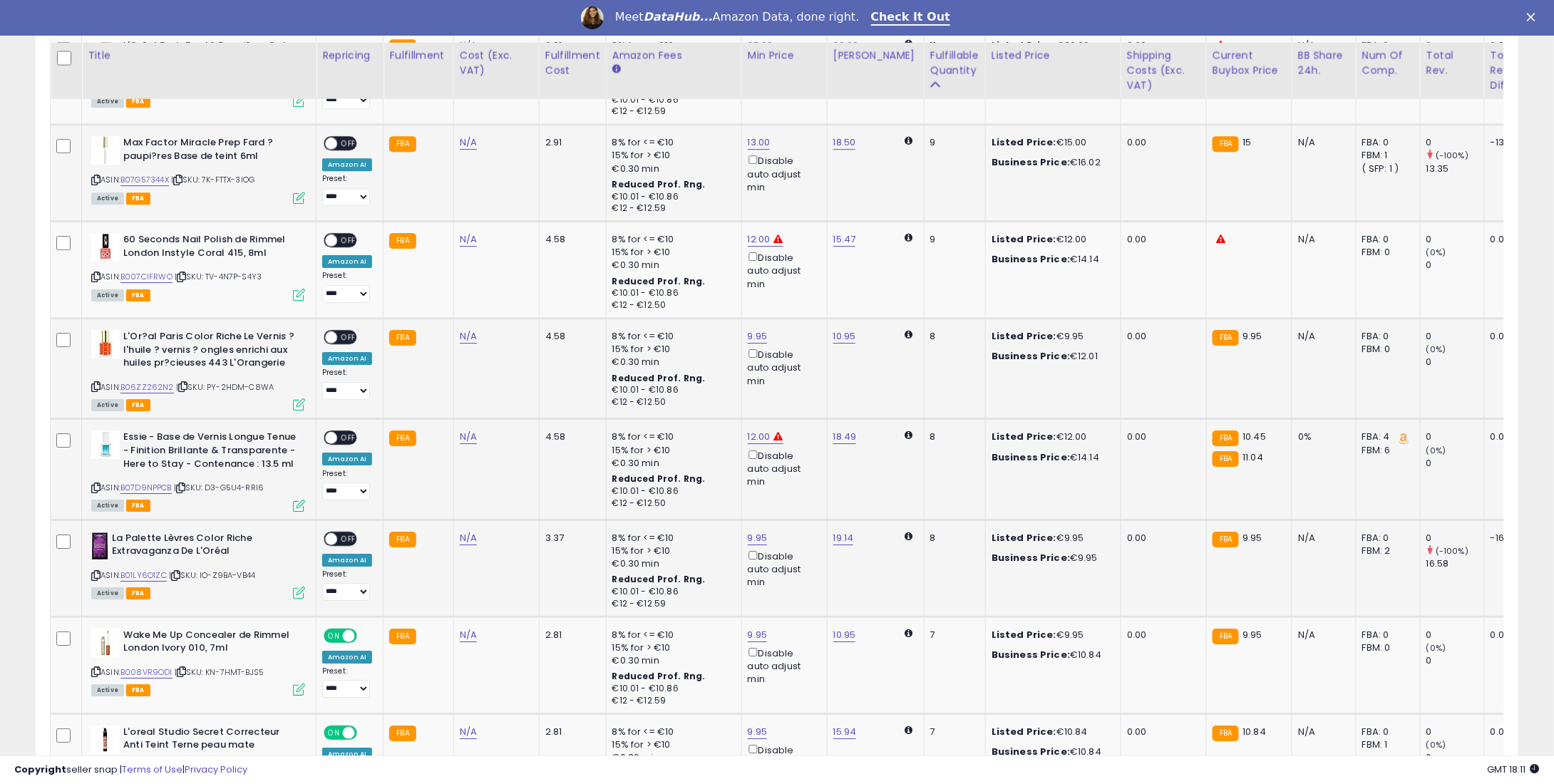
scroll to position [2144, 0]
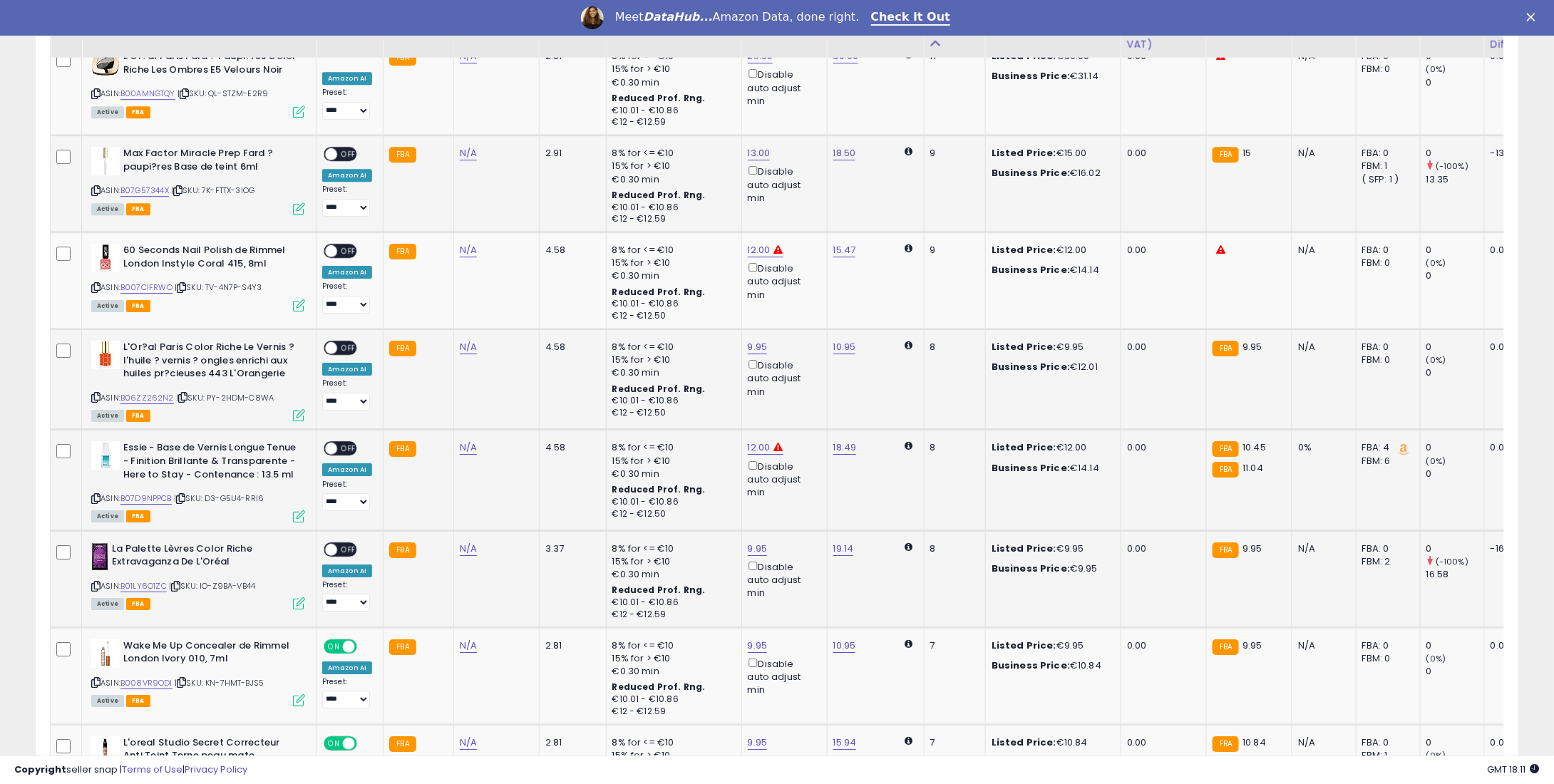
click at [339, 555] on span "OFF" at bounding box center [348, 549] width 23 height 12
drag, startPoint x: 345, startPoint y: 449, endPoint x: 343, endPoint y: 441, distance: 8.2
click at [345, 449] on span "OFF" at bounding box center [348, 449] width 23 height 12
click at [345, 340] on div "ON OFF" at bounding box center [341, 347] width 33 height 15
click at [346, 344] on span "OFF" at bounding box center [348, 348] width 23 height 12
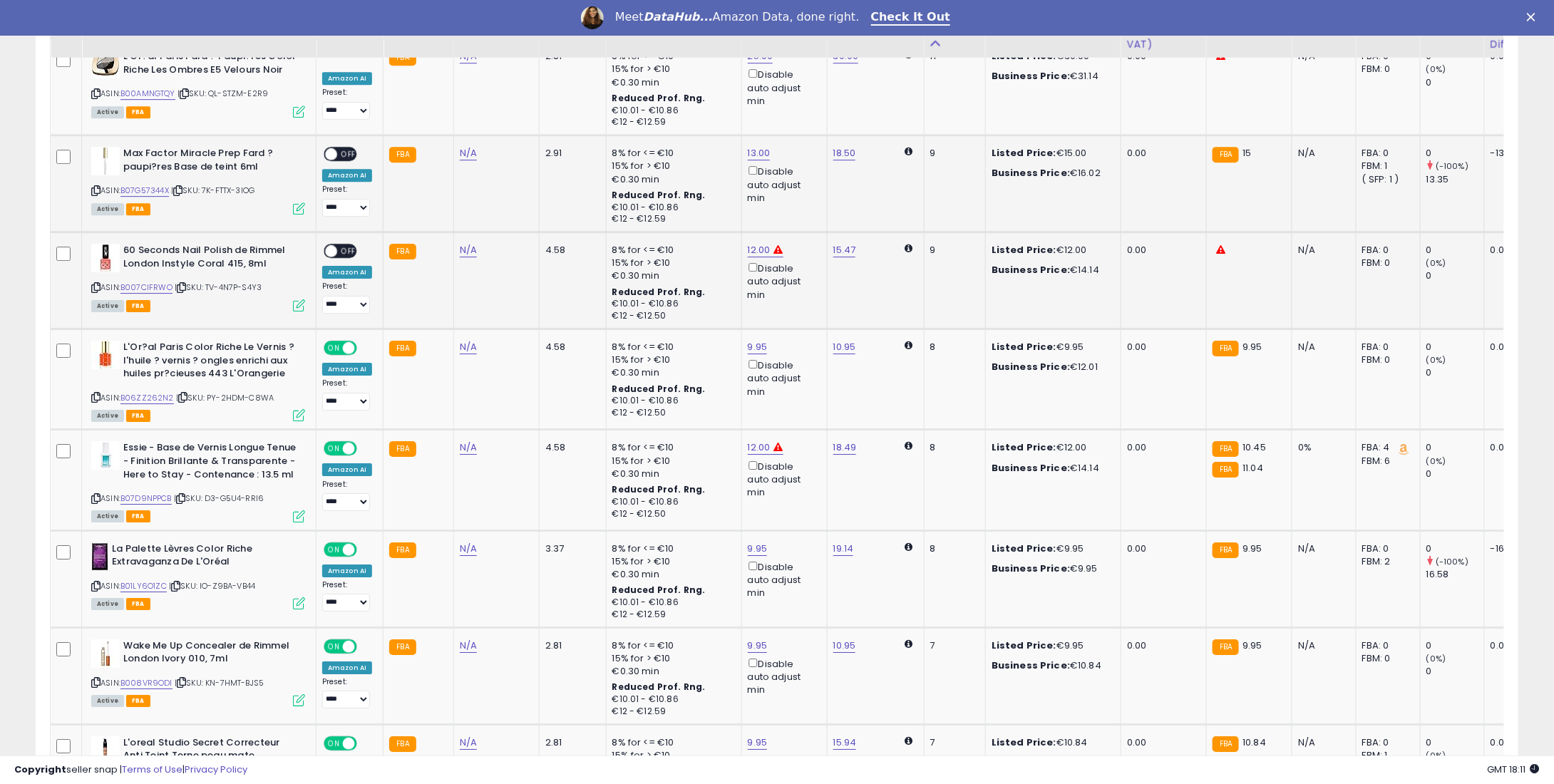
click at [353, 239] on td "**********" at bounding box center [350, 280] width 67 height 97
drag, startPoint x: 345, startPoint y: 259, endPoint x: 341, endPoint y: 247, distance: 12.6
click at [342, 258] on div "**********" at bounding box center [346, 278] width 50 height 70
click at [341, 247] on span "OFF" at bounding box center [348, 251] width 23 height 12
click at [349, 154] on span "OFF" at bounding box center [348, 154] width 23 height 12
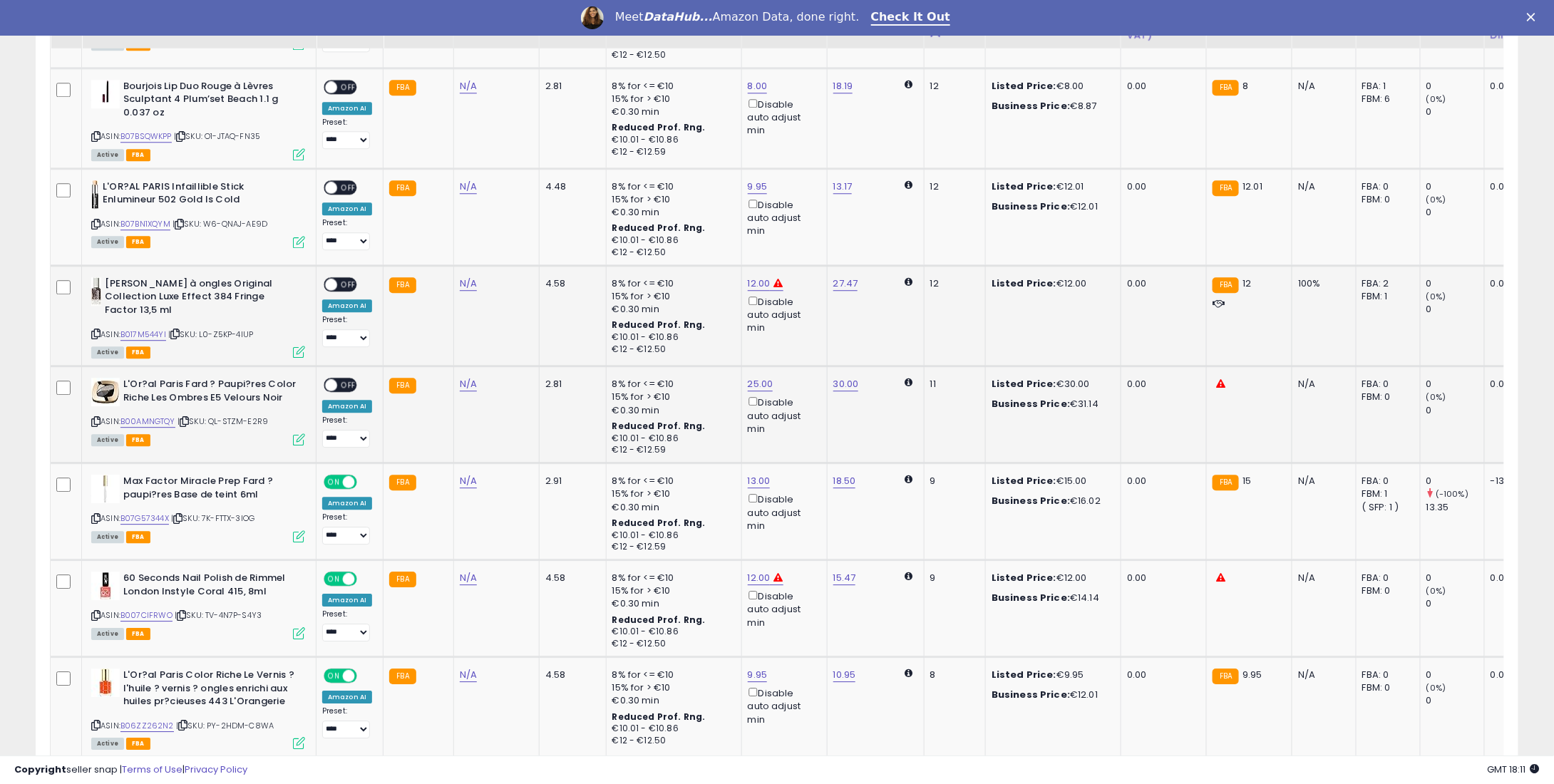
scroll to position [1646, 0]
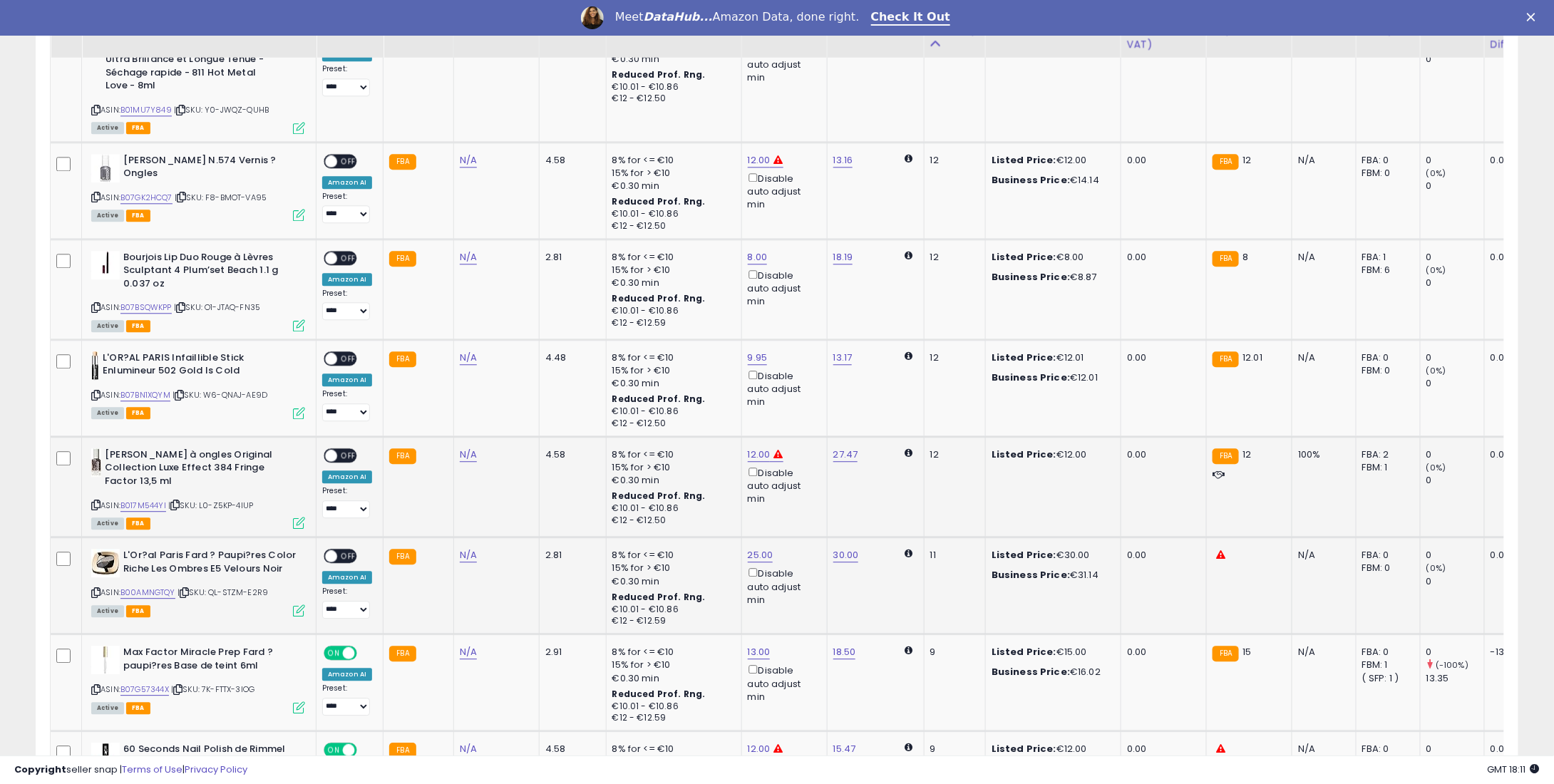
click at [341, 550] on div "ON OFF" at bounding box center [325, 556] width 33 height 12
click at [337, 544] on td "**********" at bounding box center [350, 585] width 67 height 97
click at [346, 550] on span "OFF" at bounding box center [348, 556] width 23 height 12
drag, startPoint x: 341, startPoint y: 454, endPoint x: 338, endPoint y: 444, distance: 10.4
click at [340, 452] on div "ON OFF" at bounding box center [341, 454] width 33 height 15
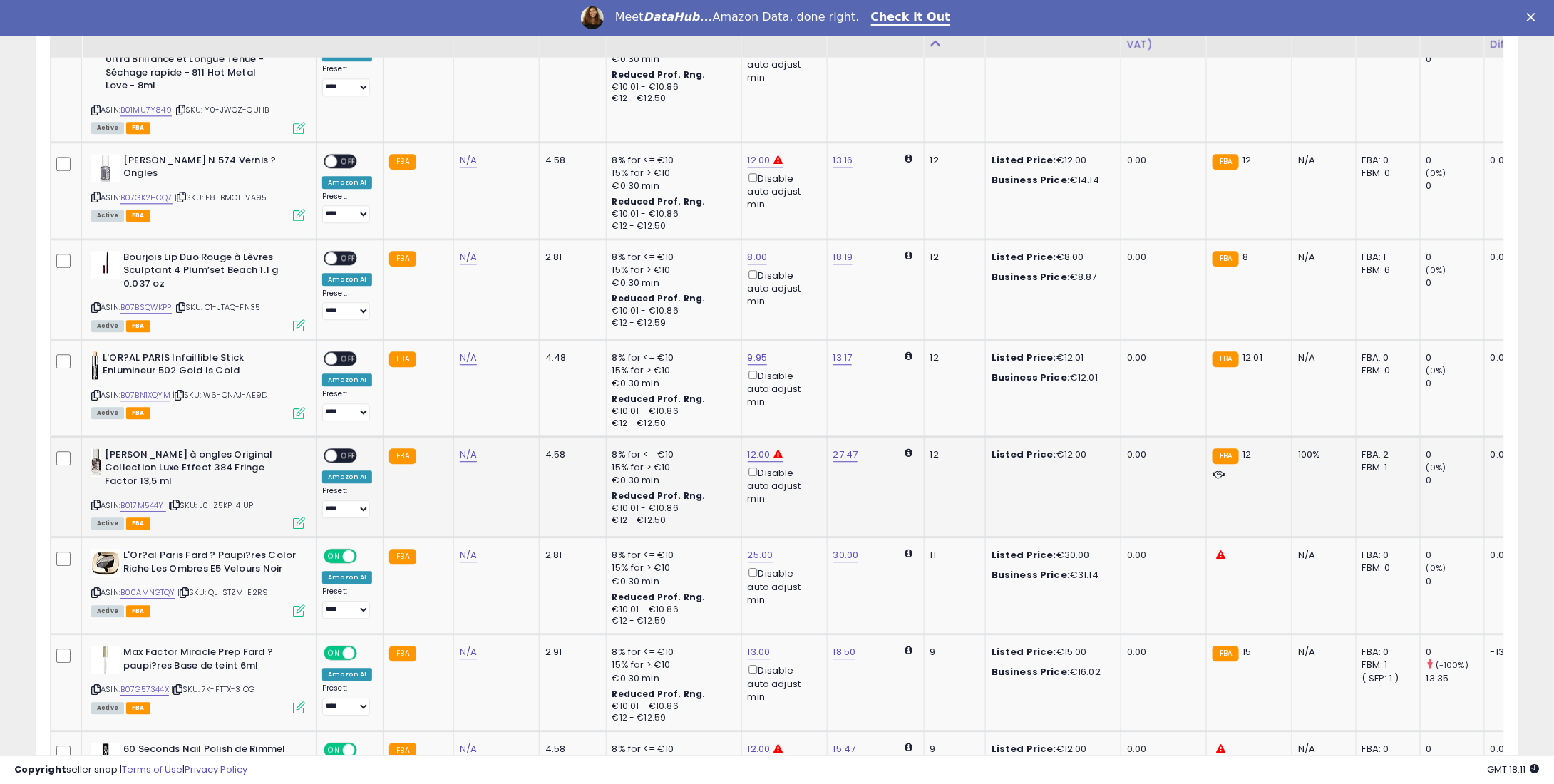
click at [339, 441] on td "**********" at bounding box center [350, 486] width 67 height 100
click at [344, 449] on span "OFF" at bounding box center [348, 454] width 23 height 12
click at [350, 358] on span "OFF" at bounding box center [348, 359] width 23 height 12
click at [351, 250] on div "ON OFF" at bounding box center [341, 257] width 33 height 15
click at [342, 153] on div "ON OFF" at bounding box center [341, 160] width 33 height 15
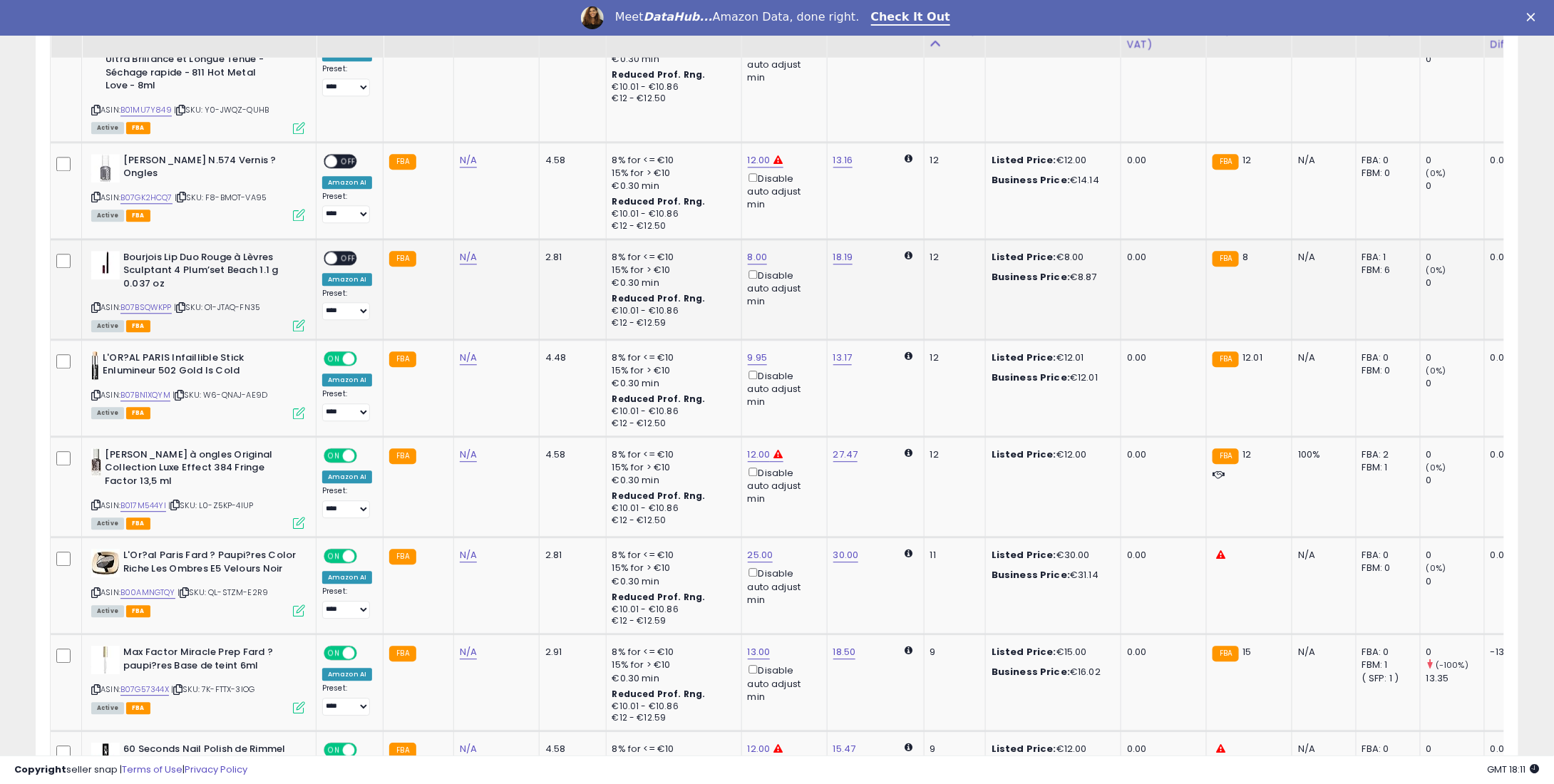
click at [342, 260] on span "OFF" at bounding box center [348, 258] width 23 height 12
click at [345, 158] on span "OFF" at bounding box center [348, 160] width 23 height 12
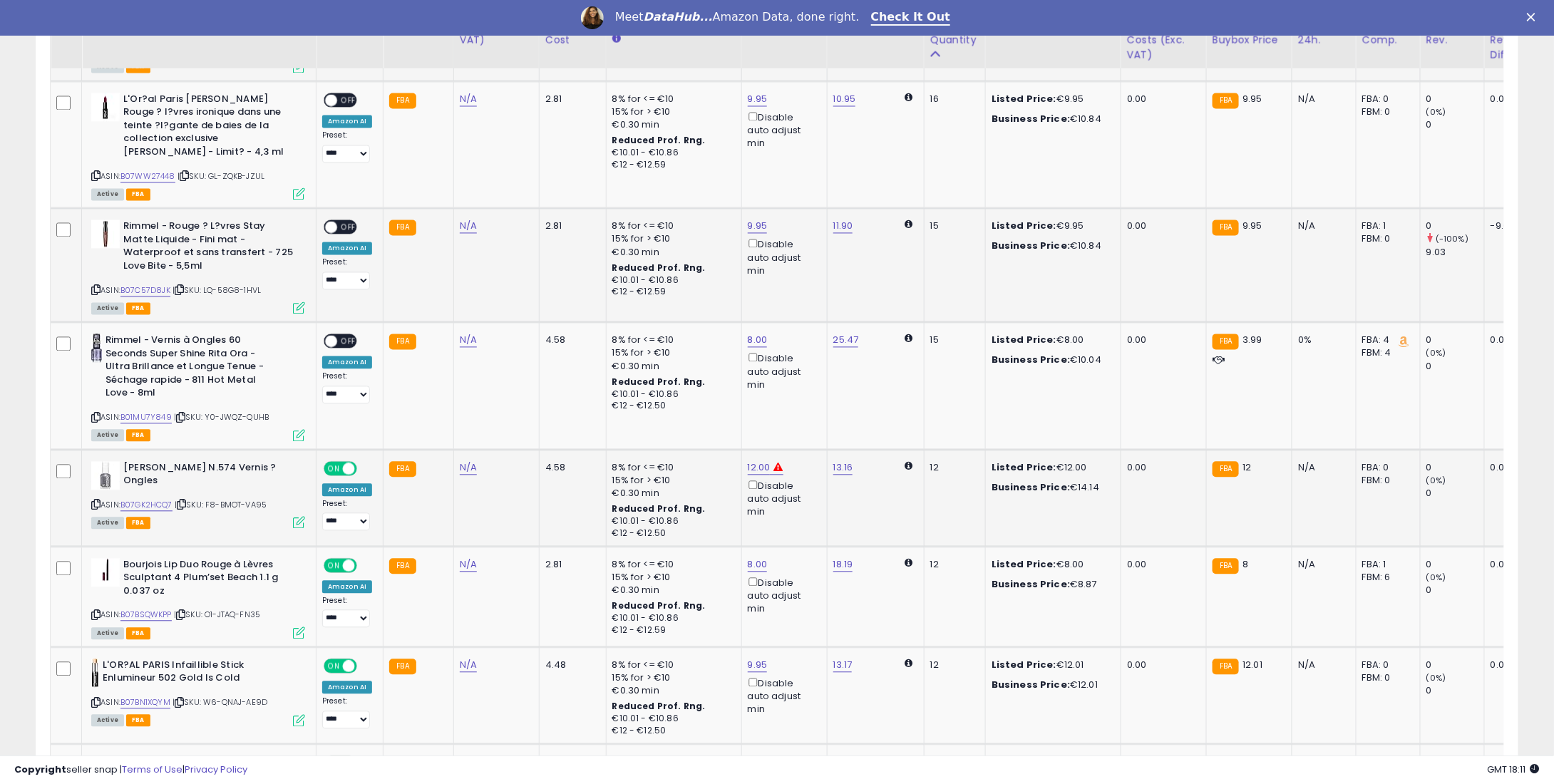
scroll to position [1289, 0]
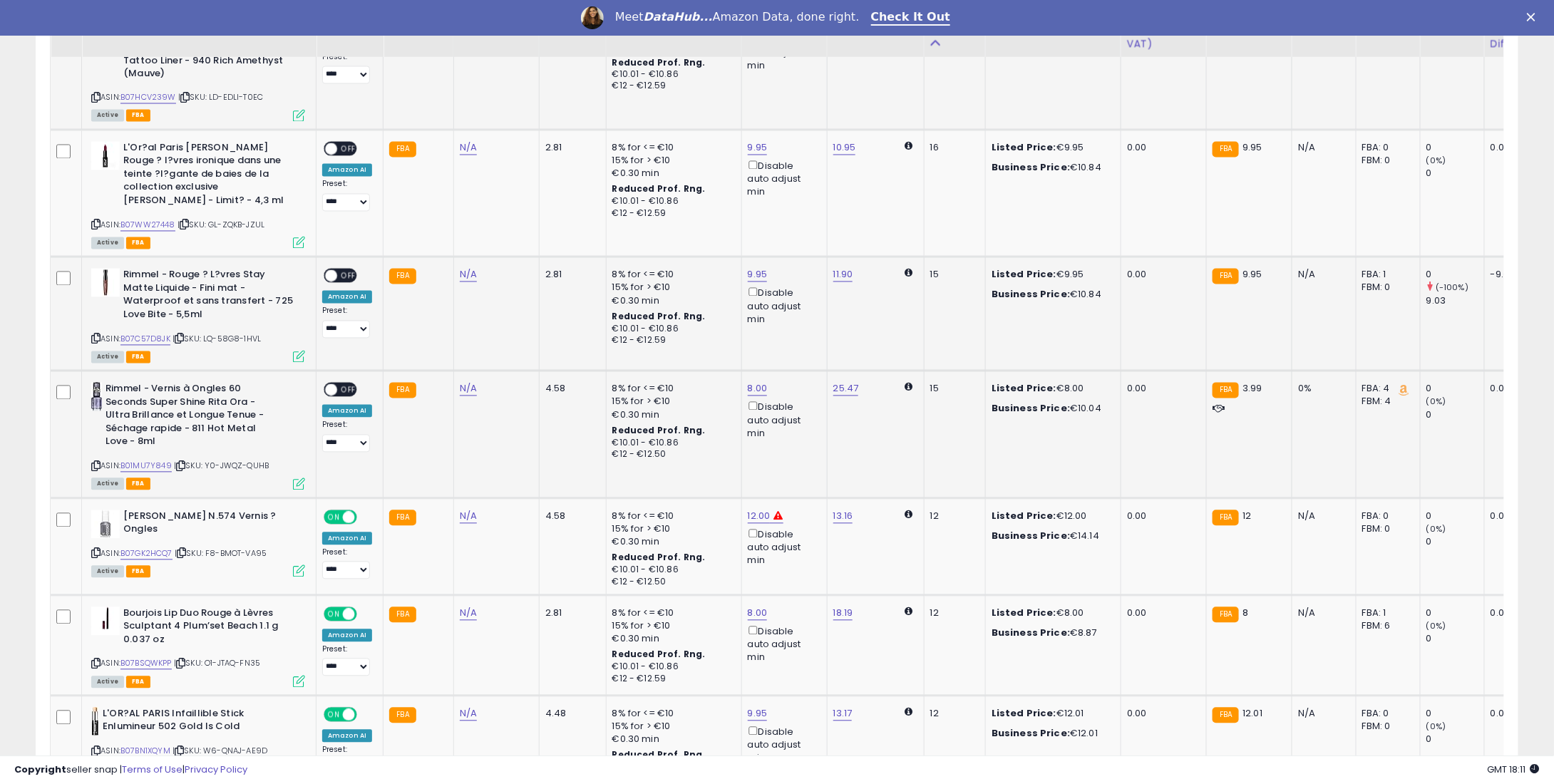
click at [339, 389] on span "OFF" at bounding box center [348, 390] width 23 height 12
click at [346, 264] on td "**********" at bounding box center [350, 315] width 67 height 114
click at [348, 269] on div "ON OFF" at bounding box center [341, 275] width 33 height 15
click at [345, 271] on span "OFF" at bounding box center [348, 276] width 23 height 12
click at [342, 141] on div "ON OFF" at bounding box center [341, 148] width 33 height 15
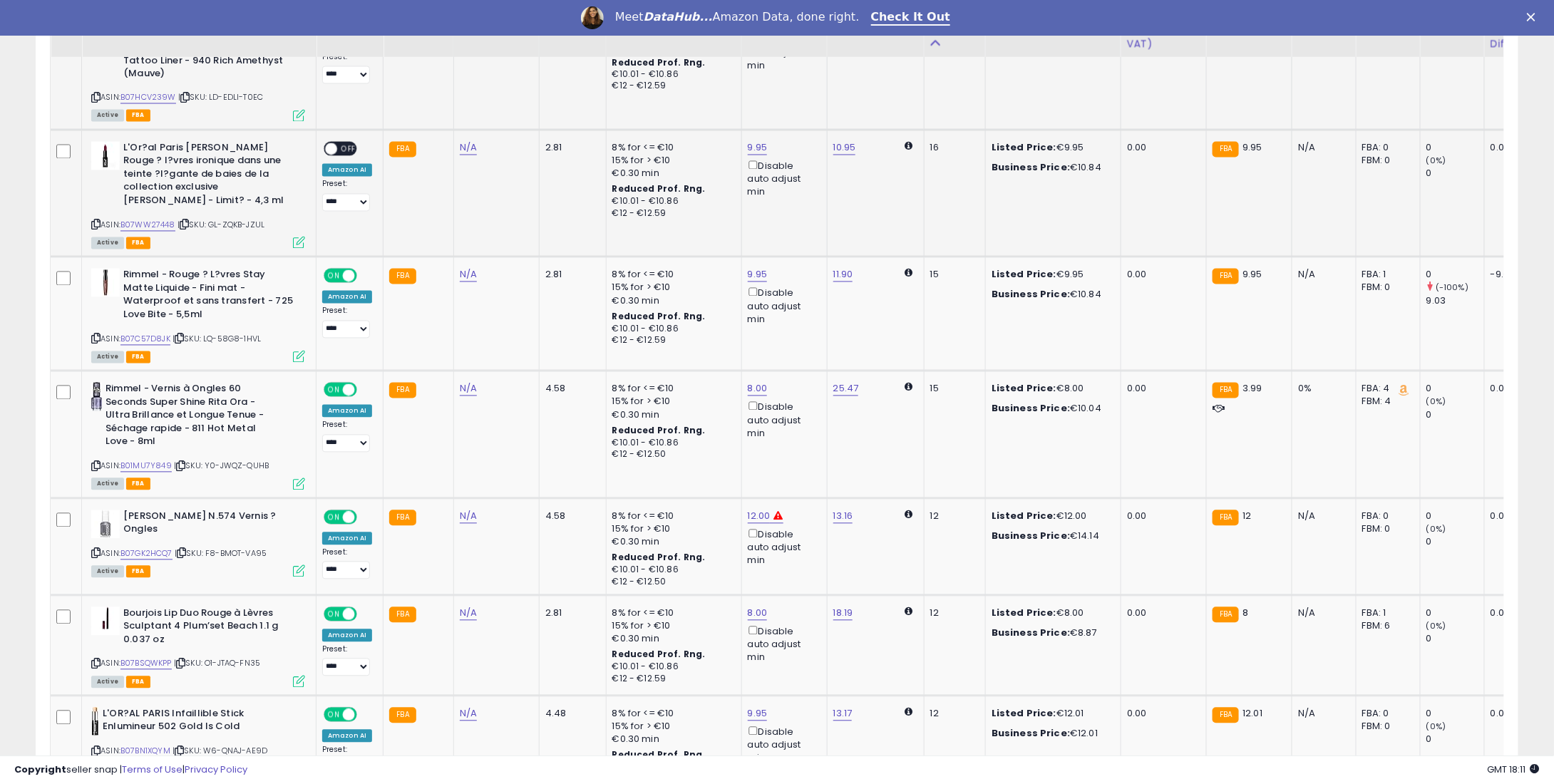
click at [342, 151] on span "OFF" at bounding box center [348, 149] width 23 height 12
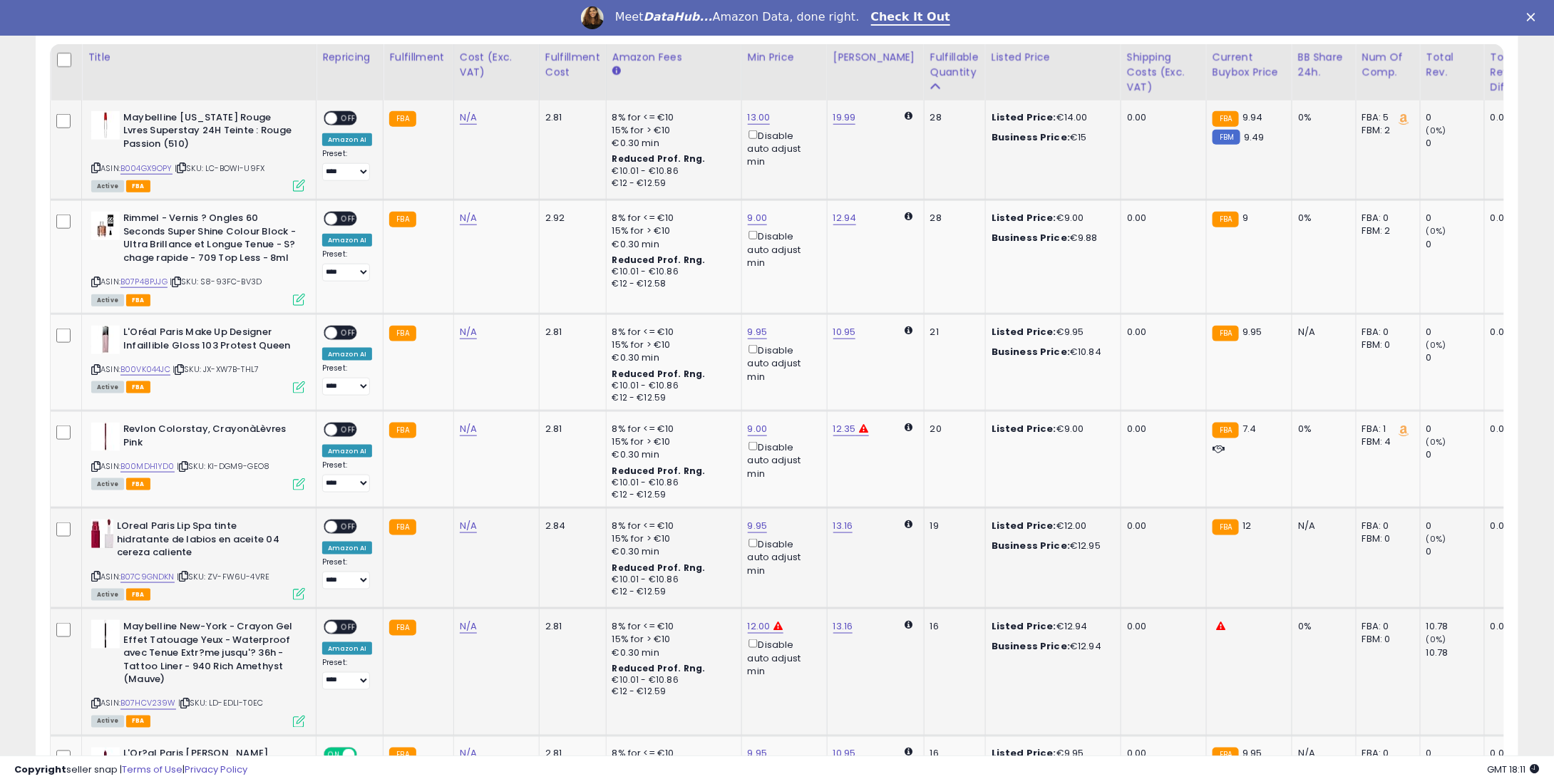
scroll to position [647, 0]
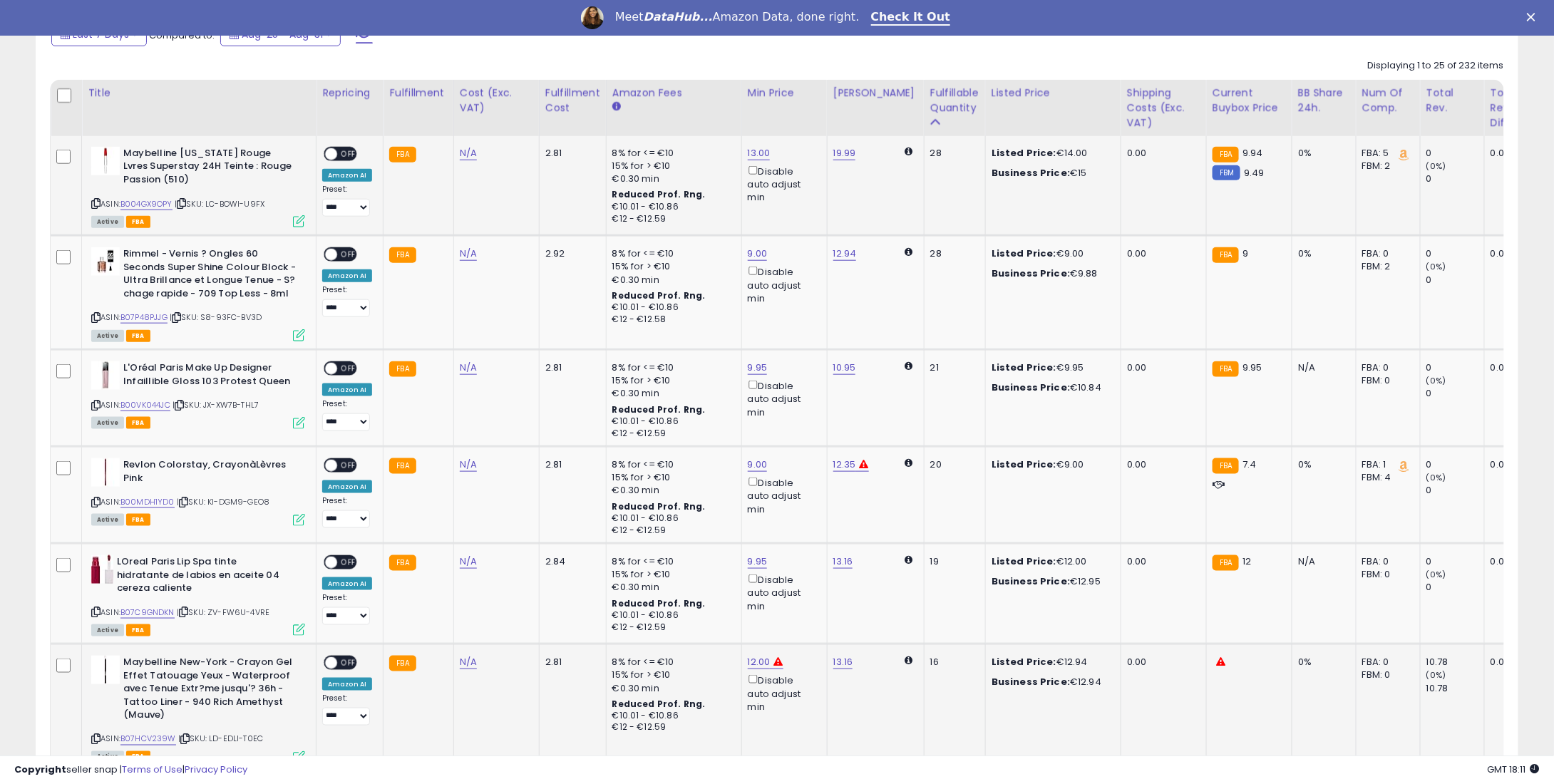
click at [341, 655] on div "ON OFF" at bounding box center [341, 662] width 33 height 15
click at [342, 655] on div "ON OFF" at bounding box center [341, 662] width 33 height 15
click at [344, 661] on span "OFF" at bounding box center [348, 663] width 23 height 12
drag, startPoint x: 352, startPoint y: 559, endPoint x: 345, endPoint y: 549, distance: 12.2
click at [351, 559] on span "OFF" at bounding box center [348, 563] width 23 height 12
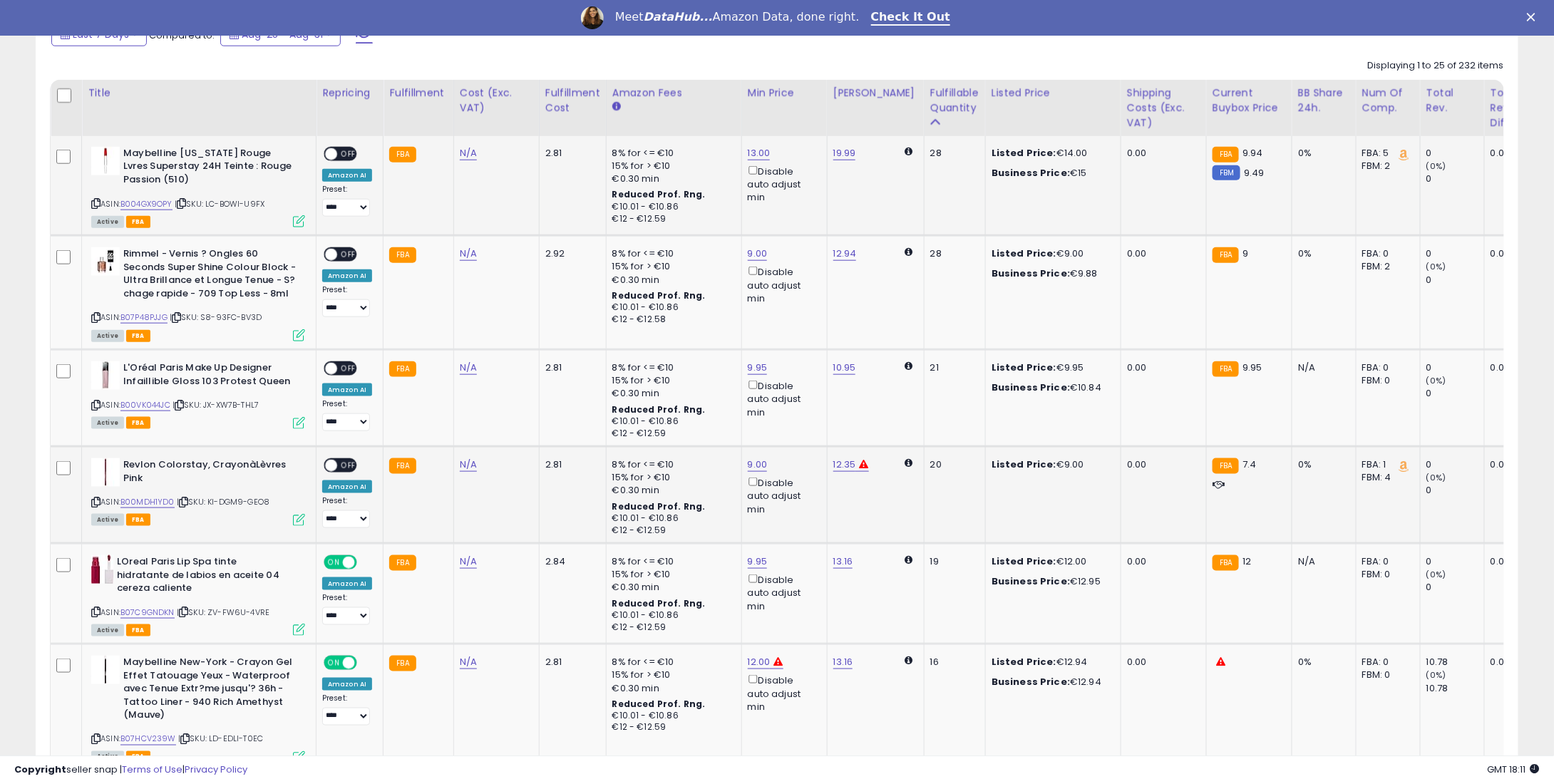
click at [342, 463] on div "ON OFF" at bounding box center [341, 464] width 33 height 15
drag, startPoint x: 348, startPoint y: 454, endPoint x: 352, endPoint y: 461, distance: 8.1
click at [348, 454] on td "**********" at bounding box center [350, 494] width 67 height 97
click at [353, 461] on span "OFF" at bounding box center [348, 465] width 23 height 12
click at [348, 361] on div "ON OFF" at bounding box center [341, 368] width 33 height 15
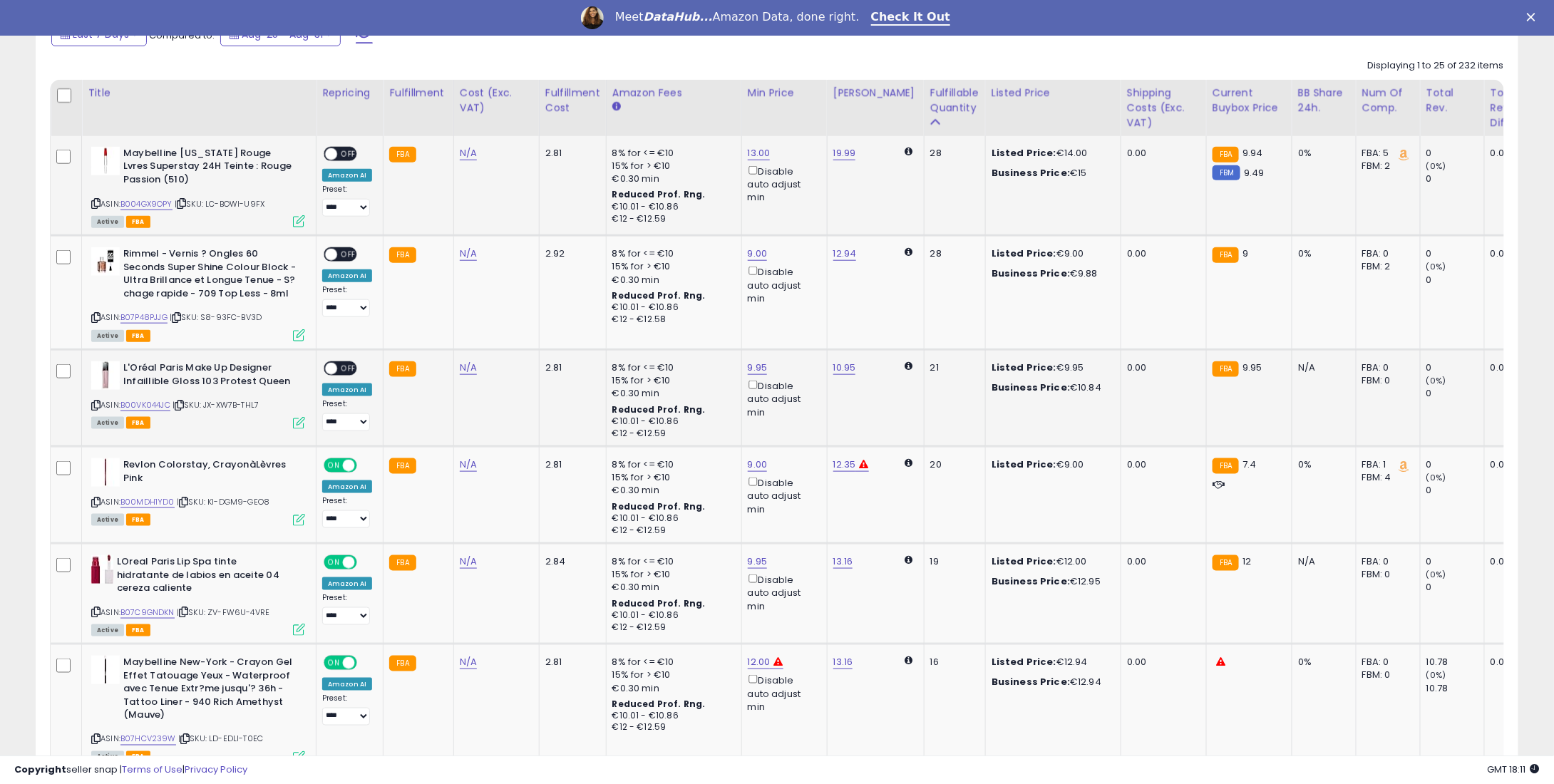
click at [345, 373] on span "OFF" at bounding box center [348, 369] width 23 height 12
click at [352, 258] on span "OFF" at bounding box center [348, 255] width 23 height 12
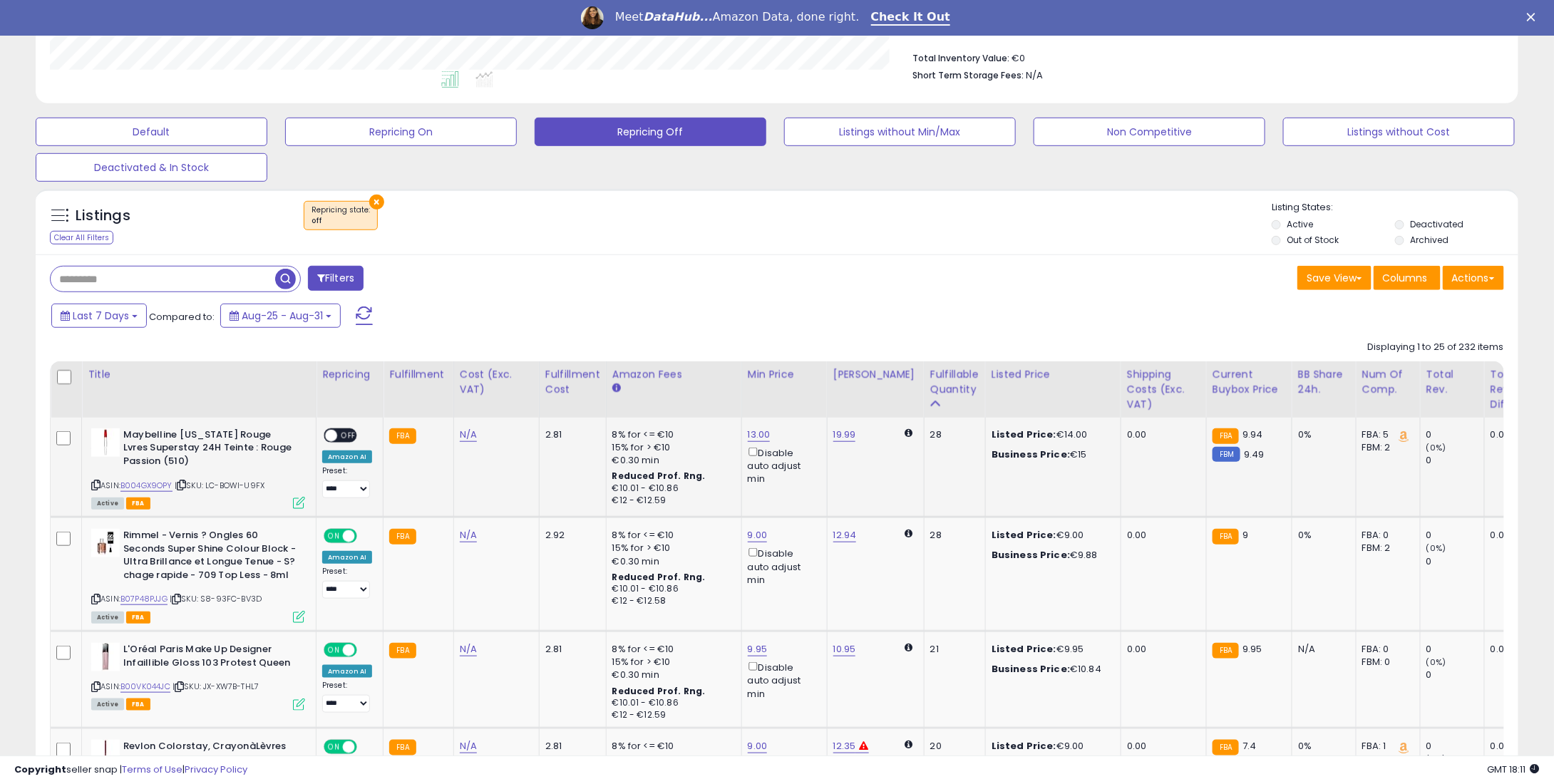
scroll to position [363, 0]
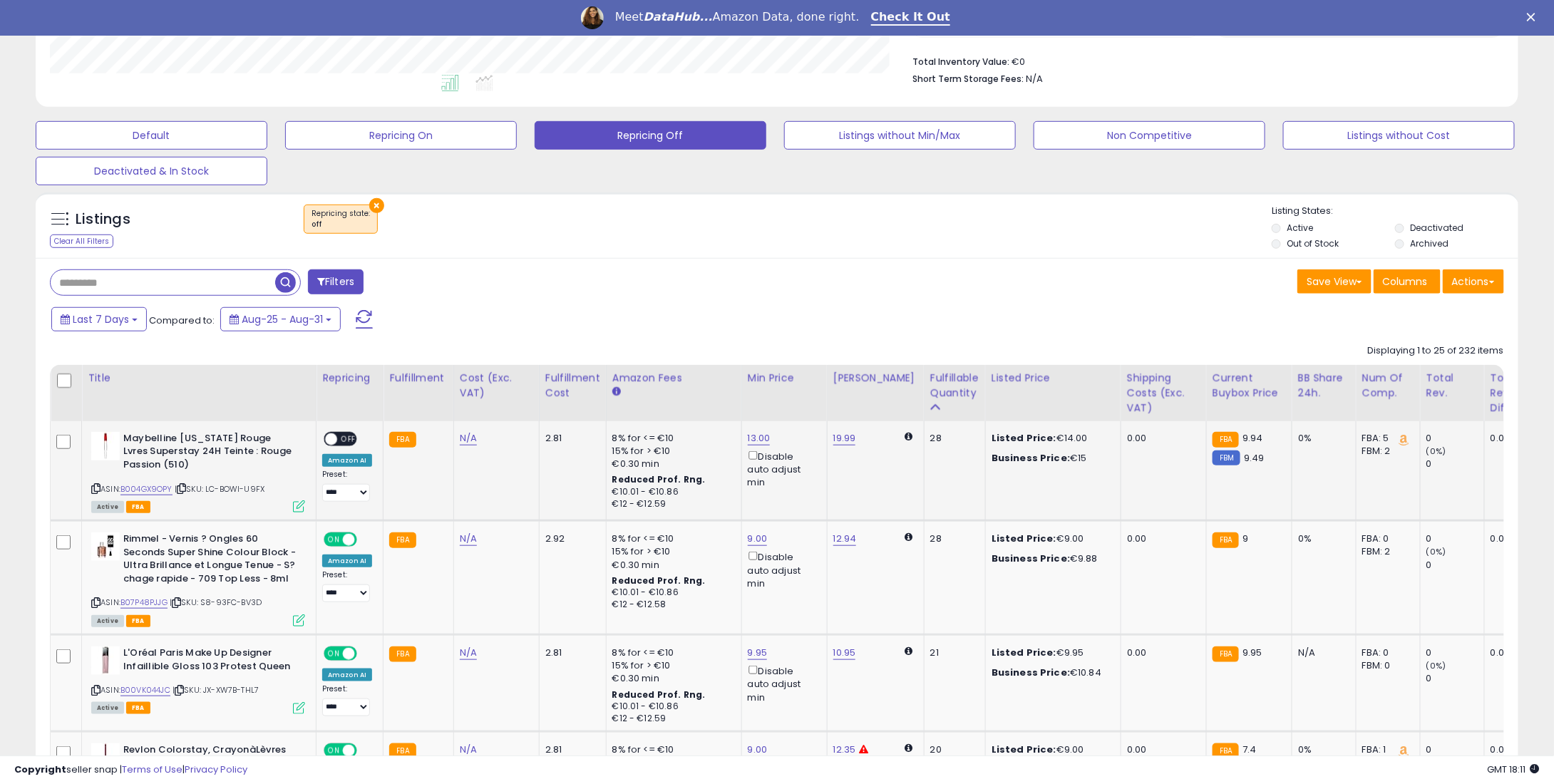
click at [341, 439] on span "OFF" at bounding box center [348, 439] width 23 height 12
click at [482, 330] on div "Last 7 Days Compared to: Aug-25 - Aug-31" at bounding box center [593, 321] width 1090 height 32
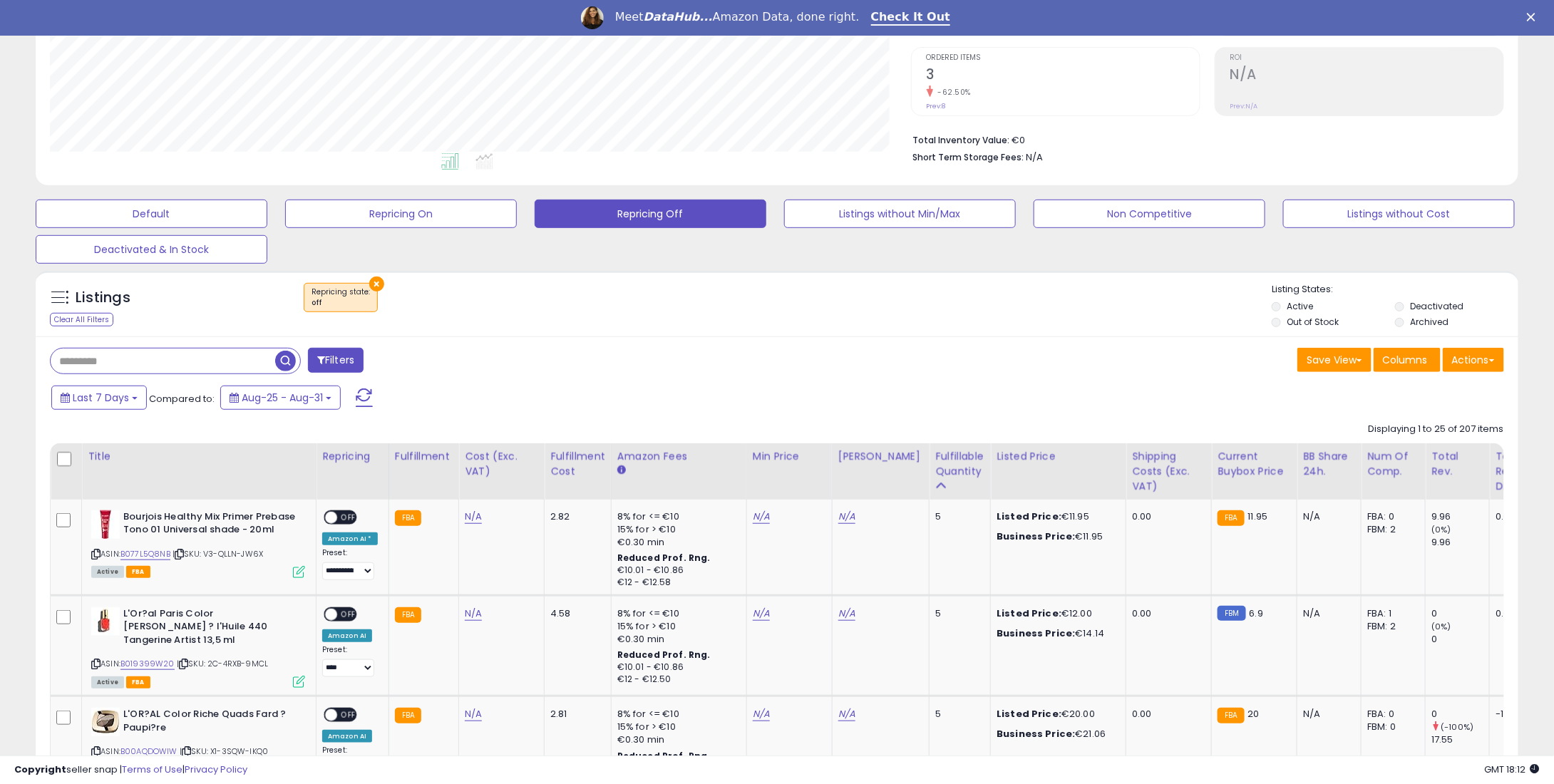
scroll to position [313, 0]
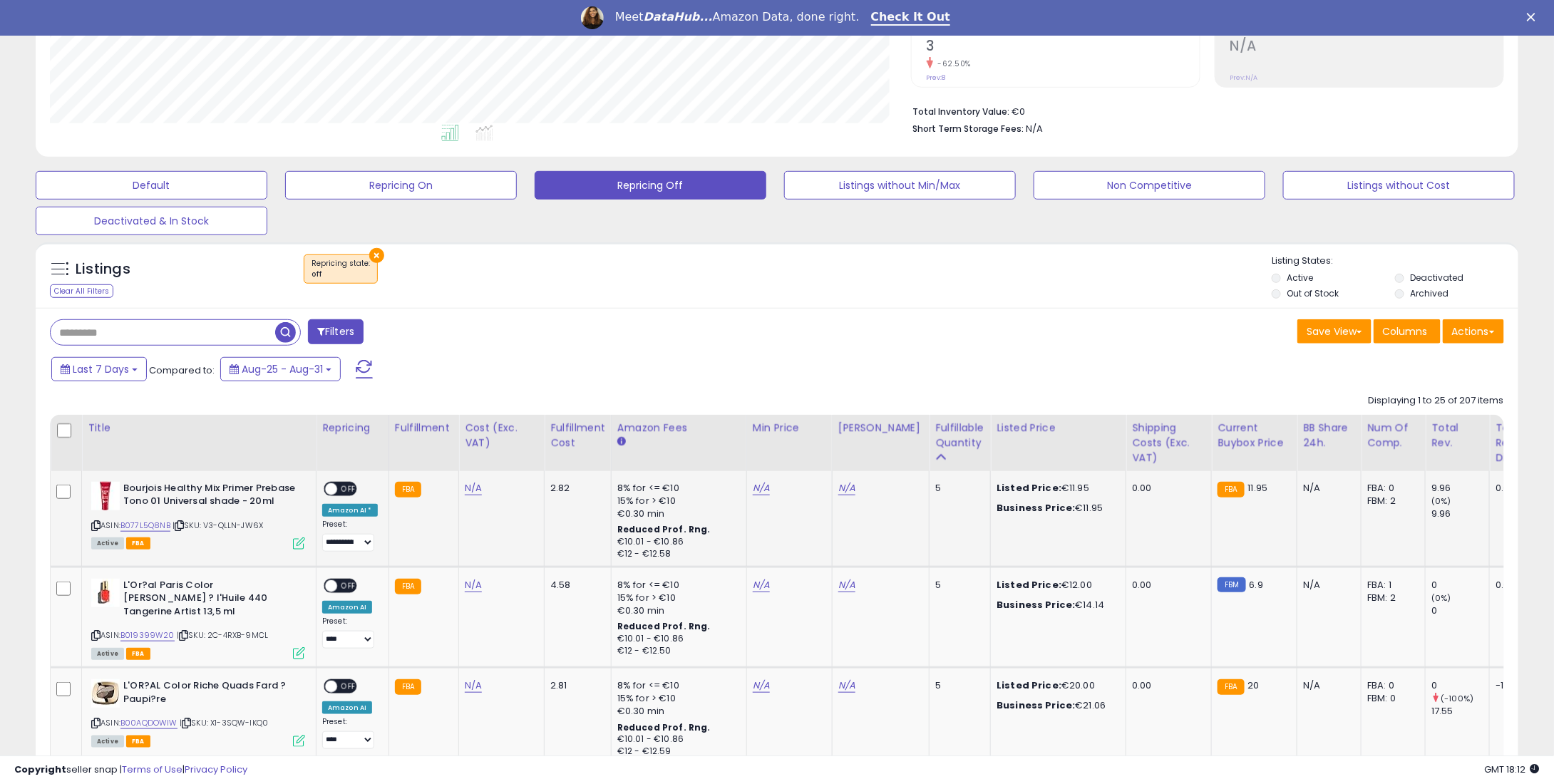
click at [762, 485] on div "N/A" at bounding box center [787, 488] width 69 height 13
click at [759, 494] on td "N/A" at bounding box center [788, 518] width 86 height 95
click at [753, 486] on link "N/A" at bounding box center [761, 488] width 17 height 14
type input "**"
type input "*****"
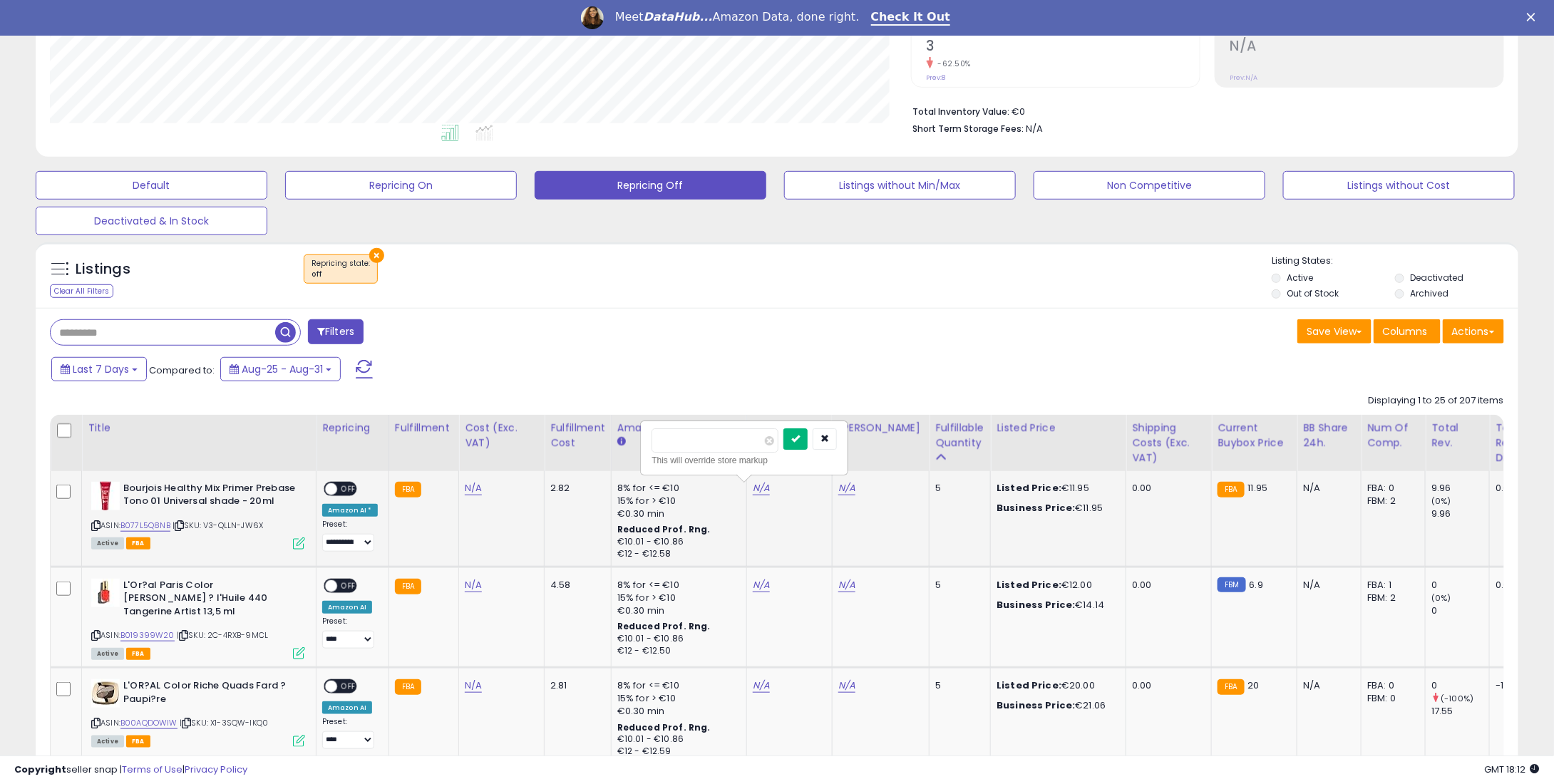
click at [808, 434] on button "submit" at bounding box center [795, 439] width 25 height 22
click at [757, 580] on link "N/A" at bounding box center [761, 584] width 17 height 14
type input "**"
click at [805, 520] on div "** This will override store markup" at bounding box center [744, 544] width 206 height 52
click at [808, 528] on button "submit" at bounding box center [795, 536] width 25 height 22
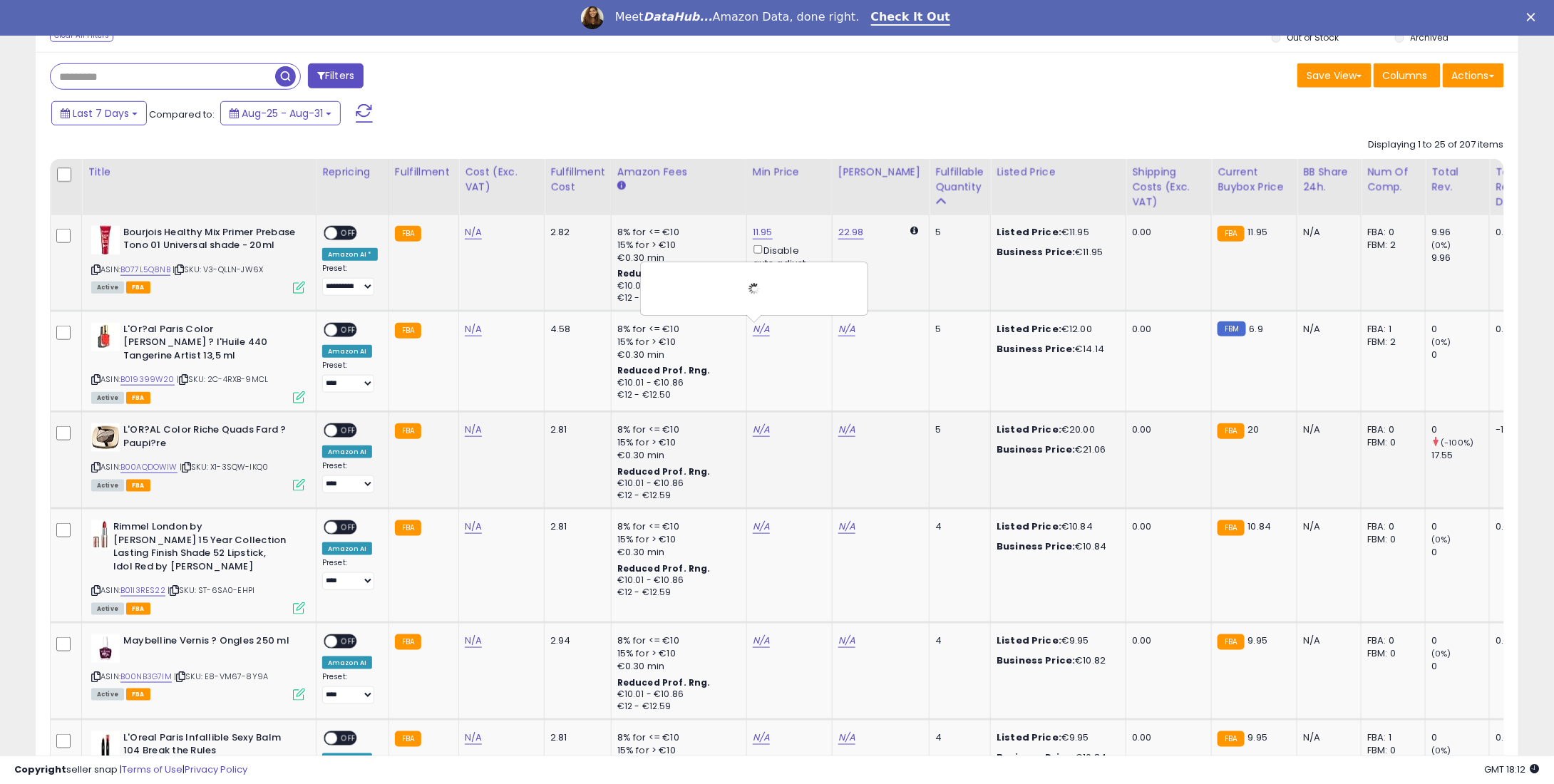
scroll to position [598, 0]
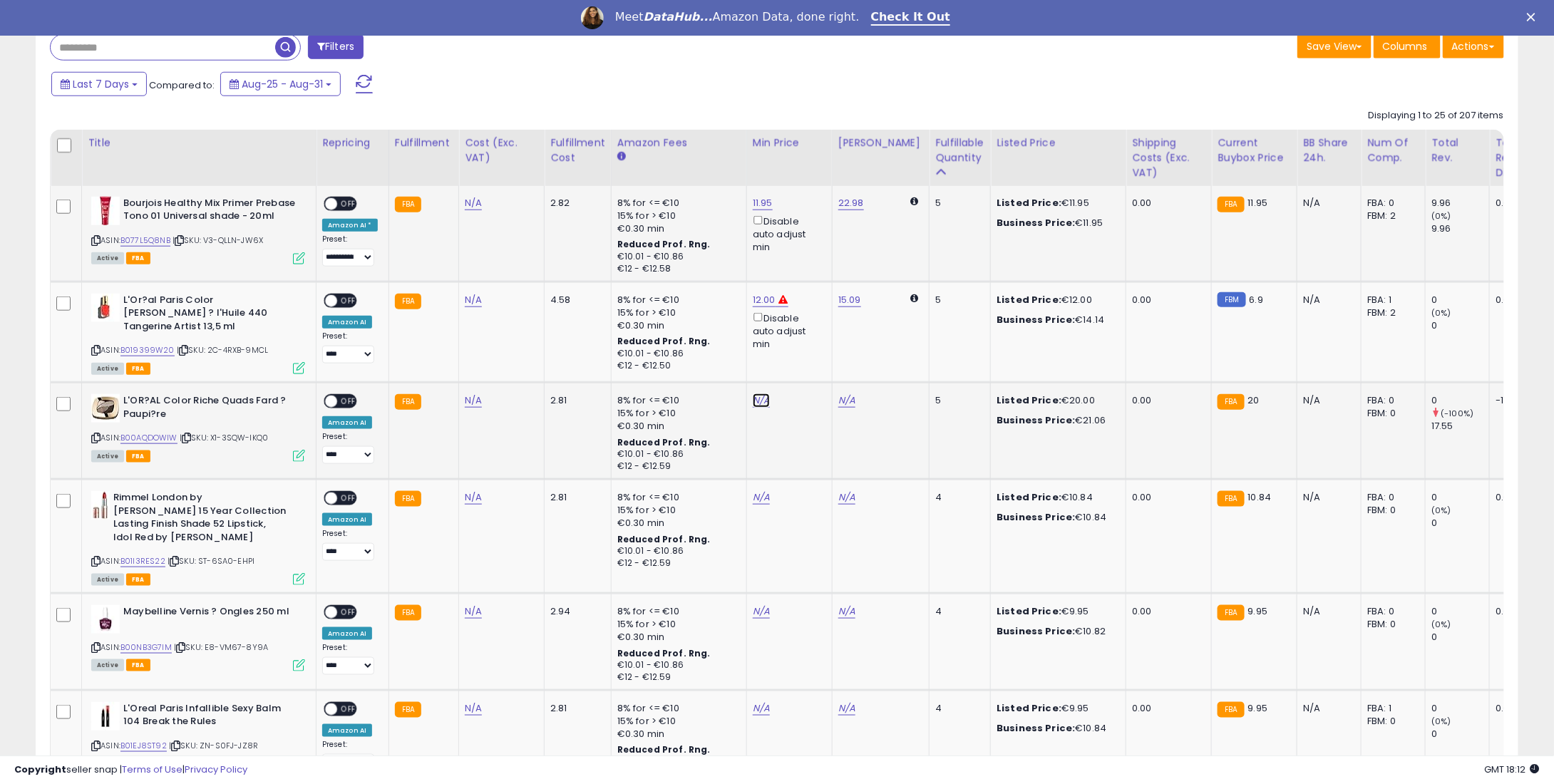
click at [753, 395] on link "N/A" at bounding box center [761, 400] width 17 height 14
type input "**"
click at [800, 342] on icon "submit" at bounding box center [795, 346] width 9 height 9
click at [765, 491] on div "N/A" at bounding box center [787, 497] width 69 height 13
click at [759, 490] on link "N/A" at bounding box center [761, 497] width 17 height 14
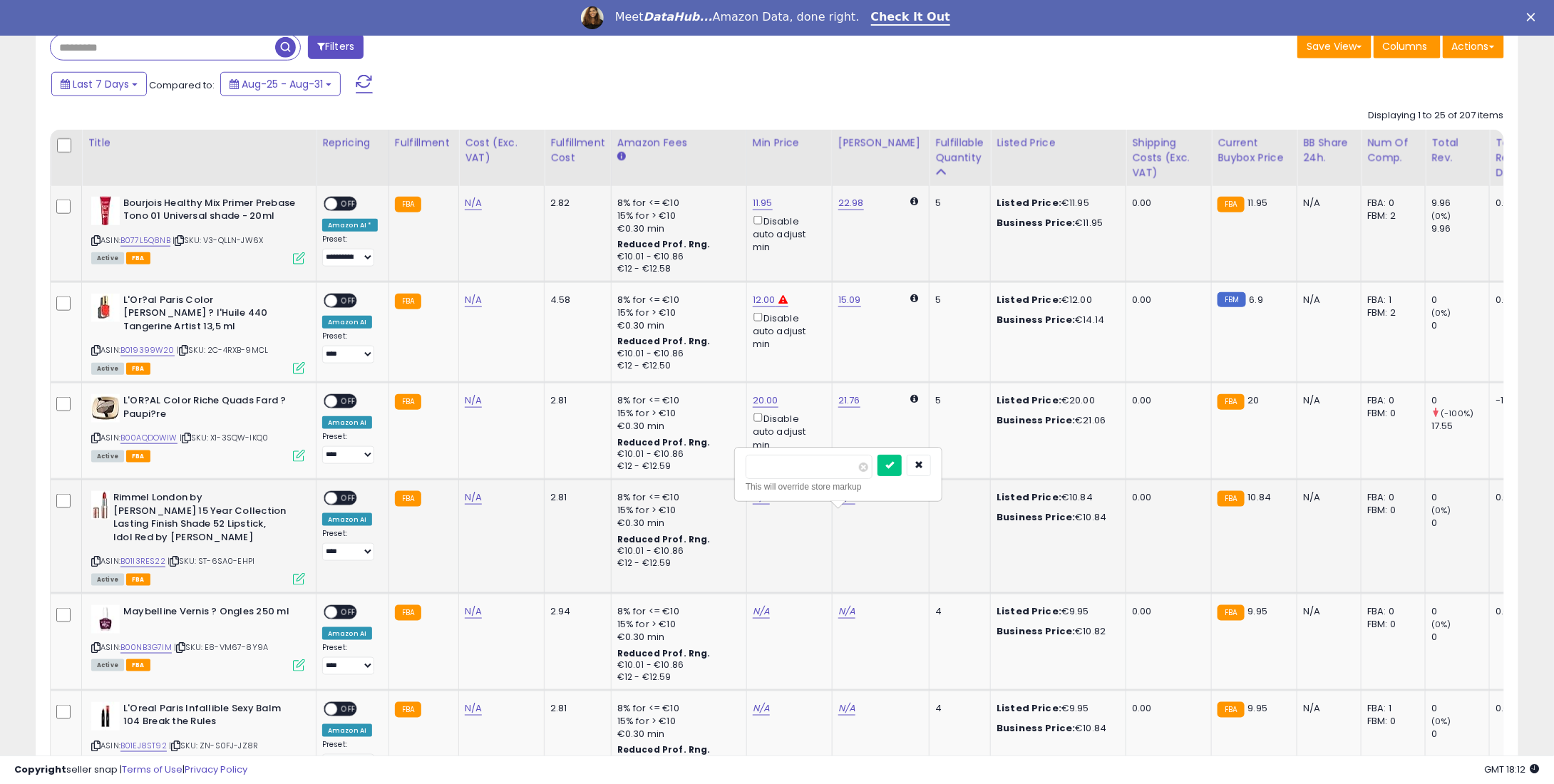
type input "*"
type input "****"
click at [808, 450] on button "submit" at bounding box center [795, 445] width 25 height 22
click at [753, 604] on link "N/A" at bounding box center [761, 611] width 17 height 14
type input "*"
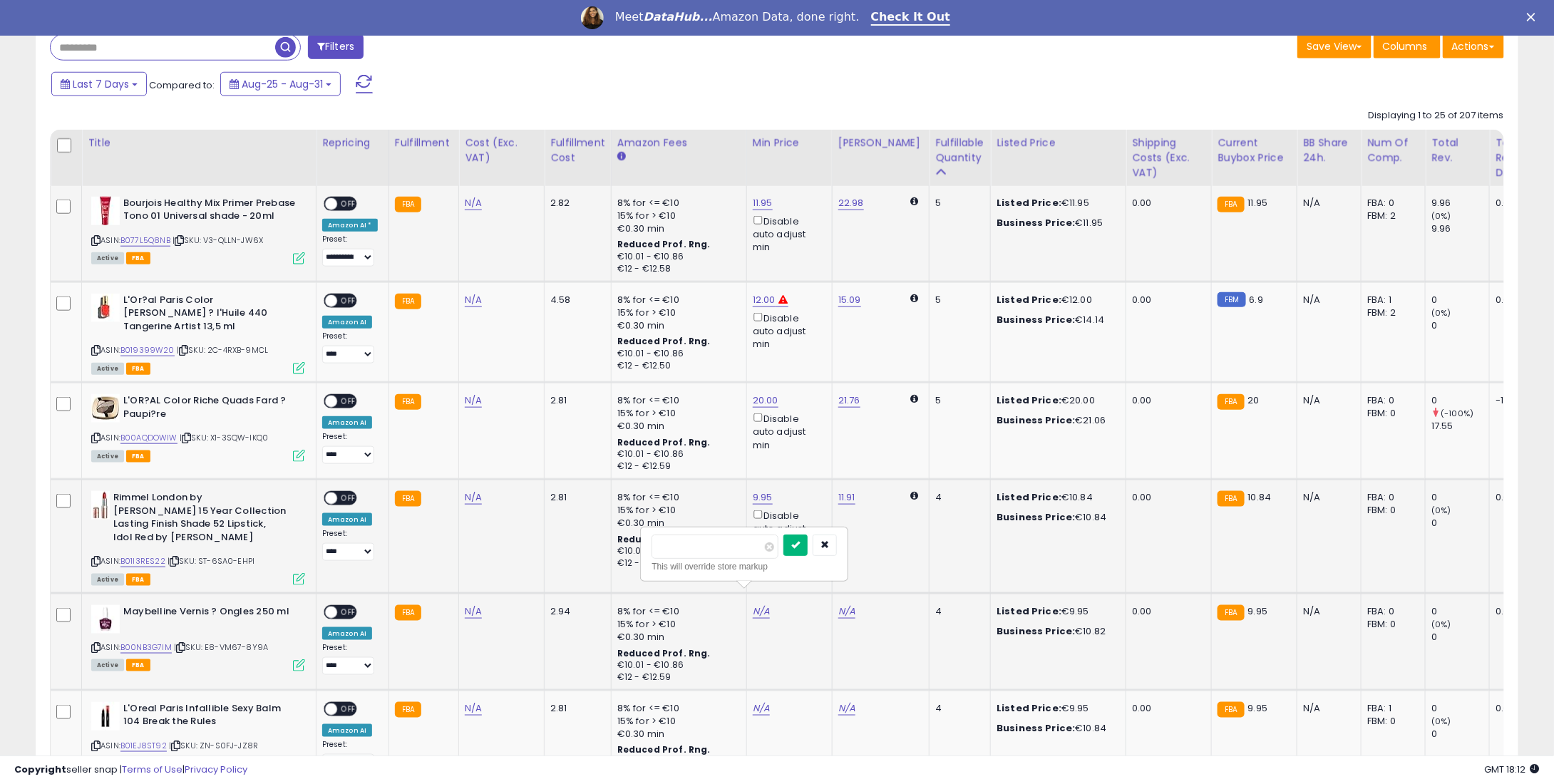
type input "****"
click at [800, 543] on icon "submit" at bounding box center [795, 544] width 9 height 9
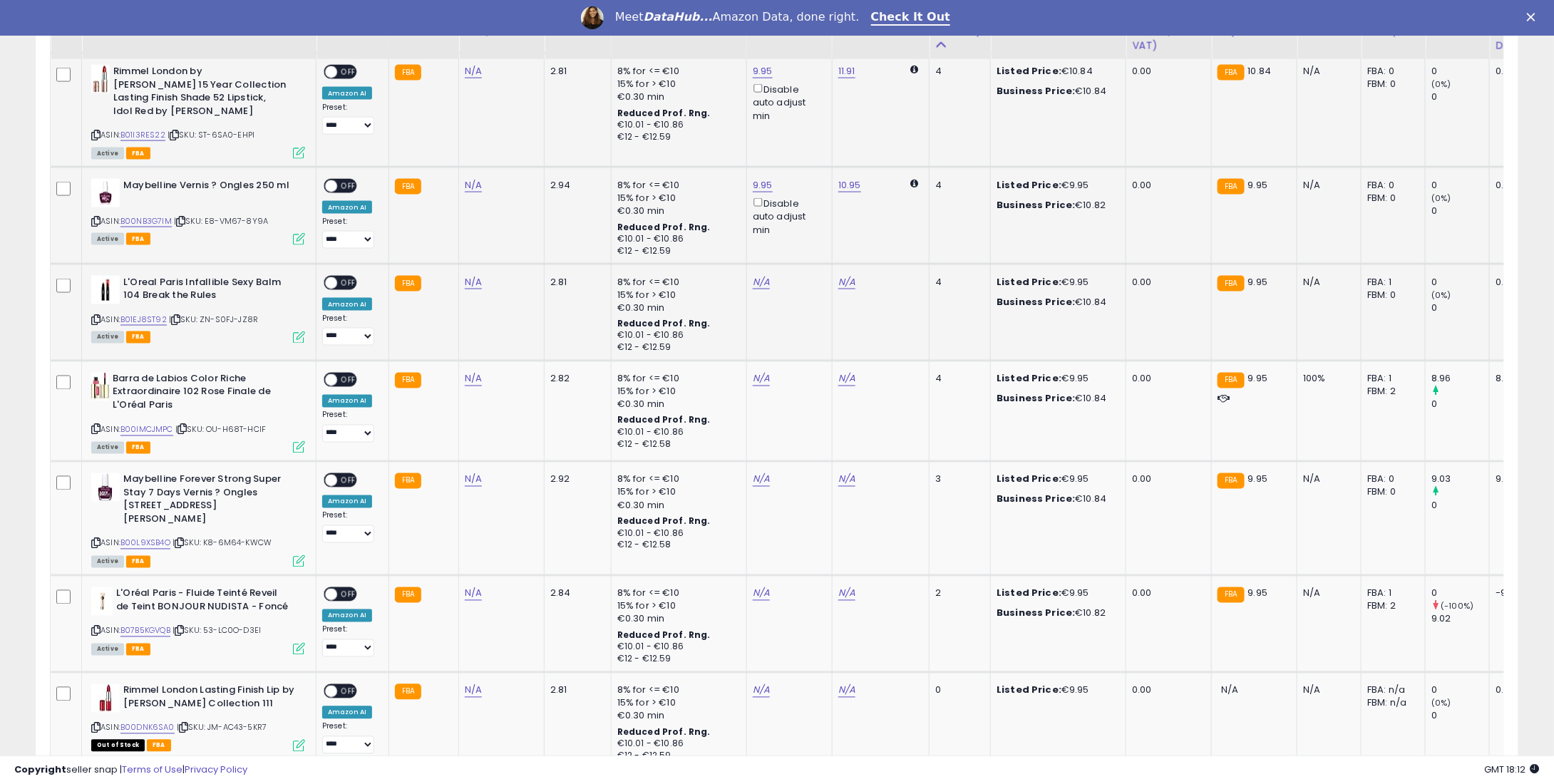
scroll to position [1025, 0]
click at [756, 273] on link "N/A" at bounding box center [761, 280] width 17 height 14
type input "*"
type input "****"
click at [808, 217] on button "submit" at bounding box center [795, 214] width 25 height 22
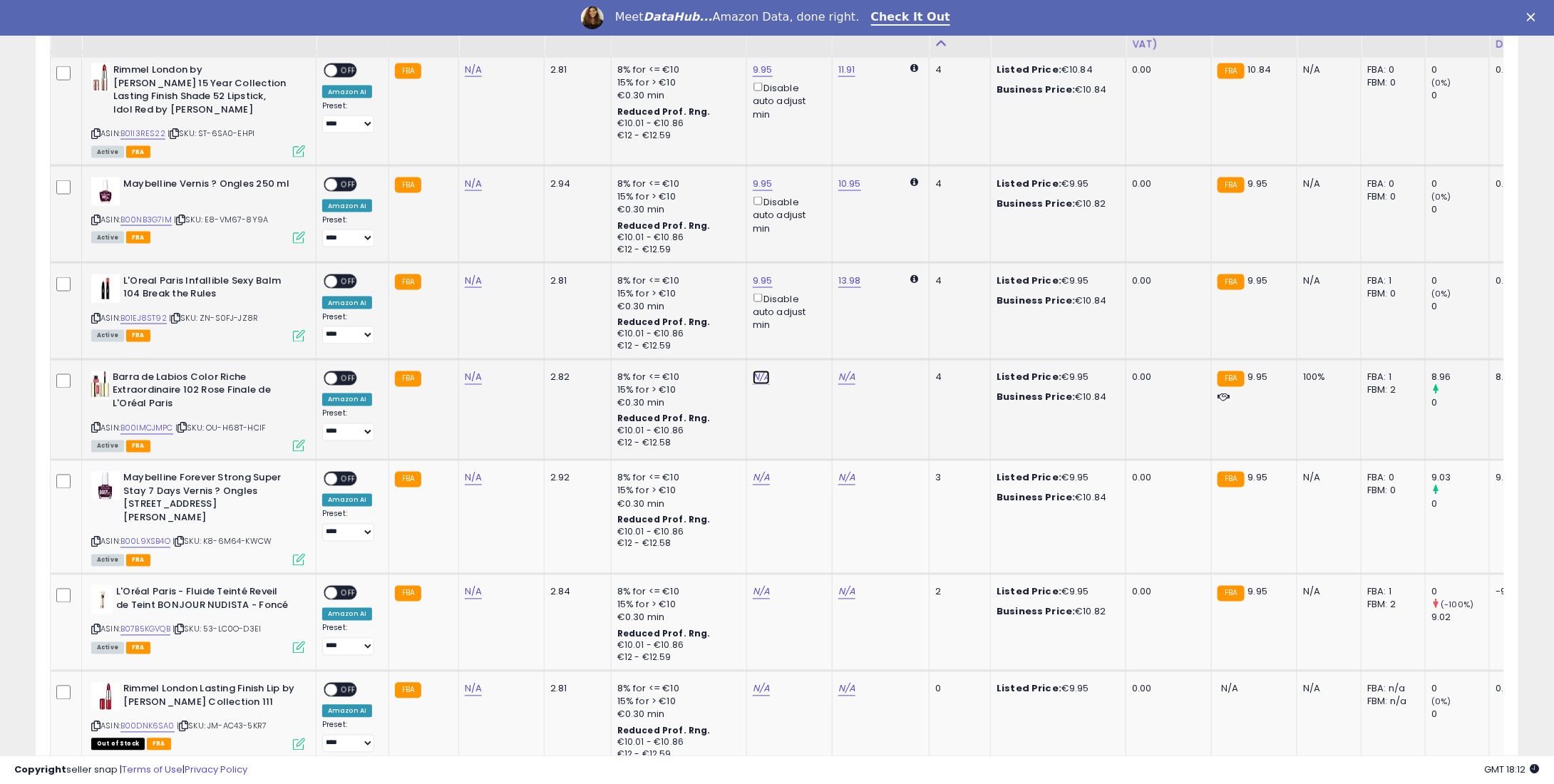
click at [759, 371] on link "N/A" at bounding box center [761, 378] width 17 height 14
type input "*"
type input "****"
click at [808, 307] on button "submit" at bounding box center [795, 312] width 25 height 22
click at [764, 472] on div "N/A" at bounding box center [787, 478] width 69 height 13
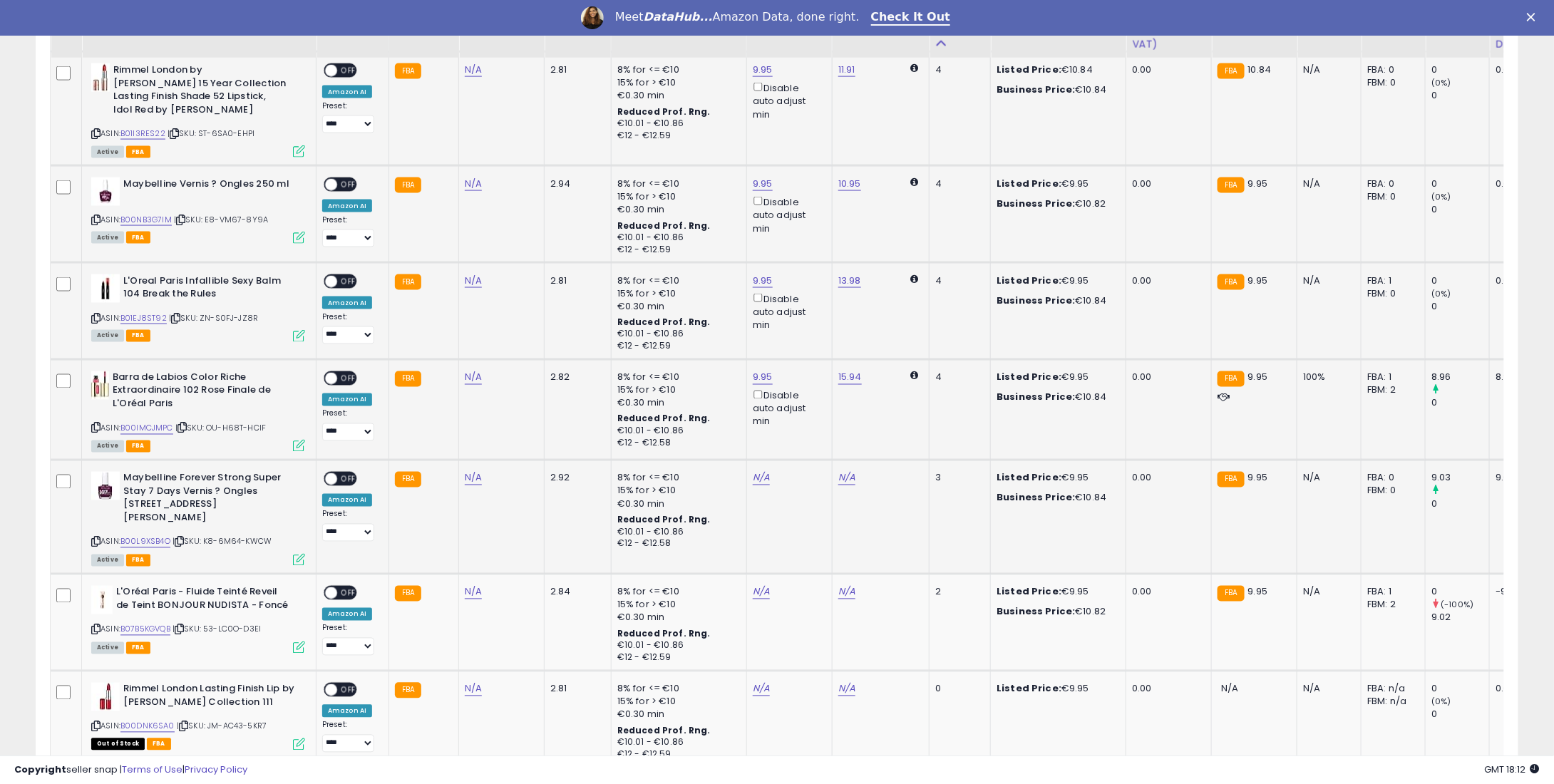
click at [764, 472] on div "N/A" at bounding box center [787, 478] width 69 height 13
drag, startPoint x: 764, startPoint y: 453, endPoint x: 753, endPoint y: 460, distance: 13.0
click at [759, 472] on div "N/A" at bounding box center [787, 478] width 69 height 13
click at [753, 471] on link "N/A" at bounding box center [761, 478] width 17 height 14
type input "*"
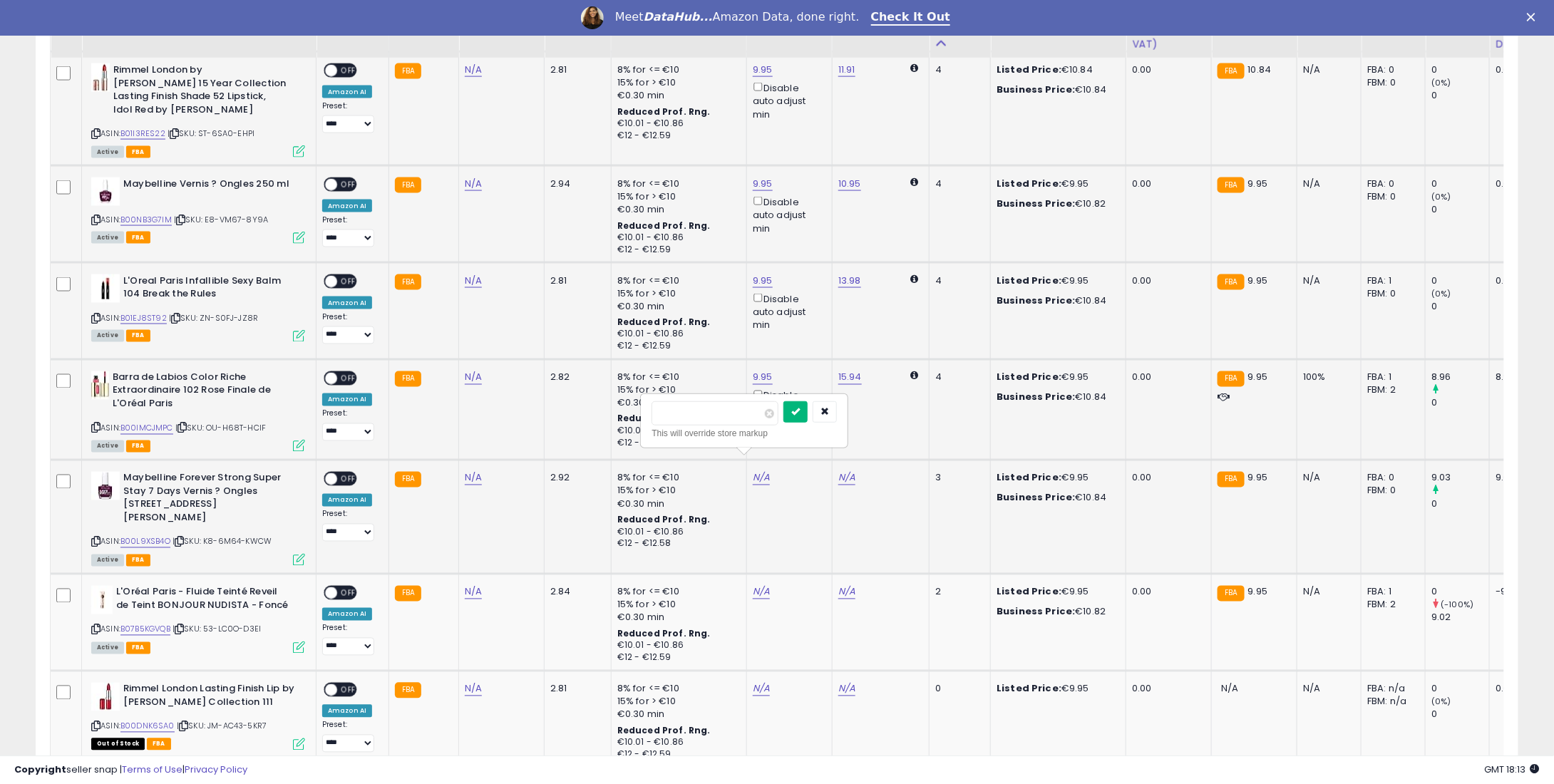
type input "****"
click at [800, 407] on icon "submit" at bounding box center [795, 411] width 9 height 9
click at [755, 585] on link "N/A" at bounding box center [761, 592] width 17 height 14
type input "*"
type input "****"
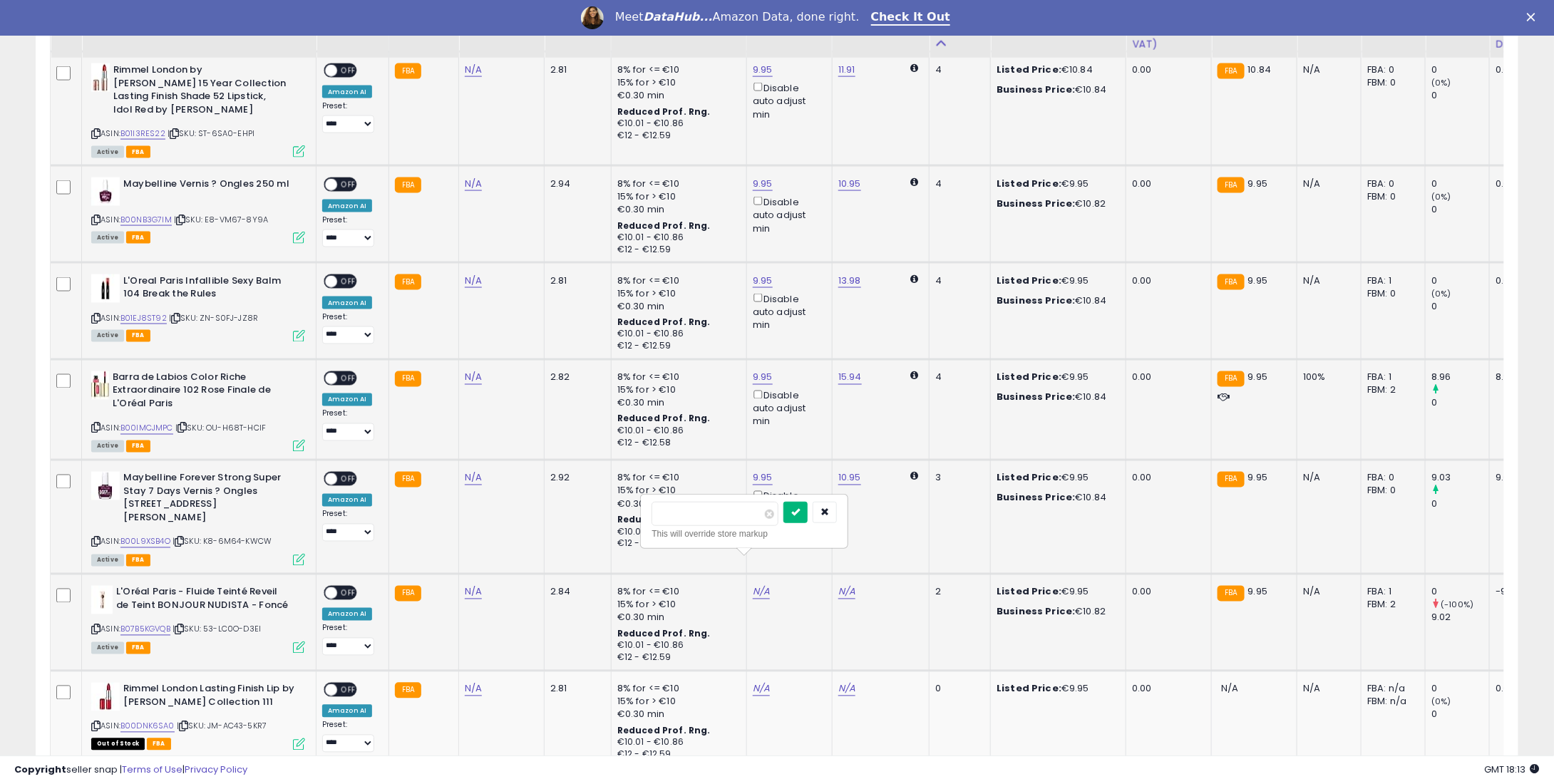
click at [800, 509] on icon "submit" at bounding box center [795, 512] width 9 height 9
click at [753, 682] on link "N/A" at bounding box center [761, 689] width 17 height 14
type input "*"
type input "****"
click at [808, 609] on button "submit" at bounding box center [795, 609] width 25 height 22
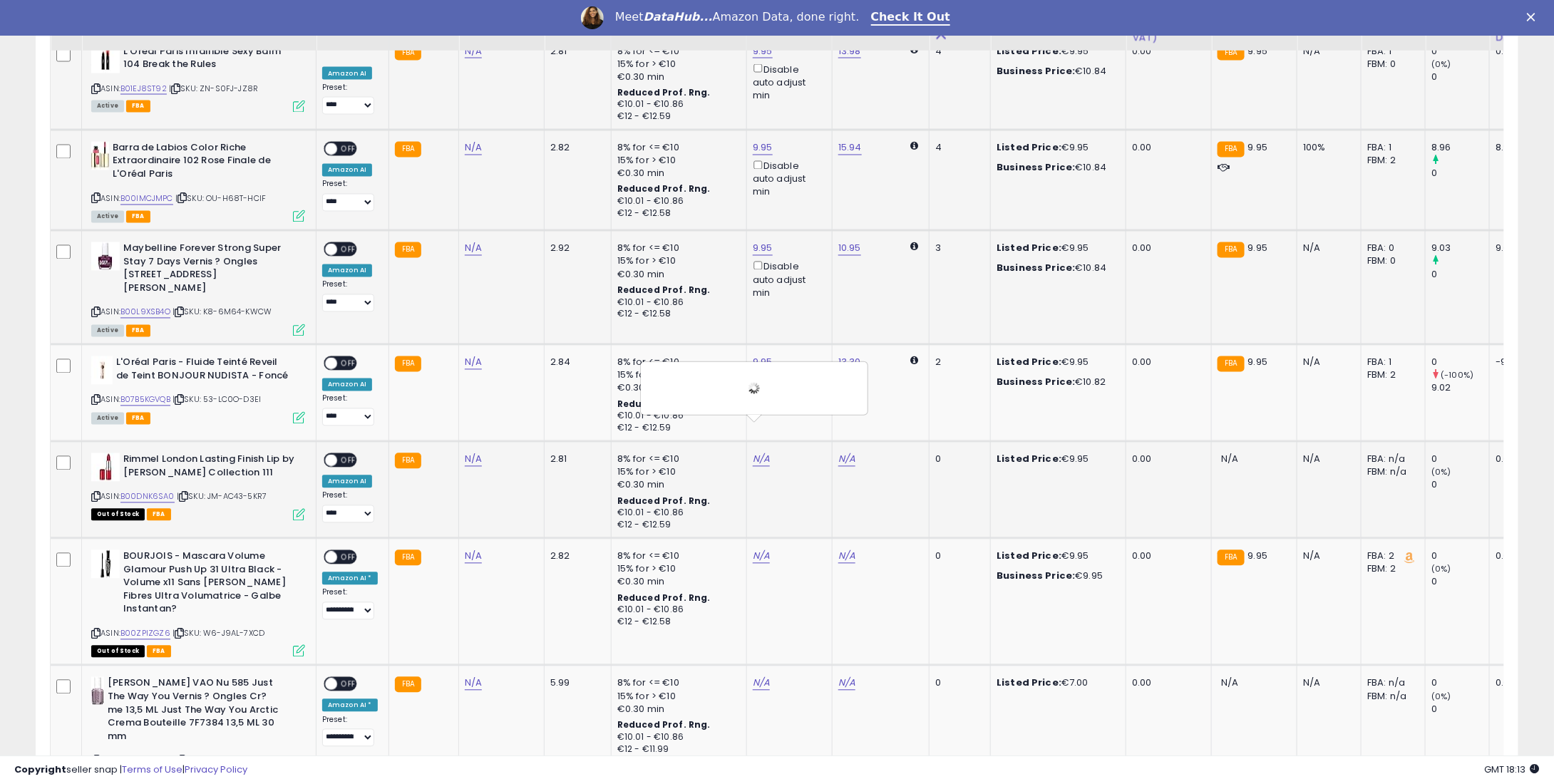
scroll to position [1239, 0]
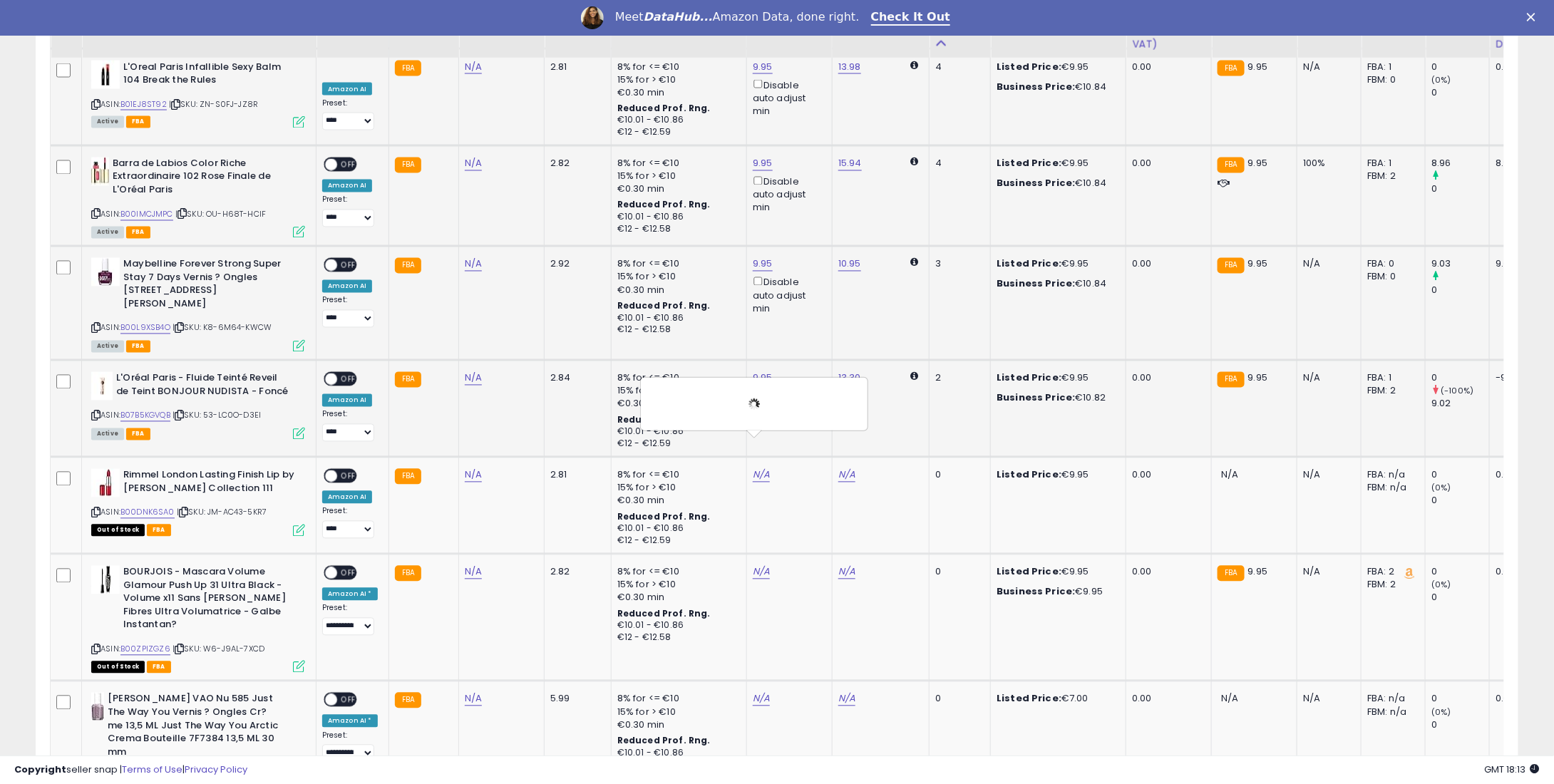
click at [334, 372] on div "**********" at bounding box center [349, 406] width 56 height 70
click at [335, 374] on span at bounding box center [331, 380] width 12 height 12
click at [349, 260] on span "OFF" at bounding box center [348, 266] width 23 height 12
click at [345, 158] on span "OFF" at bounding box center [348, 164] width 23 height 12
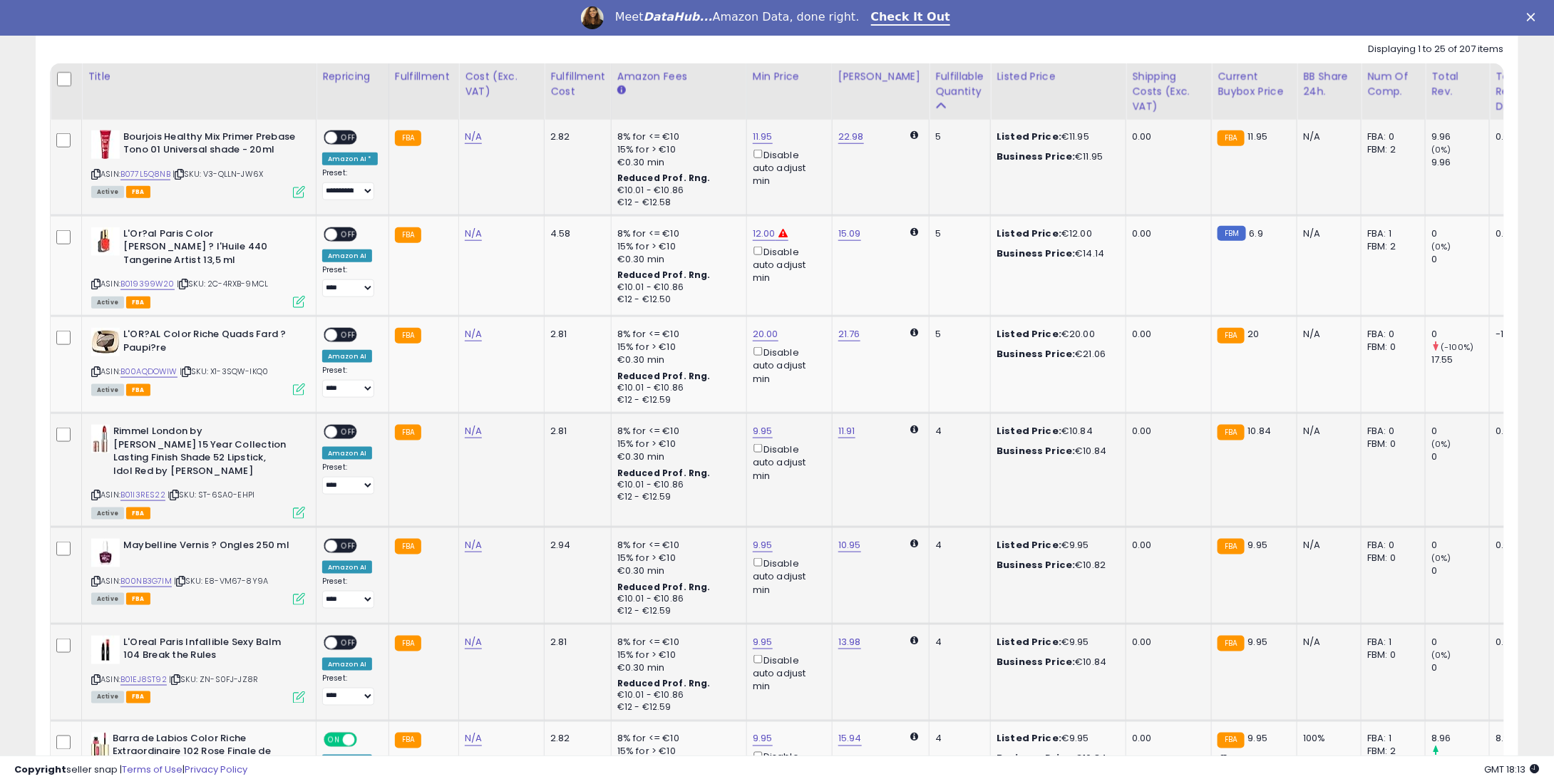
scroll to position [669, 0]
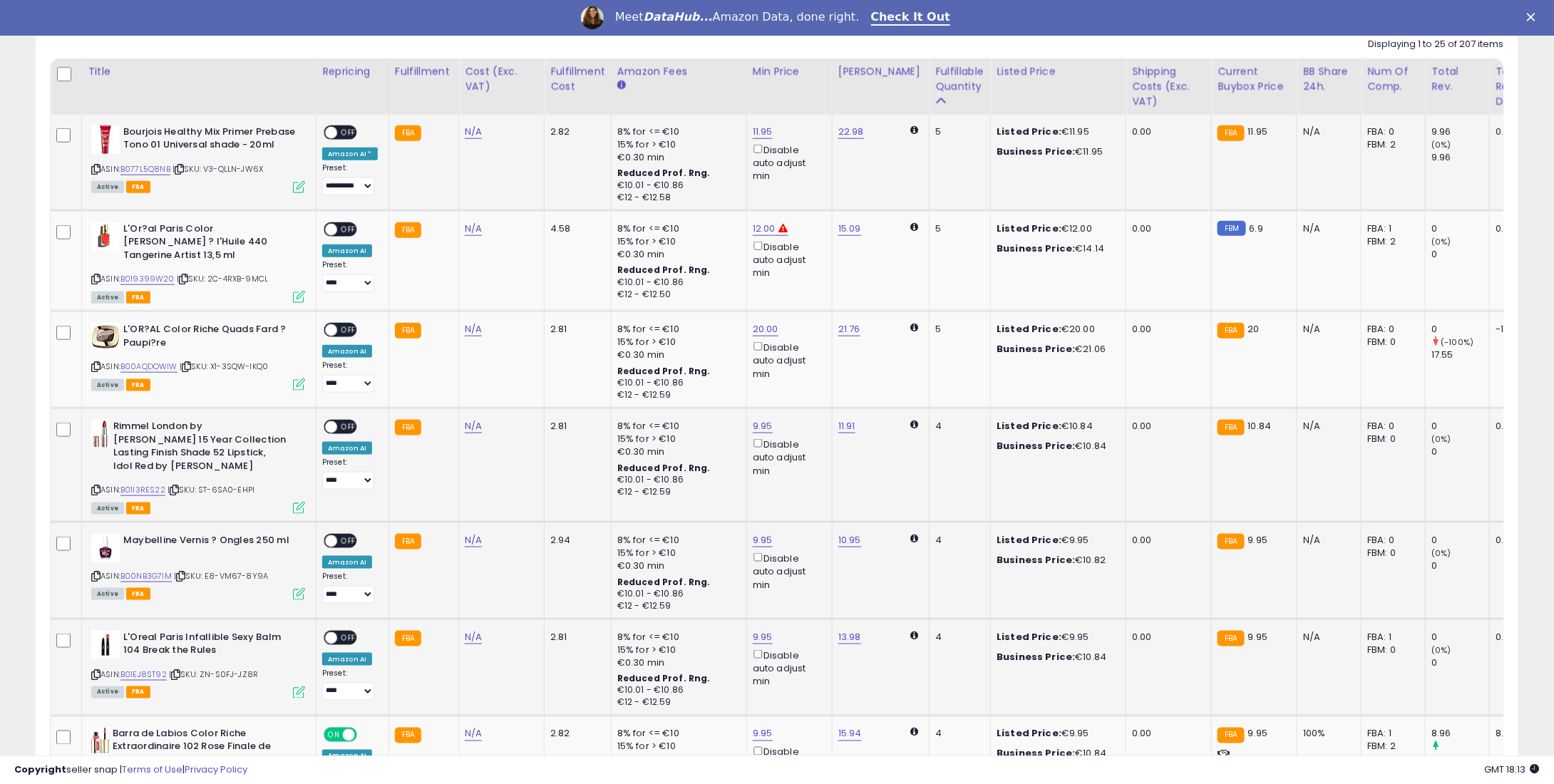
drag, startPoint x: 342, startPoint y: 621, endPoint x: 342, endPoint y: 613, distance: 8.0
click at [342, 632] on span "OFF" at bounding box center [348, 637] width 23 height 12
click at [341, 534] on div "**********" at bounding box center [349, 569] width 56 height 70
click at [342, 535] on span "OFF" at bounding box center [348, 541] width 23 height 12
click at [342, 426] on div "ON OFF" at bounding box center [325, 427] width 33 height 12
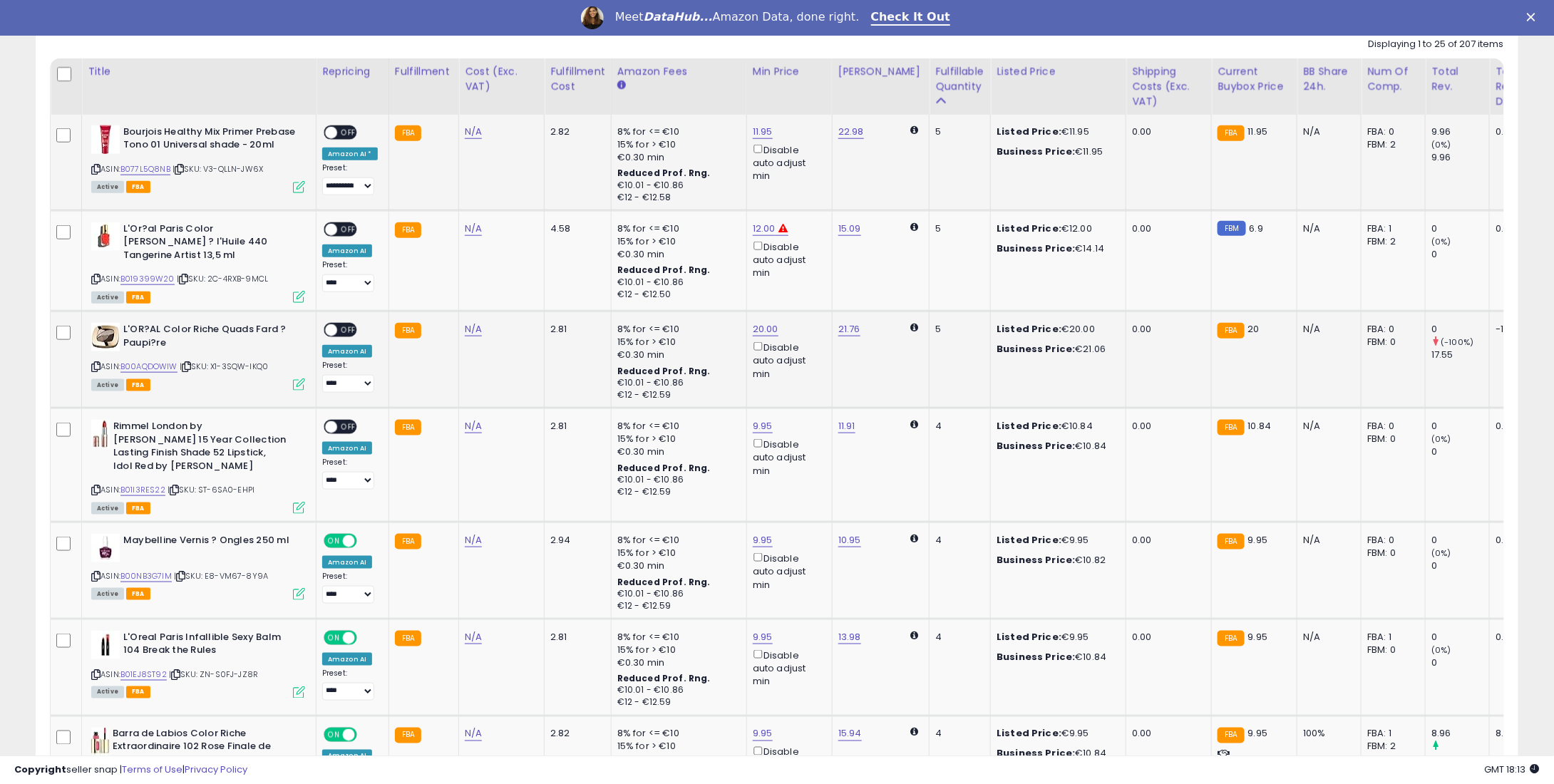
click at [341, 325] on div "ON OFF" at bounding box center [325, 331] width 33 height 12
click at [342, 421] on span "OFF" at bounding box center [348, 427] width 23 height 12
click at [342, 330] on span "OFF" at bounding box center [348, 331] width 23 height 12
click at [345, 236] on div "**********" at bounding box center [349, 257] width 56 height 70
click at [343, 219] on td "**********" at bounding box center [353, 261] width 73 height 100
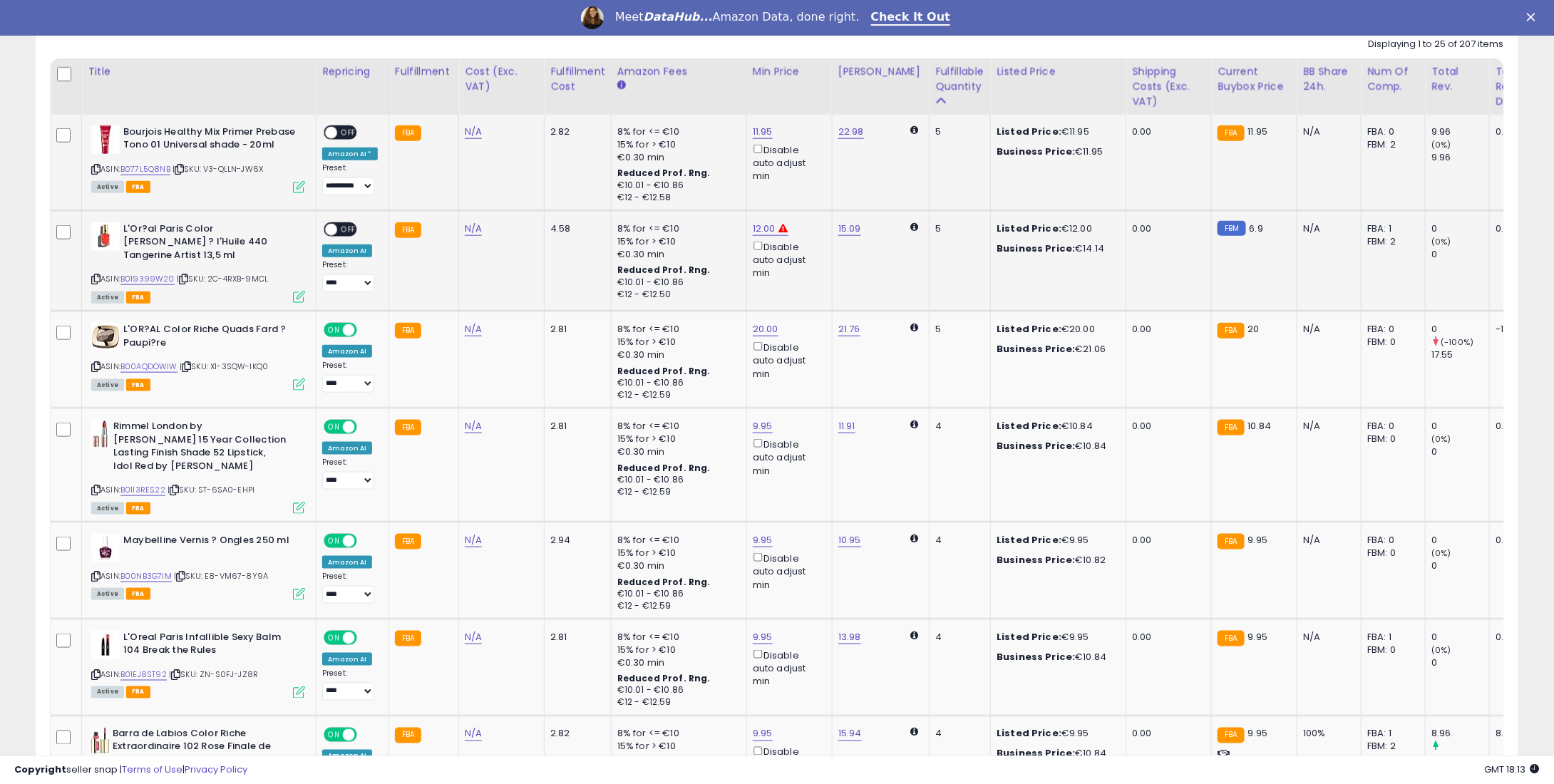
click at [343, 226] on span "OFF" at bounding box center [348, 229] width 23 height 12
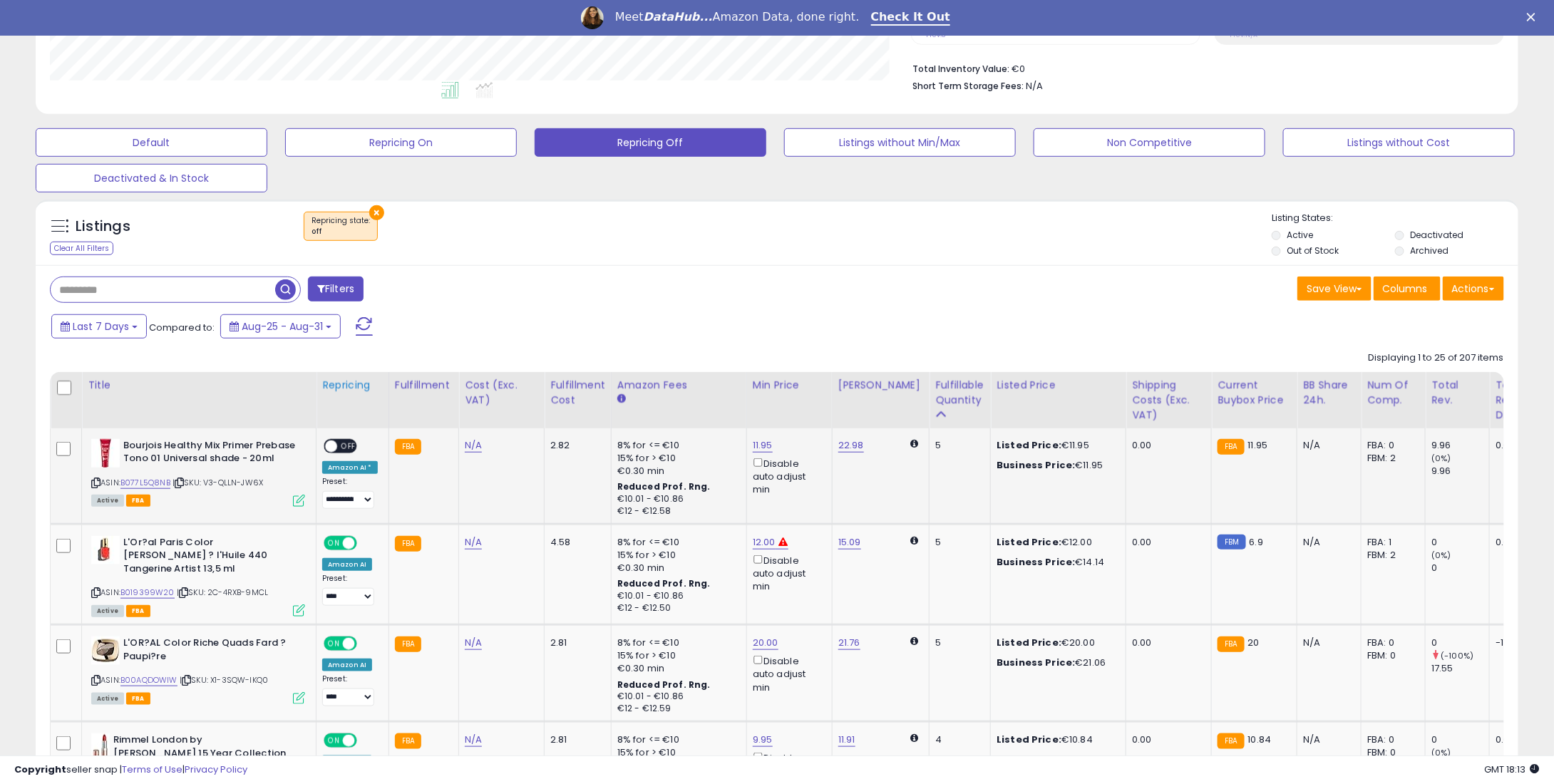
scroll to position [313, 0]
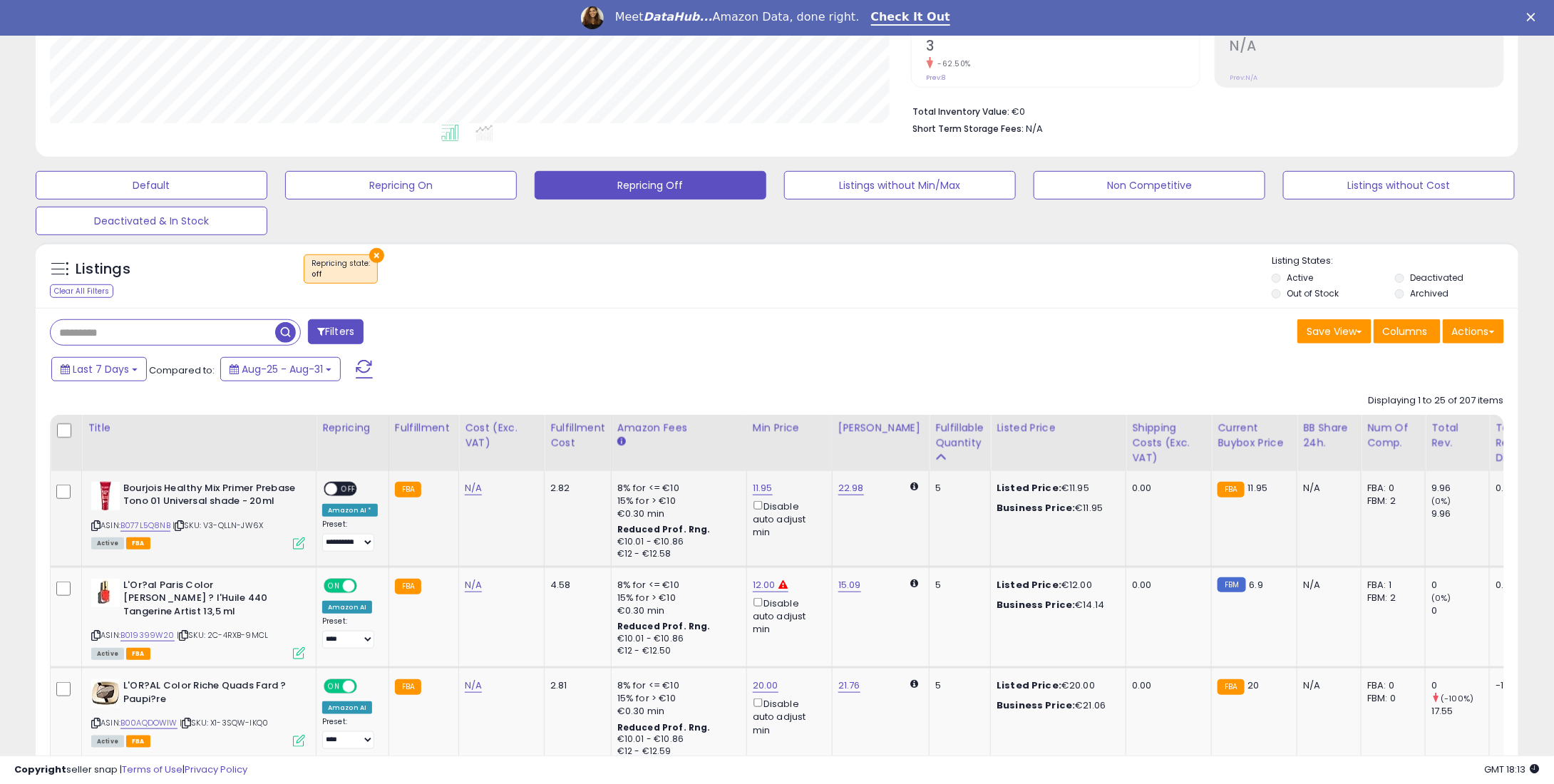
click at [338, 490] on div "ON OFF" at bounding box center [325, 488] width 33 height 12
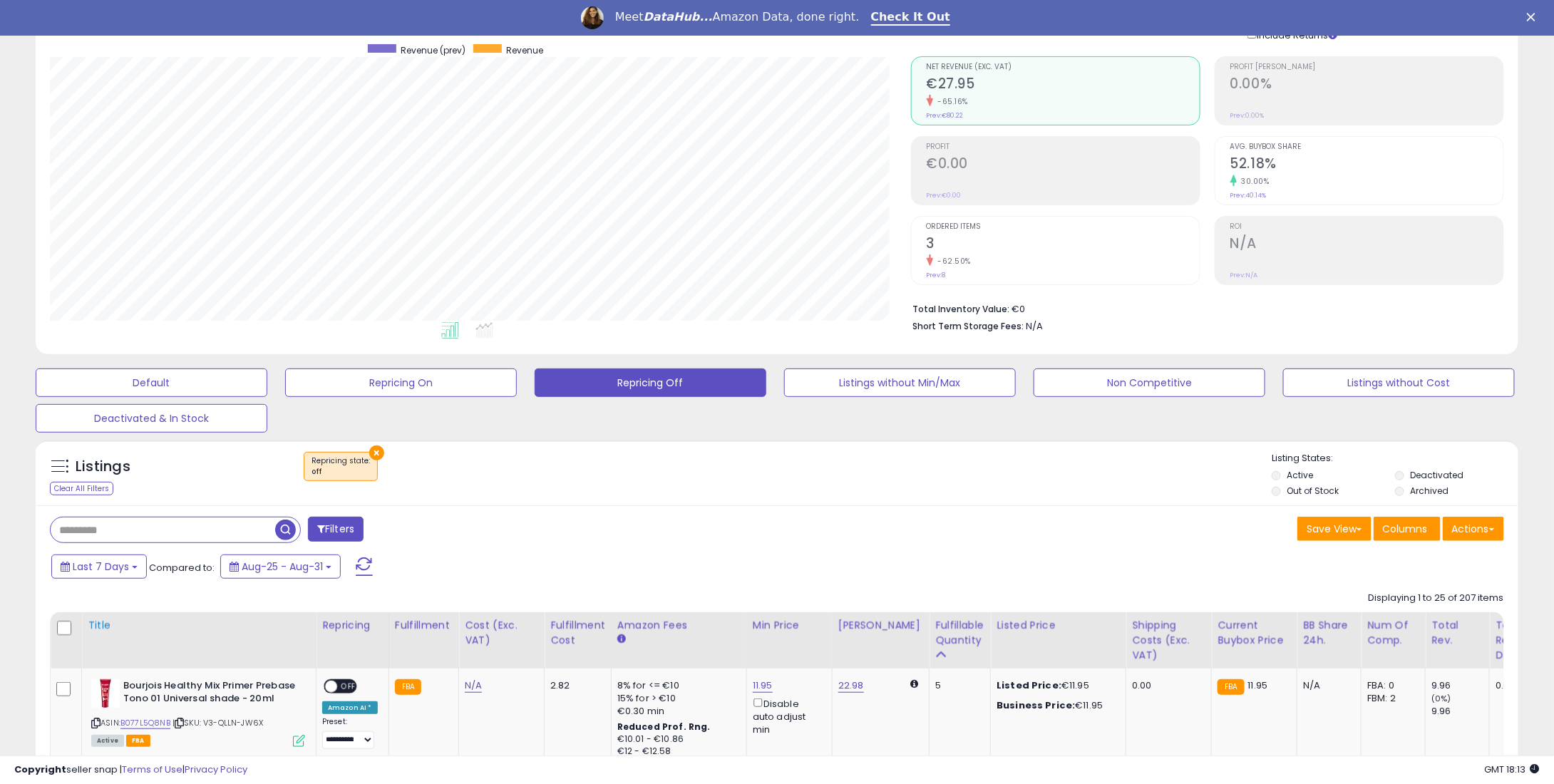
scroll to position [143, 0]
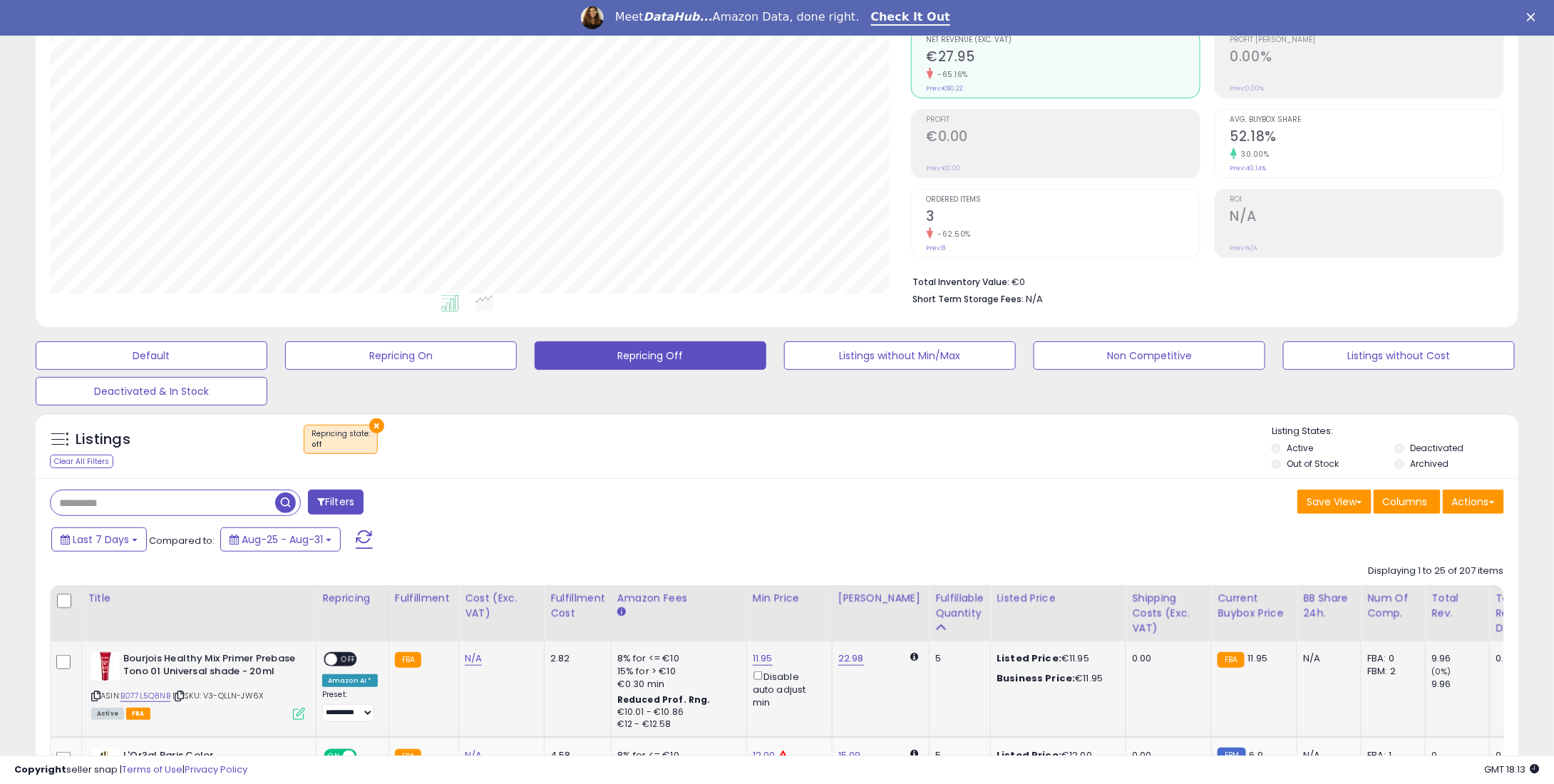
click at [350, 656] on span "OFF" at bounding box center [348, 659] width 23 height 12
click at [708, 502] on div "Filters" at bounding box center [408, 504] width 738 height 29
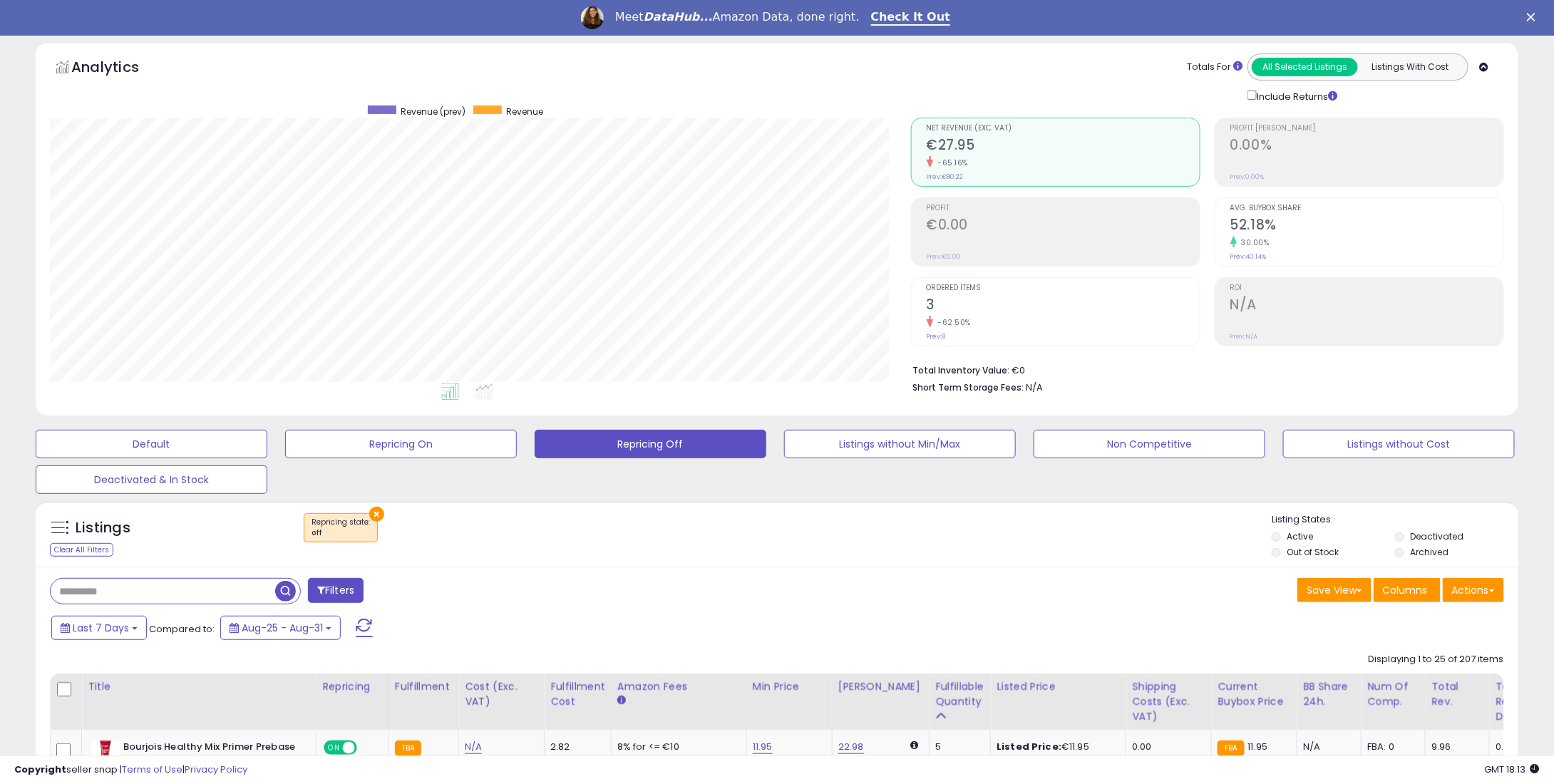
scroll to position [0, 0]
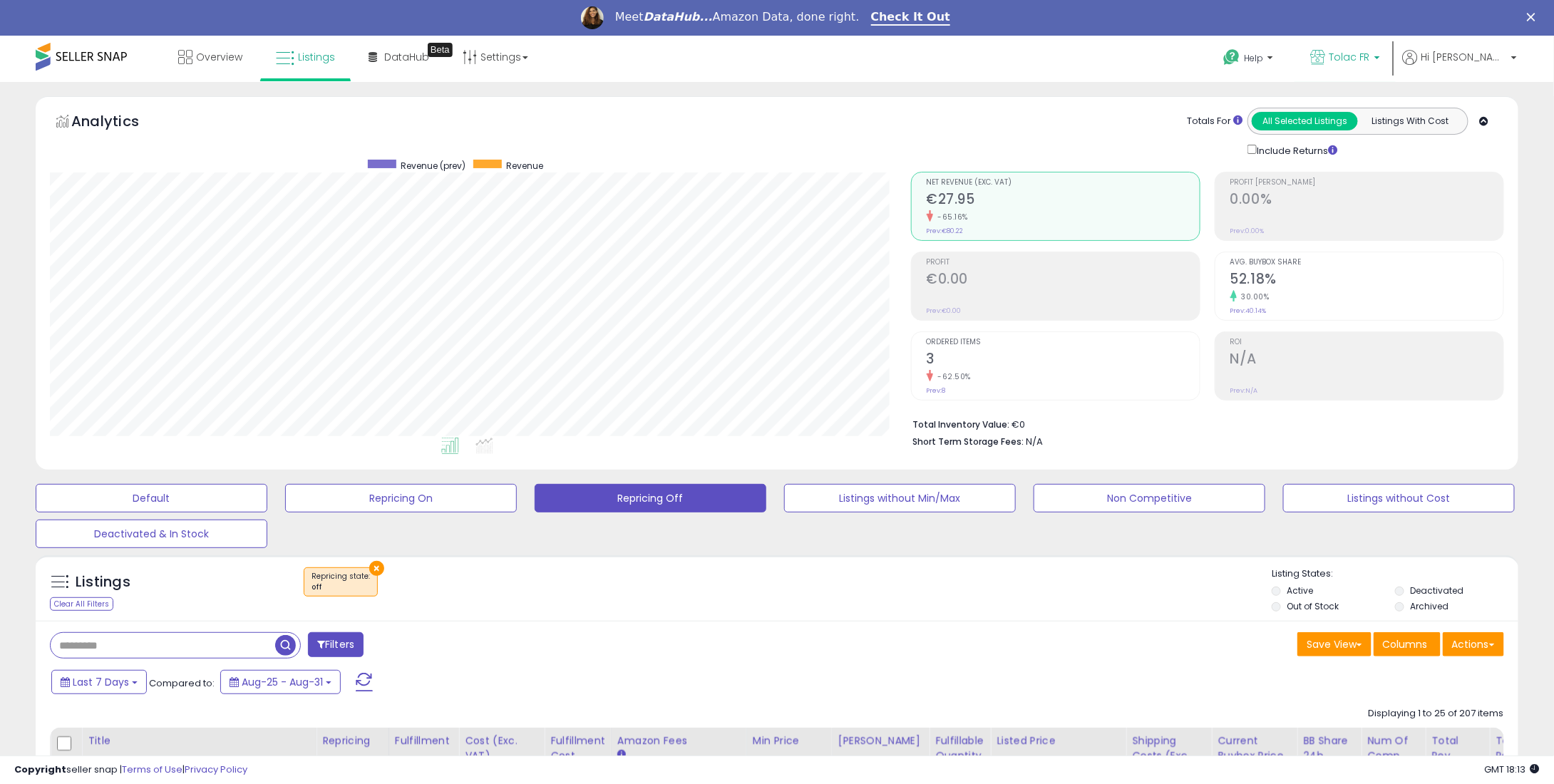
click at [1391, 68] on link "Tolac FR" at bounding box center [1345, 58] width 92 height 46
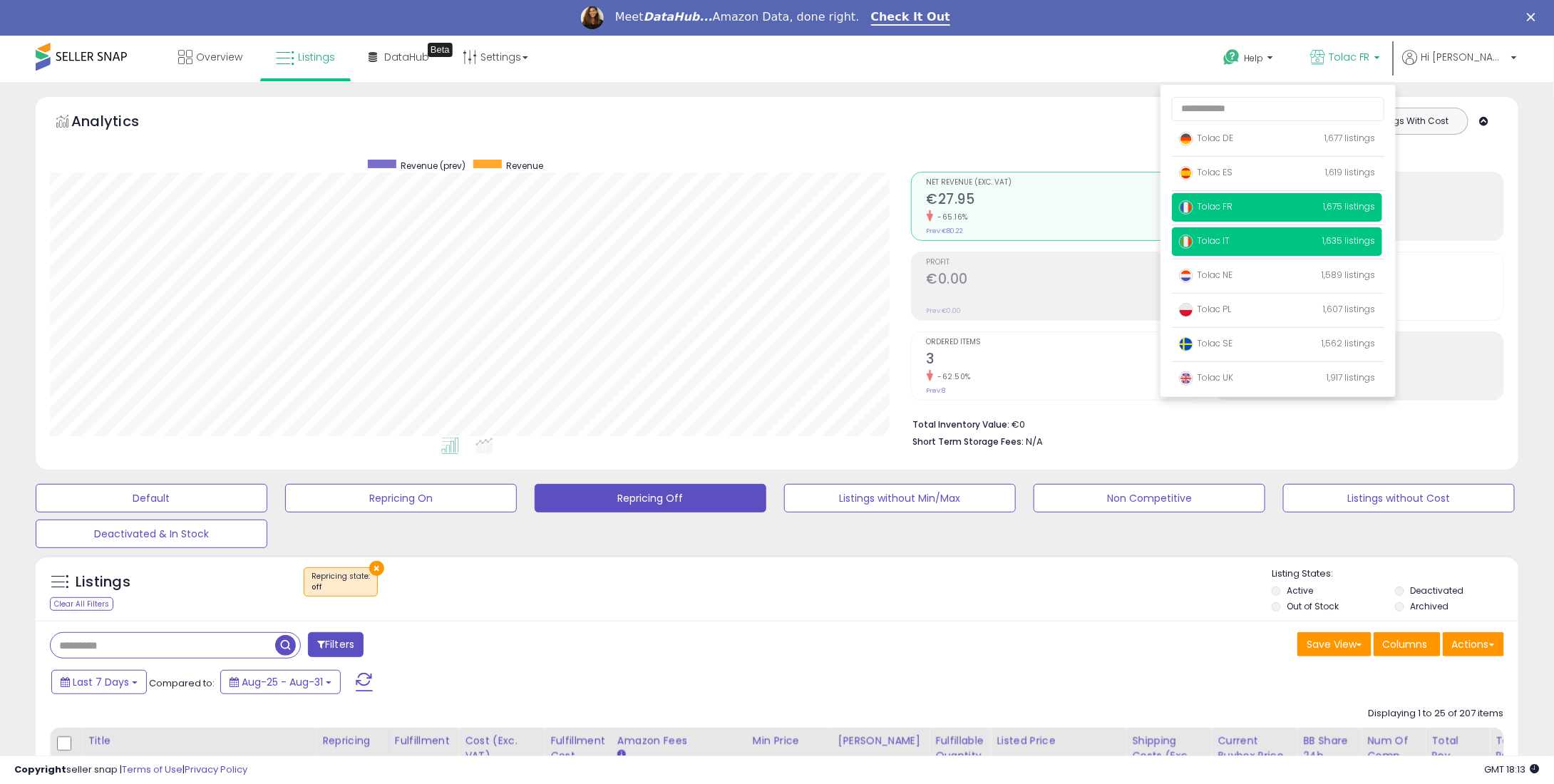
click at [1230, 239] on span "Tolac IT" at bounding box center [1204, 240] width 50 height 12
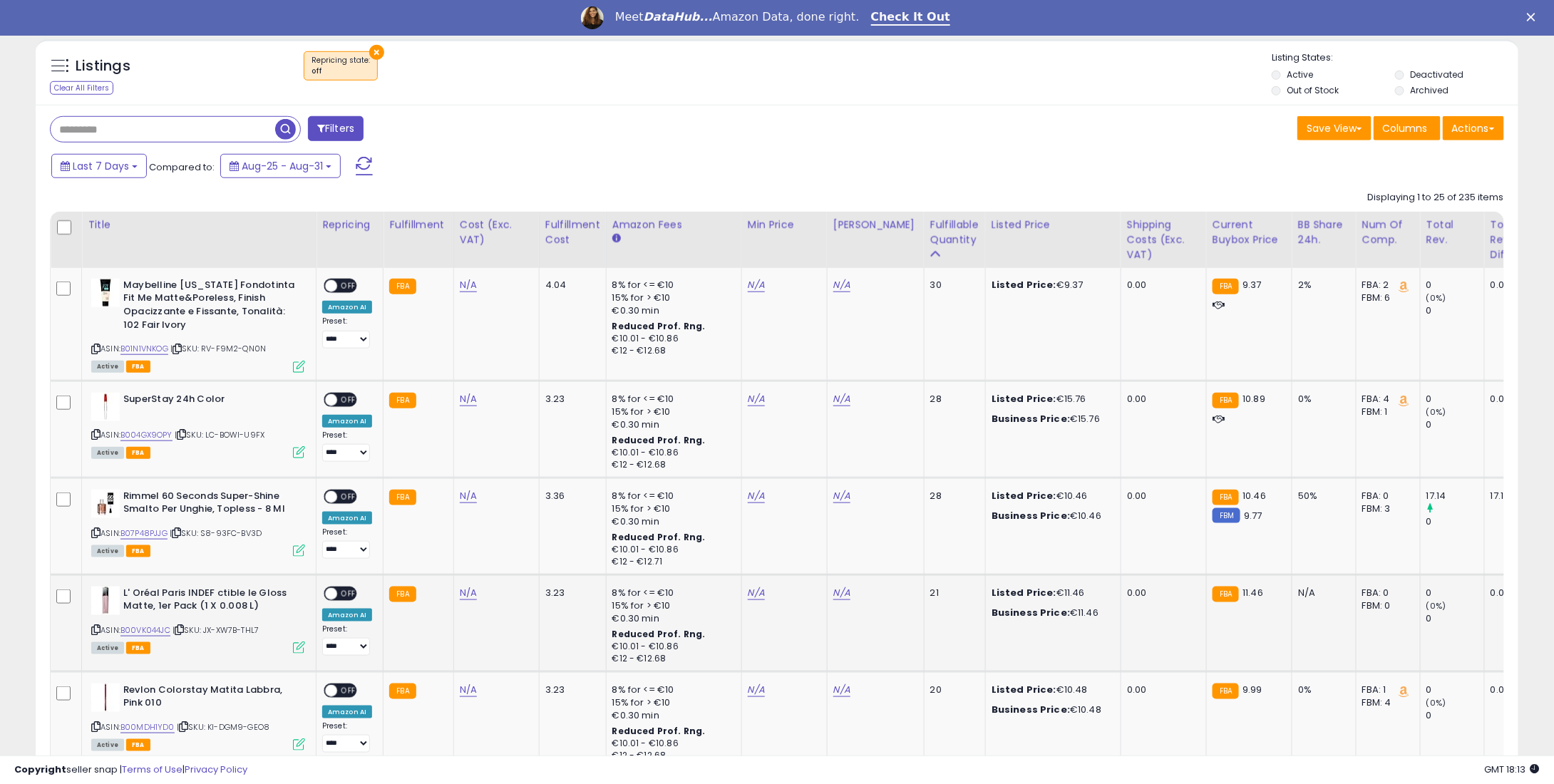
scroll to position [571, 0]
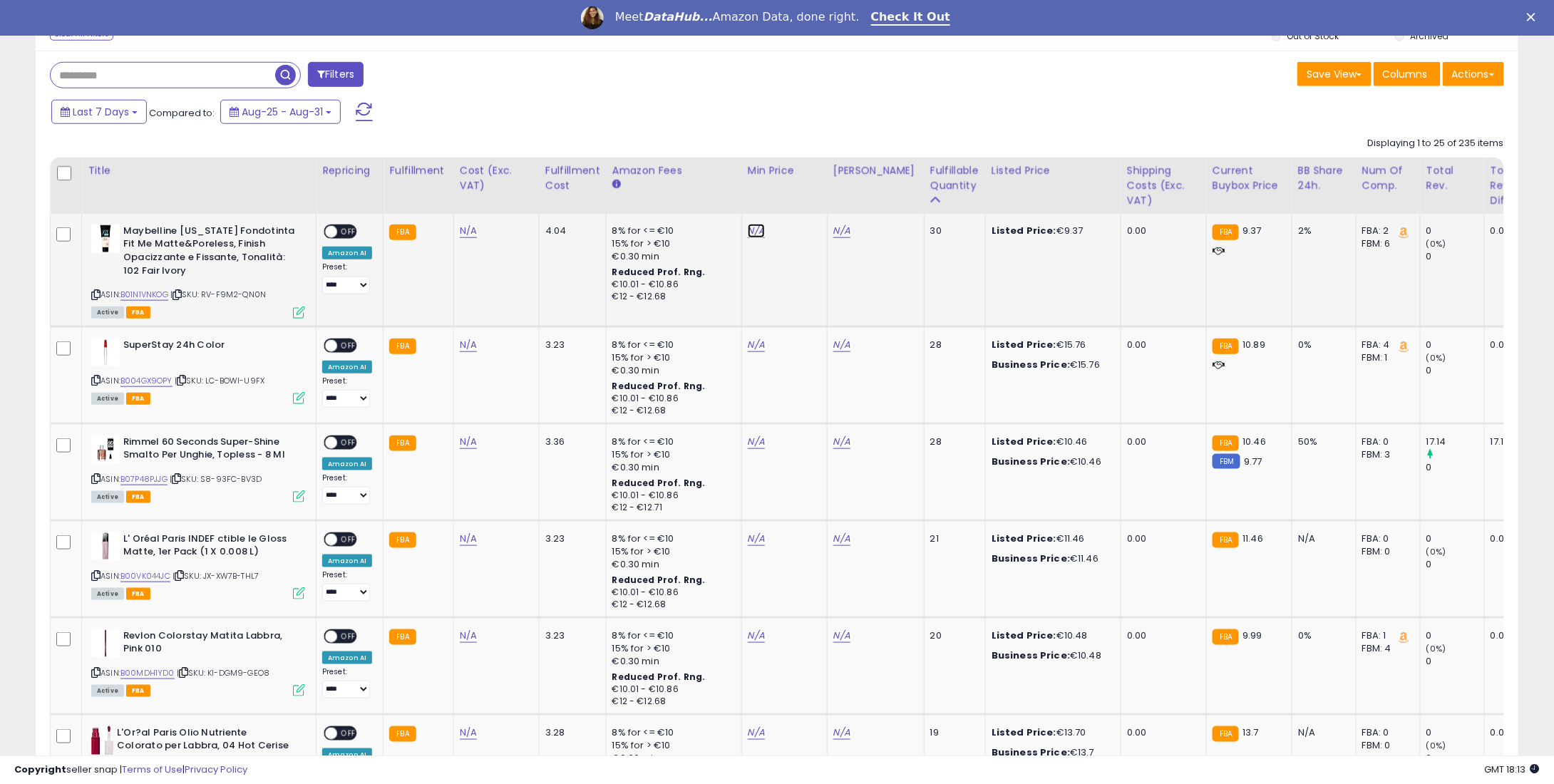
click at [748, 236] on link "N/A" at bounding box center [756, 230] width 17 height 14
type input "*"
click at [803, 181] on button "submit" at bounding box center [791, 182] width 25 height 22
click at [751, 341] on link "N/A" at bounding box center [756, 344] width 17 height 14
type input "**"
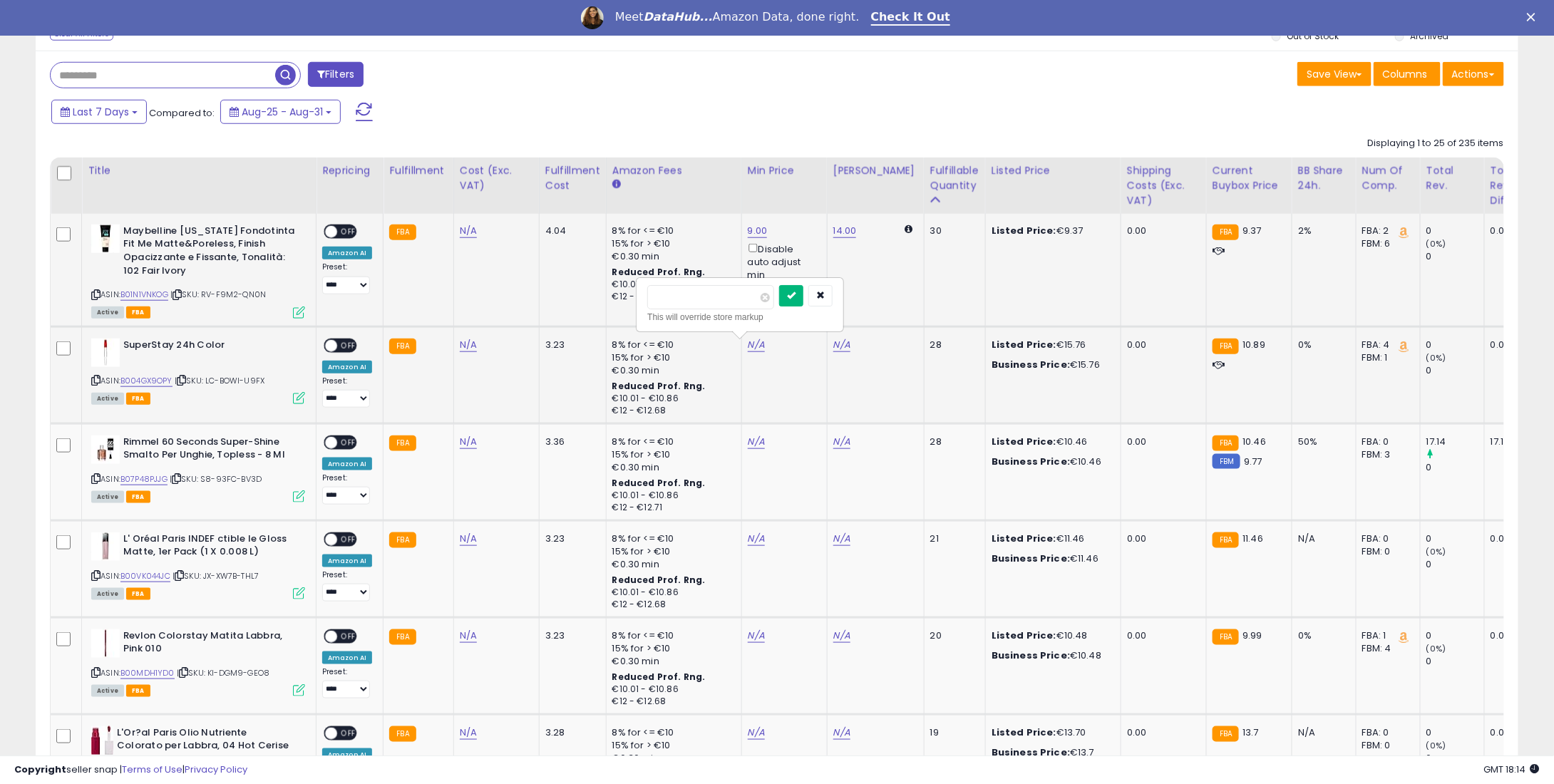
click at [795, 296] on icon "submit" at bounding box center [791, 295] width 9 height 9
click at [749, 442] on link "N/A" at bounding box center [756, 442] width 17 height 14
type input "*"
type input "****"
click at [795, 390] on icon "submit" at bounding box center [791, 392] width 9 height 9
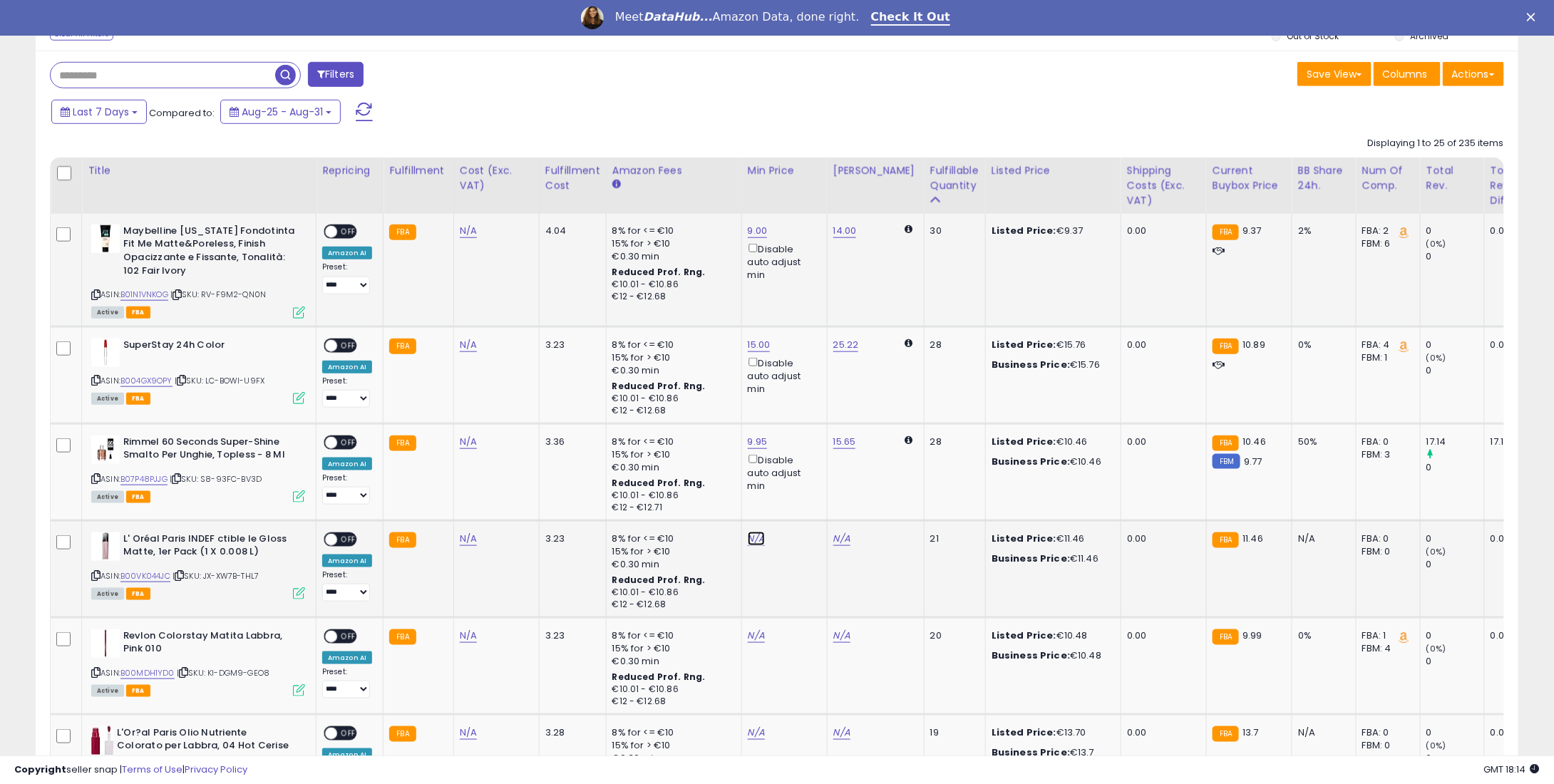
click at [754, 536] on link "N/A" at bounding box center [756, 538] width 17 height 14
type input "*"
type input "****"
click at [803, 490] on button "submit" at bounding box center [791, 490] width 25 height 22
click at [752, 642] on td "N/A" at bounding box center [783, 665] width 86 height 97
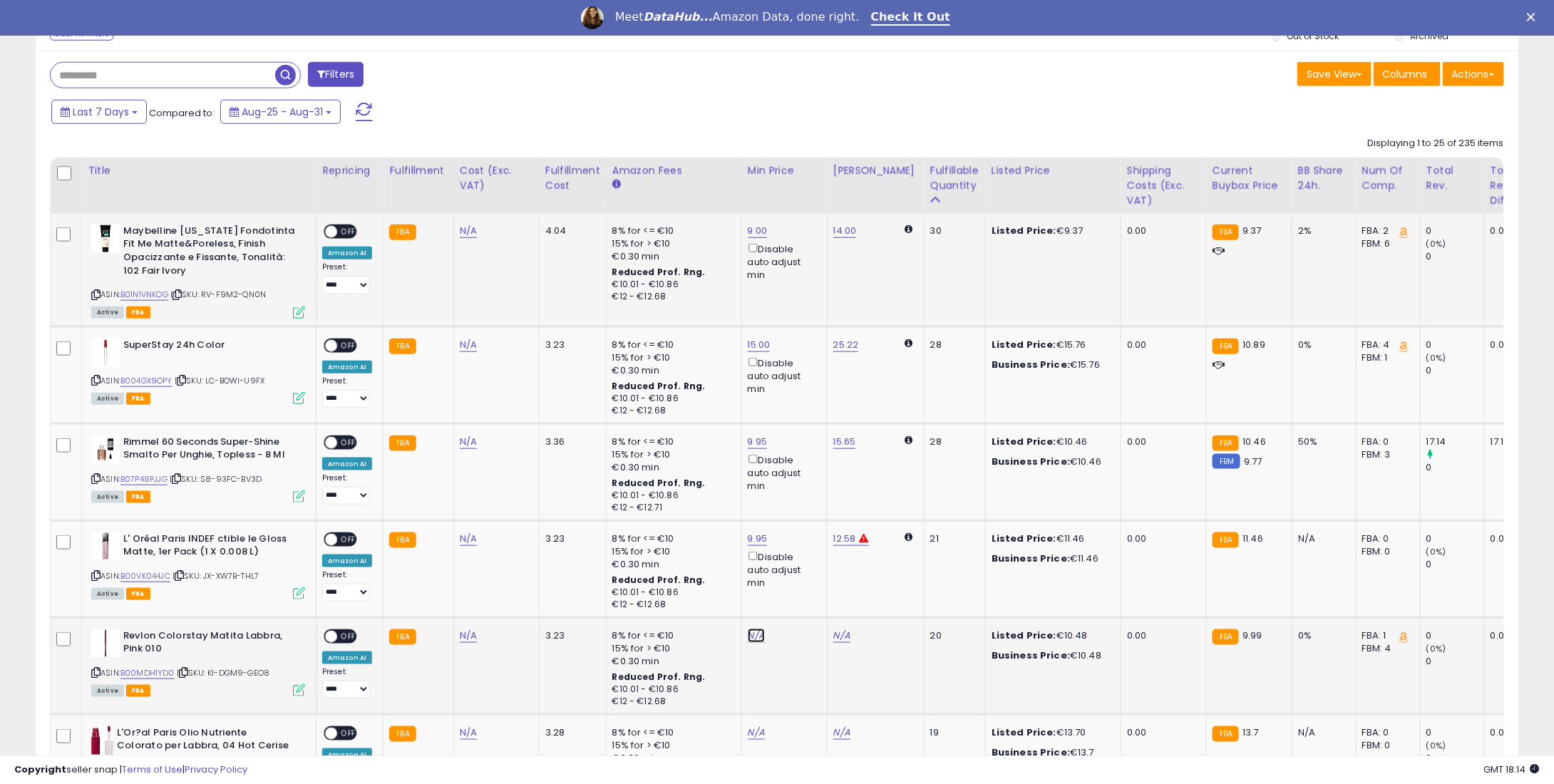
click at [749, 639] on link "N/A" at bounding box center [756, 635] width 17 height 14
click at [750, 636] on link "N/A" at bounding box center [756, 635] width 17 height 14
drag, startPoint x: 759, startPoint y: 627, endPoint x: 747, endPoint y: 632, distance: 13.0
click at [758, 628] on td "N/A" at bounding box center [783, 665] width 86 height 97
click at [749, 637] on link "N/A" at bounding box center [756, 635] width 17 height 14
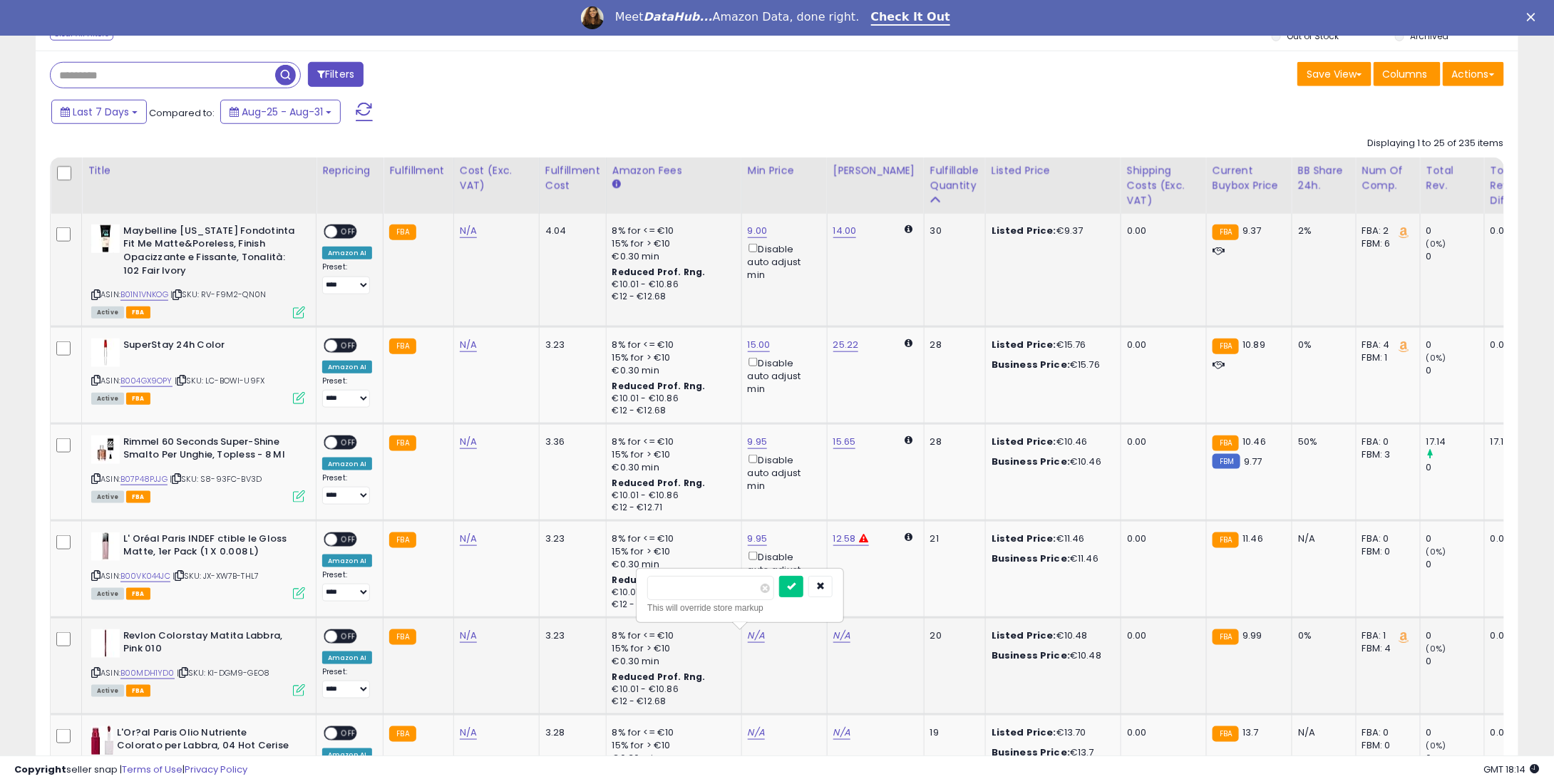
type input "*"
type input "****"
click at [800, 591] on button "submit" at bounding box center [791, 586] width 25 height 22
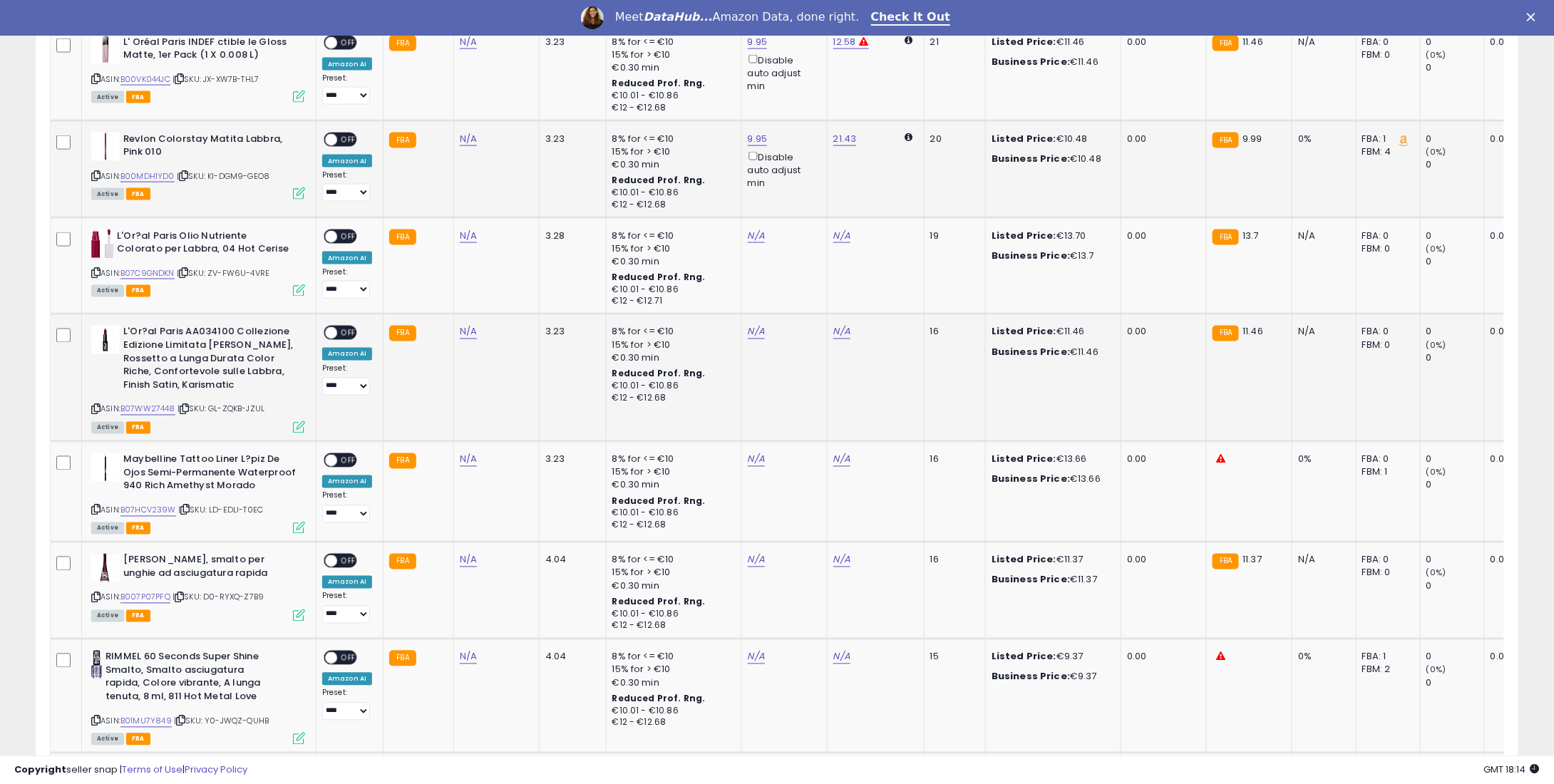
scroll to position [1140, 0]
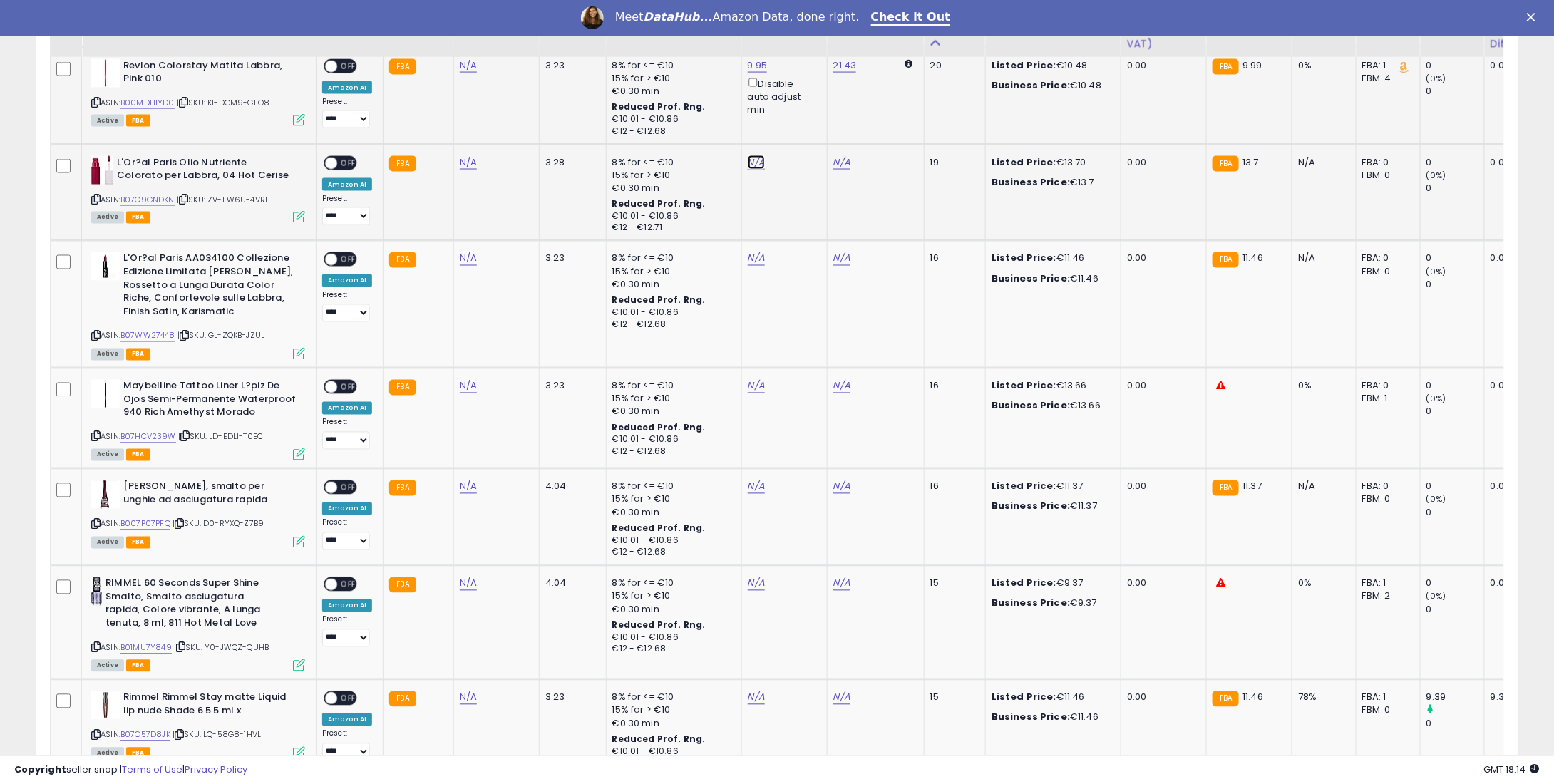
click at [754, 160] on link "N/A" at bounding box center [756, 162] width 17 height 14
type input "**"
drag, startPoint x: 810, startPoint y: 116, endPoint x: 806, endPoint y: 126, distance: 10.8
click at [803, 117] on button "submit" at bounding box center [791, 113] width 25 height 22
click at [747, 265] on td "N/A" at bounding box center [783, 304] width 86 height 127
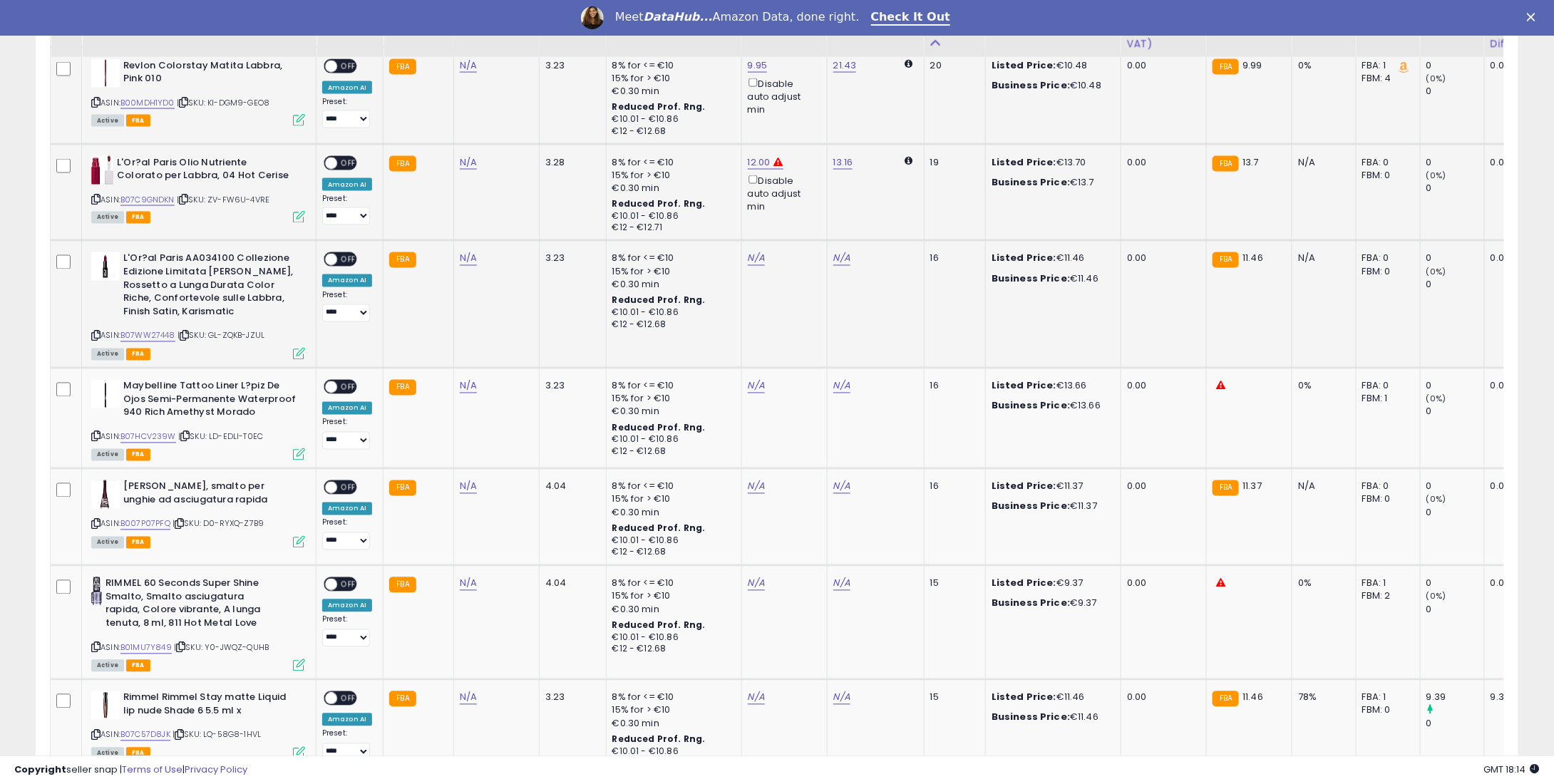
click at [746, 265] on td "N/A" at bounding box center [783, 304] width 86 height 127
click at [748, 258] on link "N/A" at bounding box center [756, 259] width 17 height 14
type input "*"
type input "****"
click at [803, 213] on button "submit" at bounding box center [791, 210] width 25 height 22
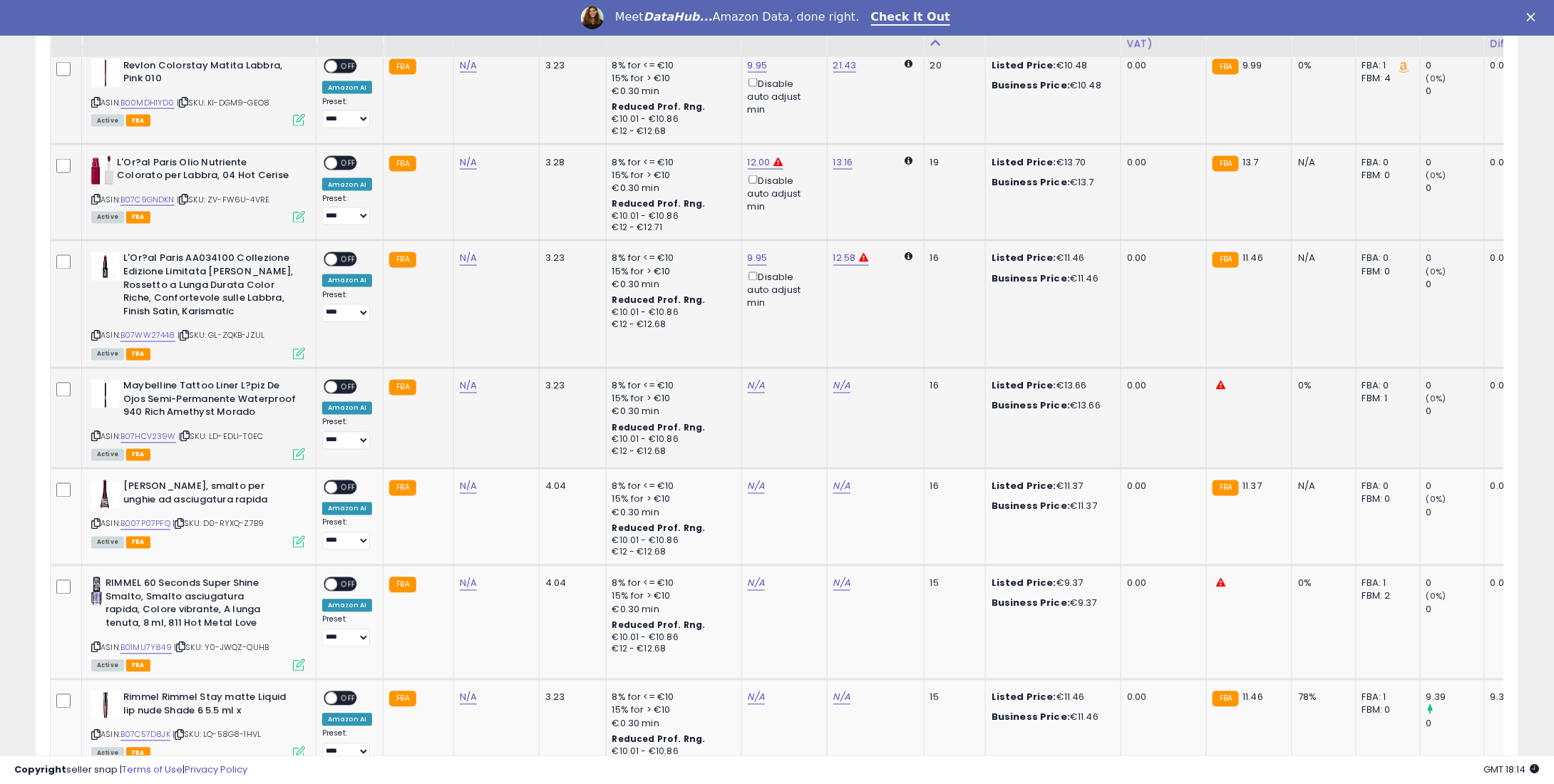
click at [757, 376] on td "N/A" at bounding box center [783, 418] width 86 height 100
click at [752, 383] on link "N/A" at bounding box center [756, 386] width 17 height 14
type input "**"
click at [795, 332] on icon "submit" at bounding box center [791, 336] width 9 height 9
click at [754, 482] on link "N/A" at bounding box center [756, 487] width 17 height 14
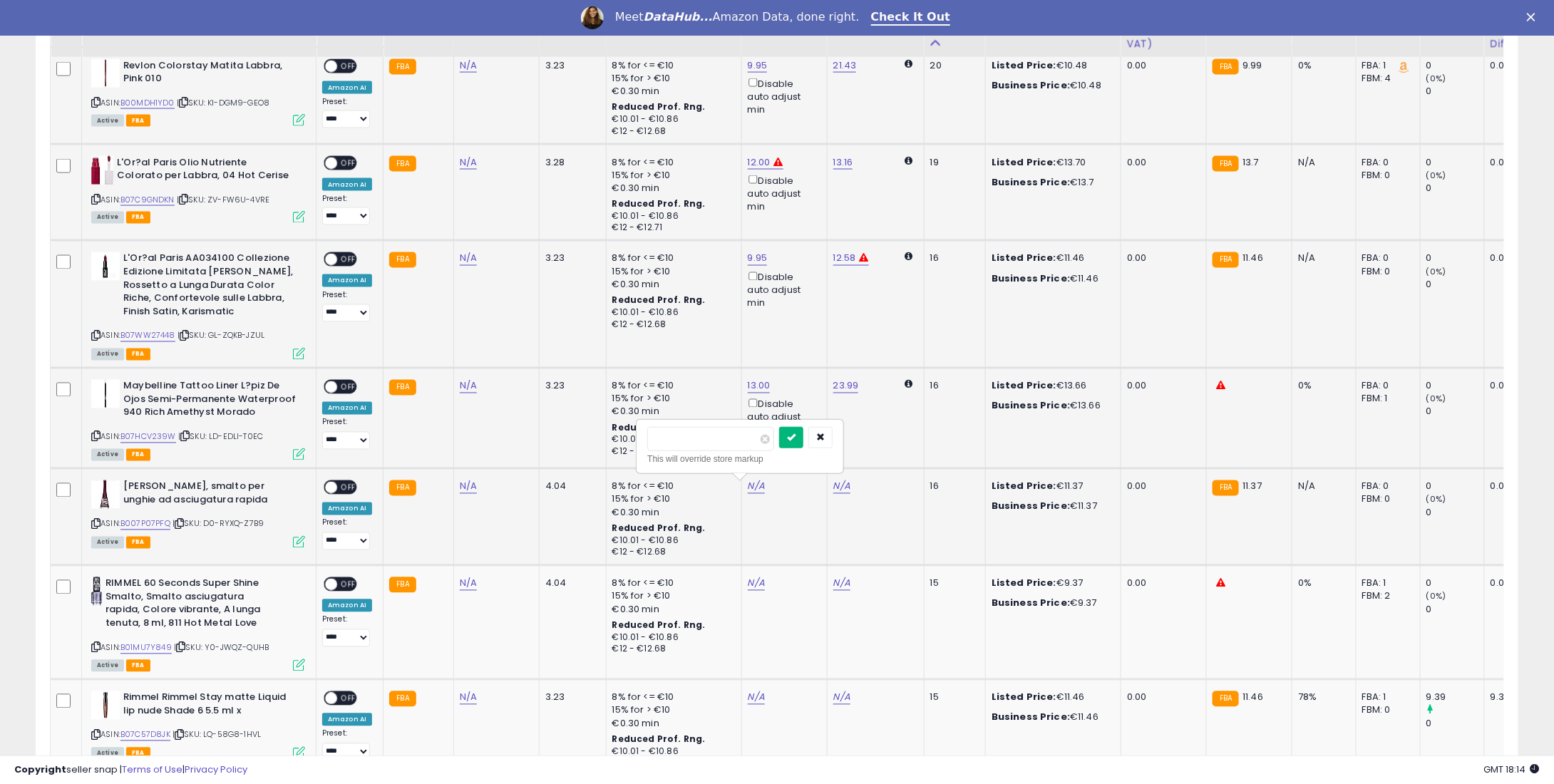
type input "**"
click at [795, 435] on icon "submit" at bounding box center [791, 437] width 9 height 9
click at [750, 576] on link "N/A" at bounding box center [756, 583] width 17 height 14
type input "*"
click at [803, 540] on button "submit" at bounding box center [791, 534] width 25 height 22
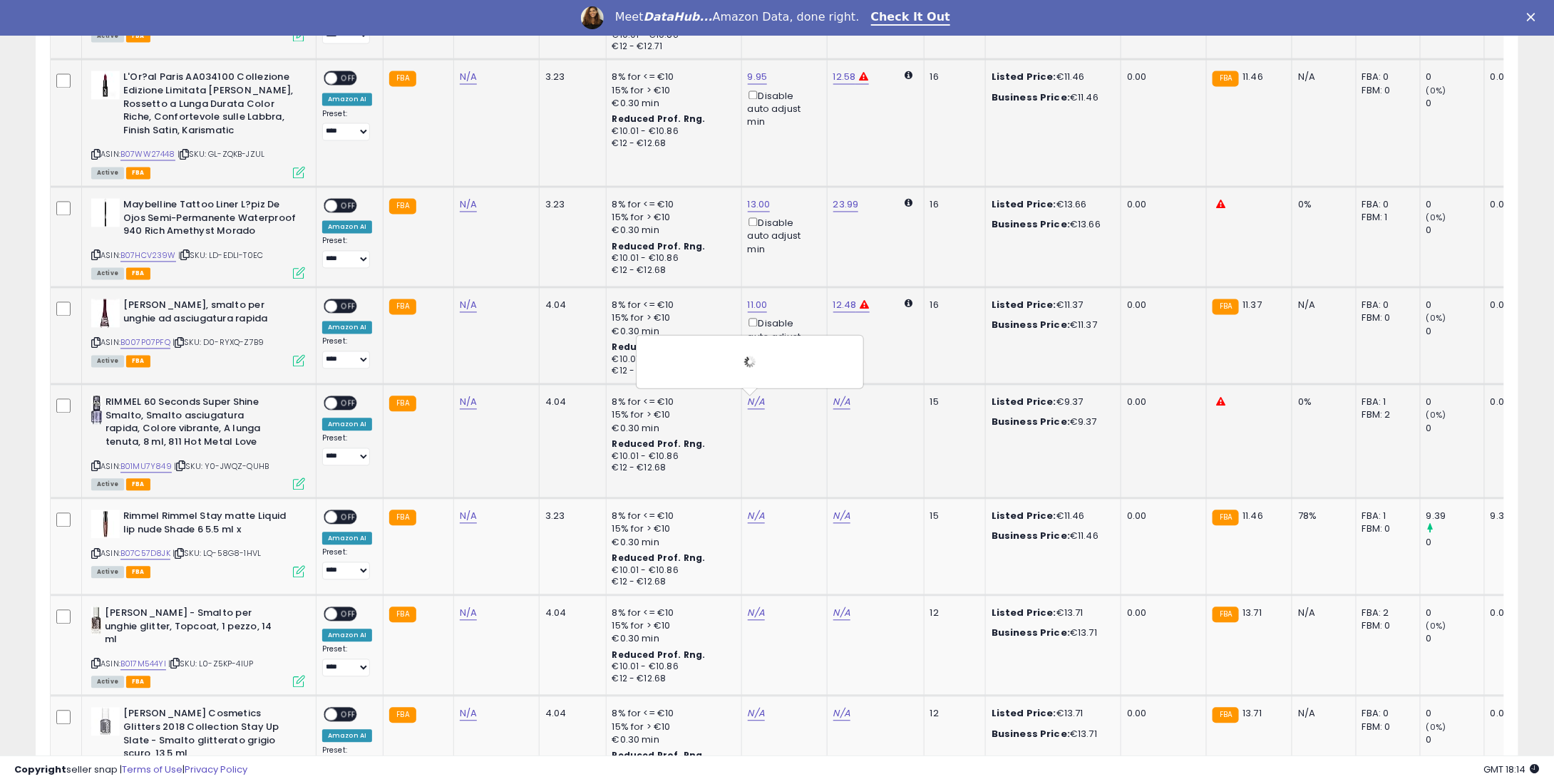
scroll to position [1425, 0]
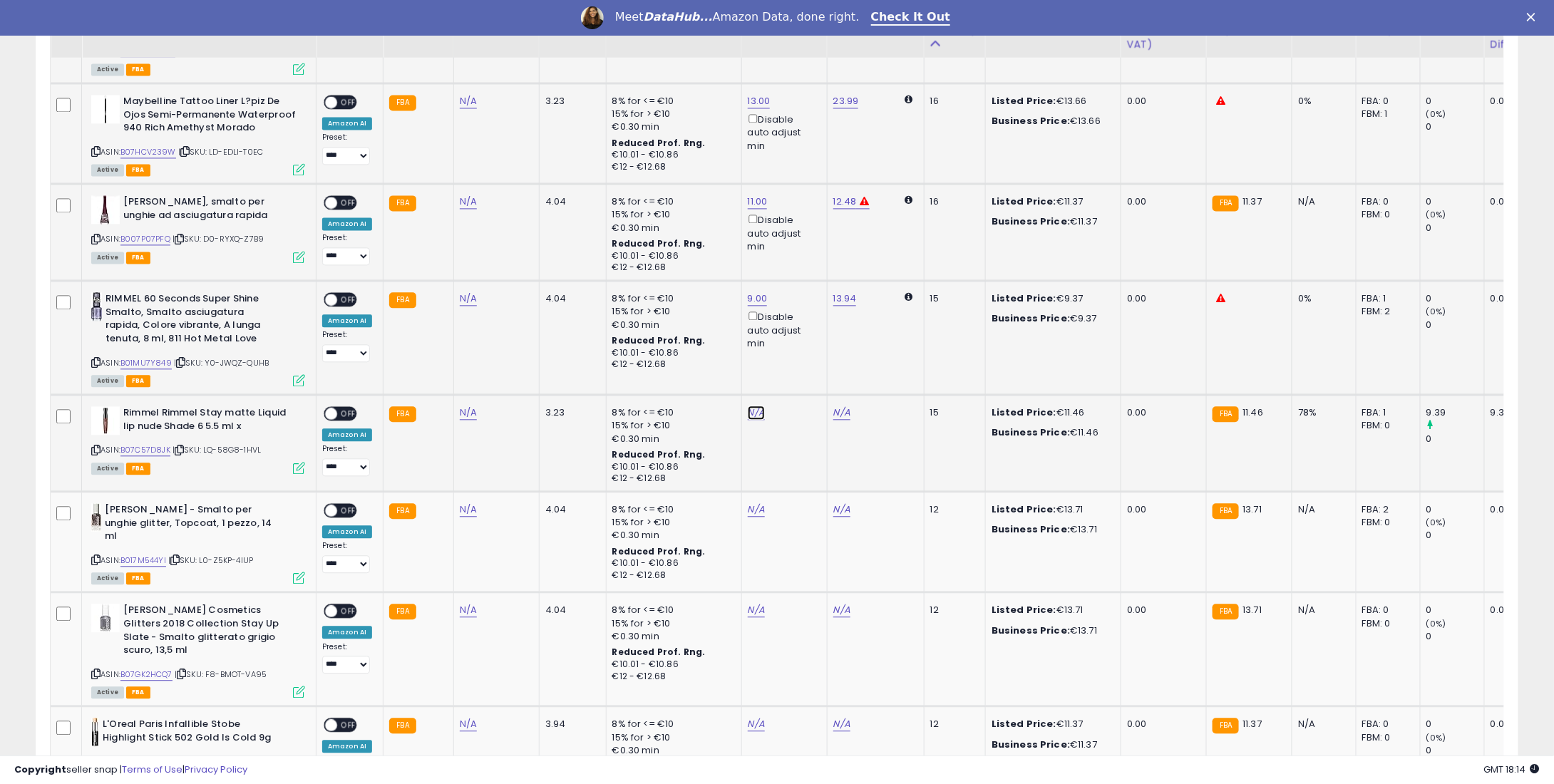
click at [751, 409] on link "N/A" at bounding box center [756, 412] width 17 height 14
type input "*"
type input "****"
click at [795, 364] on icon "submit" at bounding box center [791, 362] width 9 height 9
click at [759, 506] on div "N/A" at bounding box center [782, 509] width 69 height 13
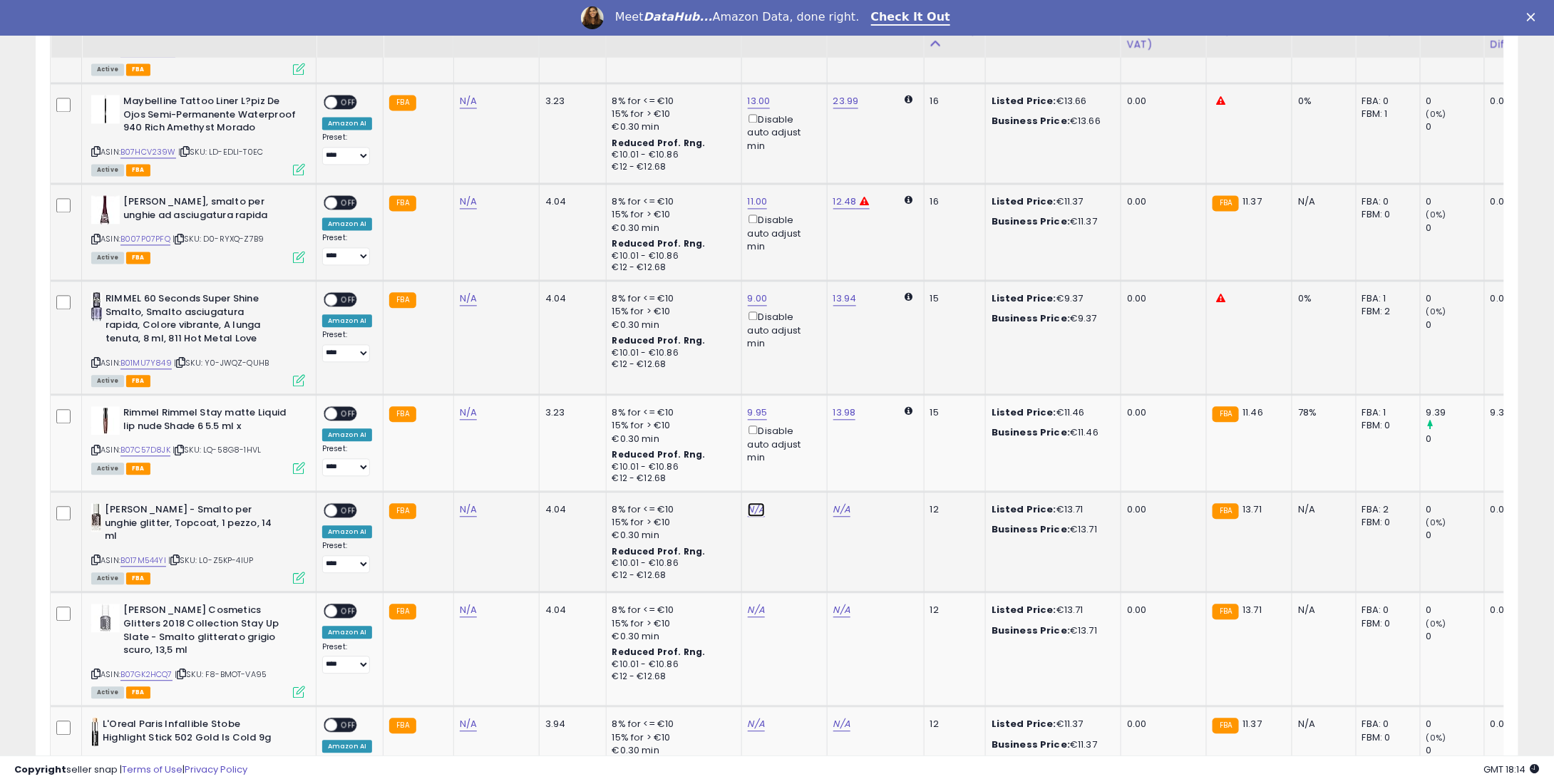
click at [757, 504] on link "N/A" at bounding box center [756, 510] width 17 height 14
type input "**"
click at [795, 454] on icon "submit" at bounding box center [791, 458] width 9 height 9
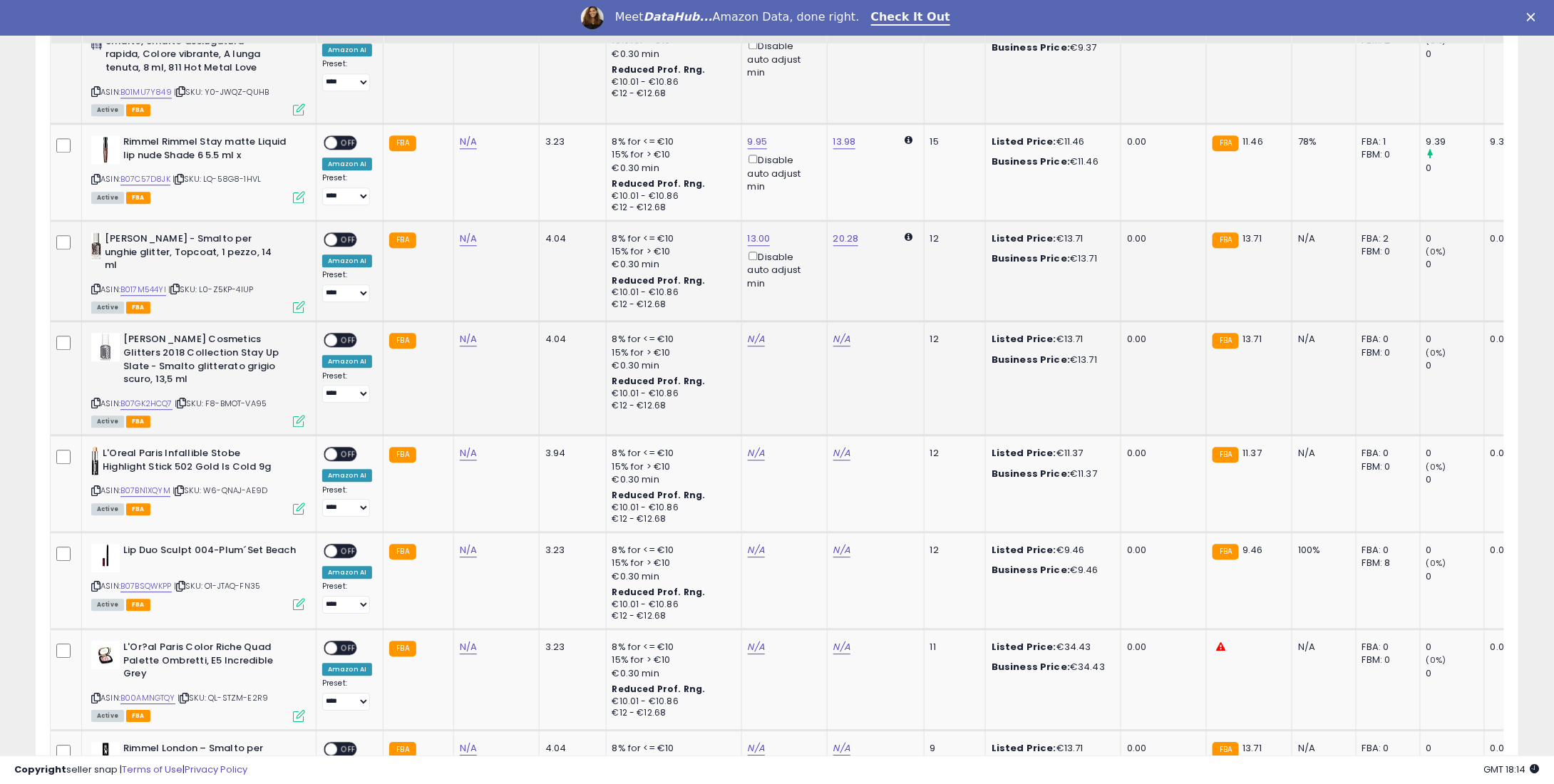
scroll to position [1711, 0]
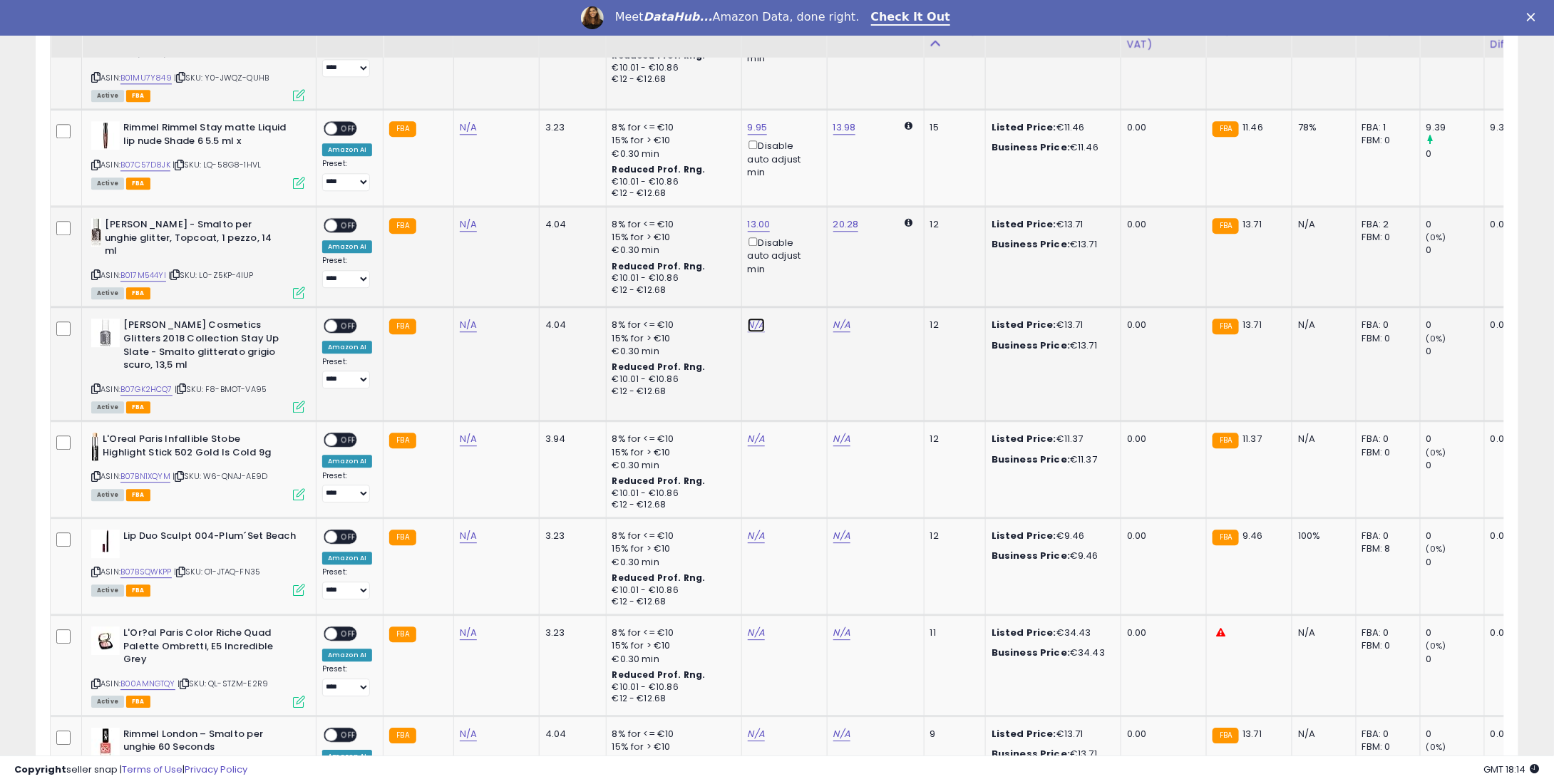
click at [758, 318] on link "N/A" at bounding box center [756, 325] width 17 height 14
type input "**"
click at [795, 271] on icon "submit" at bounding box center [791, 271] width 9 height 9
click at [749, 432] on link "N/A" at bounding box center [756, 439] width 17 height 14
type input "*"
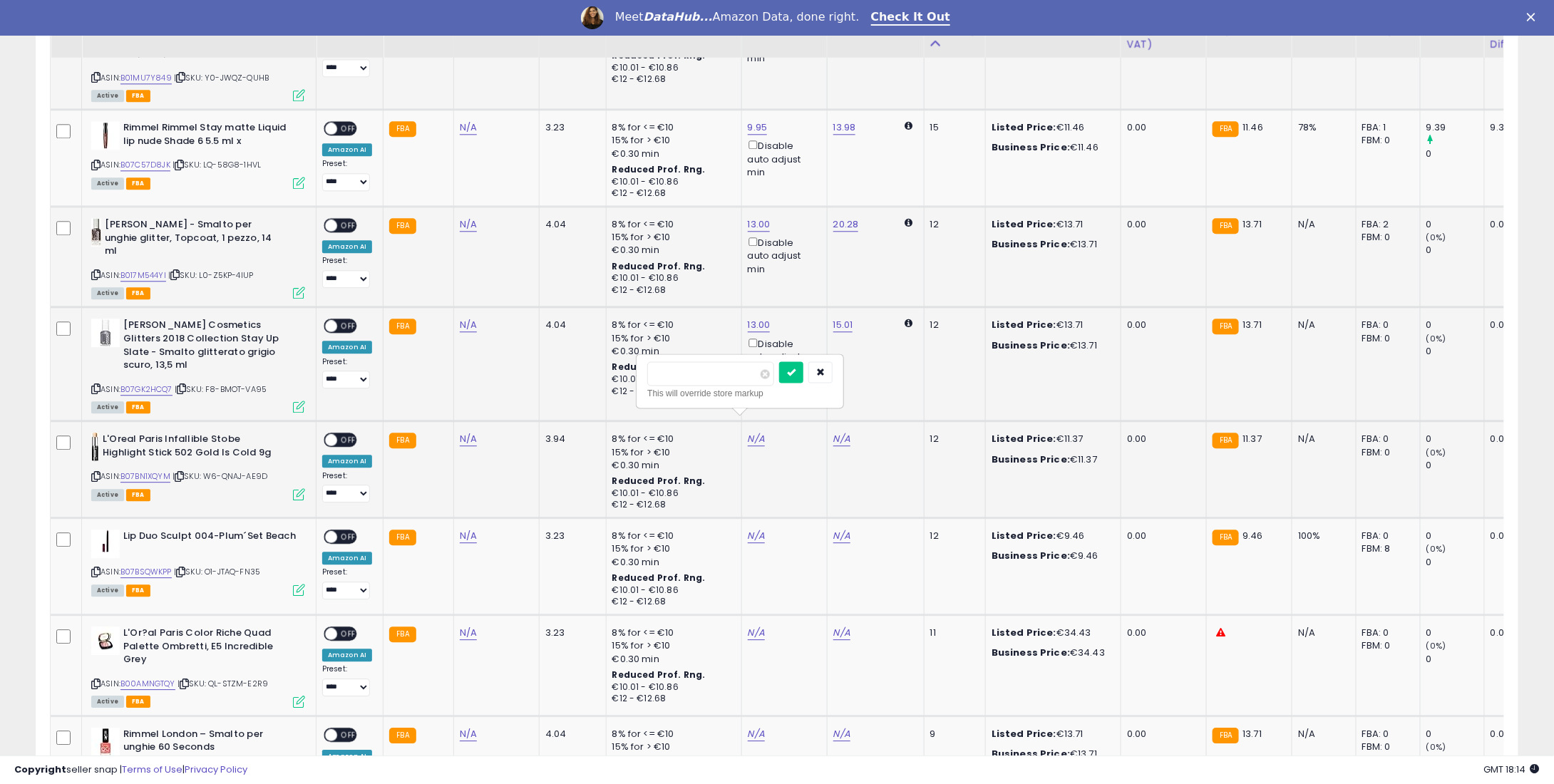
type input "****"
click at [811, 382] on div at bounding box center [806, 373] width 53 height 25
click at [795, 369] on icon "submit" at bounding box center [791, 371] width 9 height 9
click at [752, 529] on link "N/A" at bounding box center [756, 536] width 17 height 14
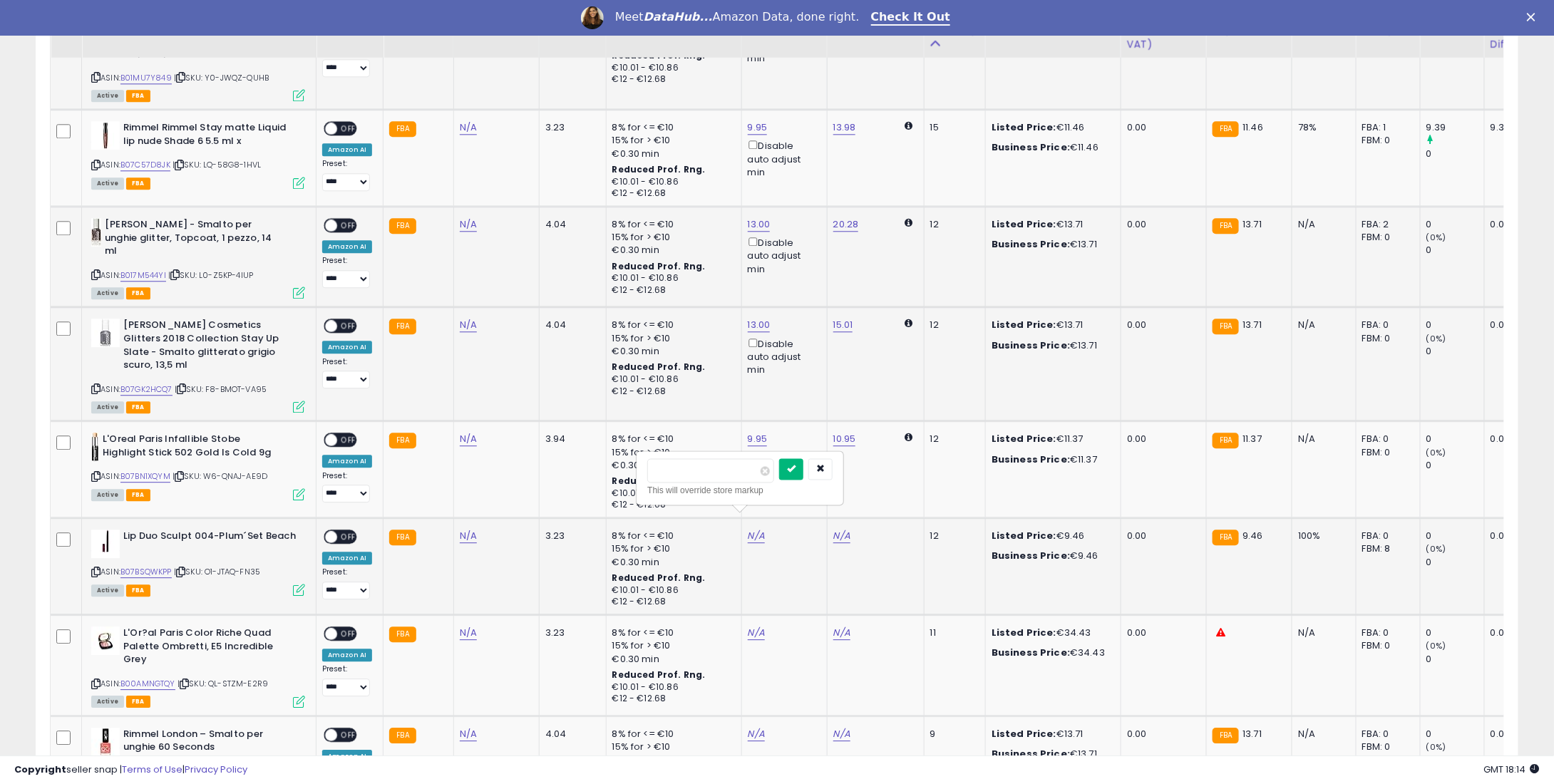
type input "*"
click at [803, 460] on button "submit" at bounding box center [791, 469] width 25 height 22
click at [753, 626] on link "N/A" at bounding box center [756, 633] width 17 height 14
type input "**"
click at [795, 563] on icon "submit" at bounding box center [791, 565] width 9 height 9
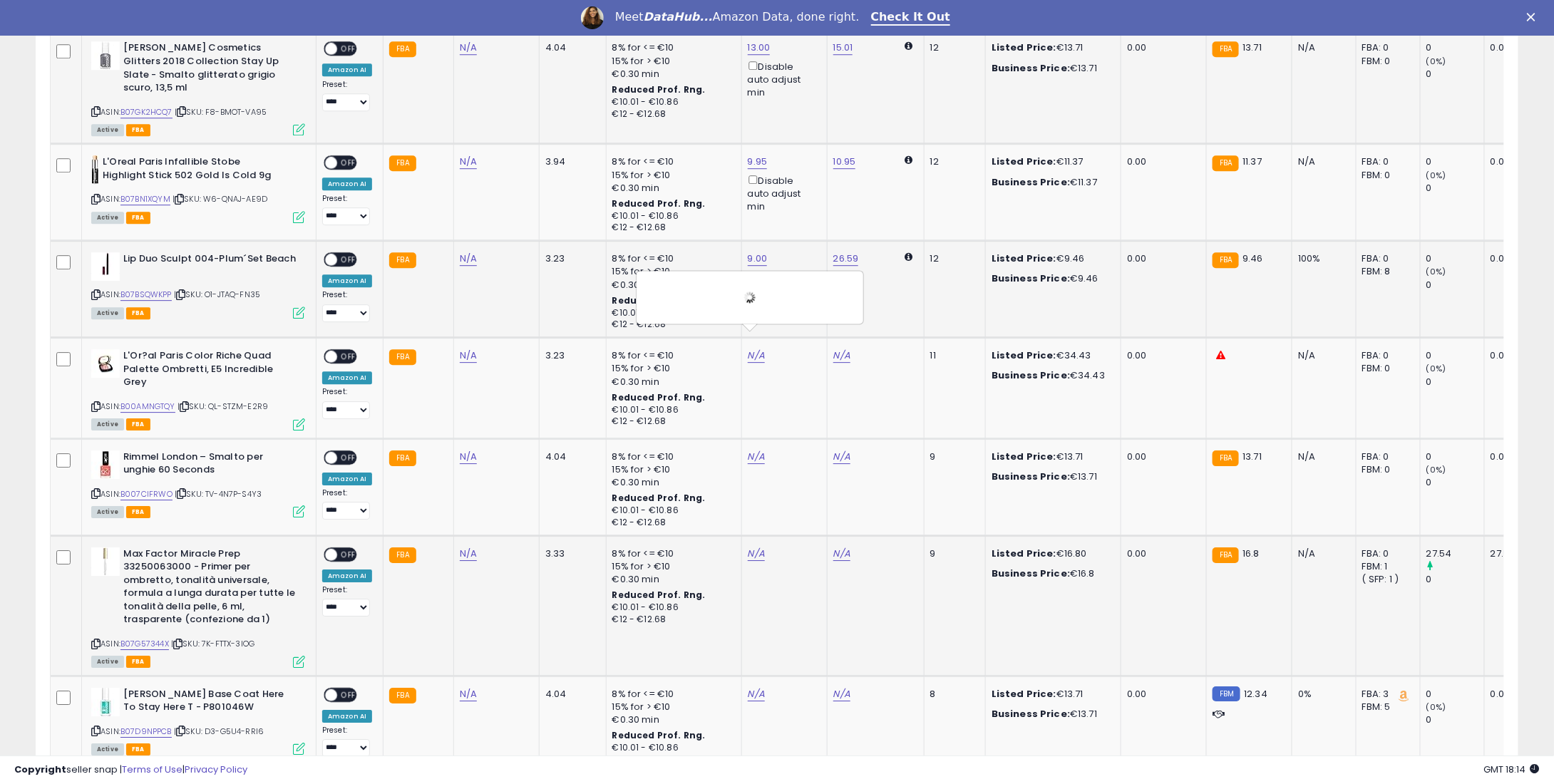
scroll to position [2067, 0]
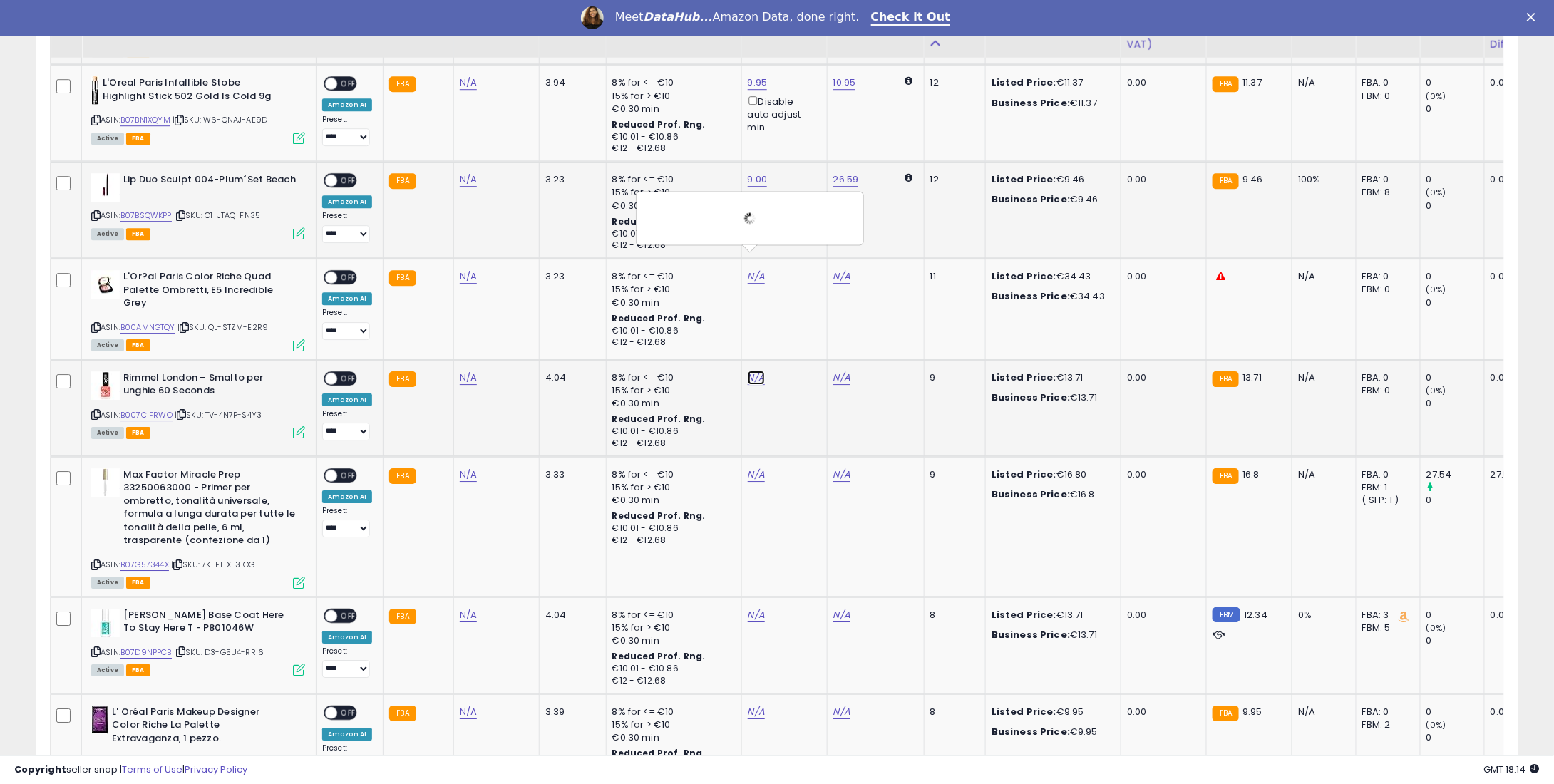
click at [748, 371] on link "N/A" at bounding box center [756, 378] width 17 height 14
type input "*"
type input "****"
click at [803, 314] on button "submit" at bounding box center [791, 307] width 25 height 22
click at [752, 467] on link "N/A" at bounding box center [756, 474] width 17 height 14
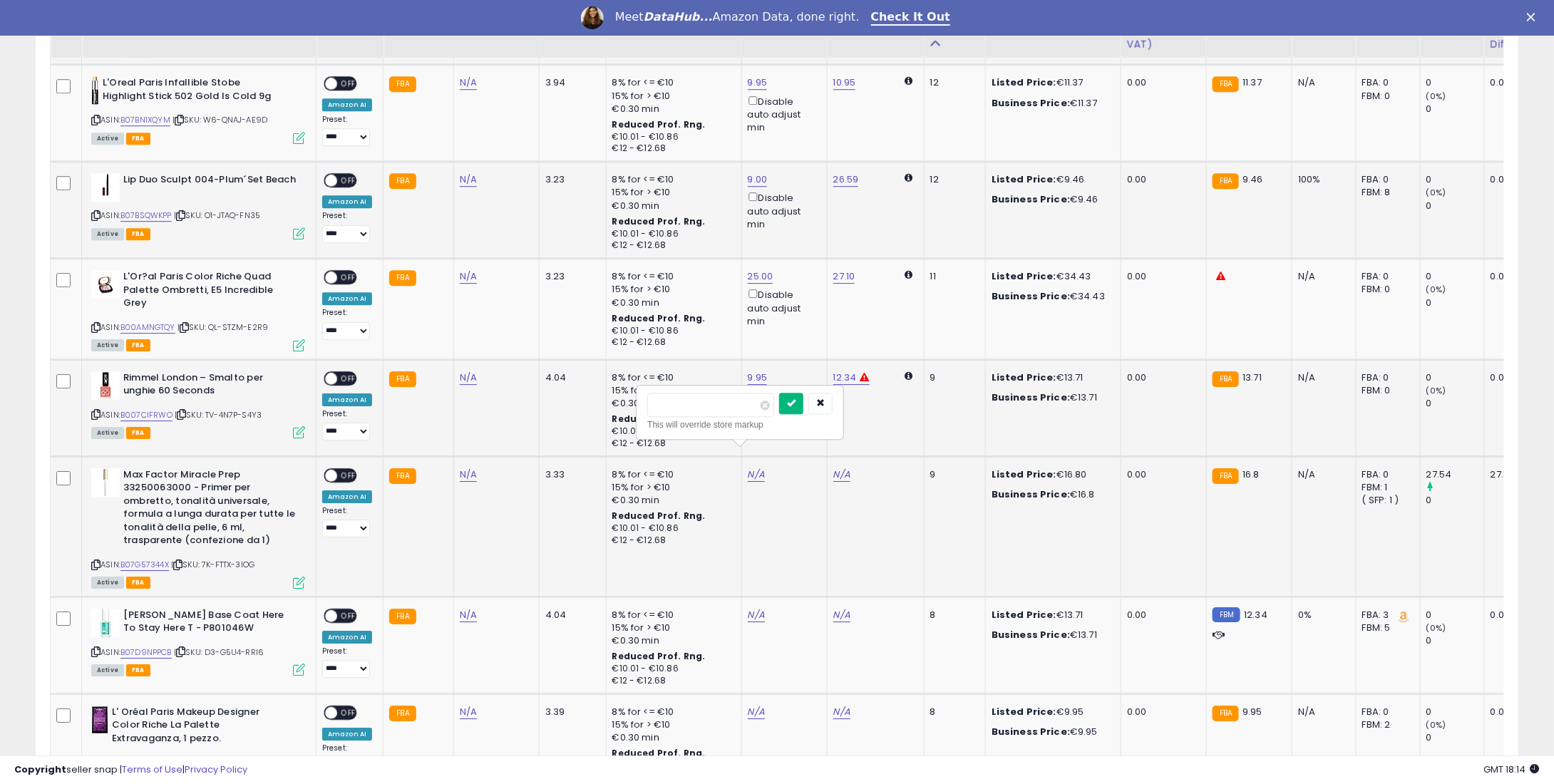
type input "**"
click at [795, 404] on icon "submit" at bounding box center [791, 402] width 9 height 9
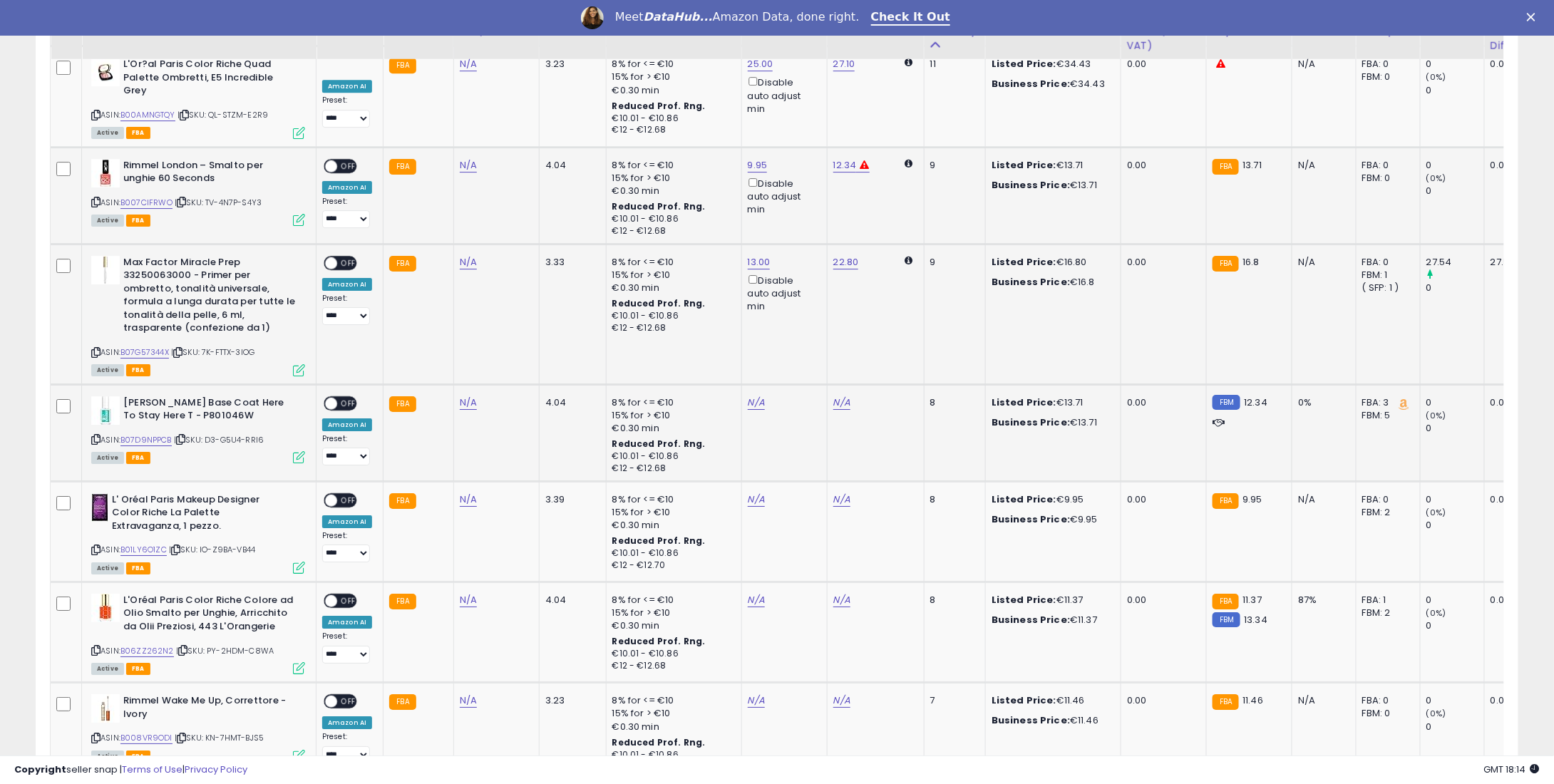
scroll to position [2280, 0]
click at [757, 394] on link "N/A" at bounding box center [756, 401] width 17 height 14
type input "**"
click at [803, 324] on button "submit" at bounding box center [791, 331] width 25 height 22
click at [765, 493] on td "N/A" at bounding box center [783, 530] width 86 height 100
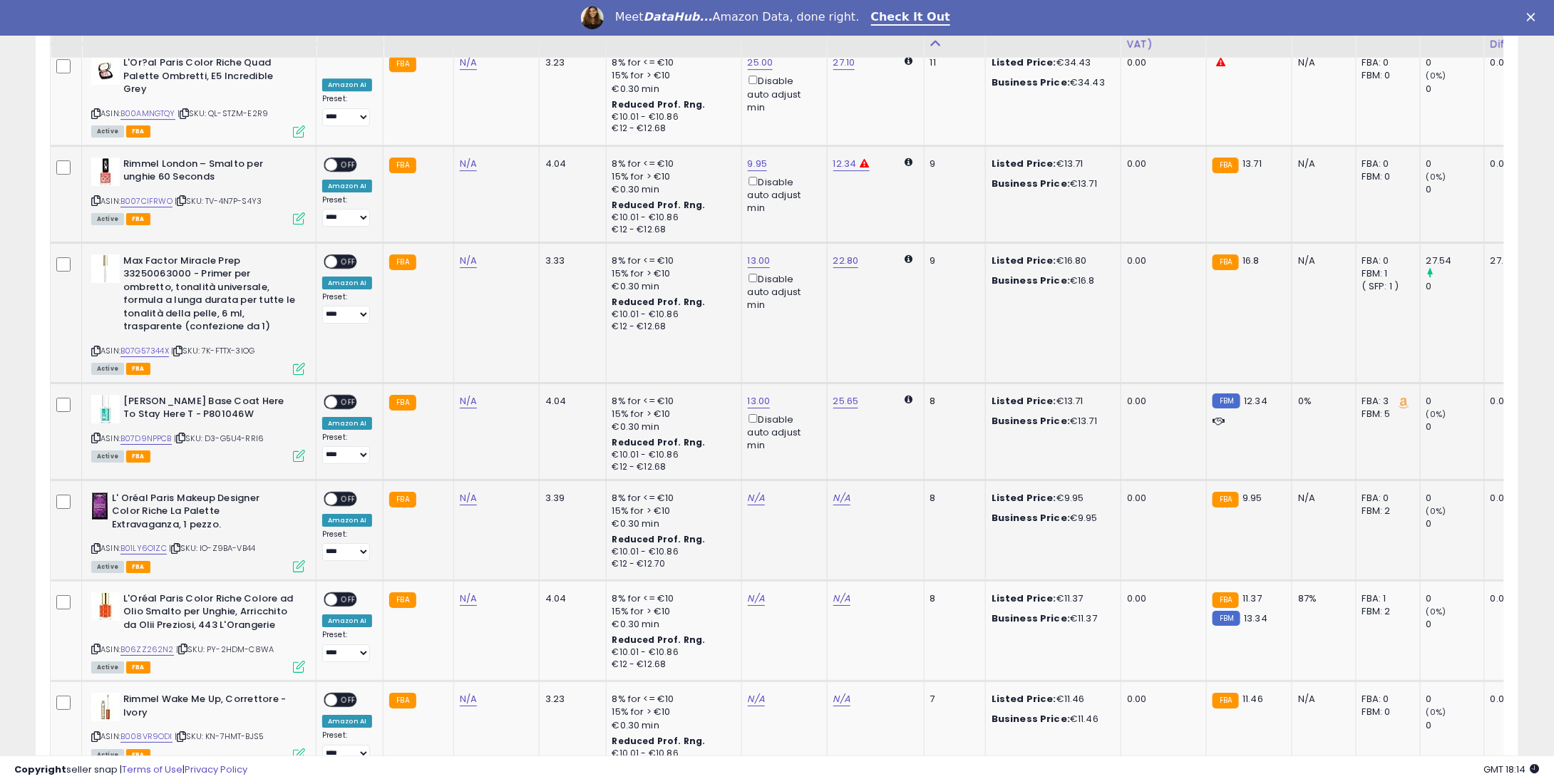
drag, startPoint x: 765, startPoint y: 475, endPoint x: 750, endPoint y: 477, distance: 15.1
click at [756, 492] on div "N/A" at bounding box center [782, 498] width 69 height 13
click at [750, 491] on link "N/A" at bounding box center [756, 498] width 17 height 14
type input "*"
type input "****"
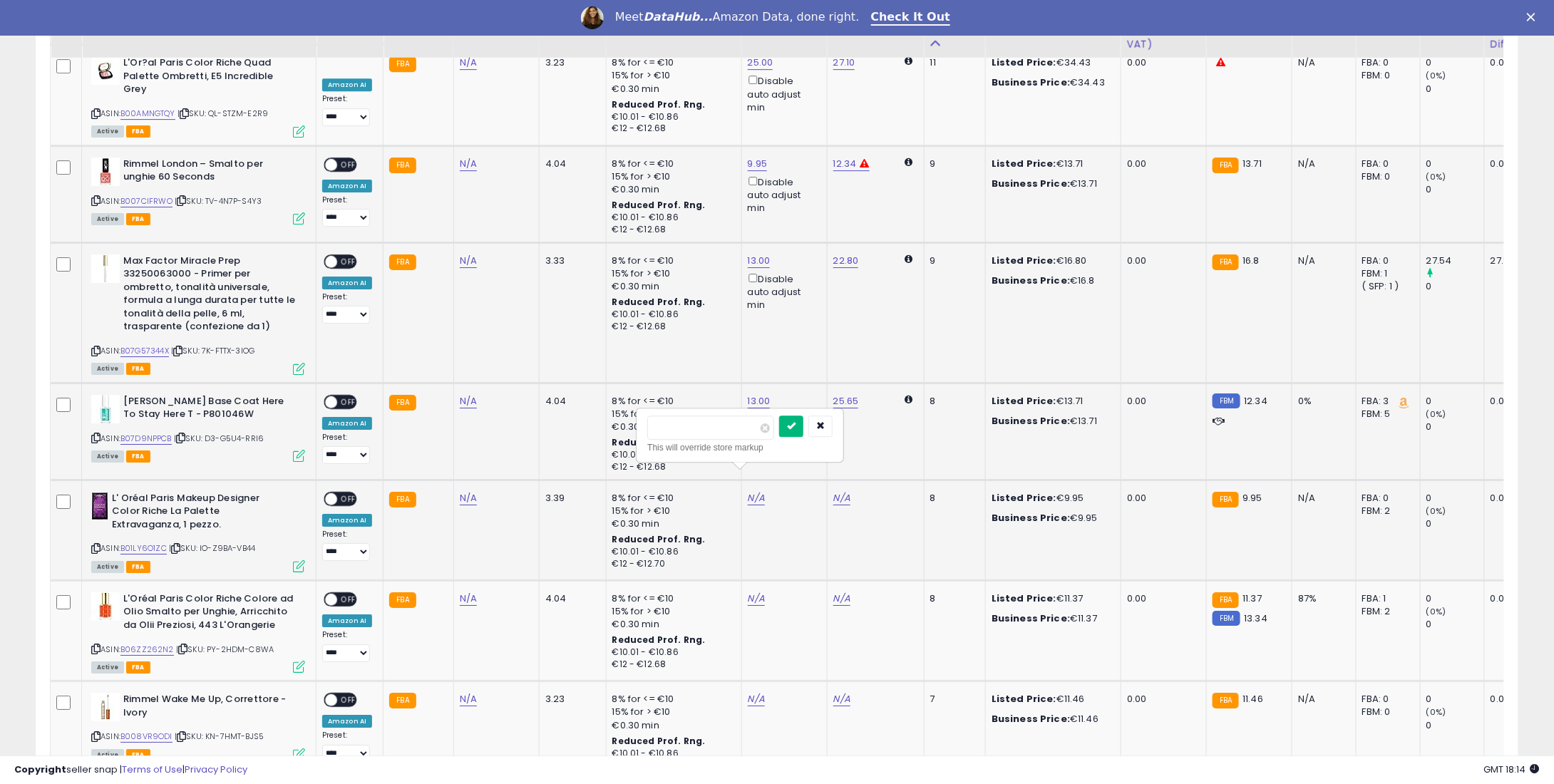
click at [795, 427] on icon "submit" at bounding box center [791, 425] width 9 height 9
click at [754, 584] on td "N/A" at bounding box center [783, 631] width 86 height 100
click at [752, 591] on link "N/A" at bounding box center [756, 598] width 17 height 14
type input "**"
click at [803, 523] on button "submit" at bounding box center [791, 527] width 25 height 22
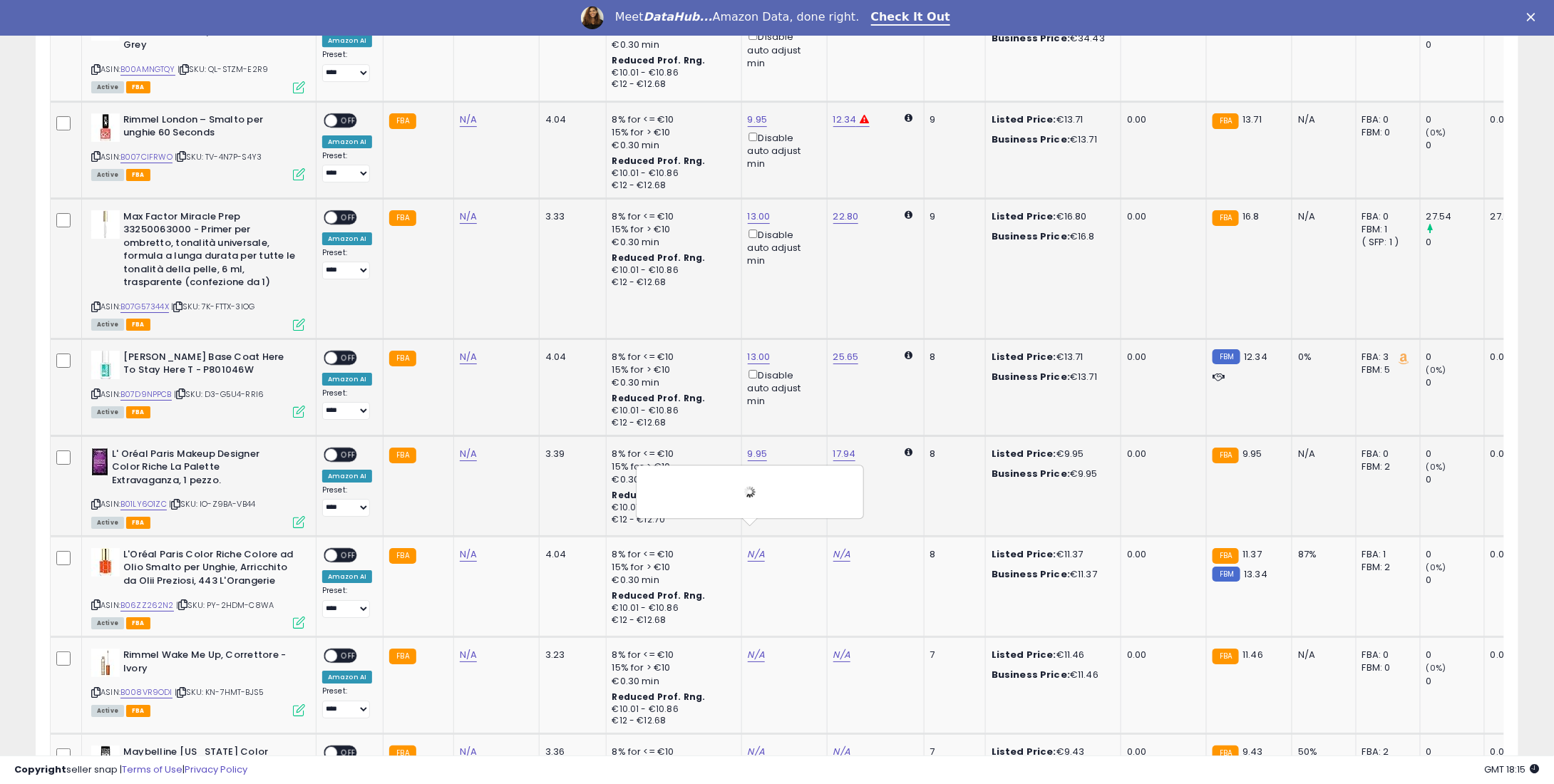
scroll to position [2636, 0]
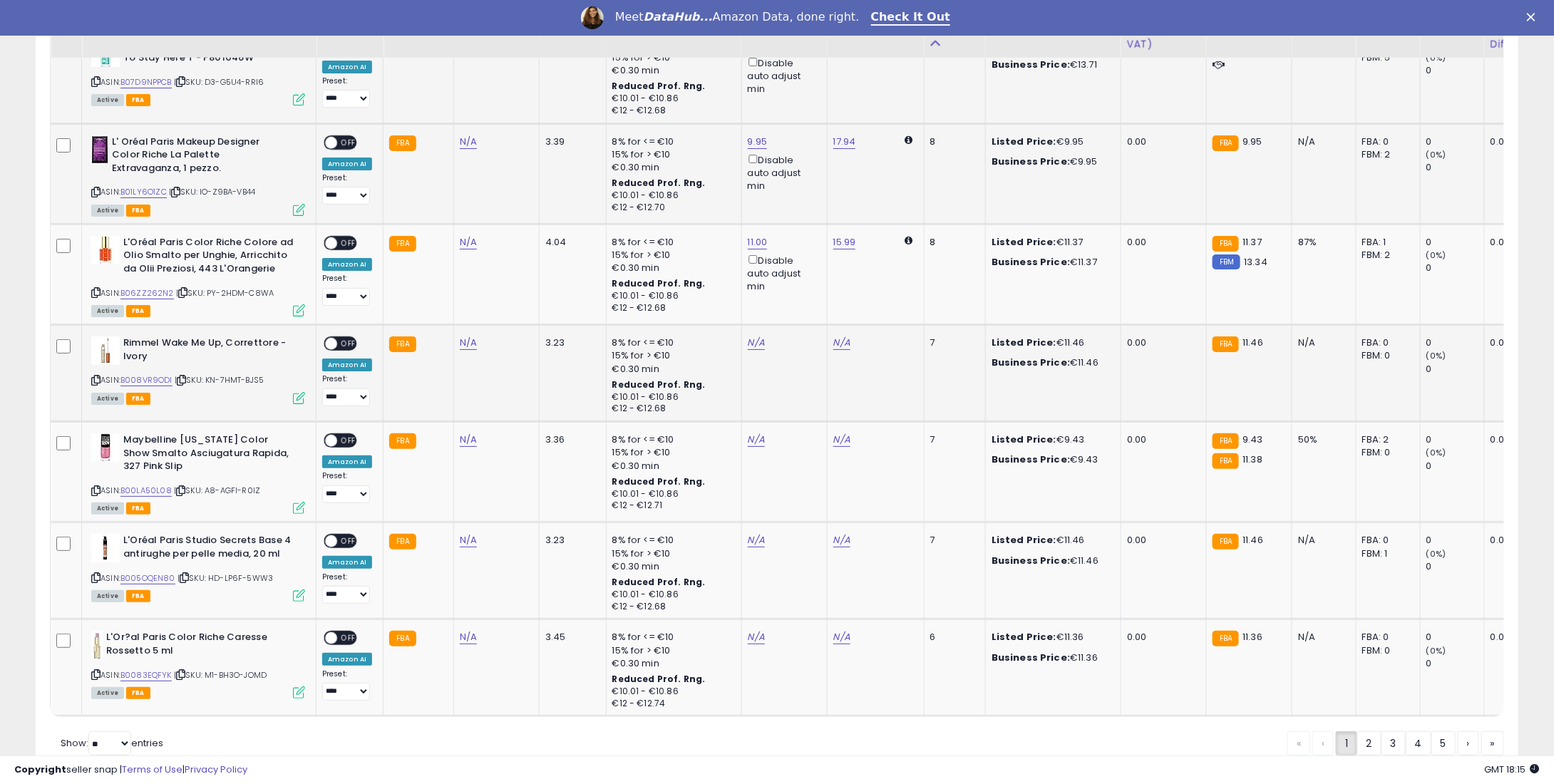
click at [744, 329] on td "N/A" at bounding box center [783, 373] width 86 height 97
click at [748, 335] on link "N/A" at bounding box center [756, 342] width 17 height 14
type input "**"
click at [803, 269] on button "submit" at bounding box center [791, 271] width 25 height 22
click at [749, 433] on link "N/A" at bounding box center [756, 440] width 17 height 14
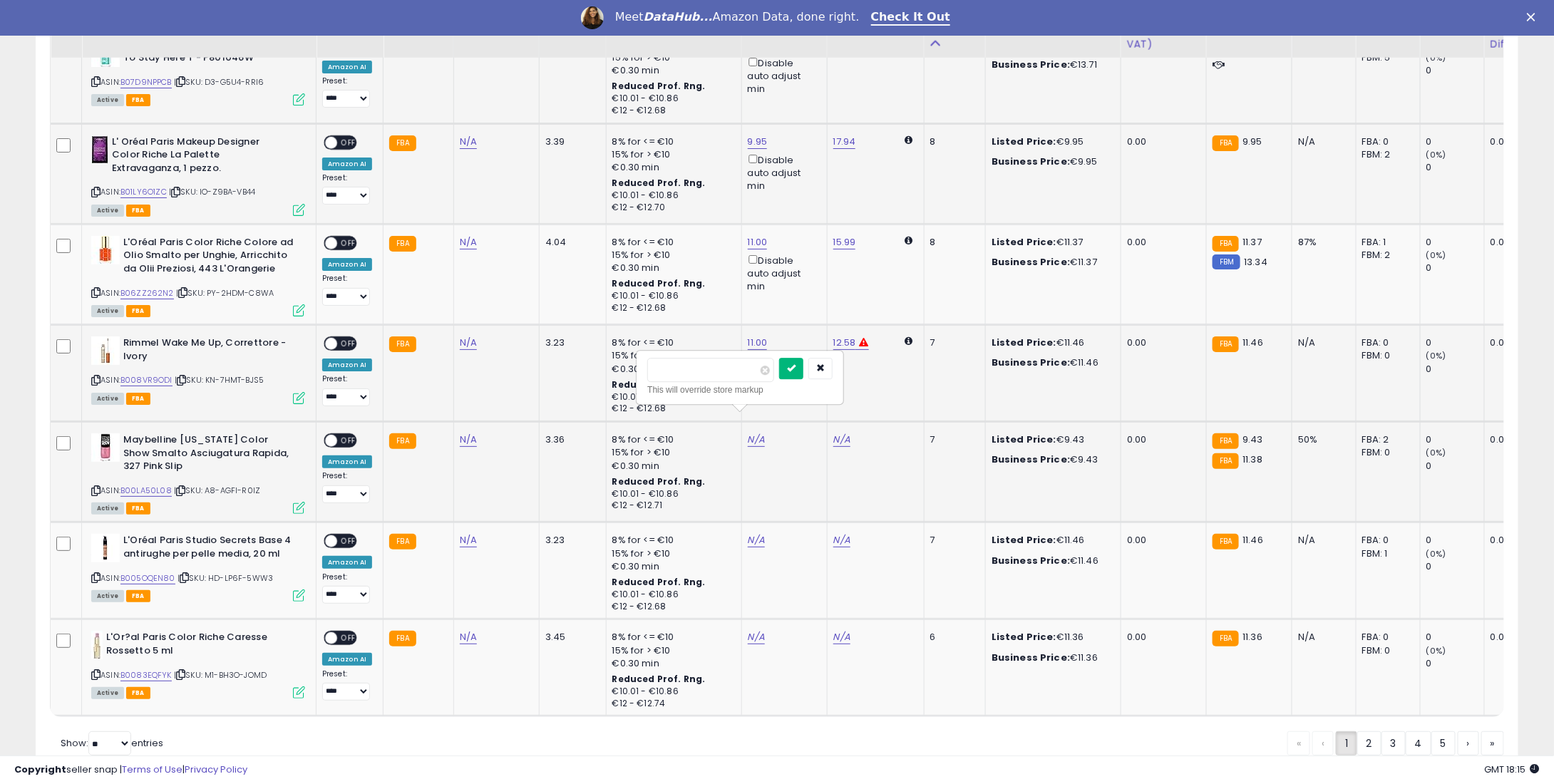
type input "*"
drag, startPoint x: 807, startPoint y: 367, endPoint x: 758, endPoint y: 496, distance: 138.0
click at [803, 367] on button "submit" at bounding box center [791, 369] width 25 height 22
click at [758, 533] on link "N/A" at bounding box center [756, 540] width 17 height 14
type input "*"
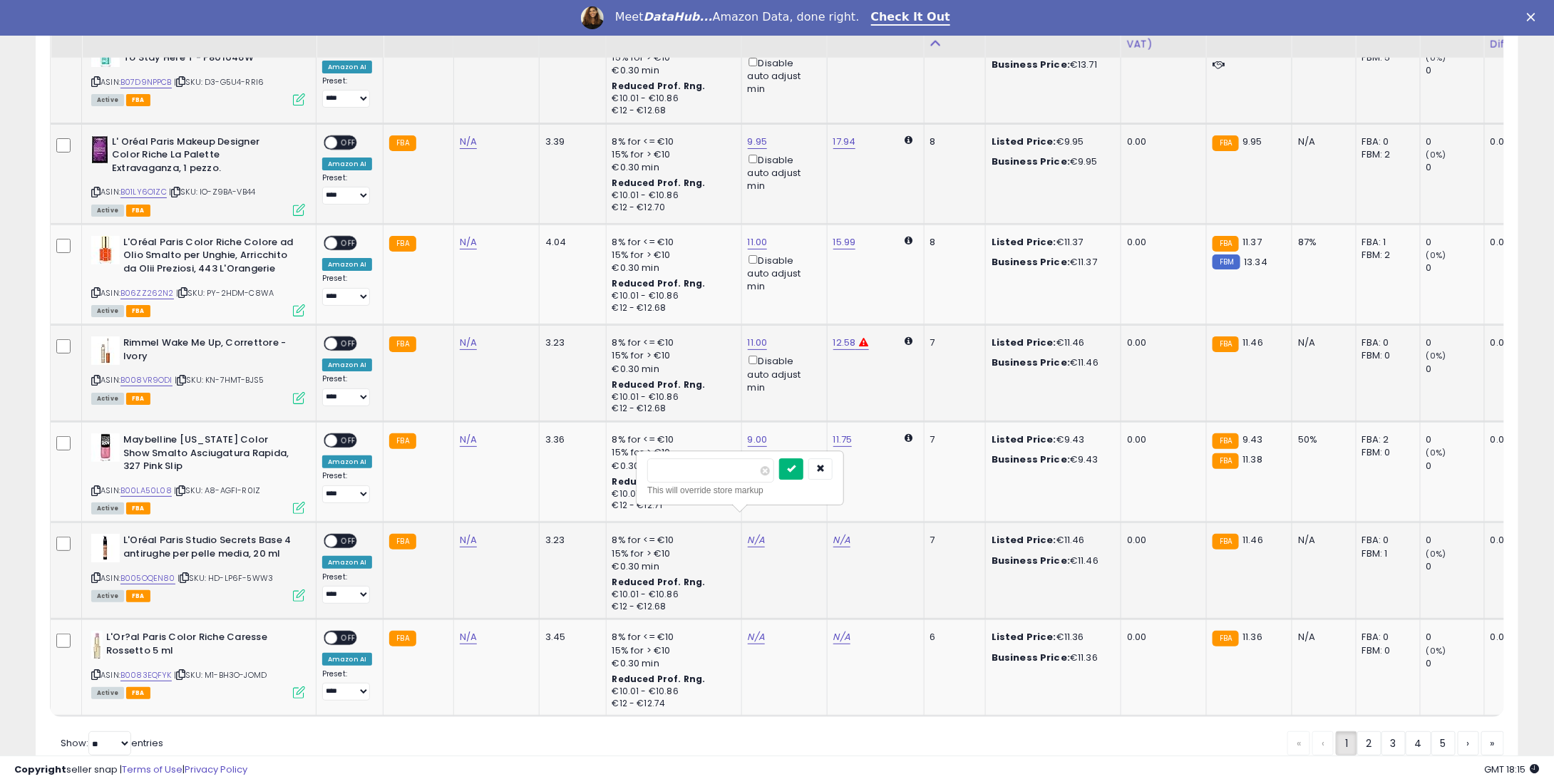
type input "****"
click at [795, 464] on icon "submit" at bounding box center [791, 468] width 9 height 9
click at [752, 630] on link "N/A" at bounding box center [756, 636] width 17 height 14
type input "*"
type input "****"
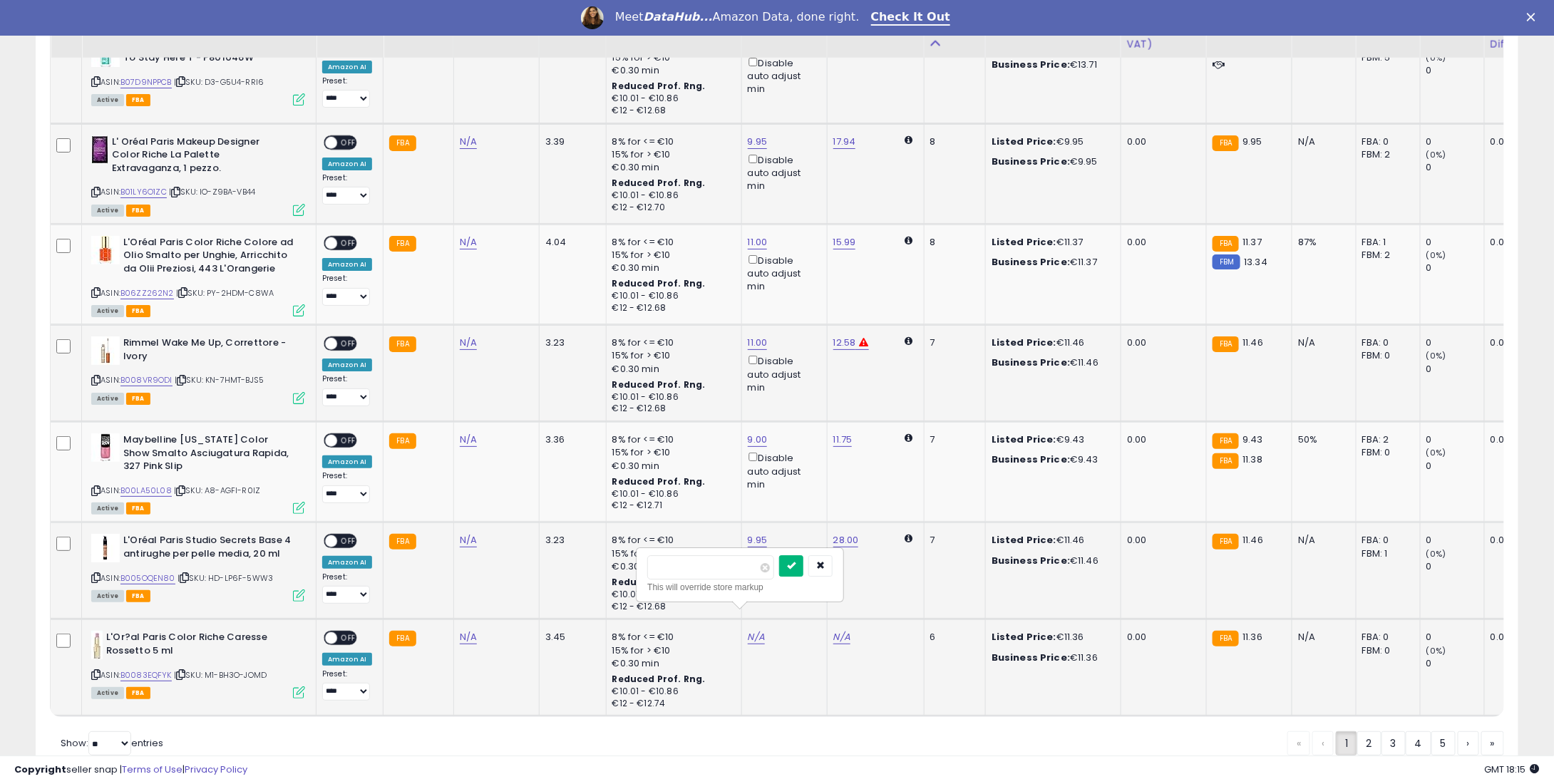
click at [803, 560] on button "submit" at bounding box center [791, 566] width 25 height 22
click at [345, 633] on span "OFF" at bounding box center [348, 638] width 23 height 12
click at [350, 535] on span "OFF" at bounding box center [348, 541] width 23 height 12
click at [341, 435] on span "OFF" at bounding box center [348, 441] width 23 height 12
click at [340, 337] on span "OFF" at bounding box center [348, 343] width 23 height 12
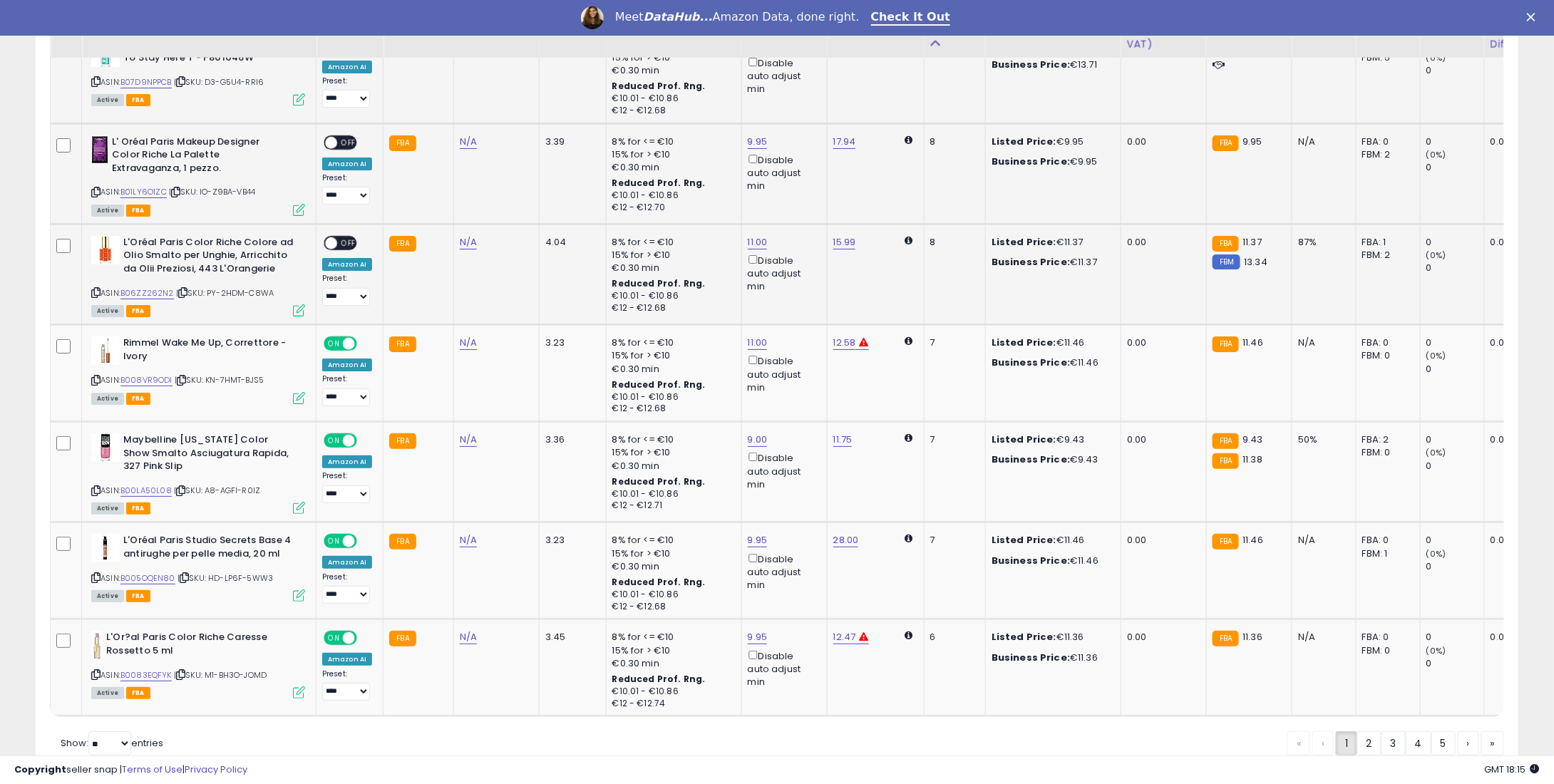
click at [342, 237] on span "OFF" at bounding box center [348, 243] width 23 height 12
click at [345, 136] on span "OFF" at bounding box center [348, 142] width 23 height 12
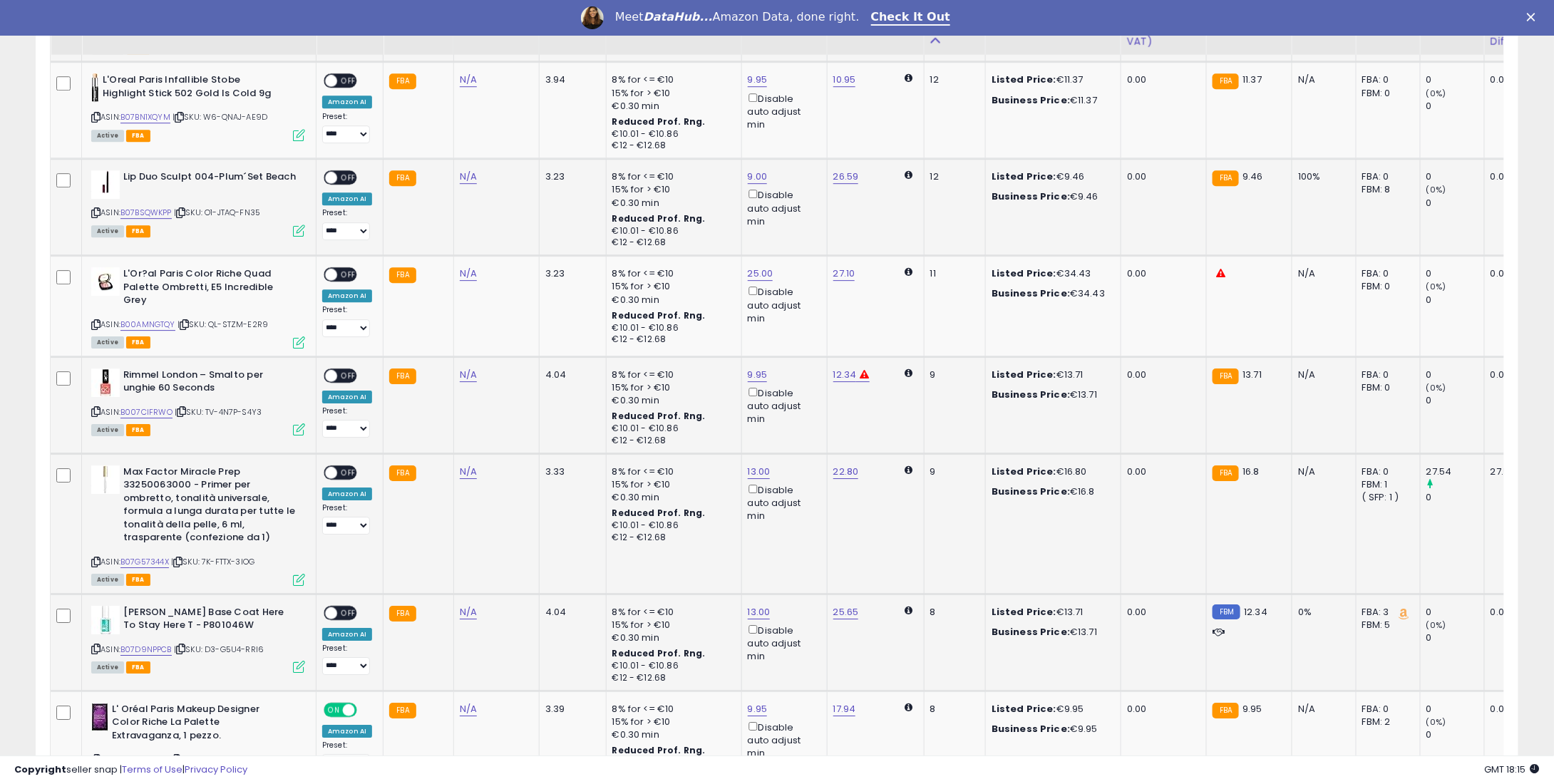
scroll to position [2067, 0]
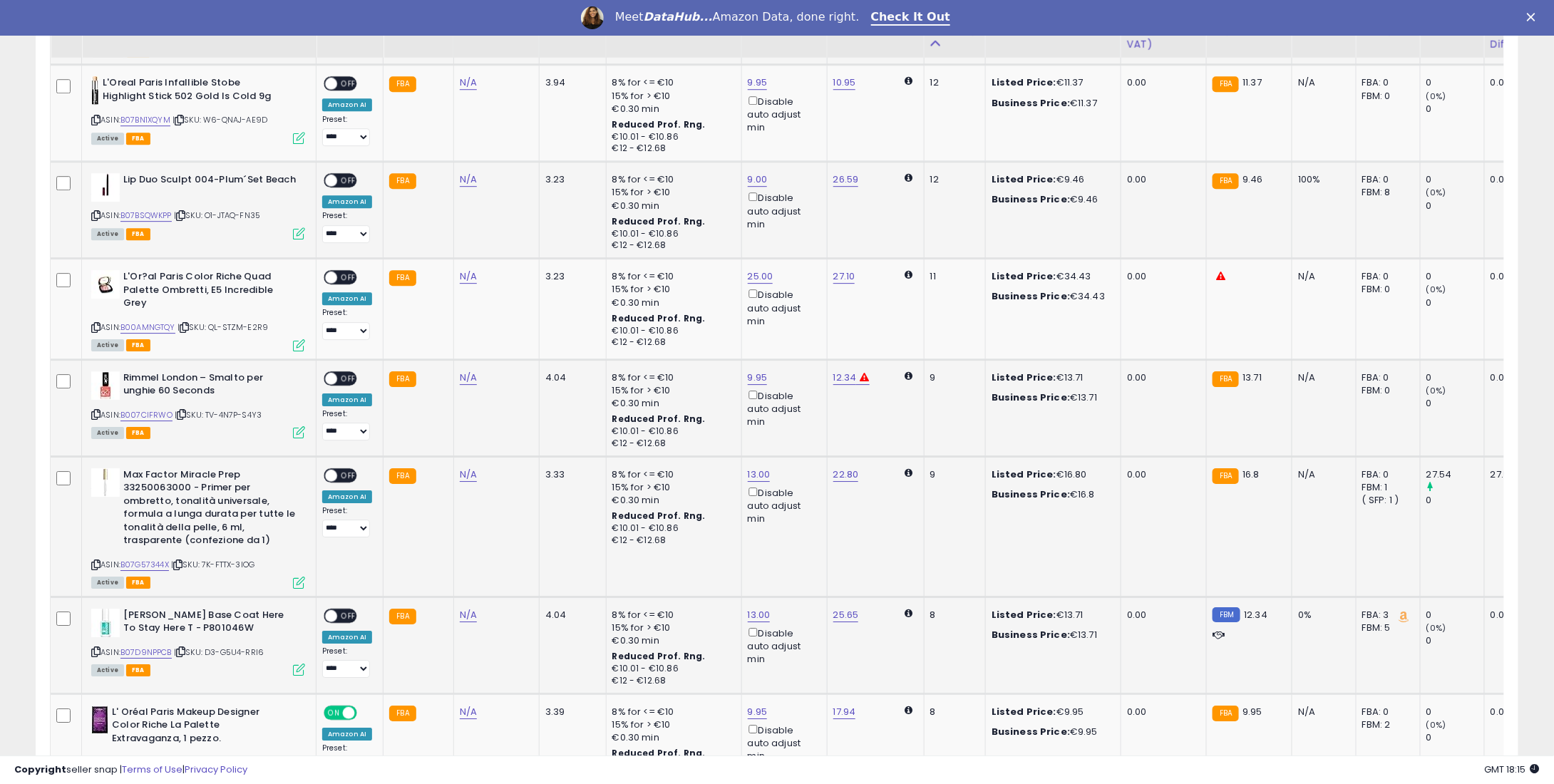
drag, startPoint x: 342, startPoint y: 601, endPoint x: 351, endPoint y: 586, distance: 17.5
click at [345, 609] on div "**********" at bounding box center [346, 643] width 50 height 70
click at [352, 609] on span "OFF" at bounding box center [348, 615] width 23 height 12
click at [342, 469] on span "OFF" at bounding box center [348, 475] width 23 height 12
click at [344, 372] on span "OFF" at bounding box center [348, 378] width 23 height 12
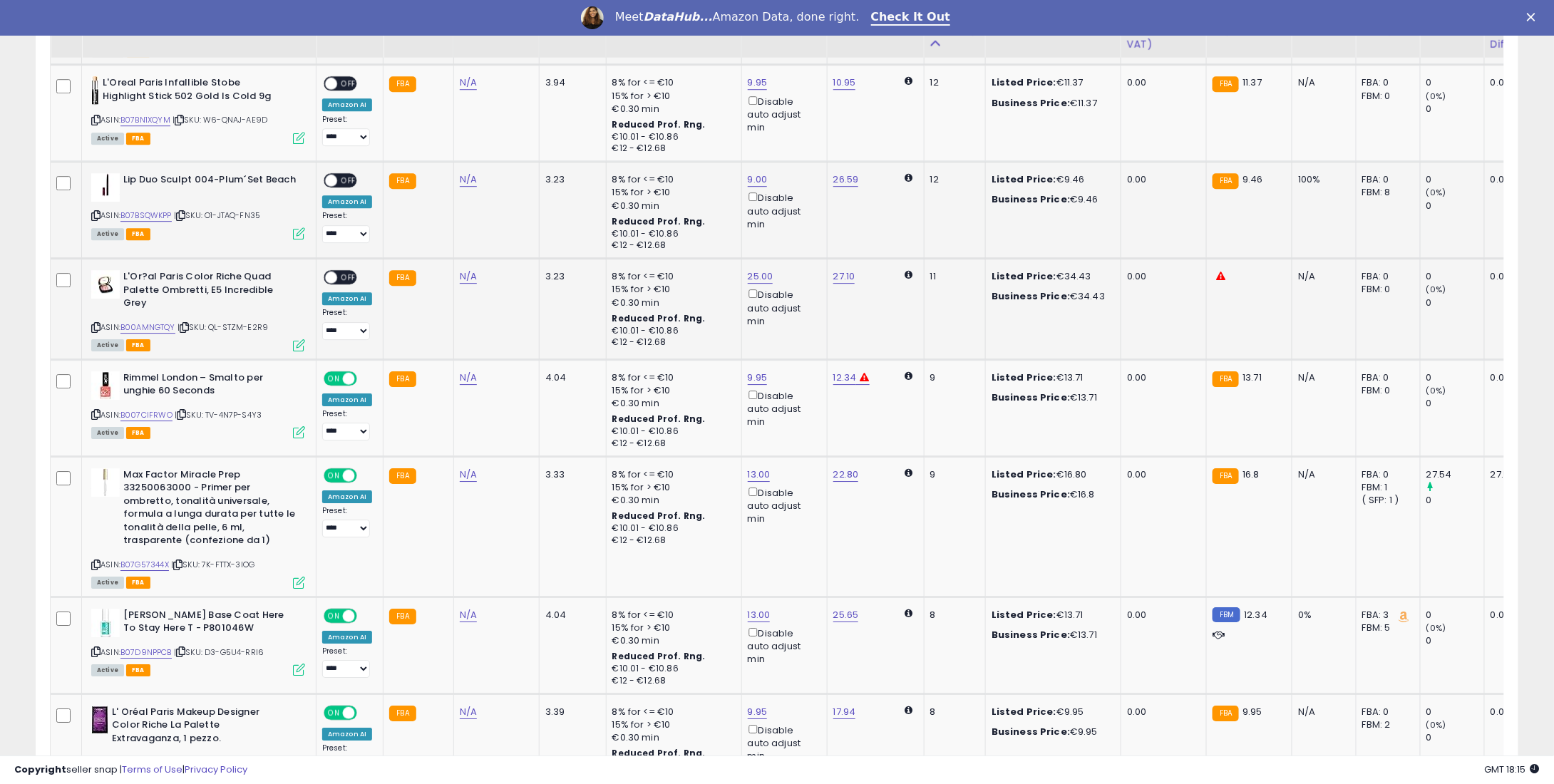
drag, startPoint x: 348, startPoint y: 258, endPoint x: 347, endPoint y: 240, distance: 18.0
click at [347, 271] on span "OFF" at bounding box center [348, 277] width 23 height 12
click at [349, 174] on span "OFF" at bounding box center [348, 180] width 23 height 12
click at [348, 78] on span "OFF" at bounding box center [348, 84] width 23 height 12
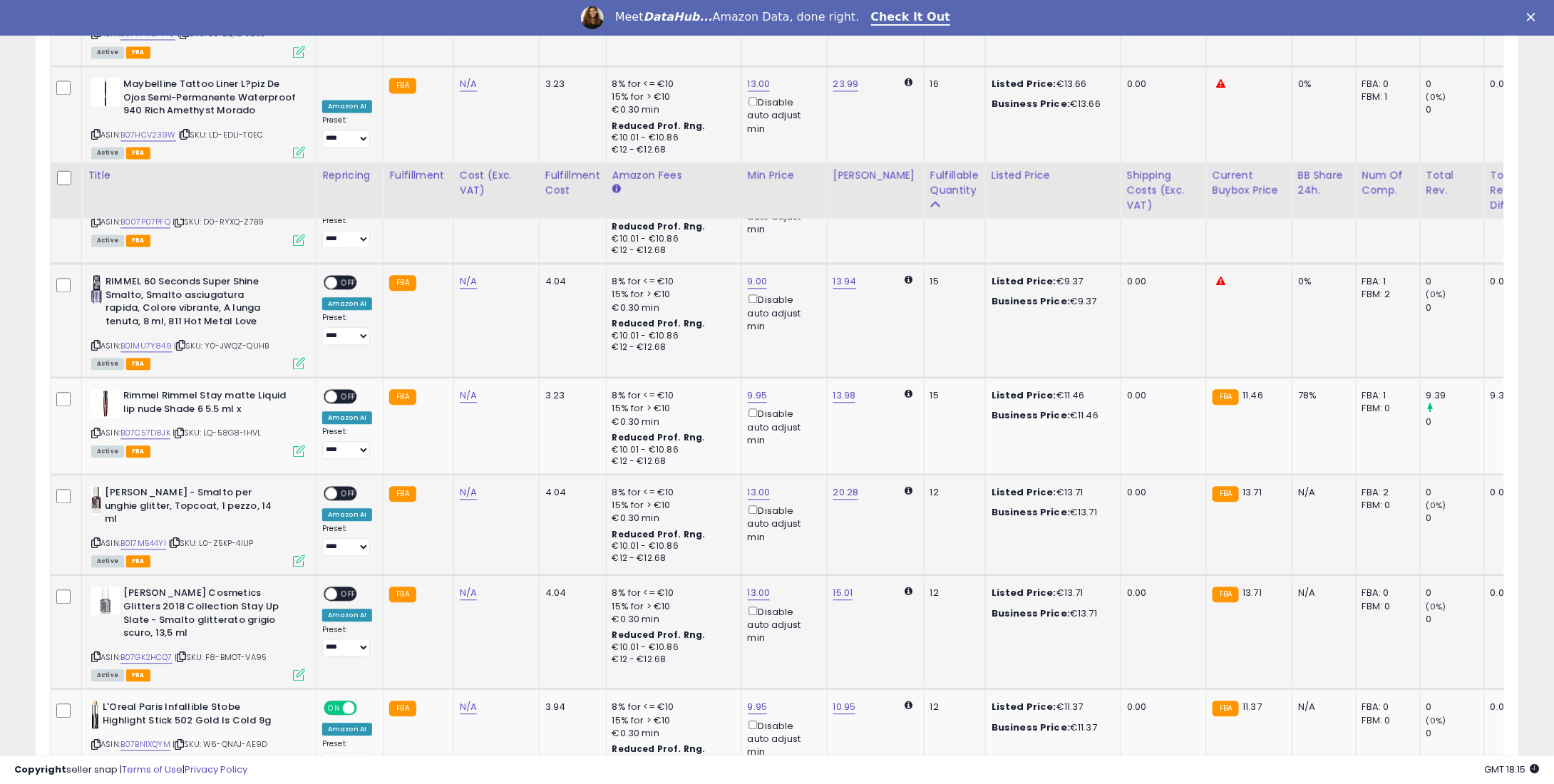
scroll to position [1425, 0]
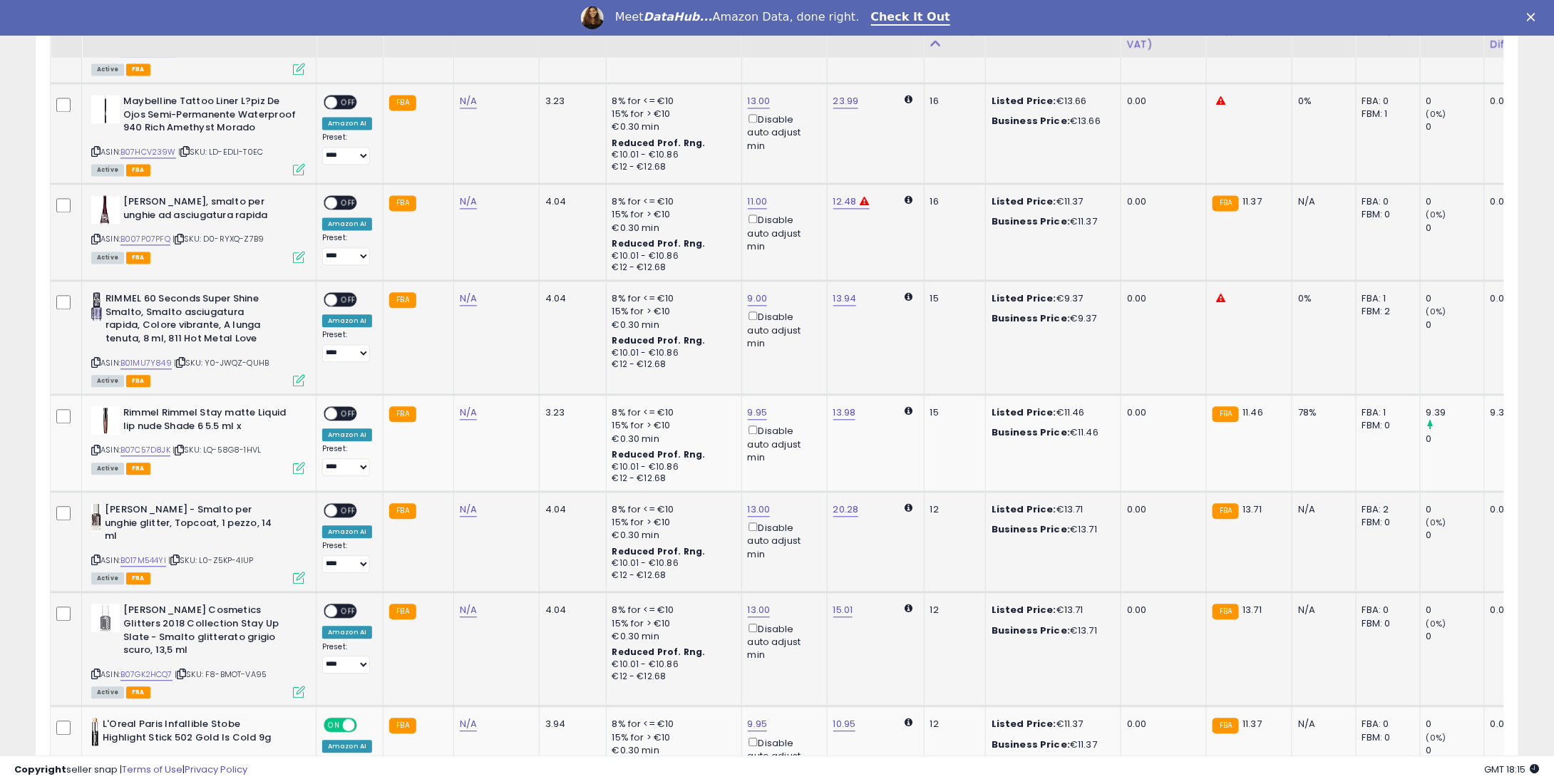
click at [346, 605] on span "OFF" at bounding box center [348, 611] width 23 height 12
click at [348, 508] on span "OFF" at bounding box center [348, 511] width 23 height 12
click at [352, 406] on div "ON OFF" at bounding box center [341, 413] width 33 height 15
click at [346, 410] on span "OFF" at bounding box center [348, 413] width 23 height 12
click at [352, 296] on span "OFF" at bounding box center [348, 299] width 23 height 12
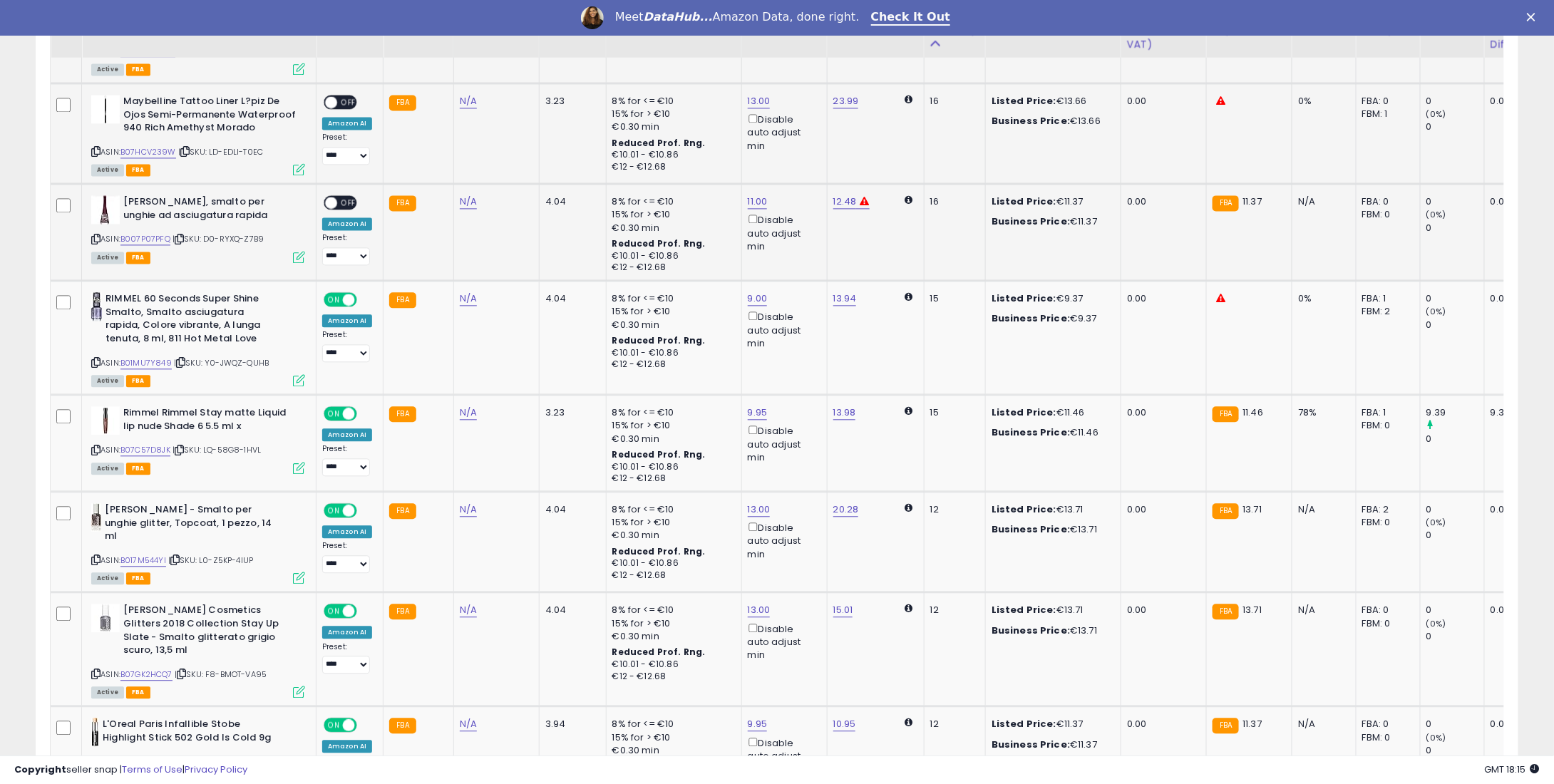
click at [339, 199] on span "OFF" at bounding box center [348, 203] width 23 height 12
click at [348, 99] on span "OFF" at bounding box center [348, 102] width 23 height 12
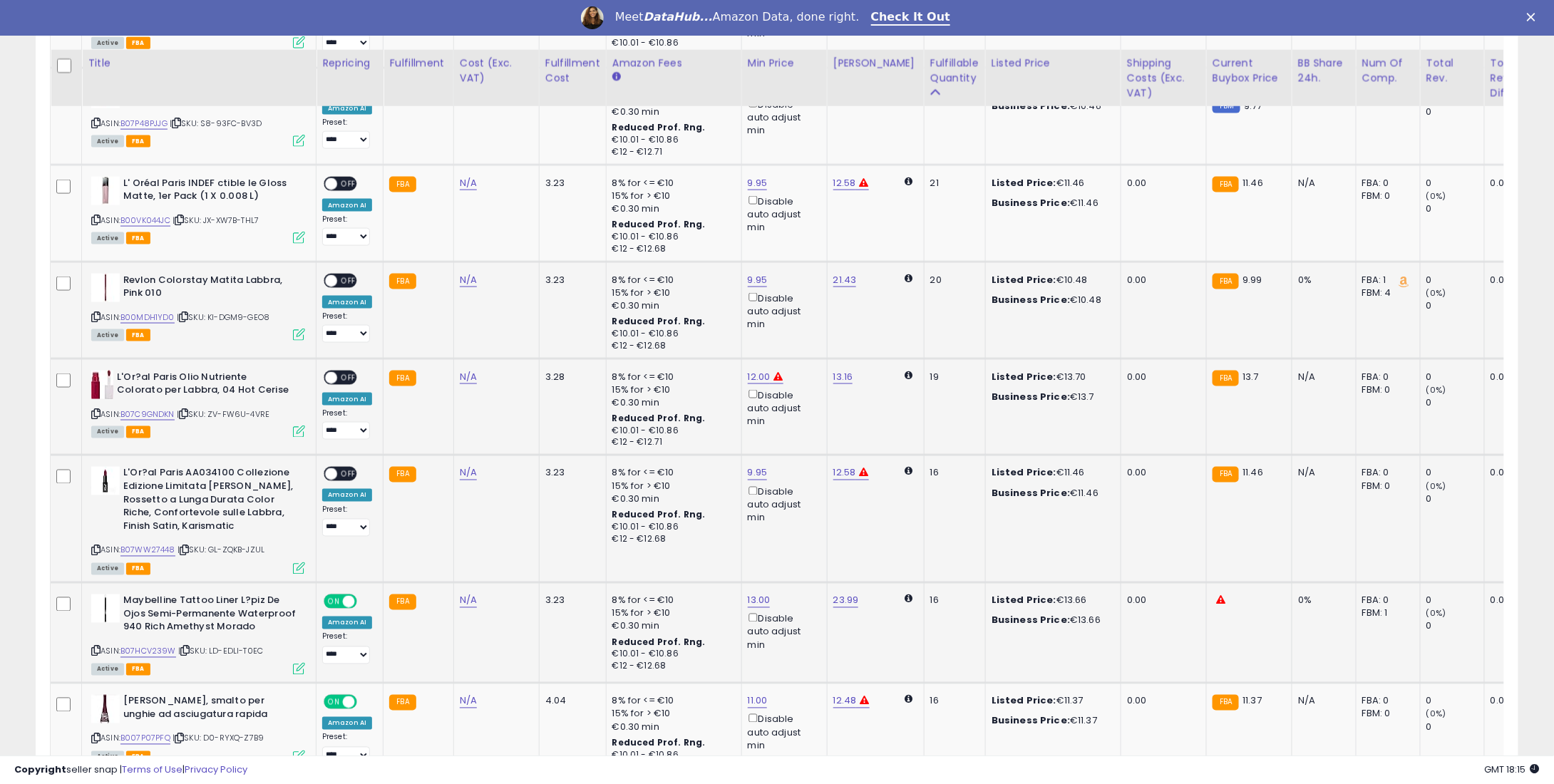
scroll to position [784, 0]
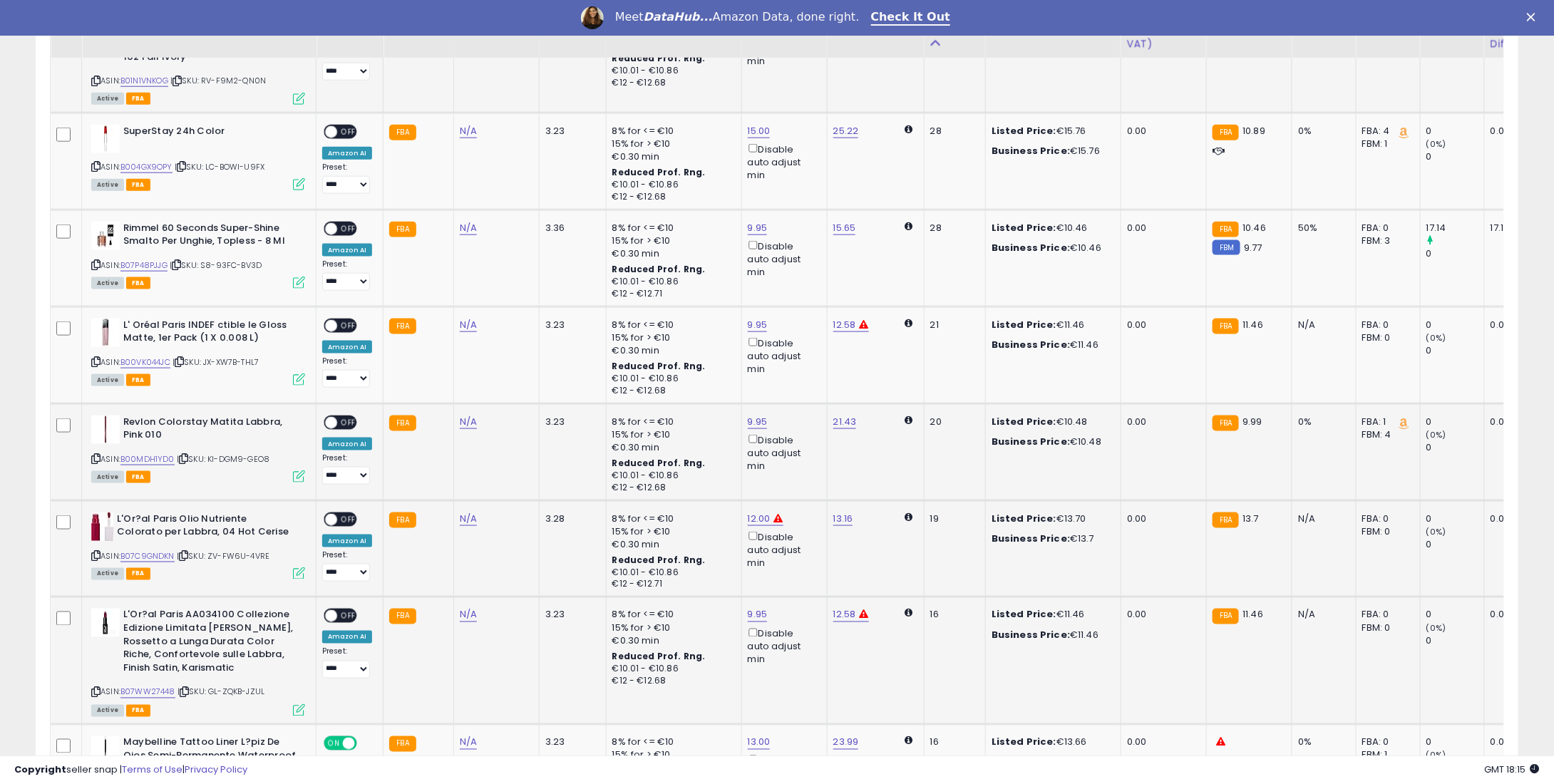
click at [342, 627] on div "**********" at bounding box center [346, 643] width 50 height 70
click at [345, 617] on span "OFF" at bounding box center [348, 616] width 23 height 12
click at [339, 513] on div "ON OFF" at bounding box center [325, 519] width 33 height 12
click at [341, 513] on div "ON OFF" at bounding box center [325, 519] width 33 height 12
click at [348, 513] on span "OFF" at bounding box center [348, 519] width 23 height 12
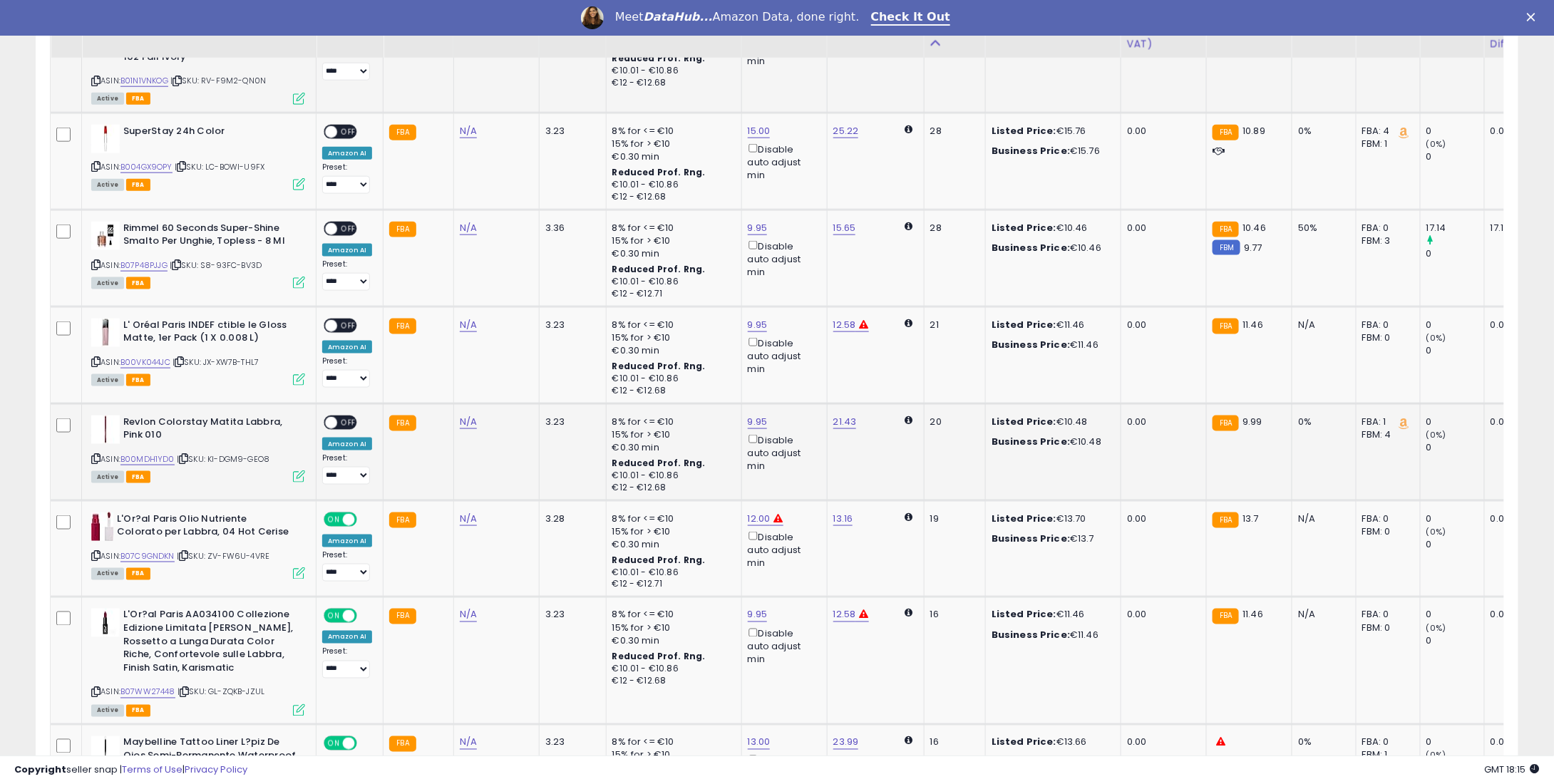
click at [344, 420] on span "OFF" at bounding box center [348, 422] width 23 height 12
drag, startPoint x: 350, startPoint y: 332, endPoint x: 345, endPoint y: 327, distance: 7.1
click at [350, 330] on div "**********" at bounding box center [346, 353] width 50 height 70
click at [343, 326] on span "OFF" at bounding box center [348, 326] width 23 height 12
click at [342, 222] on span "OFF" at bounding box center [348, 228] width 23 height 12
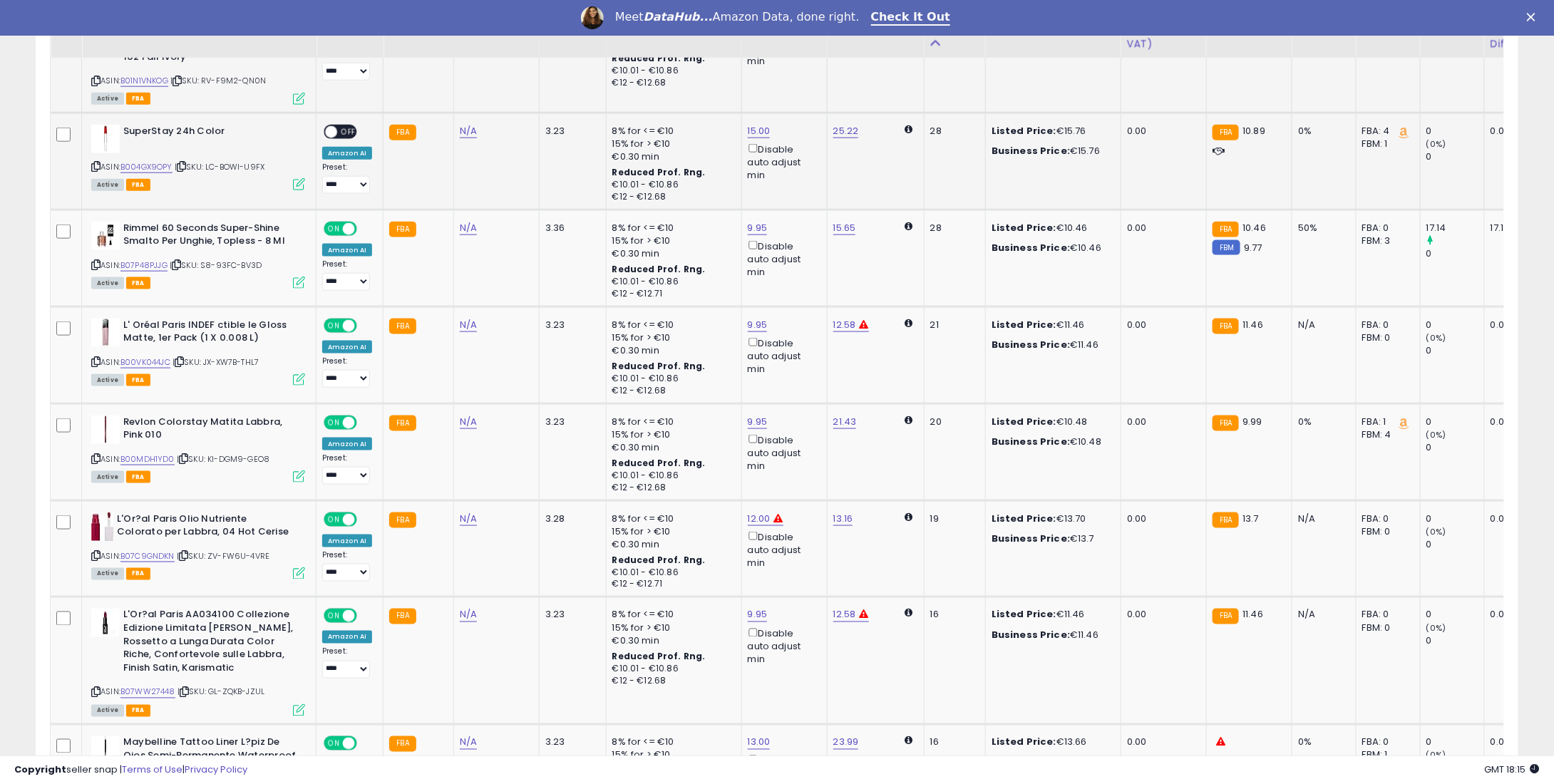
click at [345, 127] on span "OFF" at bounding box center [348, 131] width 23 height 12
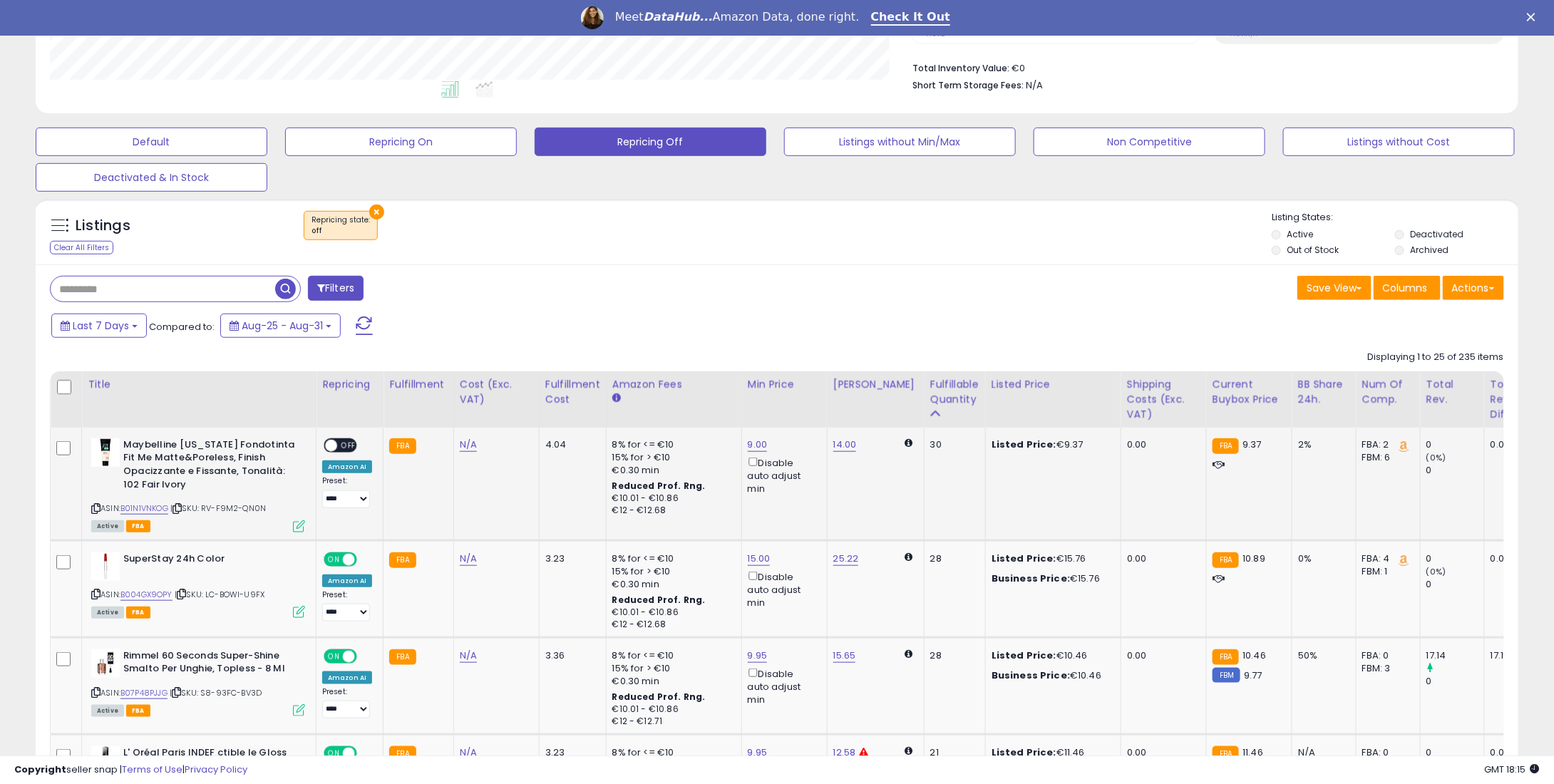
scroll to position [356, 0]
click at [331, 446] on span at bounding box center [331, 445] width 12 height 12
drag, startPoint x: 344, startPoint y: 446, endPoint x: 352, endPoint y: 436, distance: 12.8
click at [345, 446] on span at bounding box center [348, 445] width 12 height 12
click at [492, 324] on div "Last 7 Days Compared to: Aug-25 - Aug-31" at bounding box center [593, 328] width 1090 height 32
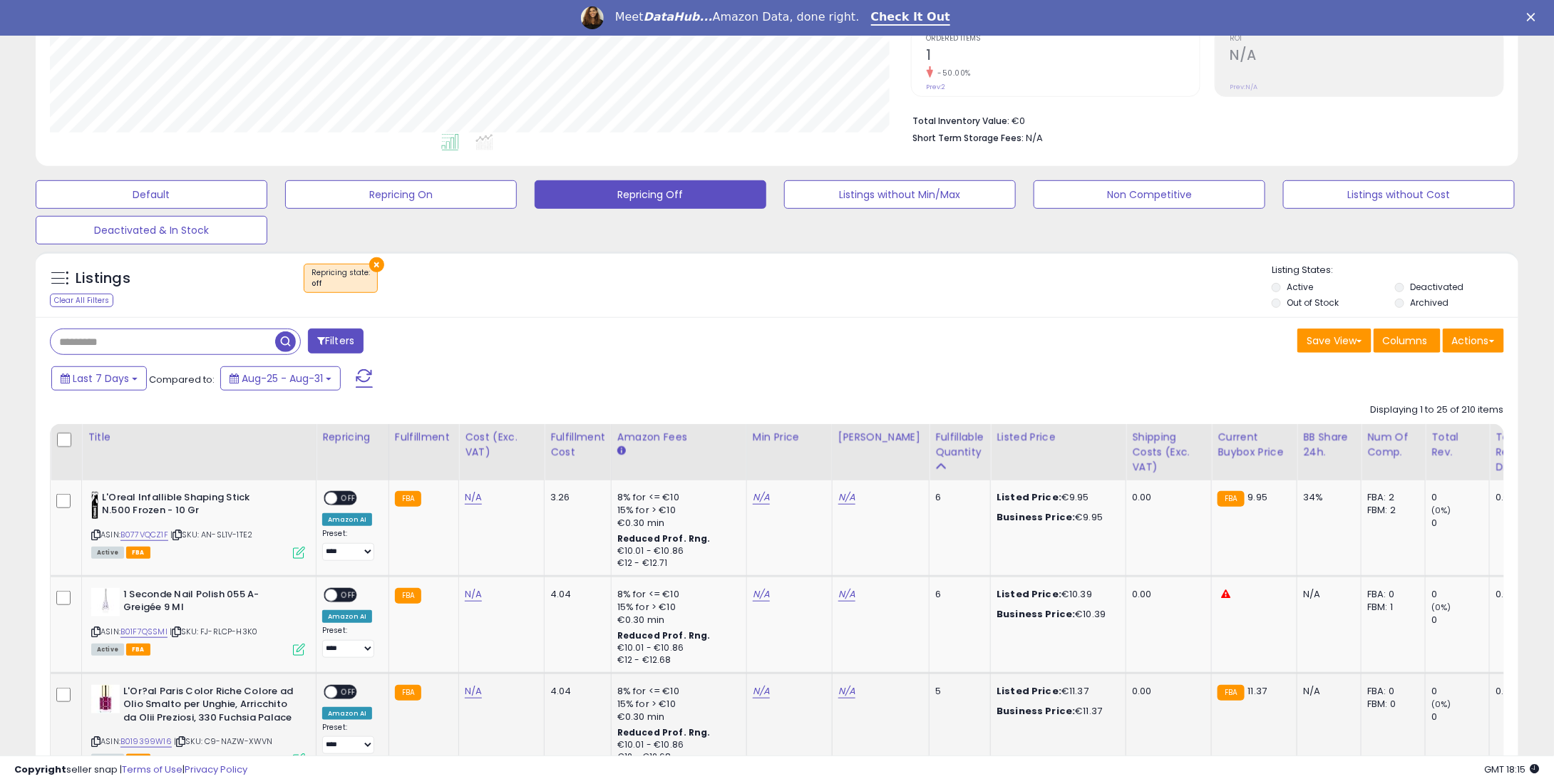
scroll to position [313, 0]
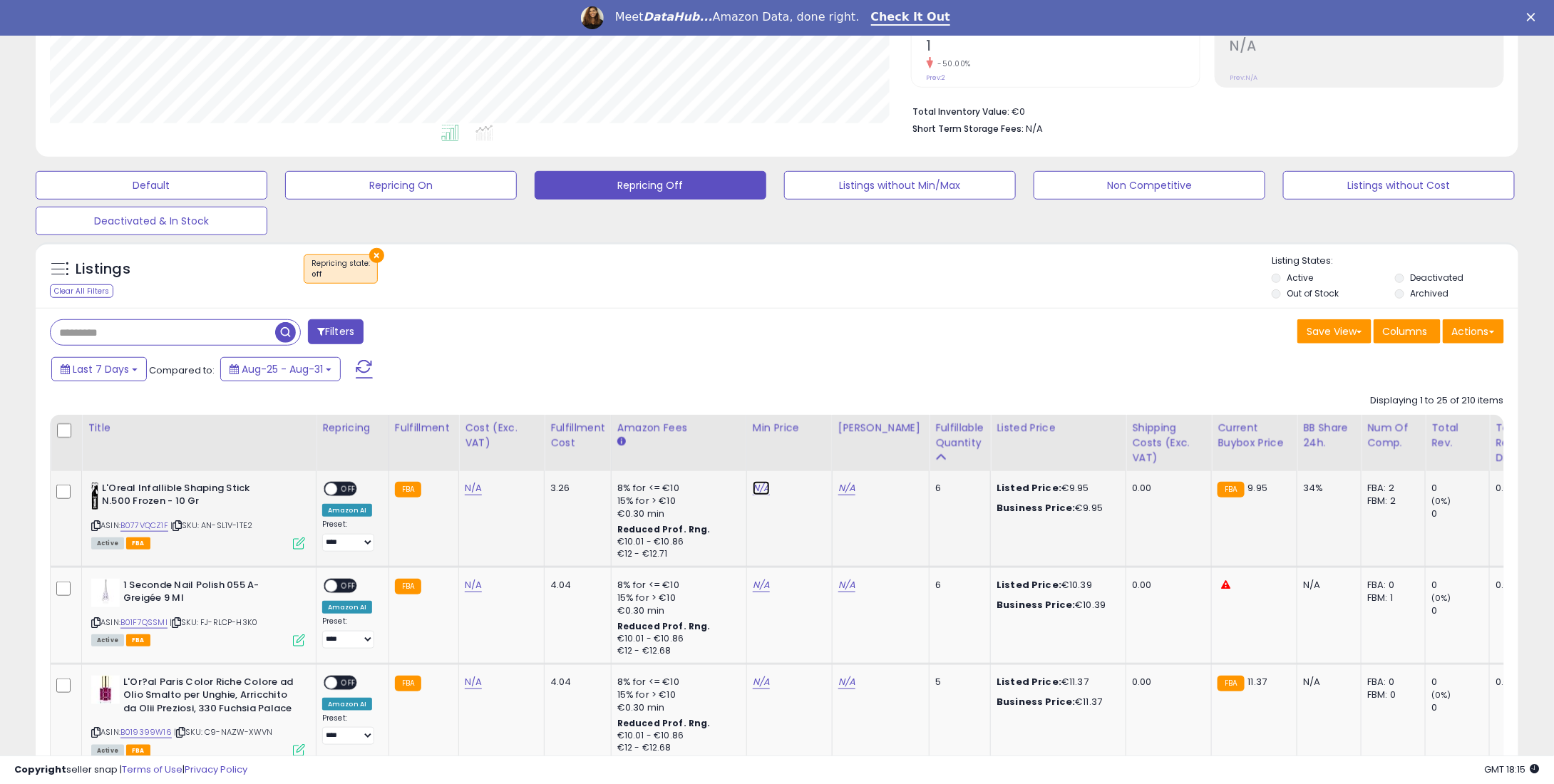
click at [753, 491] on link "N/A" at bounding box center [761, 488] width 17 height 14
type input "*"
type input "****"
click at [808, 445] on button "submit" at bounding box center [795, 439] width 25 height 22
click at [758, 591] on td "N/A" at bounding box center [788, 615] width 86 height 97
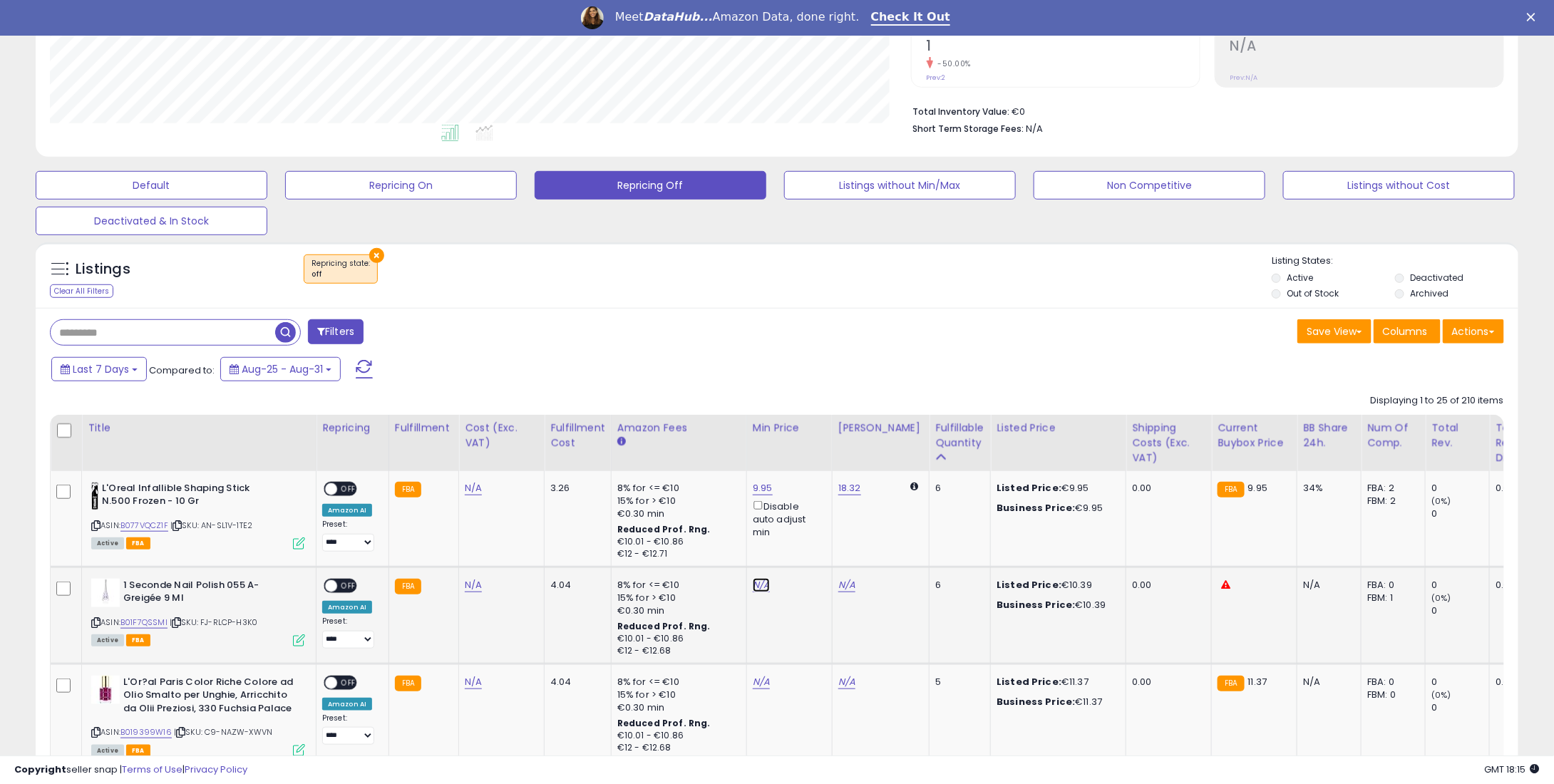
click at [757, 583] on link "N/A" at bounding box center [761, 584] width 17 height 14
type input "*"
type input "****"
click at [821, 521] on div "**** This will override store markup" at bounding box center [744, 544] width 206 height 52
click at [800, 537] on icon "submit" at bounding box center [795, 535] width 9 height 9
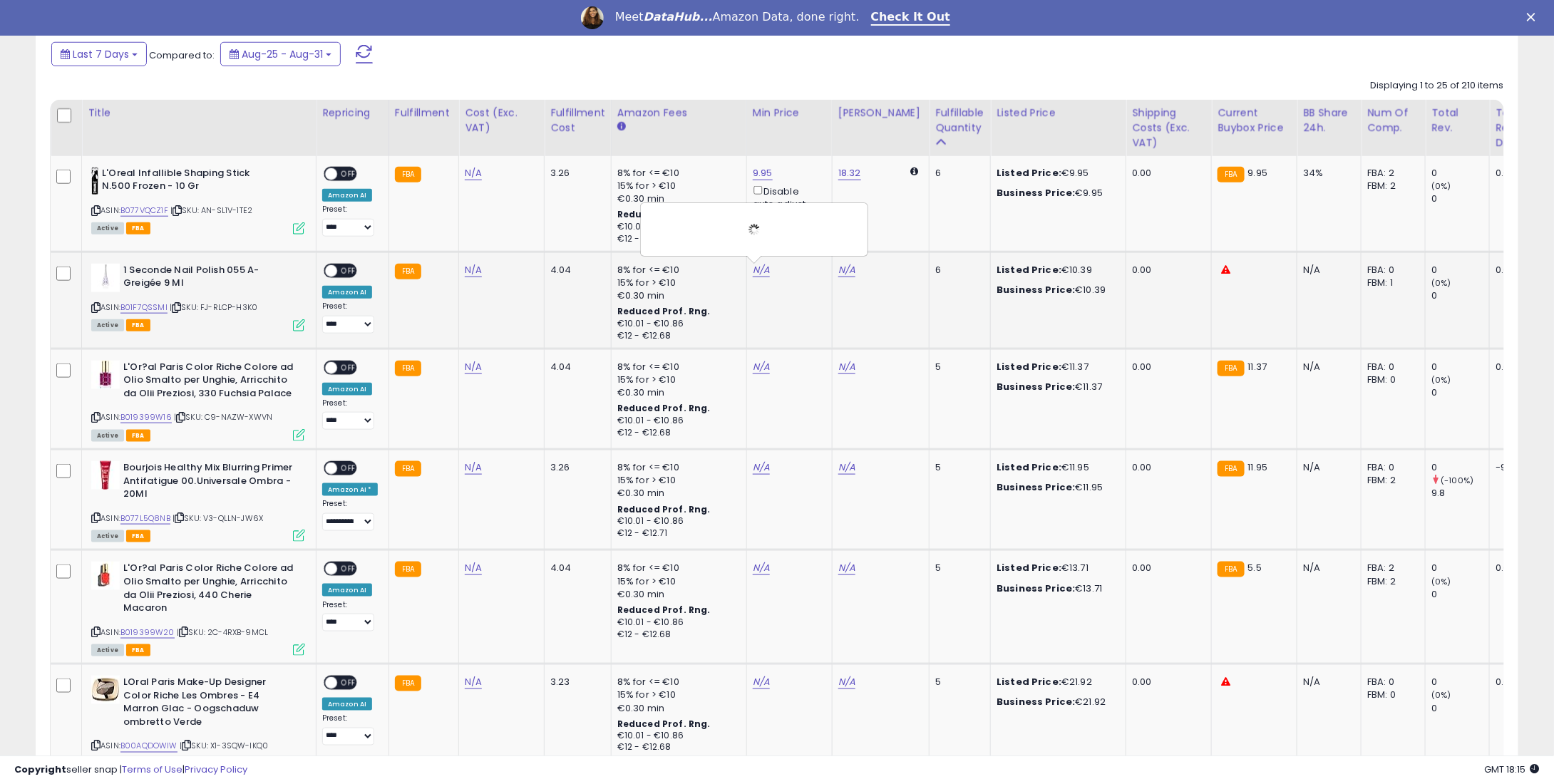
scroll to position [669, 0]
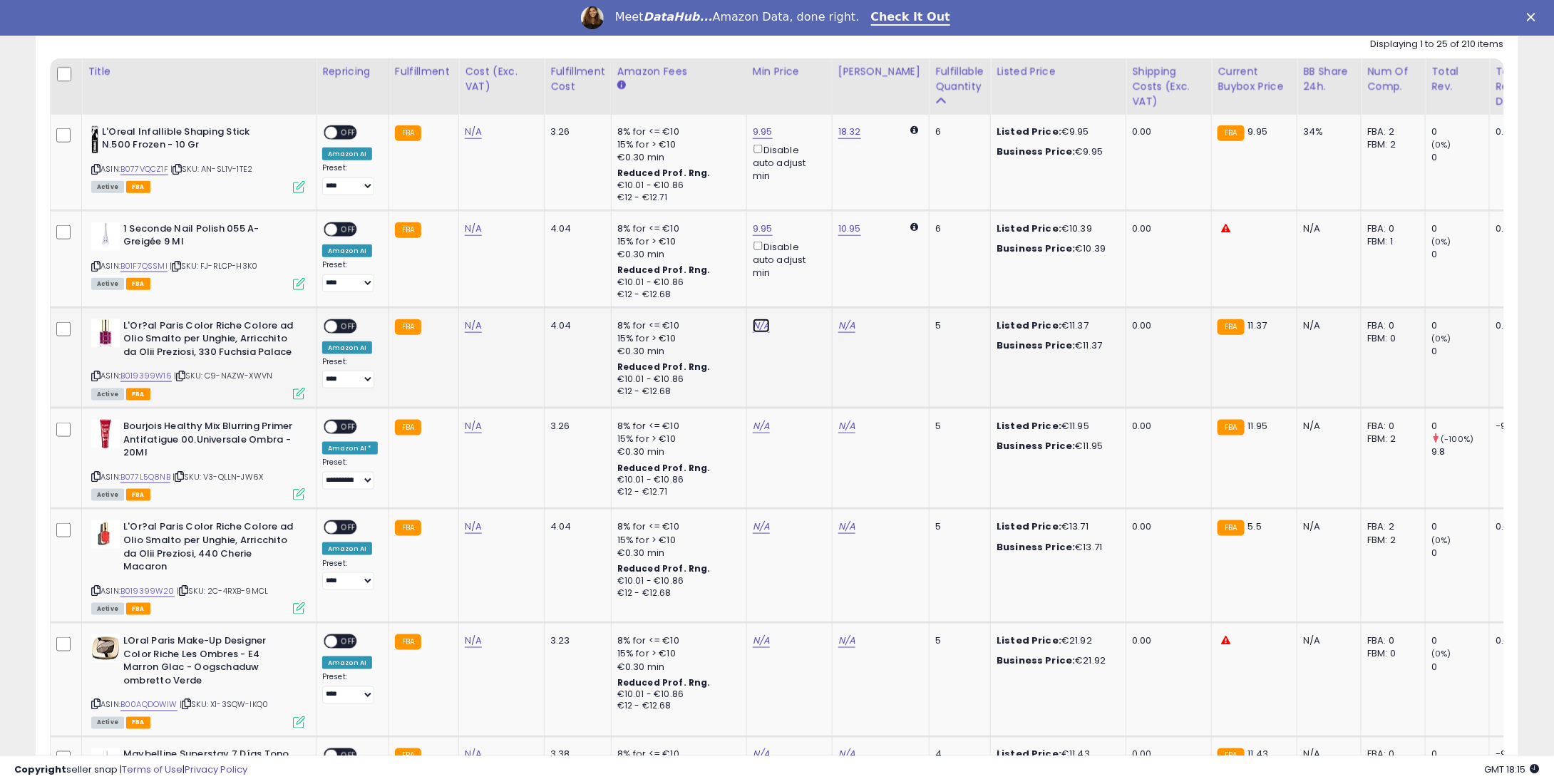
click at [753, 329] on link "N/A" at bounding box center [761, 326] width 17 height 14
type input "*"
type input "****"
click at [800, 277] on icon "submit" at bounding box center [795, 275] width 9 height 9
click at [762, 425] on link "N/A" at bounding box center [761, 426] width 17 height 14
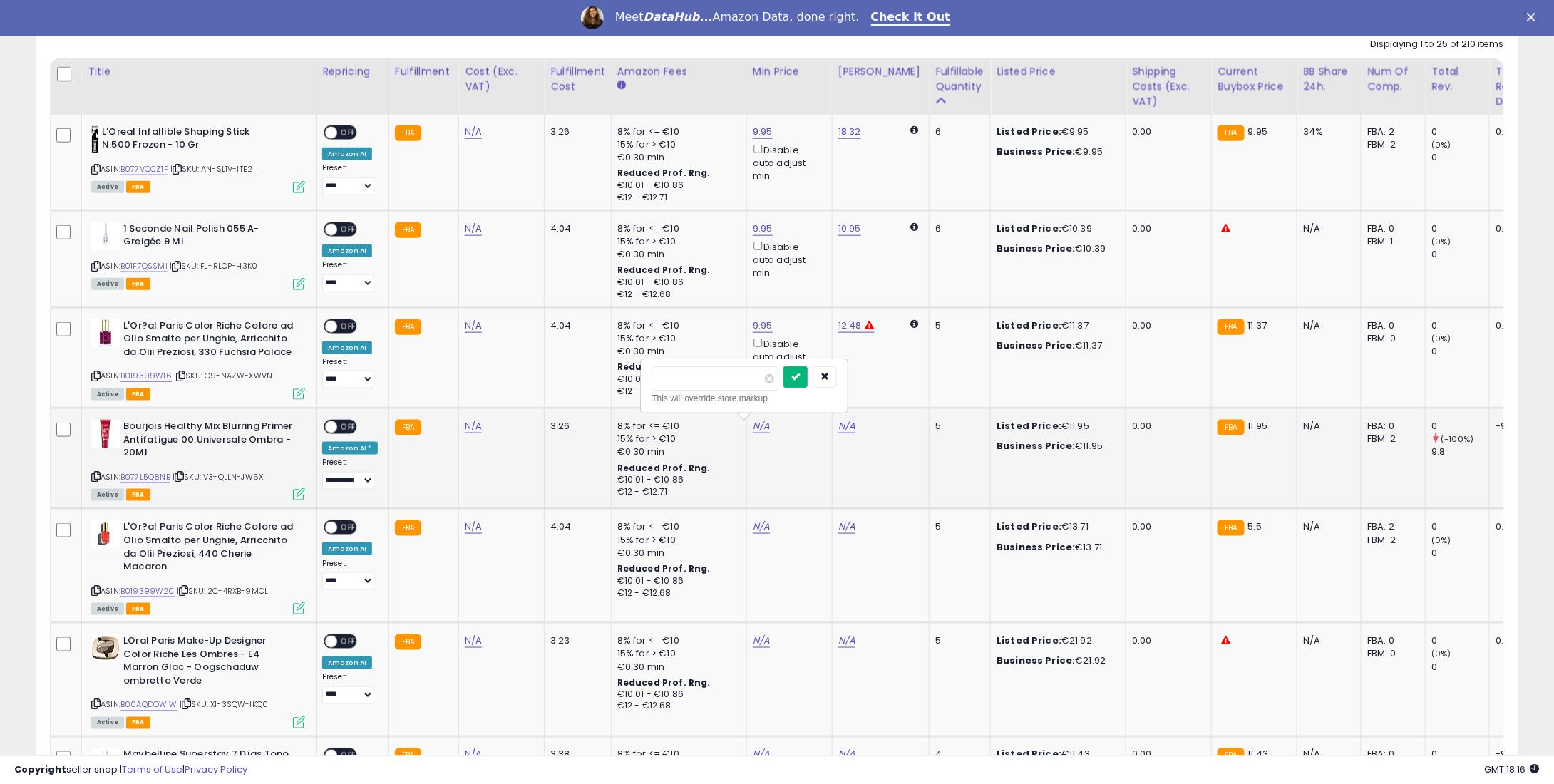
type input "**"
type input "*****"
click at [808, 376] on button "submit" at bounding box center [795, 377] width 25 height 22
click at [766, 512] on td "N/A" at bounding box center [788, 566] width 86 height 114
click at [762, 517] on td "N/A" at bounding box center [788, 566] width 86 height 114
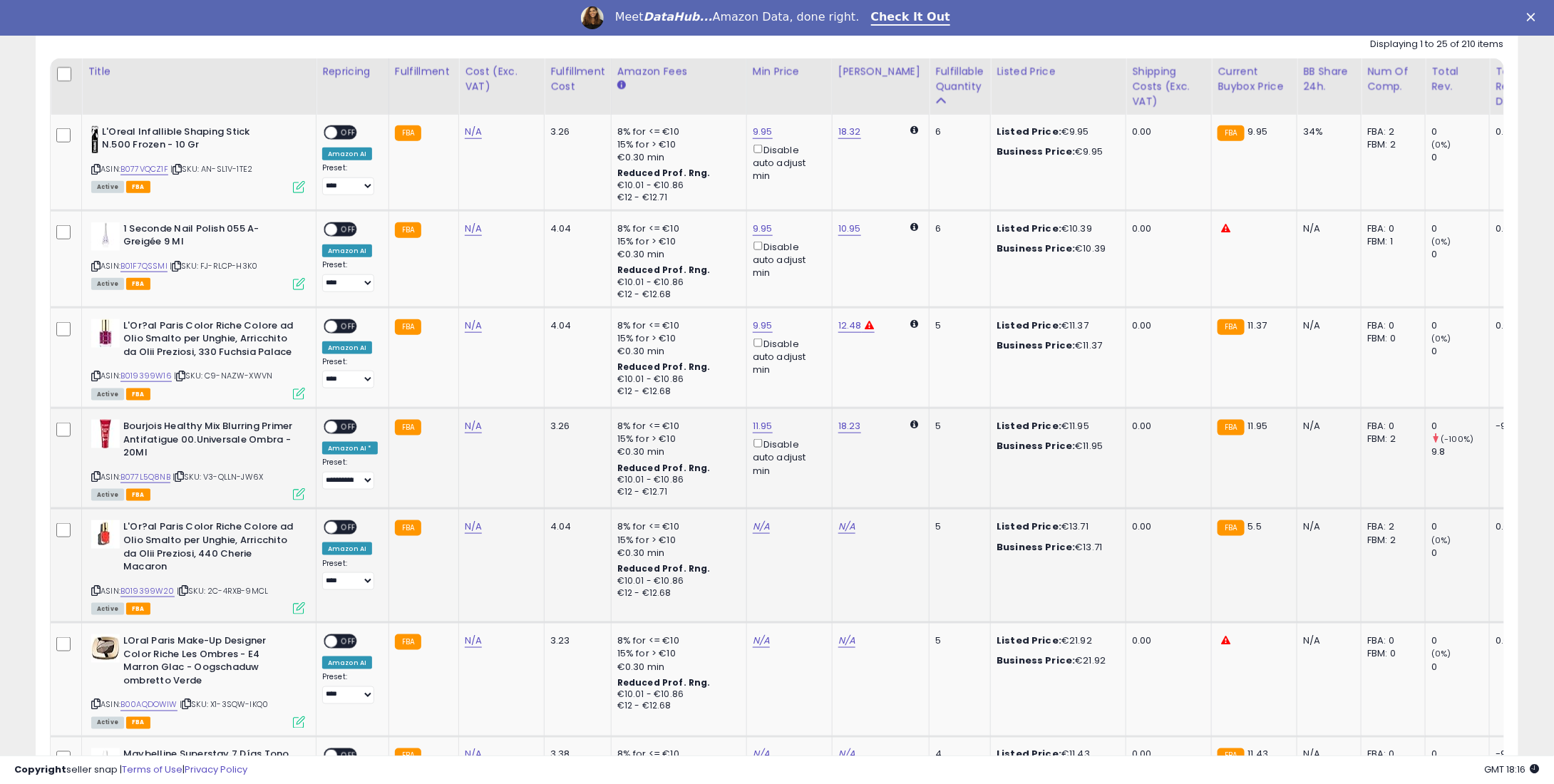
click at [754, 513] on td "N/A" at bounding box center [788, 566] width 86 height 114
click at [754, 525] on link "N/A" at bounding box center [761, 526] width 17 height 14
type input "**"
click at [808, 484] on button "submit" at bounding box center [795, 477] width 25 height 22
click at [746, 623] on td "N/A" at bounding box center [788, 680] width 86 height 114
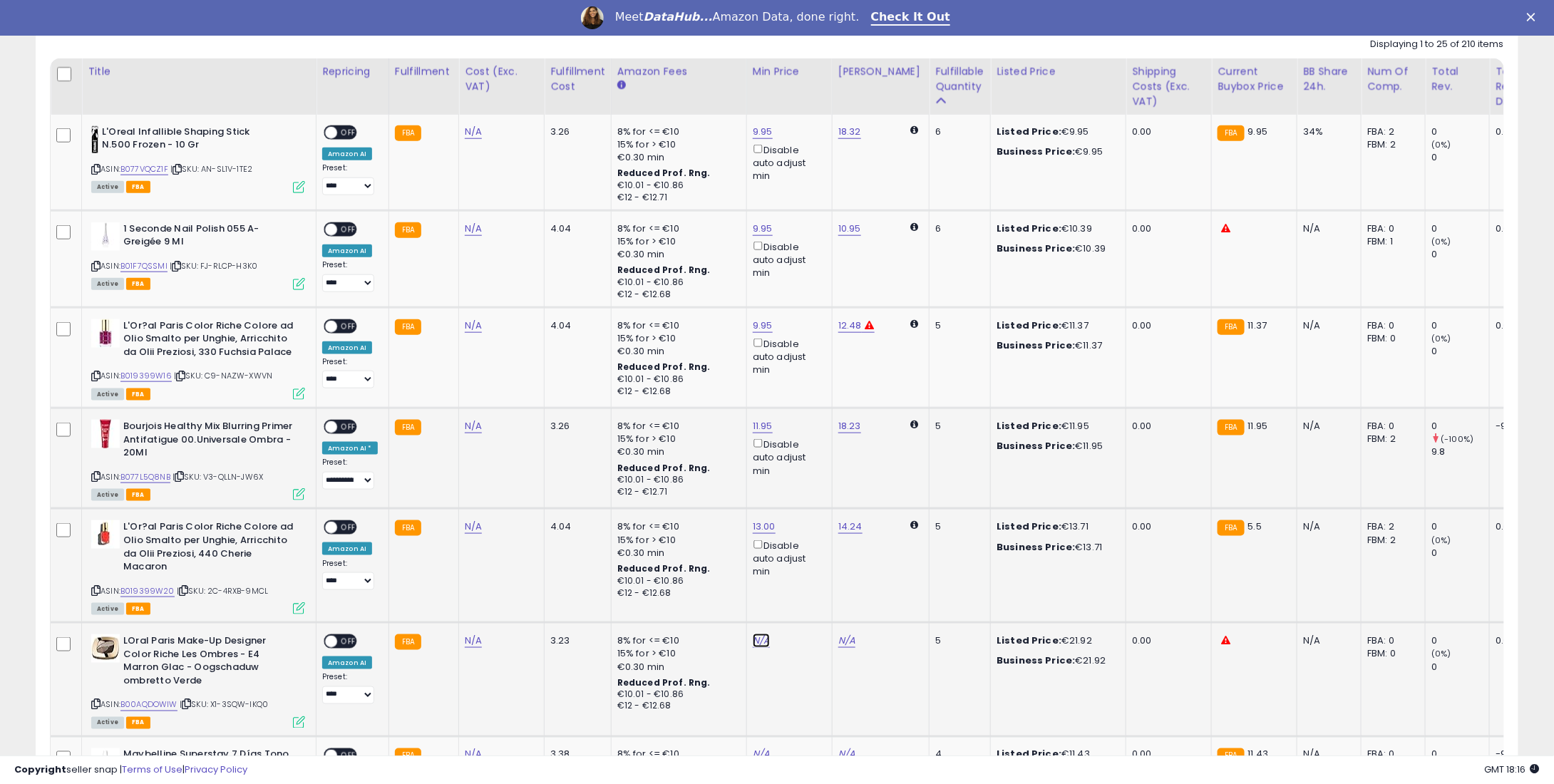
click at [753, 633] on link "N/A" at bounding box center [761, 640] width 17 height 14
type input "**"
click at [800, 580] on icon "submit" at bounding box center [795, 577] width 9 height 9
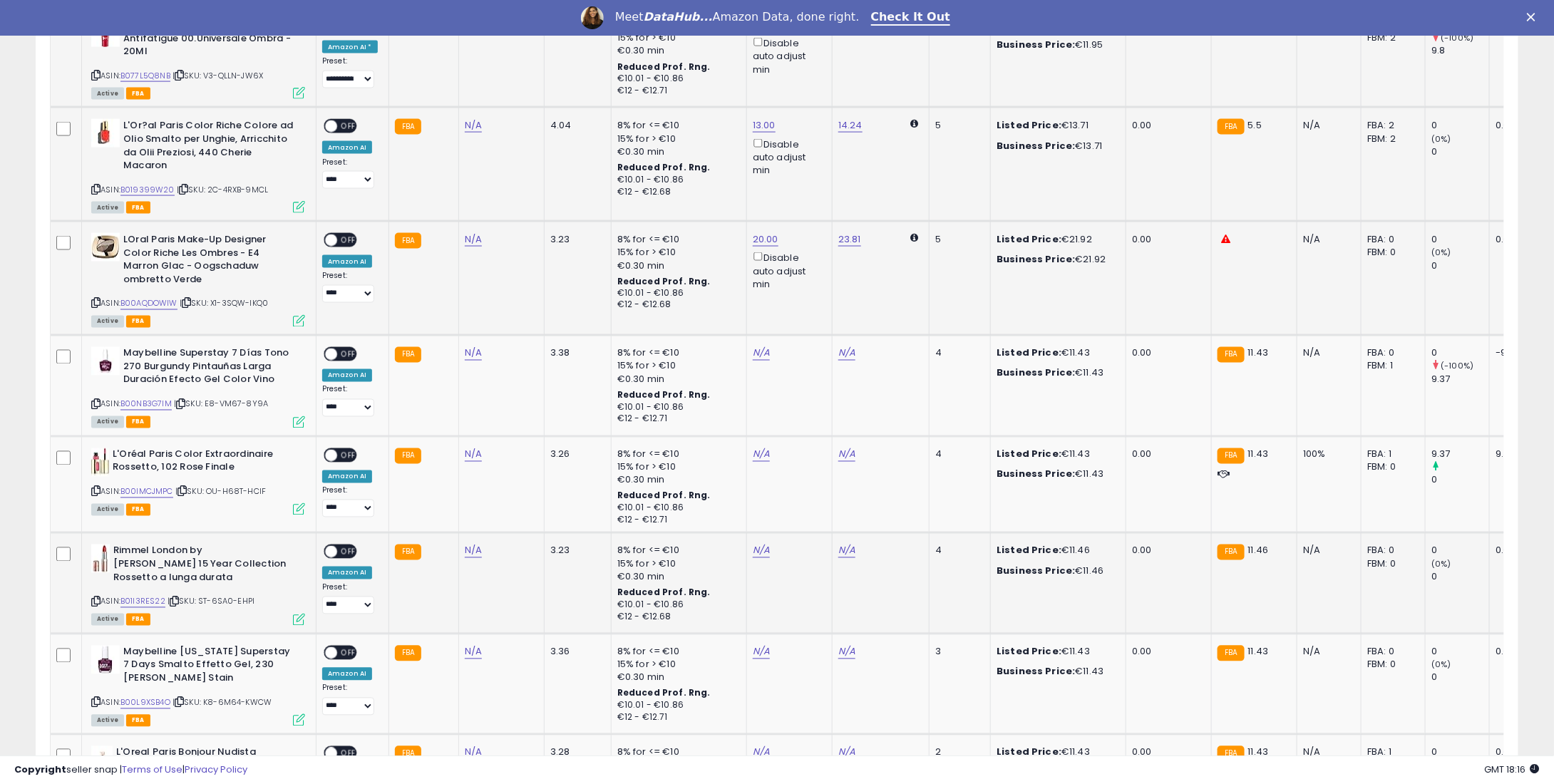
scroll to position [1097, 0]
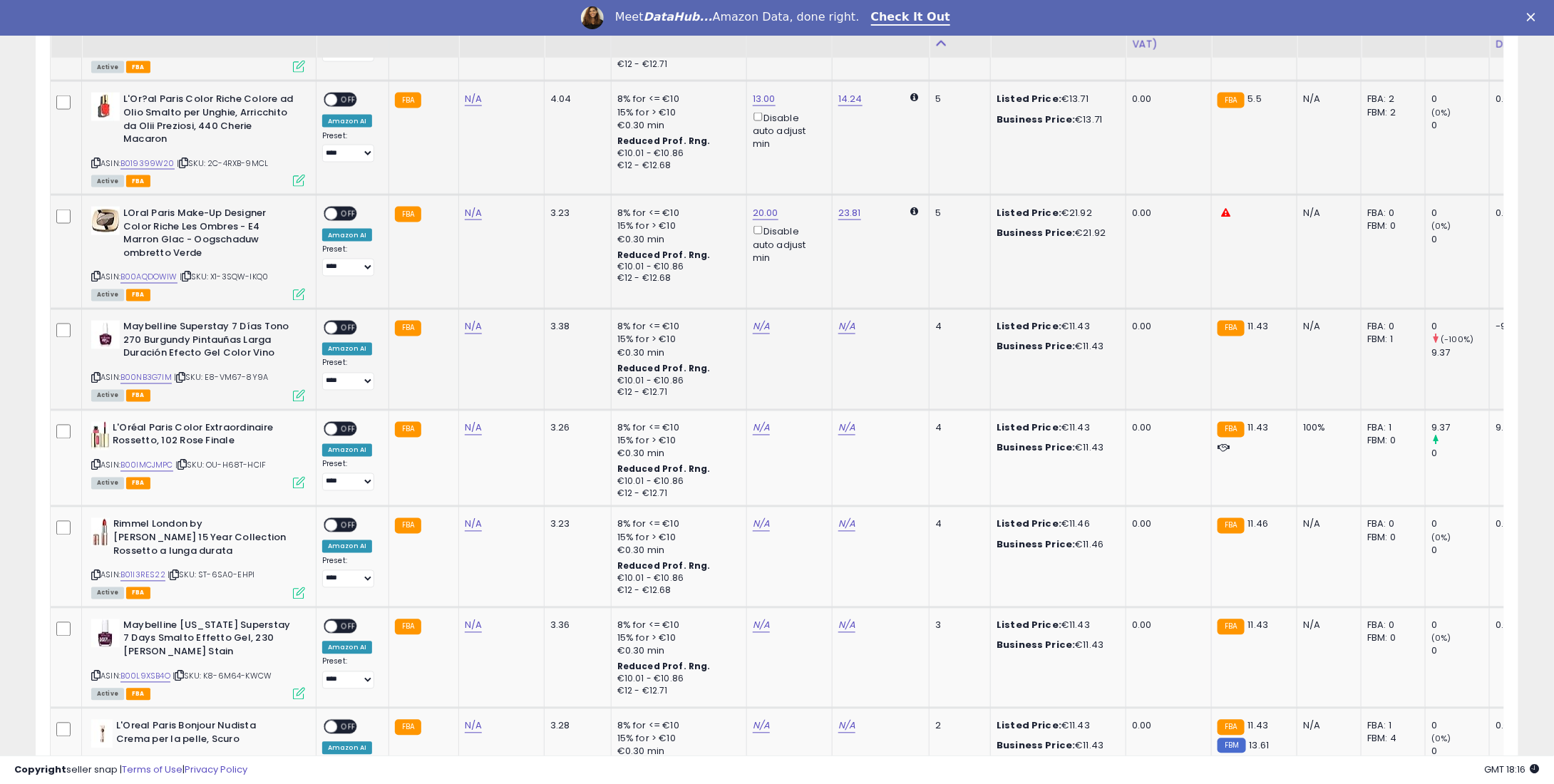
click at [757, 309] on td "N/A" at bounding box center [788, 359] width 86 height 100
click at [757, 320] on link "N/A" at bounding box center [761, 327] width 17 height 14
type input "*"
type input "****"
click at [808, 247] on button "submit" at bounding box center [795, 252] width 25 height 22
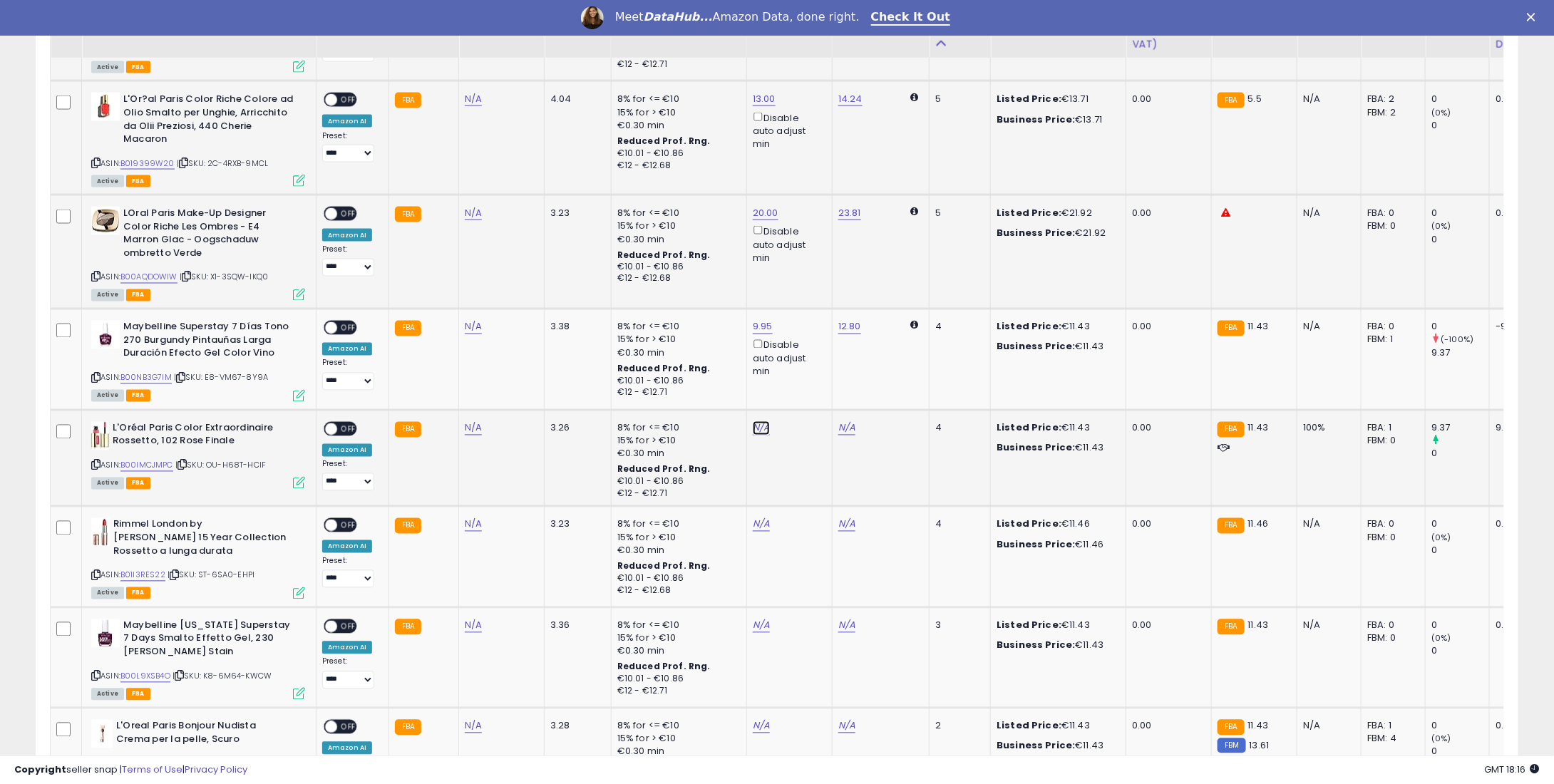
click at [753, 421] on link "N/A" at bounding box center [761, 428] width 17 height 14
type input "*"
type input "****"
click at [808, 355] on button "submit" at bounding box center [795, 352] width 25 height 22
click at [762, 507] on td "N/A" at bounding box center [788, 557] width 86 height 100
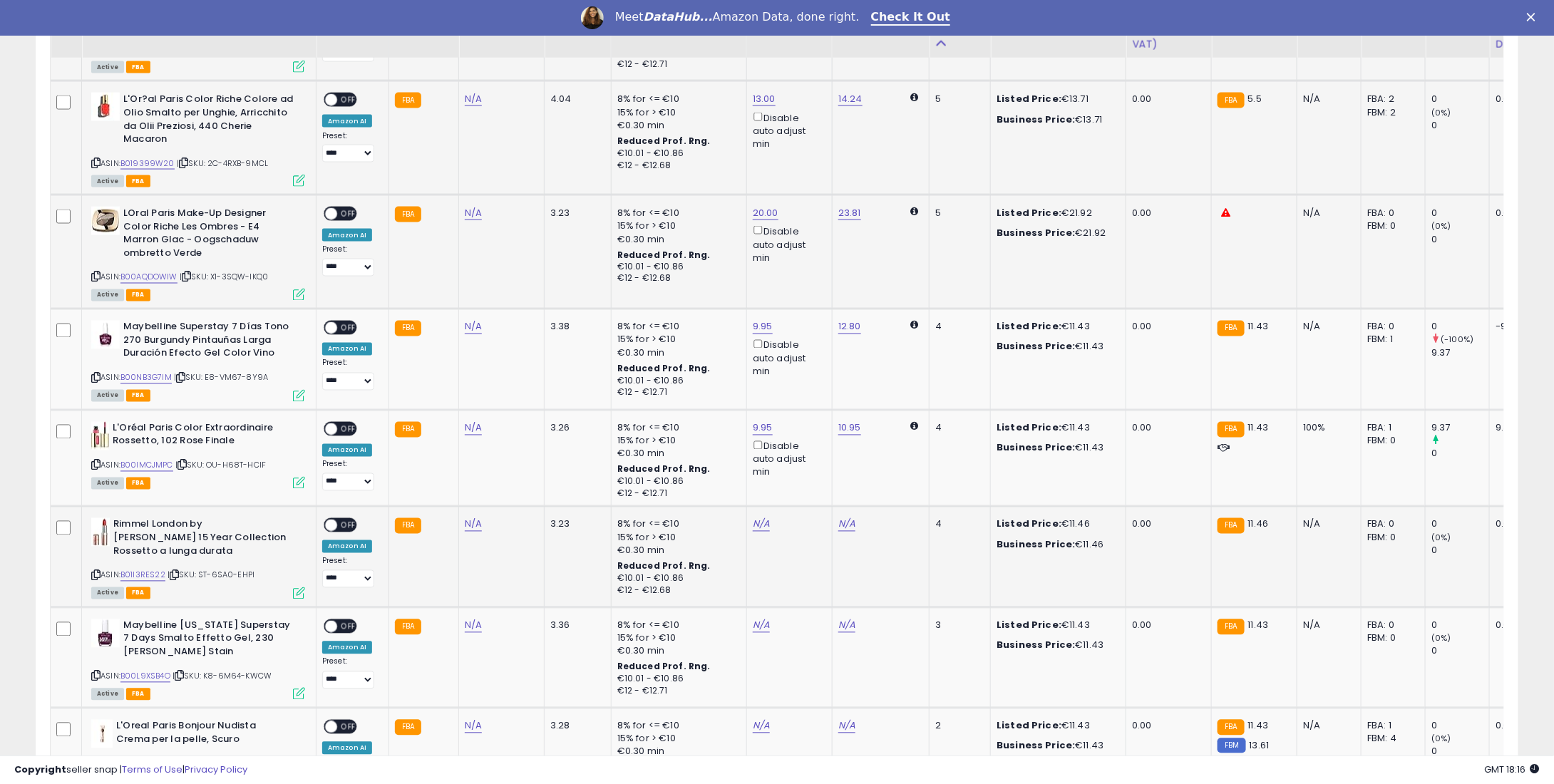
click at [765, 518] on div "N/A" at bounding box center [787, 524] width 69 height 13
click at [757, 517] on link "N/A" at bounding box center [761, 524] width 17 height 14
type input "*"
type input "****"
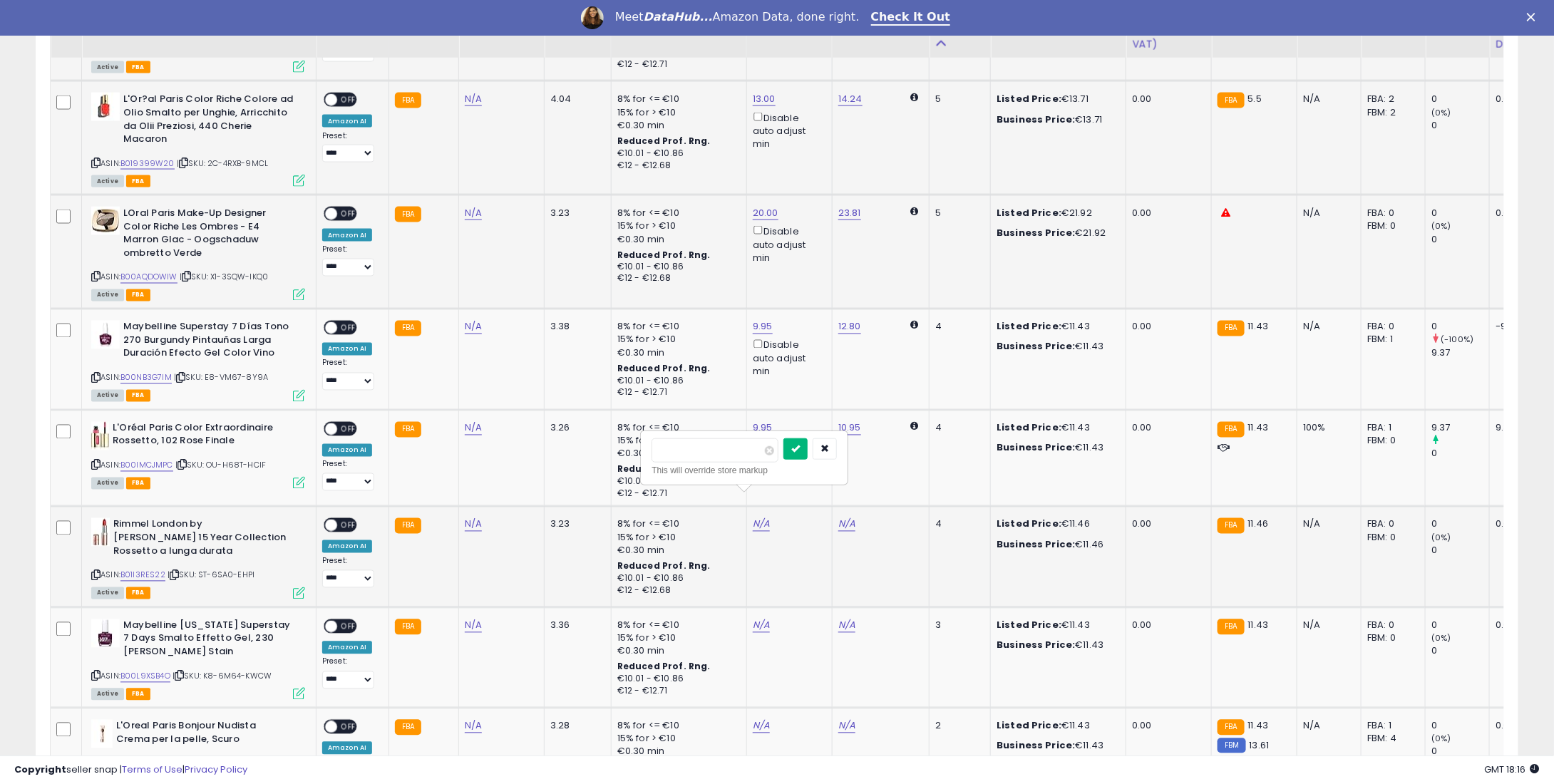
click at [800, 449] on icon "submit" at bounding box center [795, 448] width 9 height 9
click at [769, 620] on div "N/A" at bounding box center [787, 626] width 69 height 13
click at [768, 620] on div "N/A" at bounding box center [787, 626] width 69 height 13
click at [763, 620] on div "N/A" at bounding box center [787, 626] width 69 height 13
click at [763, 607] on td "N/A" at bounding box center [788, 657] width 86 height 100
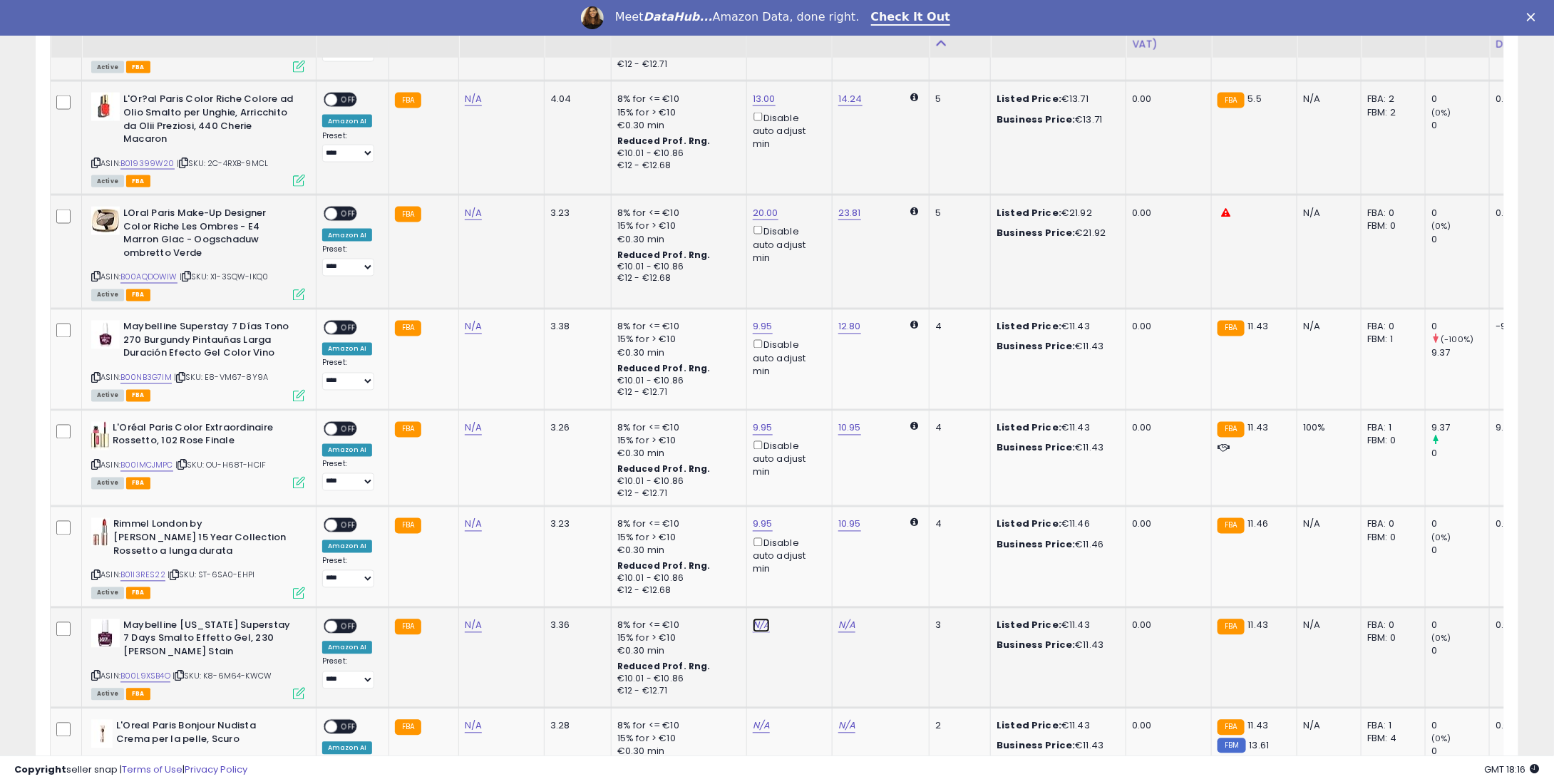
click at [759, 619] on link "N/A" at bounding box center [761, 626] width 17 height 14
type input "*"
type input "****"
click at [808, 536] on button "submit" at bounding box center [795, 546] width 25 height 22
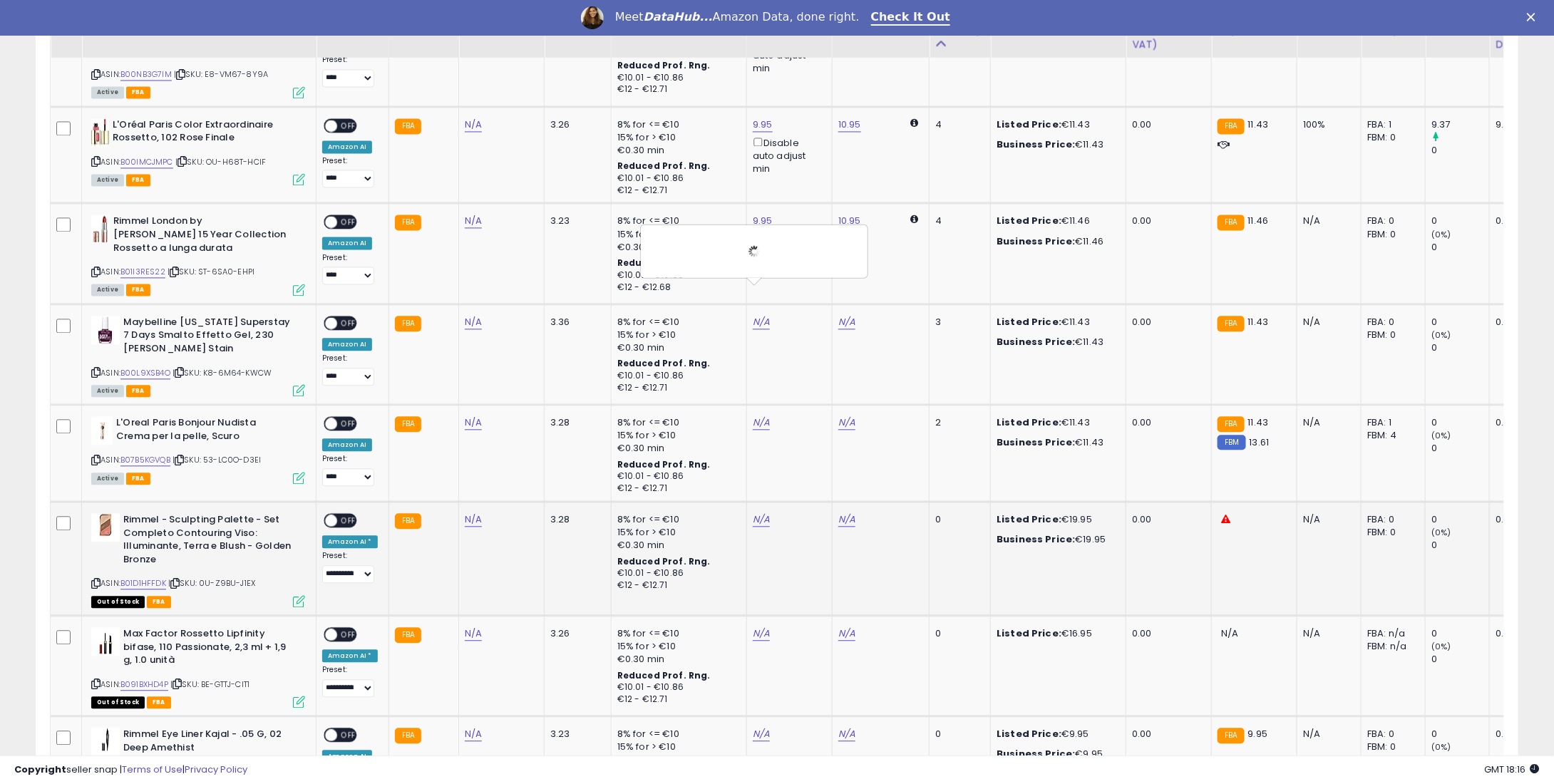
scroll to position [1453, 0]
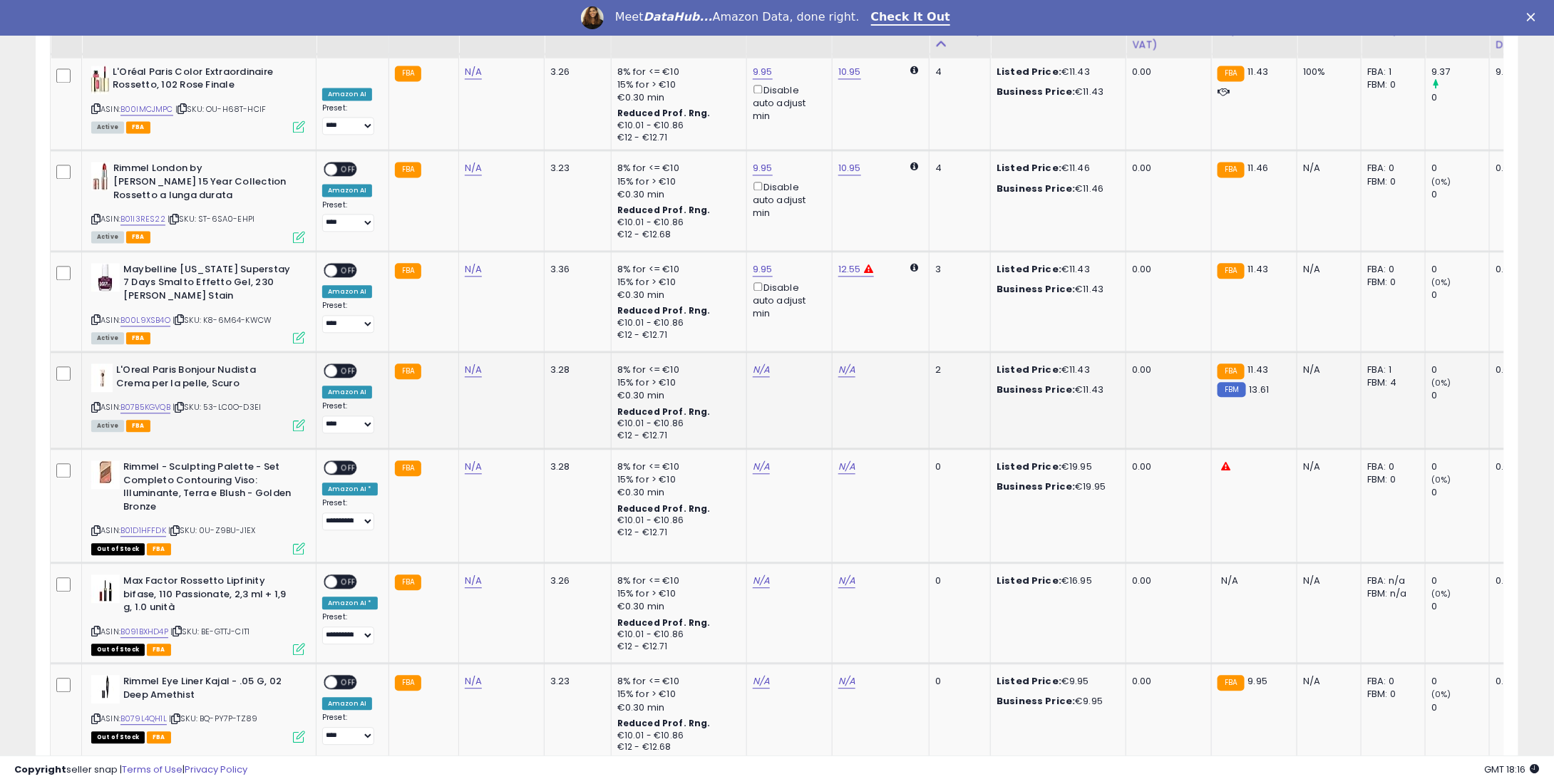
click at [746, 352] on td "N/A" at bounding box center [788, 400] width 86 height 97
click at [753, 363] on link "N/A" at bounding box center [761, 370] width 17 height 14
type input "*"
type input "****"
click at [800, 285] on icon "submit" at bounding box center [795, 289] width 9 height 9
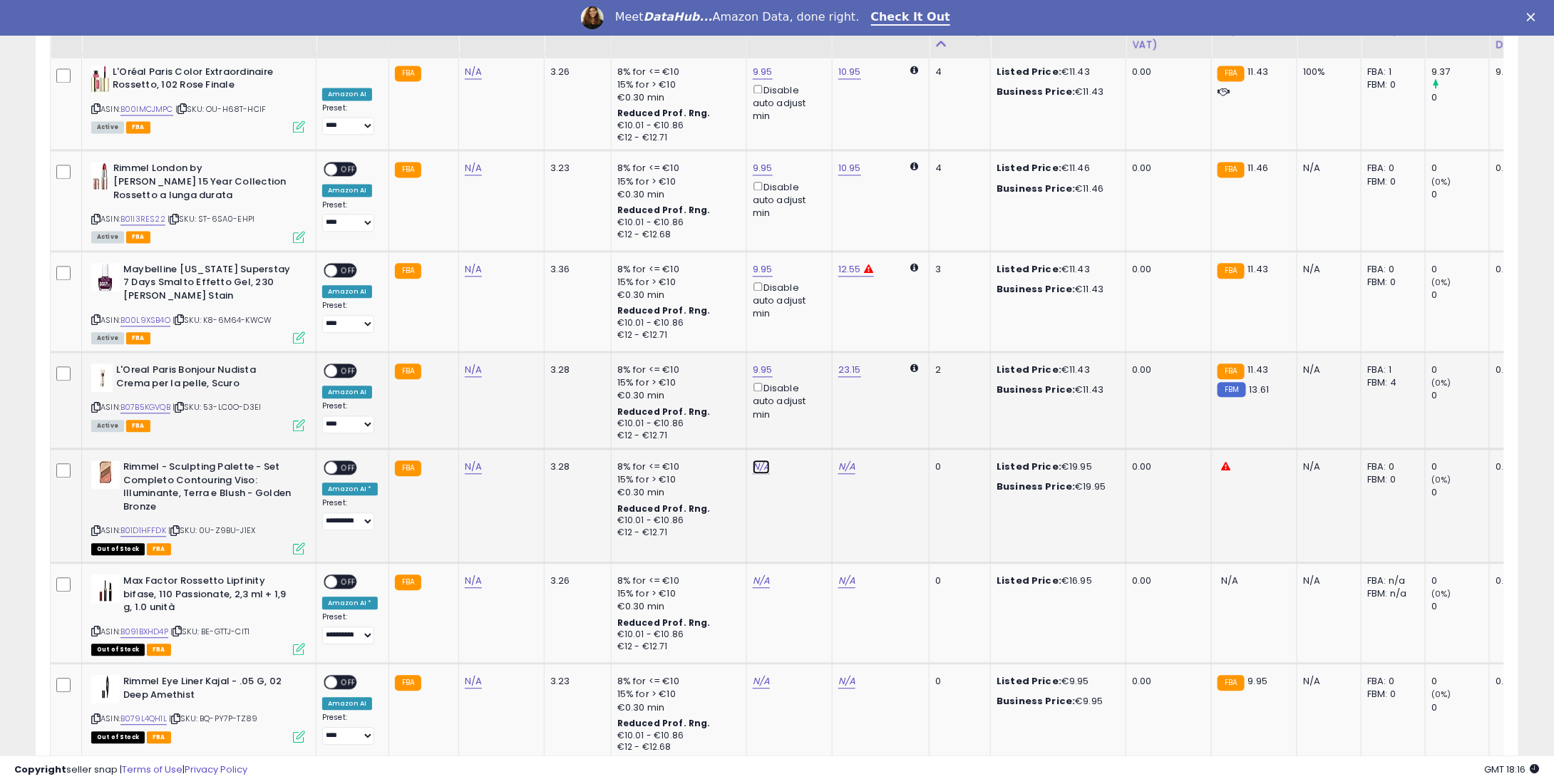
click at [762, 459] on link "N/A" at bounding box center [761, 466] width 17 height 14
type input "**"
click at [829, 384] on icon "button" at bounding box center [825, 386] width 9 height 9
click at [342, 365] on span "OFF" at bounding box center [348, 371] width 23 height 12
click at [342, 264] on div "ON OFF" at bounding box center [325, 270] width 33 height 12
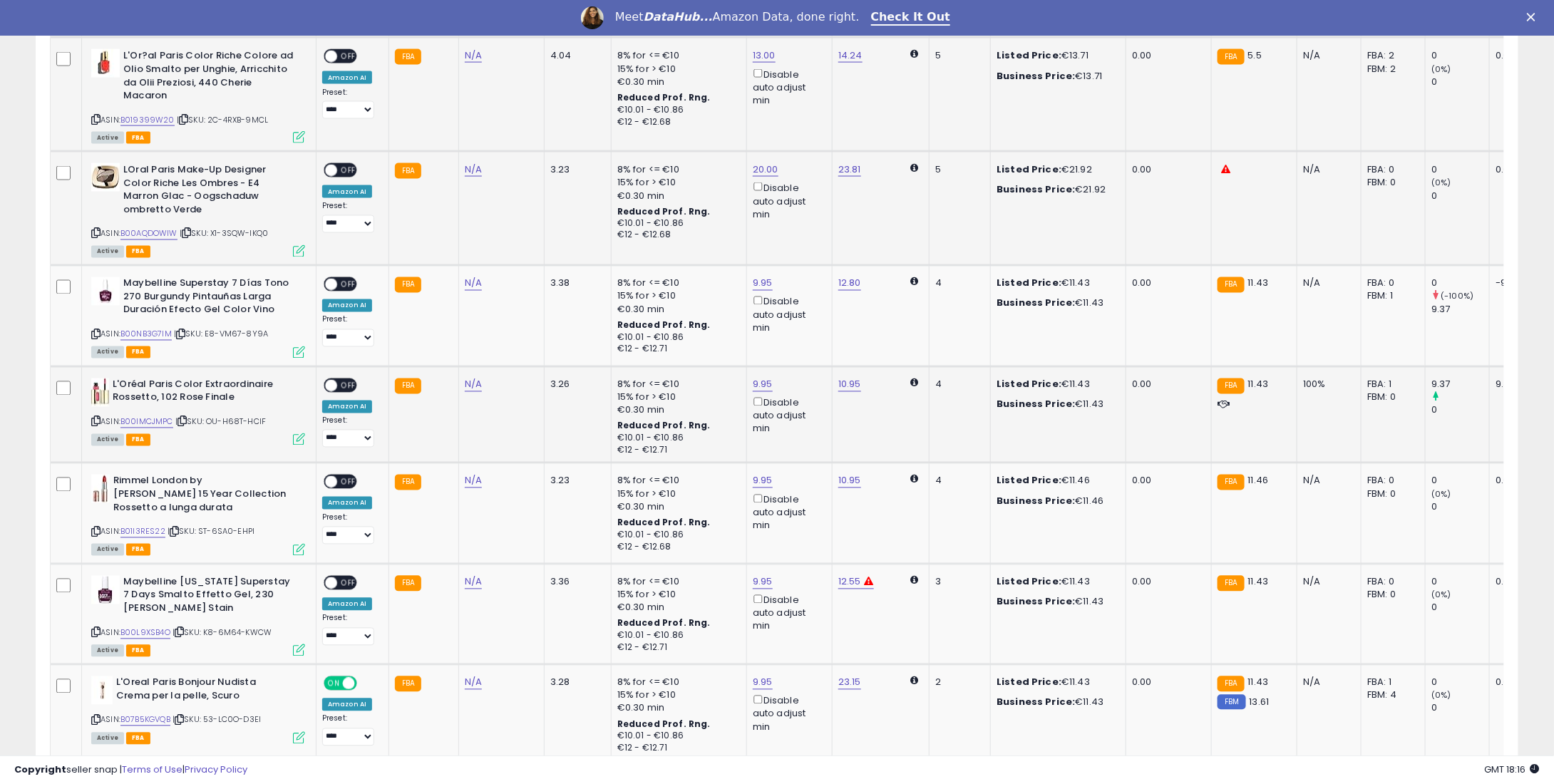
scroll to position [1097, 0]
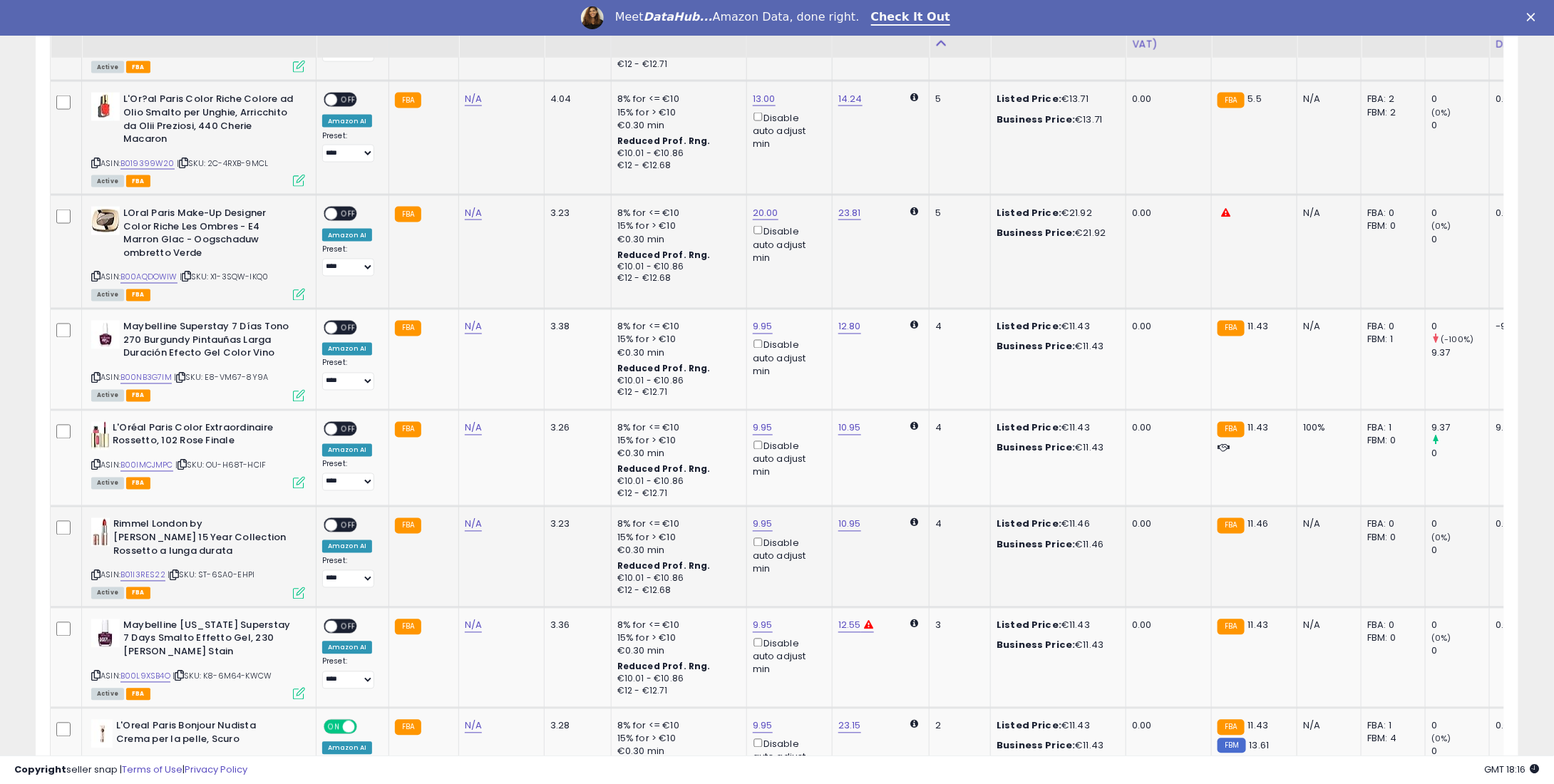
drag, startPoint x: 338, startPoint y: 593, endPoint x: 347, endPoint y: 558, distance: 36.1
click at [338, 620] on span "OFF" at bounding box center [348, 626] width 23 height 12
click at [343, 519] on span "OFF" at bounding box center [348, 525] width 23 height 12
click at [343, 423] on span "OFF" at bounding box center [348, 429] width 23 height 12
click at [343, 321] on div "ON OFF" at bounding box center [341, 328] width 33 height 15
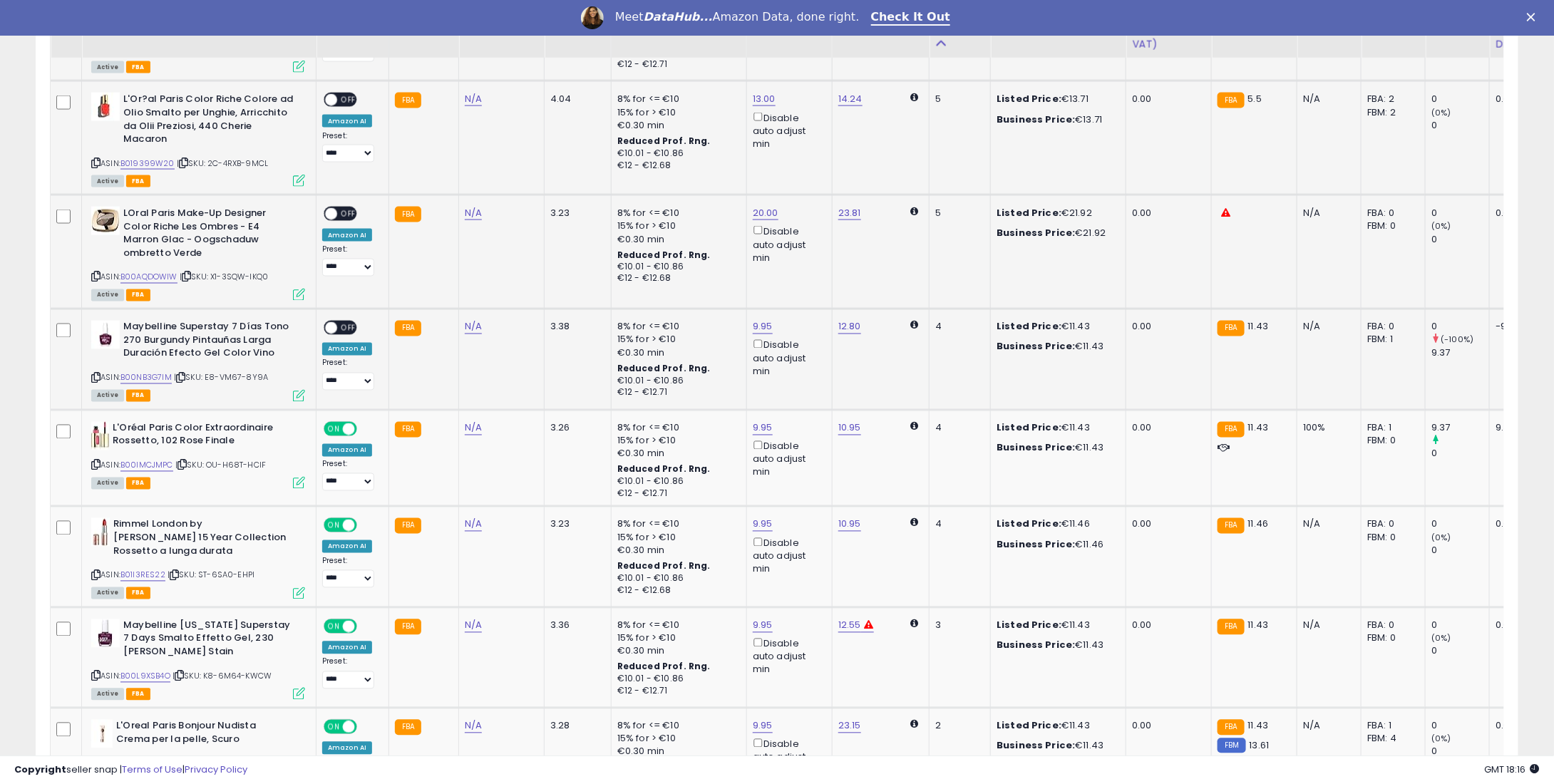
click at [344, 322] on span "OFF" at bounding box center [348, 328] width 23 height 12
drag, startPoint x: 335, startPoint y: 208, endPoint x: 342, endPoint y: 202, distance: 9.2
click at [338, 207] on div "**********" at bounding box center [349, 241] width 56 height 70
click at [343, 209] on span "OFF" at bounding box center [348, 214] width 23 height 12
click at [343, 99] on span "OFF" at bounding box center [348, 100] width 23 height 12
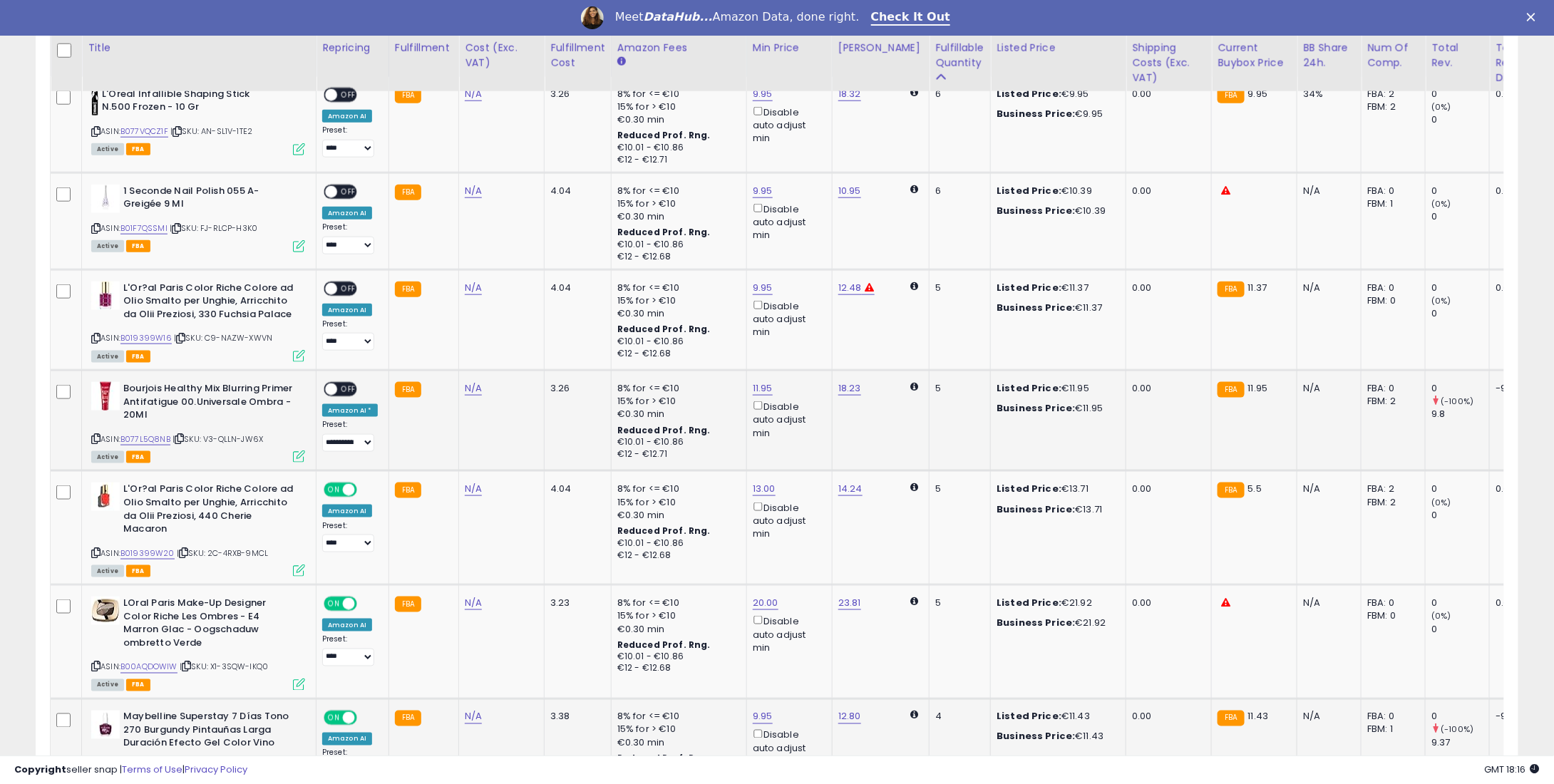
scroll to position [598, 0]
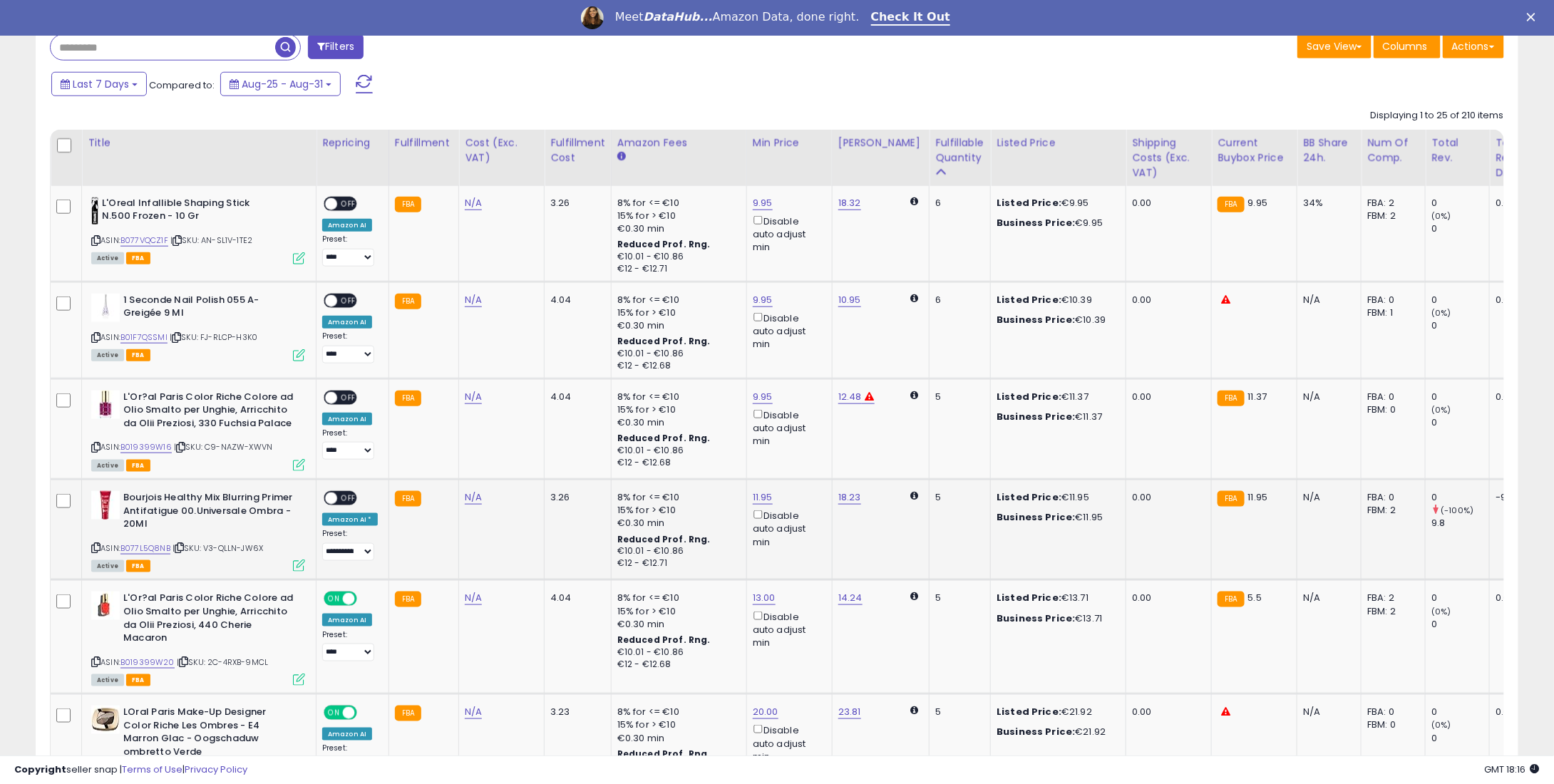
click at [336, 493] on div "ON OFF" at bounding box center [325, 499] width 33 height 12
click at [341, 397] on span "OFF" at bounding box center [348, 397] width 23 height 12
click at [343, 501] on span "OFF" at bounding box center [348, 499] width 23 height 12
drag, startPoint x: 349, startPoint y: 284, endPoint x: 344, endPoint y: 295, distance: 12.1
click at [349, 285] on td "**********" at bounding box center [353, 330] width 73 height 97
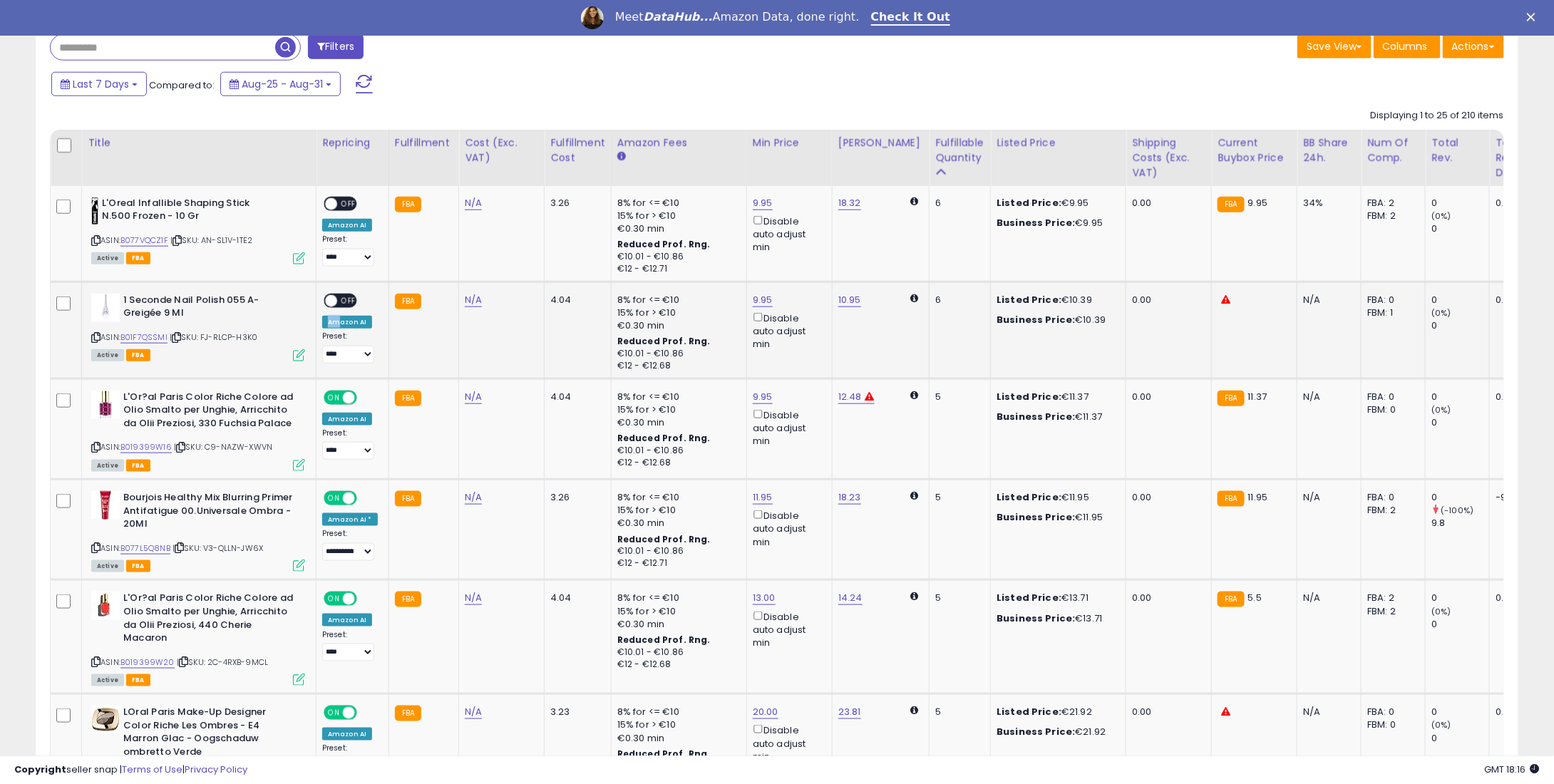
click at [338, 312] on div "**********" at bounding box center [349, 328] width 56 height 70
drag, startPoint x: 341, startPoint y: 301, endPoint x: 339, endPoint y: 281, distance: 20.1
click at [339, 301] on span "OFF" at bounding box center [348, 300] width 23 height 12
click at [345, 209] on div "ON OFF" at bounding box center [341, 203] width 33 height 15
click at [342, 184] on th "Repricing" at bounding box center [353, 157] width 73 height 56
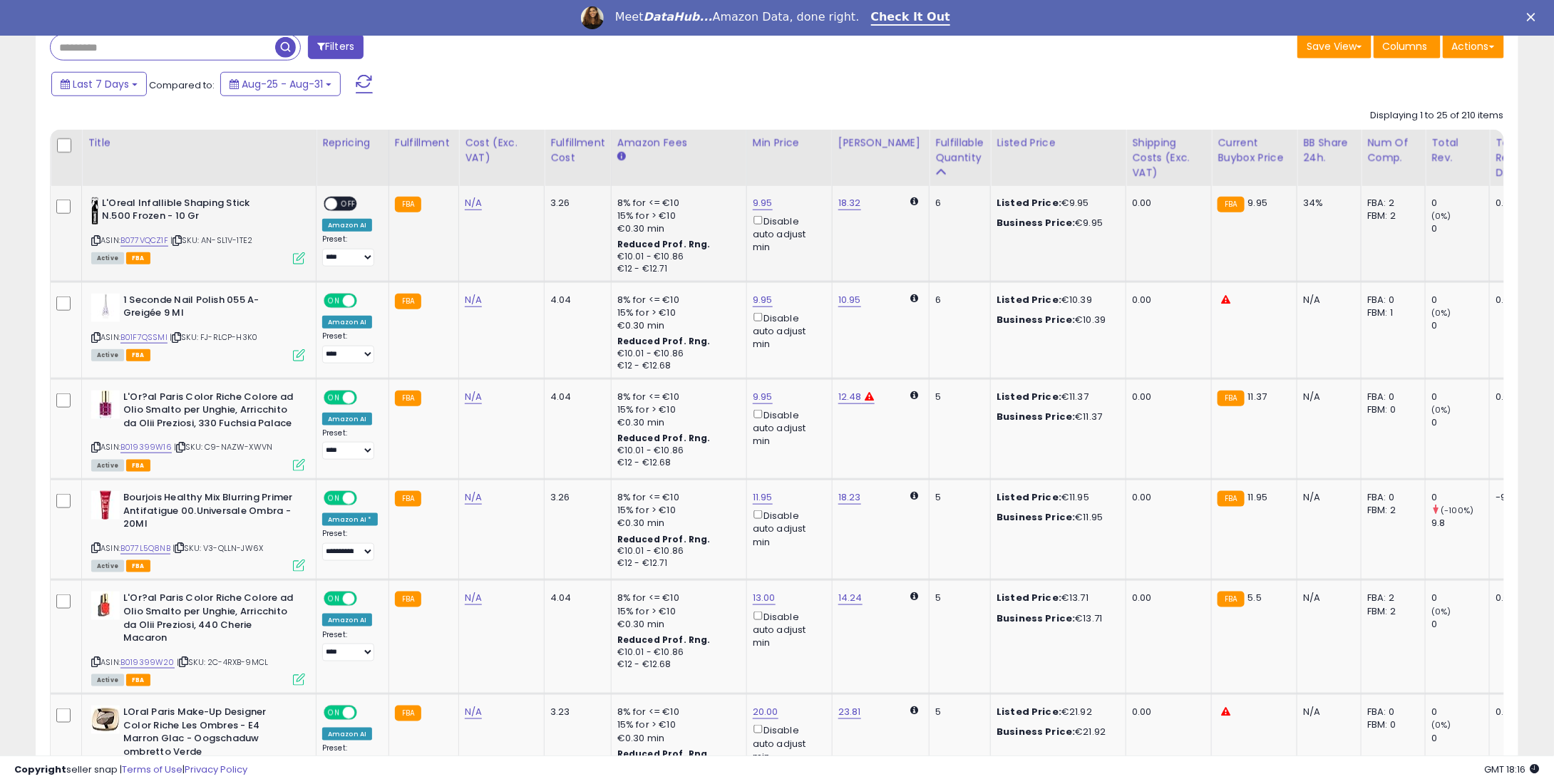
click at [343, 191] on td "**********" at bounding box center [353, 233] width 73 height 95
click at [338, 211] on div "**********" at bounding box center [349, 231] width 56 height 70
click at [341, 203] on span "OFF" at bounding box center [348, 204] width 23 height 12
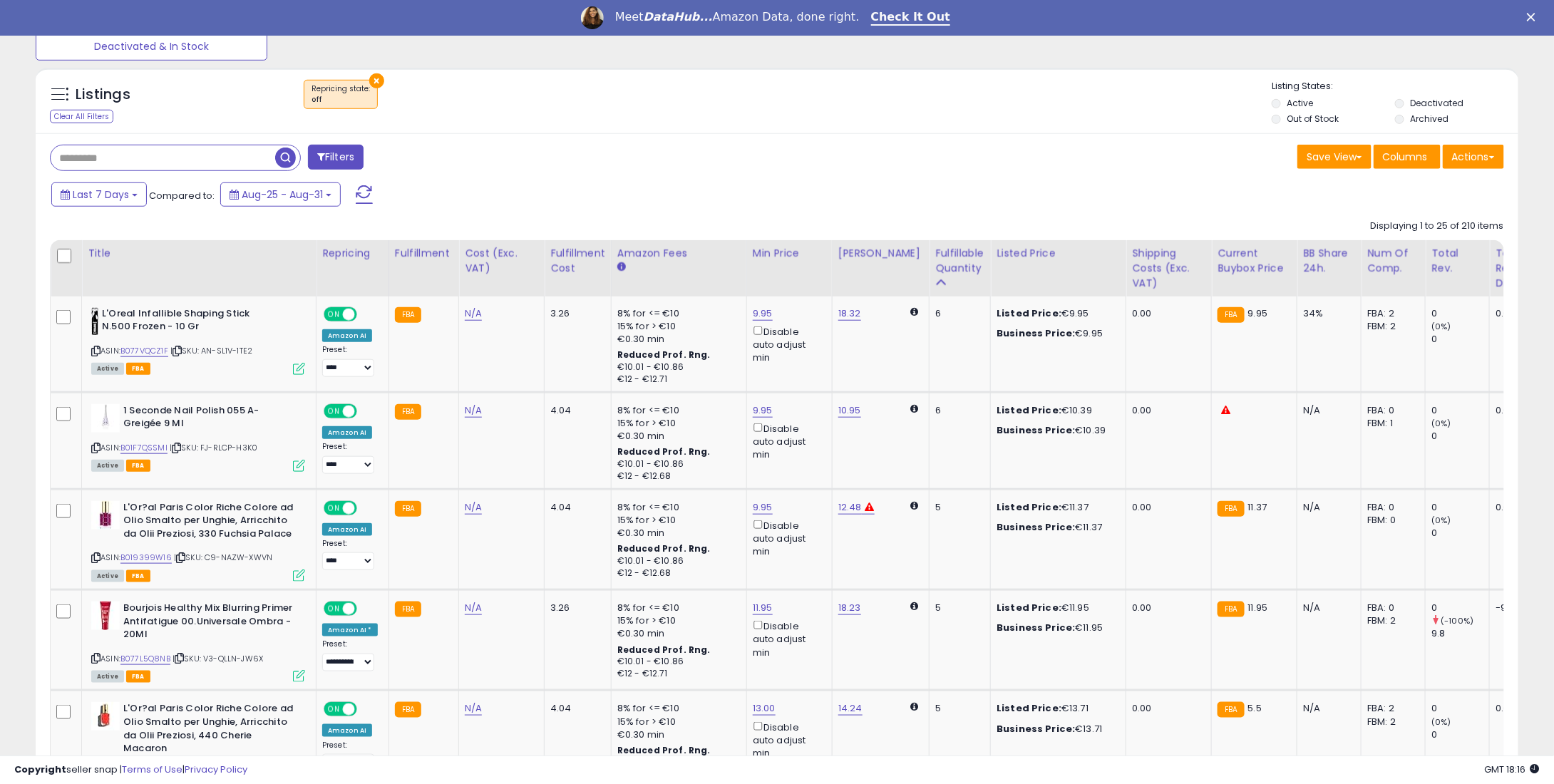
scroll to position [0, 0]
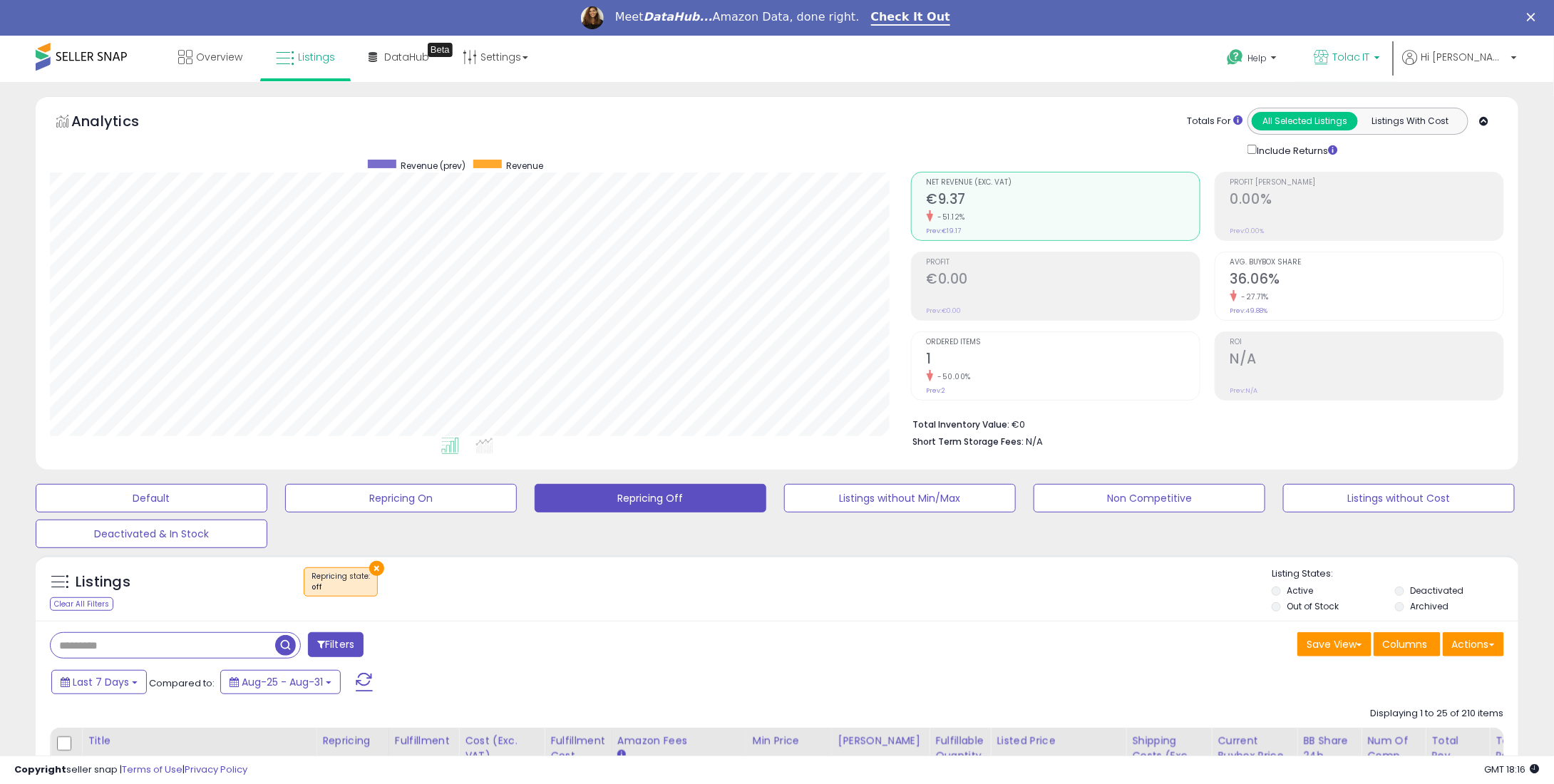
click at [1370, 50] on span "Tolac IT" at bounding box center [1351, 57] width 37 height 14
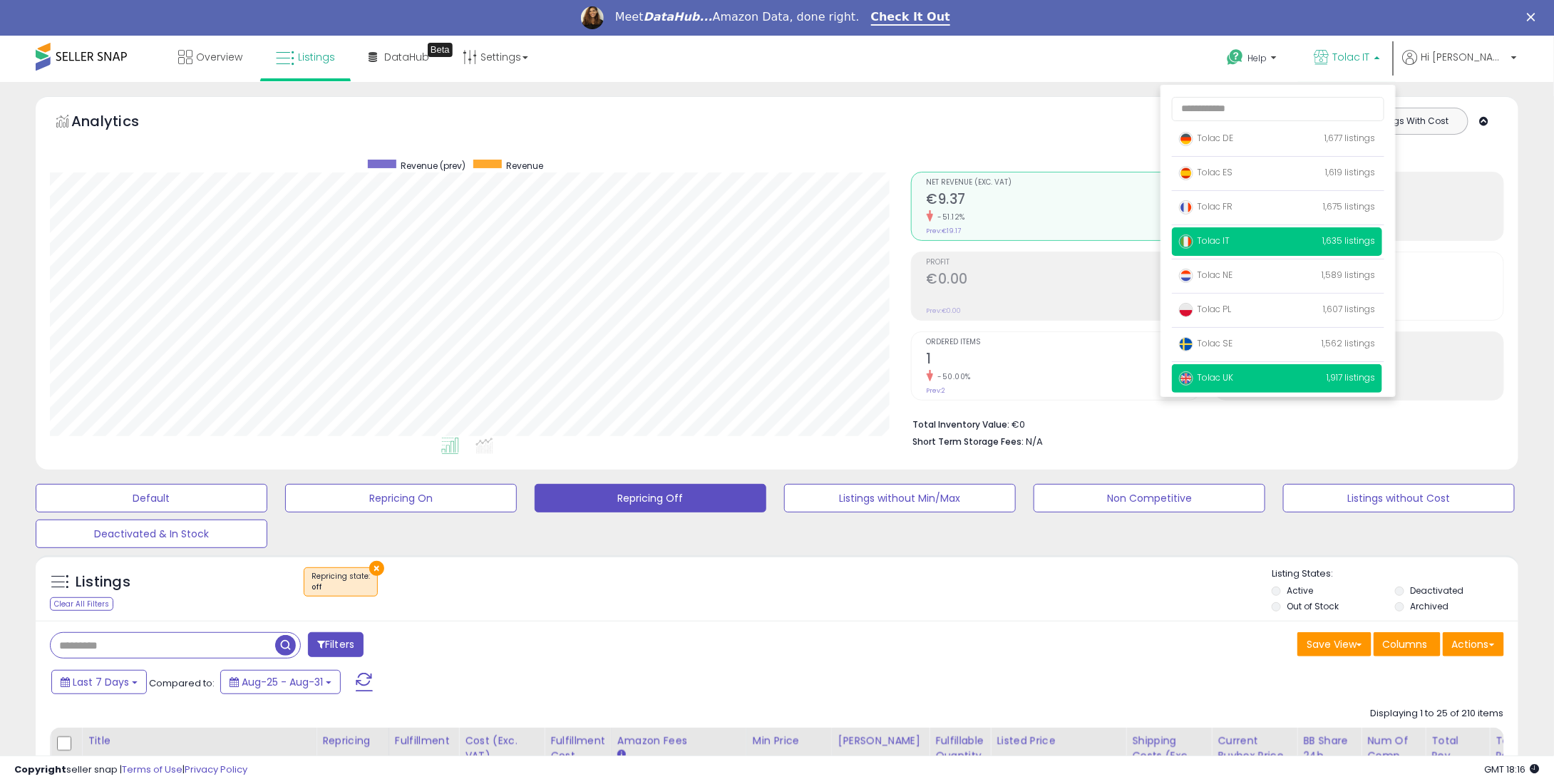
drag, startPoint x: 1268, startPoint y: 384, endPoint x: 1253, endPoint y: 375, distance: 17.5
click at [1267, 384] on p "Tolac UK 1,917 listings" at bounding box center [1277, 378] width 211 height 29
click at [1233, 375] on span "Tolac UK" at bounding box center [1206, 377] width 54 height 12
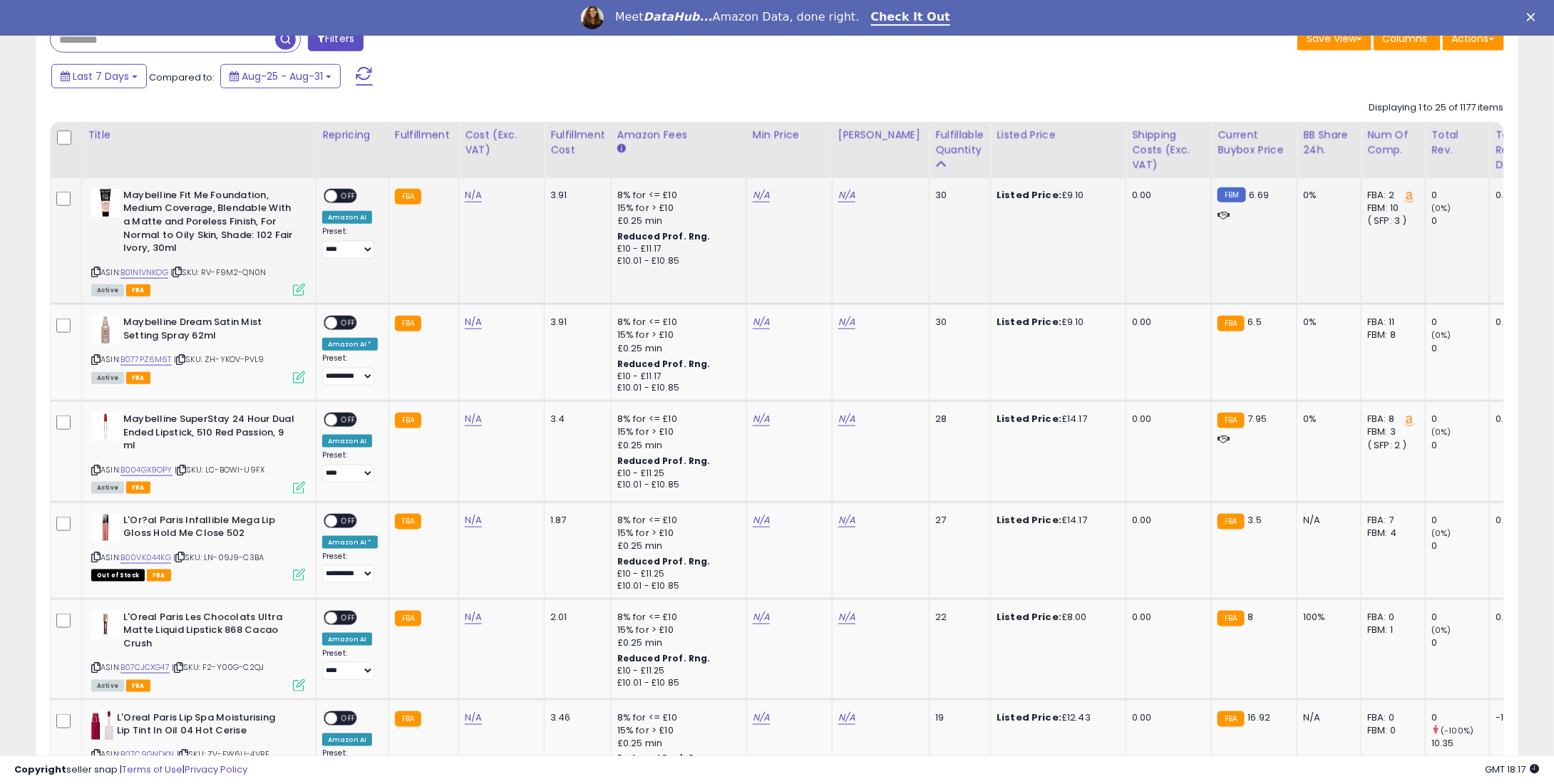
scroll to position [571, 0]
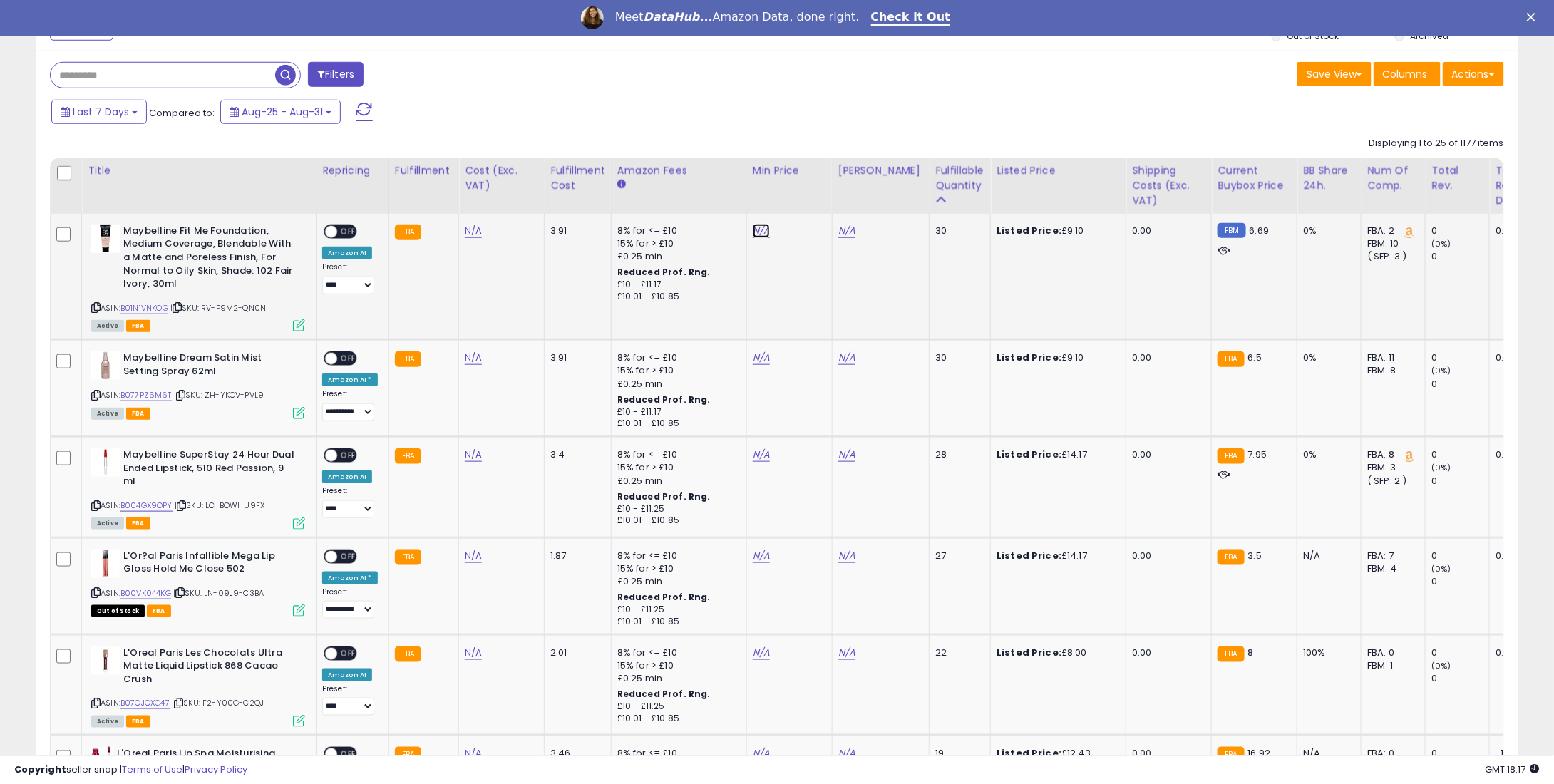
click at [759, 226] on link "N/A" at bounding box center [761, 230] width 17 height 14
type input "*"
click at [808, 182] on button "submit" at bounding box center [795, 182] width 25 height 22
click at [767, 351] on div "N/A" at bounding box center [787, 357] width 69 height 13
click at [751, 374] on td "N/A" at bounding box center [788, 389] width 86 height 97
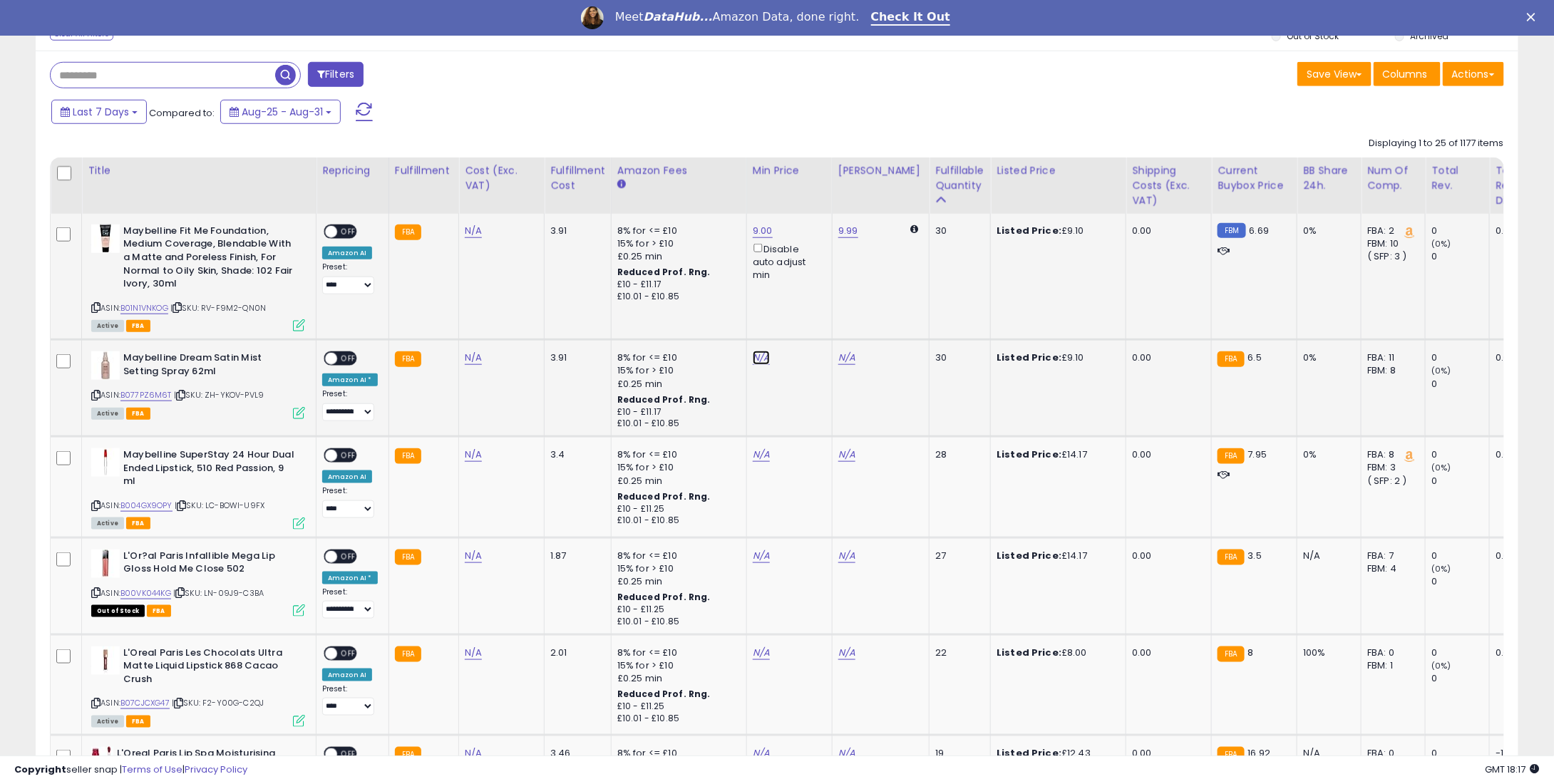
click at [753, 352] on link "N/A" at bounding box center [761, 357] width 17 height 14
type input "*"
click at [807, 313] on button "submit" at bounding box center [795, 310] width 25 height 22
click at [767, 444] on td "N/A" at bounding box center [788, 487] width 86 height 100
click at [757, 453] on link "N/A" at bounding box center [761, 454] width 17 height 14
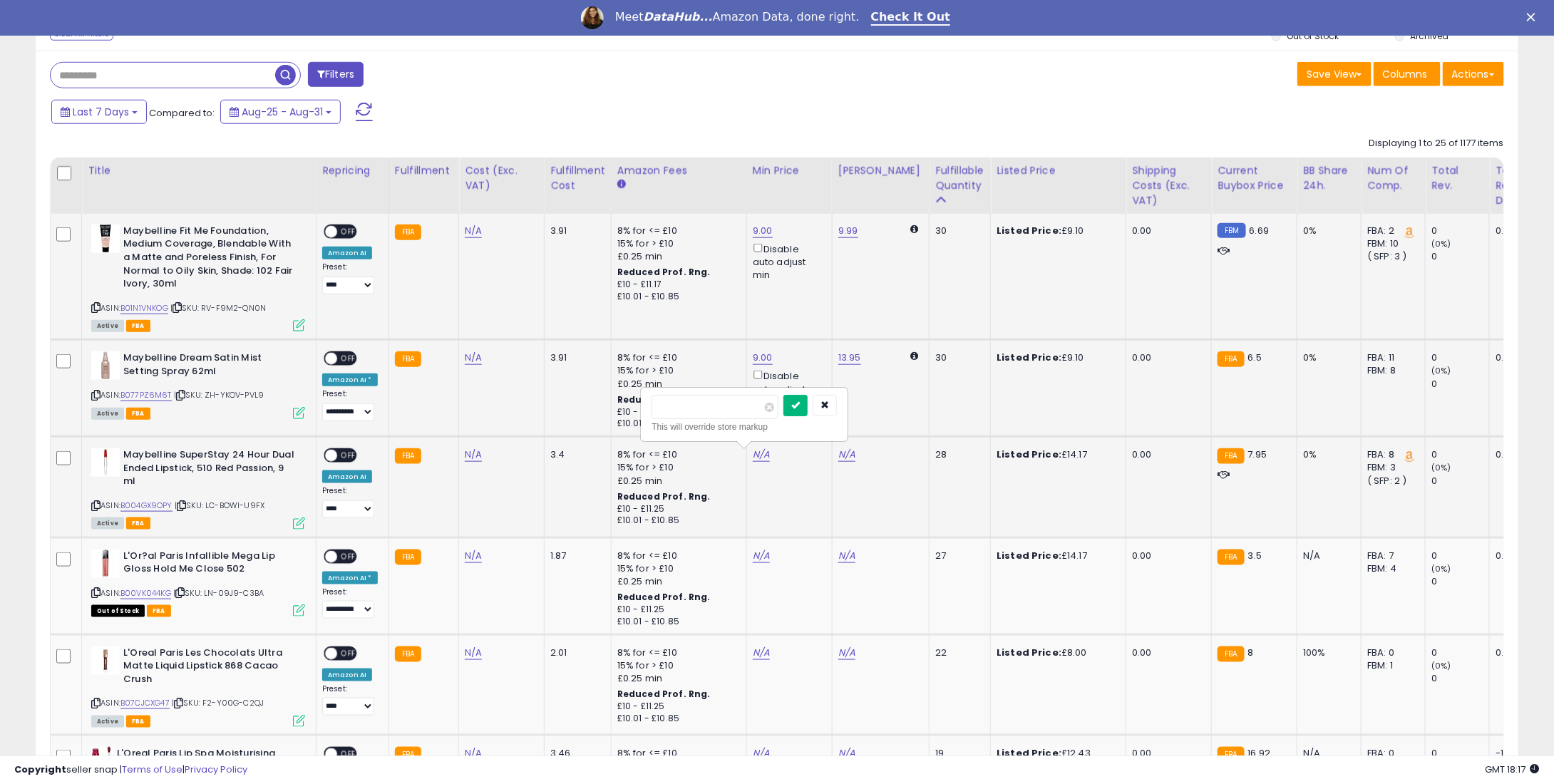
type input "**"
click at [808, 405] on button "submit" at bounding box center [795, 405] width 25 height 22
click at [756, 444] on td "14.00 Disable auto adjust min" at bounding box center [788, 487] width 86 height 100
click at [762, 451] on link "14.00" at bounding box center [765, 454] width 24 height 14
drag, startPoint x: 686, startPoint y: 414, endPoint x: 741, endPoint y: 420, distance: 55.3
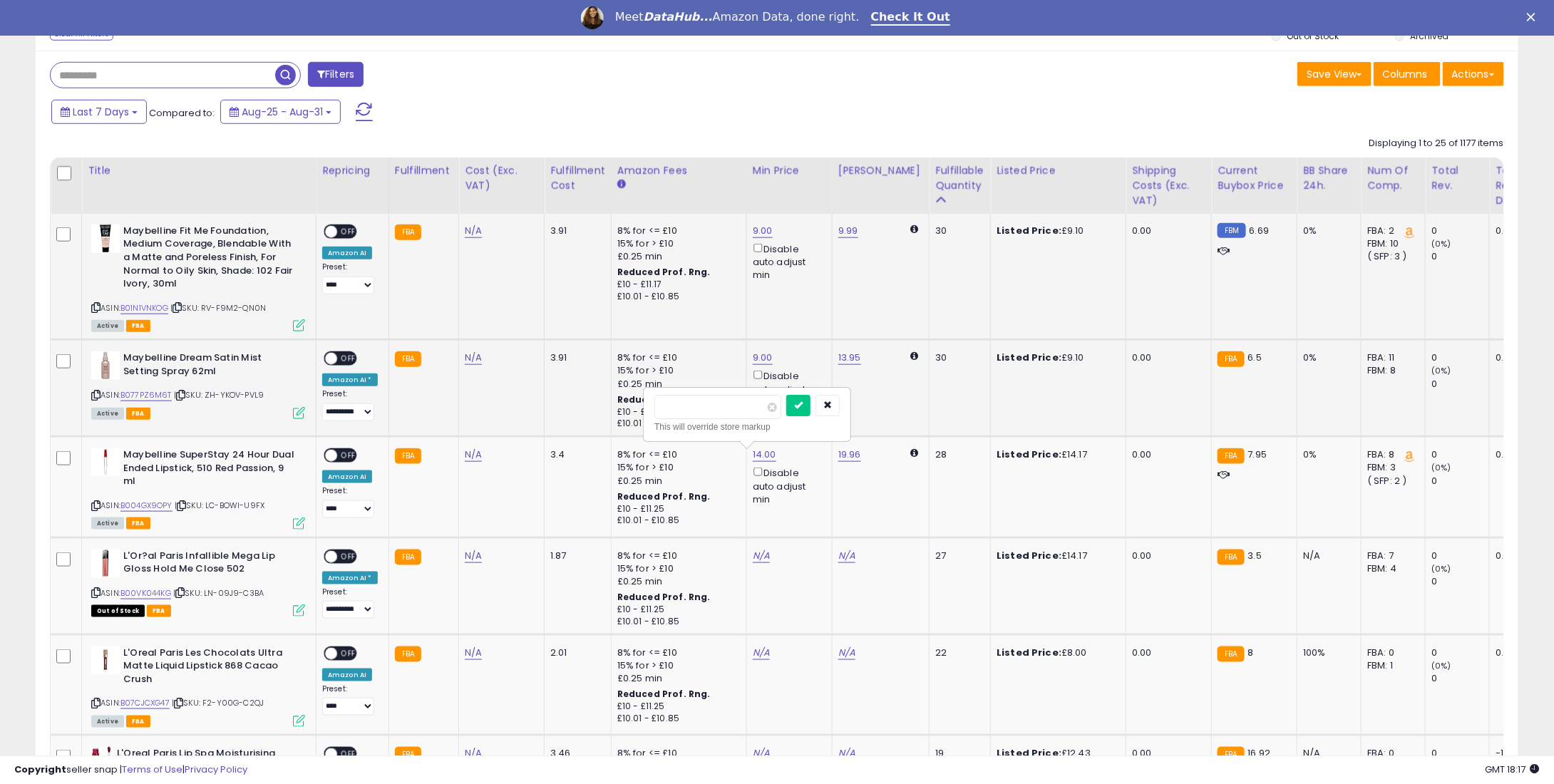
type input "**"
click at [803, 404] on icon "submit" at bounding box center [798, 404] width 9 height 9
click at [754, 549] on link "N/A" at bounding box center [761, 556] width 17 height 14
type input "*"
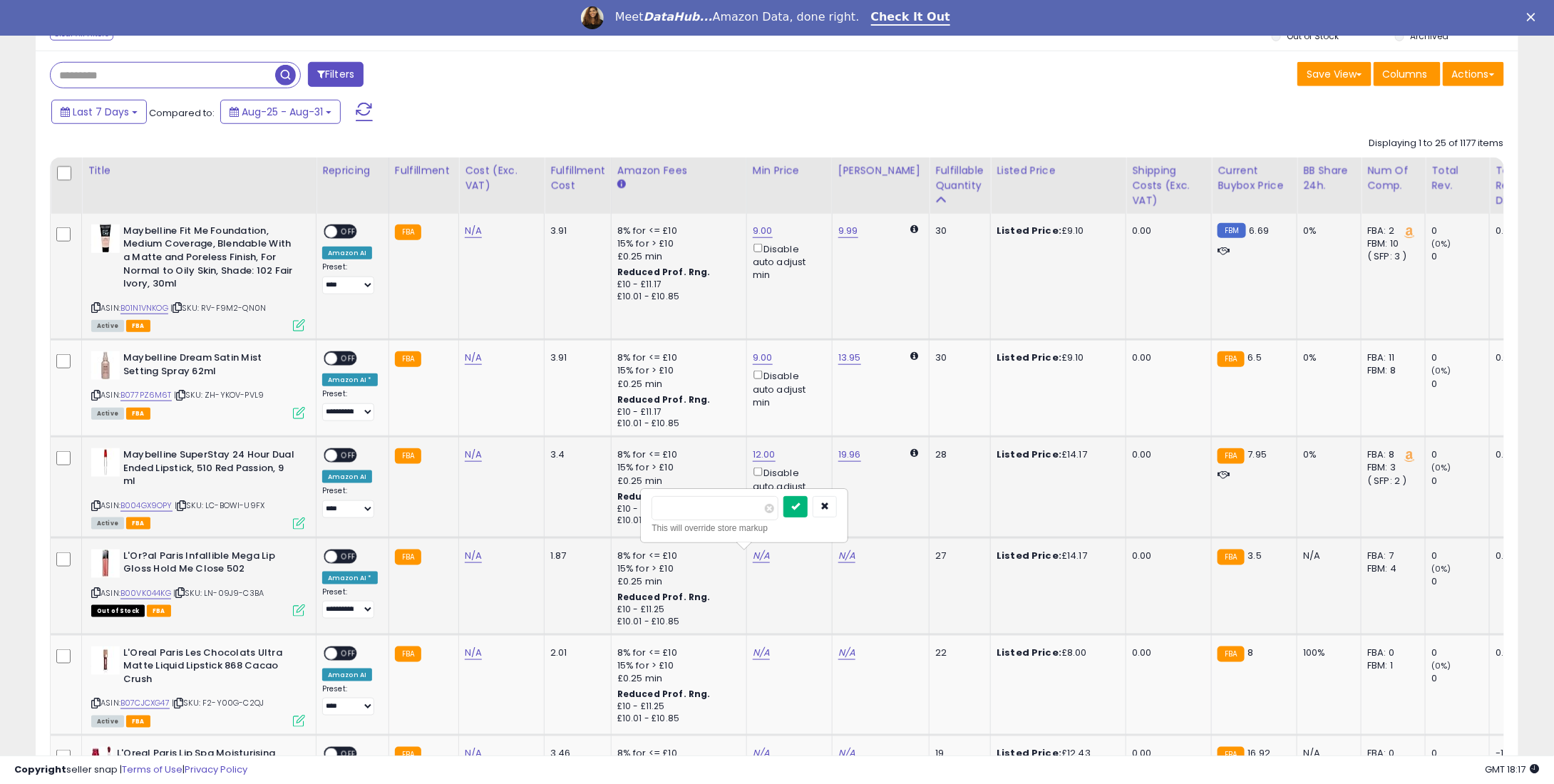
click at [807, 507] on button "submit" at bounding box center [795, 507] width 25 height 22
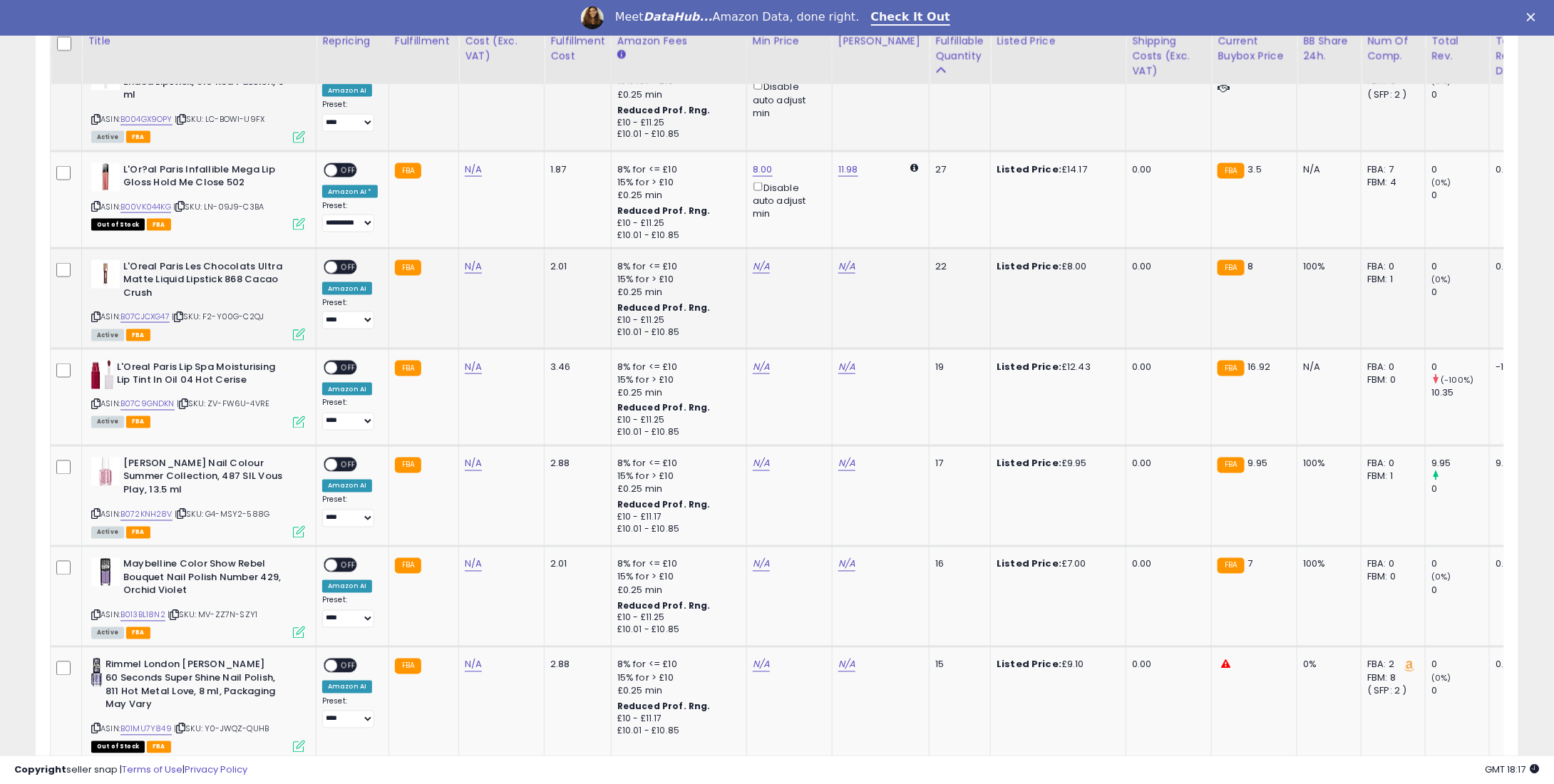
scroll to position [997, 0]
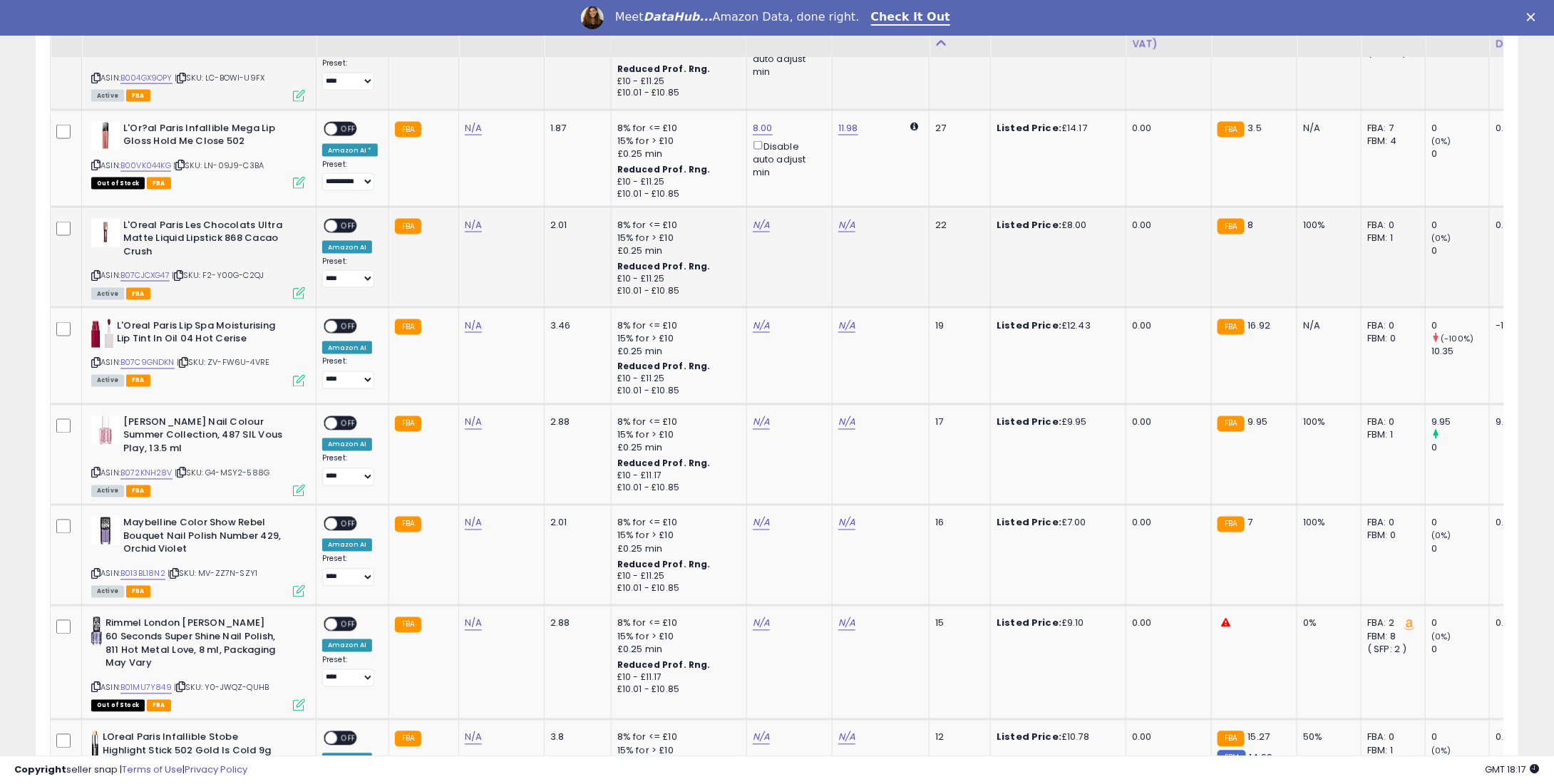
click at [754, 214] on td "N/A" at bounding box center [788, 257] width 86 height 100
click at [754, 223] on link "N/A" at bounding box center [761, 225] width 17 height 14
type input "*"
drag, startPoint x: 824, startPoint y: 164, endPoint x: 818, endPoint y: 185, distance: 21.8
click at [808, 165] on button "submit" at bounding box center [795, 175] width 25 height 22
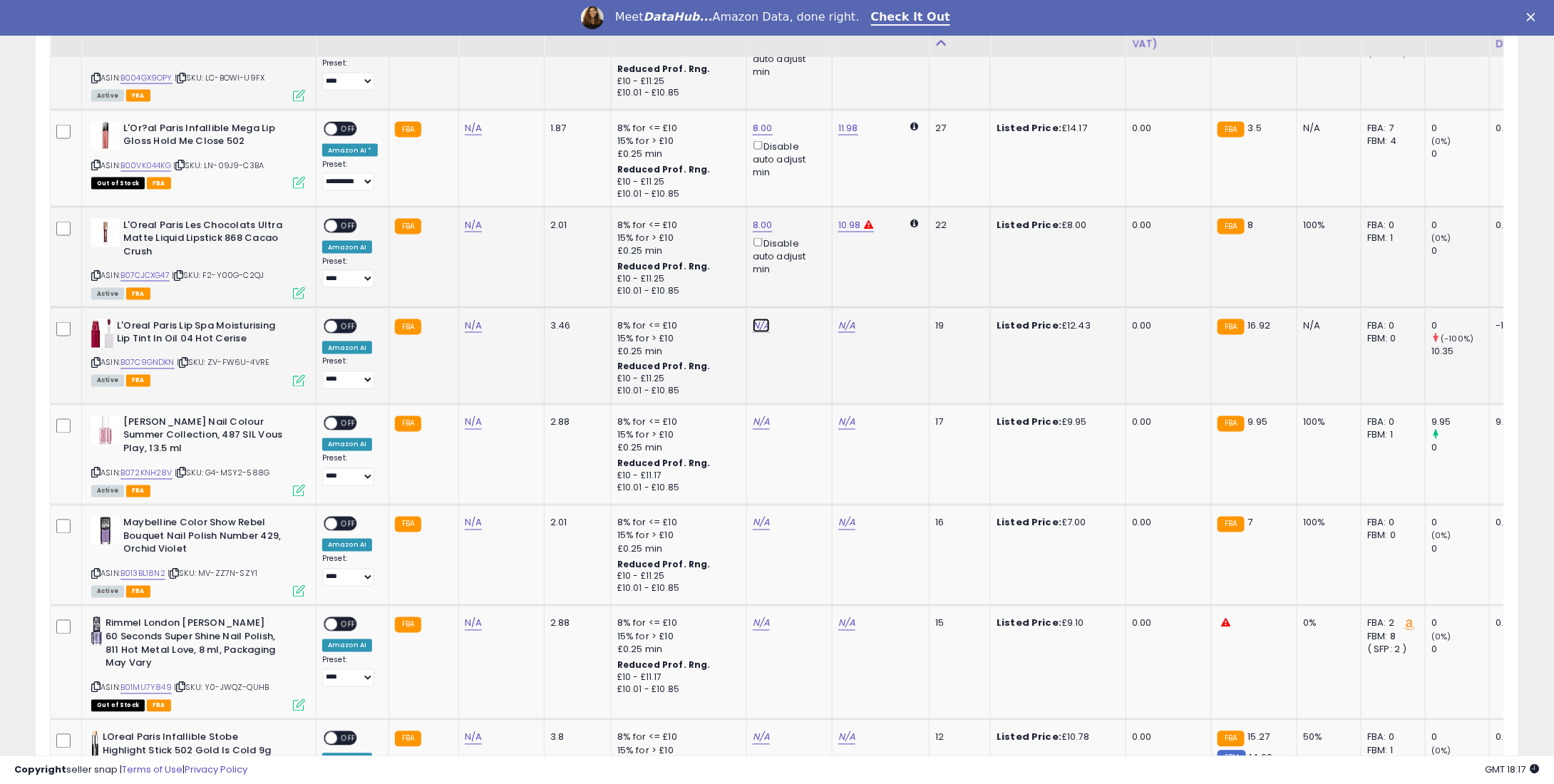
click at [757, 319] on link "N/A" at bounding box center [761, 326] width 17 height 14
type input "*"
type input "****"
drag, startPoint x: 810, startPoint y: 272, endPoint x: 757, endPoint y: 415, distance: 152.5
click at [808, 272] on button "submit" at bounding box center [795, 276] width 25 height 22
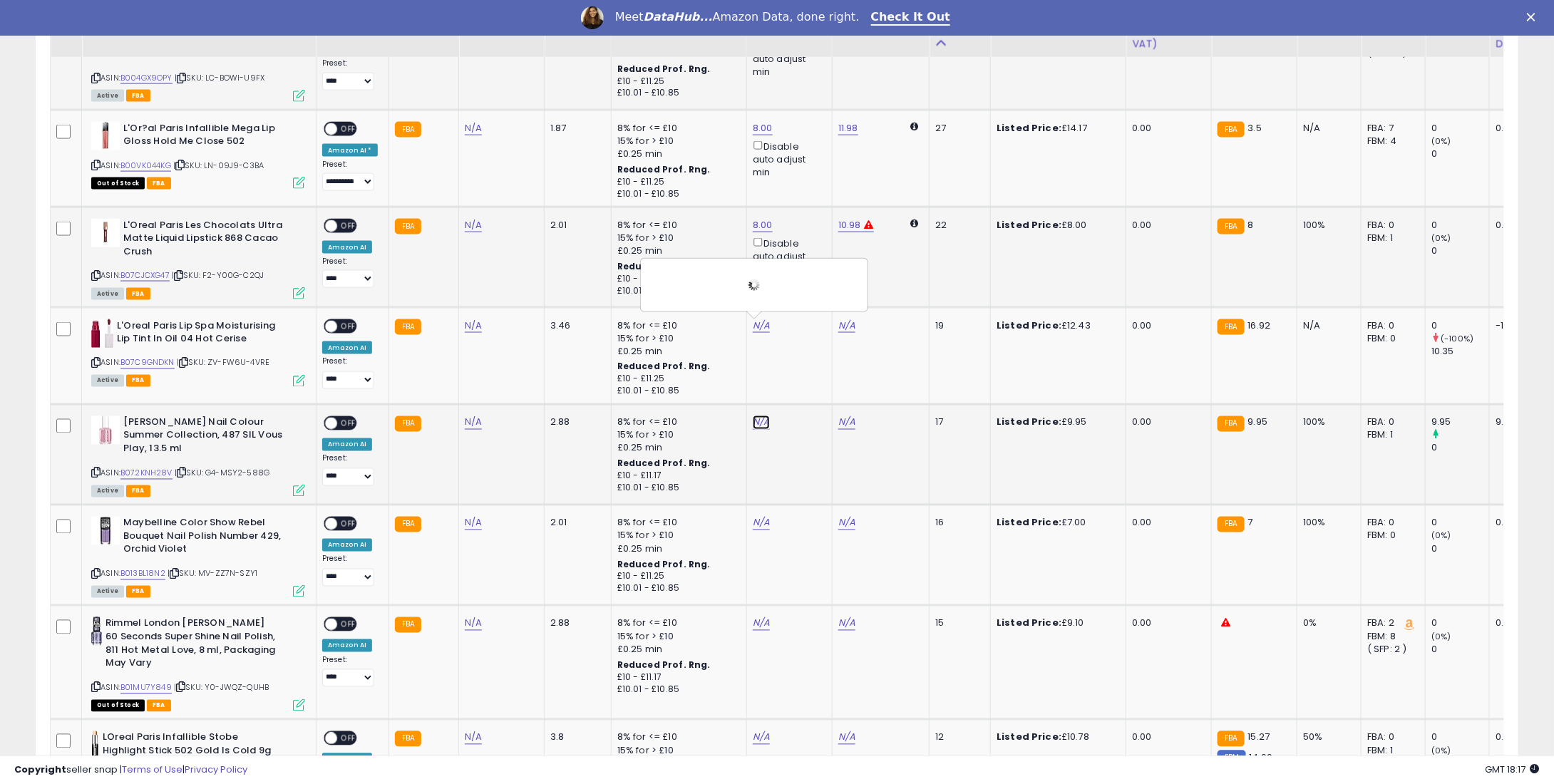
click at [754, 421] on link "N/A" at bounding box center [761, 422] width 17 height 14
type input "*"
type input "****"
click at [801, 376] on div "****" at bounding box center [744, 375] width 185 height 25
click at [808, 373] on button "submit" at bounding box center [795, 374] width 25 height 22
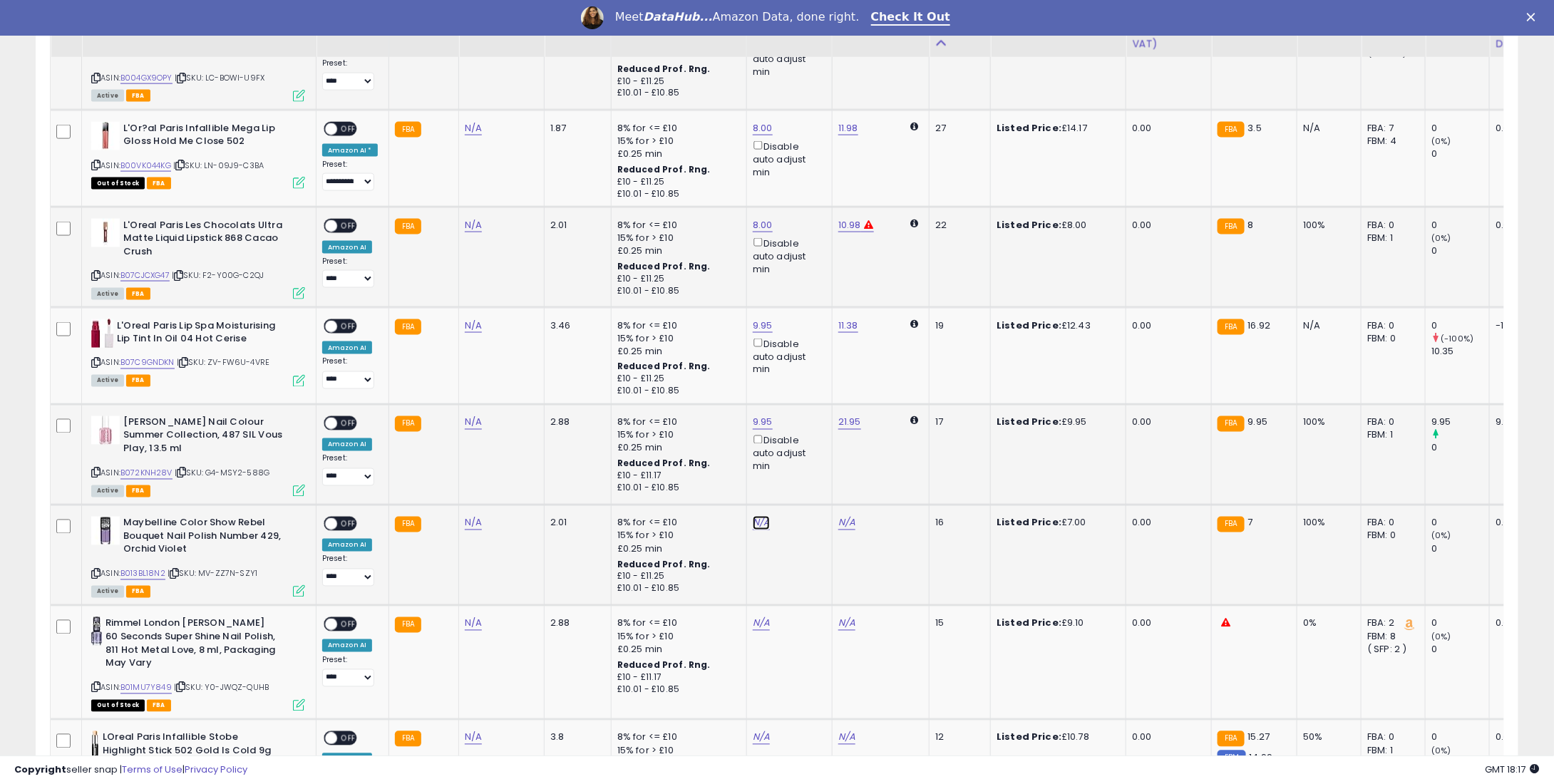
click at [754, 527] on link "N/A" at bounding box center [761, 522] width 17 height 14
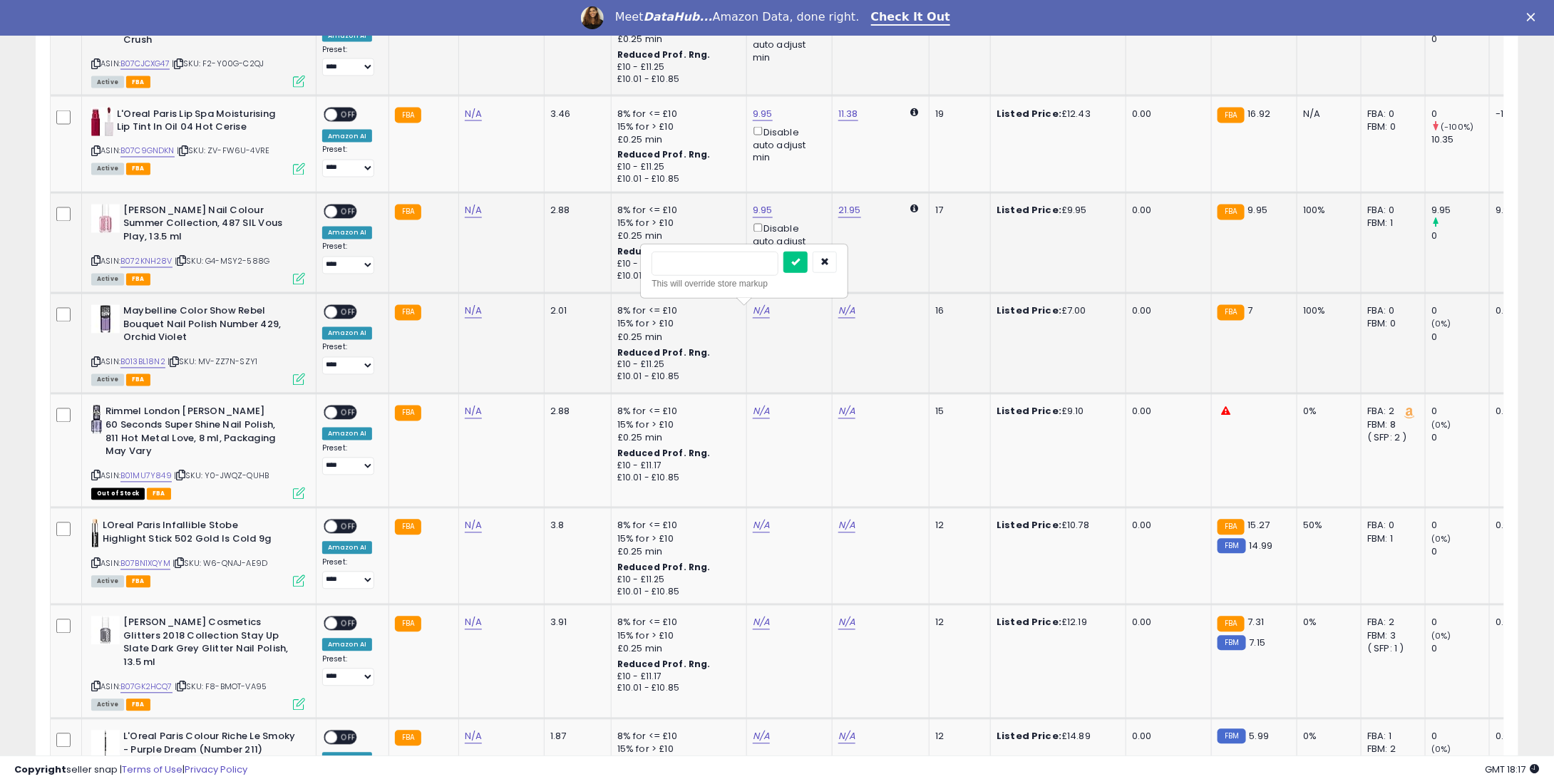
scroll to position [1211, 0]
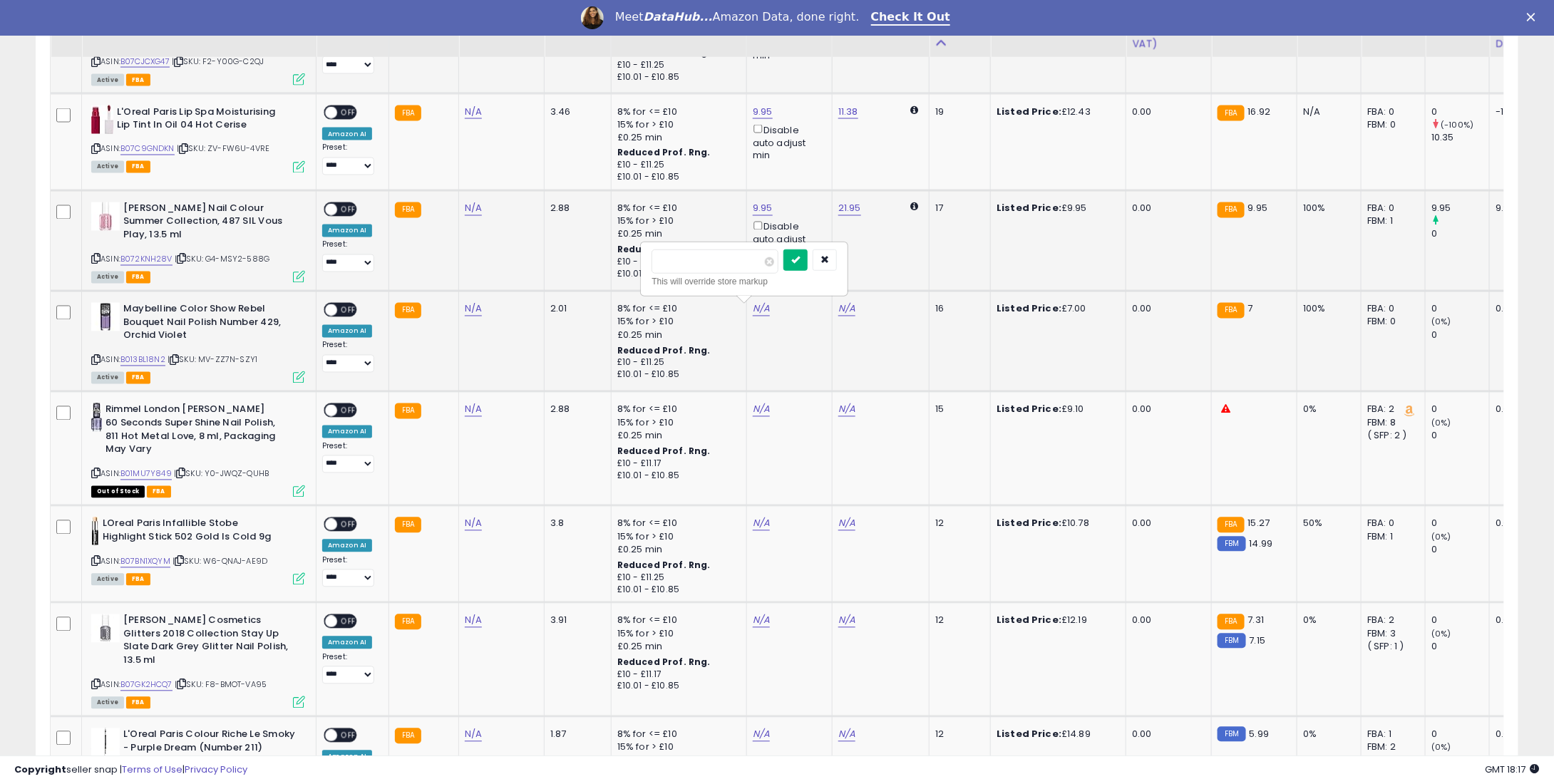
type input "*"
click at [808, 256] on button "submit" at bounding box center [795, 261] width 25 height 22
click at [759, 412] on link "N/A" at bounding box center [761, 409] width 17 height 14
type input "*"
click at [800, 356] on icon "submit" at bounding box center [795, 359] width 9 height 9
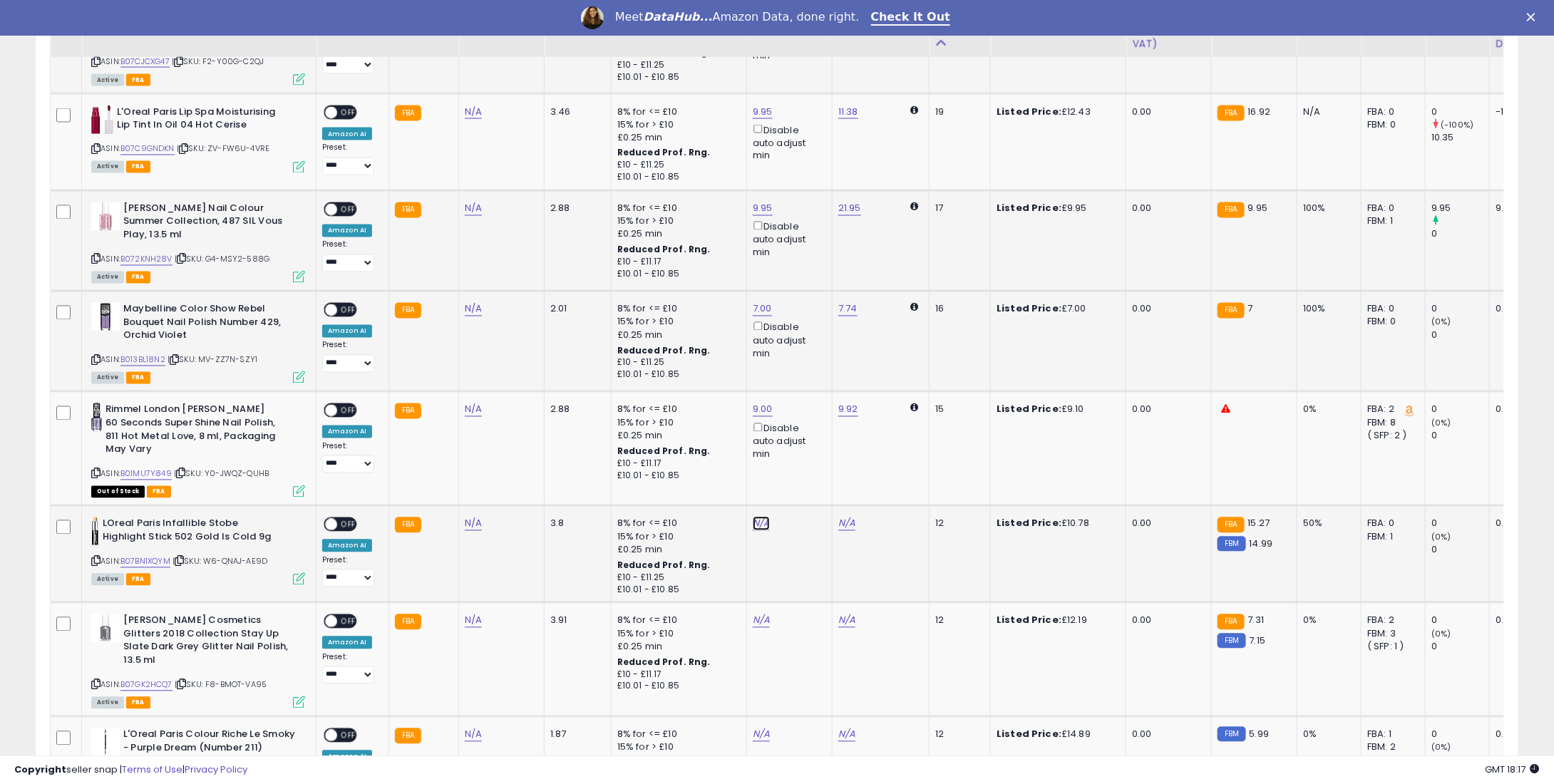
click at [753, 518] on link "N/A" at bounding box center [761, 523] width 17 height 14
type input "**"
type input "****"
type input "*"
type input "****"
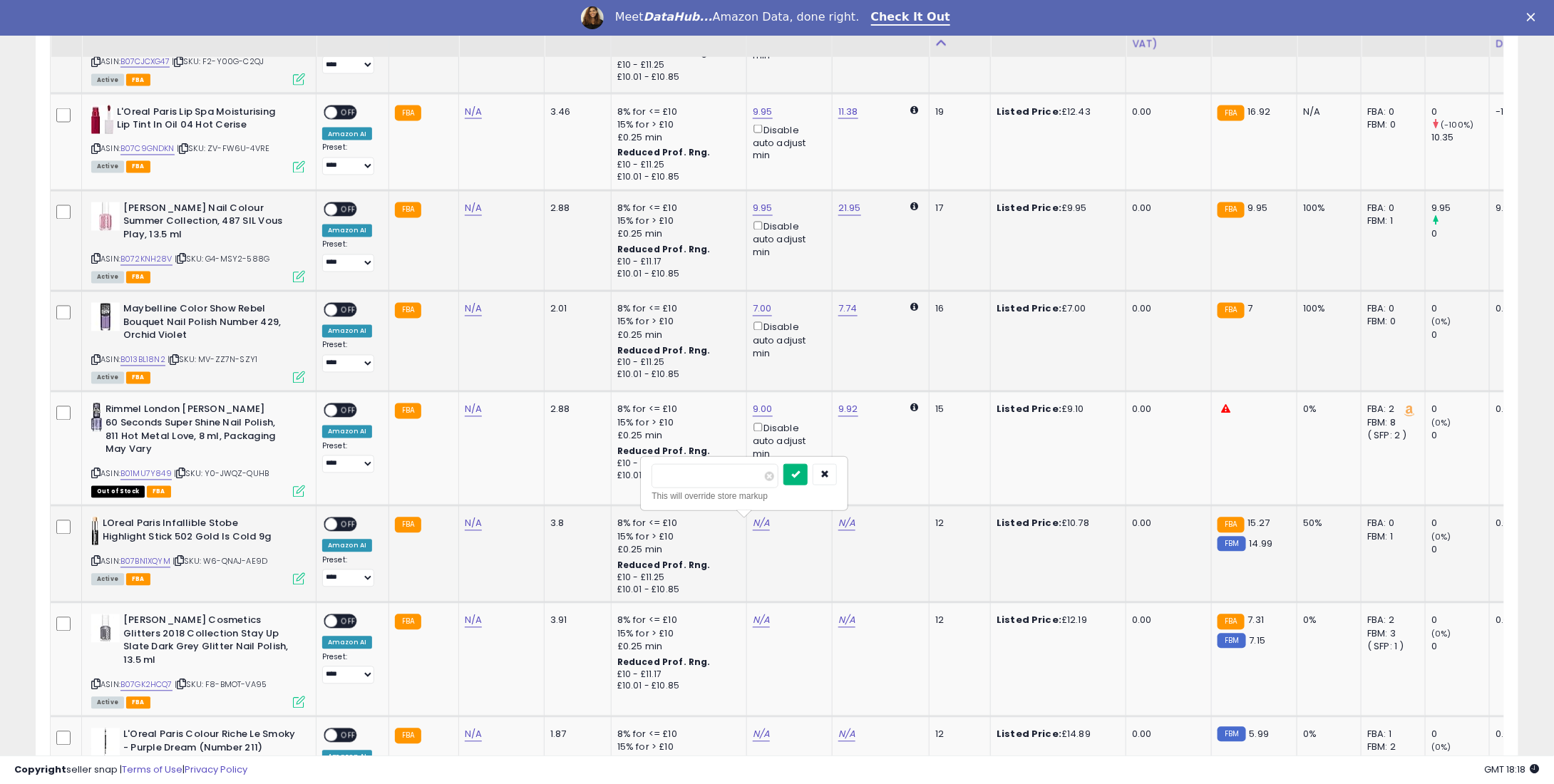
click at [808, 469] on button "submit" at bounding box center [795, 475] width 25 height 22
click at [757, 616] on link "N/A" at bounding box center [761, 621] width 17 height 14
type input "*"
type input "****"
click at [808, 571] on button "submit" at bounding box center [795, 572] width 25 height 22
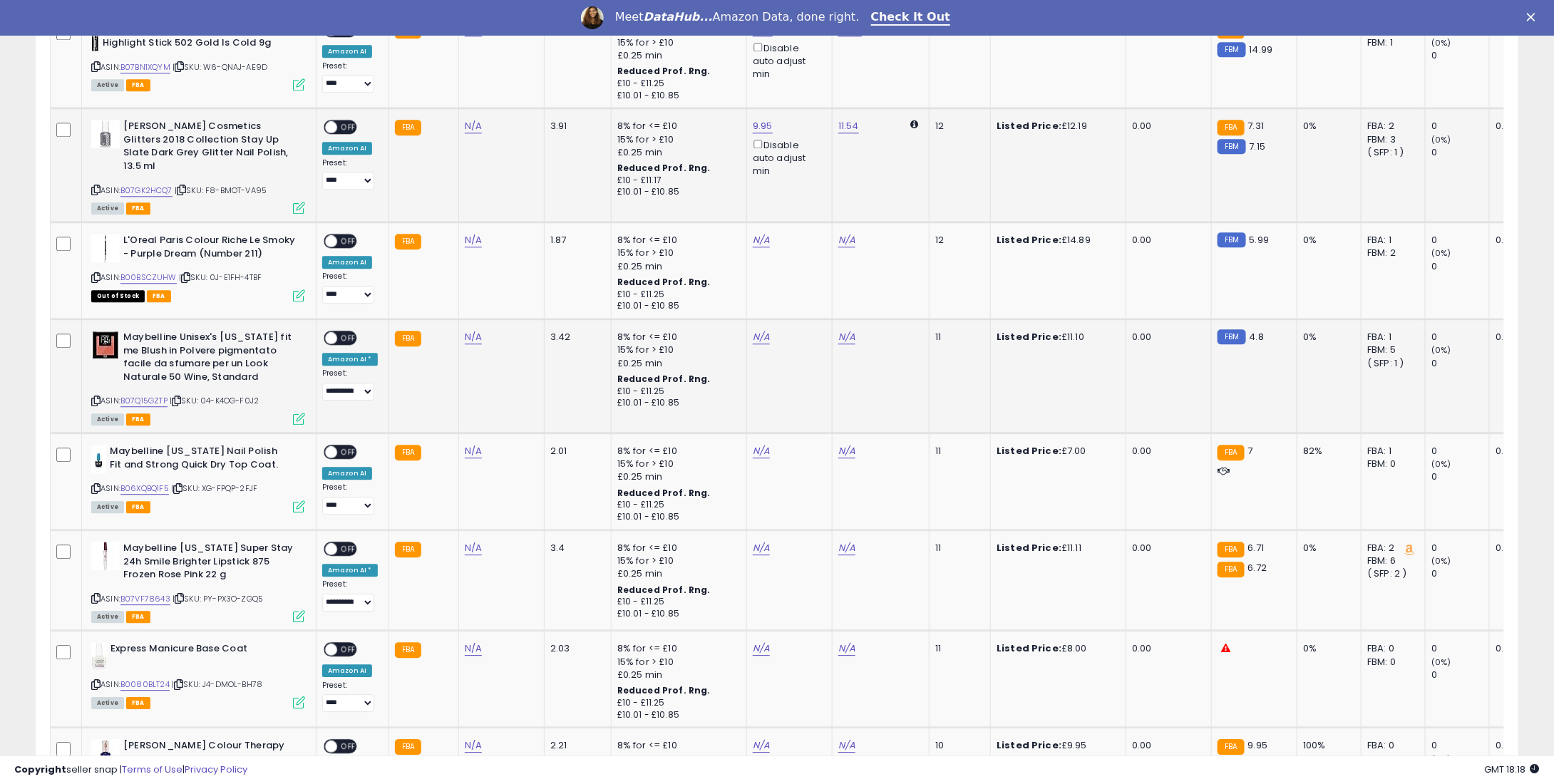
scroll to position [1711, 0]
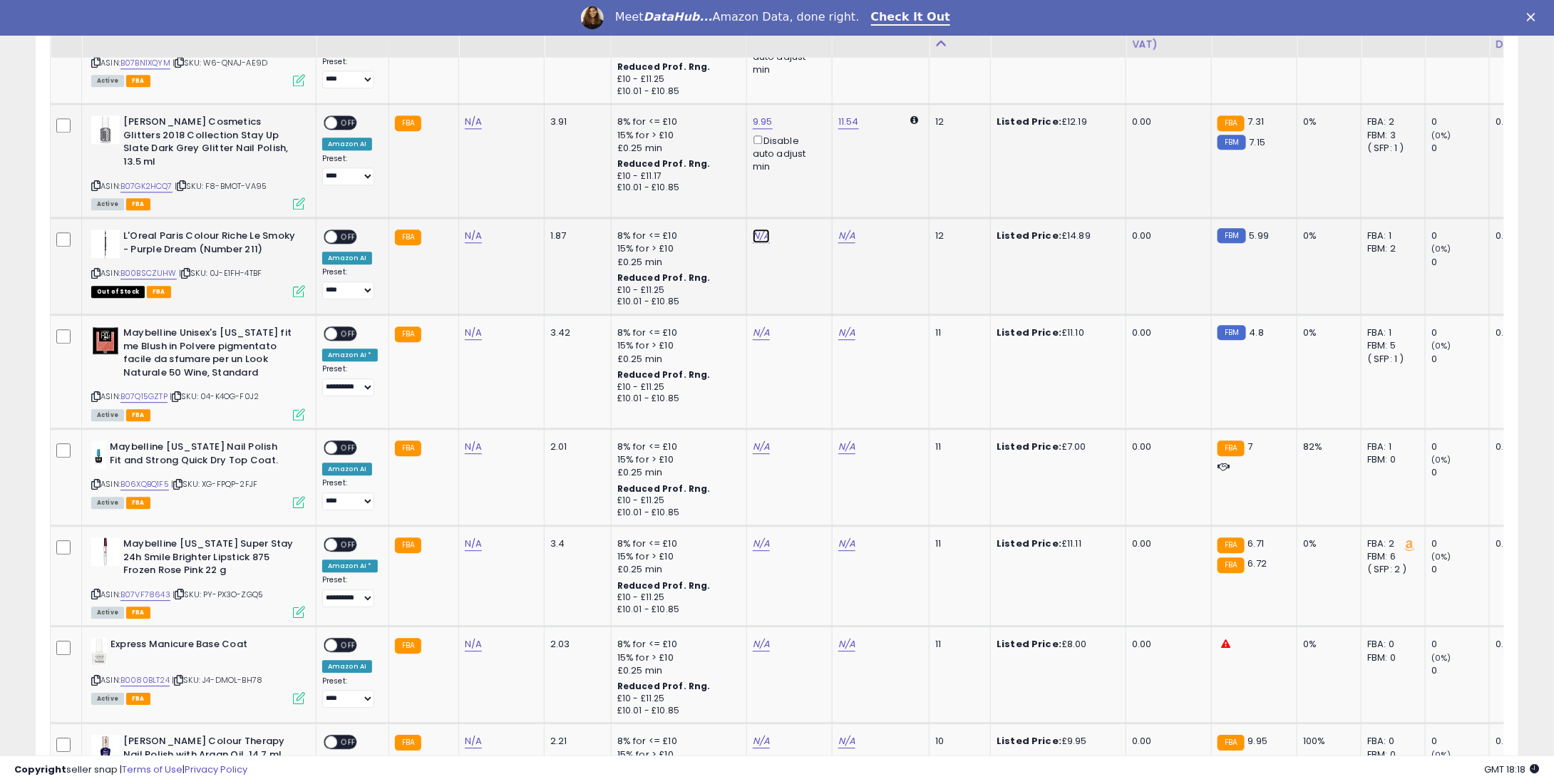
click at [753, 229] on link "N/A" at bounding box center [761, 236] width 17 height 14
type input "**"
click at [800, 169] on icon "submit" at bounding box center [795, 172] width 9 height 9
click at [753, 326] on link "N/A" at bounding box center [761, 332] width 17 height 14
type input "*"
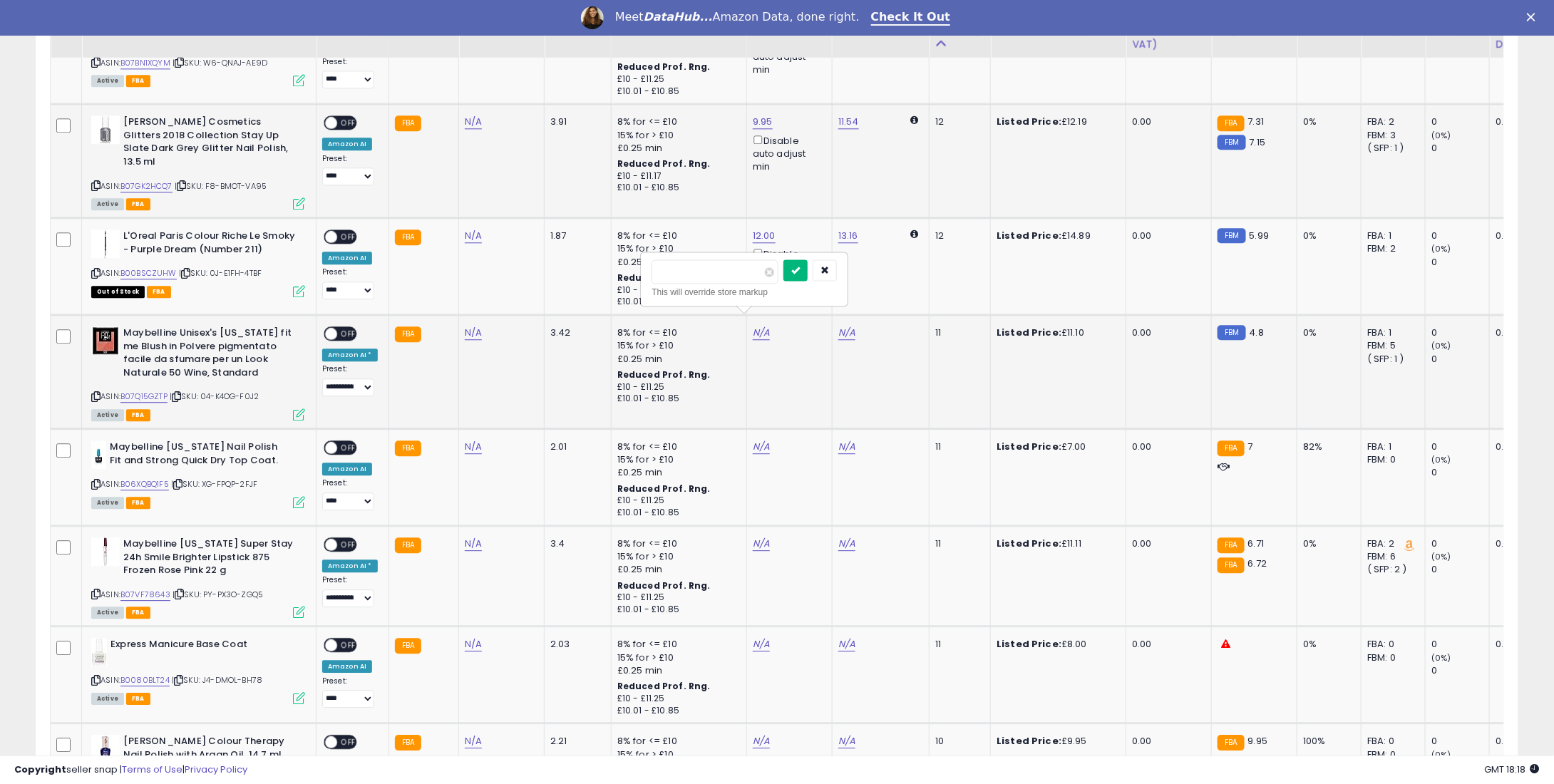
type input "****"
click at [807, 264] on button "submit" at bounding box center [795, 271] width 25 height 22
click at [757, 440] on link "N/A" at bounding box center [761, 447] width 17 height 14
type input "*"
click at [800, 384] on icon "submit" at bounding box center [795, 383] width 9 height 9
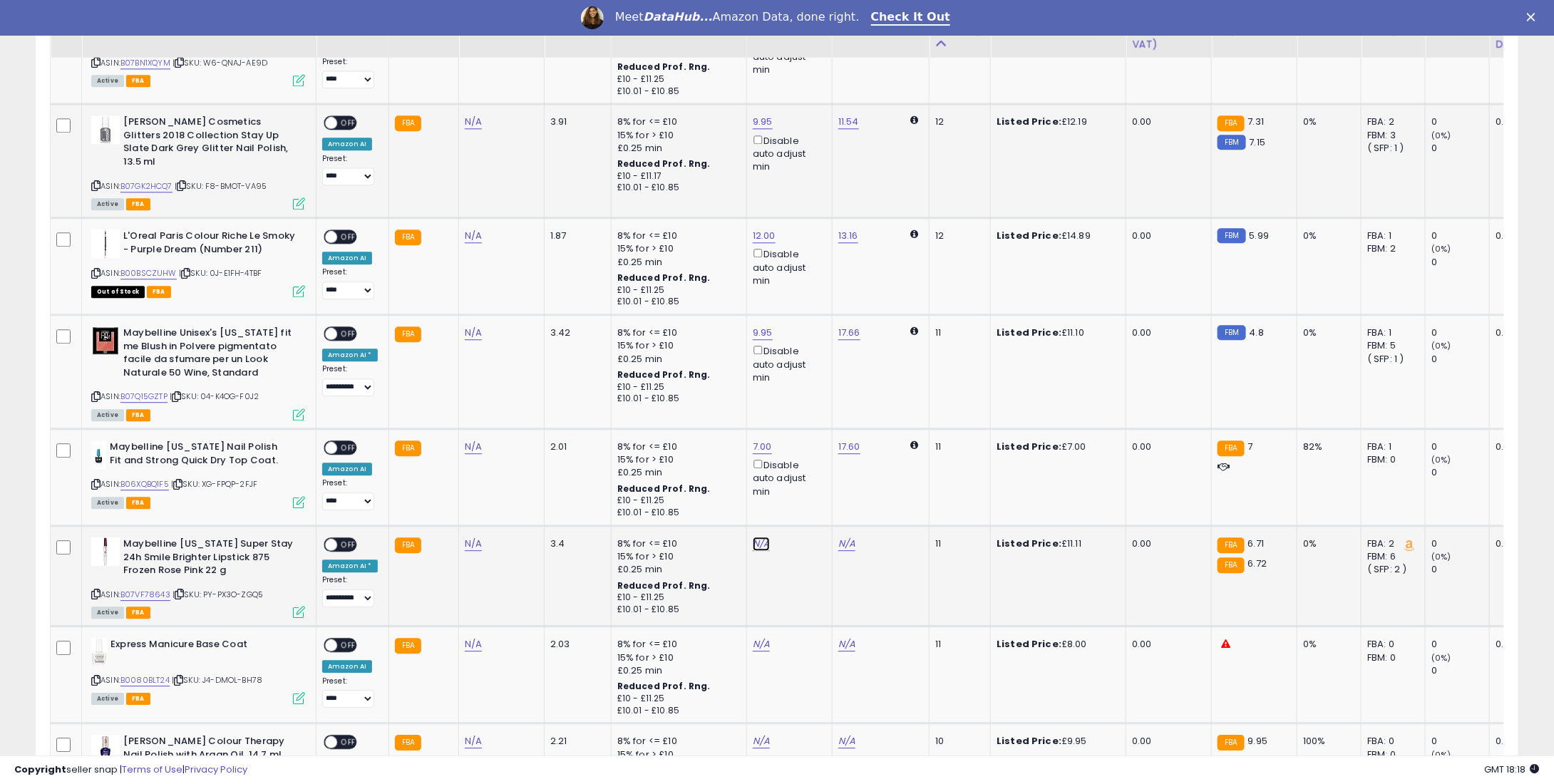
click at [754, 536] on link "N/A" at bounding box center [761, 543] width 17 height 14
type input "*"
type input "****"
click at [808, 472] on button "submit" at bounding box center [795, 480] width 25 height 22
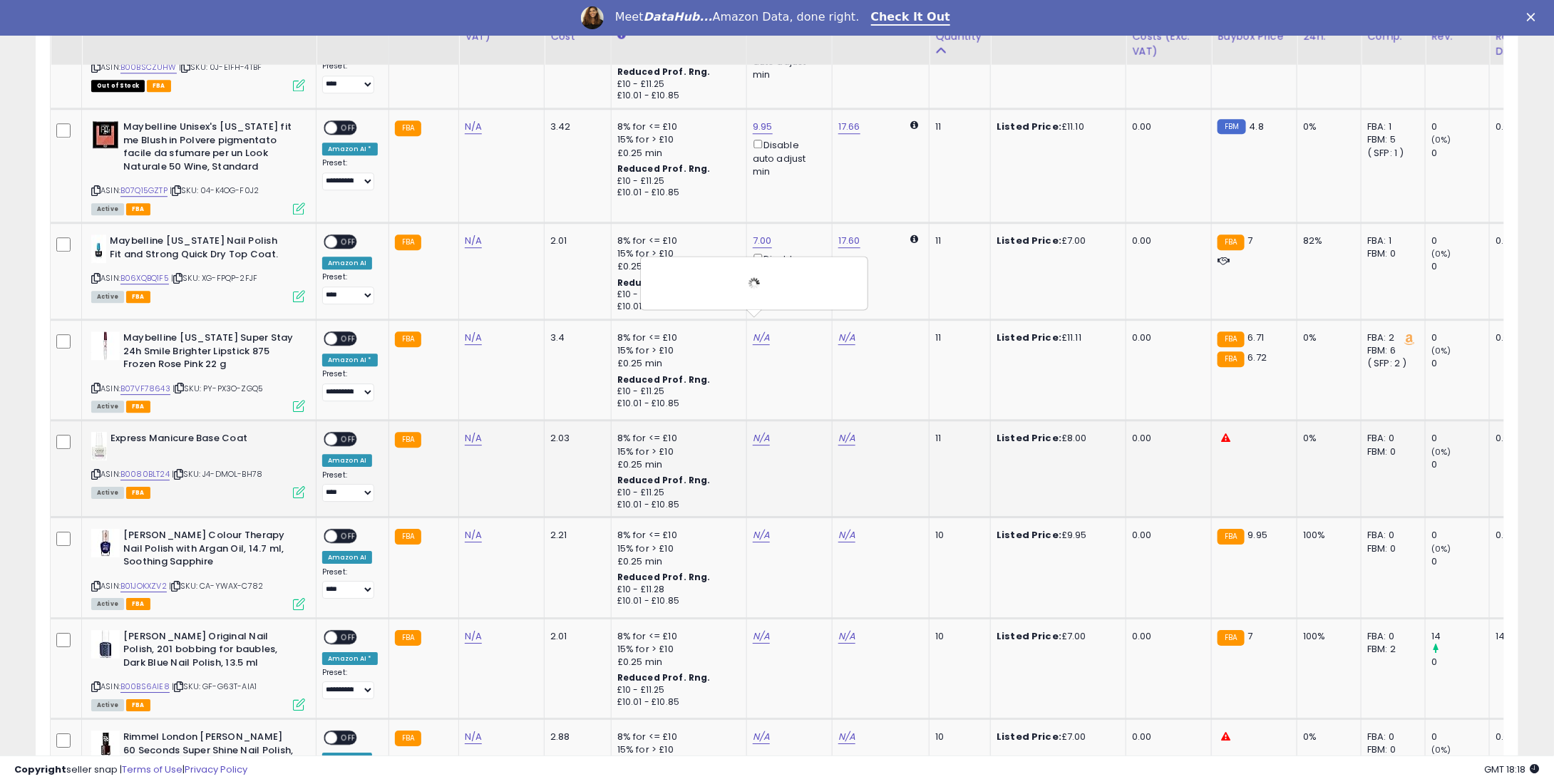
scroll to position [1924, 0]
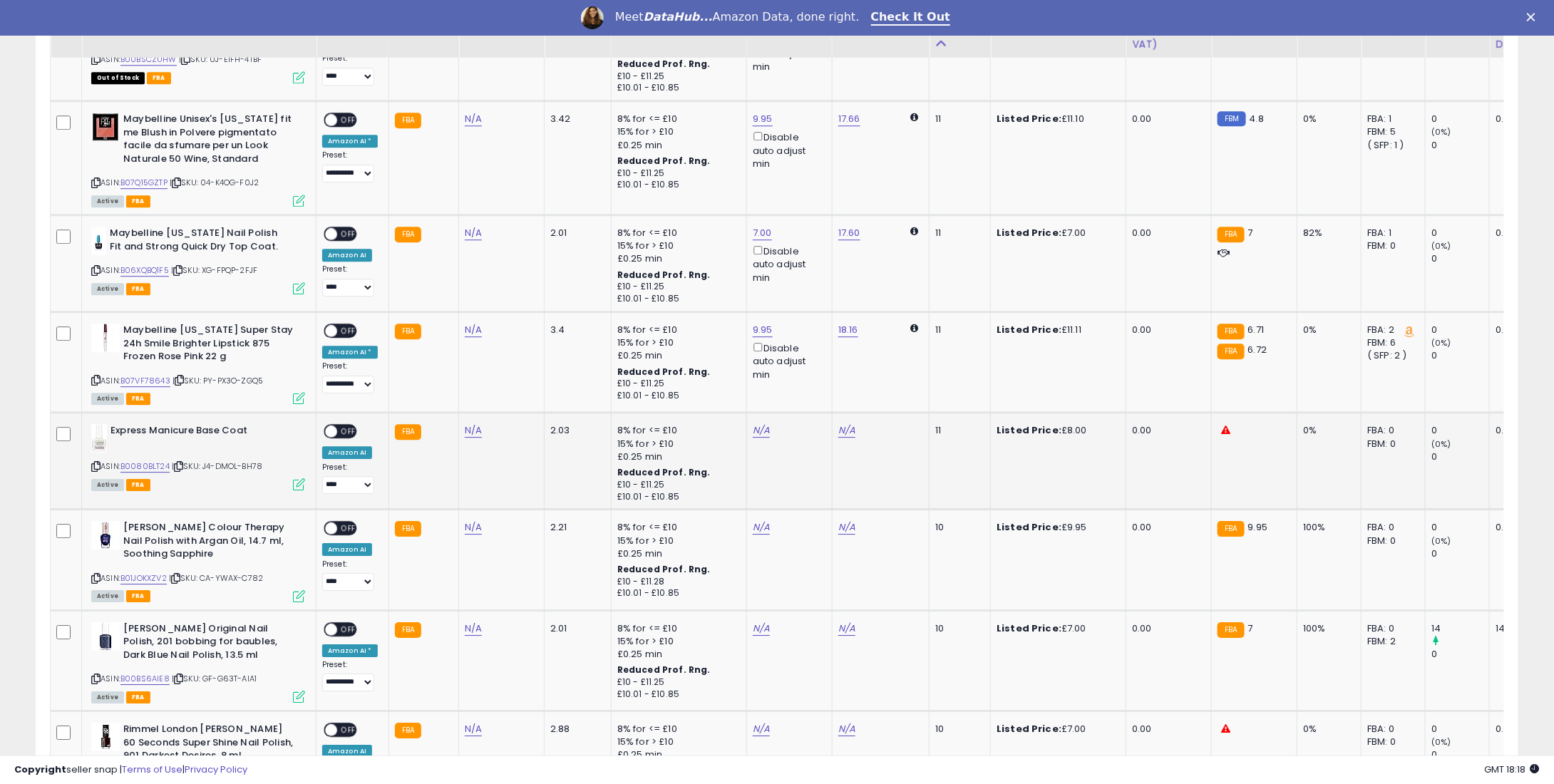
click at [760, 424] on div "N/A" at bounding box center [787, 430] width 69 height 13
click at [758, 423] on link "N/A" at bounding box center [761, 430] width 17 height 14
type input "*"
click at [808, 369] on button "submit" at bounding box center [795, 367] width 25 height 22
click at [760, 520] on link "N/A" at bounding box center [761, 527] width 17 height 14
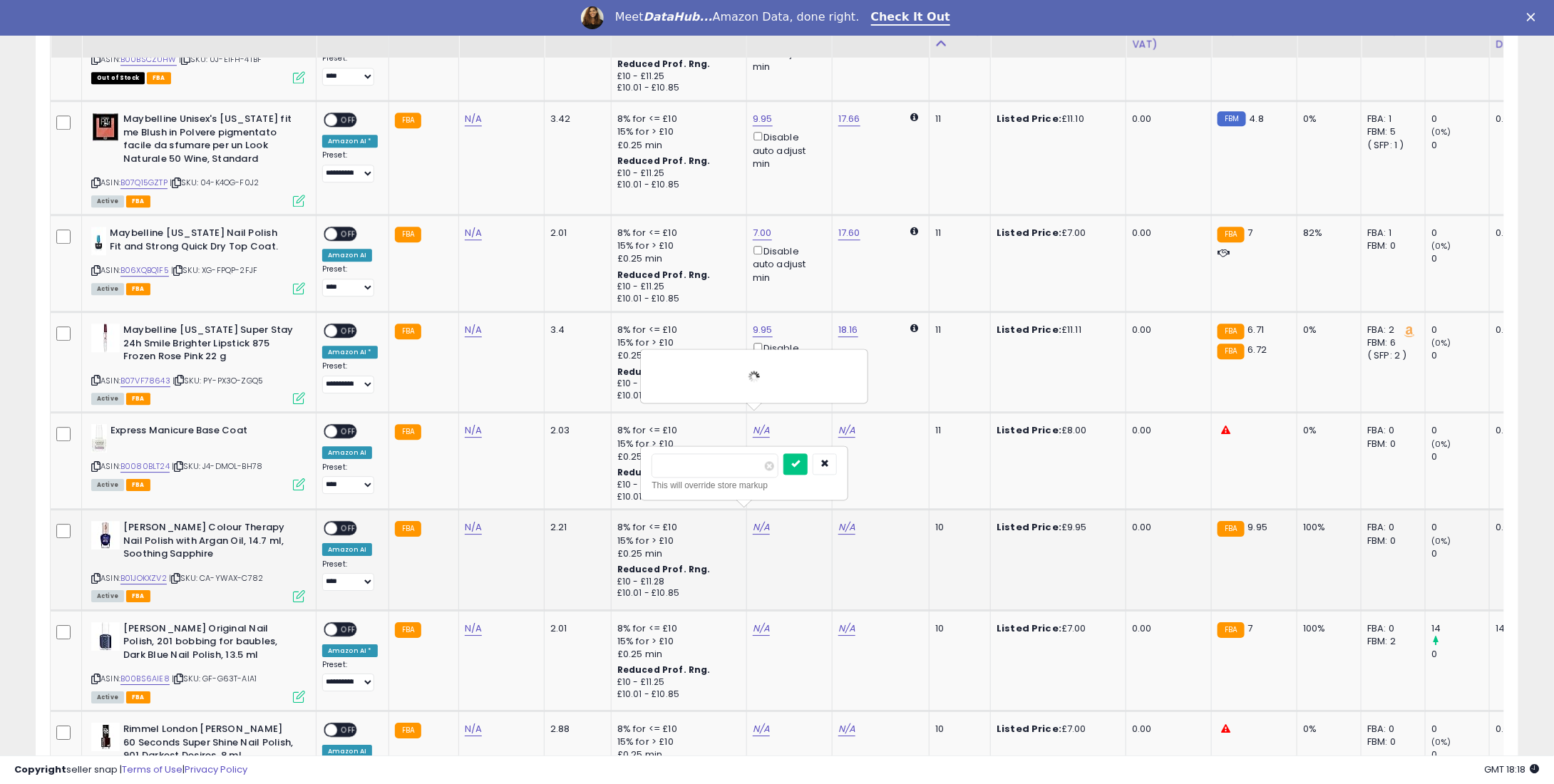
type input "*"
type input "****"
click at [808, 457] on button "submit" at bounding box center [795, 464] width 25 height 22
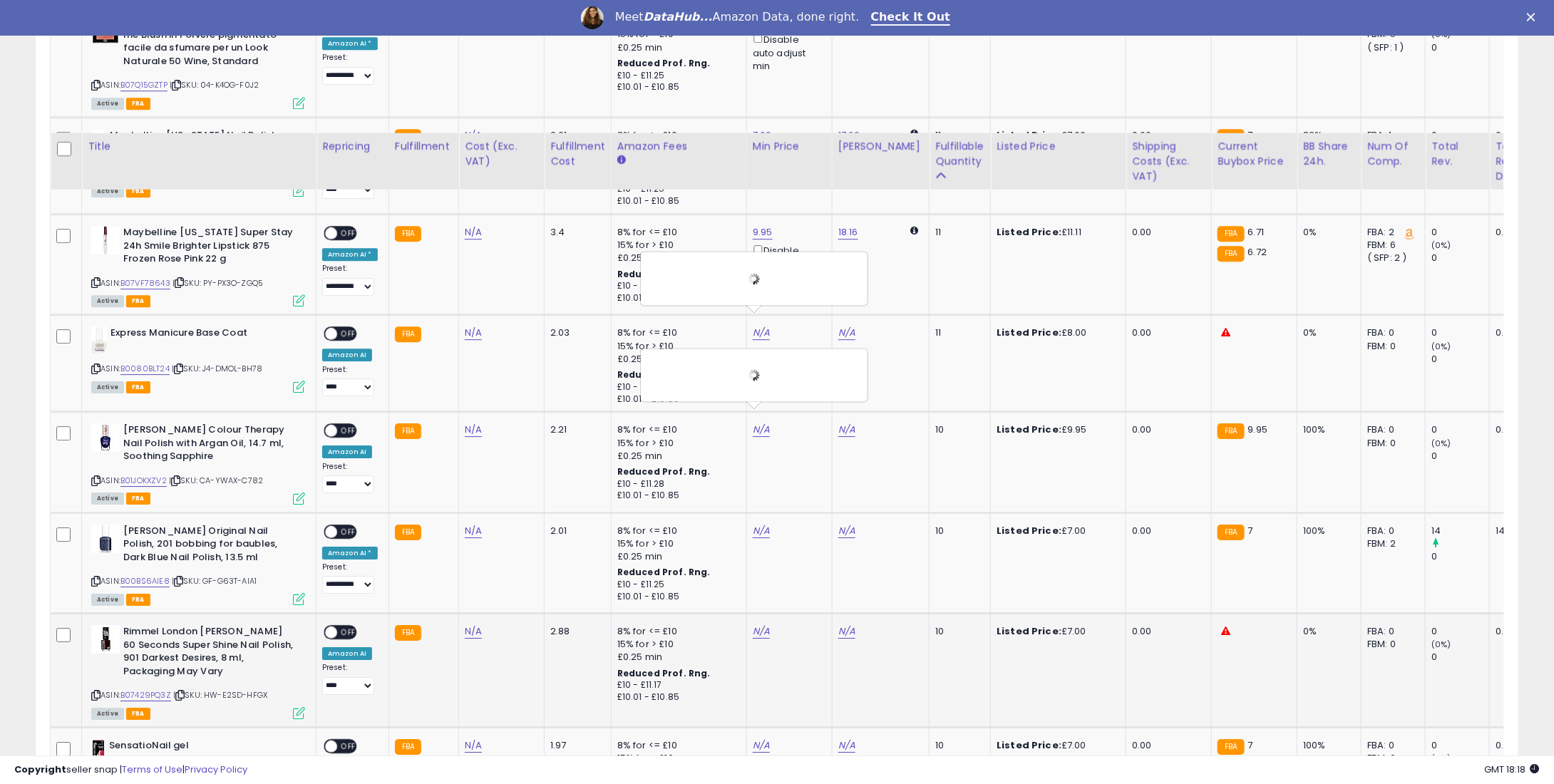
scroll to position [2280, 0]
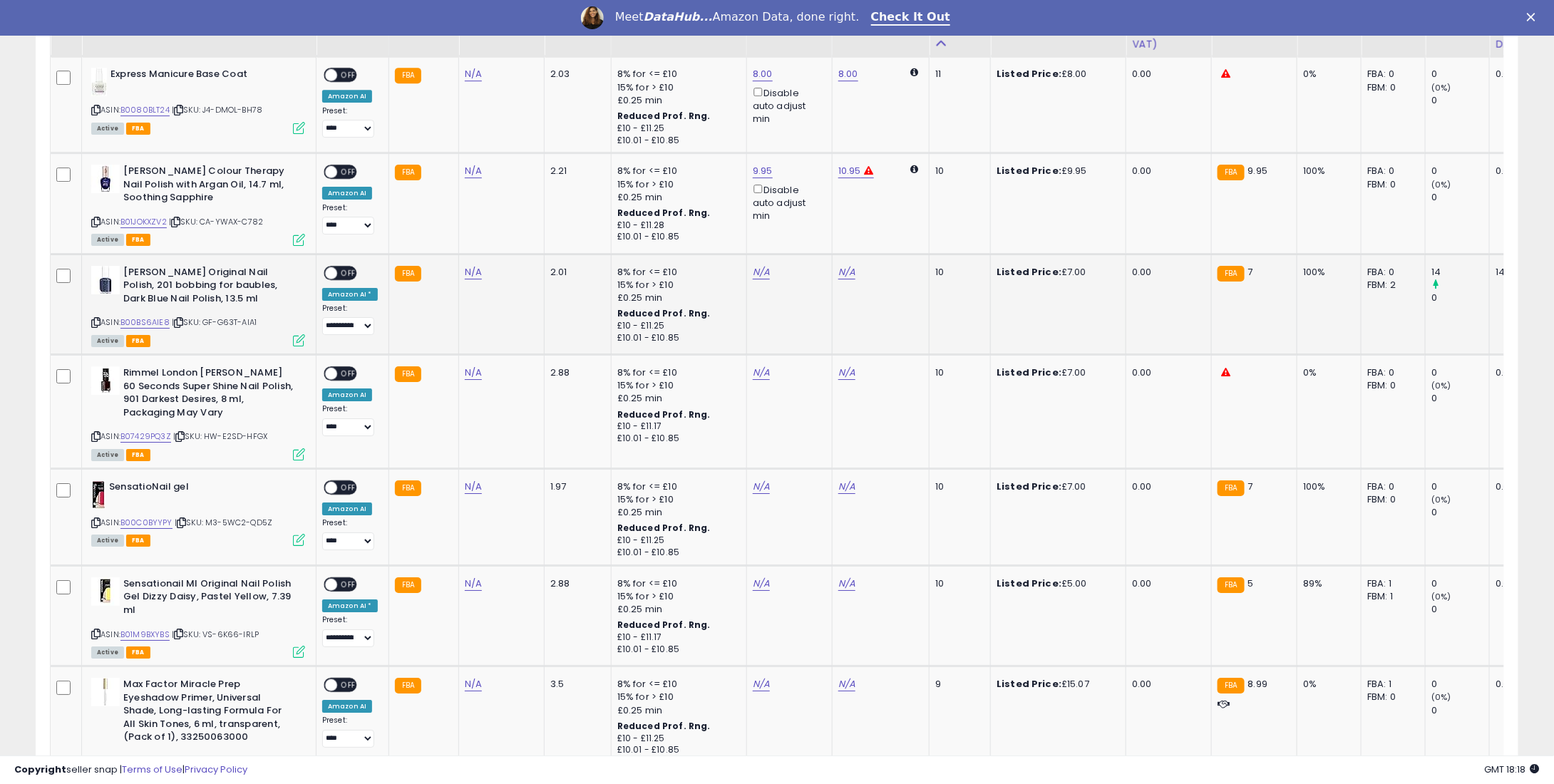
click at [746, 271] on td "N/A" at bounding box center [788, 304] width 86 height 100
click at [759, 265] on link "N/A" at bounding box center [761, 271] width 17 height 14
type input "*"
drag, startPoint x: 821, startPoint y: 205, endPoint x: 779, endPoint y: 345, distance: 146.2
click at [808, 205] on button "submit" at bounding box center [795, 209] width 25 height 22
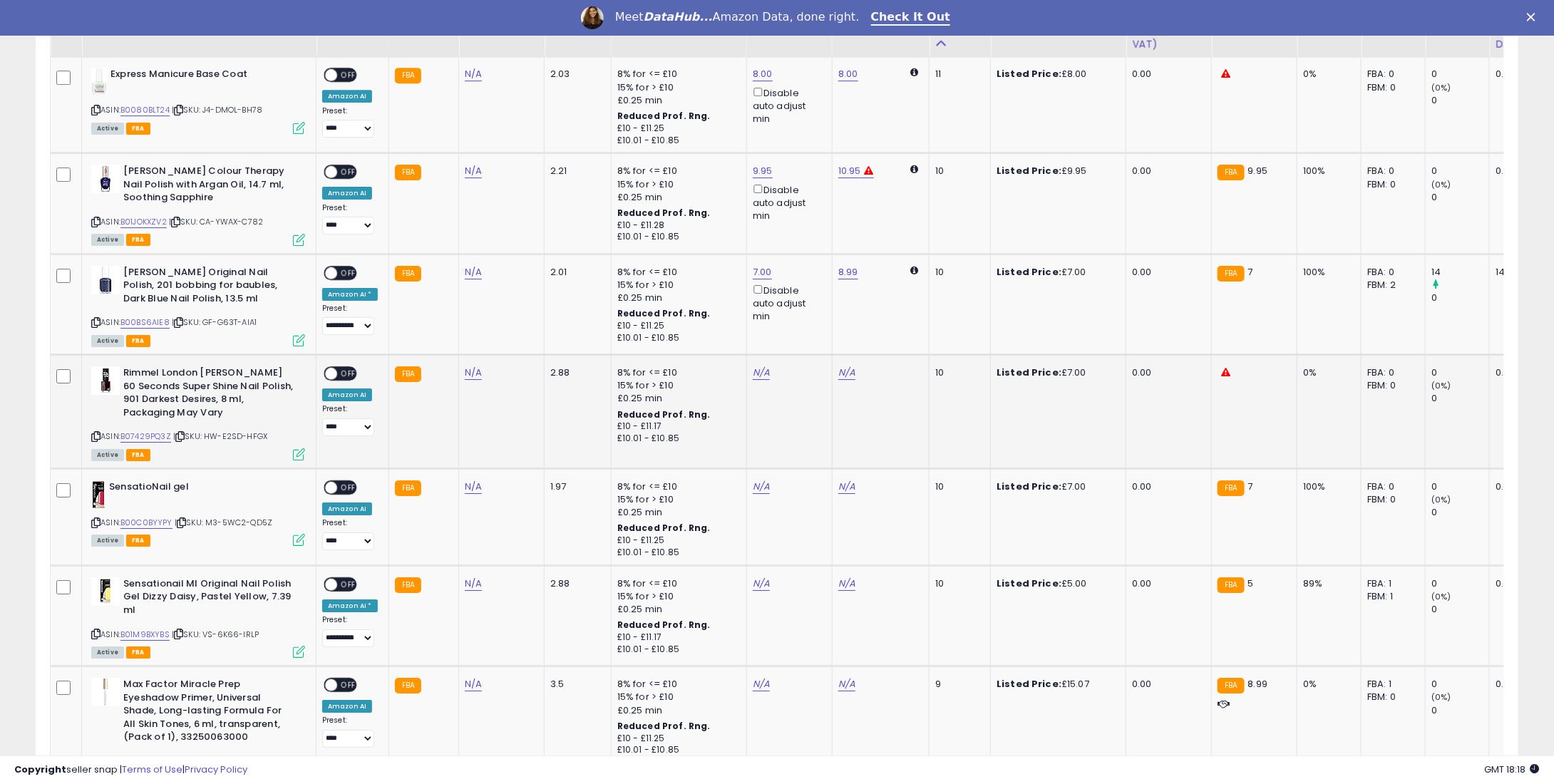
click at [771, 354] on td "N/A" at bounding box center [788, 411] width 86 height 114
click at [753, 366] on link "N/A" at bounding box center [761, 373] width 17 height 14
click at [762, 366] on link "N/A" at bounding box center [761, 373] width 17 height 14
click at [763, 366] on div "N/A" at bounding box center [787, 372] width 69 height 13
click at [764, 366] on div "N/A" at bounding box center [787, 372] width 69 height 13
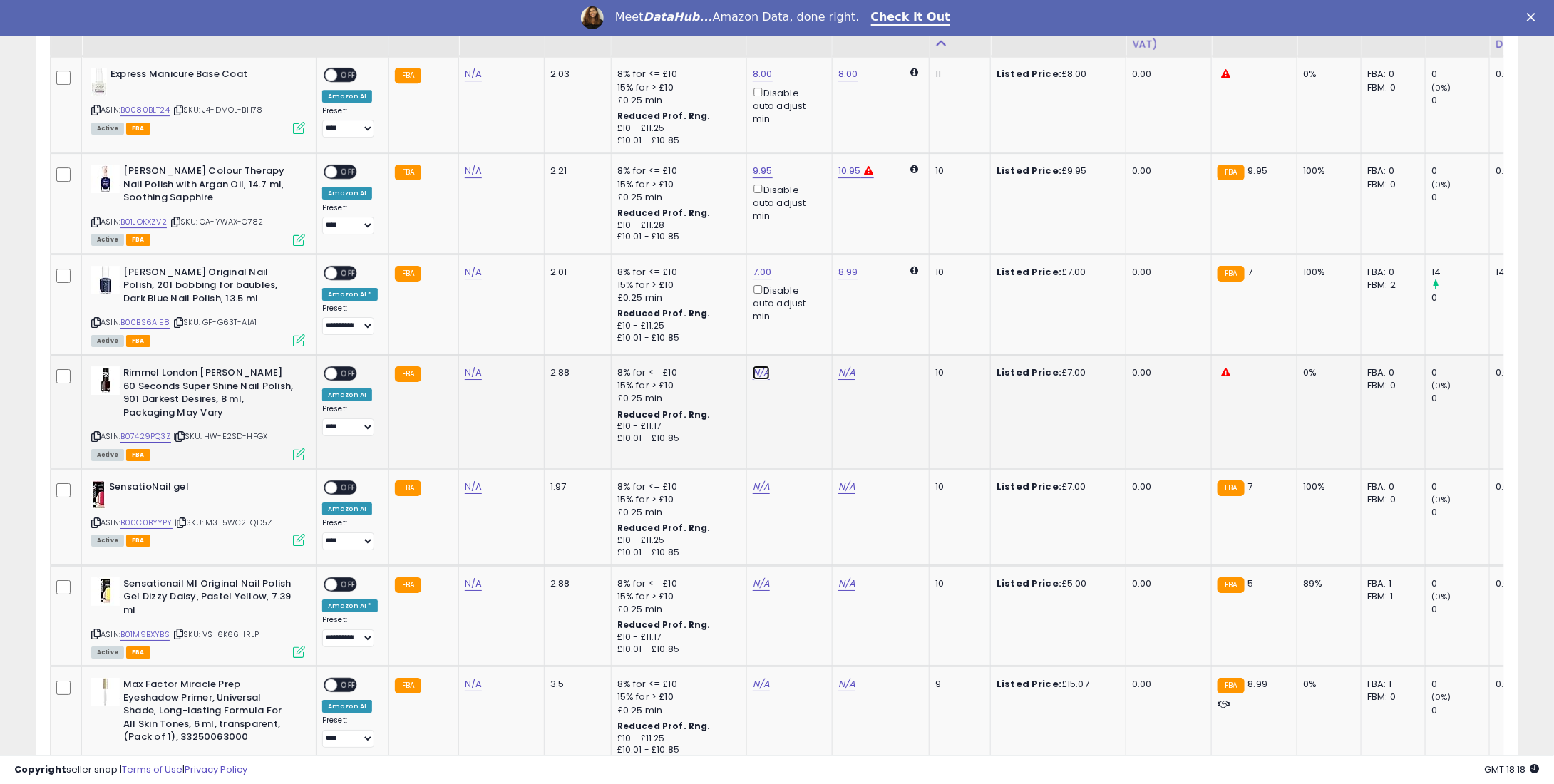
click at [755, 366] on link "N/A" at bounding box center [761, 373] width 17 height 14
type input "*"
click at [808, 313] on button "submit" at bounding box center [795, 310] width 25 height 22
click at [755, 480] on link "N/A" at bounding box center [761, 487] width 17 height 14
type input "*"
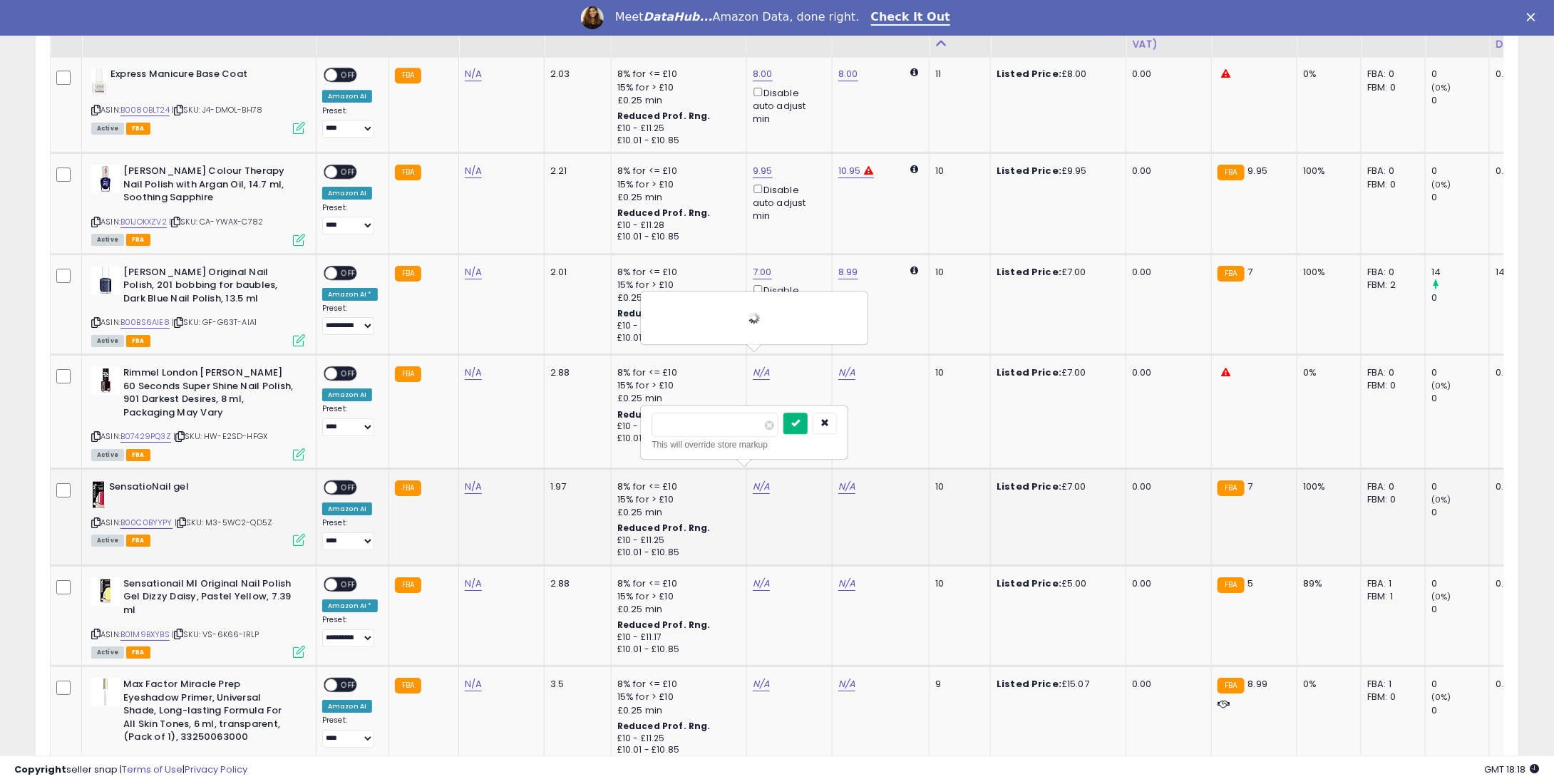
click at [808, 424] on button "submit" at bounding box center [795, 423] width 25 height 22
click at [762, 565] on td "N/A" at bounding box center [788, 615] width 86 height 100
click at [753, 576] on link "N/A" at bounding box center [761, 583] width 17 height 14
type input "*"
click at [808, 513] on button "submit" at bounding box center [795, 519] width 25 height 22
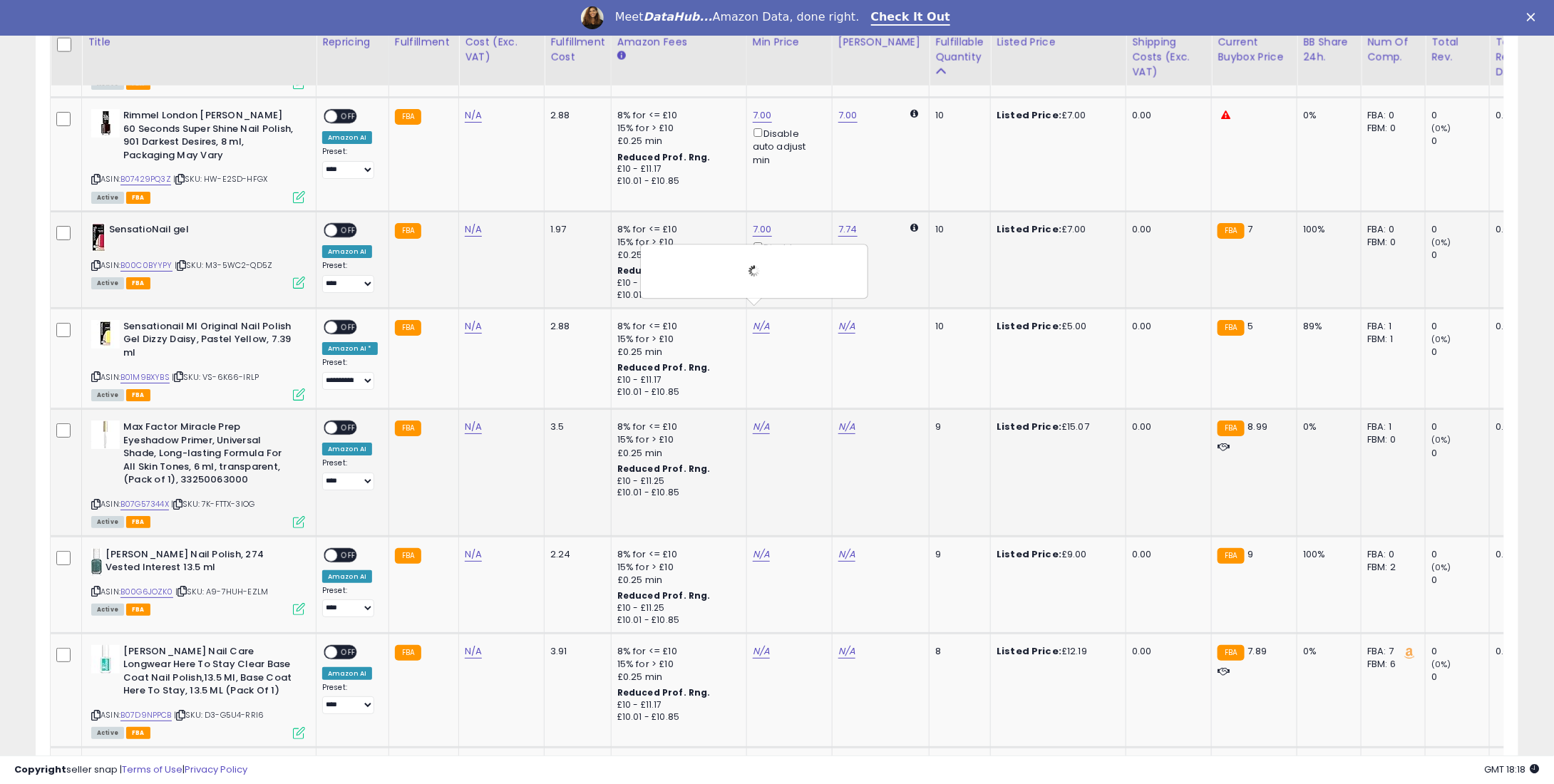
scroll to position [2565, 0]
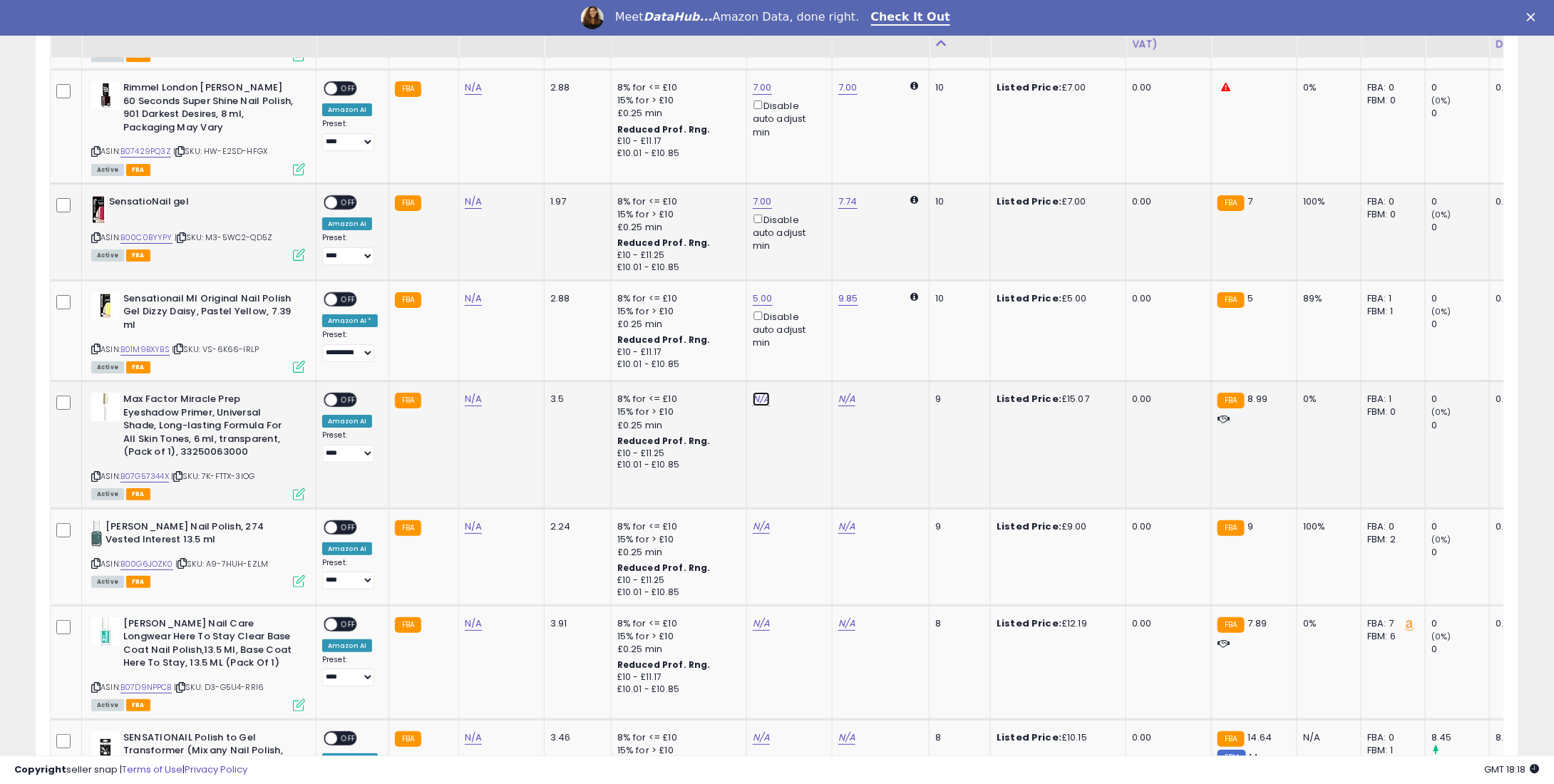
click at [760, 392] on link "N/A" at bounding box center [761, 398] width 17 height 14
type input "**"
click at [800, 334] on icon "submit" at bounding box center [795, 334] width 9 height 9
click at [757, 508] on td "N/A" at bounding box center [788, 556] width 86 height 97
click at [754, 519] on link "N/A" at bounding box center [761, 526] width 17 height 14
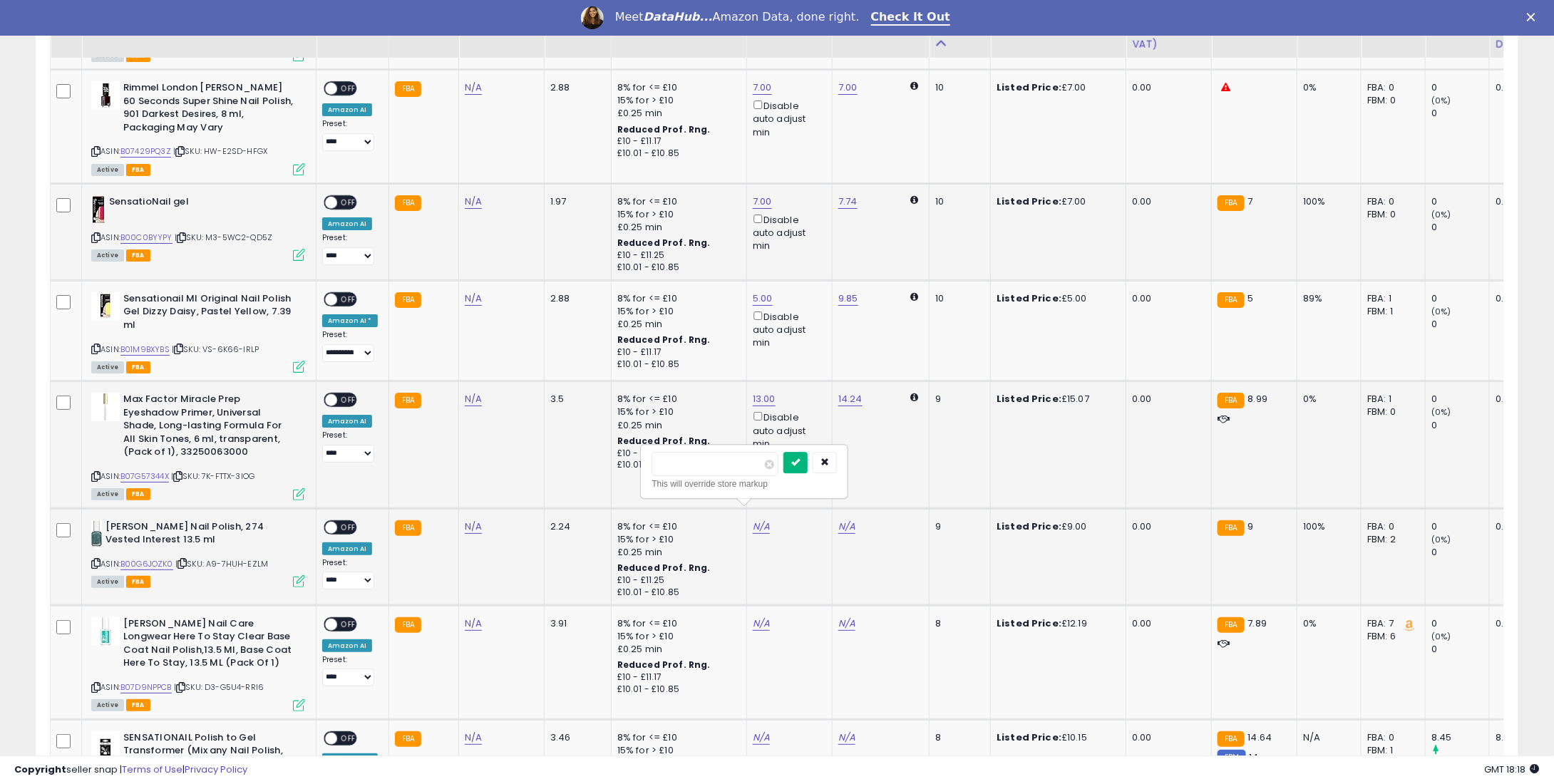
type input "*"
click at [800, 459] on icon "submit" at bounding box center [795, 461] width 9 height 9
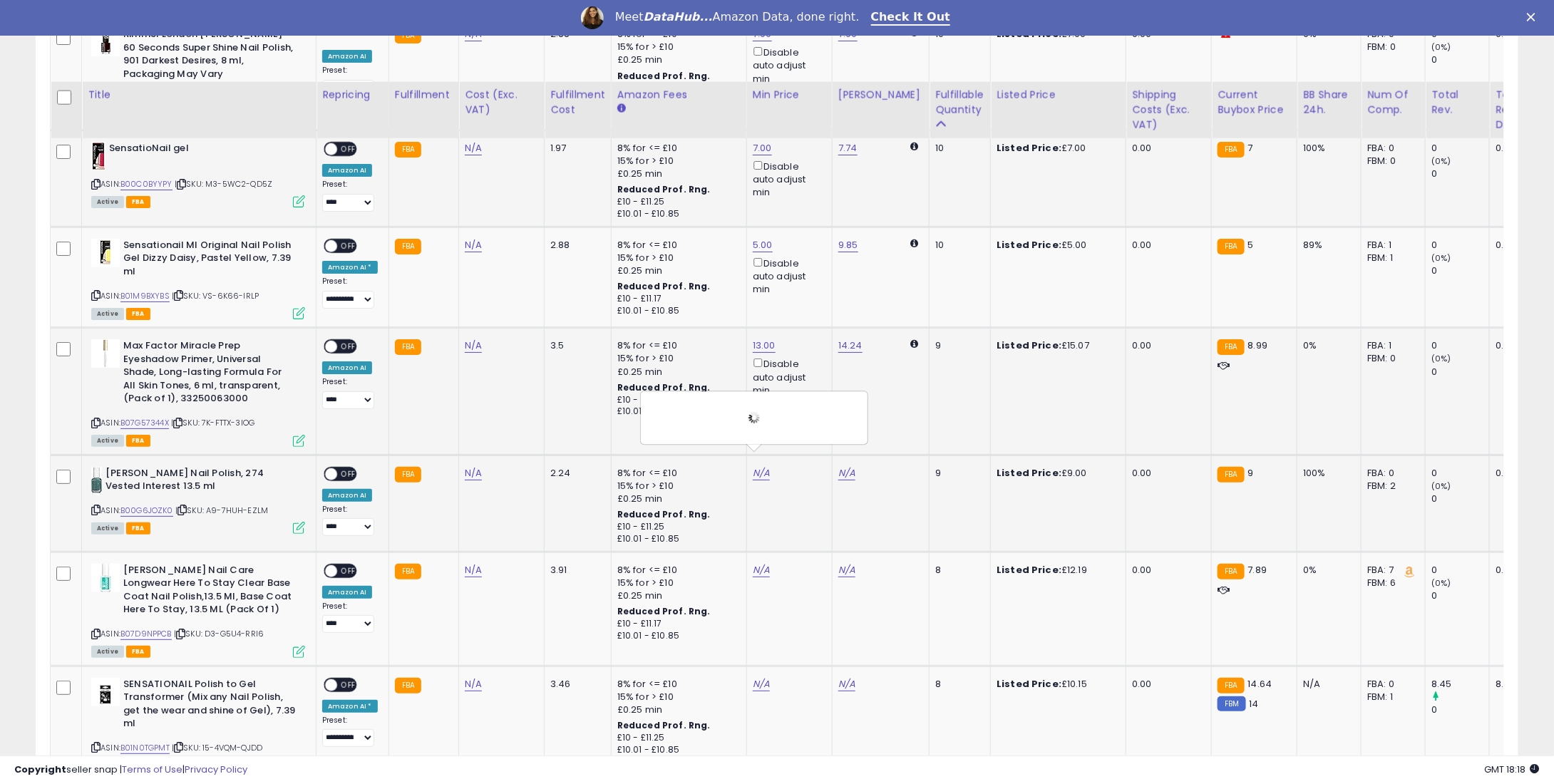
scroll to position [2734, 0]
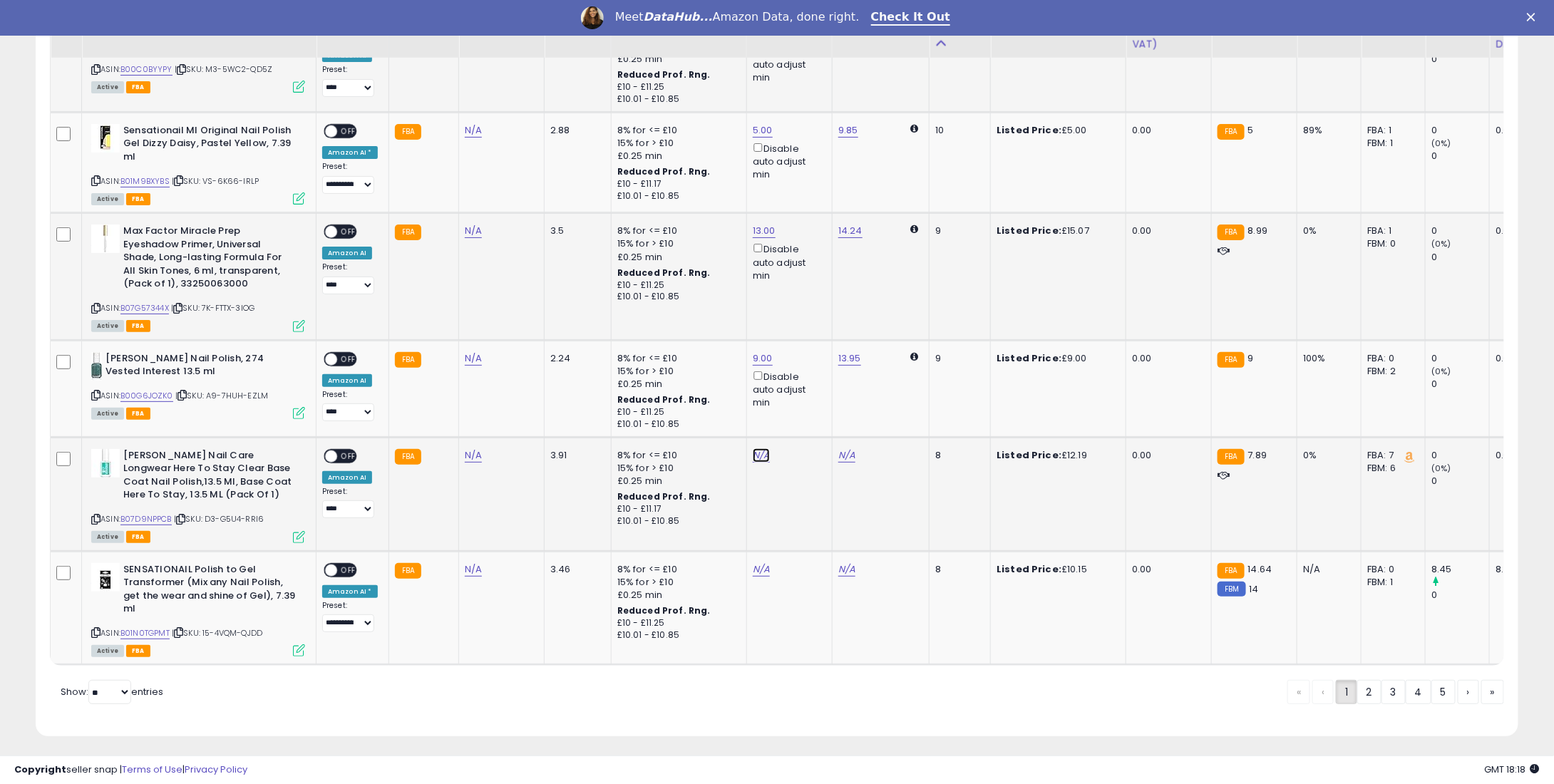
click at [760, 449] on link "N/A" at bounding box center [761, 455] width 17 height 14
type input "**"
click at [800, 390] on icon "submit" at bounding box center [795, 391] width 9 height 9
click at [755, 563] on link "N/A" at bounding box center [761, 570] width 17 height 14
type input "*"
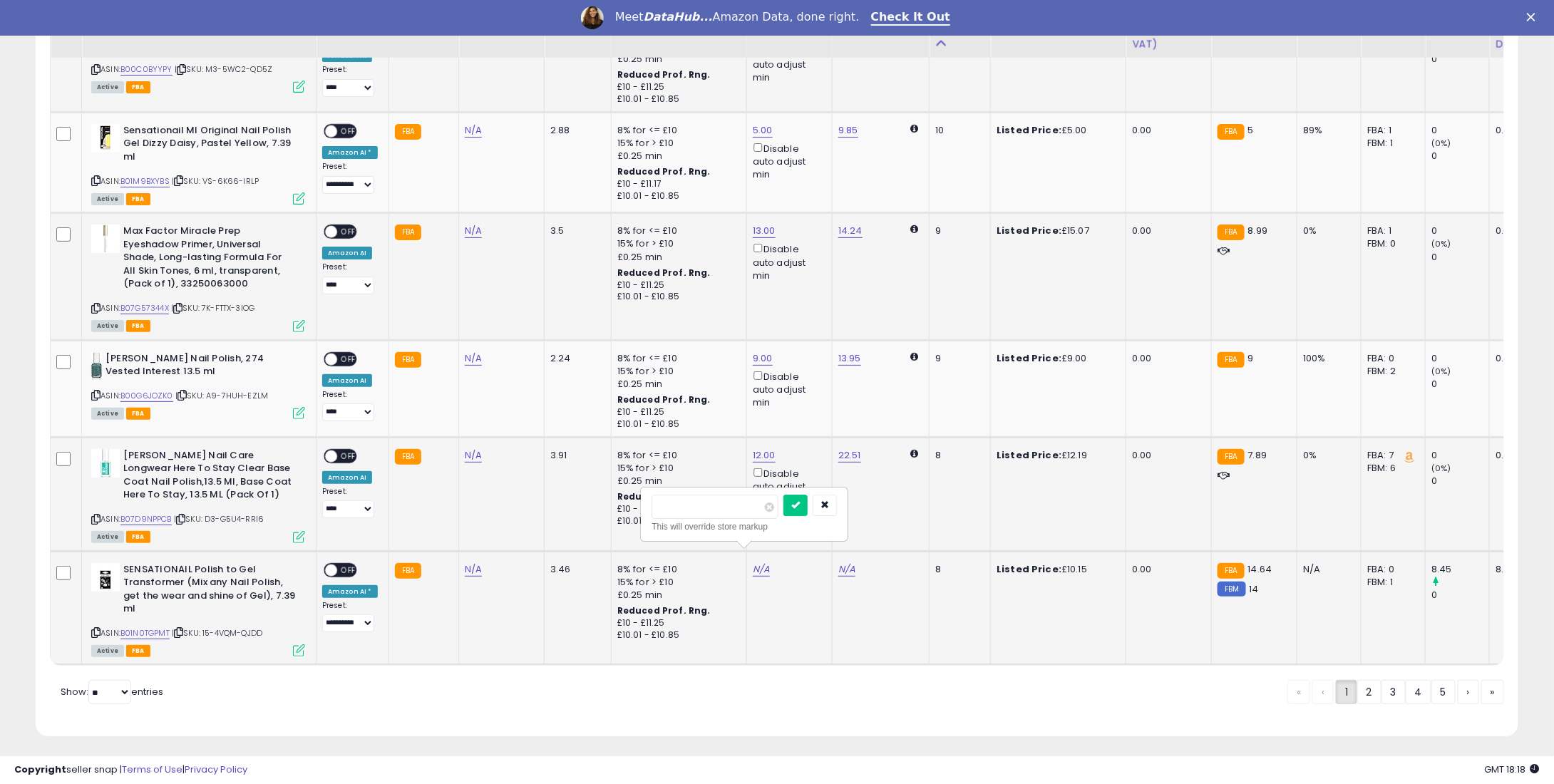
type input "****"
click at [823, 488] on div "**** This will override store markup" at bounding box center [744, 513] width 206 height 52
click at [800, 501] on icon "submit" at bounding box center [795, 505] width 9 height 9
click at [346, 551] on td "**********" at bounding box center [353, 608] width 73 height 114
click at [345, 564] on span "OFF" at bounding box center [348, 570] width 23 height 12
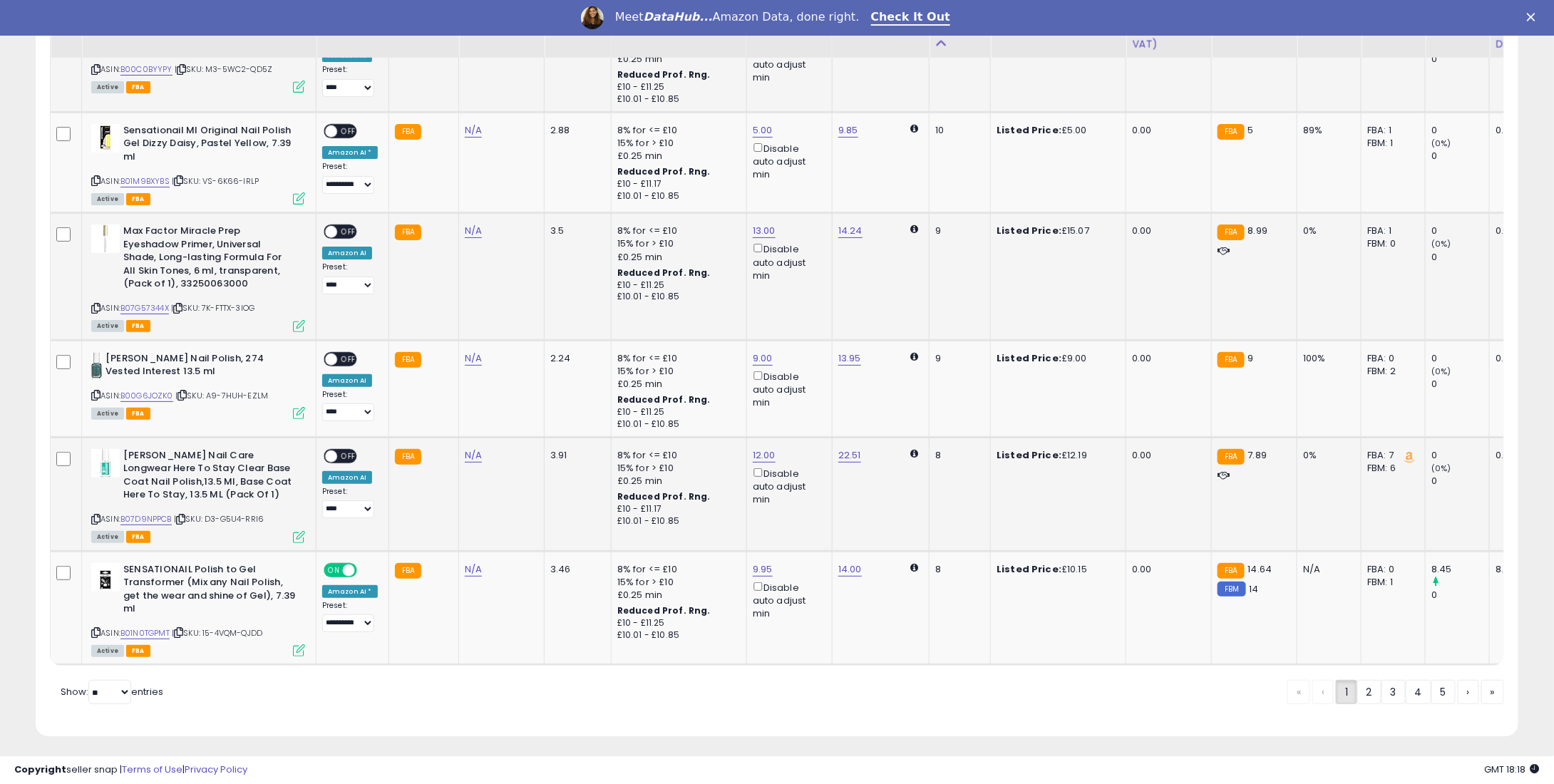
click at [341, 450] on span "OFF" at bounding box center [348, 455] width 23 height 12
click at [345, 353] on span "OFF" at bounding box center [348, 359] width 23 height 12
click at [338, 226] on span "OFF" at bounding box center [348, 232] width 23 height 12
click at [344, 112] on td "**********" at bounding box center [353, 162] width 73 height 100
click at [348, 125] on span "OFF" at bounding box center [348, 131] width 23 height 12
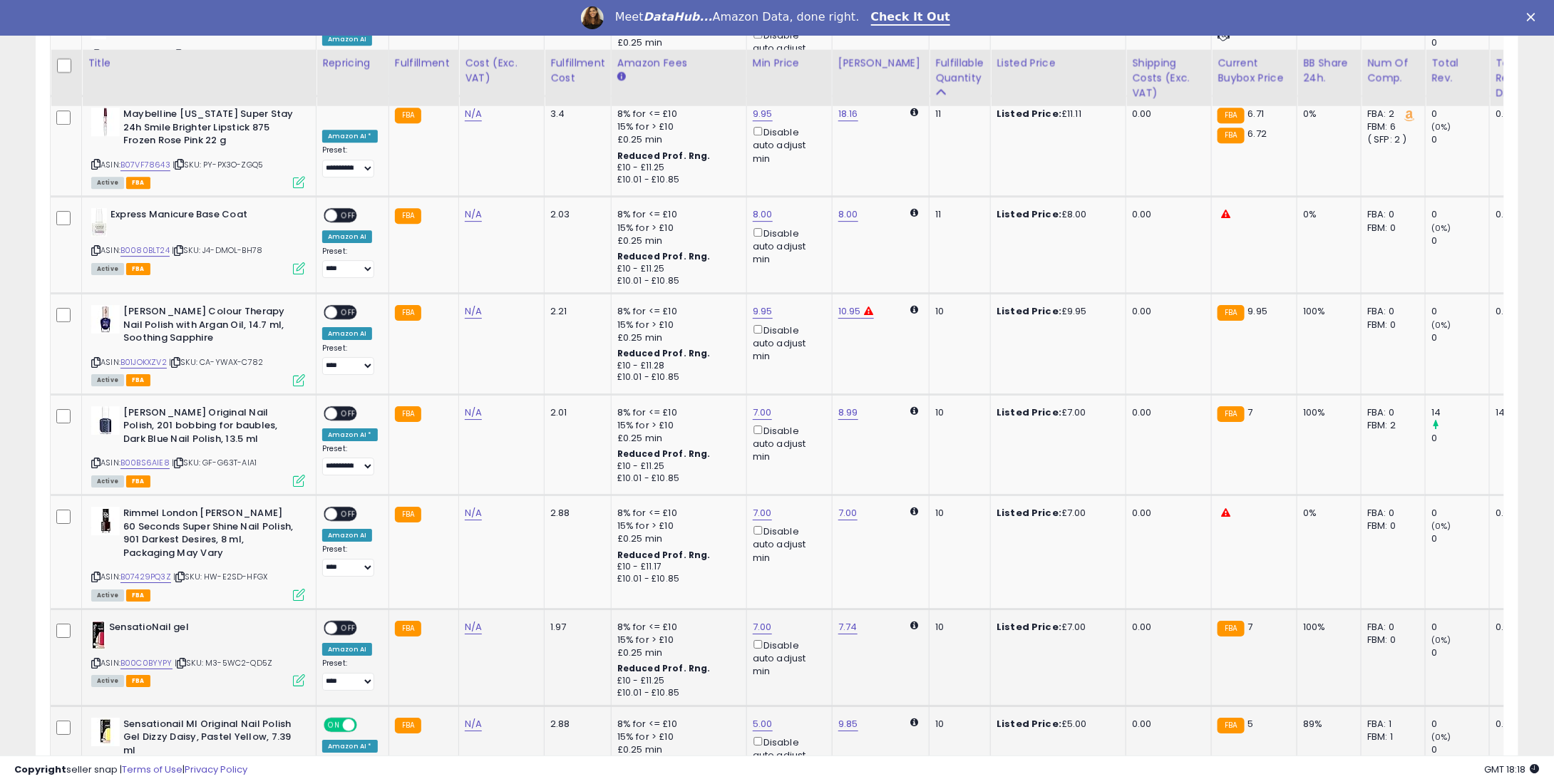
scroll to position [2092, 0]
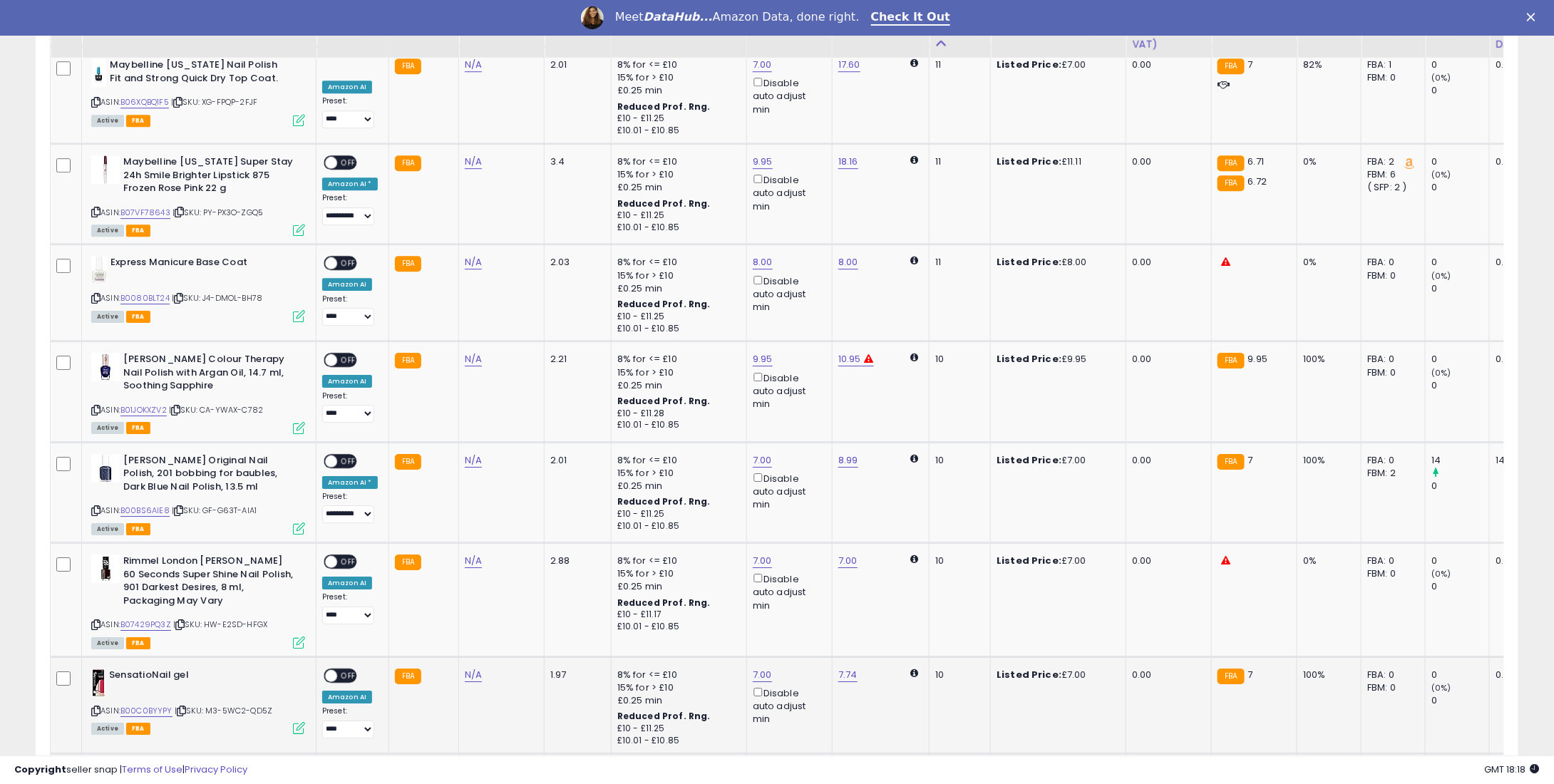
click at [341, 669] on div "ON OFF" at bounding box center [325, 675] width 33 height 12
click at [342, 669] on span "OFF" at bounding box center [348, 675] width 23 height 12
click at [342, 556] on span "OFF" at bounding box center [348, 562] width 23 height 12
click at [343, 556] on span at bounding box center [348, 562] width 12 height 12
click at [336, 555] on div "**********" at bounding box center [349, 589] width 56 height 70
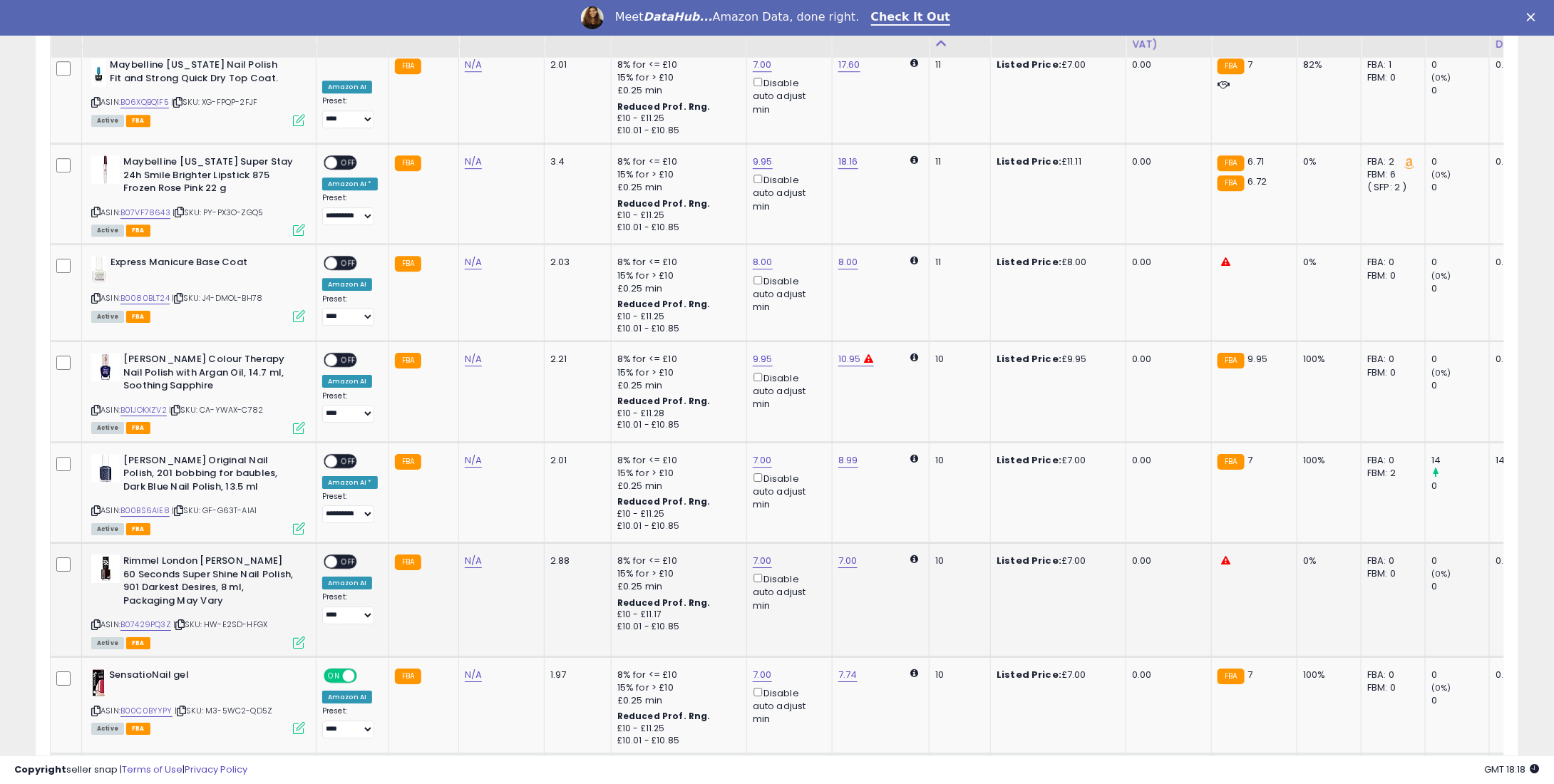
click at [338, 556] on span "OFF" at bounding box center [348, 562] width 23 height 12
click at [339, 454] on div "ON OFF" at bounding box center [325, 460] width 33 height 12
click at [339, 454] on span "OFF" at bounding box center [348, 460] width 23 height 12
click at [340, 341] on td "**********" at bounding box center [353, 392] width 73 height 100
click at [342, 354] on span "OFF" at bounding box center [348, 360] width 23 height 12
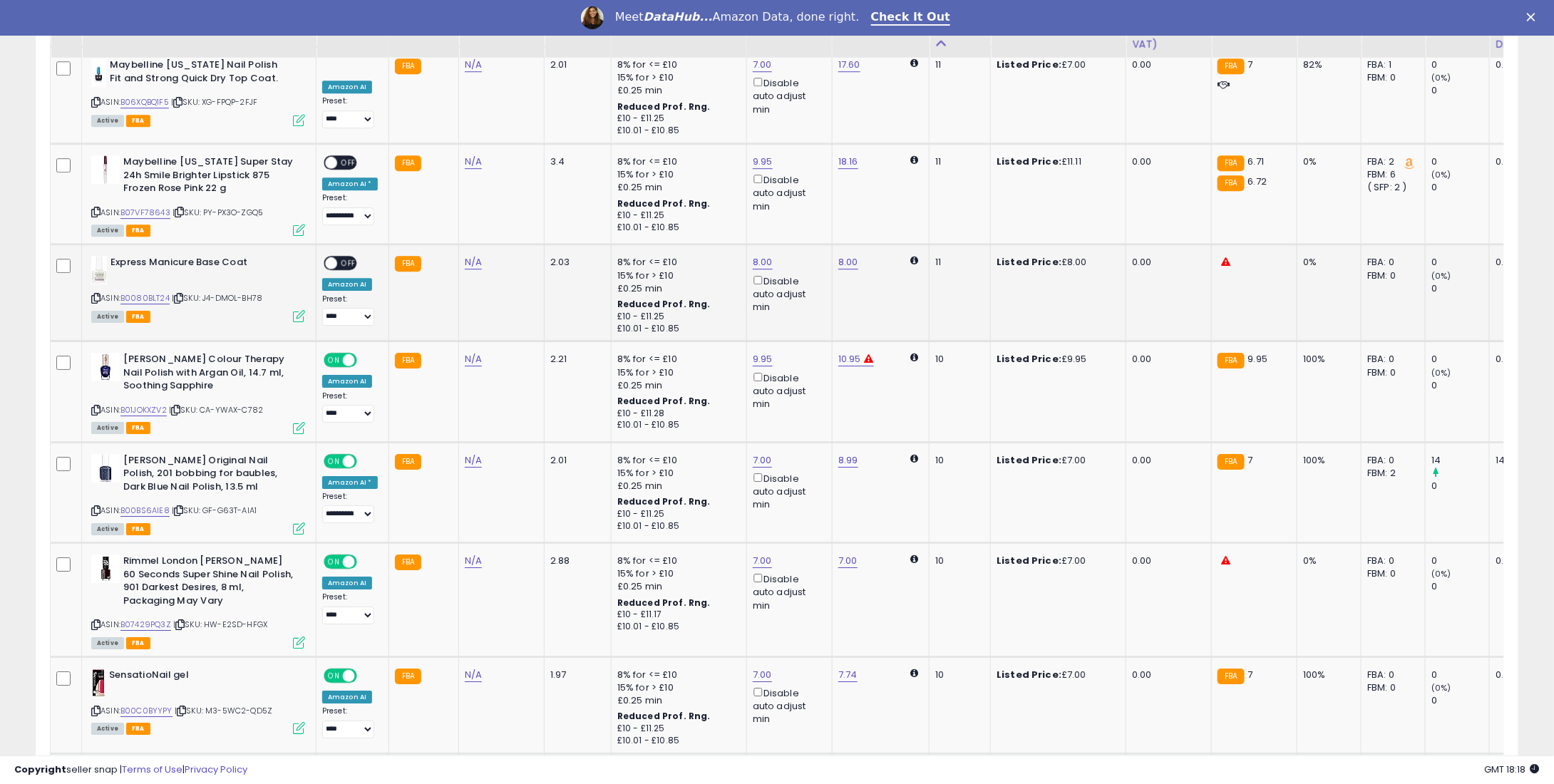
click at [350, 244] on td "**********" at bounding box center [353, 292] width 73 height 97
click at [345, 258] on span "OFF" at bounding box center [348, 264] width 23 height 12
click at [342, 156] on span "OFF" at bounding box center [348, 162] width 23 height 12
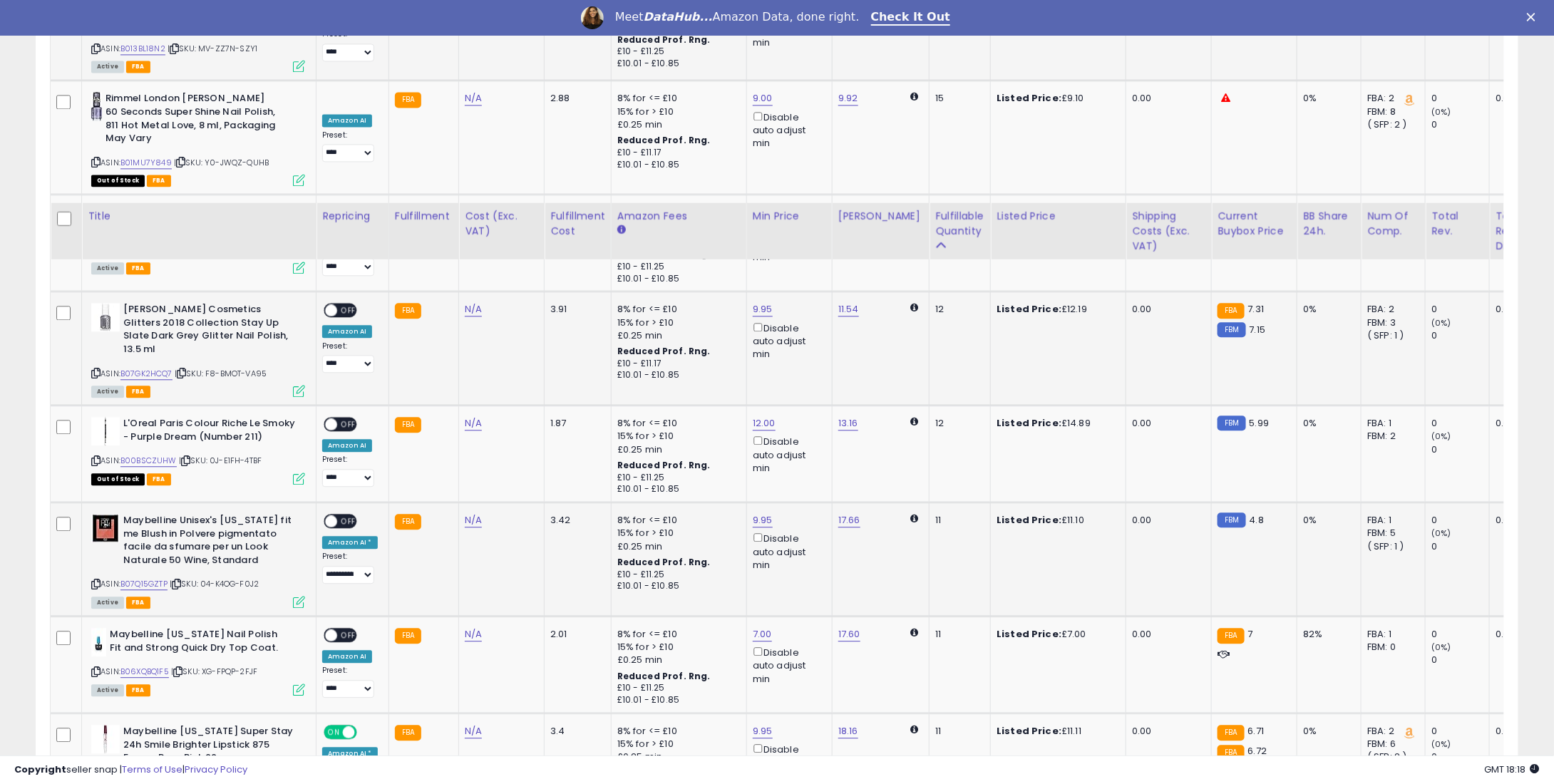
scroll to position [1522, 0]
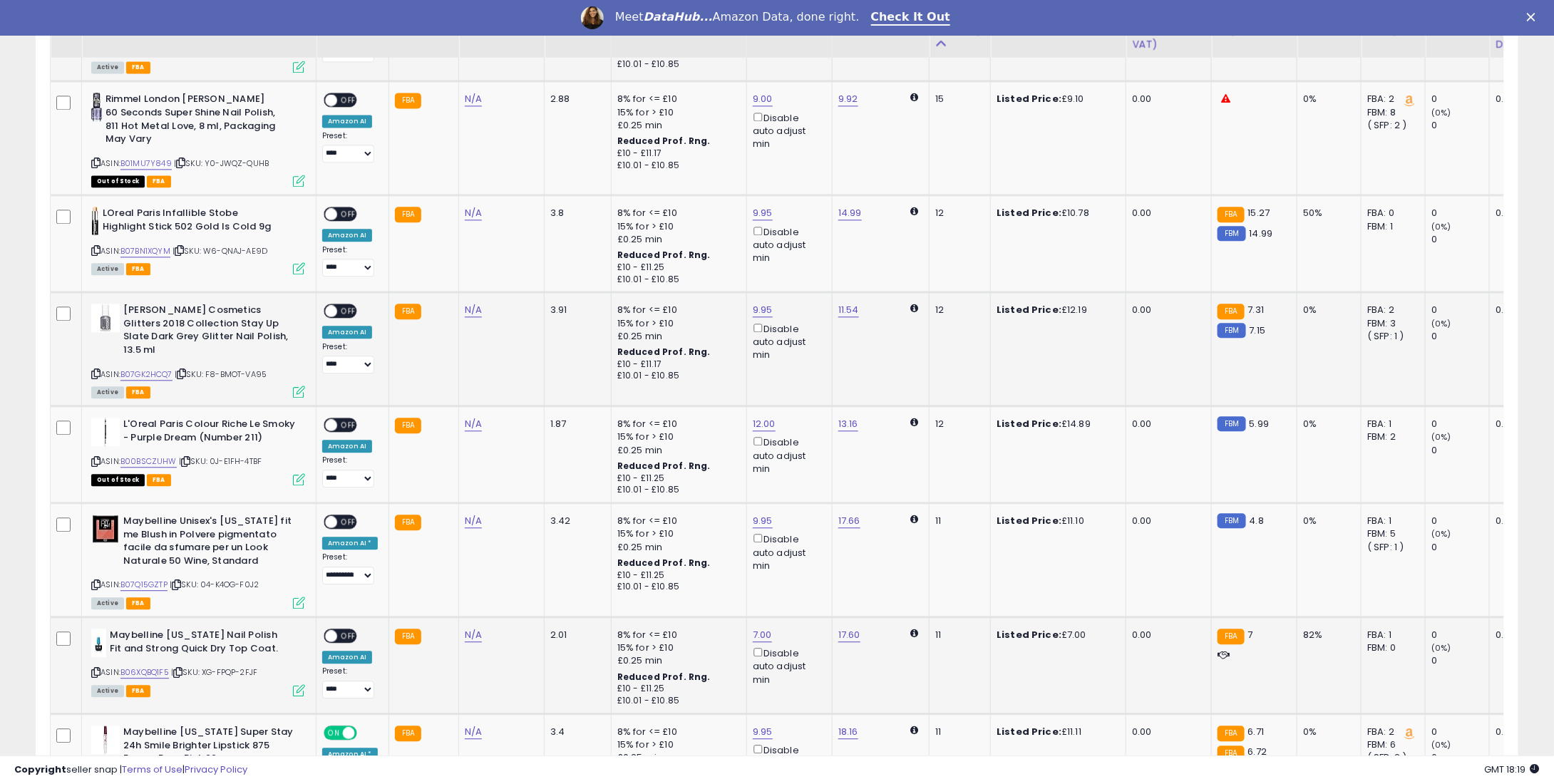
click at [346, 629] on div "ON OFF" at bounding box center [341, 635] width 33 height 15
click at [344, 503] on td "**********" at bounding box center [353, 560] width 73 height 114
click at [342, 515] on span "OFF" at bounding box center [348, 521] width 23 height 12
click at [344, 630] on span "OFF" at bounding box center [348, 635] width 23 height 12
click at [351, 419] on span "OFF" at bounding box center [348, 425] width 23 height 12
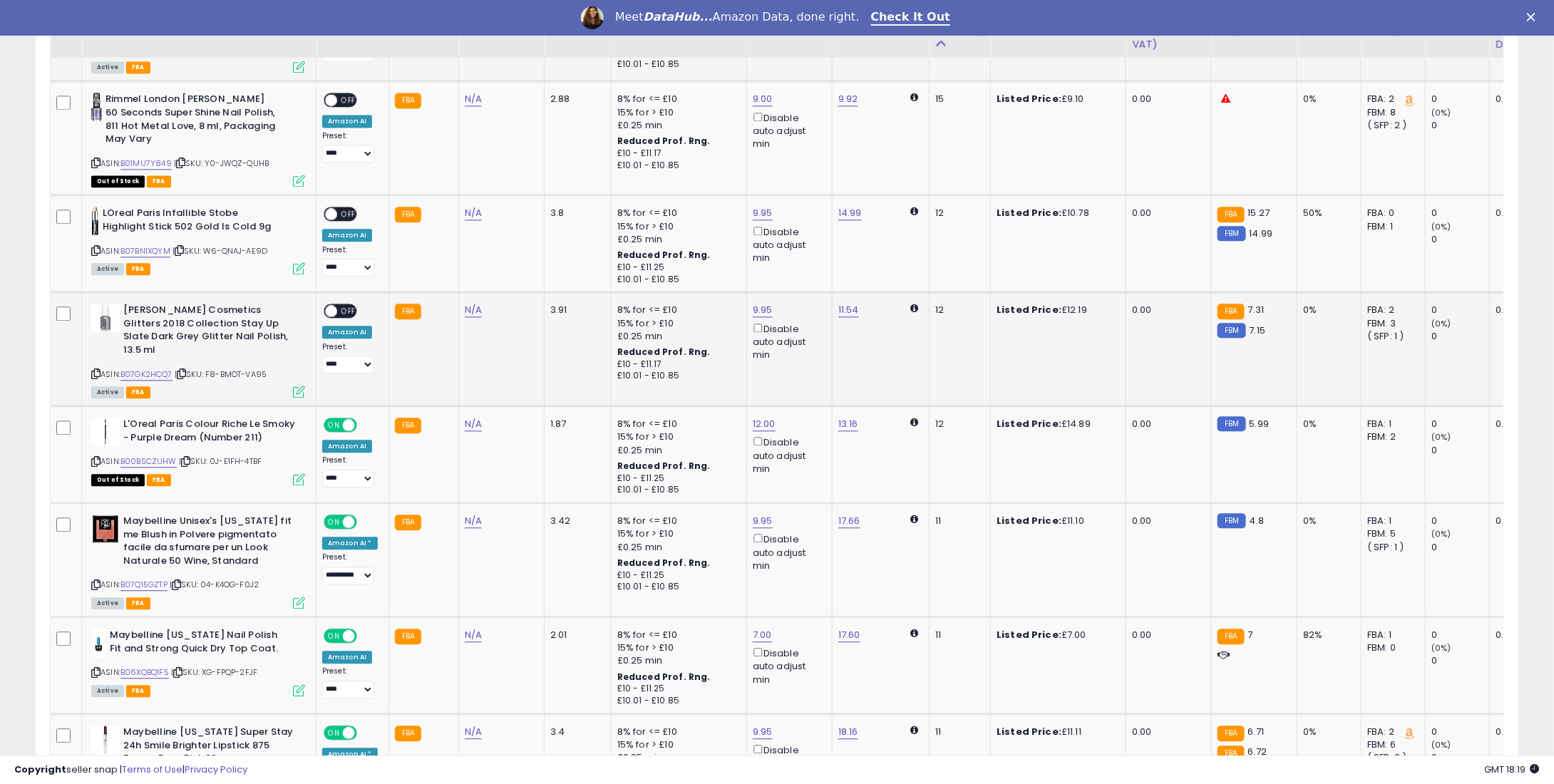
click at [348, 306] on span "OFF" at bounding box center [348, 311] width 23 height 12
click at [345, 215] on span "OFF" at bounding box center [348, 214] width 23 height 12
click at [342, 94] on span "OFF" at bounding box center [348, 100] width 23 height 12
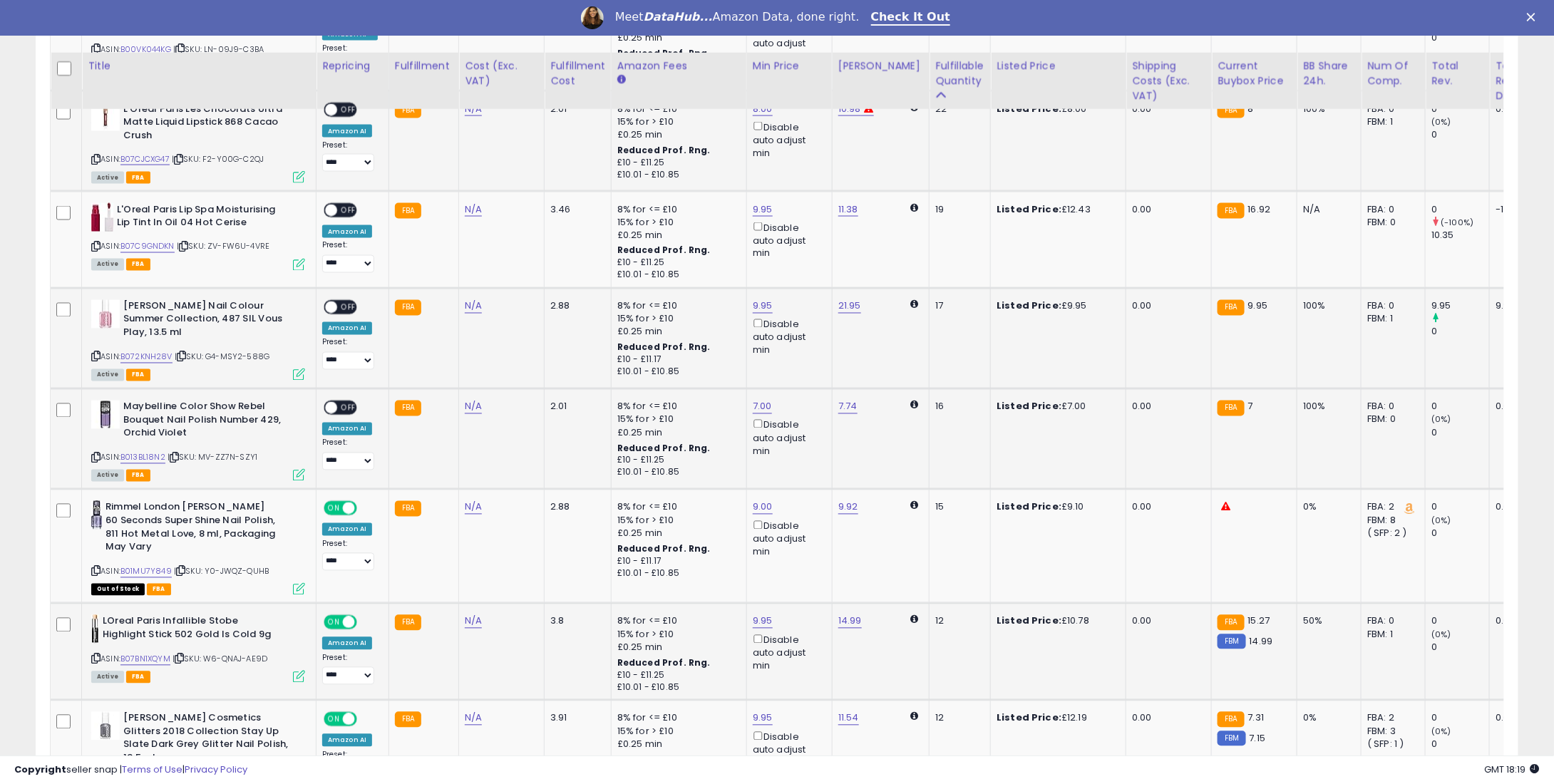
scroll to position [952, 0]
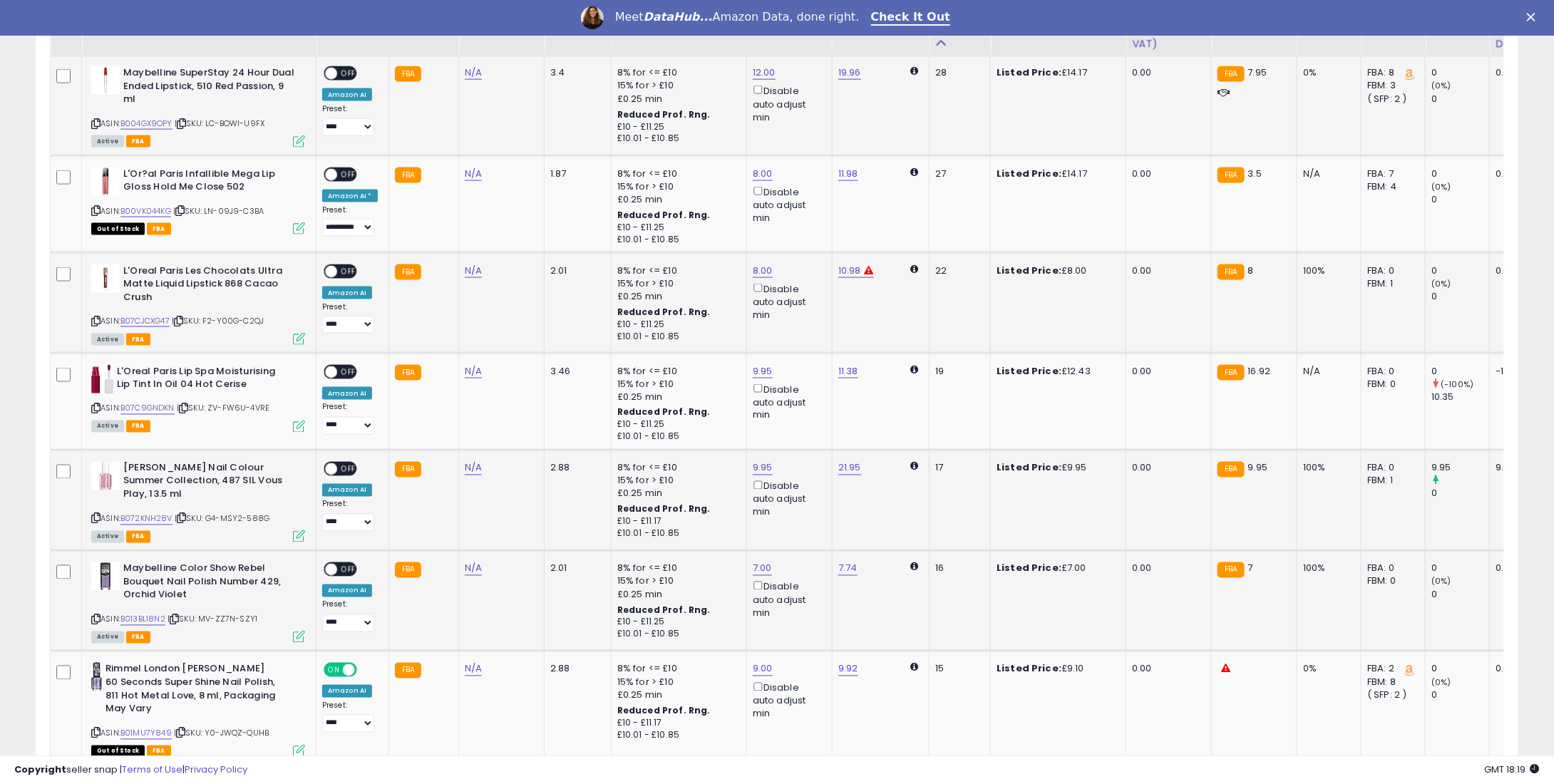
click at [346, 569] on span "OFF" at bounding box center [348, 570] width 23 height 12
click at [337, 469] on div "ON OFF" at bounding box center [325, 468] width 33 height 12
click at [340, 474] on div "ON OFF" at bounding box center [341, 468] width 33 height 15
drag, startPoint x: 340, startPoint y: 474, endPoint x: 342, endPoint y: 464, distance: 10.2
click at [341, 472] on div "ON OFF" at bounding box center [341, 468] width 33 height 15
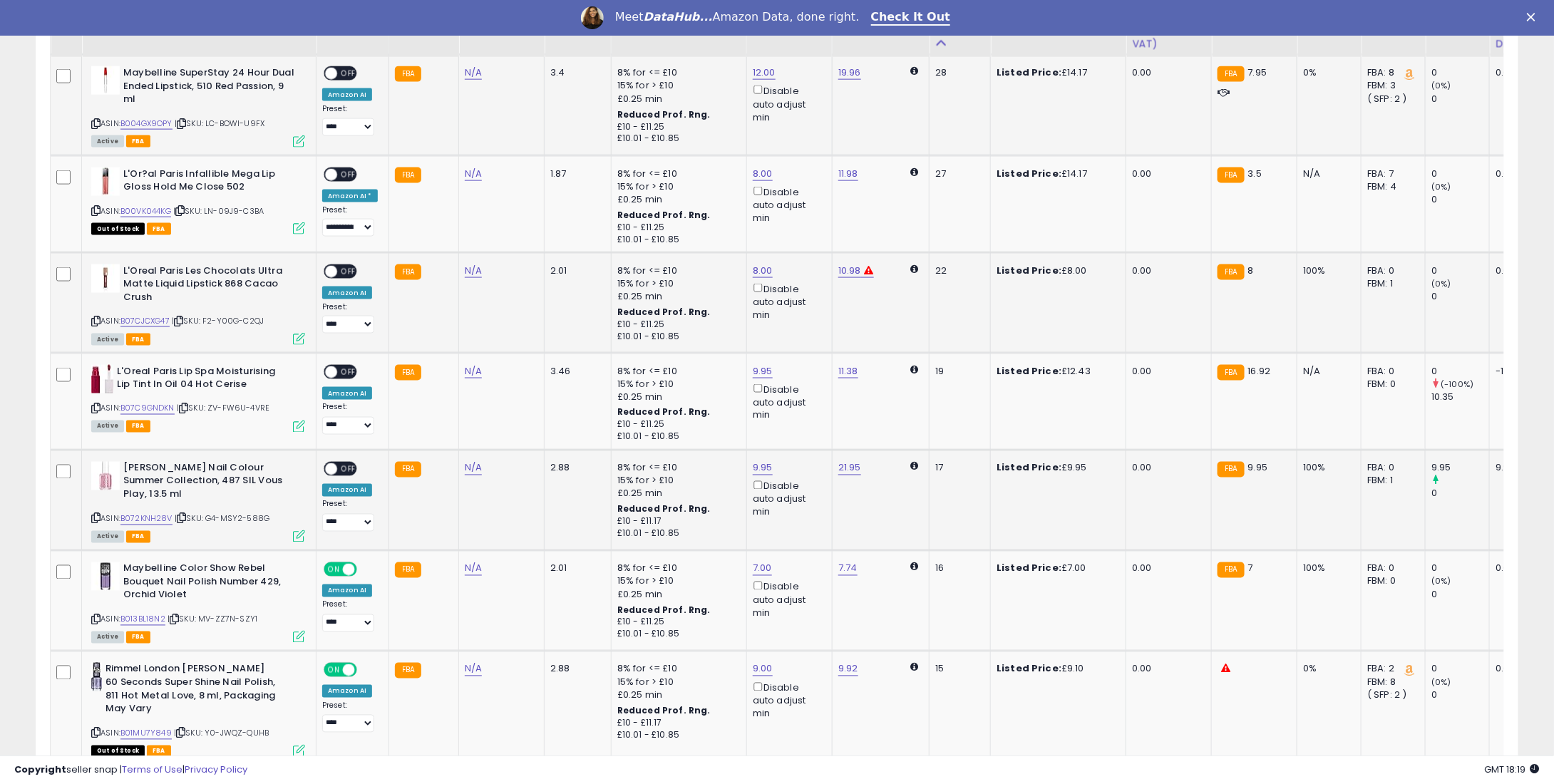
click at [342, 464] on span "OFF" at bounding box center [348, 468] width 23 height 12
click at [349, 369] on span "OFF" at bounding box center [348, 372] width 23 height 12
click at [337, 259] on td "**********" at bounding box center [353, 302] width 73 height 100
click at [338, 269] on span "OFF" at bounding box center [348, 271] width 23 height 12
click at [345, 167] on div "ON OFF" at bounding box center [341, 174] width 33 height 15
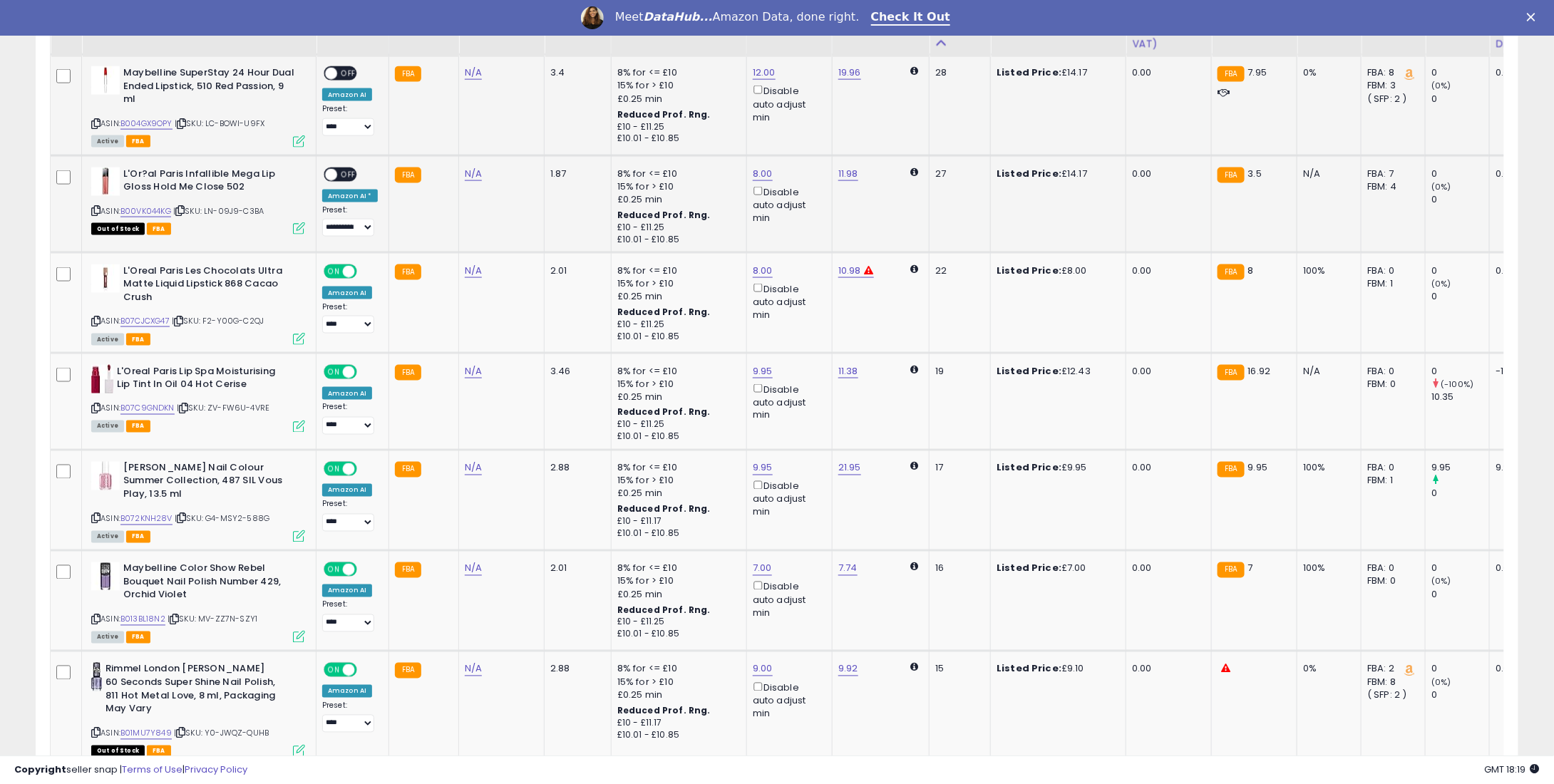
click at [342, 177] on span "OFF" at bounding box center [348, 174] width 23 height 12
click at [345, 74] on span "OFF" at bounding box center [348, 74] width 23 height 12
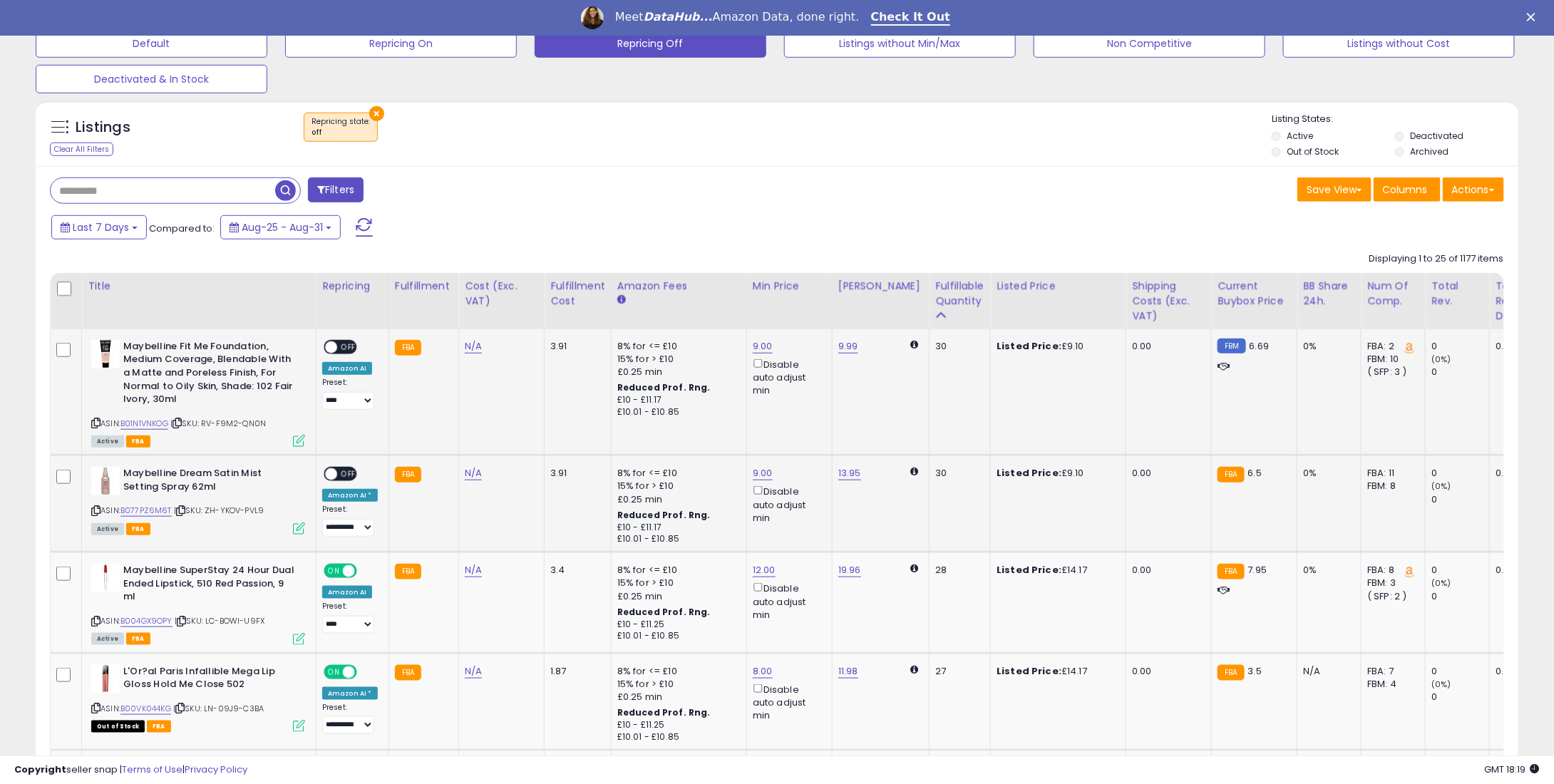
scroll to position [453, 0]
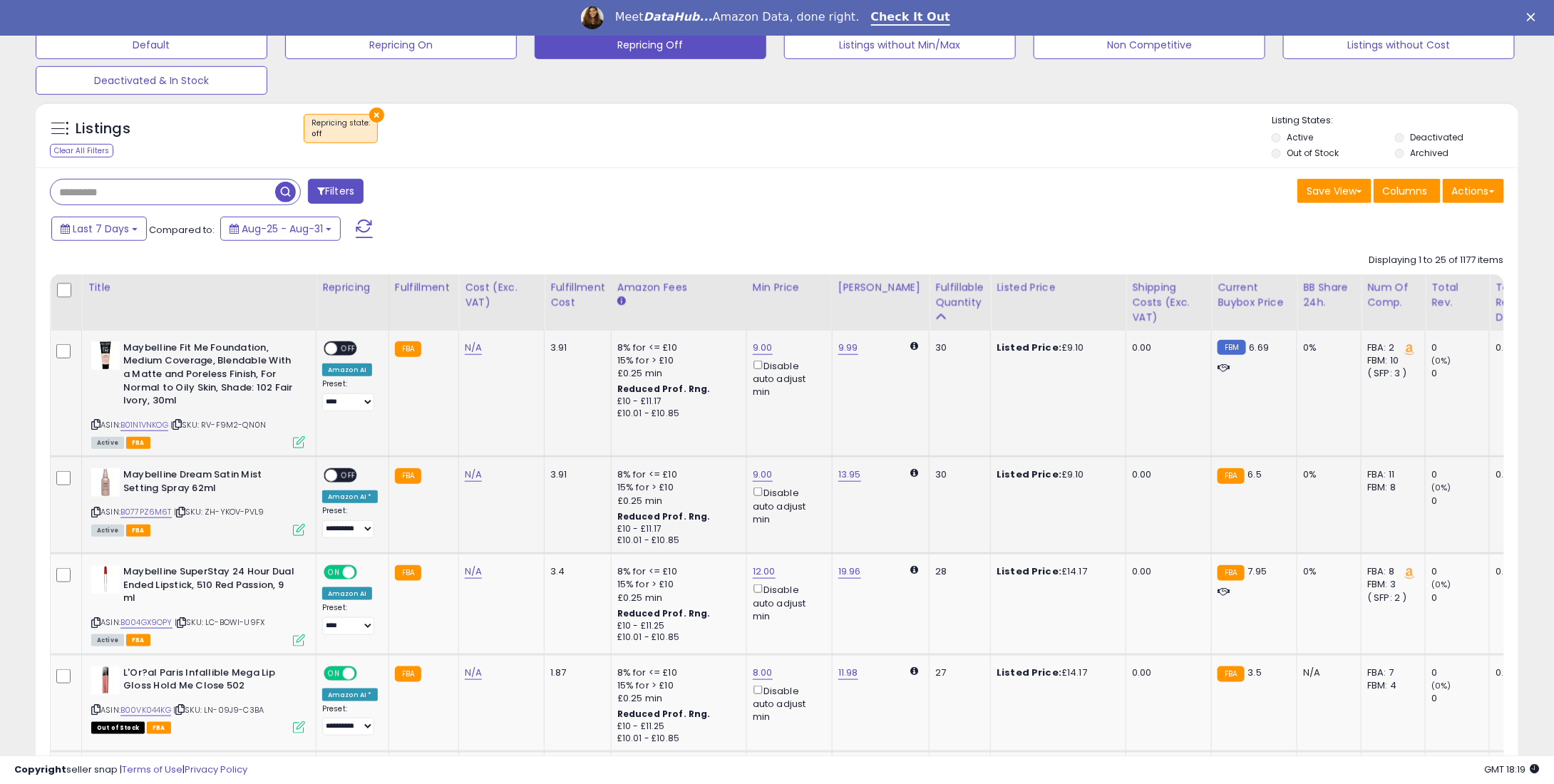
click at [335, 490] on div "Amazon AI *" at bounding box center [349, 496] width 56 height 13
click at [348, 468] on div "ON OFF" at bounding box center [341, 475] width 33 height 15
click at [344, 472] on span "OFF" at bounding box center [348, 475] width 23 height 12
click at [341, 331] on td "**********" at bounding box center [353, 393] width 73 height 126
click at [341, 344] on span "OFF" at bounding box center [348, 348] width 23 height 12
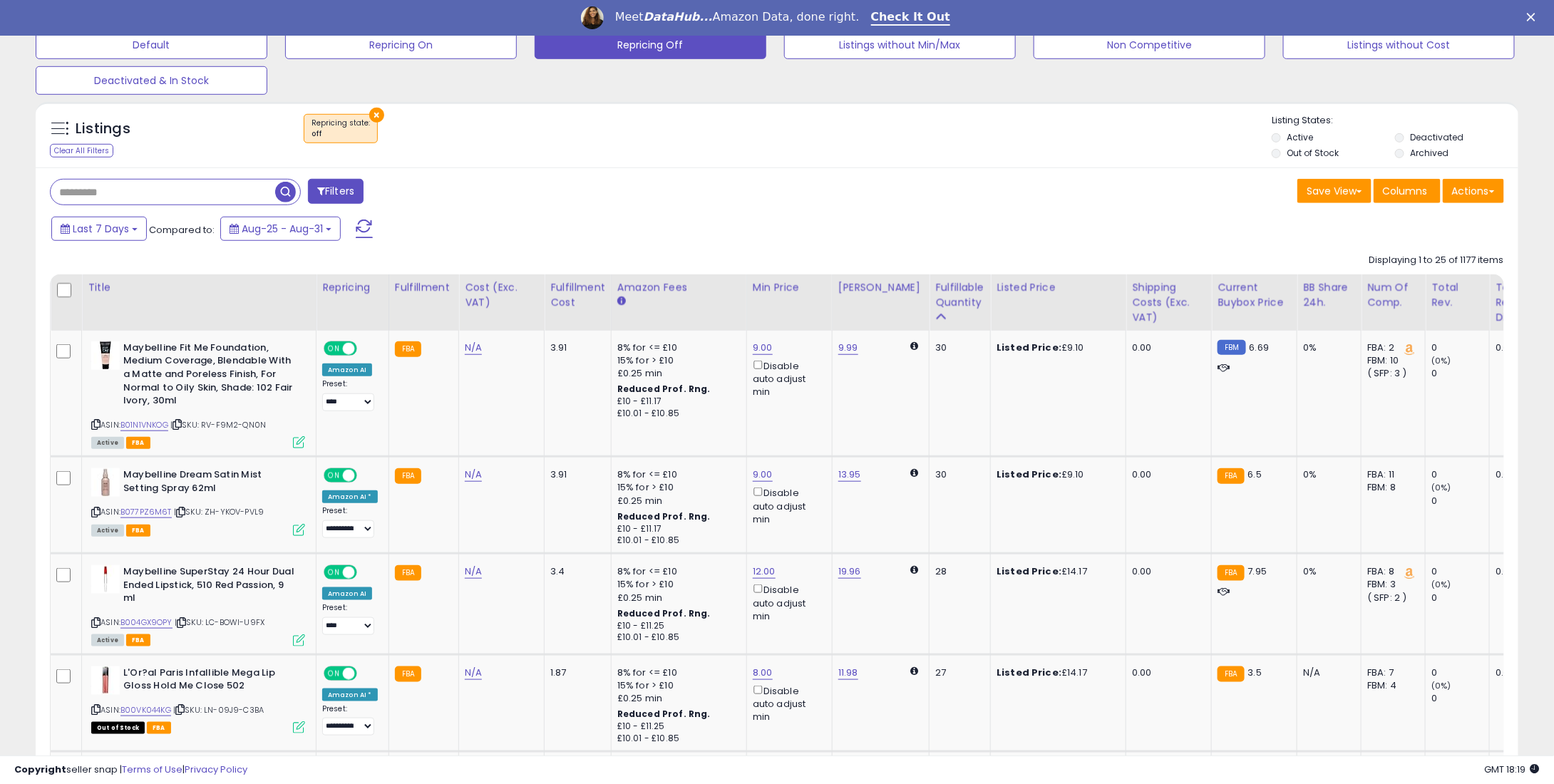
drag, startPoint x: 780, startPoint y: 126, endPoint x: 790, endPoint y: 195, distance: 69.7
click at [785, 126] on div "× Repricing state : off" at bounding box center [778, 134] width 986 height 40
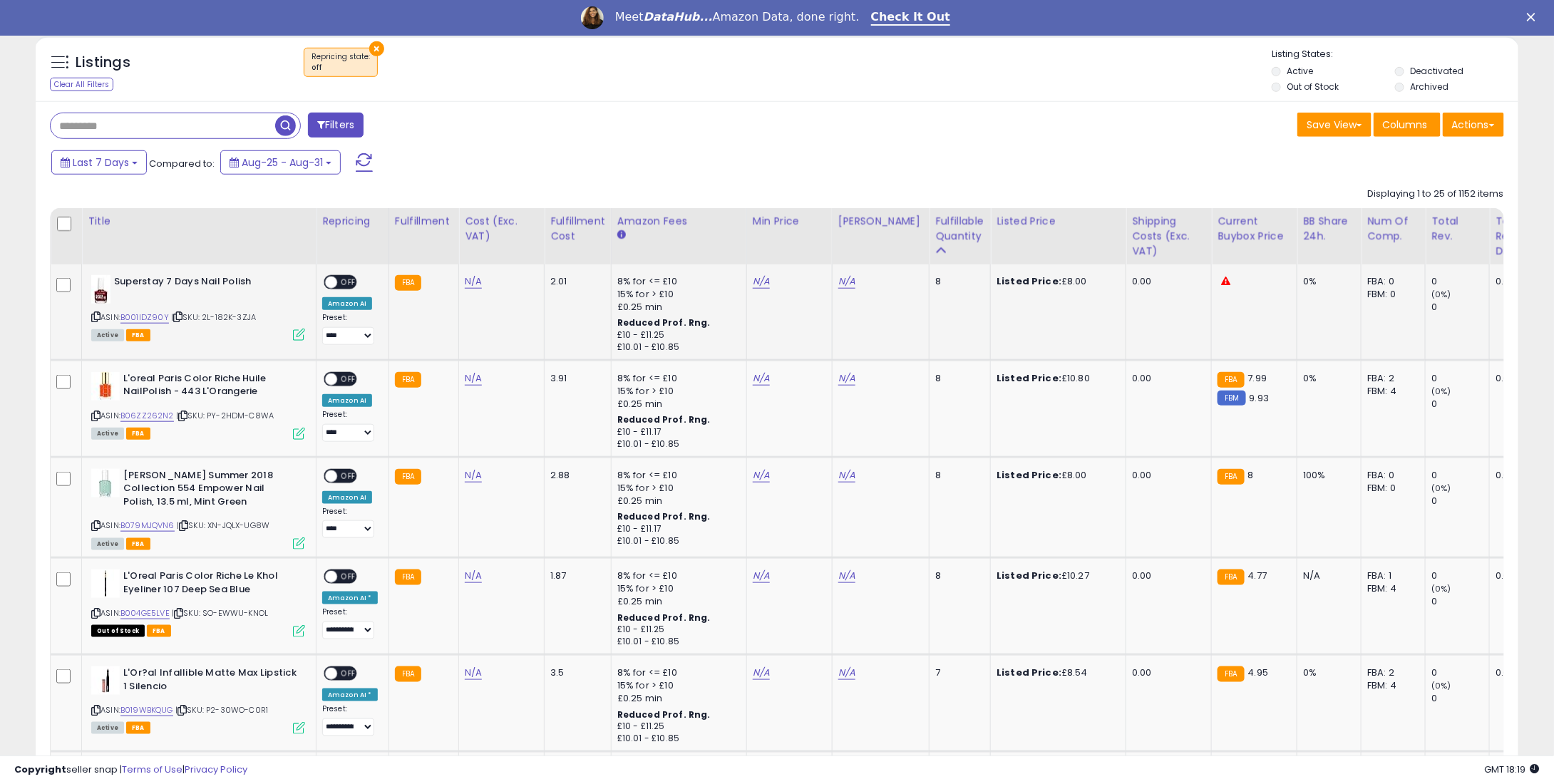
scroll to position [526, 0]
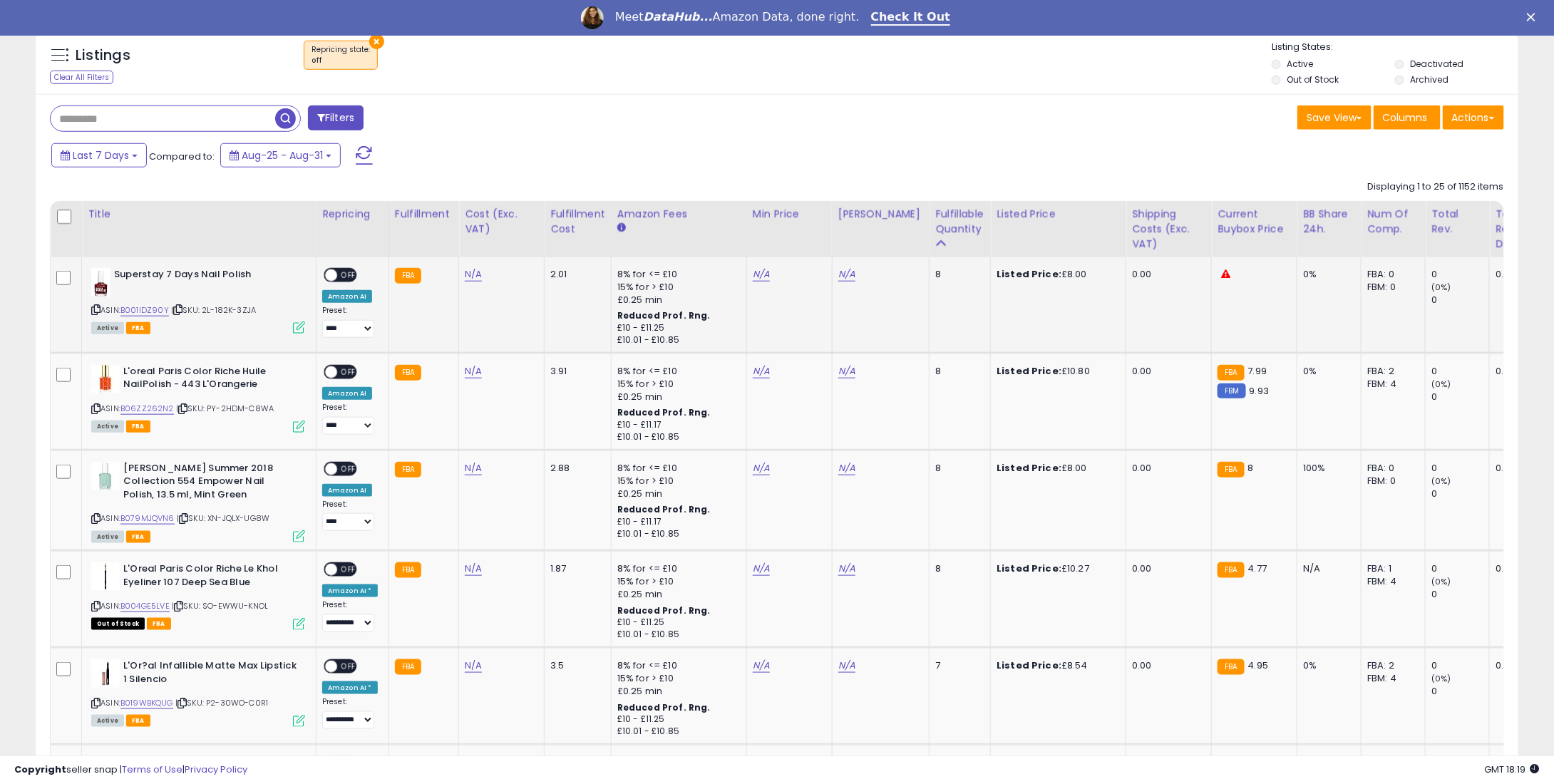
click at [471, 281] on td "N/A" at bounding box center [502, 305] width 86 height 95
click at [753, 272] on link "N/A" at bounding box center [761, 274] width 17 height 14
type input "*"
click at [808, 217] on button "submit" at bounding box center [795, 225] width 25 height 22
click at [763, 361] on td "N/A" at bounding box center [788, 401] width 86 height 97
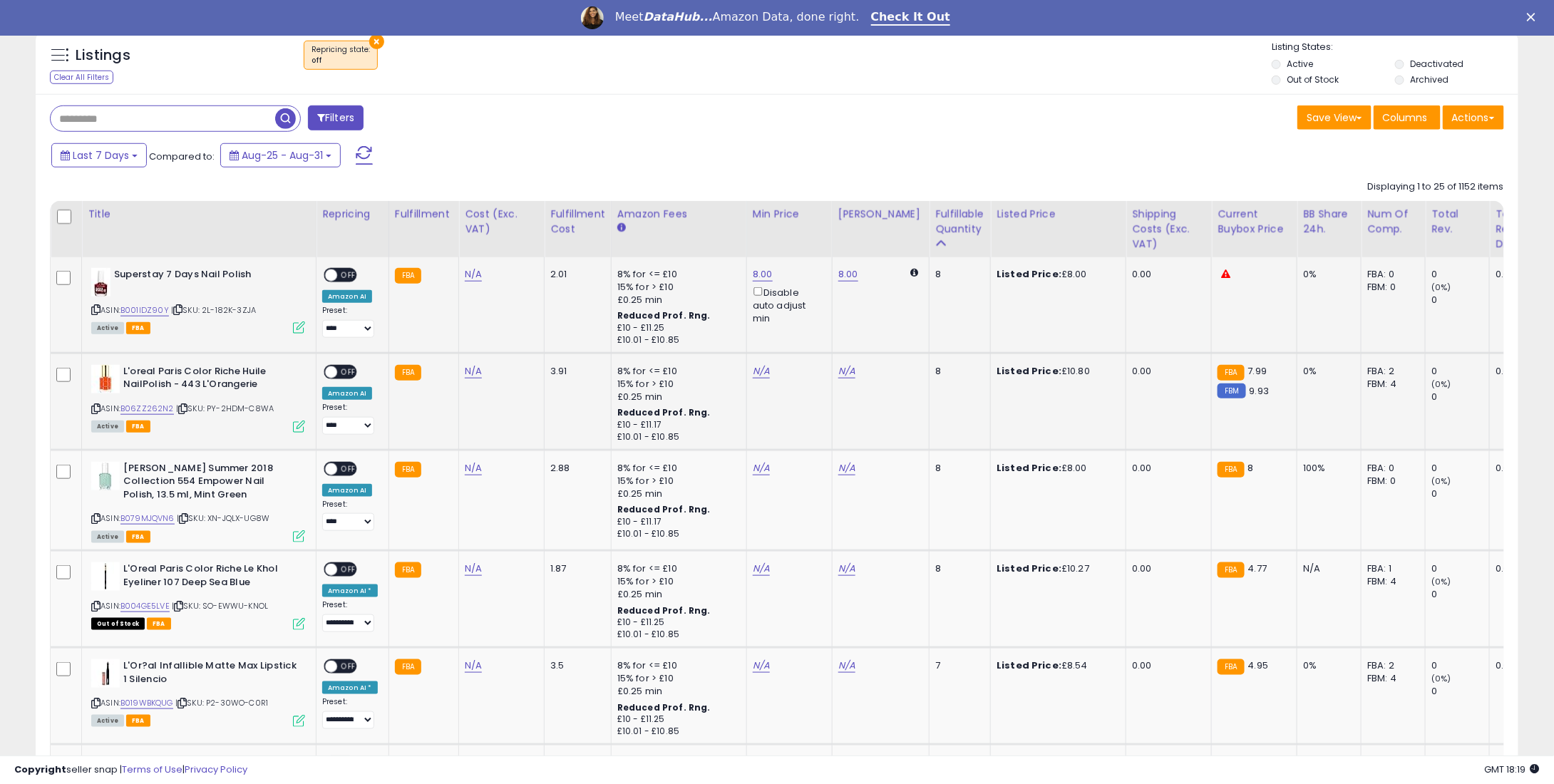
click at [765, 366] on div "N/A" at bounding box center [787, 371] width 69 height 13
click at [764, 366] on div "N/A" at bounding box center [787, 371] width 69 height 13
click at [746, 370] on td "N/A" at bounding box center [788, 401] width 86 height 97
click at [756, 370] on link "N/A" at bounding box center [761, 371] width 17 height 14
type input "*"
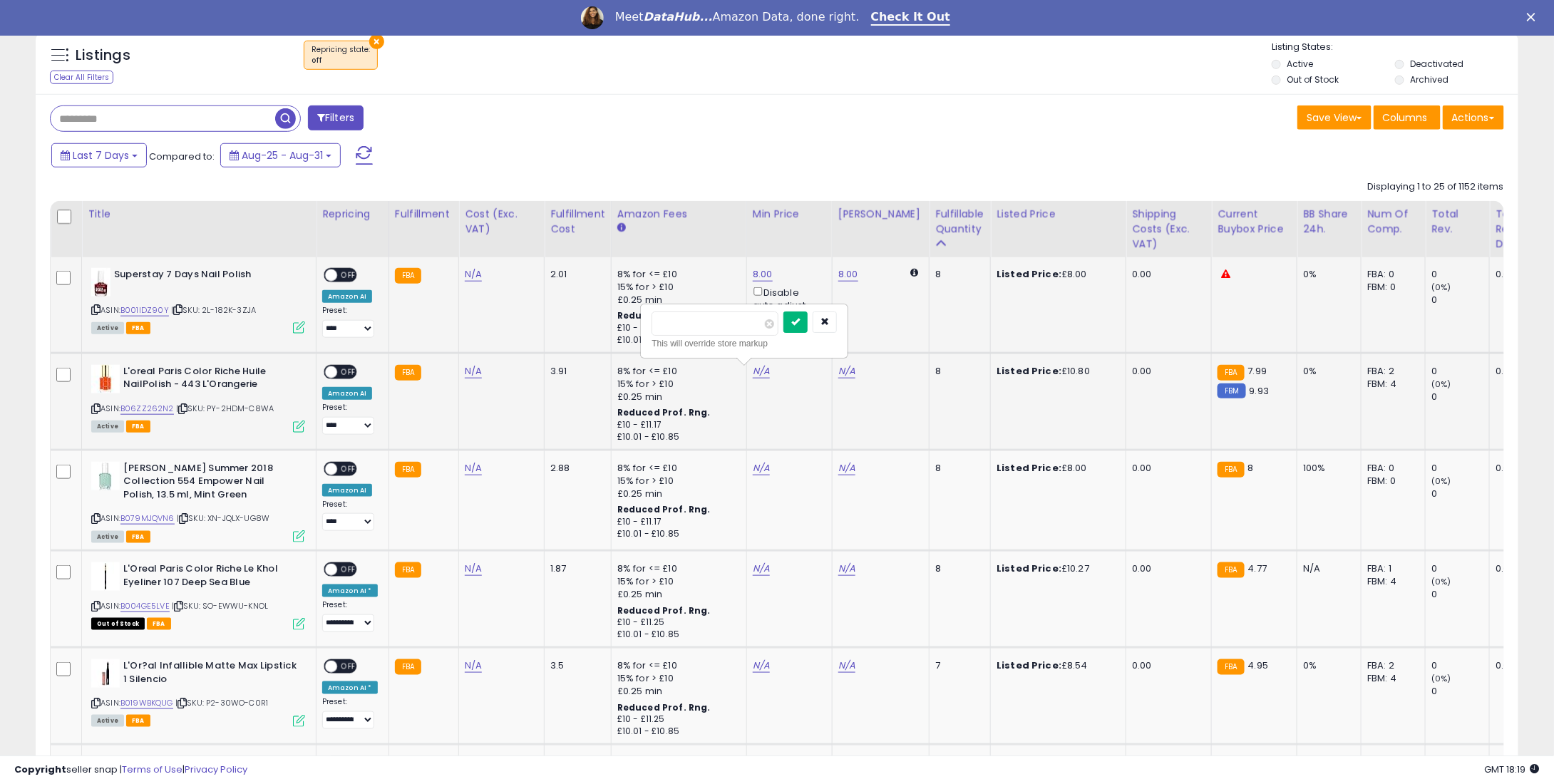
type input "****"
click at [808, 315] on button "submit" at bounding box center [795, 323] width 25 height 22
click at [763, 465] on div "N/A" at bounding box center [787, 467] width 69 height 13
click at [753, 472] on link "N/A" at bounding box center [761, 468] width 17 height 14
type input "*"
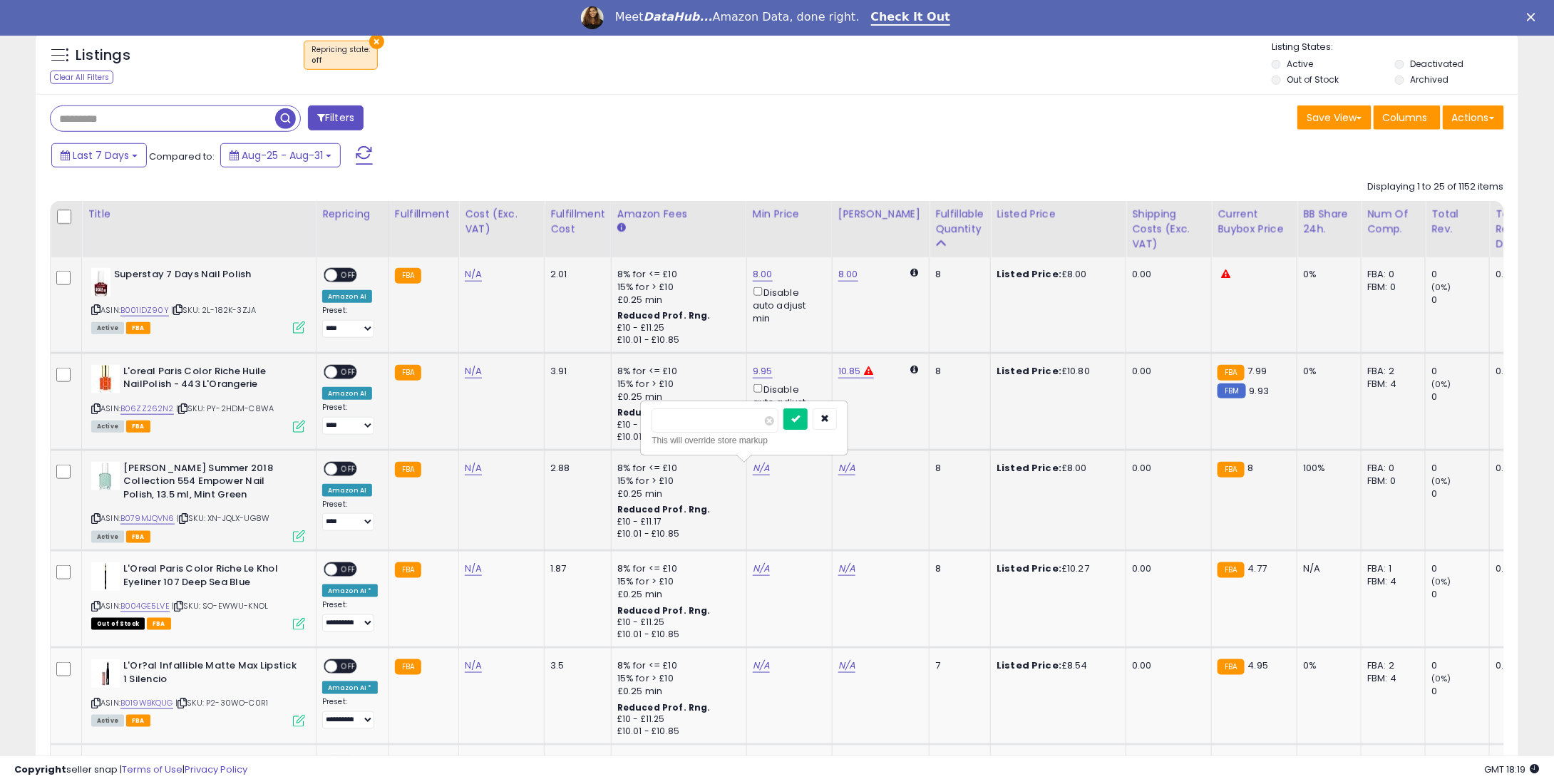
click at [803, 425] on div "*" at bounding box center [744, 420] width 185 height 25
click at [800, 418] on icon "submit" at bounding box center [795, 418] width 9 height 9
click at [763, 567] on div "N/A" at bounding box center [787, 569] width 69 height 13
click at [762, 567] on link "N/A" at bounding box center [761, 569] width 17 height 14
type input "*"
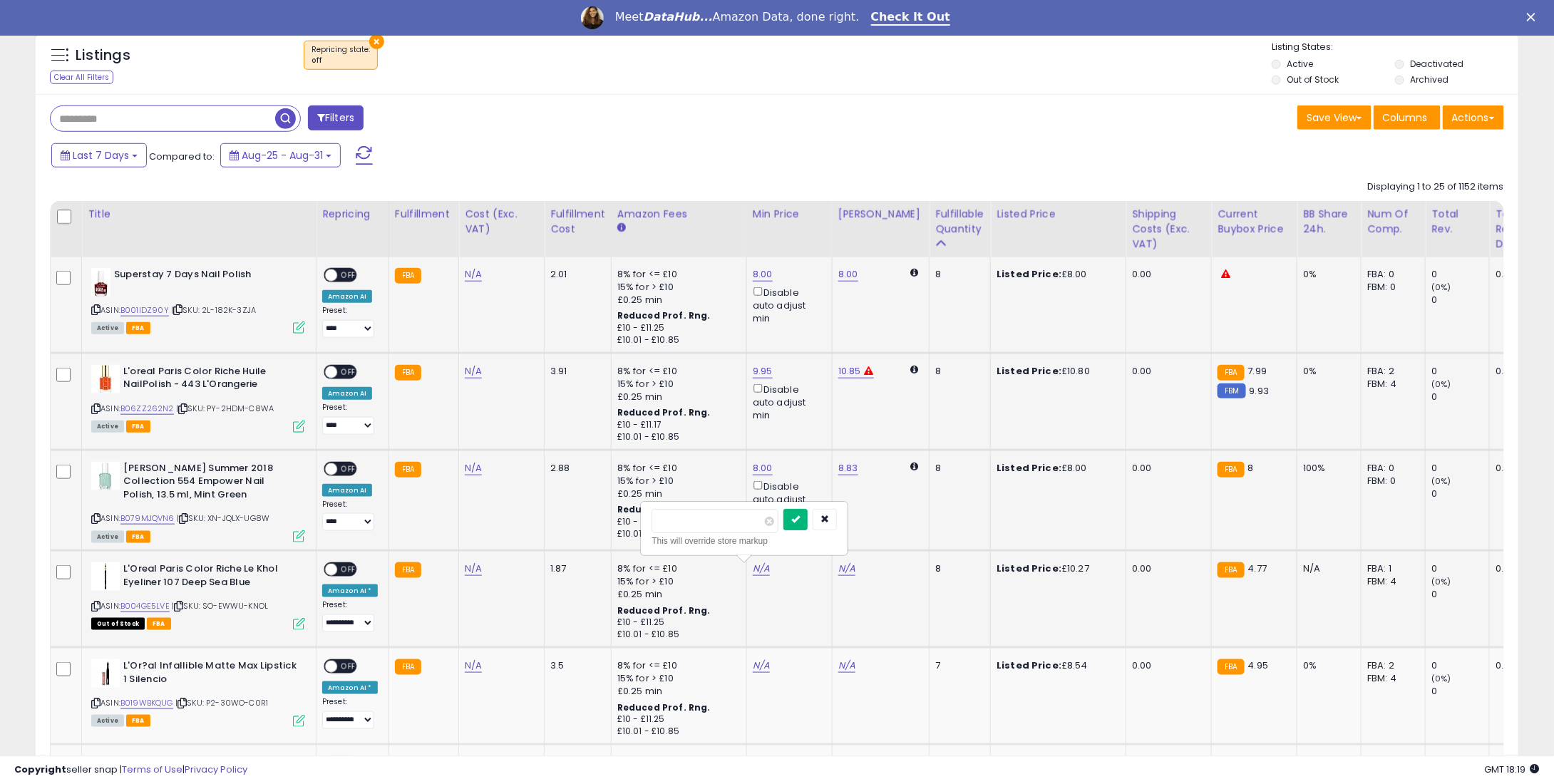
type input "****"
click at [808, 515] on button "submit" at bounding box center [795, 519] width 25 height 22
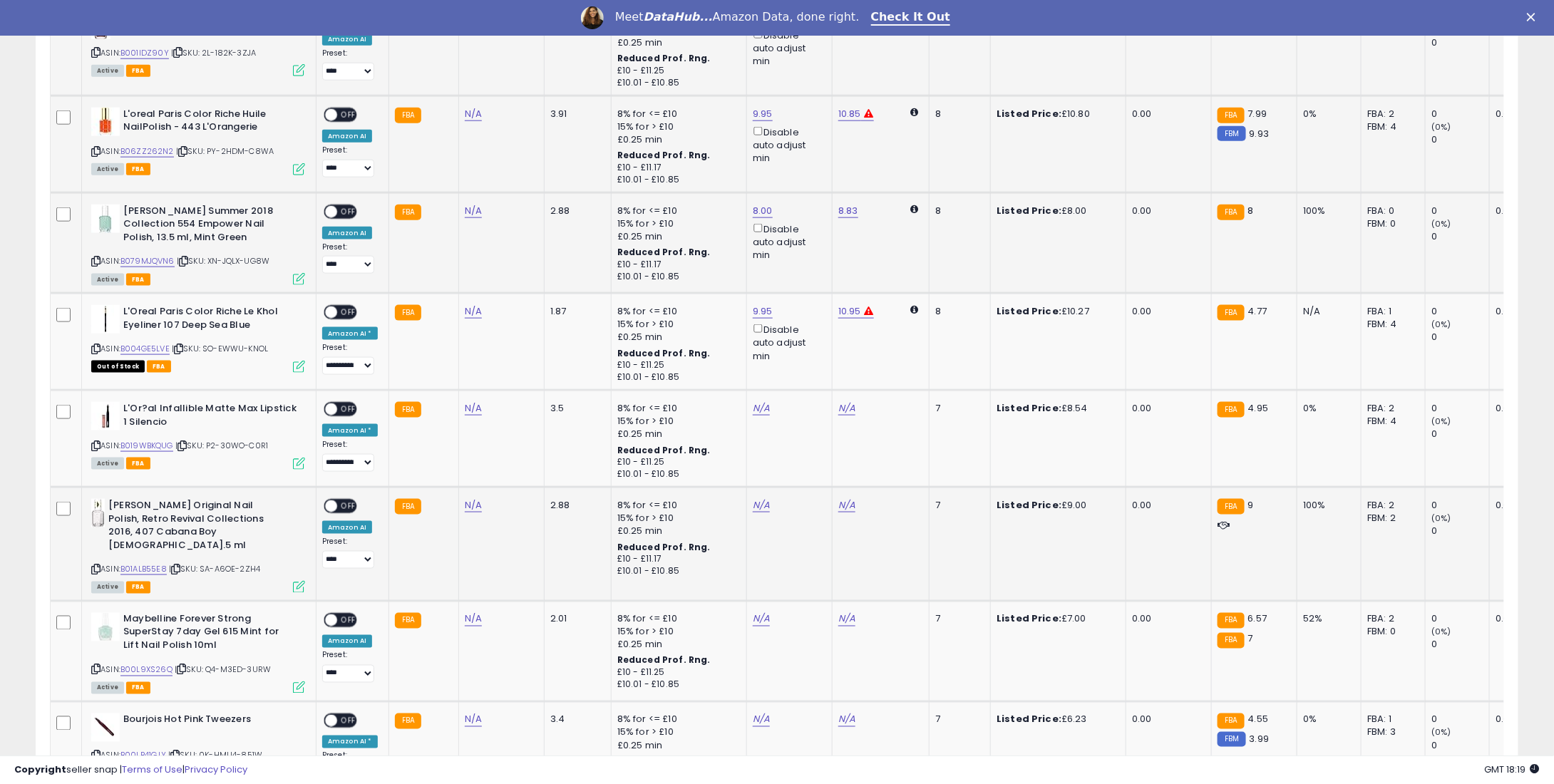
scroll to position [812, 0]
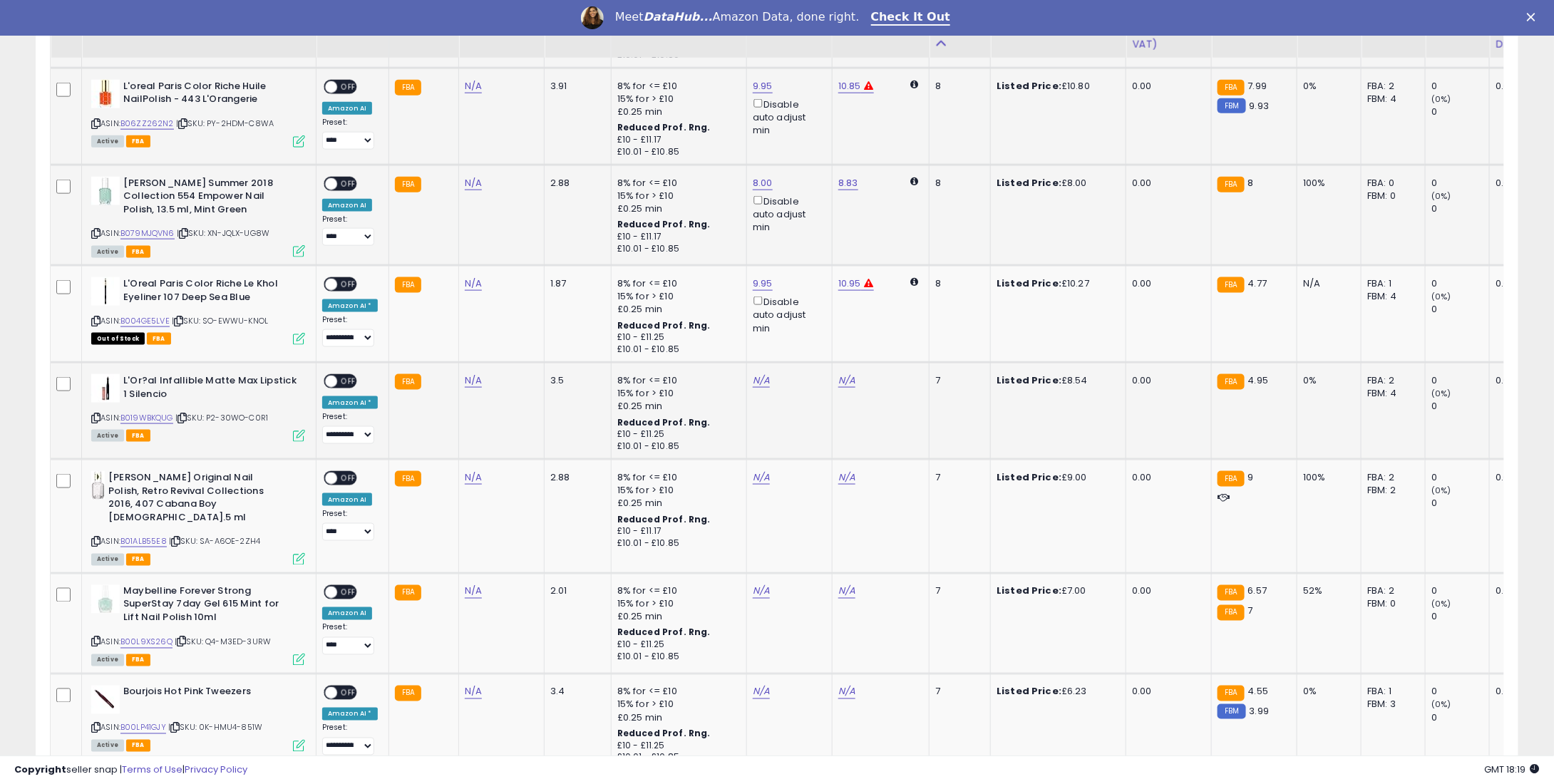
click at [759, 394] on td "N/A" at bounding box center [788, 410] width 86 height 97
click at [757, 387] on td "N/A" at bounding box center [788, 410] width 86 height 97
click at [757, 386] on link "N/A" at bounding box center [761, 381] width 17 height 14
type input "*"
click at [800, 330] on icon "submit" at bounding box center [795, 331] width 9 height 9
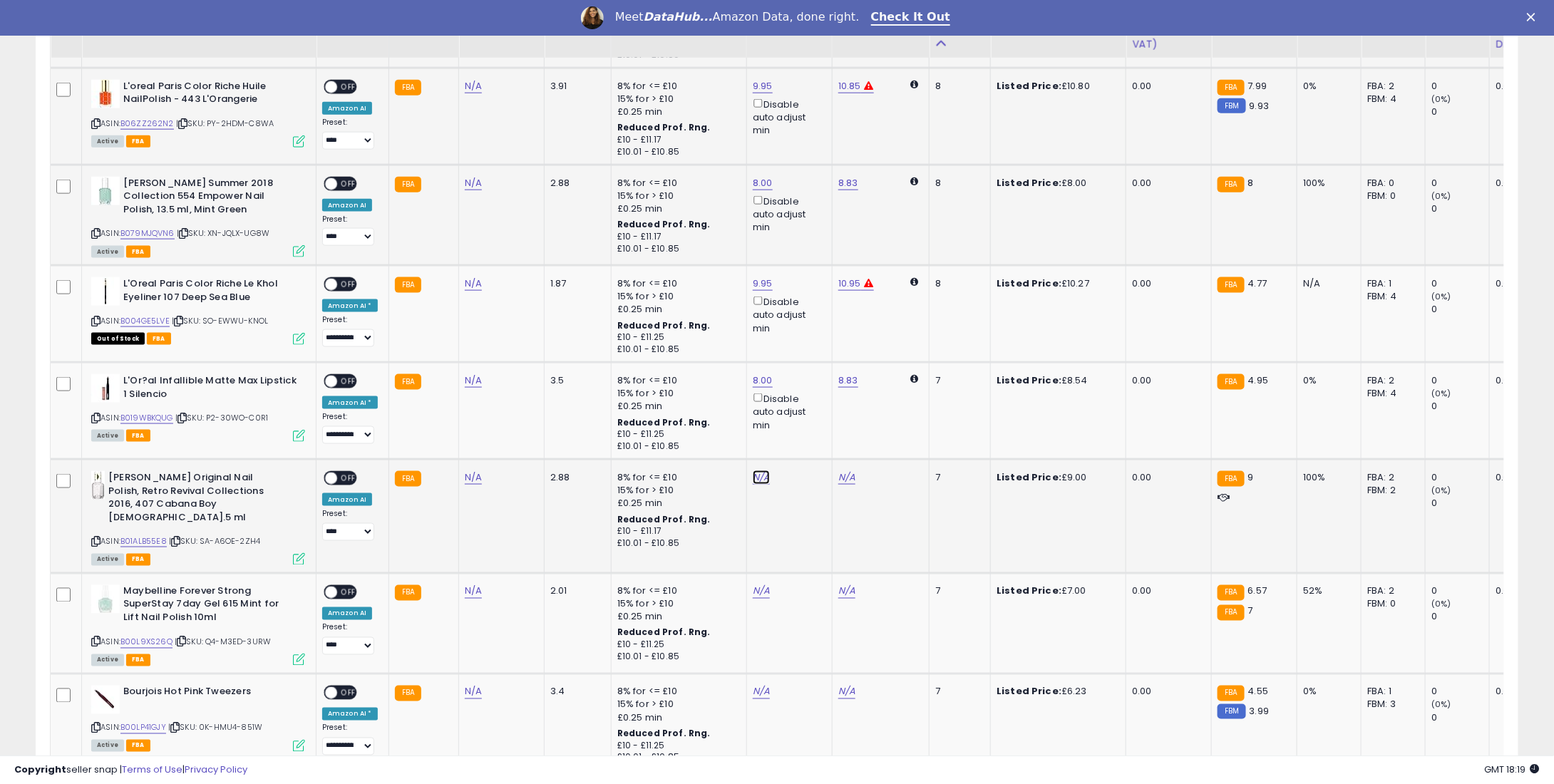
click at [758, 472] on link "N/A" at bounding box center [761, 477] width 17 height 14
type input "*"
click at [800, 423] on icon "submit" at bounding box center [795, 427] width 9 height 9
click at [758, 584] on link "N/A" at bounding box center [761, 591] width 17 height 14
type input "*"
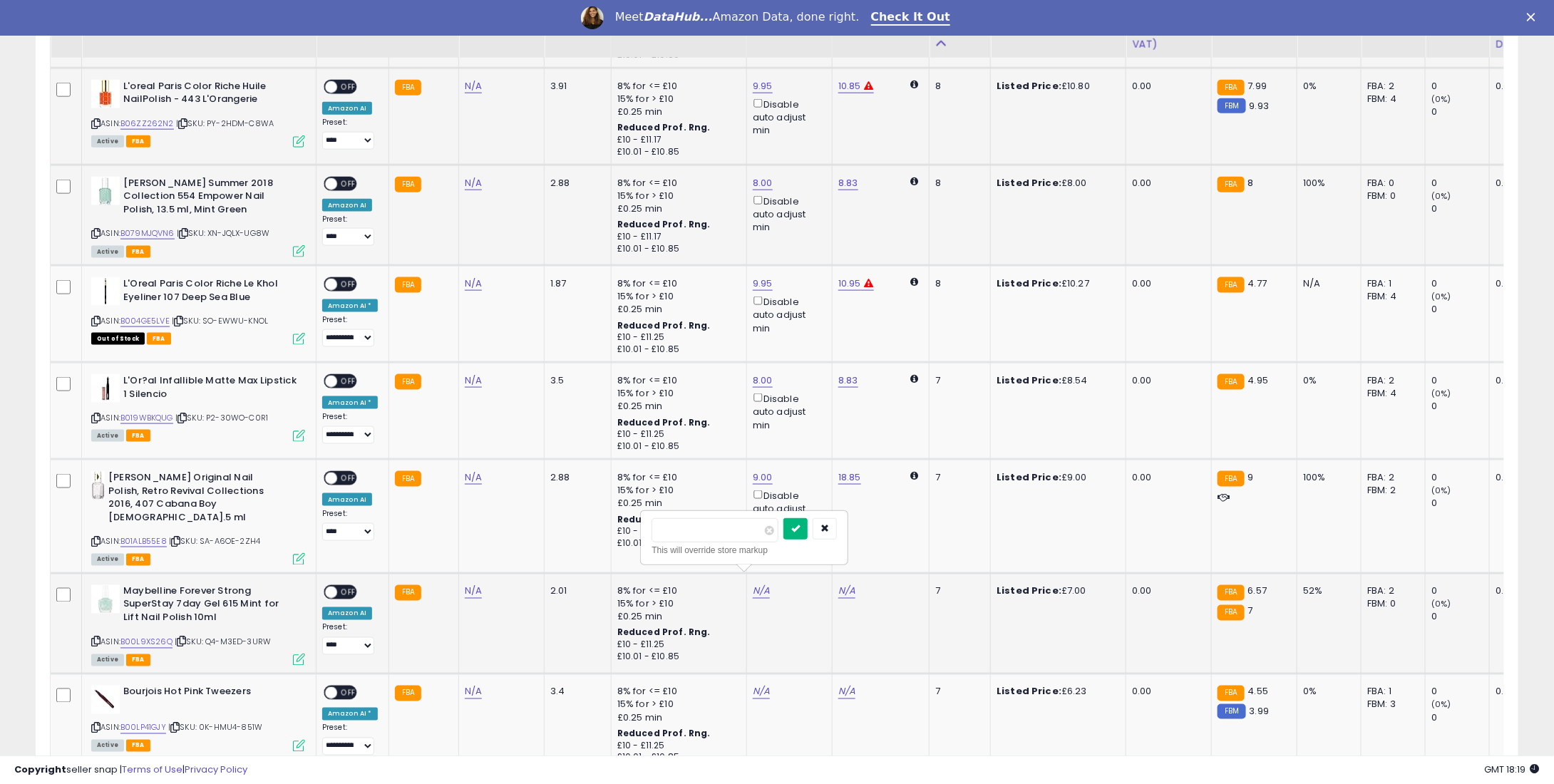
click at [808, 522] on button "submit" at bounding box center [795, 529] width 25 height 22
click at [752, 674] on td "N/A" at bounding box center [788, 722] width 86 height 97
click at [758, 685] on link "N/A" at bounding box center [761, 692] width 17 height 14
type input "*"
click at [829, 627] on div at bounding box center [810, 631] width 53 height 25
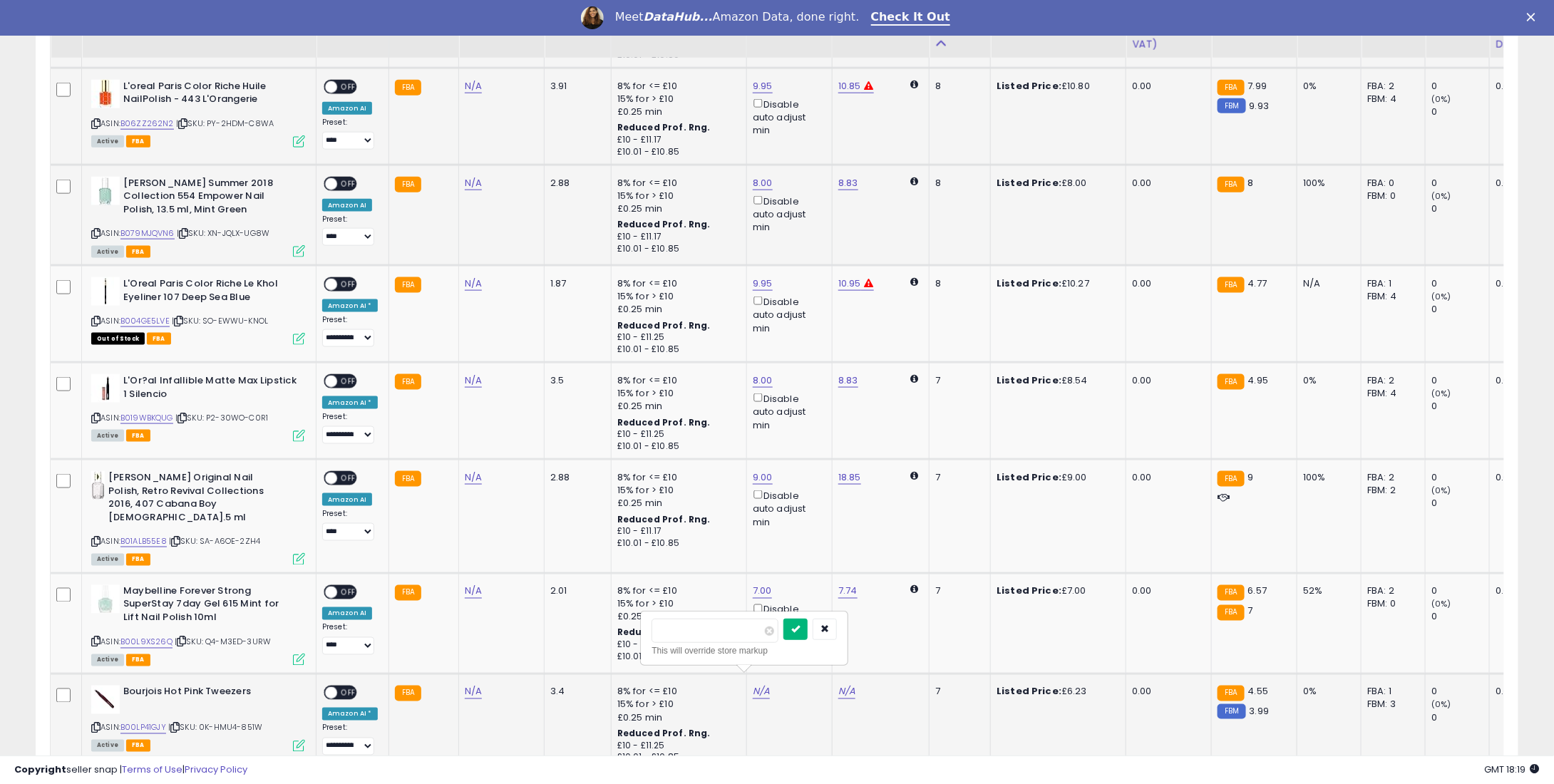
click at [800, 625] on icon "submit" at bounding box center [795, 629] width 9 height 9
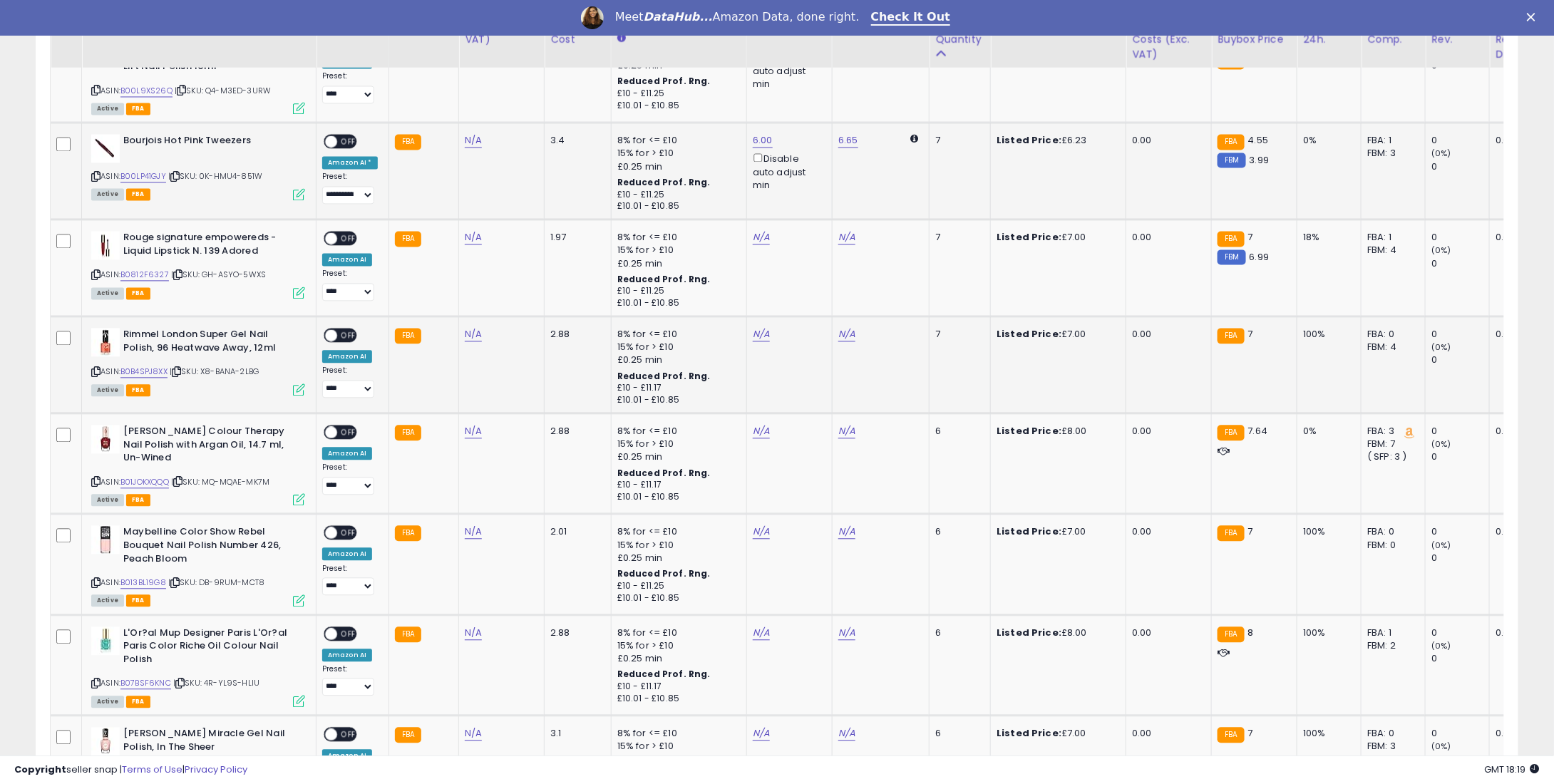
scroll to position [1382, 0]
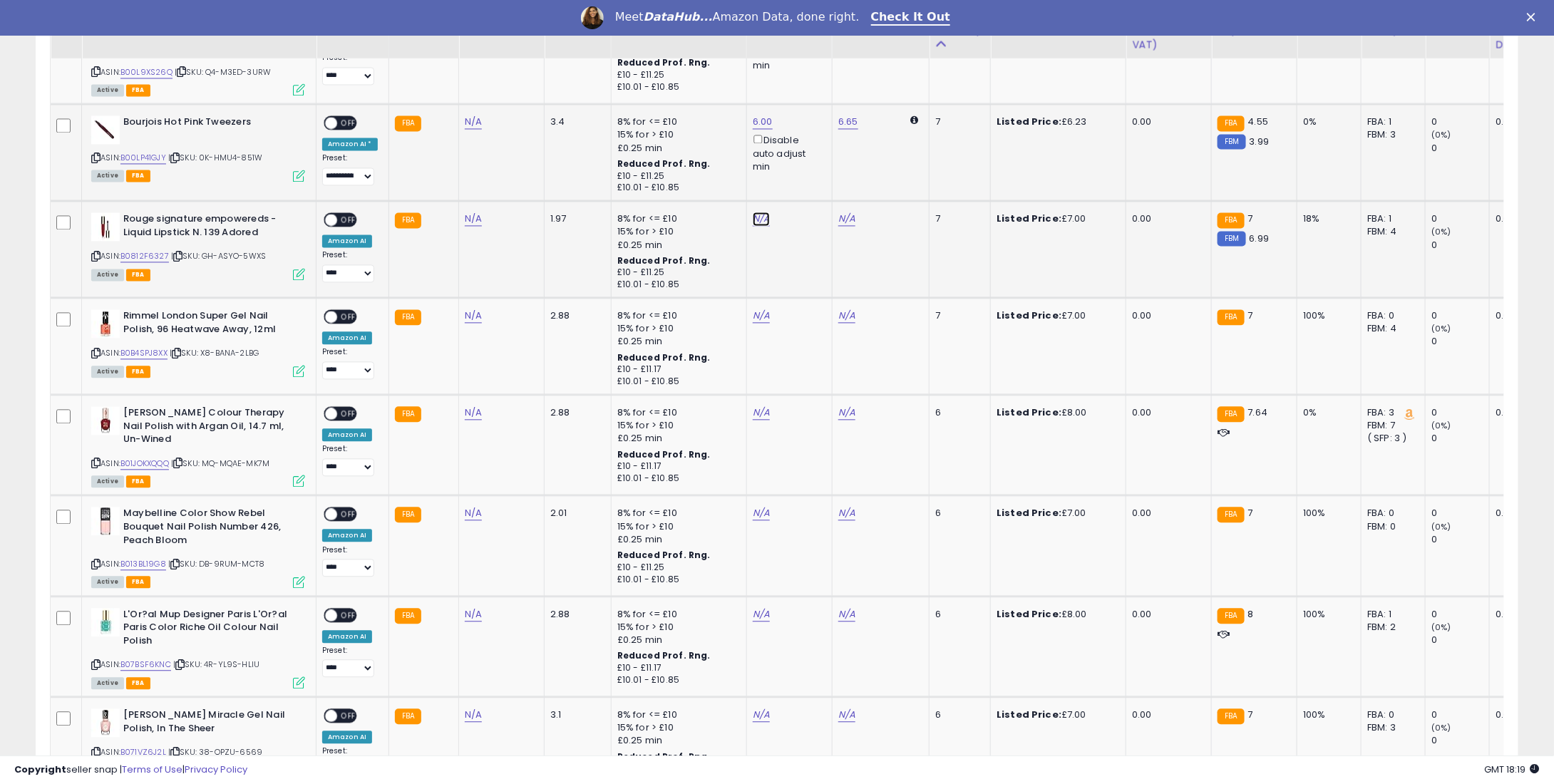
click at [762, 211] on link "N/A" at bounding box center [761, 218] width 17 height 14
type input "*"
click at [808, 161] on button "submit" at bounding box center [795, 156] width 25 height 22
click at [765, 309] on div "N/A" at bounding box center [787, 315] width 69 height 13
click at [754, 309] on link "N/A" at bounding box center [761, 316] width 17 height 14
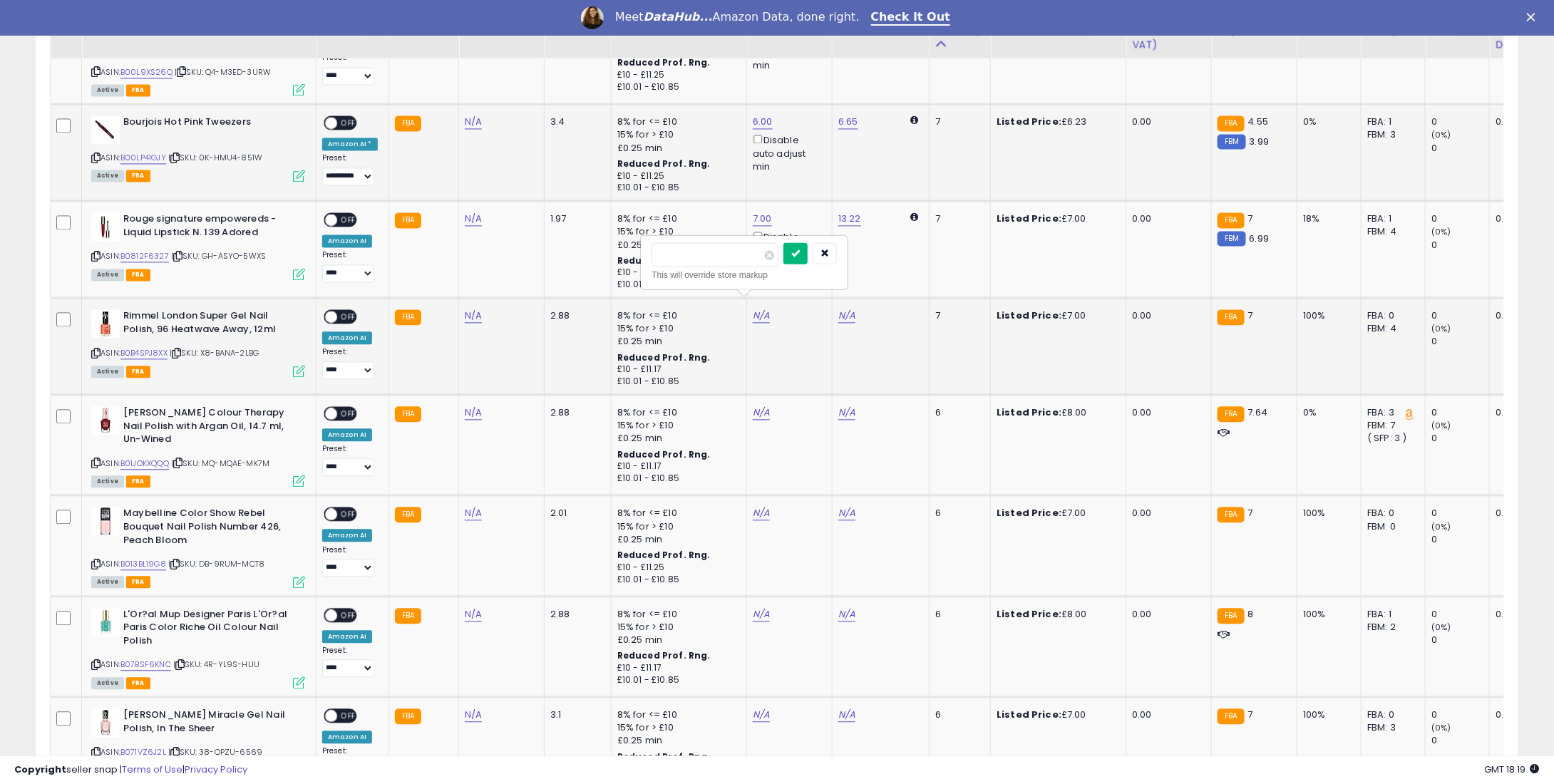
type input "*"
click at [808, 249] on button "submit" at bounding box center [795, 253] width 25 height 22
click at [759, 405] on link "N/A" at bounding box center [761, 412] width 17 height 14
type input "*"
drag, startPoint x: 822, startPoint y: 341, endPoint x: 783, endPoint y: 427, distance: 94.4
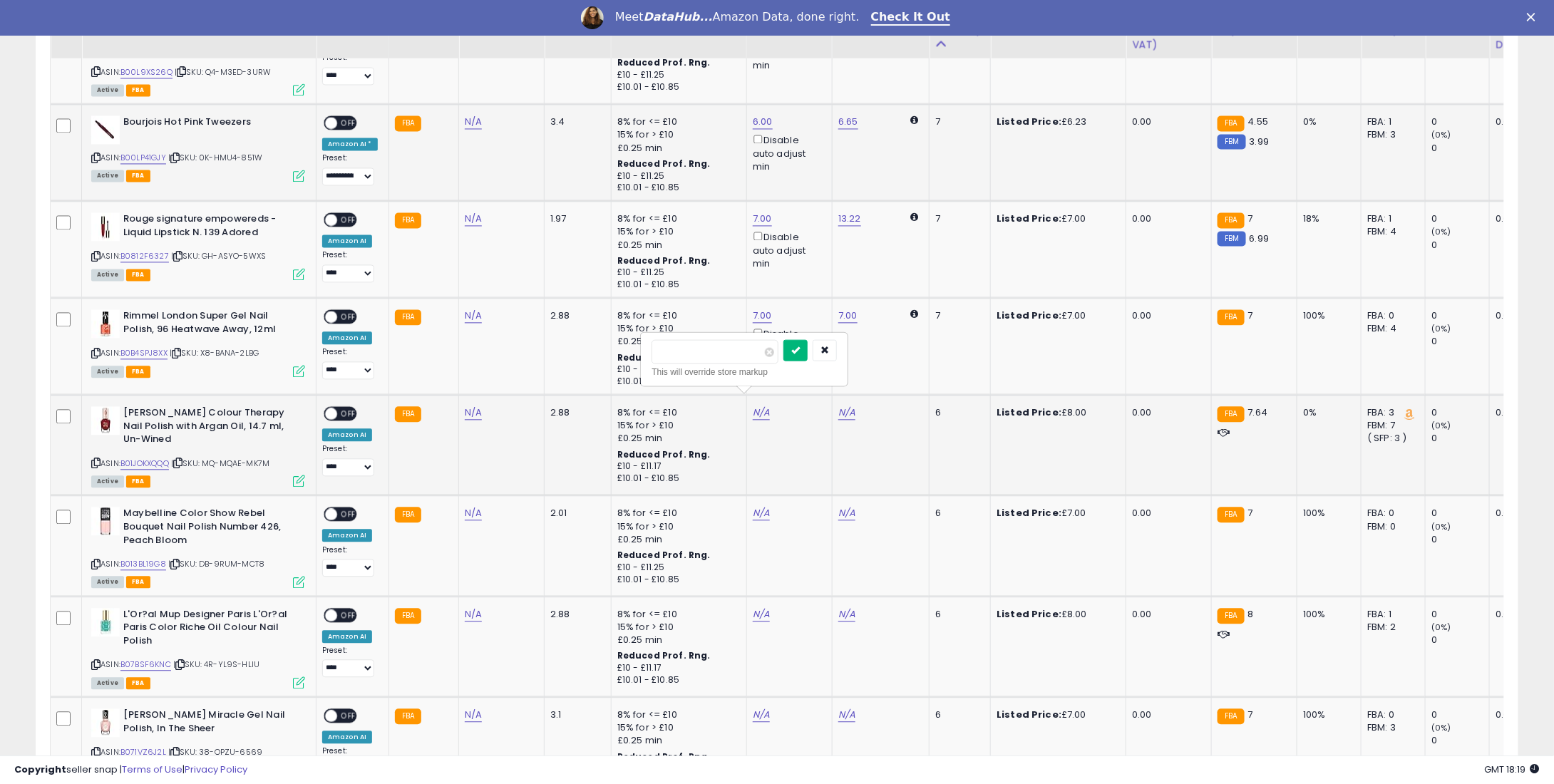
click at [808, 341] on button "submit" at bounding box center [795, 350] width 25 height 22
click at [763, 495] on td "N/A" at bounding box center [788, 545] width 86 height 100
click at [757, 506] on link "N/A" at bounding box center [761, 513] width 17 height 14
type input "*"
click at [808, 443] on button "submit" at bounding box center [795, 451] width 25 height 22
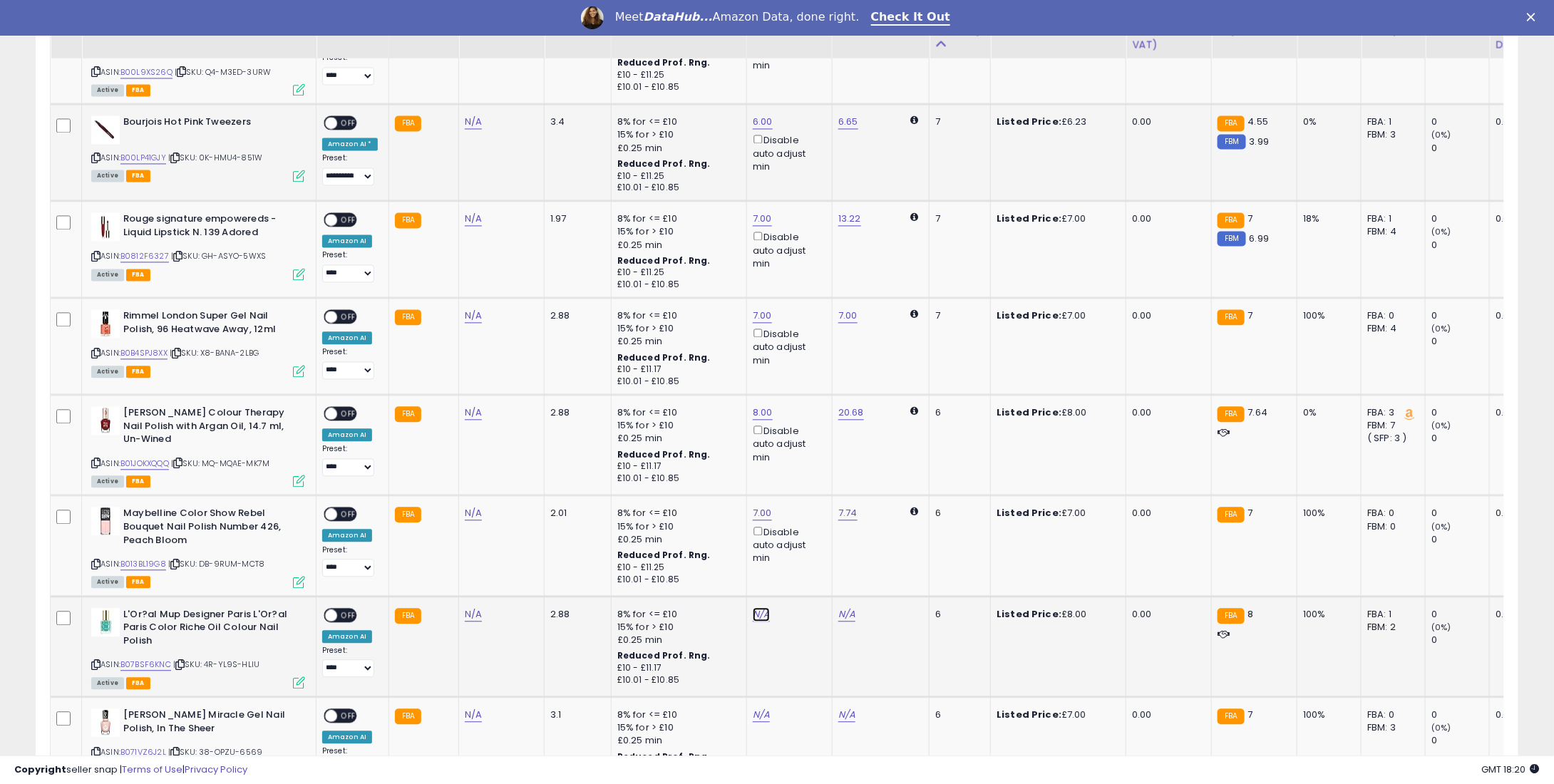
click at [753, 607] on link "N/A" at bounding box center [761, 614] width 17 height 14
type input "*"
click at [827, 540] on div at bounding box center [810, 552] width 53 height 25
click at [800, 546] on icon "submit" at bounding box center [795, 550] width 9 height 9
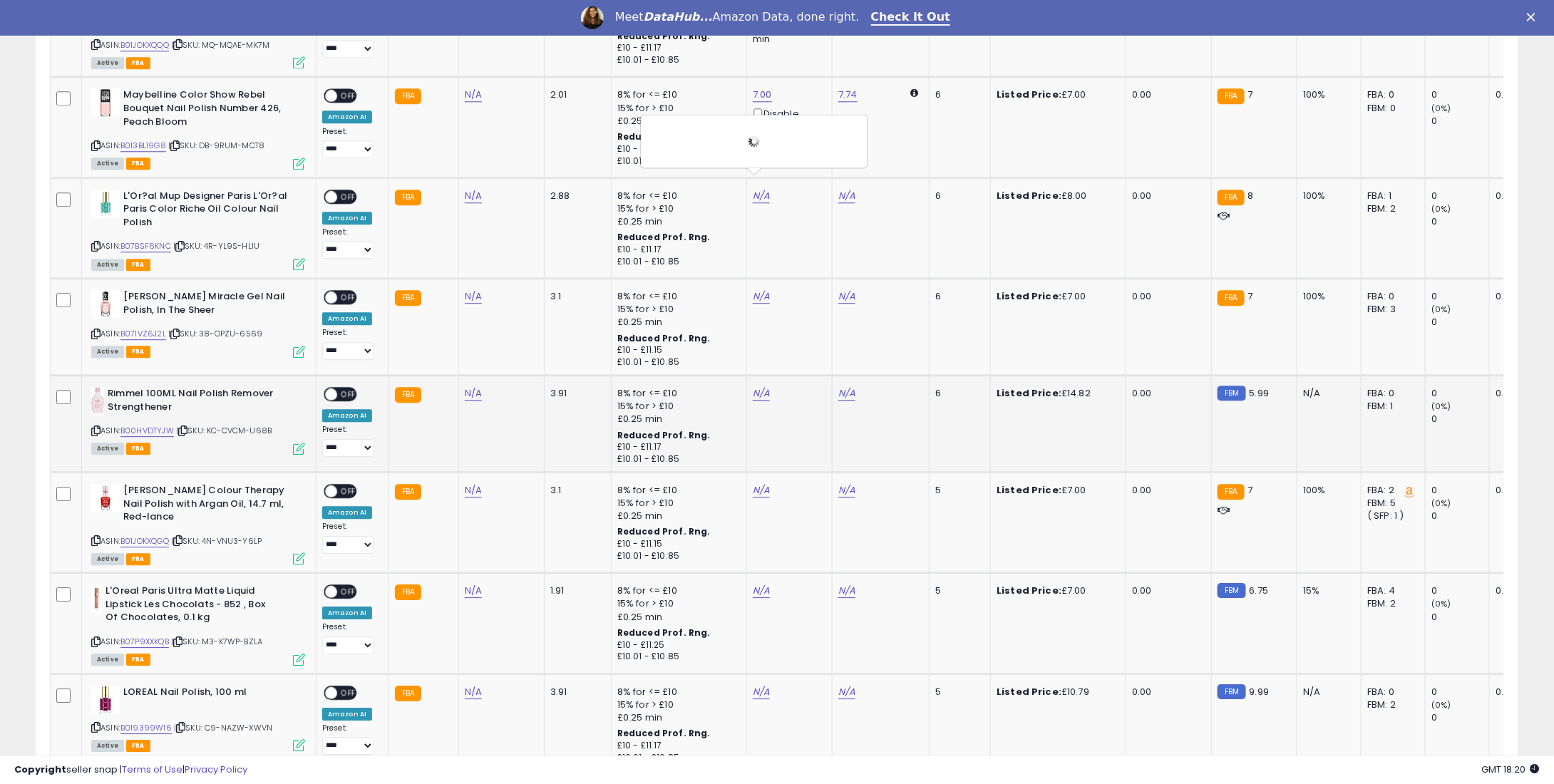
scroll to position [1809, 0]
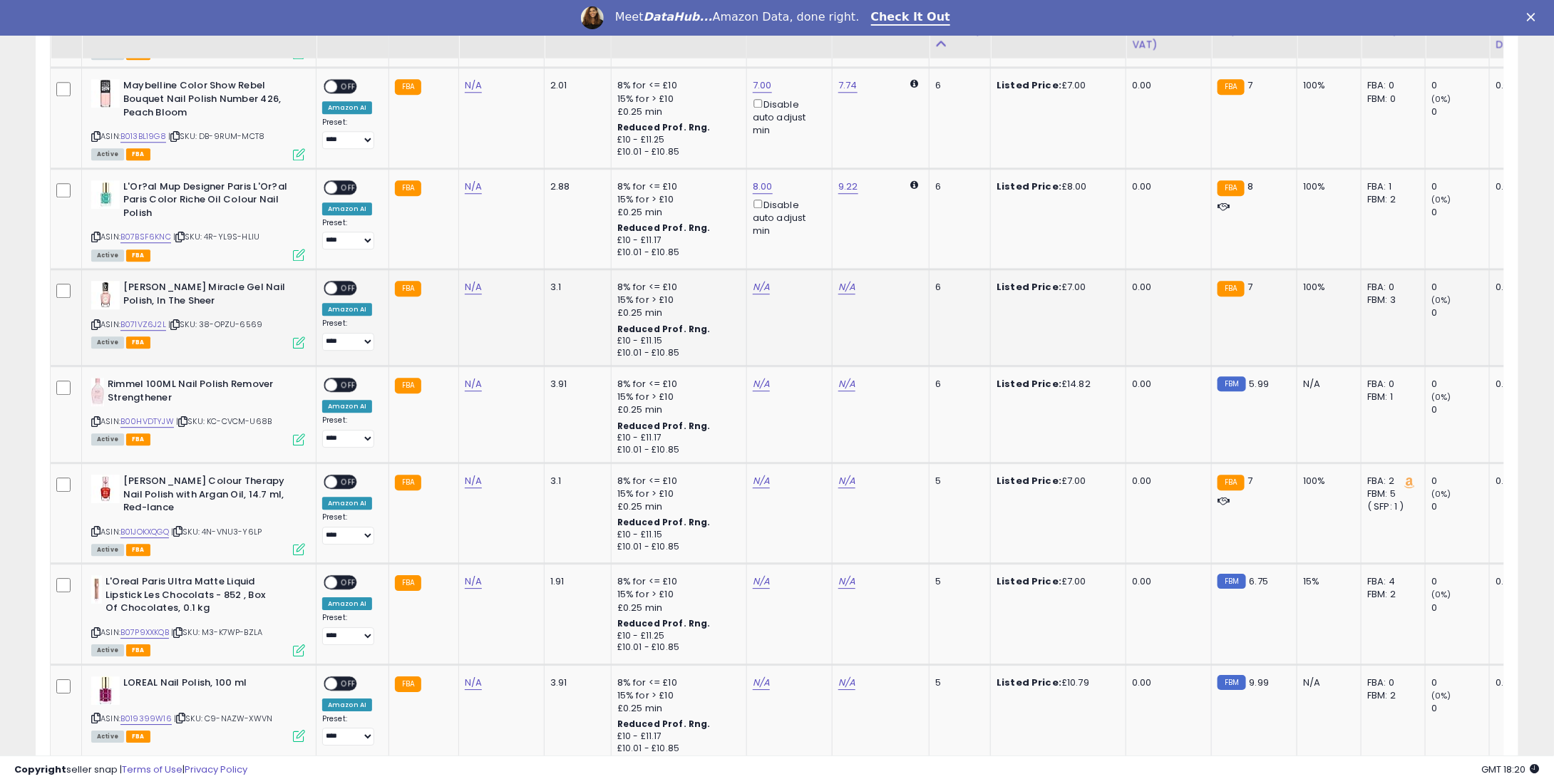
click at [767, 280] on div "N/A" at bounding box center [787, 286] width 69 height 13
click at [763, 280] on div "N/A" at bounding box center [787, 286] width 69 height 13
click at [756, 280] on link "N/A" at bounding box center [761, 287] width 17 height 14
type input "*"
click at [800, 221] on icon "submit" at bounding box center [795, 222] width 9 height 9
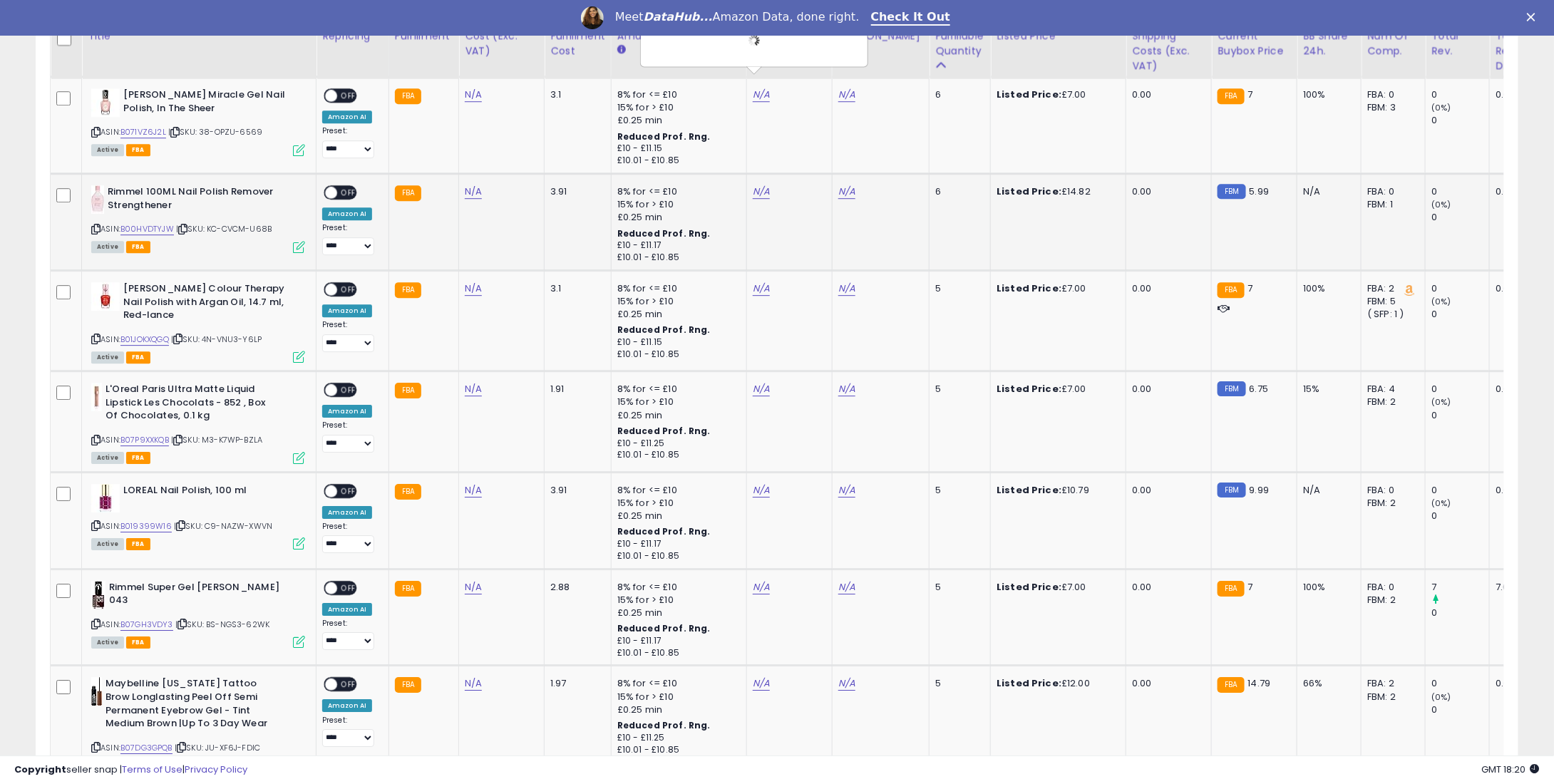
scroll to position [2023, 0]
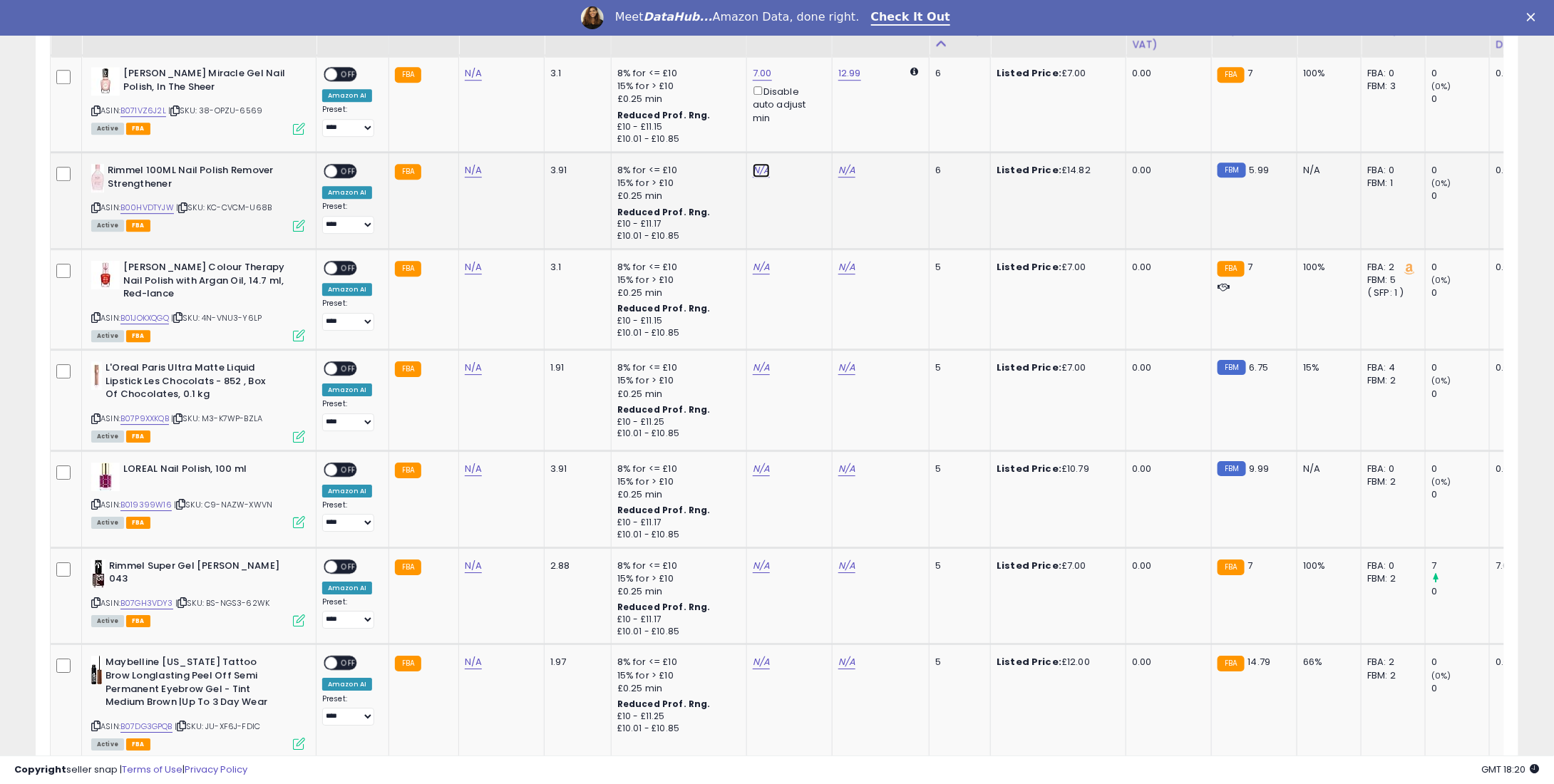
click at [753, 163] on link "N/A" at bounding box center [761, 170] width 17 height 14
type input "**"
click at [808, 107] on button "submit" at bounding box center [795, 107] width 25 height 22
click at [755, 260] on link "N/A" at bounding box center [761, 267] width 17 height 14
type input "*"
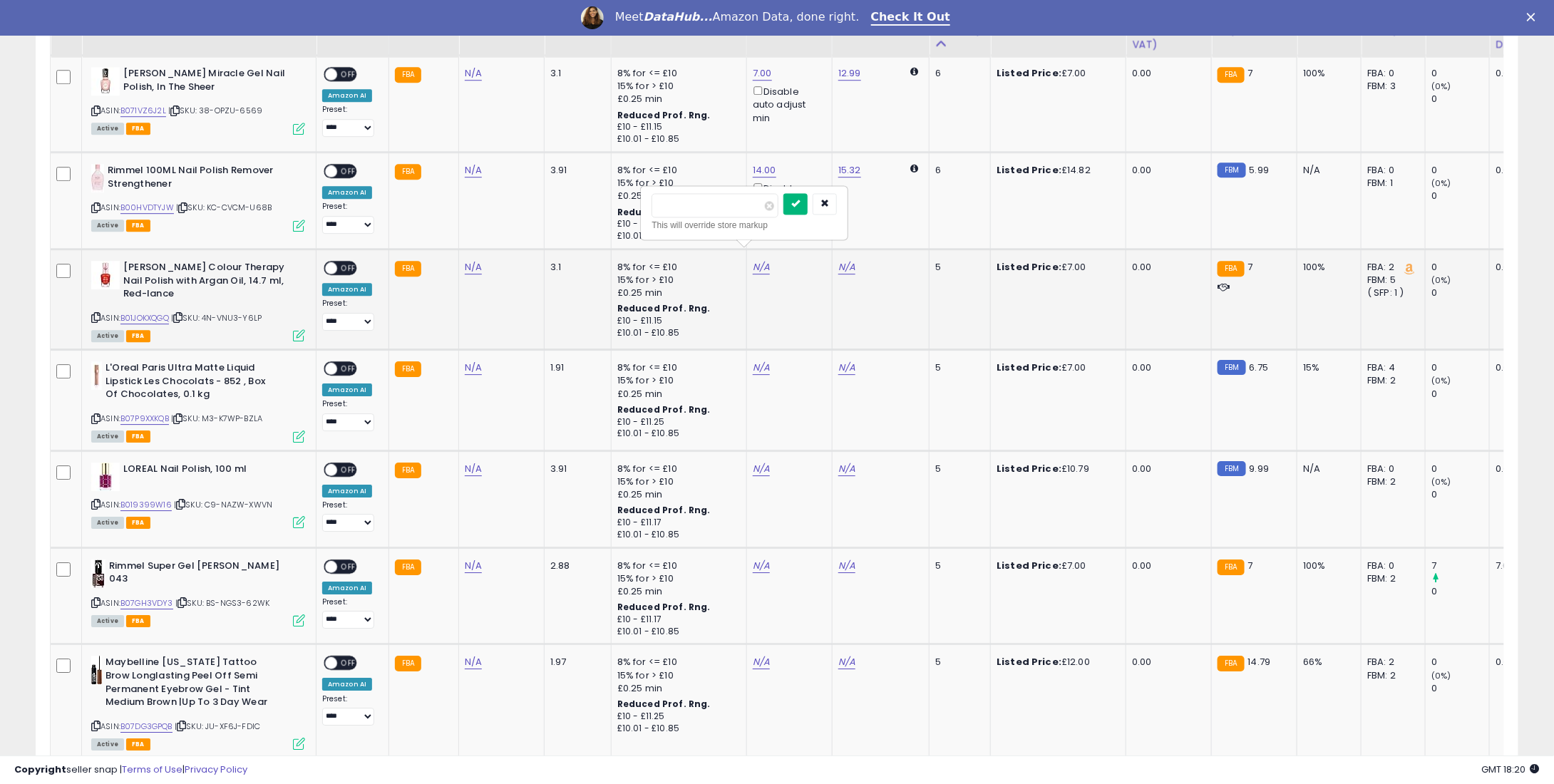
click at [808, 206] on button "submit" at bounding box center [795, 204] width 25 height 22
click at [753, 350] on td "N/A" at bounding box center [788, 400] width 86 height 100
click at [754, 361] on link "N/A" at bounding box center [761, 368] width 17 height 14
type input "*"
click at [827, 291] on div "* This will override store markup" at bounding box center [744, 313] width 206 height 52
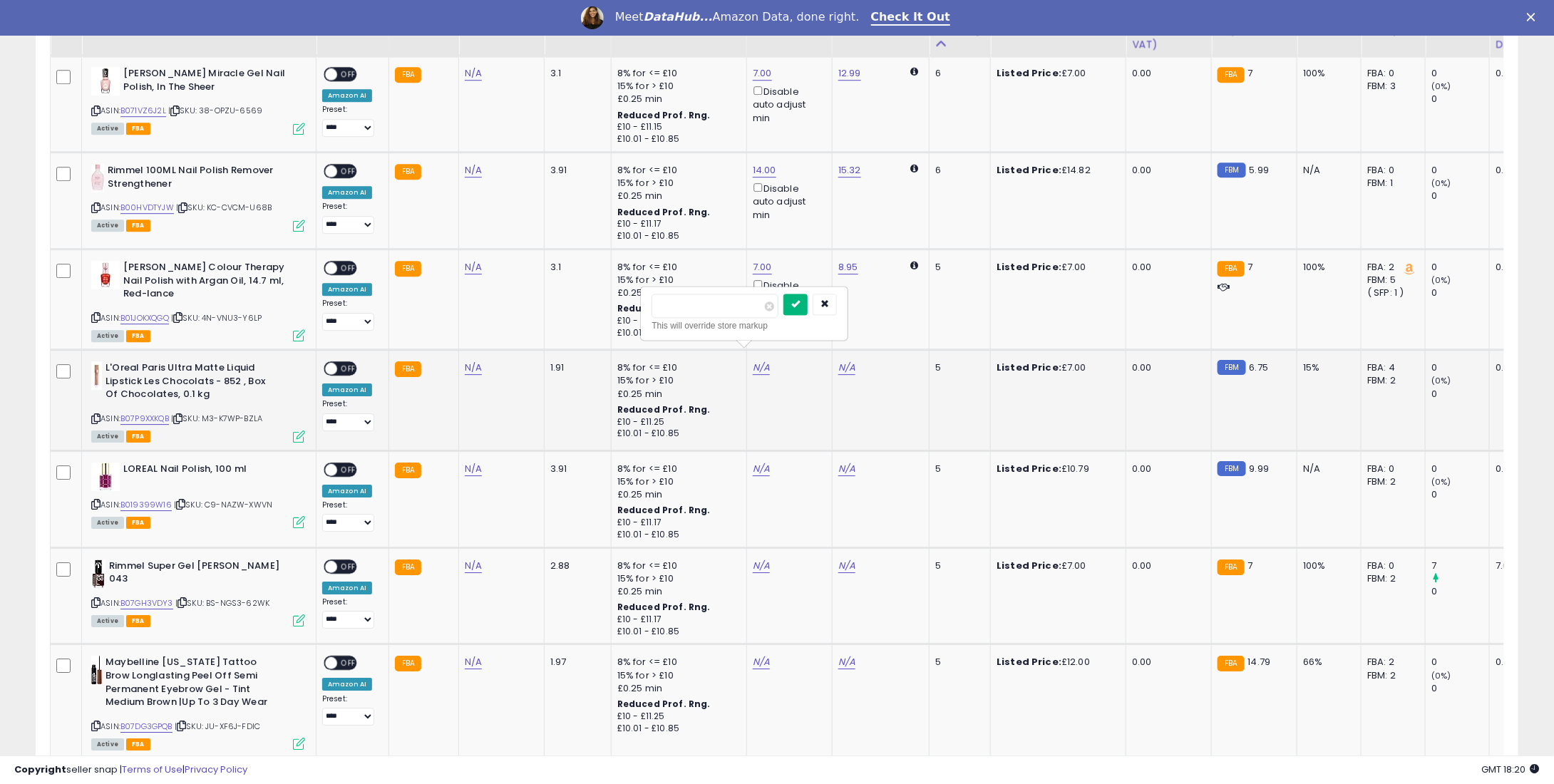
click at [800, 301] on icon "submit" at bounding box center [795, 303] width 9 height 9
click at [762, 461] on link "N/A" at bounding box center [761, 468] width 17 height 14
type input "*"
type input "****"
click at [808, 399] on button "submit" at bounding box center [795, 405] width 25 height 22
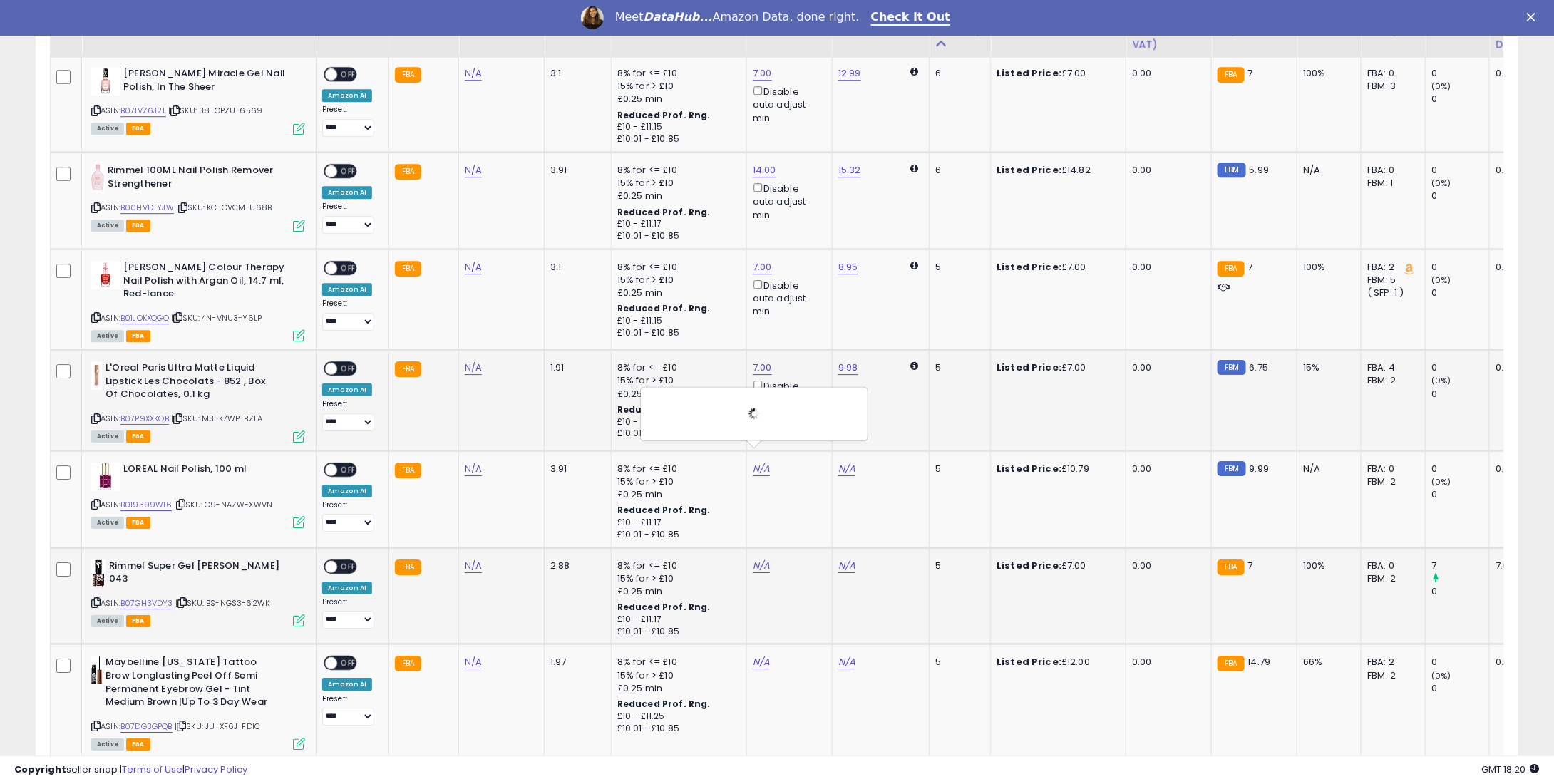
click at [761, 547] on td "N/A" at bounding box center [788, 595] width 86 height 97
click at [760, 547] on td "N/A" at bounding box center [788, 595] width 86 height 97
click at [763, 547] on td "N/A" at bounding box center [788, 595] width 86 height 97
click at [759, 559] on link "N/A" at bounding box center [761, 566] width 17 height 14
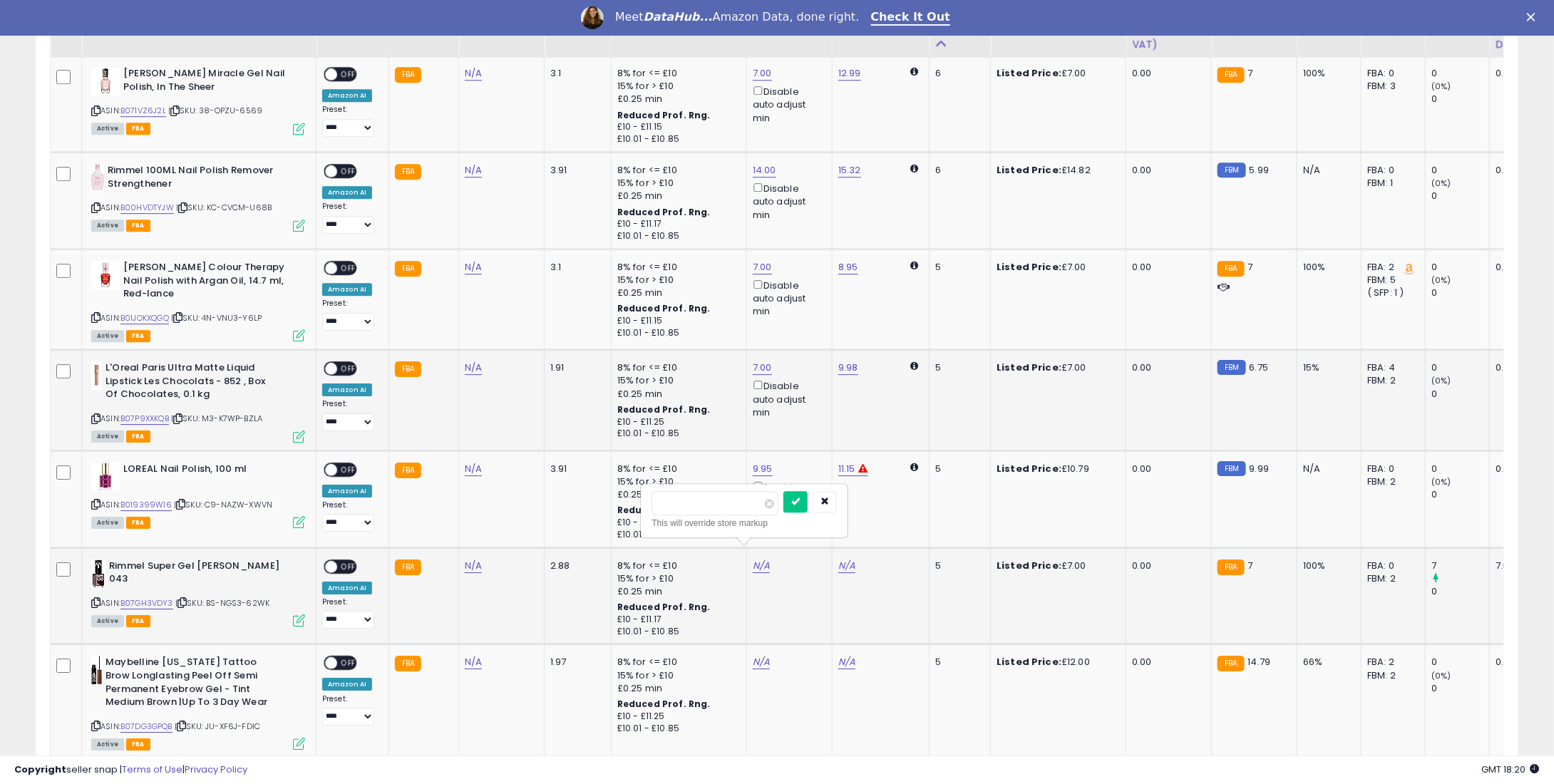
type input "*"
click at [816, 487] on div "* This will override store markup" at bounding box center [744, 511] width 206 height 52
click at [808, 506] on button "submit" at bounding box center [795, 502] width 25 height 22
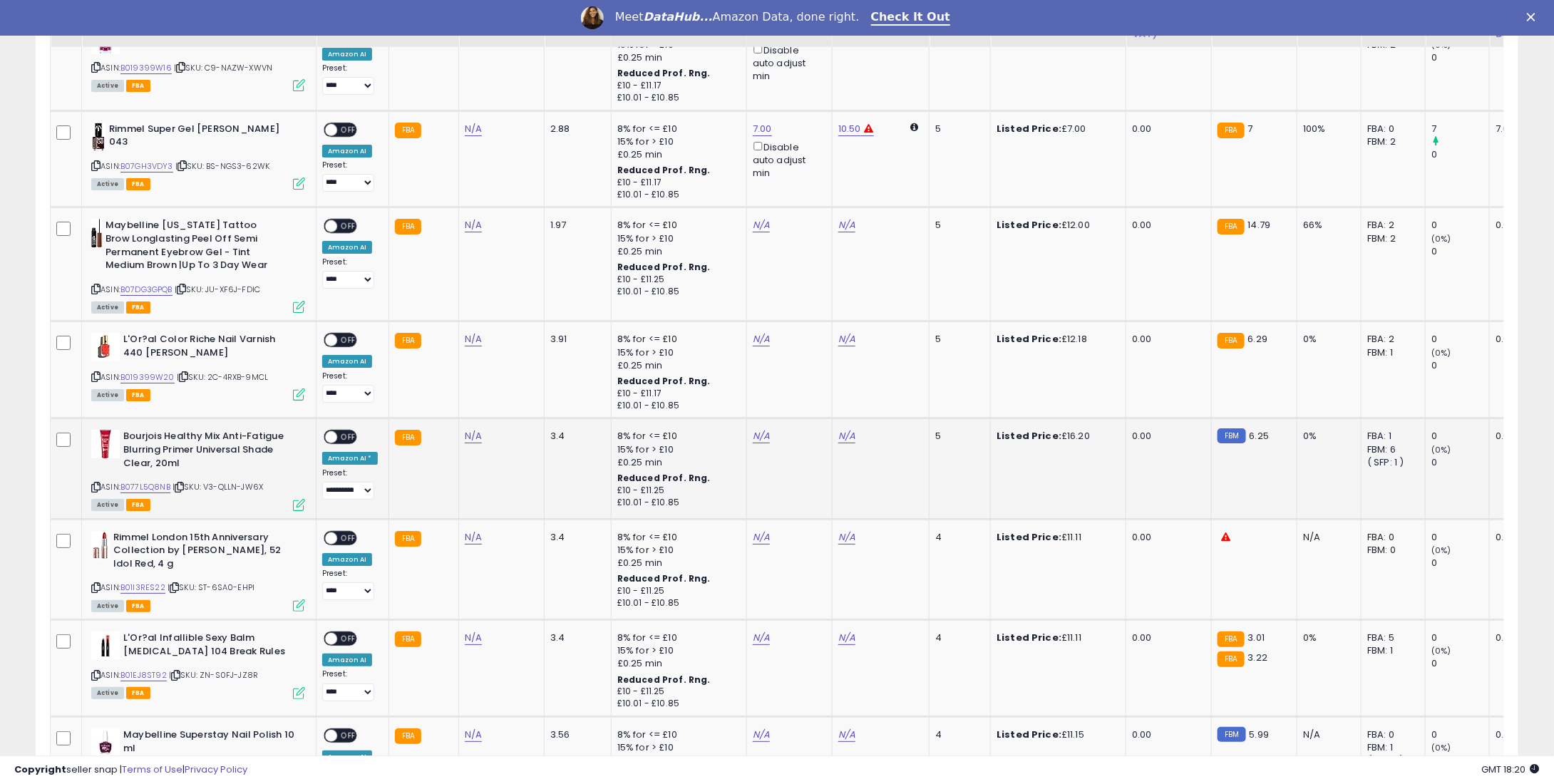
scroll to position [2522, 0]
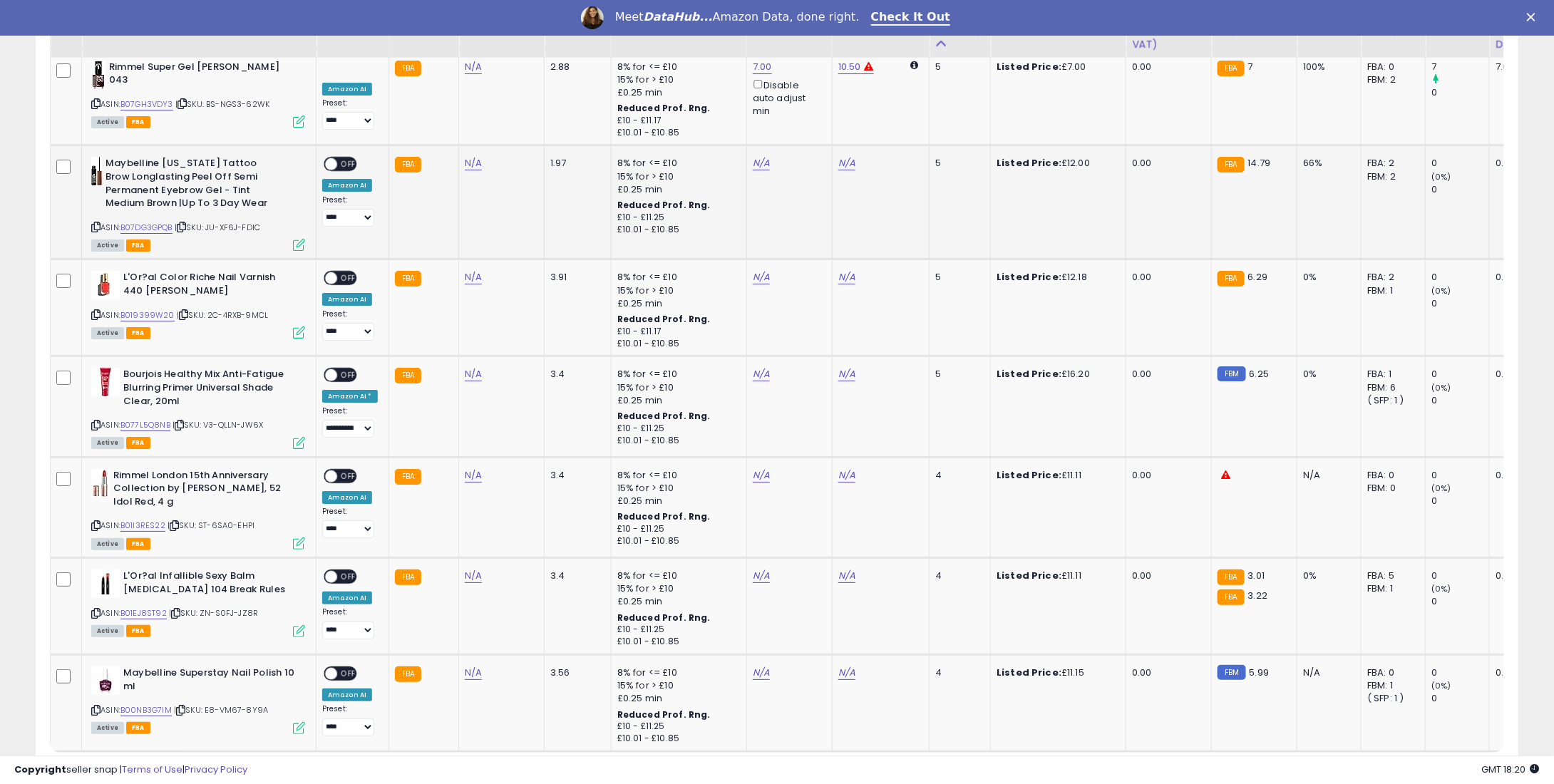
click at [753, 155] on td "N/A" at bounding box center [788, 203] width 86 height 114
click at [759, 156] on link "N/A" at bounding box center [761, 163] width 17 height 14
type input "**"
click at [820, 103] on div at bounding box center [810, 101] width 53 height 25
click at [808, 103] on button "submit" at bounding box center [795, 100] width 25 height 22
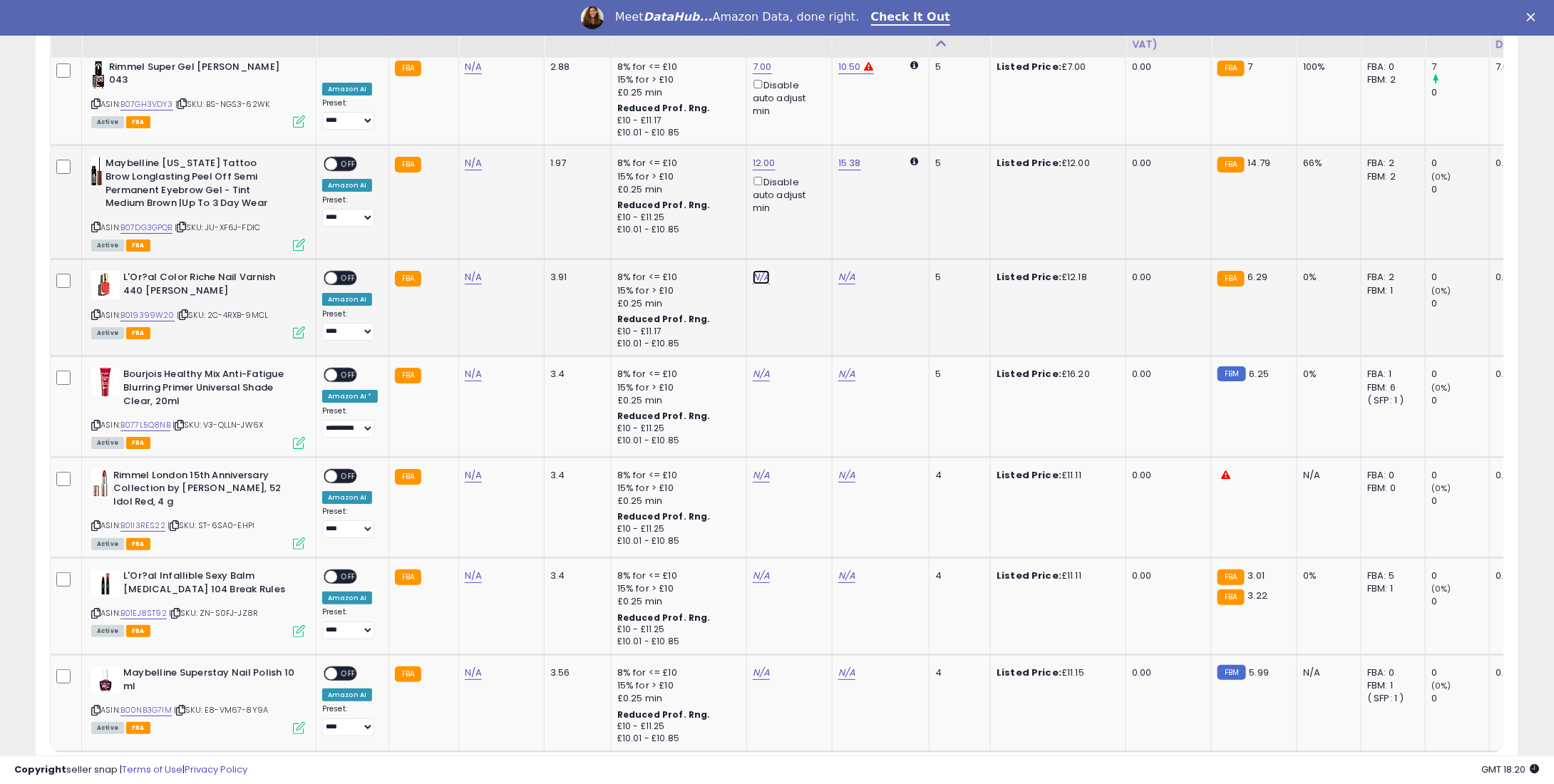
click at [753, 271] on link "N/A" at bounding box center [761, 277] width 17 height 14
type input "**"
click at [808, 215] on button "submit" at bounding box center [795, 213] width 25 height 22
drag, startPoint x: 817, startPoint y: 211, endPoint x: 757, endPoint y: 358, distance: 158.8
click at [816, 211] on div at bounding box center [754, 221] width 206 height 38
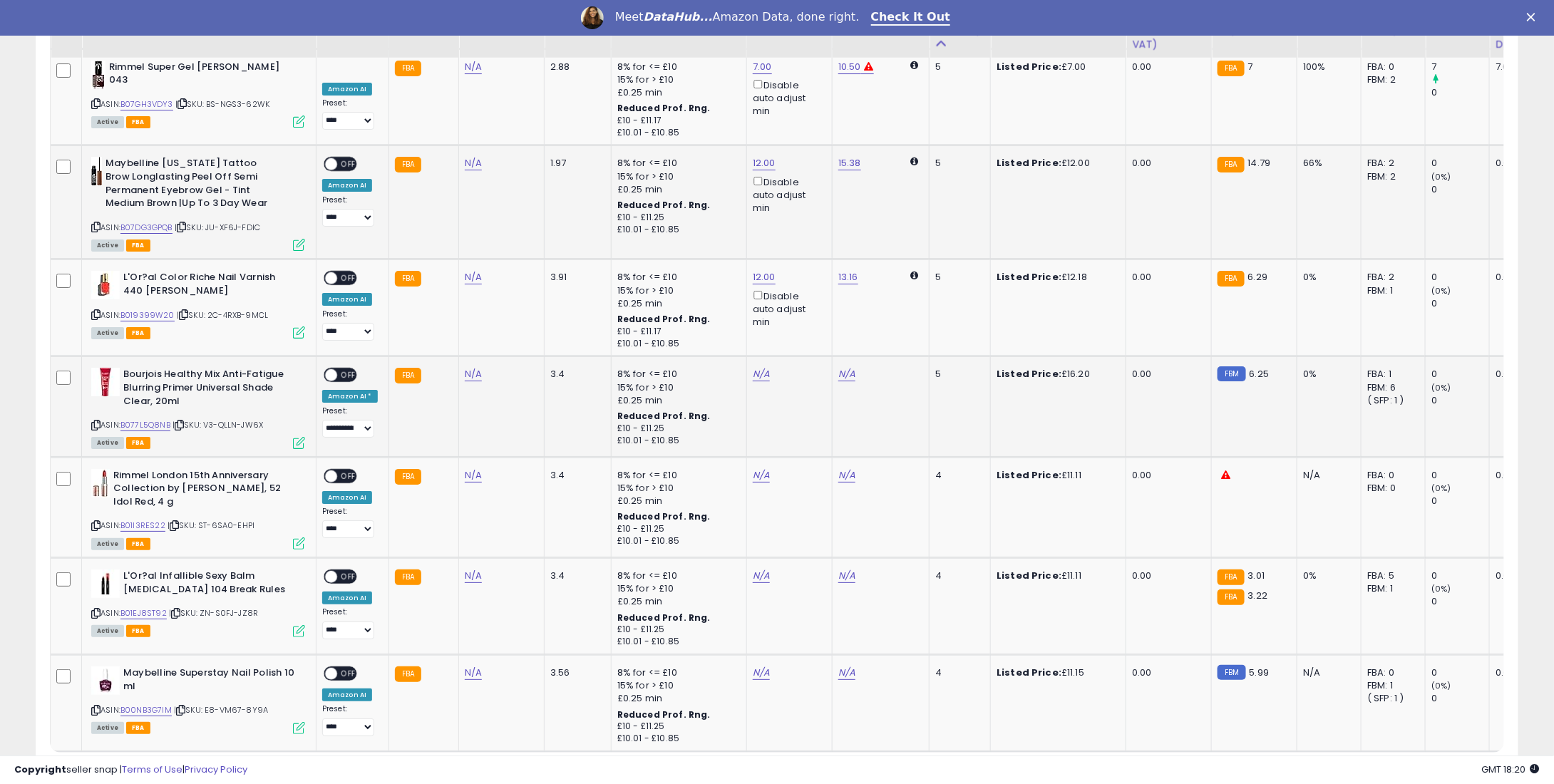
click at [755, 356] on td "N/A" at bounding box center [788, 406] width 86 height 100
click at [758, 367] on link "N/A" at bounding box center [761, 374] width 17 height 14
type input "**"
click at [800, 306] on icon "submit" at bounding box center [795, 310] width 9 height 9
click at [763, 456] on td "N/A" at bounding box center [788, 507] width 86 height 100
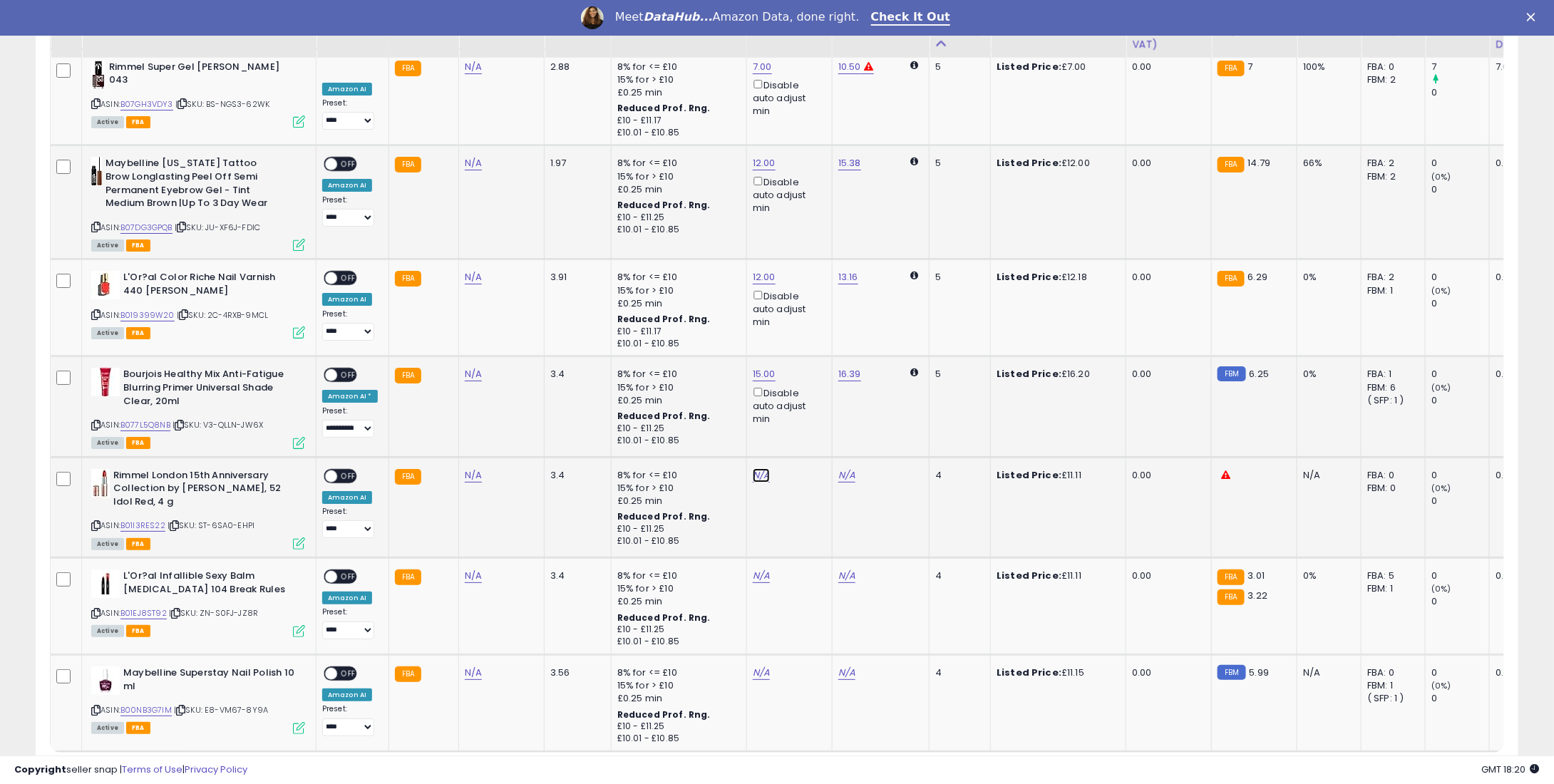
click at [758, 468] on link "N/A" at bounding box center [761, 475] width 17 height 14
type input "*"
type input "****"
click at [800, 406] on icon "submit" at bounding box center [795, 410] width 9 height 9
click at [750, 558] on td "N/A" at bounding box center [788, 606] width 86 height 97
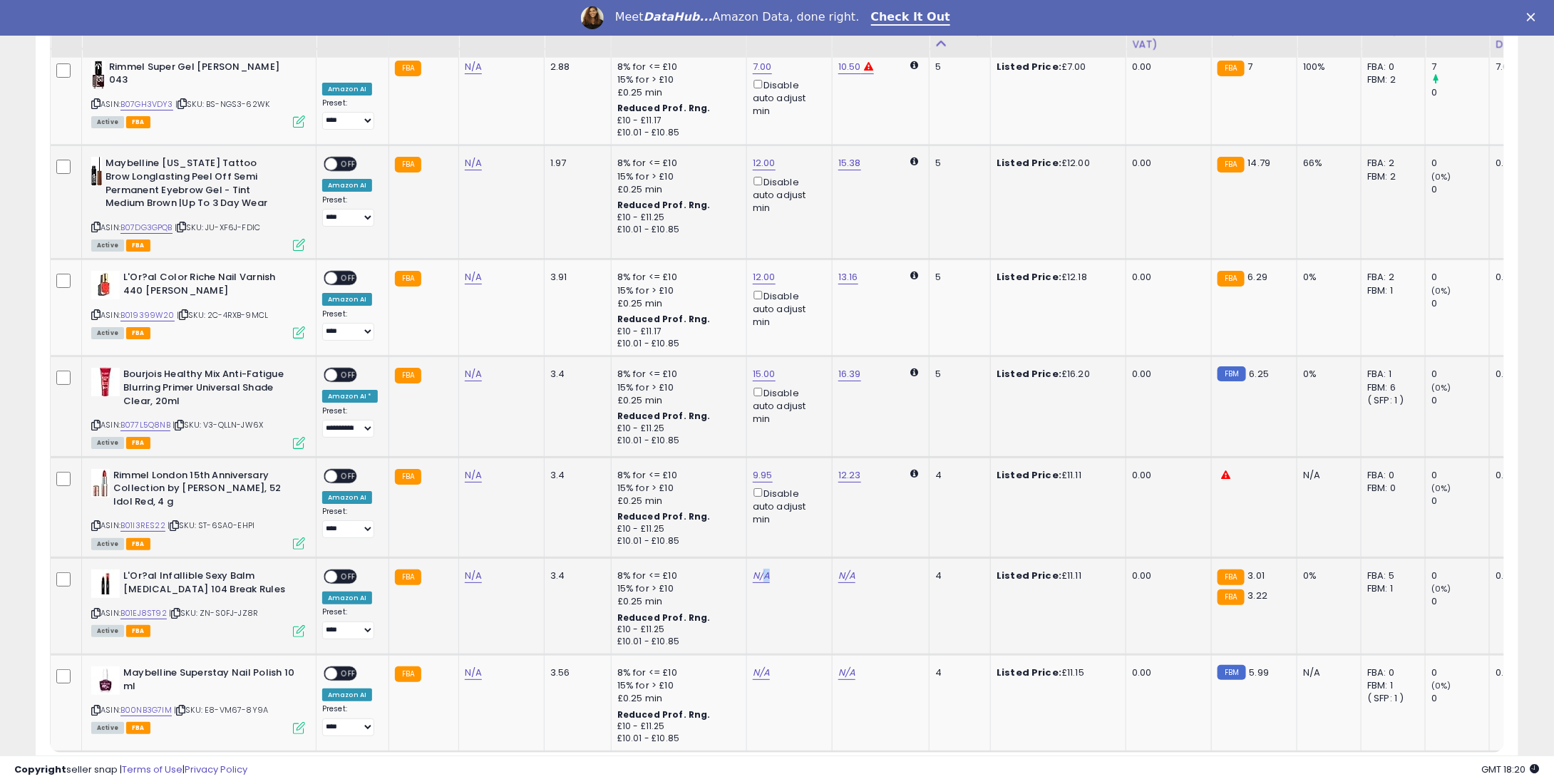
click at [759, 558] on td "N/A" at bounding box center [788, 606] width 86 height 97
click at [756, 558] on td "N/A" at bounding box center [788, 606] width 86 height 97
click at [753, 569] on link "N/A" at bounding box center [761, 575] width 17 height 14
type input "*"
type input "****"
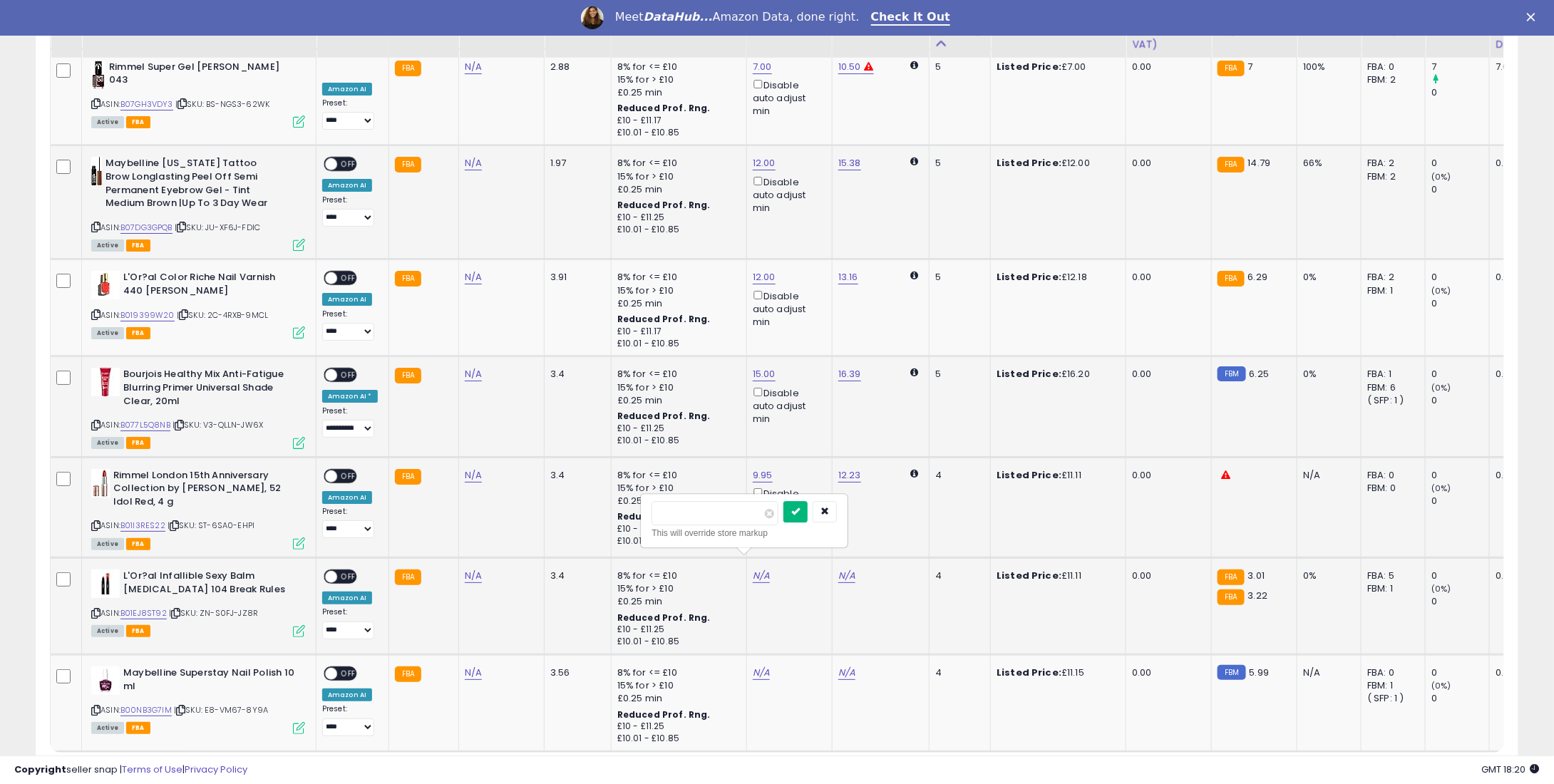
click at [800, 508] on icon "submit" at bounding box center [795, 511] width 9 height 9
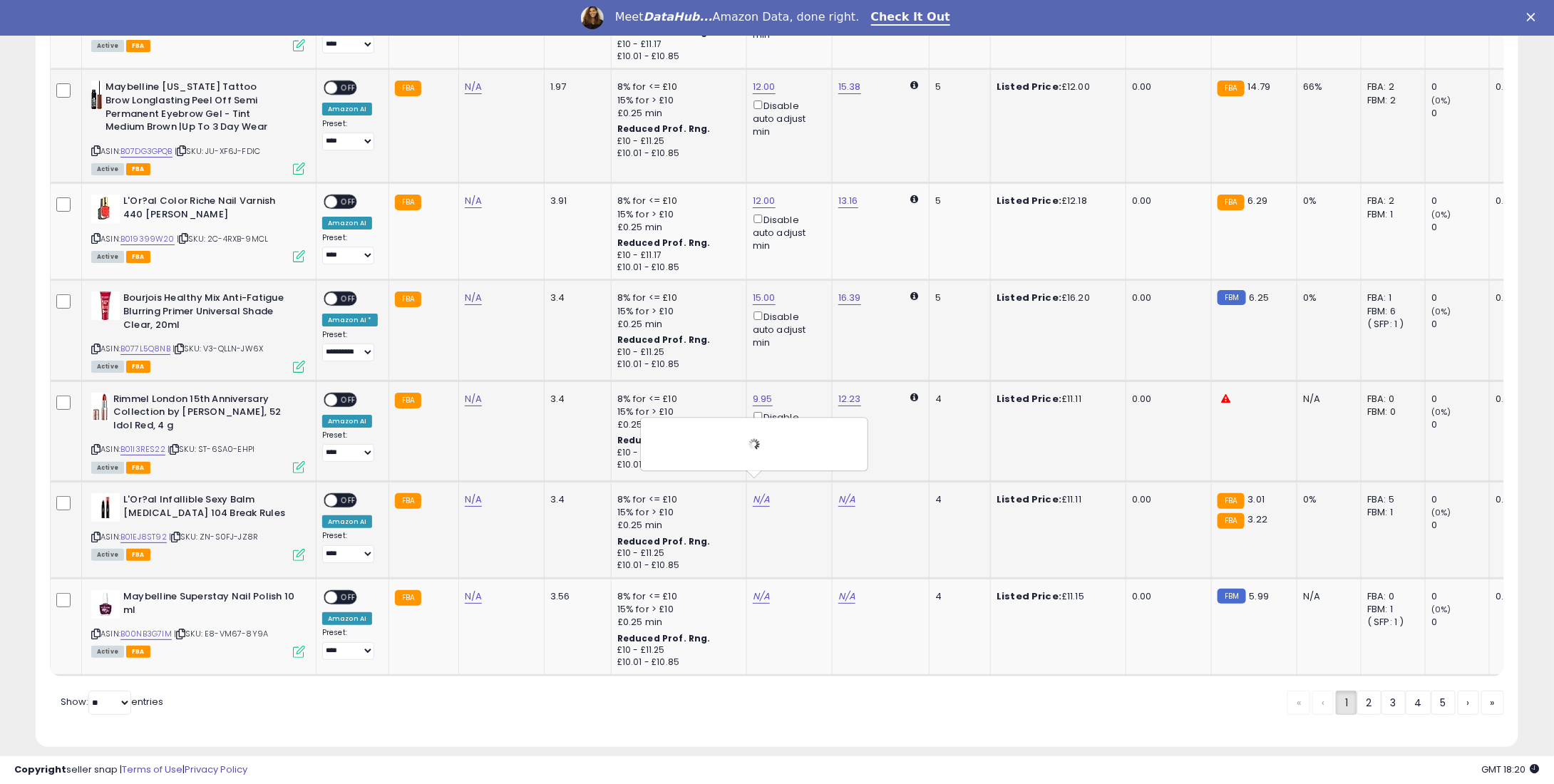
scroll to position [2608, 0]
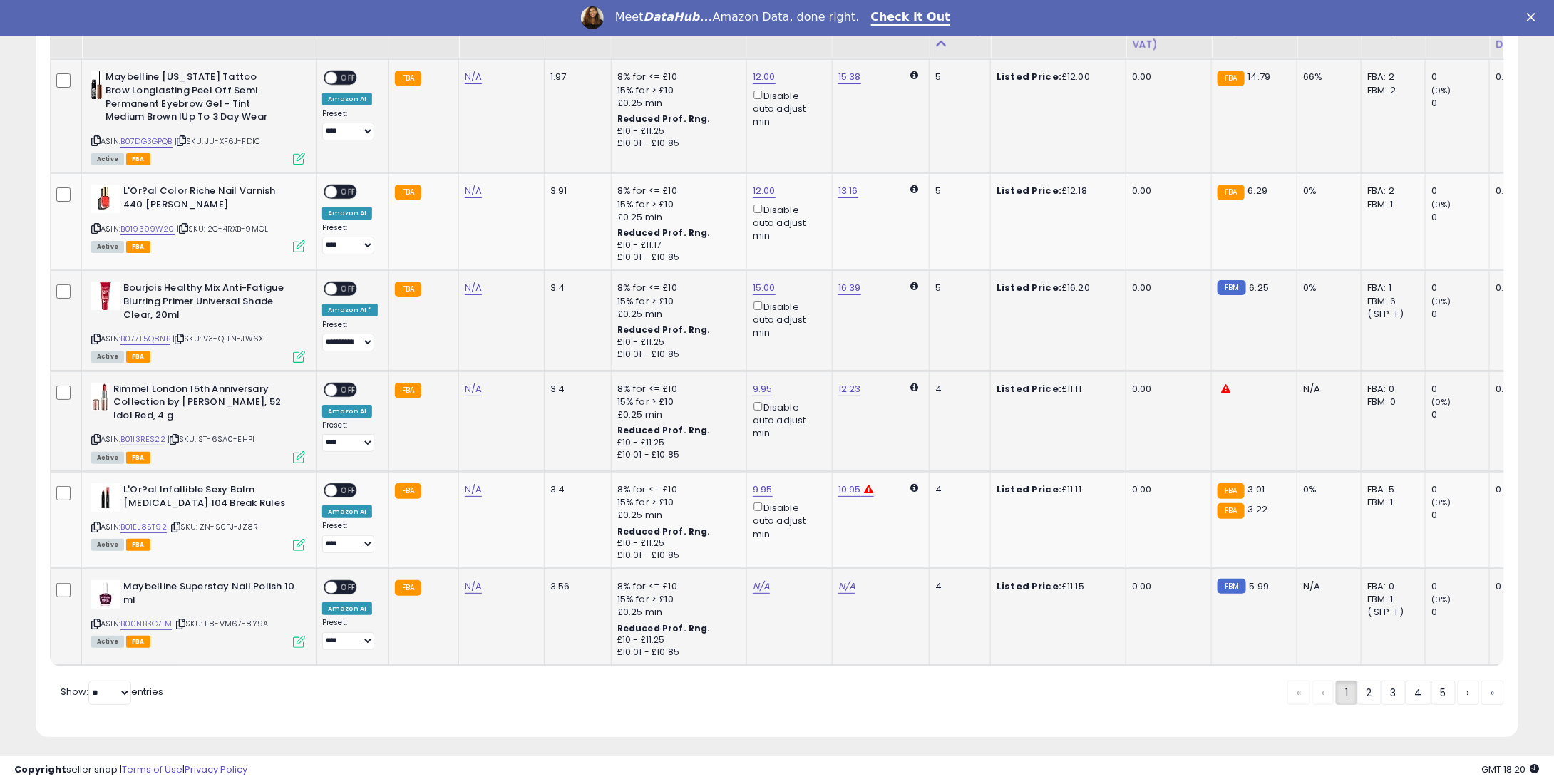
click at [748, 577] on td "N/A" at bounding box center [788, 616] width 86 height 97
click at [763, 580] on div "N/A" at bounding box center [787, 586] width 69 height 13
click at [762, 579] on link "N/A" at bounding box center [761, 586] width 17 height 14
type input "*"
type input "****"
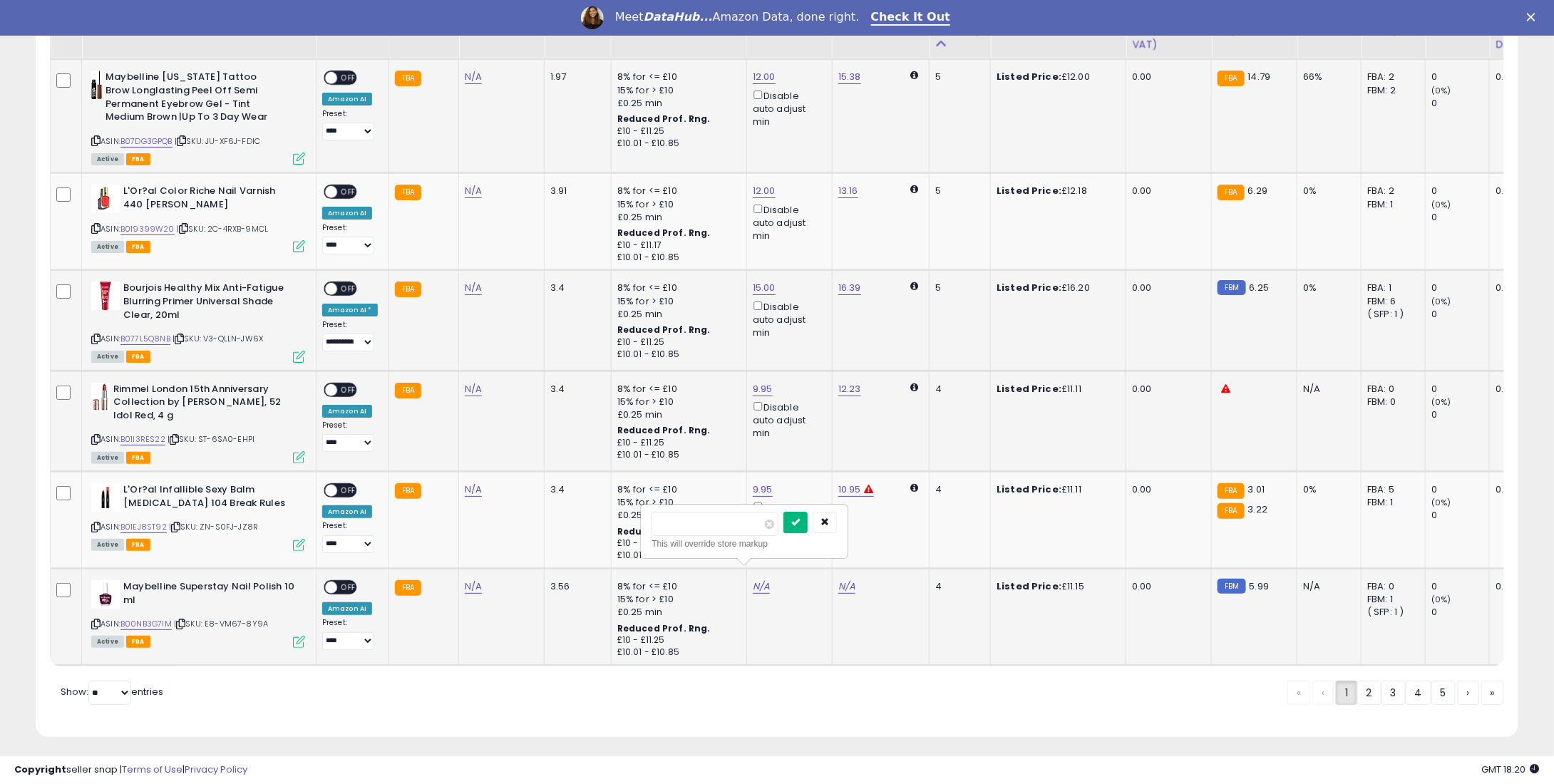
click at [800, 517] on icon "submit" at bounding box center [795, 521] width 9 height 9
drag, startPoint x: 342, startPoint y: 579, endPoint x: 350, endPoint y: 570, distance: 12.0
click at [345, 580] on div "**********" at bounding box center [349, 615] width 56 height 70
click at [342, 581] on div "ON OFF" at bounding box center [325, 587] width 33 height 12
click at [346, 472] on td "**********" at bounding box center [353, 520] width 73 height 97
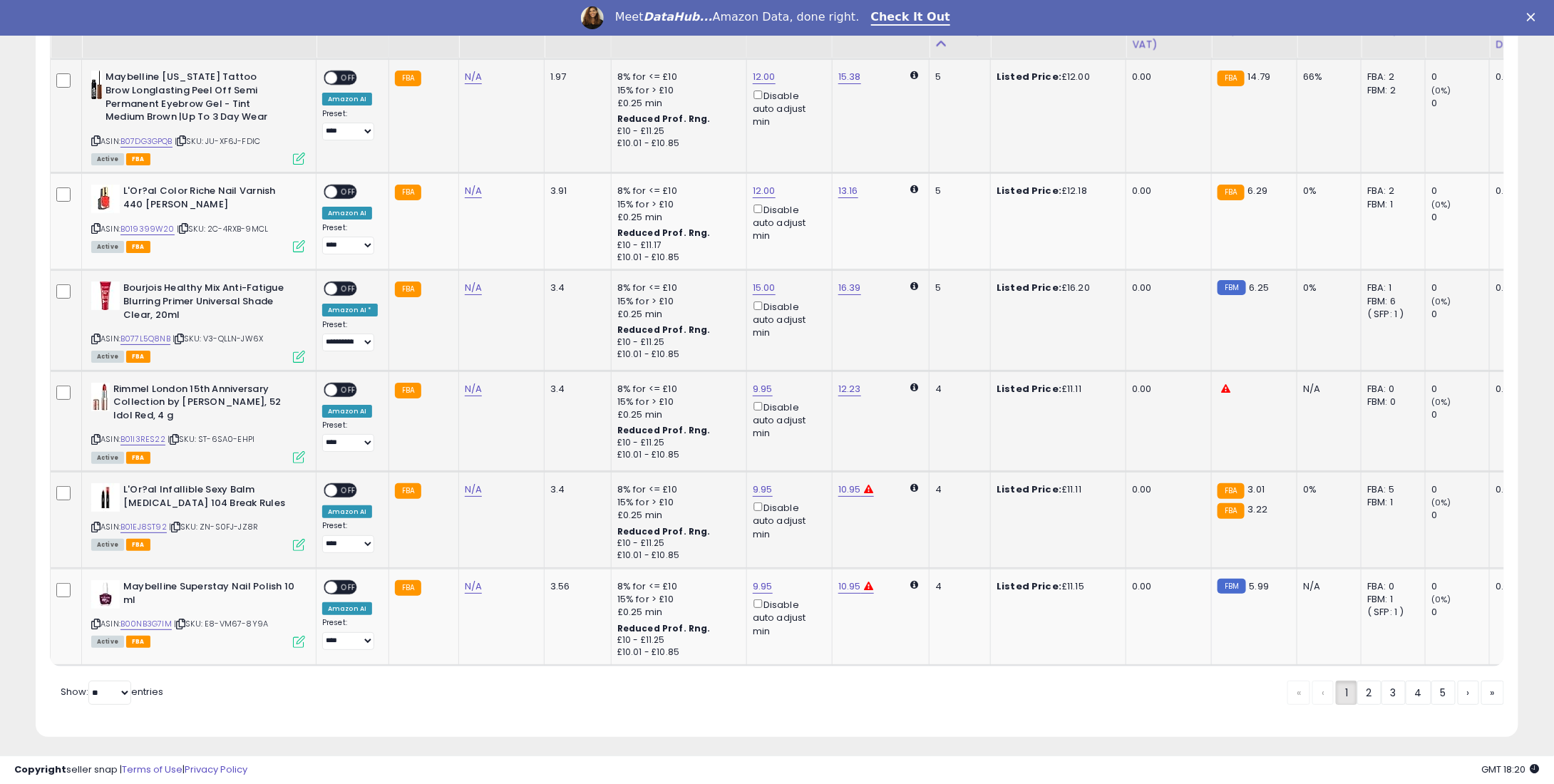
click at [349, 485] on span "OFF" at bounding box center [348, 491] width 23 height 12
click at [344, 581] on span "OFF" at bounding box center [348, 587] width 23 height 12
click at [350, 384] on span "OFF" at bounding box center [348, 390] width 23 height 12
click at [346, 283] on span "OFF" at bounding box center [348, 289] width 23 height 12
click at [340, 186] on span "OFF" at bounding box center [348, 192] width 23 height 12
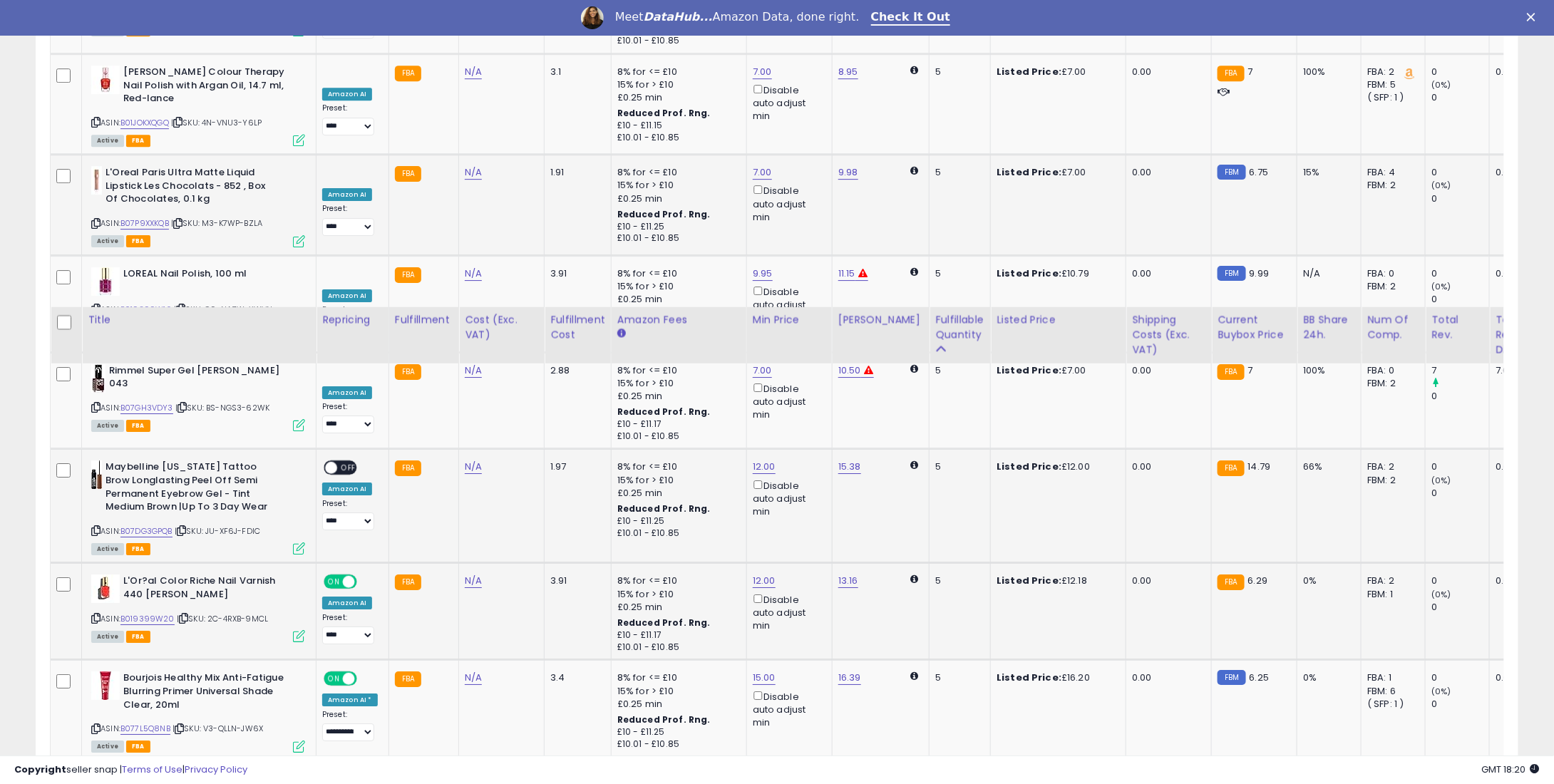
scroll to position [2181, 0]
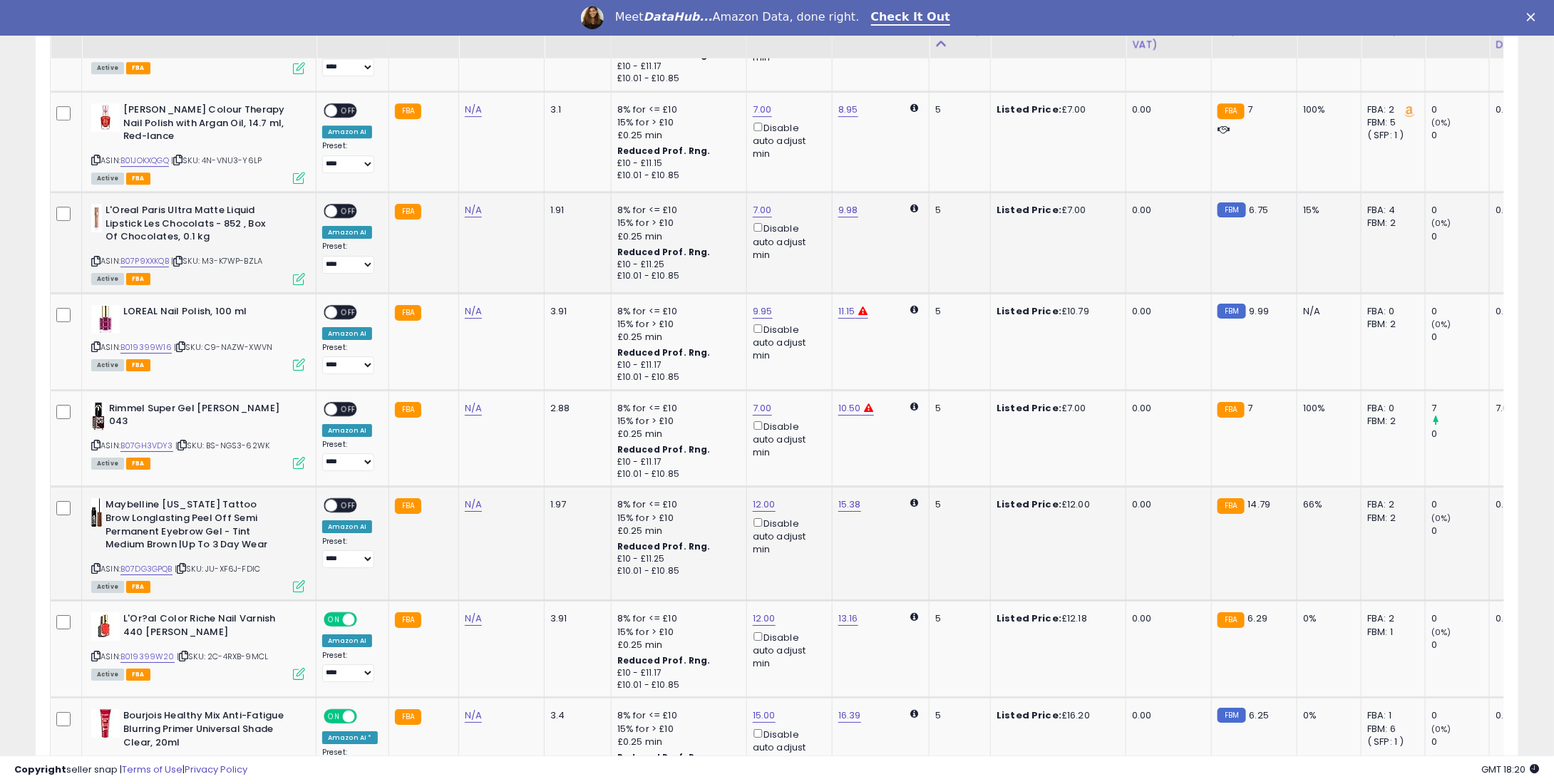
click at [343, 500] on span "OFF" at bounding box center [348, 506] width 23 height 12
drag, startPoint x: 330, startPoint y: 398, endPoint x: 341, endPoint y: 394, distance: 11.7
click at [334, 401] on div "ON OFF" at bounding box center [341, 408] width 33 height 15
drag, startPoint x: 345, startPoint y: 389, endPoint x: 345, endPoint y: 382, distance: 7.0
click at [345, 402] on span "OFF" at bounding box center [348, 408] width 23 height 12
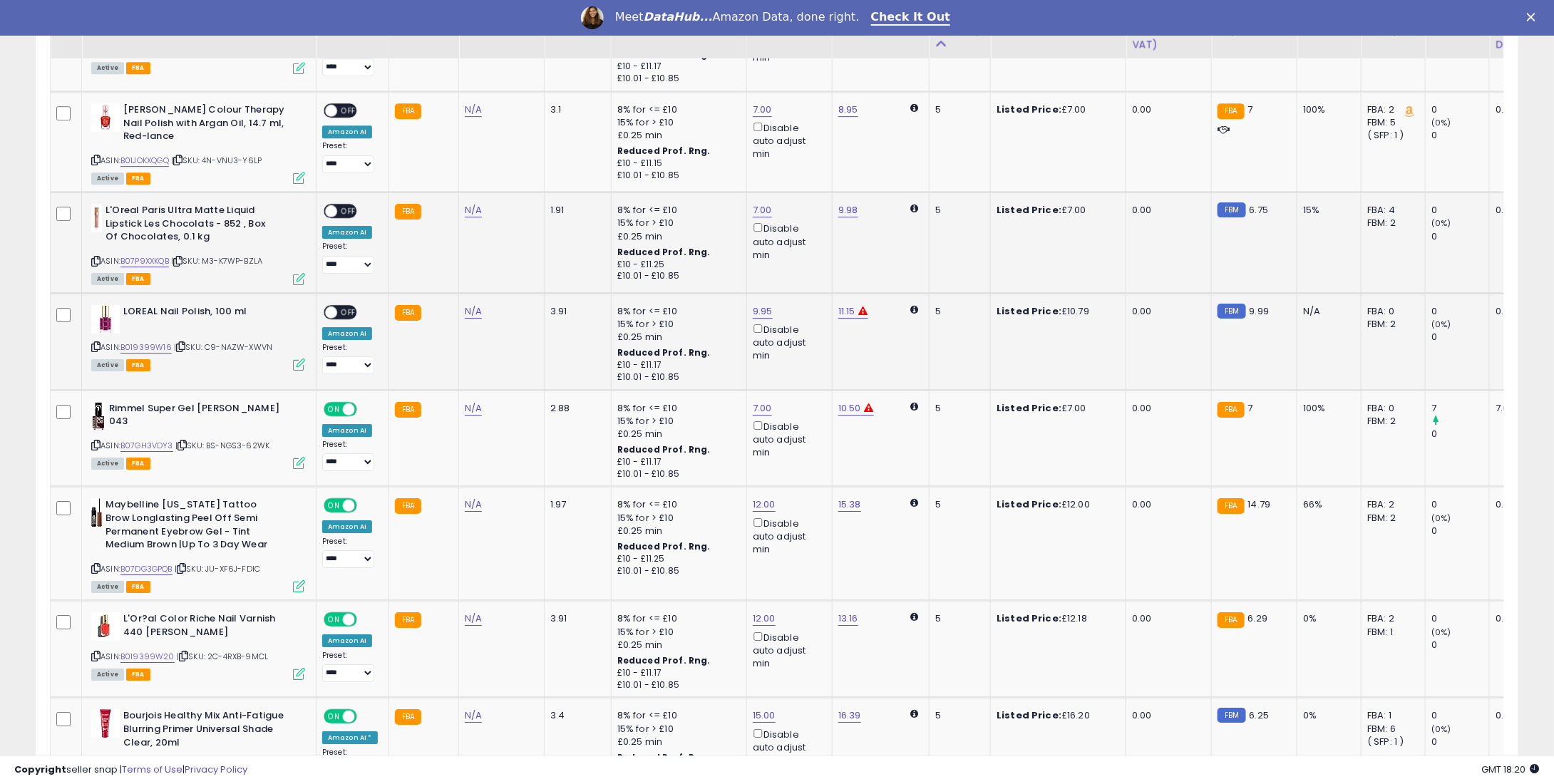
click at [338, 306] on span "OFF" at bounding box center [348, 312] width 23 height 12
click at [350, 206] on span "OFF" at bounding box center [348, 211] width 23 height 12
click at [347, 104] on span "OFF" at bounding box center [348, 110] width 23 height 12
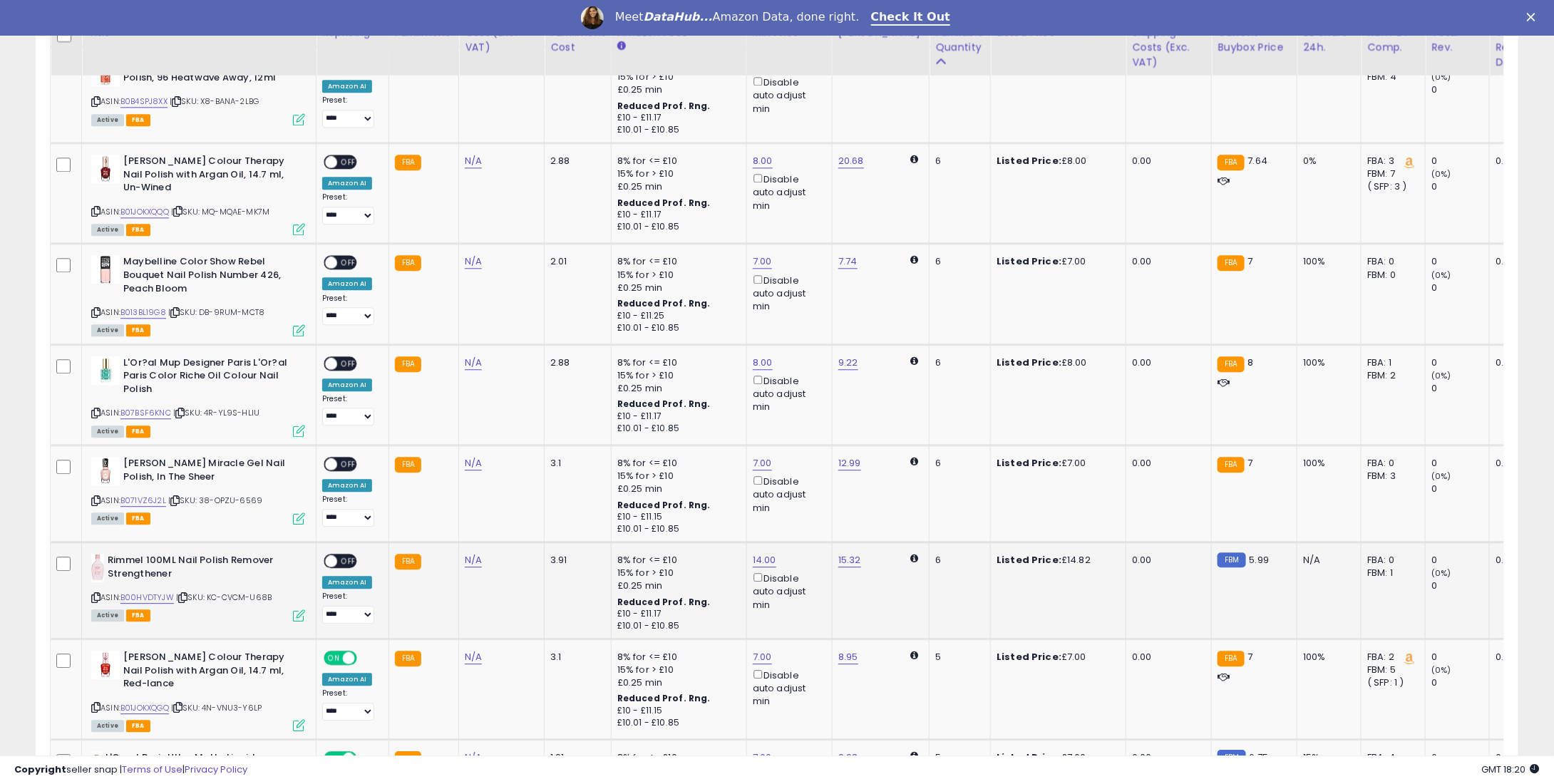
scroll to position [1539, 0]
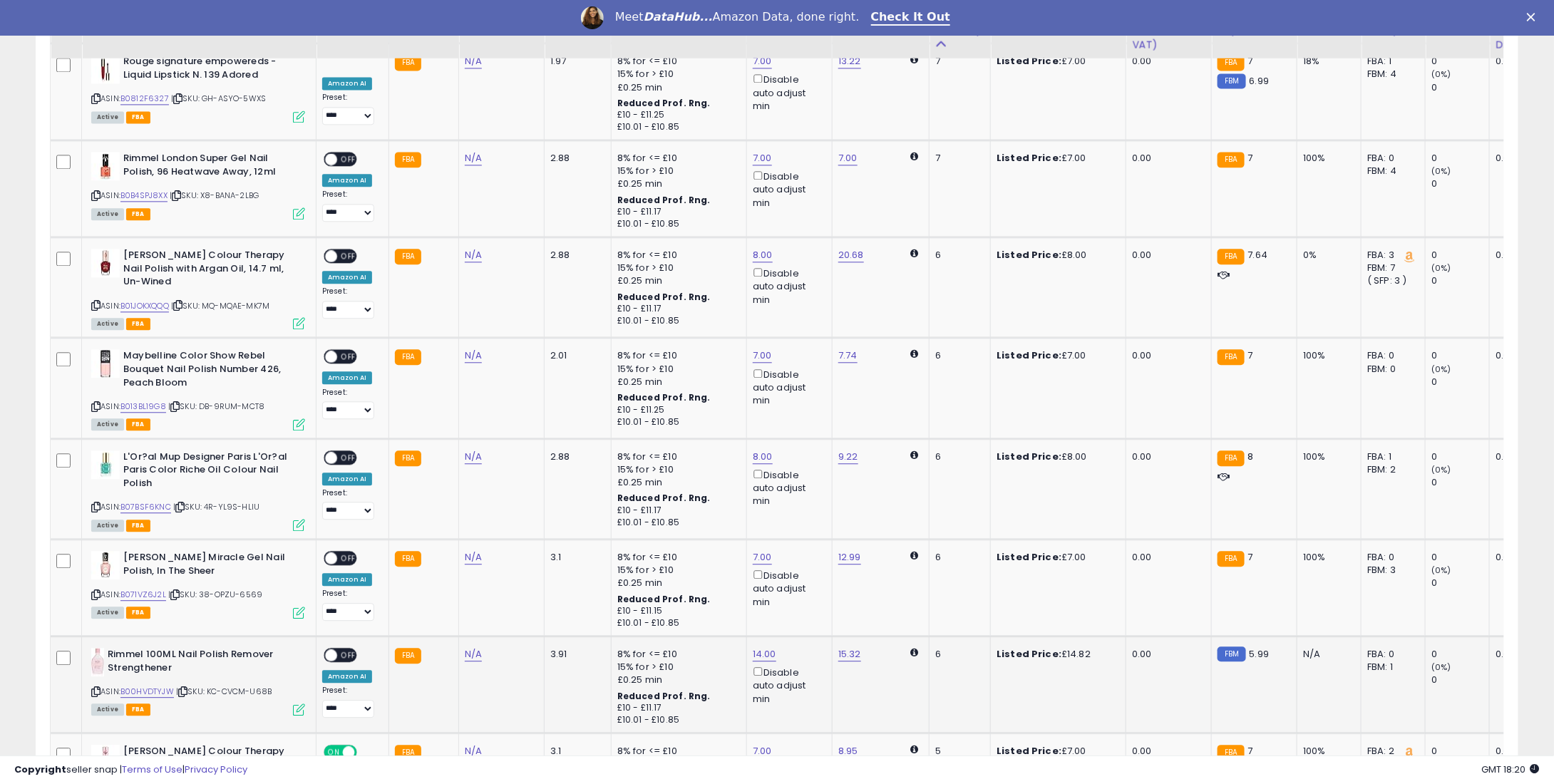
drag, startPoint x: 340, startPoint y: 636, endPoint x: 344, endPoint y: 628, distance: 8.9
click at [342, 649] on span "OFF" at bounding box center [348, 655] width 23 height 12
drag, startPoint x: 345, startPoint y: 549, endPoint x: 348, endPoint y: 526, distance: 23.2
click at [343, 551] on div "ON OFF" at bounding box center [341, 558] width 33 height 15
click at [341, 552] on div "ON OFF" at bounding box center [325, 558] width 33 height 12
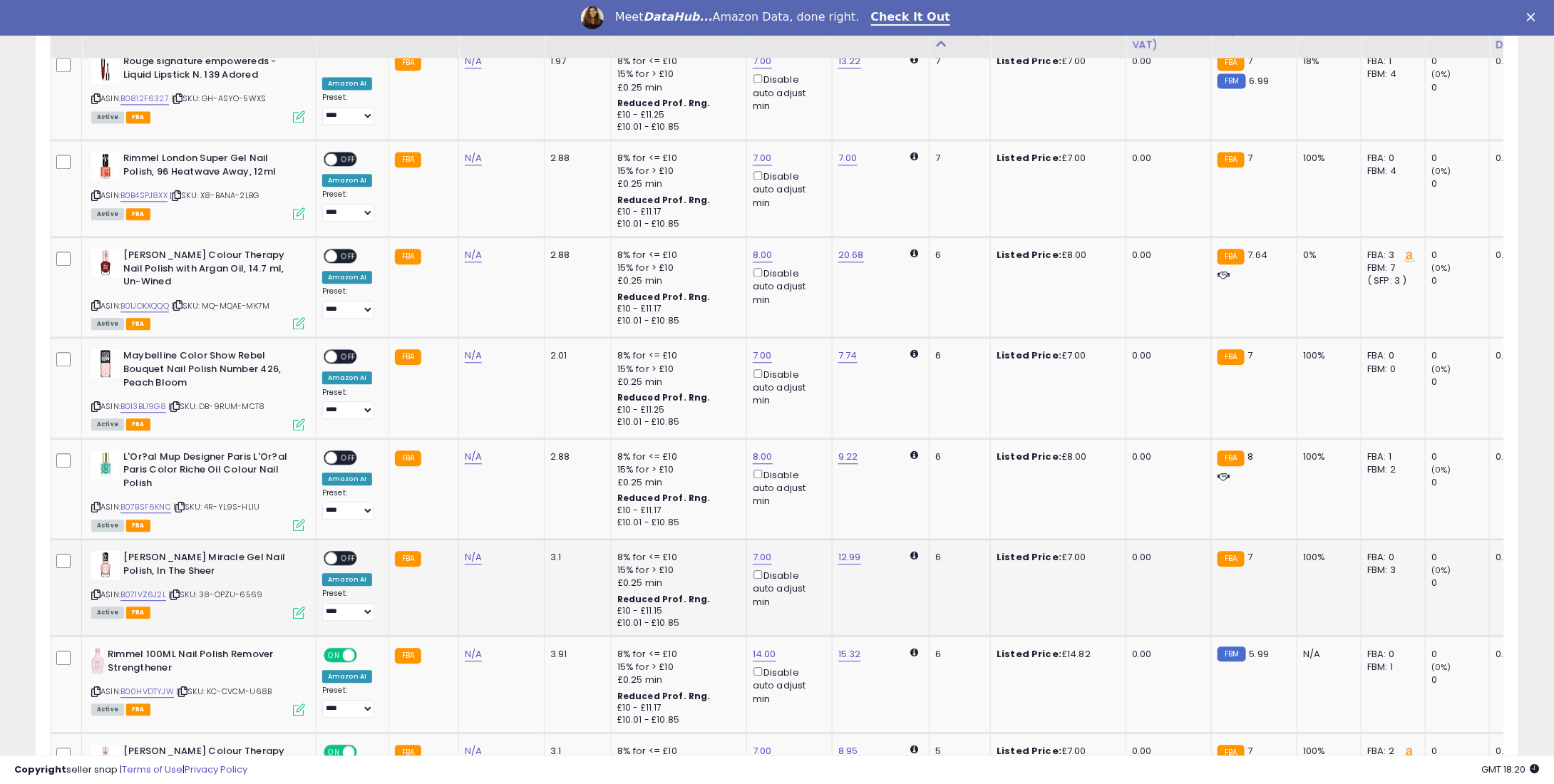
click at [345, 551] on div "ON OFF" at bounding box center [341, 558] width 33 height 15
click at [345, 552] on span "OFF" at bounding box center [348, 558] width 23 height 12
click at [338, 452] on span "OFF" at bounding box center [348, 457] width 23 height 12
click at [348, 350] on span "OFF" at bounding box center [348, 356] width 23 height 12
click at [353, 250] on span "OFF" at bounding box center [348, 256] width 23 height 12
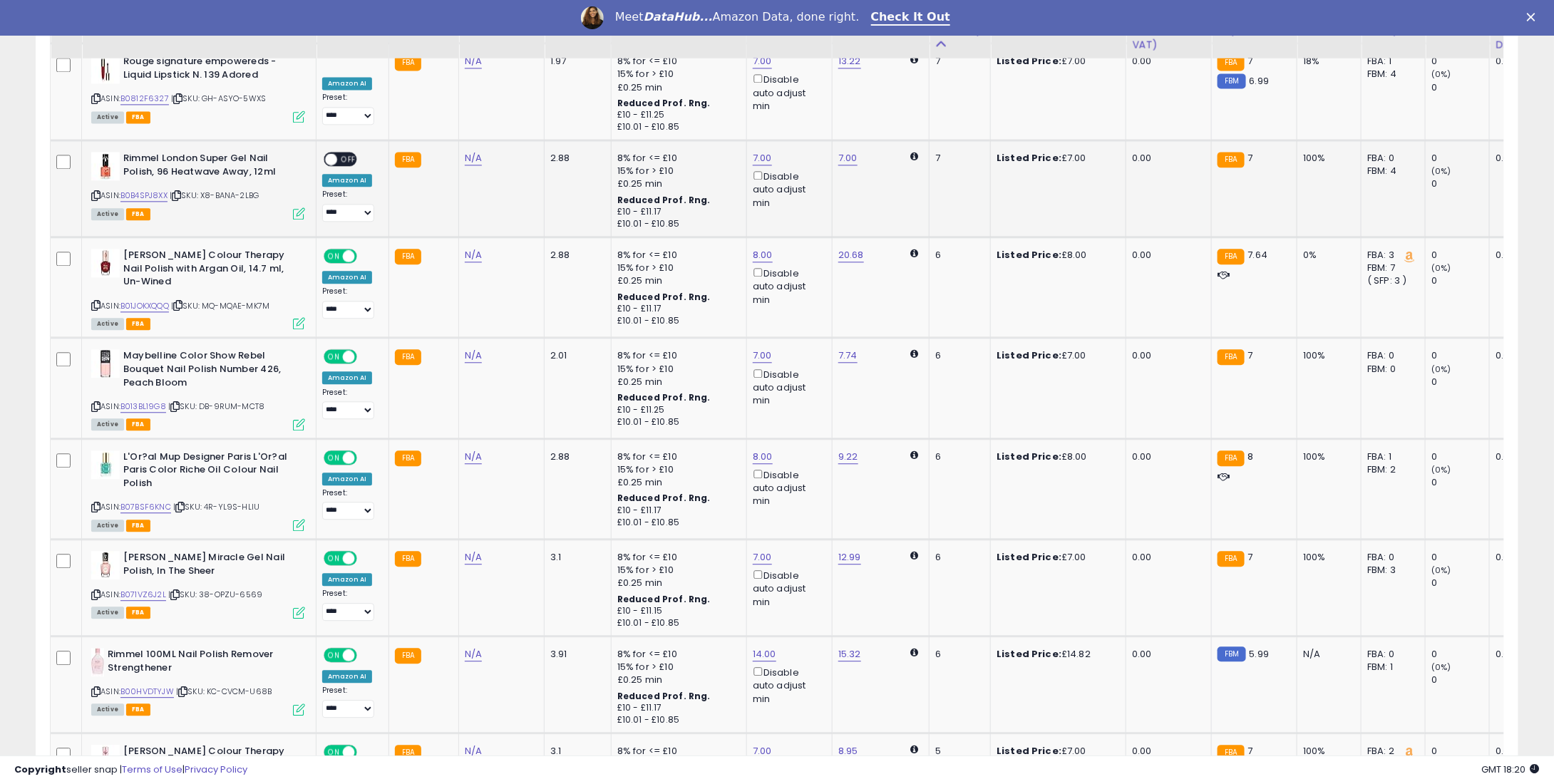
click at [342, 151] on div "ON OFF" at bounding box center [341, 158] width 33 height 15
click at [342, 153] on span "OFF" at bounding box center [348, 159] width 23 height 12
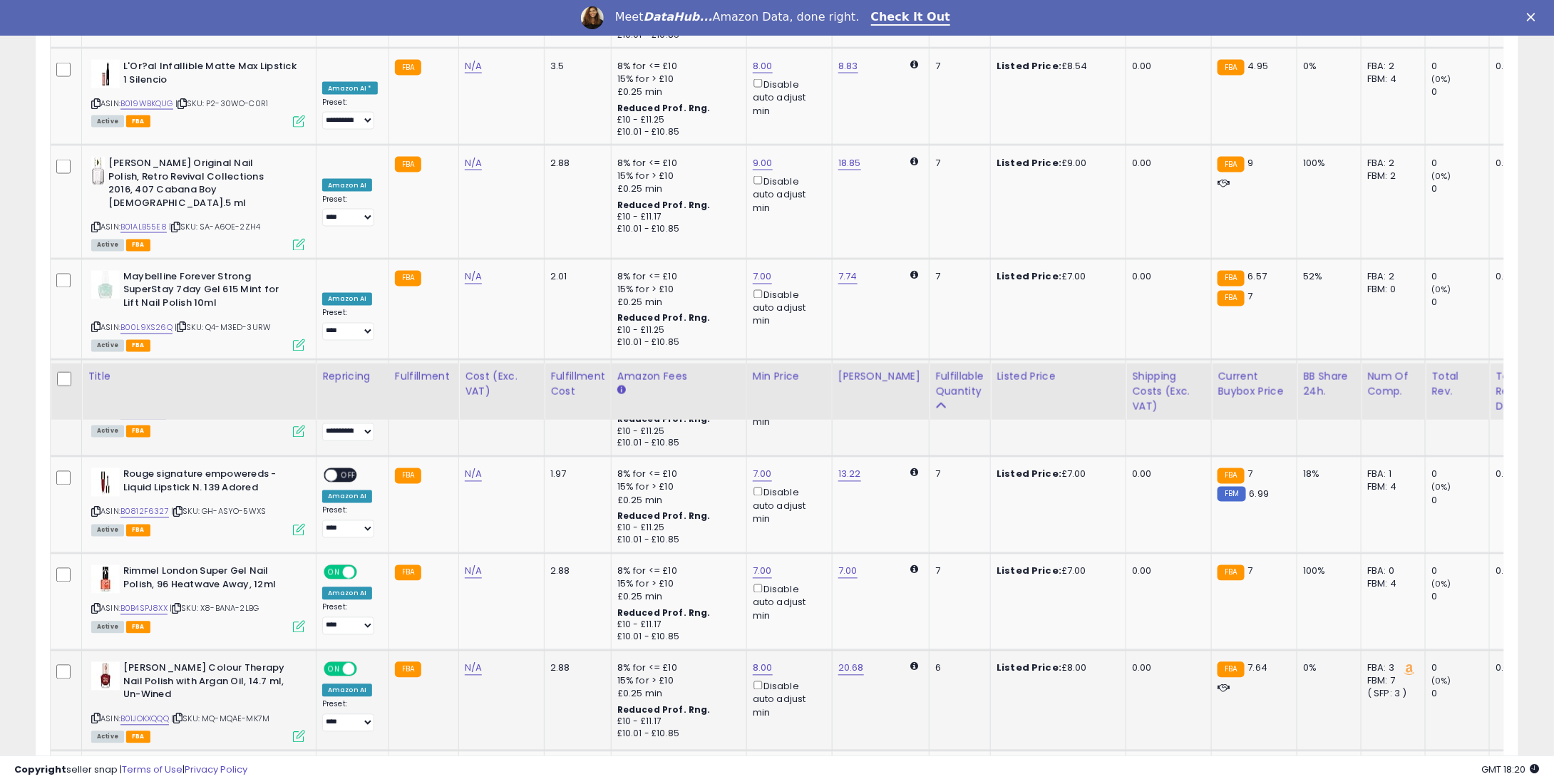
scroll to position [1112, 0]
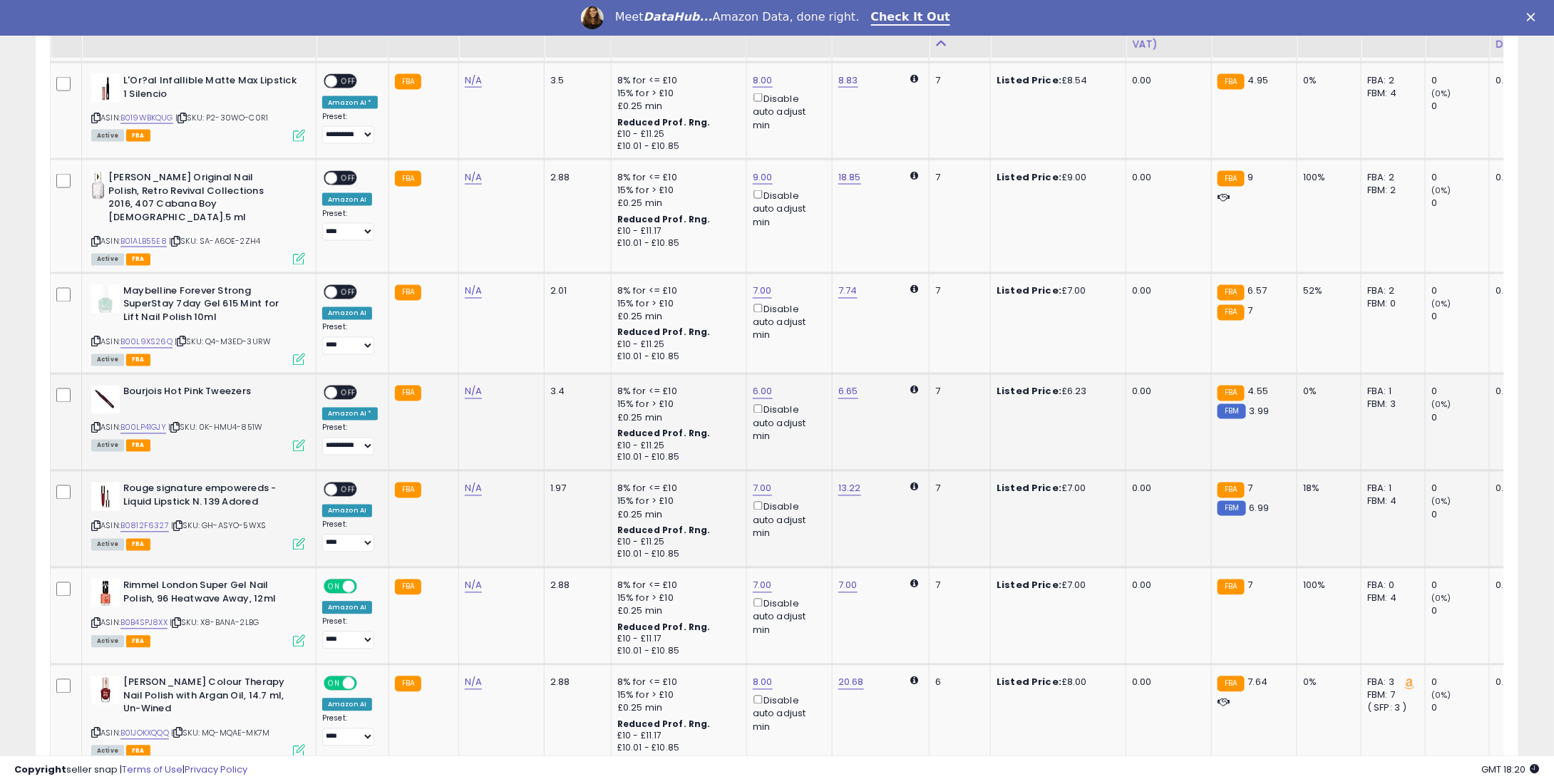
click at [341, 484] on span "OFF" at bounding box center [348, 490] width 23 height 12
click at [349, 386] on div "ON OFF" at bounding box center [341, 392] width 33 height 15
click at [348, 387] on span "OFF" at bounding box center [348, 392] width 23 height 12
drag, startPoint x: 338, startPoint y: 271, endPoint x: 341, endPoint y: 280, distance: 9.5
click at [339, 284] on div "ON OFF" at bounding box center [341, 291] width 33 height 15
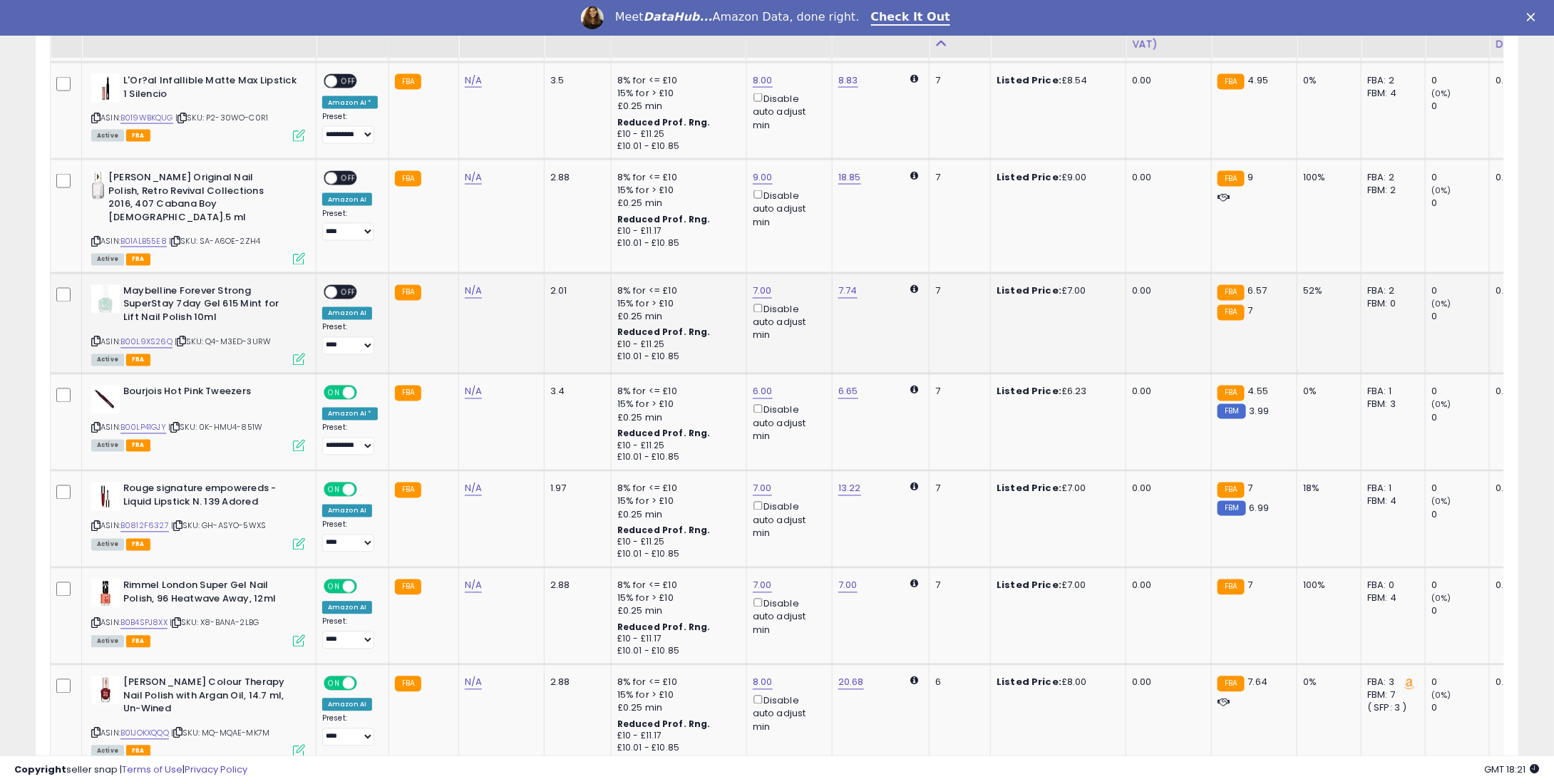
click at [343, 288] on div "**********" at bounding box center [349, 320] width 56 height 70
click at [347, 284] on div "ON OFF" at bounding box center [341, 291] width 33 height 15
click at [347, 285] on span "OFF" at bounding box center [348, 291] width 23 height 12
click at [342, 179] on span "OFF" at bounding box center [348, 178] width 23 height 12
click at [349, 77] on span "OFF" at bounding box center [348, 82] width 23 height 12
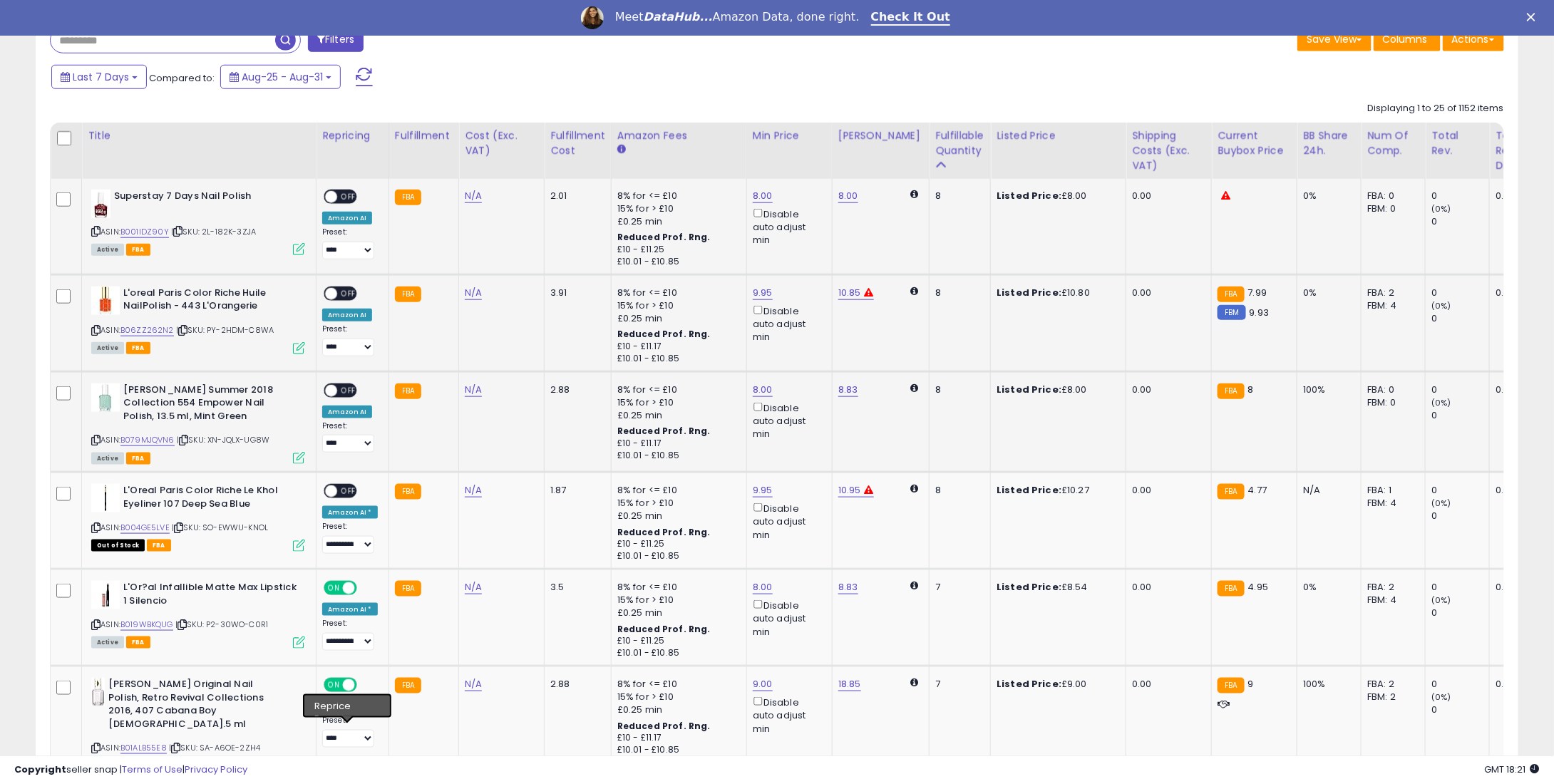
scroll to position [470, 0]
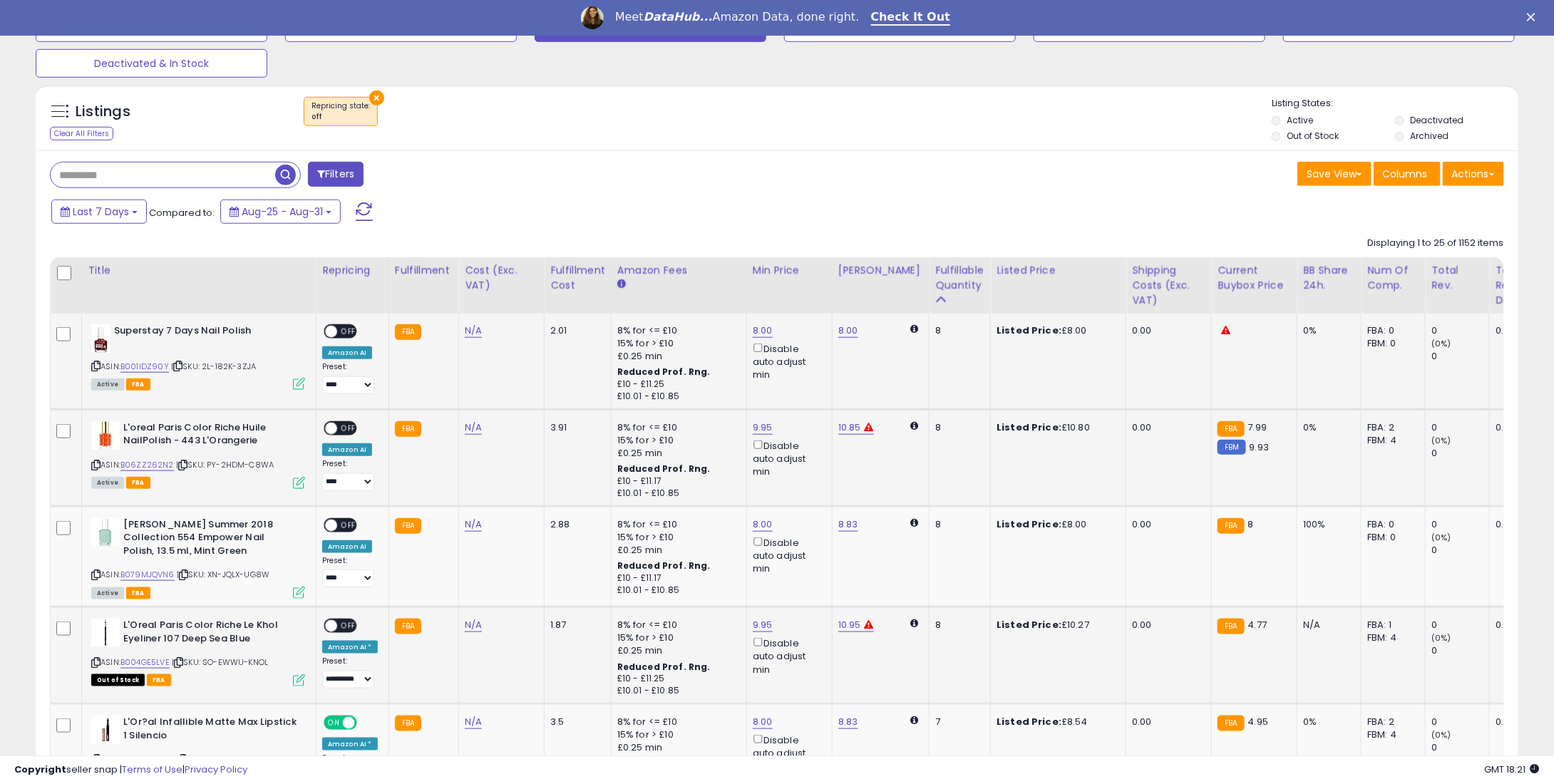
click at [351, 624] on span "OFF" at bounding box center [348, 626] width 23 height 12
drag, startPoint x: 338, startPoint y: 516, endPoint x: 348, endPoint y: 521, distance: 11.2
click at [342, 517] on div "ON OFF" at bounding box center [341, 524] width 33 height 15
click at [348, 521] on span "OFF" at bounding box center [348, 524] width 23 height 12
click at [346, 434] on div "**********" at bounding box center [349, 455] width 56 height 70
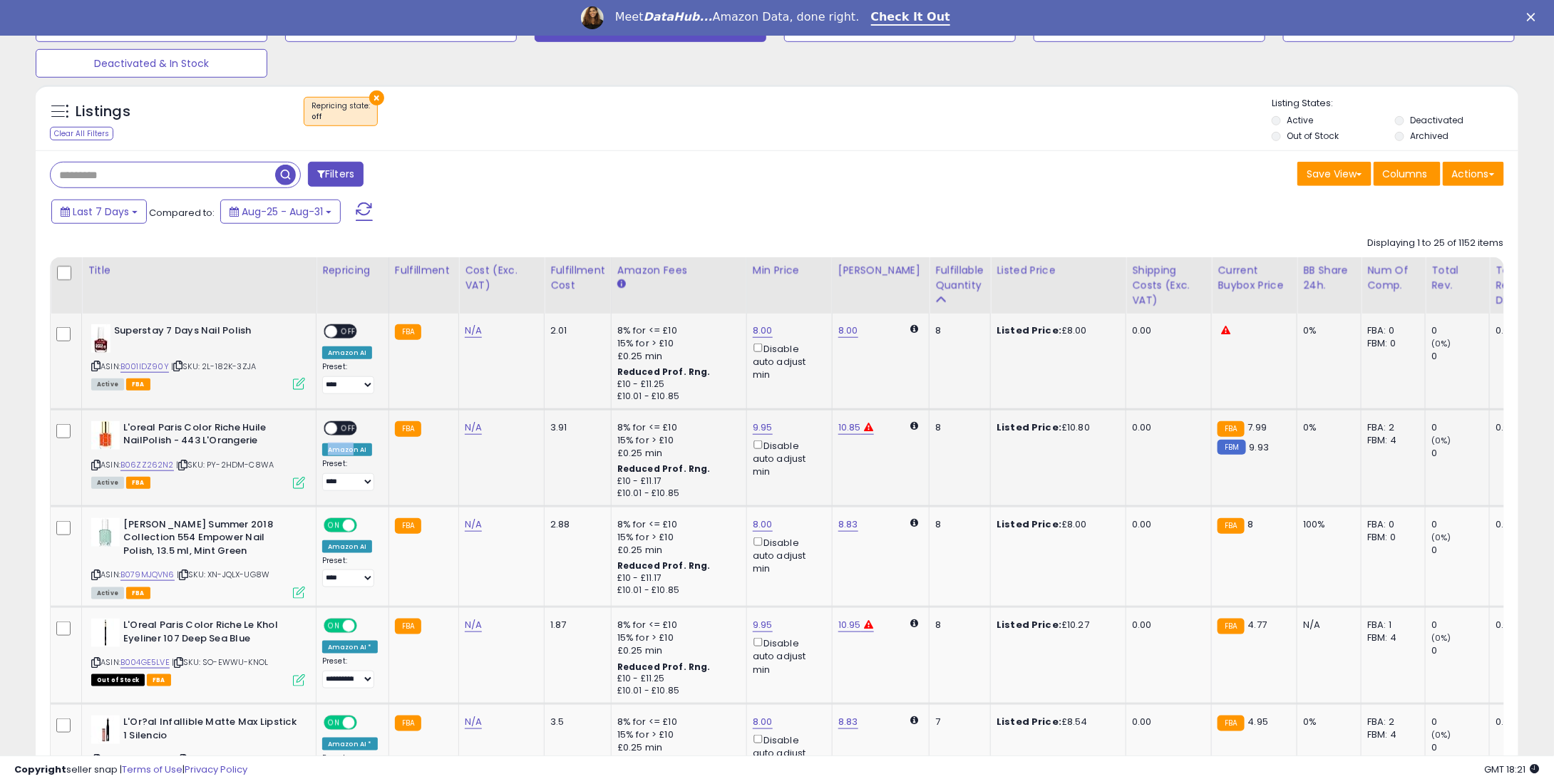
click at [343, 432] on span "OFF" at bounding box center [348, 428] width 23 height 12
click at [341, 332] on span "OFF" at bounding box center [348, 331] width 23 height 12
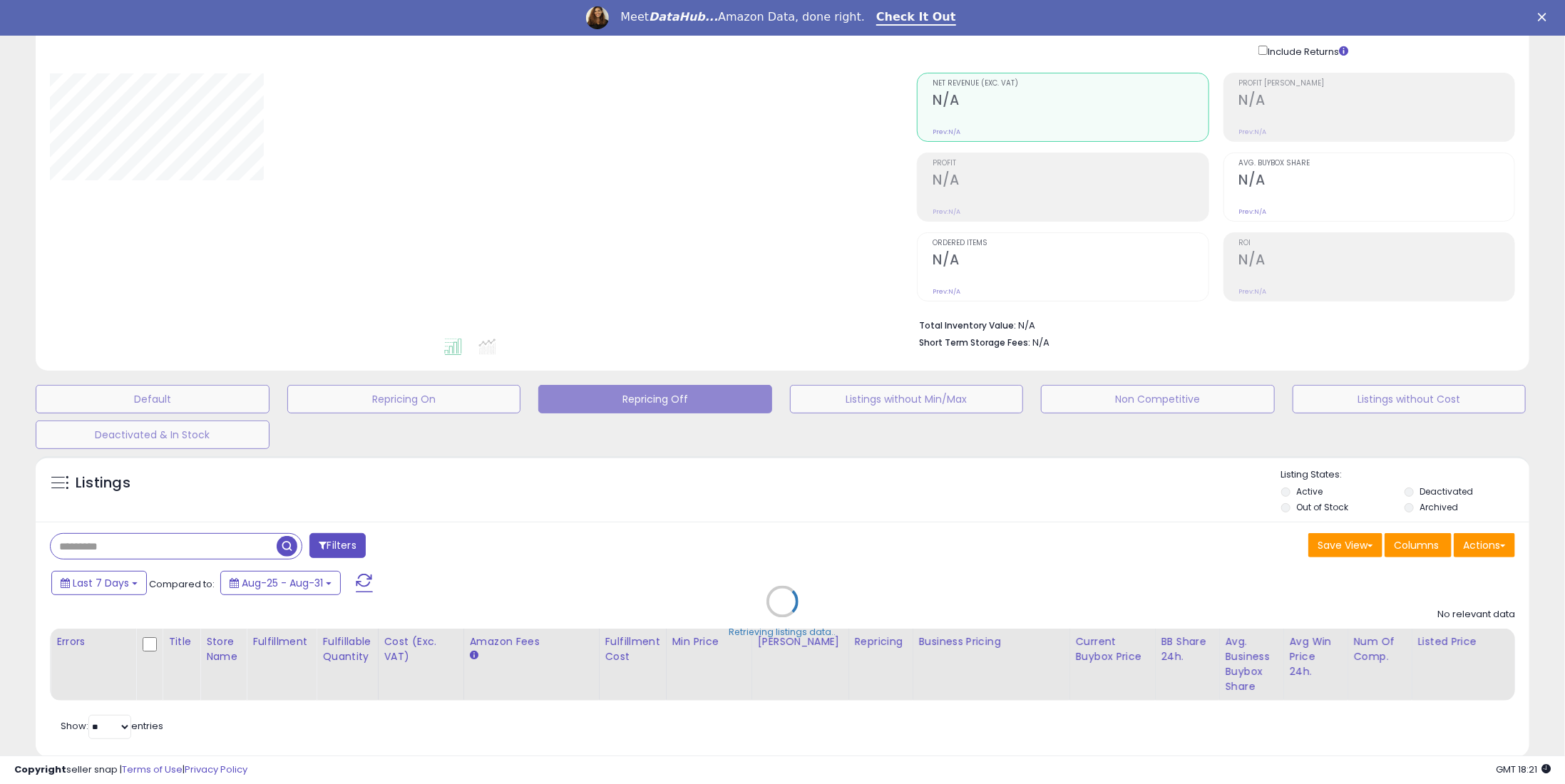
click at [1118, 483] on div "Retrieving listings data.." at bounding box center [782, 611] width 1515 height 325
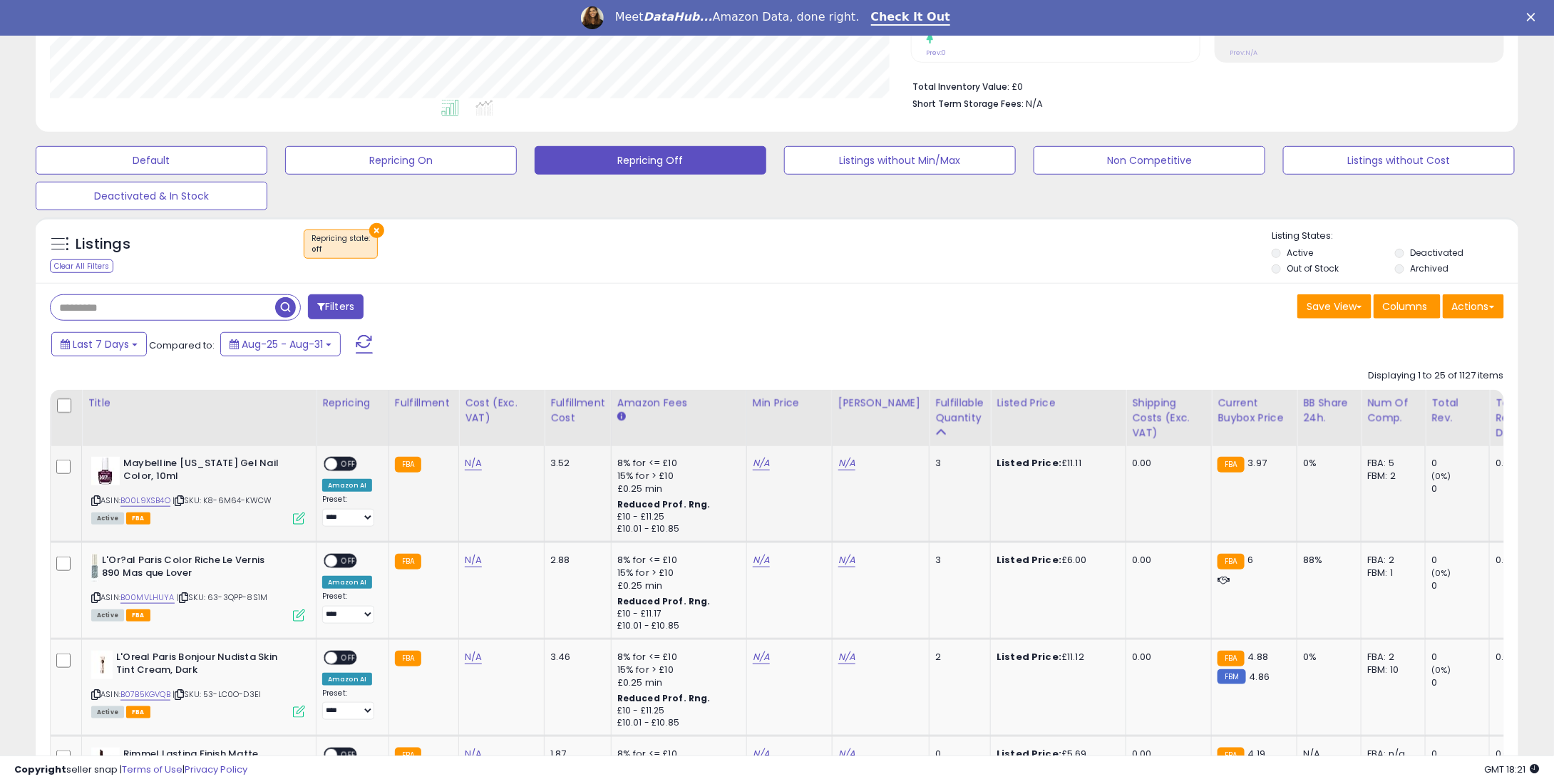
scroll to position [384, 0]
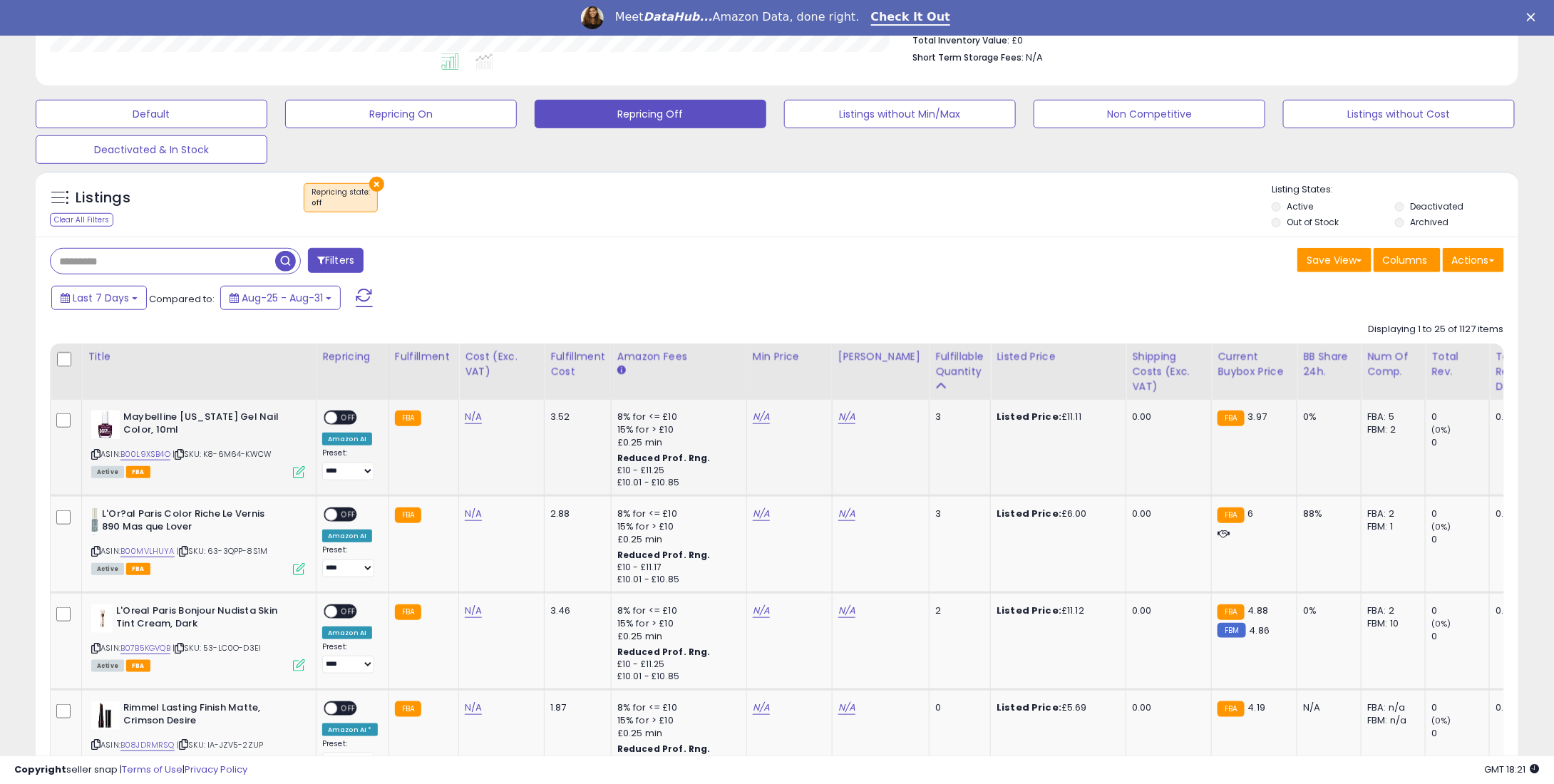
click at [757, 423] on td "N/A" at bounding box center [788, 447] width 86 height 95
click at [757, 420] on link "N/A" at bounding box center [761, 417] width 17 height 14
type input "*"
type input "****"
drag, startPoint x: 822, startPoint y: 381, endPoint x: 820, endPoint y: 370, distance: 11.2
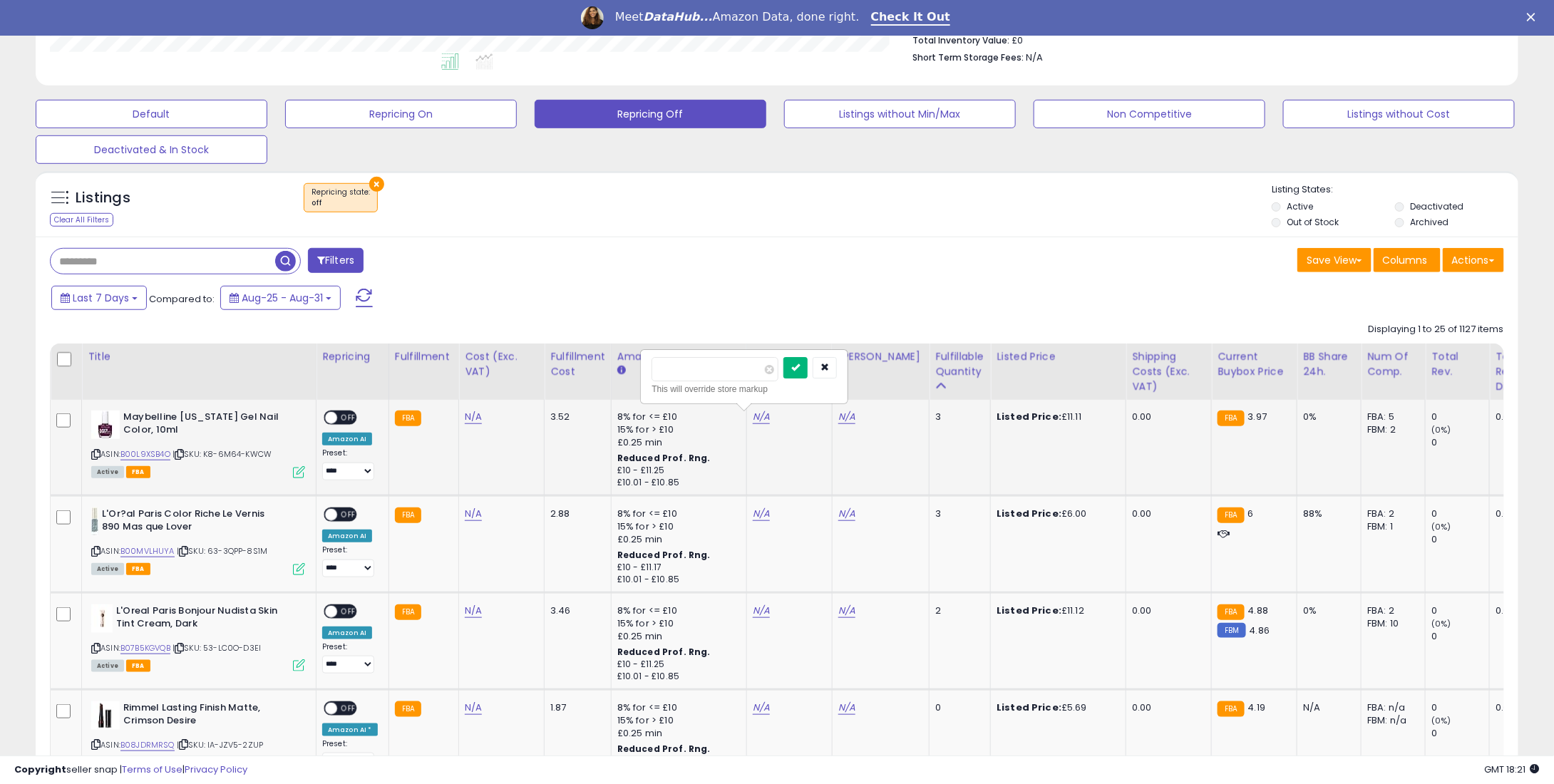
click at [822, 382] on div "This will override store markup" at bounding box center [744, 389] width 185 height 14
click at [800, 367] on icon "submit" at bounding box center [795, 367] width 9 height 9
click at [758, 505] on td "N/A" at bounding box center [788, 543] width 86 height 97
click at [746, 521] on td "N/A" at bounding box center [788, 543] width 86 height 97
click at [757, 510] on link "N/A" at bounding box center [761, 513] width 17 height 14
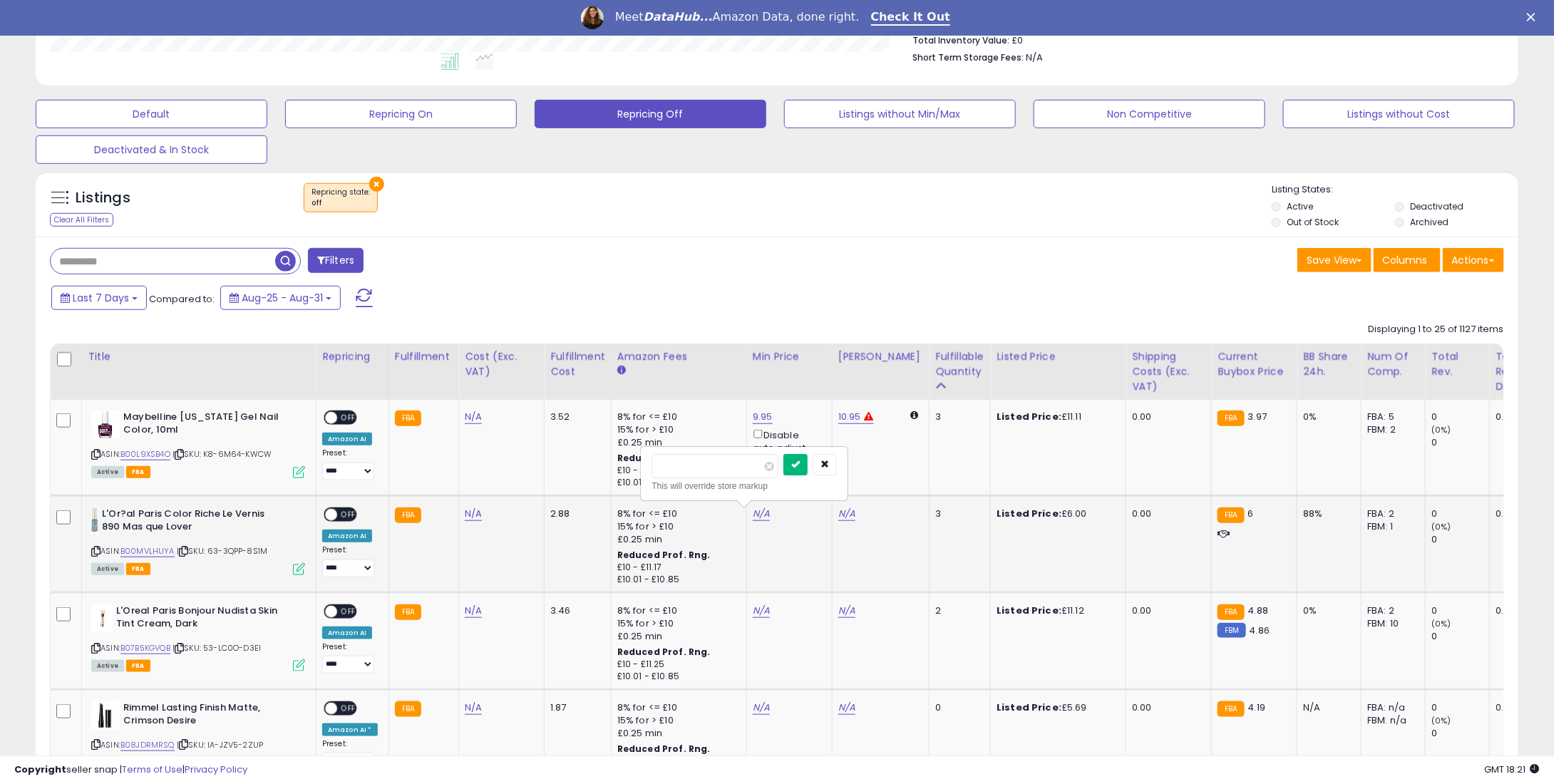
type input "*"
click at [800, 461] on icon "submit" at bounding box center [795, 463] width 9 height 9
click at [752, 599] on td "N/A" at bounding box center [788, 640] width 86 height 97
click at [758, 611] on link "N/A" at bounding box center [761, 611] width 17 height 14
type input "*"
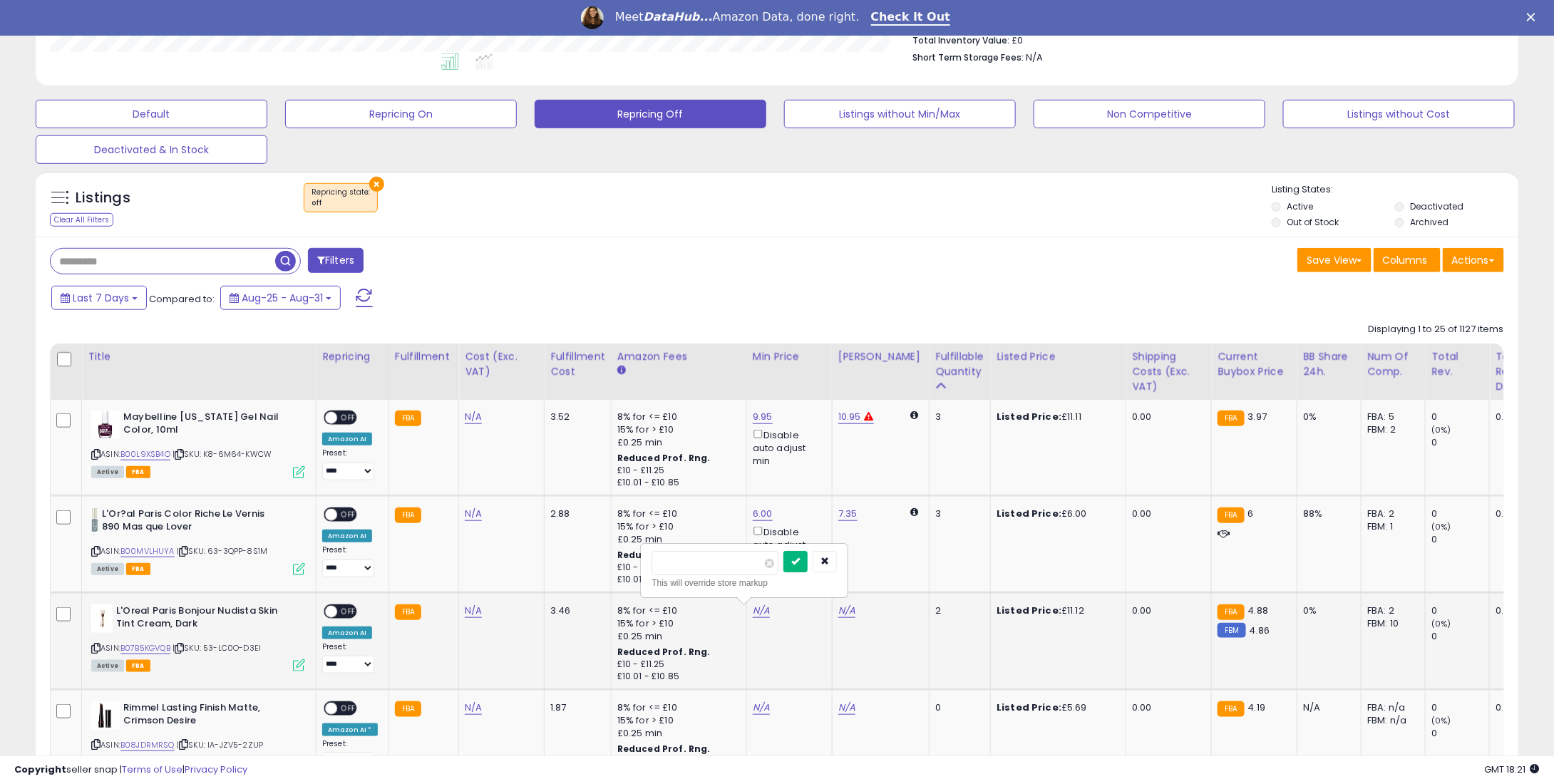
type input "****"
click at [800, 560] on icon "submit" at bounding box center [795, 561] width 9 height 9
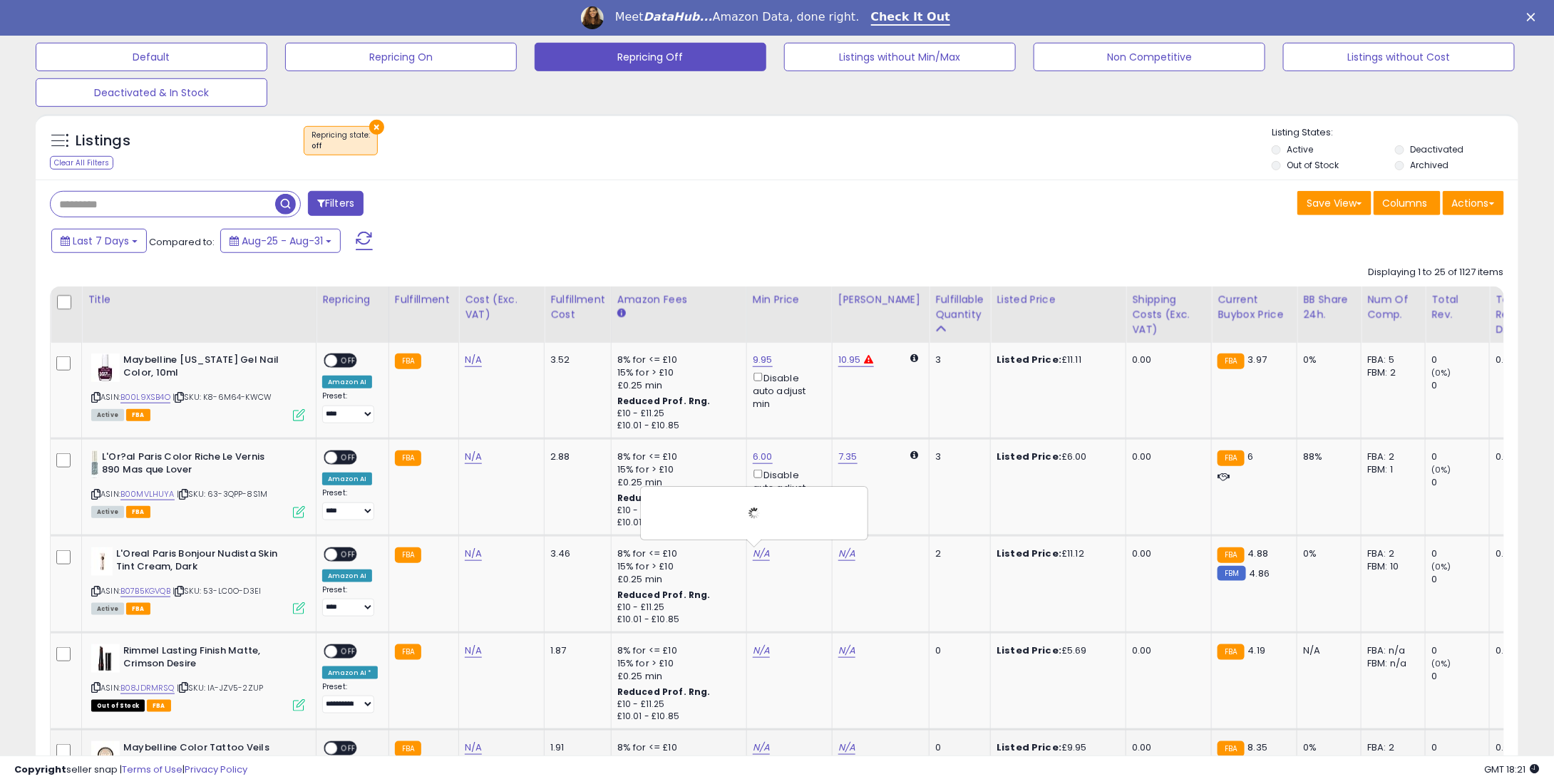
scroll to position [741, 0]
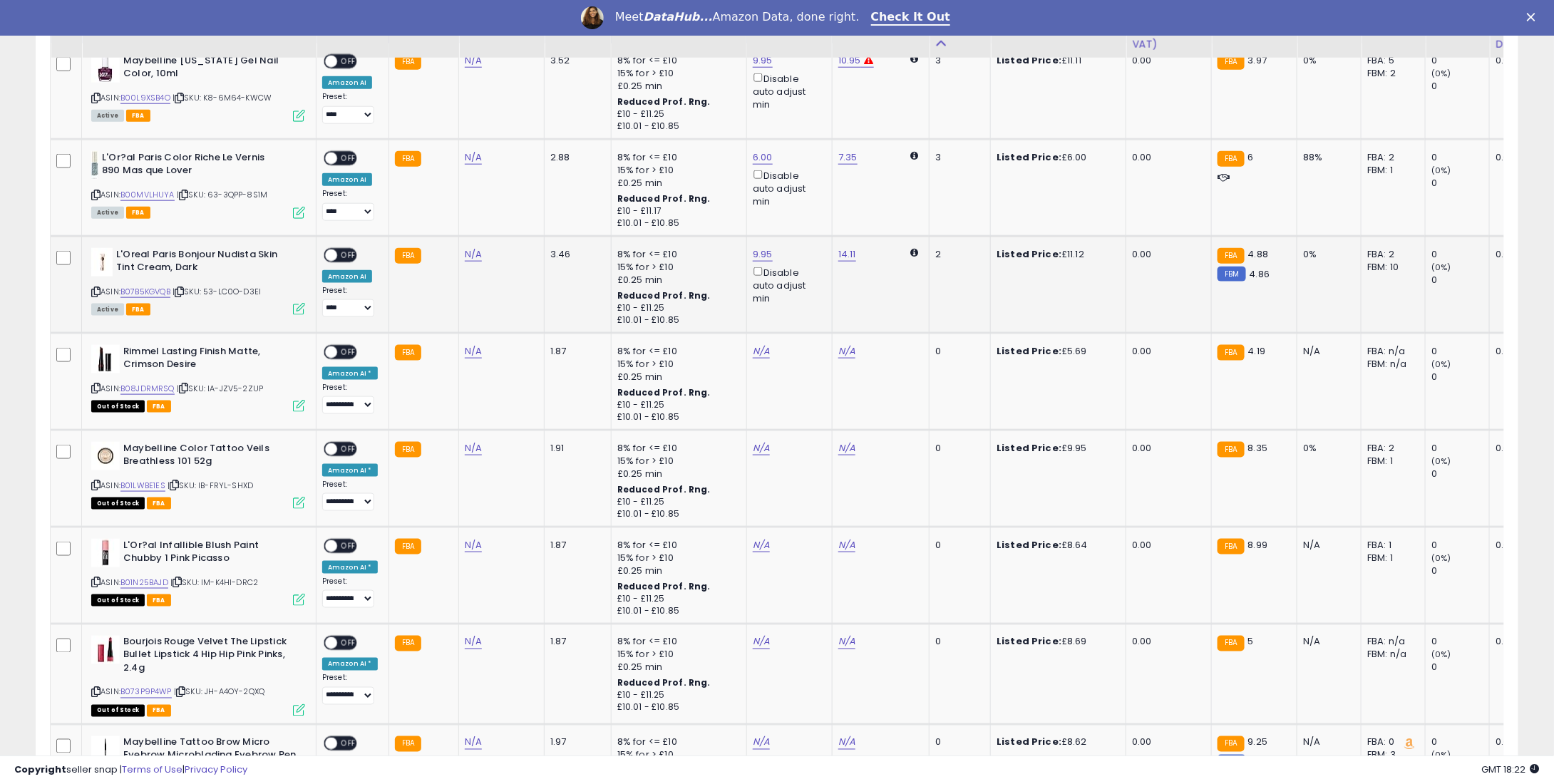
click at [342, 258] on span "OFF" at bounding box center [348, 255] width 23 height 12
drag, startPoint x: 341, startPoint y: 164, endPoint x: 341, endPoint y: 147, distance: 17.0
click at [338, 160] on div "**********" at bounding box center [349, 186] width 56 height 70
drag, startPoint x: 341, startPoint y: 147, endPoint x: 344, endPoint y: 154, distance: 7.6
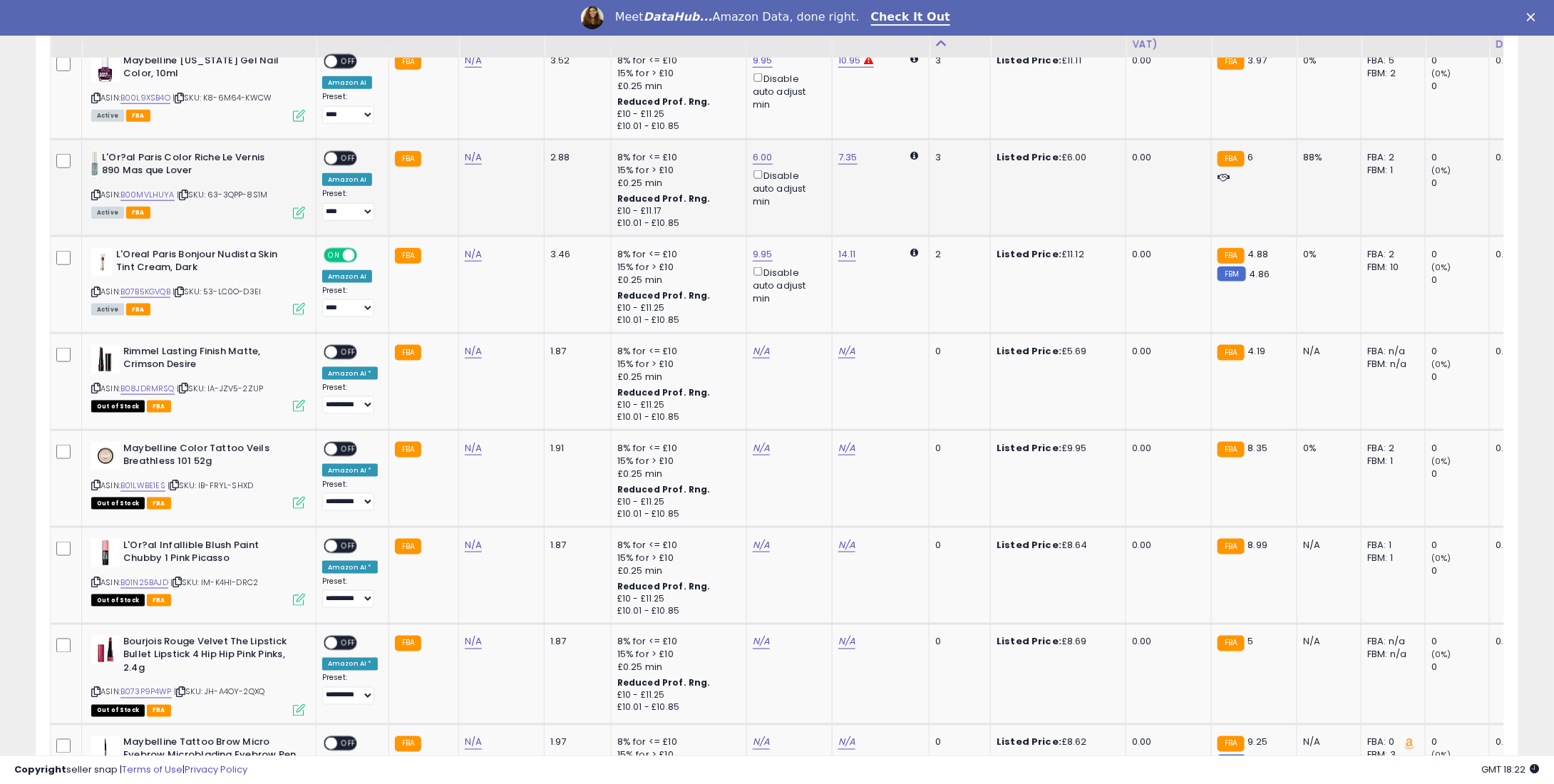
click at [342, 149] on td "**********" at bounding box center [353, 187] width 73 height 97
click at [345, 154] on span "OFF" at bounding box center [348, 157] width 23 height 12
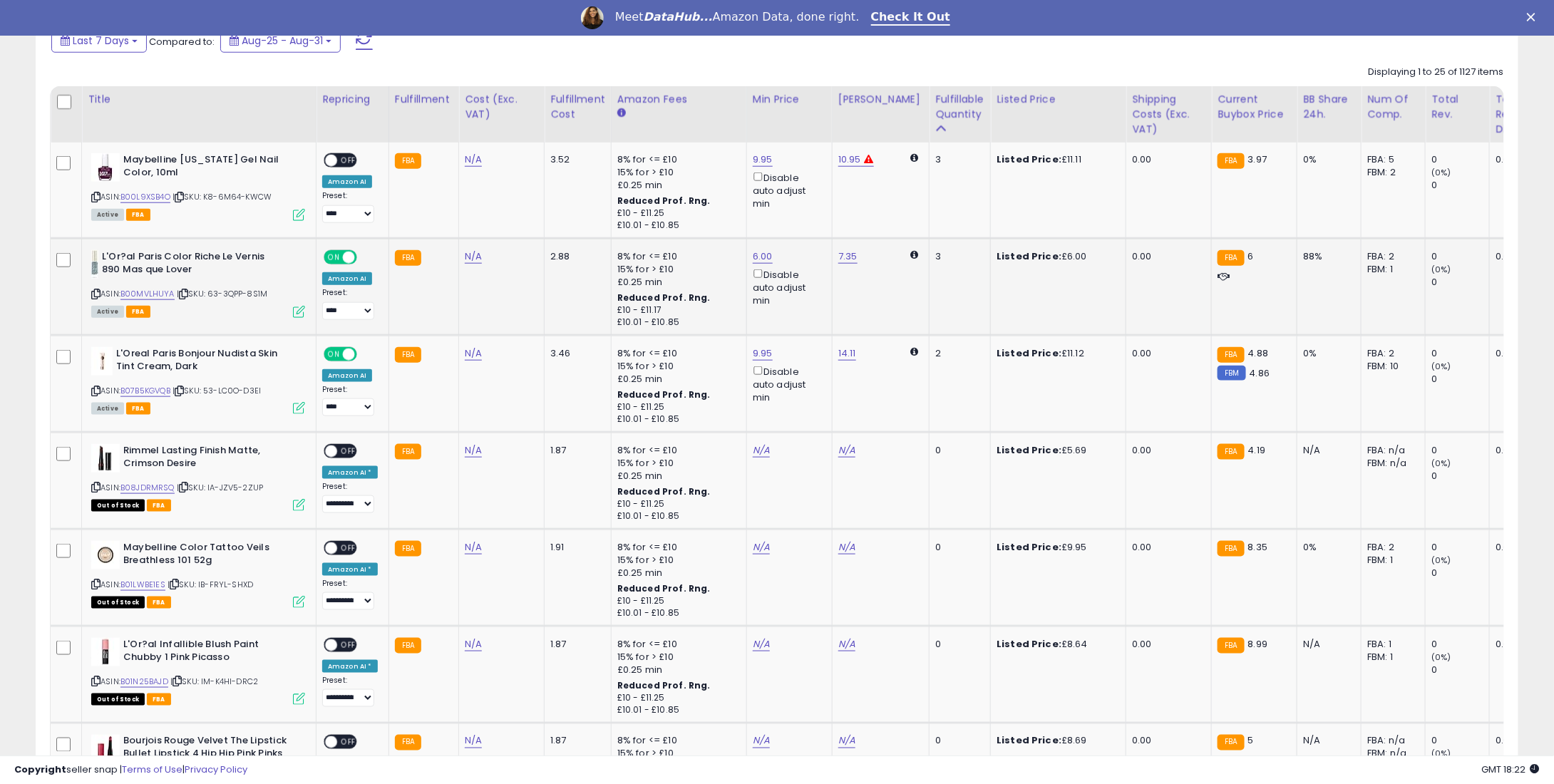
scroll to position [455, 0]
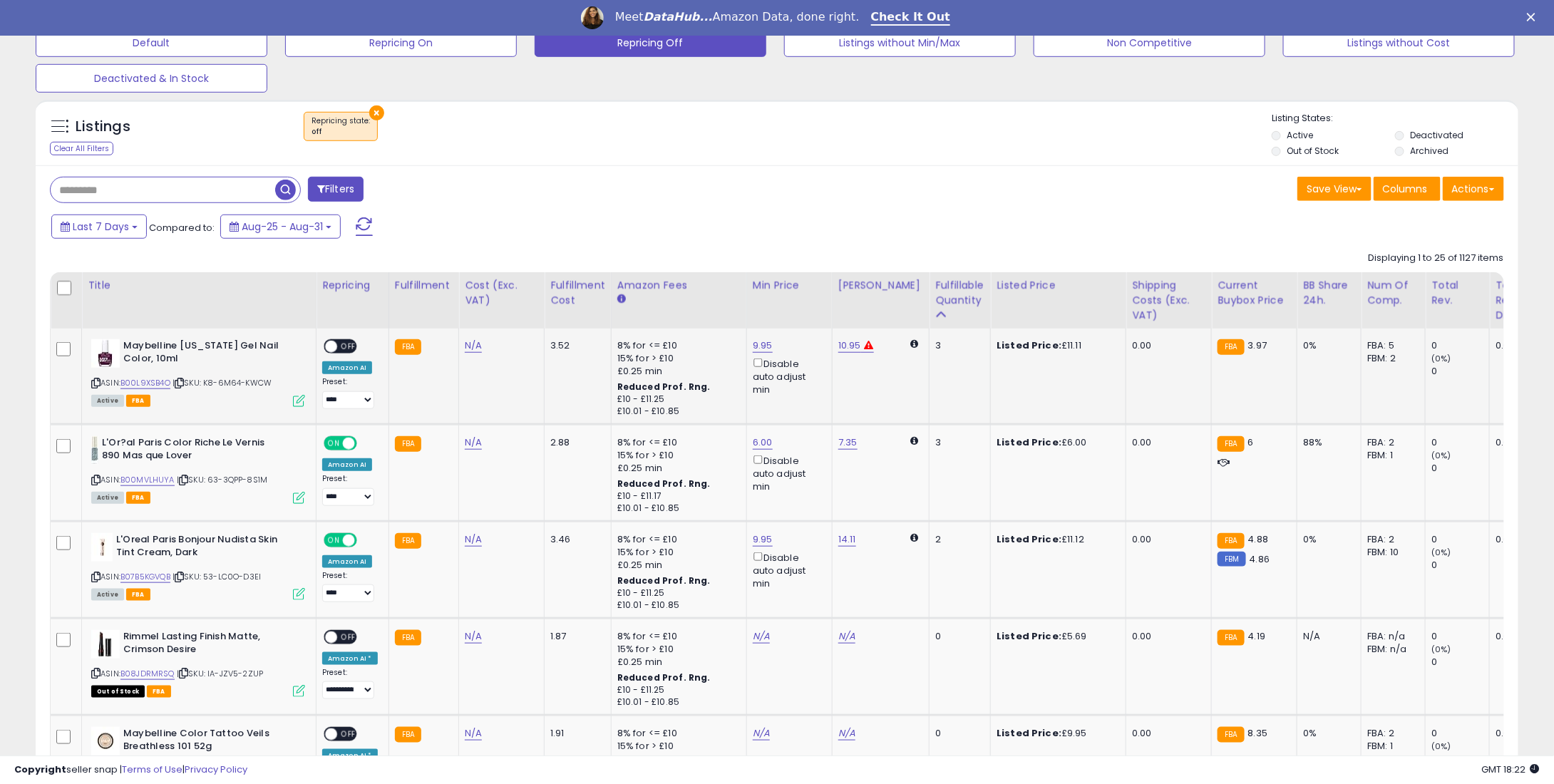
click at [342, 340] on span "OFF" at bounding box center [348, 346] width 23 height 12
click at [739, 198] on div "Filters" at bounding box center [408, 191] width 738 height 29
click at [1033, 185] on div "Save View Save As New View Update Current View Columns Actions Import Export Vi…" at bounding box center [1147, 191] width 738 height 28
